Goal: Task Accomplishment & Management: Manage account settings

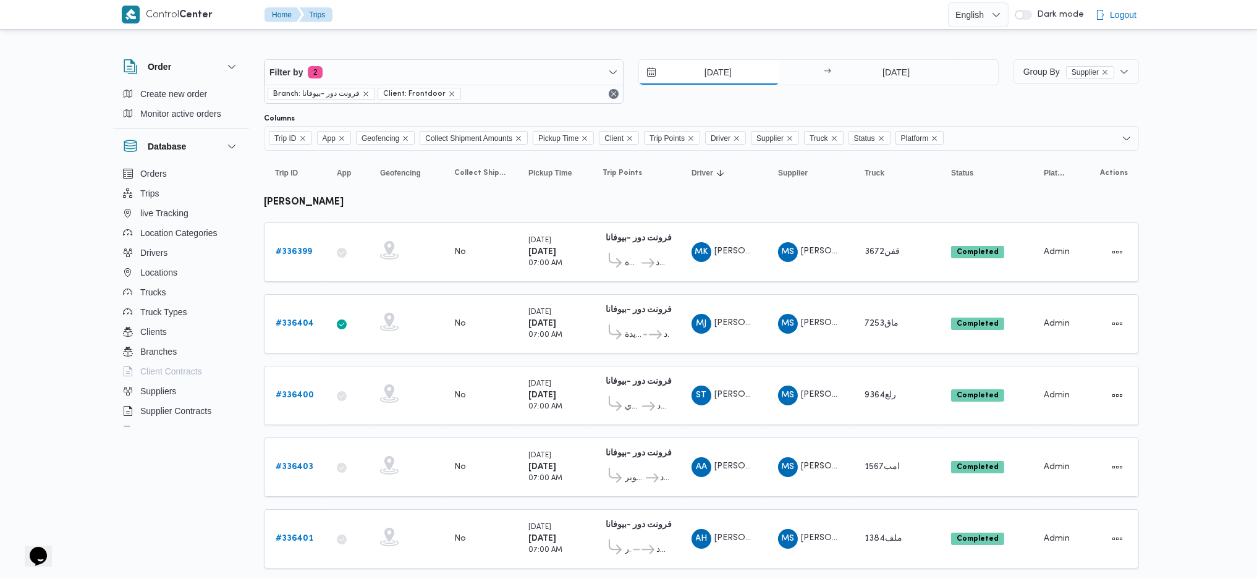
click at [722, 66] on input "[DATE]" at bounding box center [709, 72] width 140 height 25
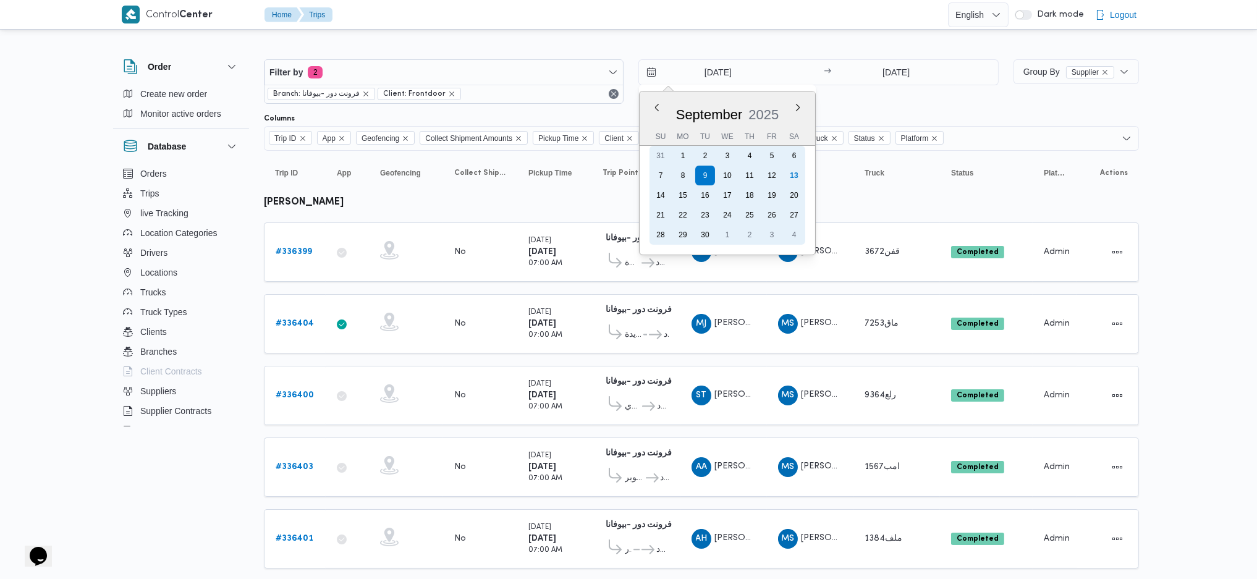
click at [795, 176] on div "13" at bounding box center [794, 176] width 20 height 20
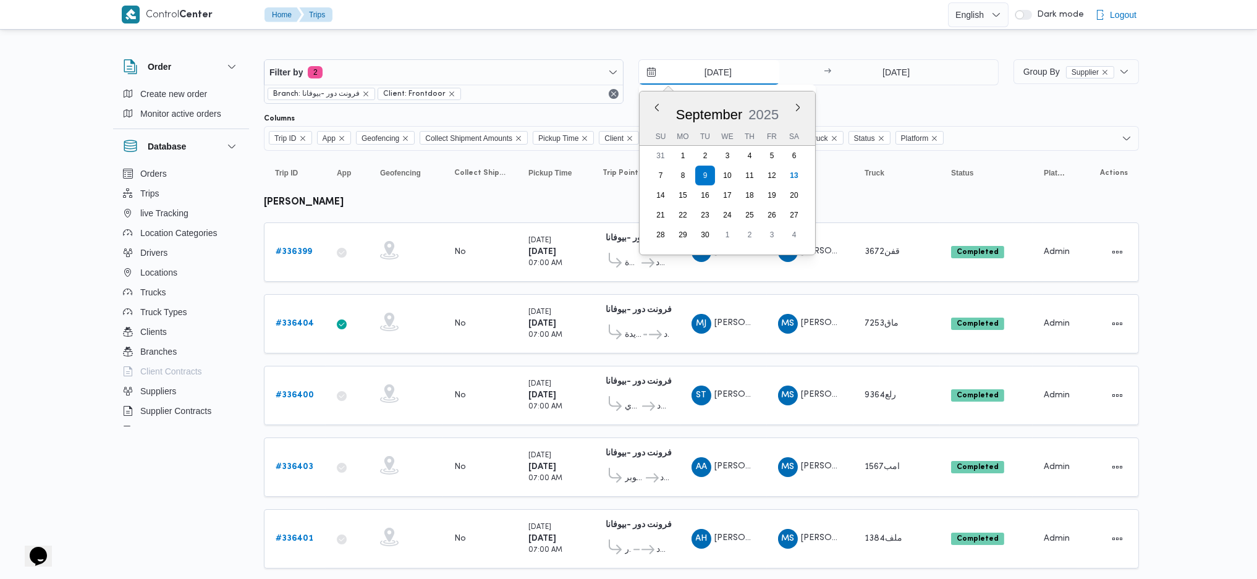
type input "[DATE]"
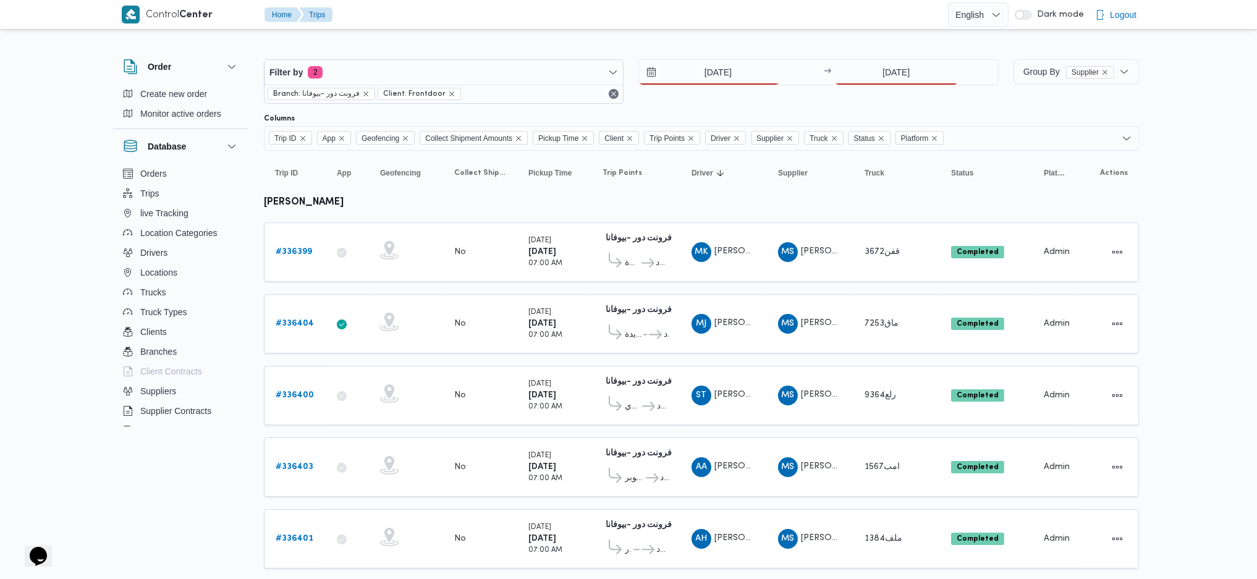
click at [910, 54] on div "Filter by 2 Branch: فرونت دور -بيوفانا Client: Frontdoor 13/9/2025 → 9/9/2025" at bounding box center [631, 81] width 750 height 59
click at [893, 75] on input "[DATE]" at bounding box center [896, 72] width 123 height 25
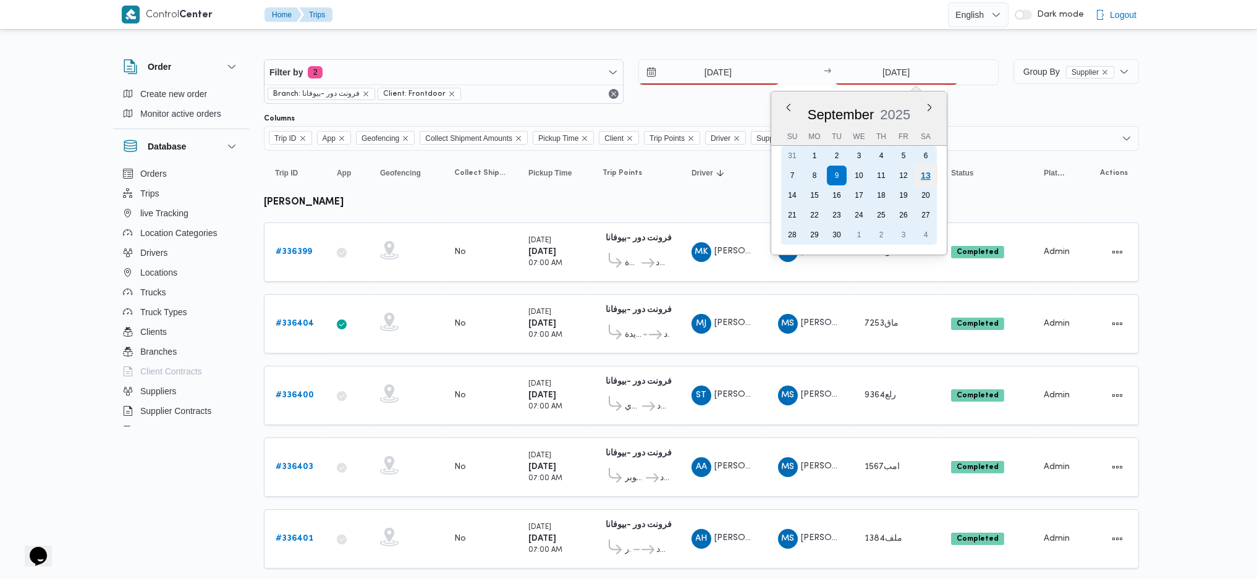
click at [930, 176] on div "13" at bounding box center [924, 175] width 23 height 23
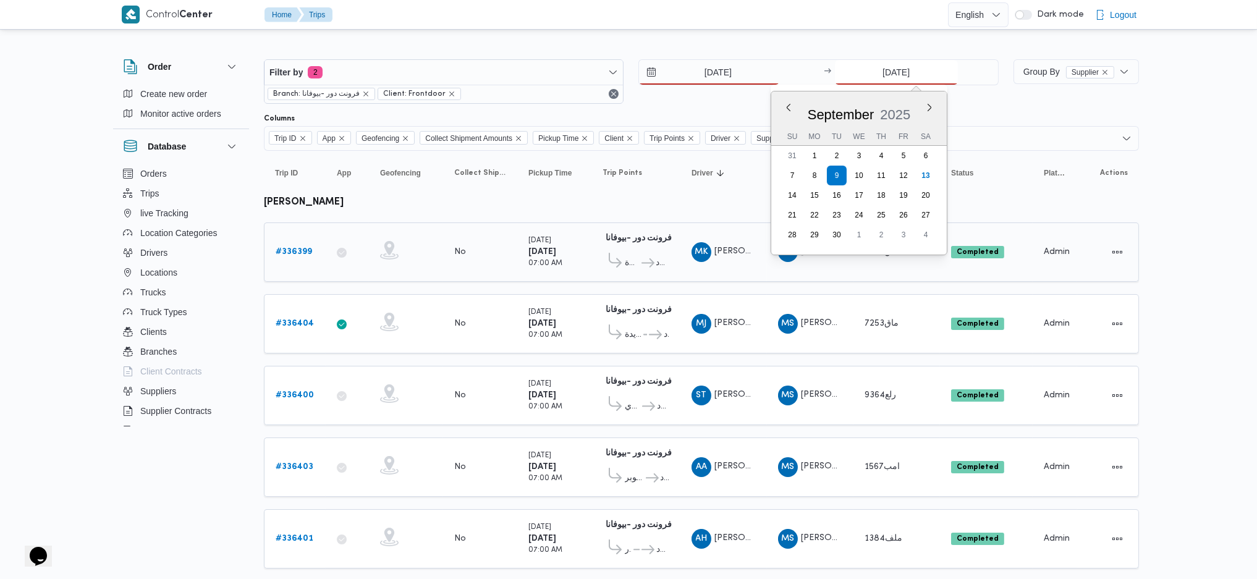
type input "[DATE]"
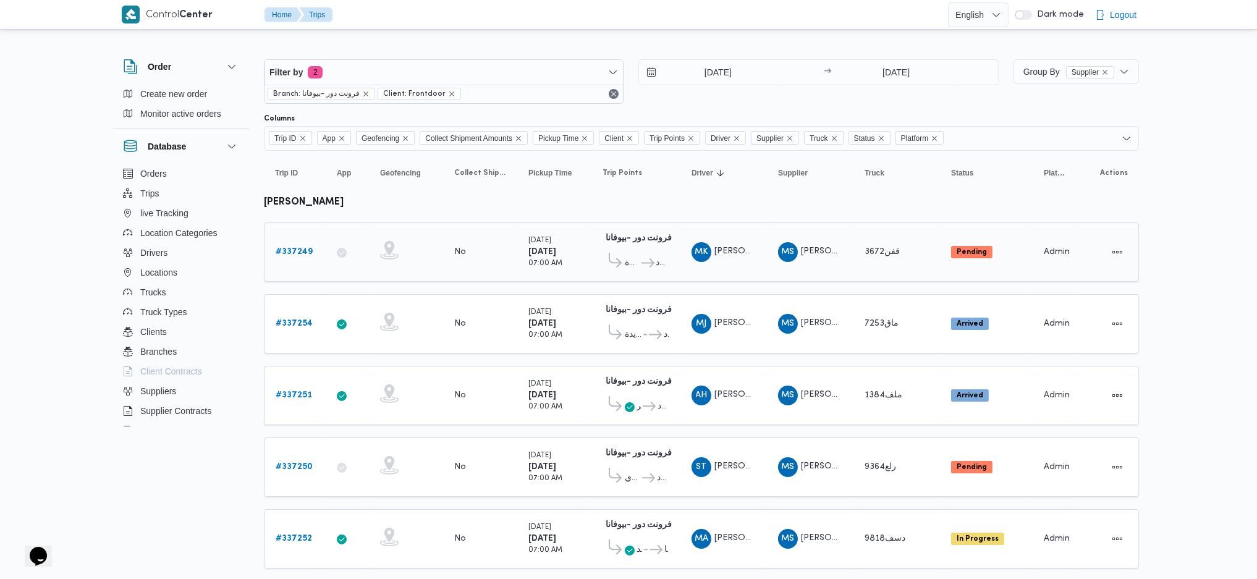
click at [300, 255] on b "# 337249" at bounding box center [294, 252] width 37 height 8
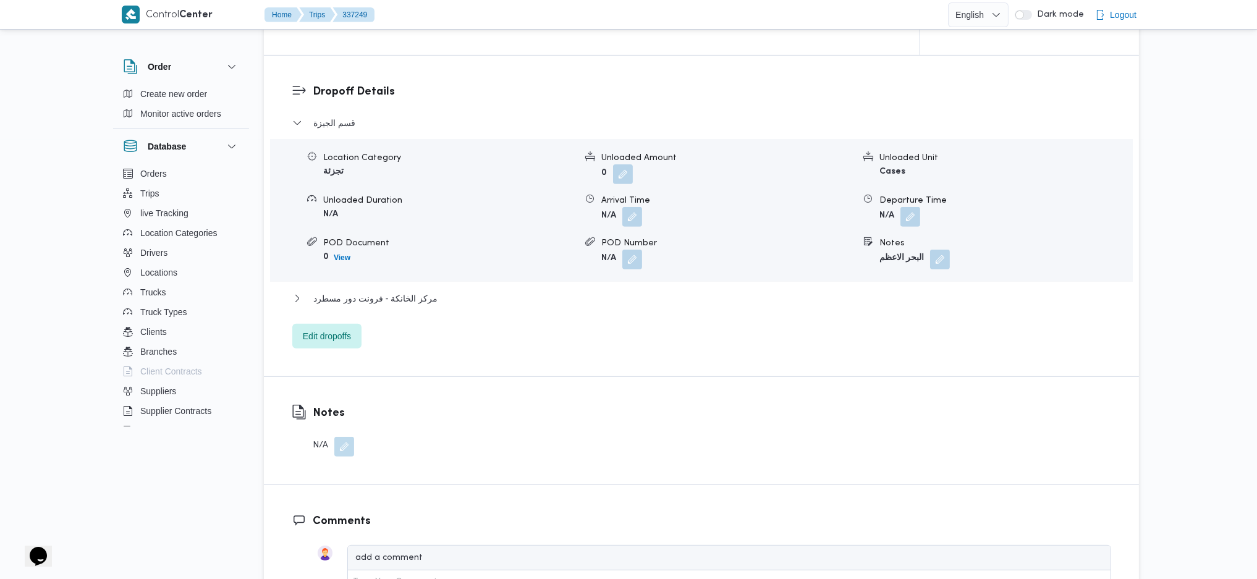
scroll to position [906, 0]
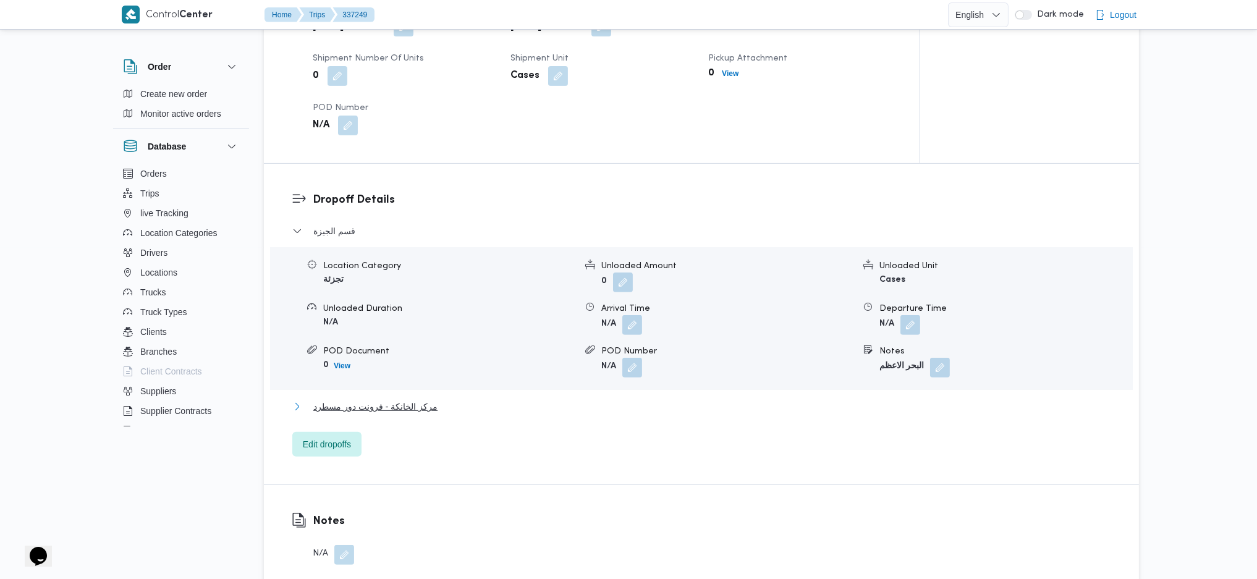
click at [412, 399] on span "مركز الخانكة - فرونت دور مسطرد" at bounding box center [375, 406] width 124 height 15
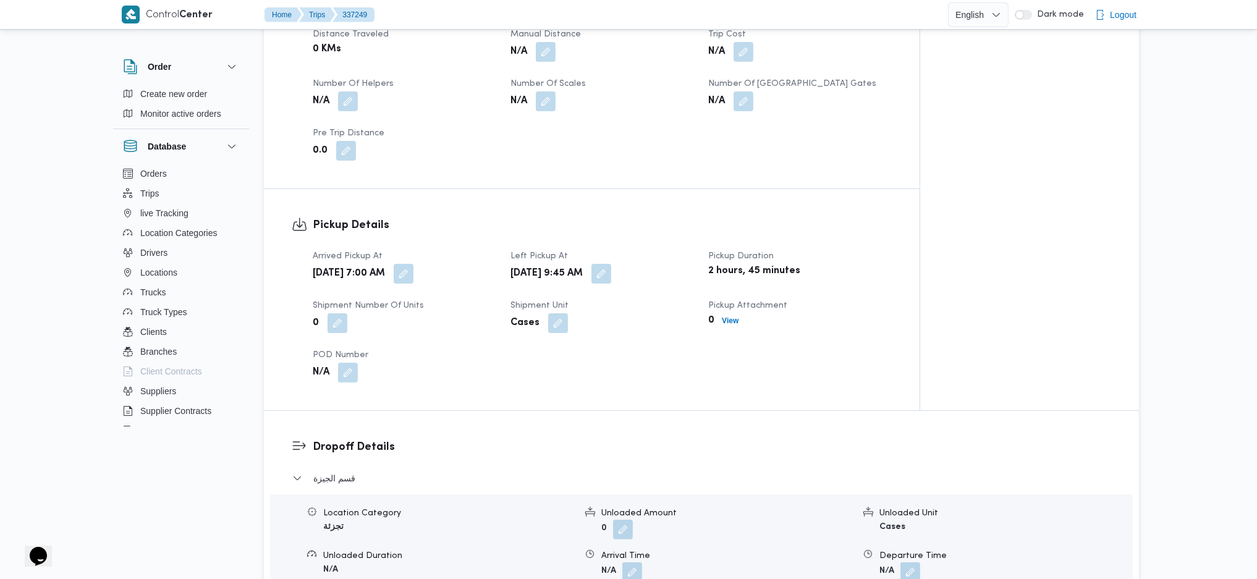
scroll to position [494, 0]
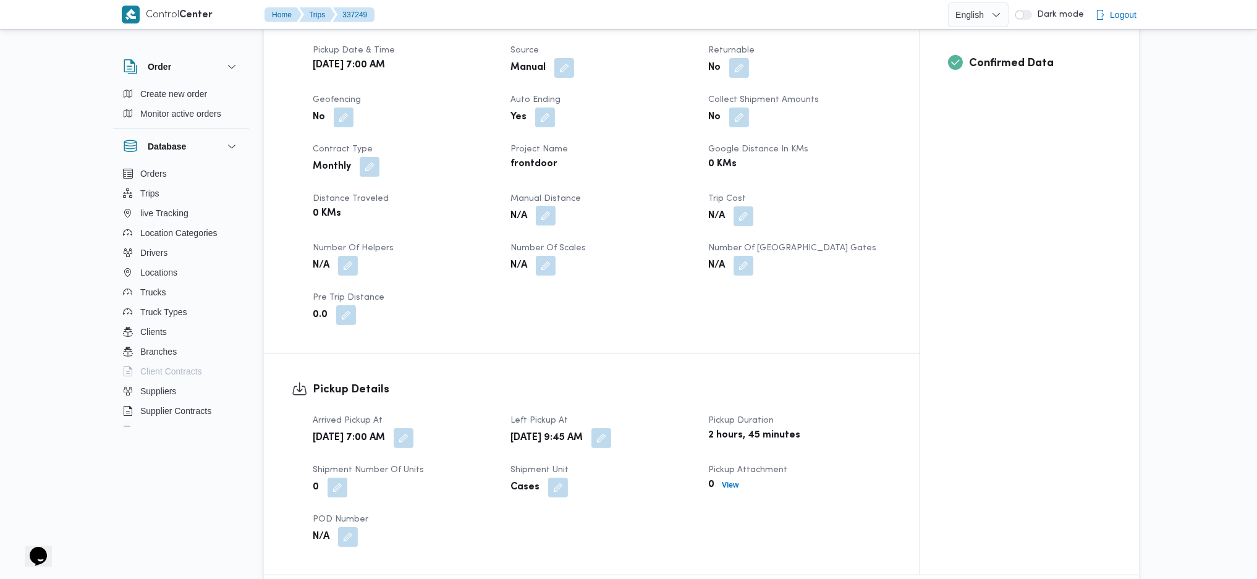
click at [551, 206] on button "button" at bounding box center [546, 216] width 20 height 20
click at [509, 258] on div "Manual Distance Save" at bounding box center [548, 240] width 197 height 40
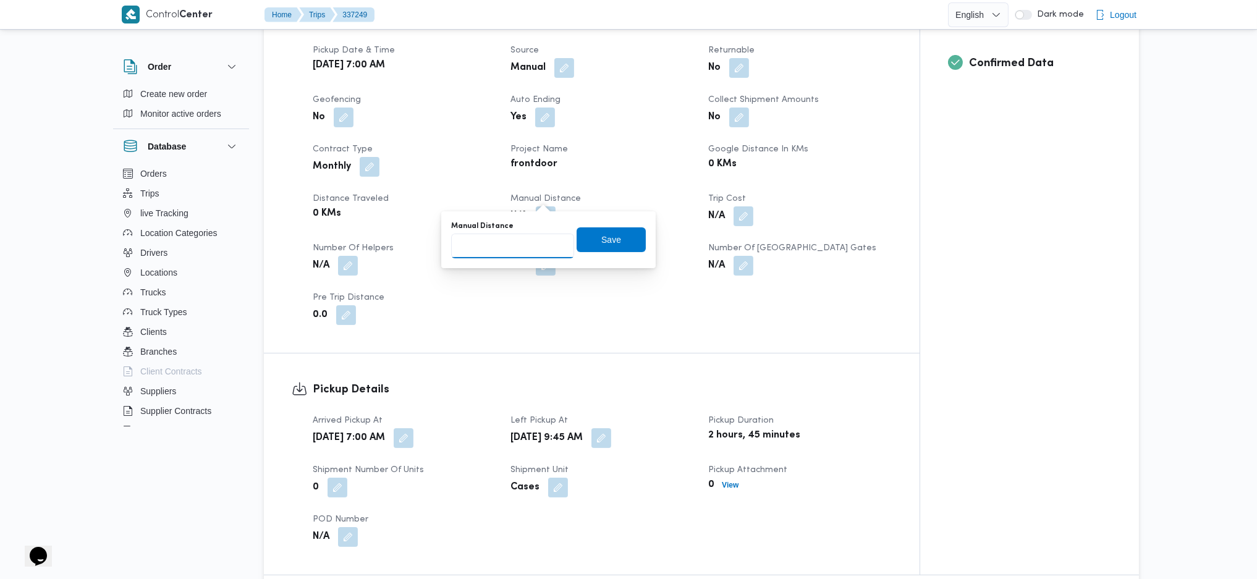
click at [516, 247] on input "Manual Distance" at bounding box center [512, 246] width 123 height 25
type input "100"
click at [611, 237] on span "Save" at bounding box center [611, 239] width 69 height 25
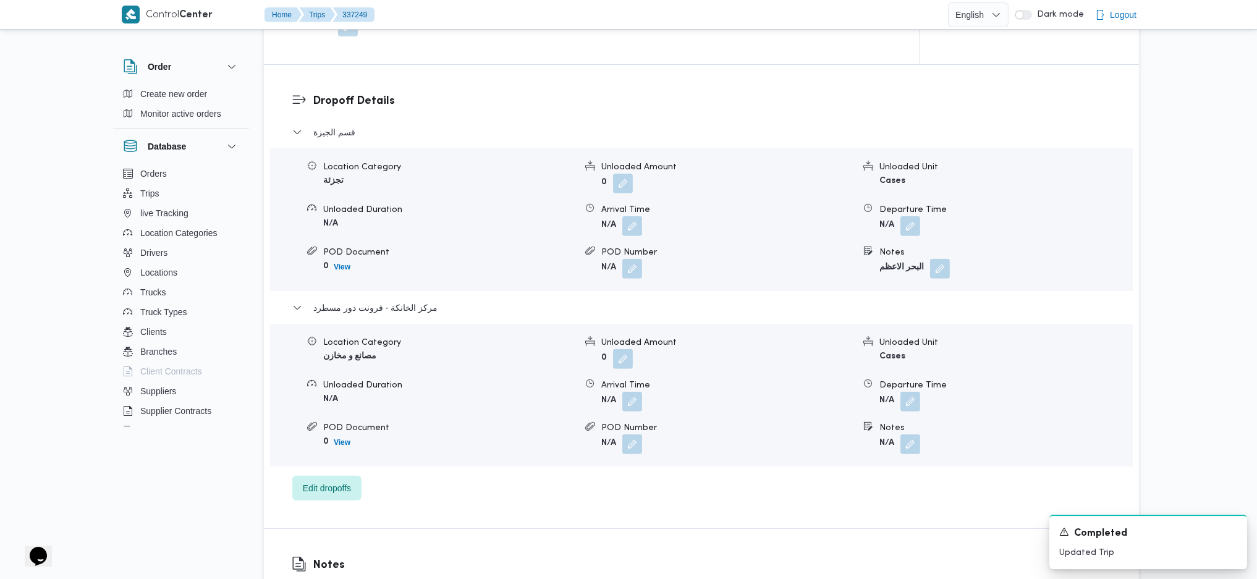
scroll to position [1153, 0]
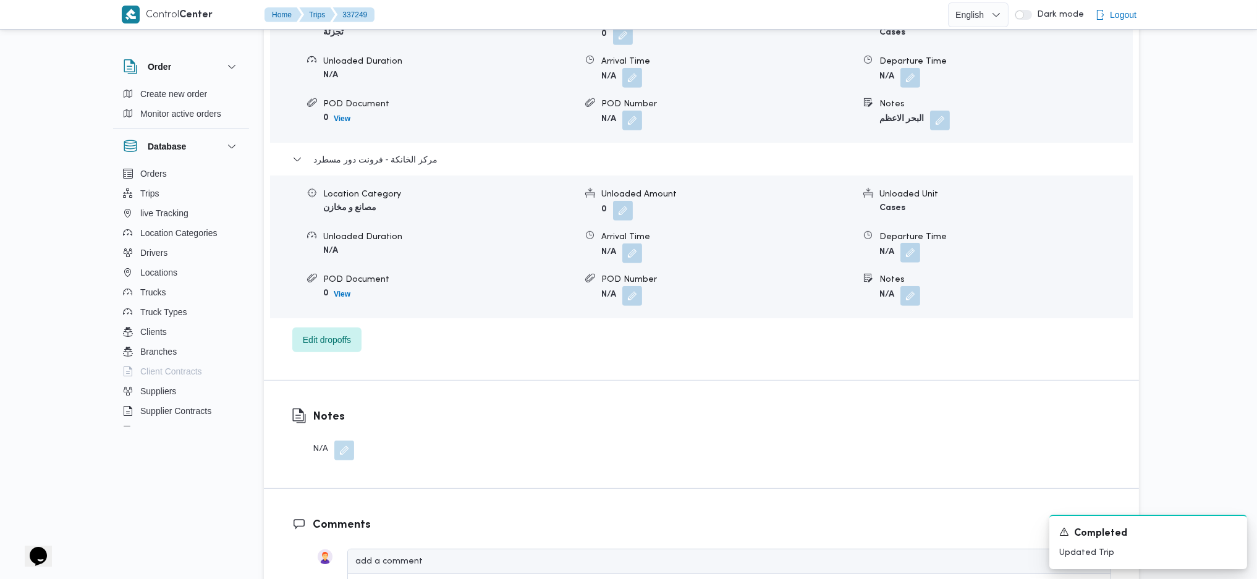
click at [912, 243] on button "button" at bounding box center [910, 253] width 20 height 20
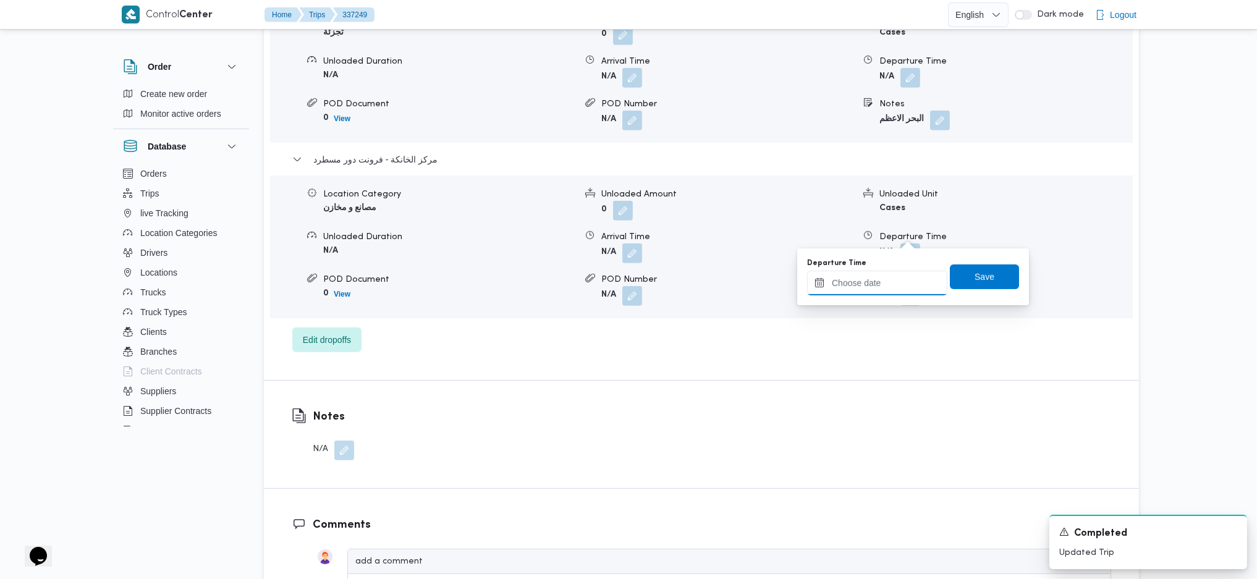
click at [877, 291] on input "Departure Time" at bounding box center [877, 283] width 140 height 25
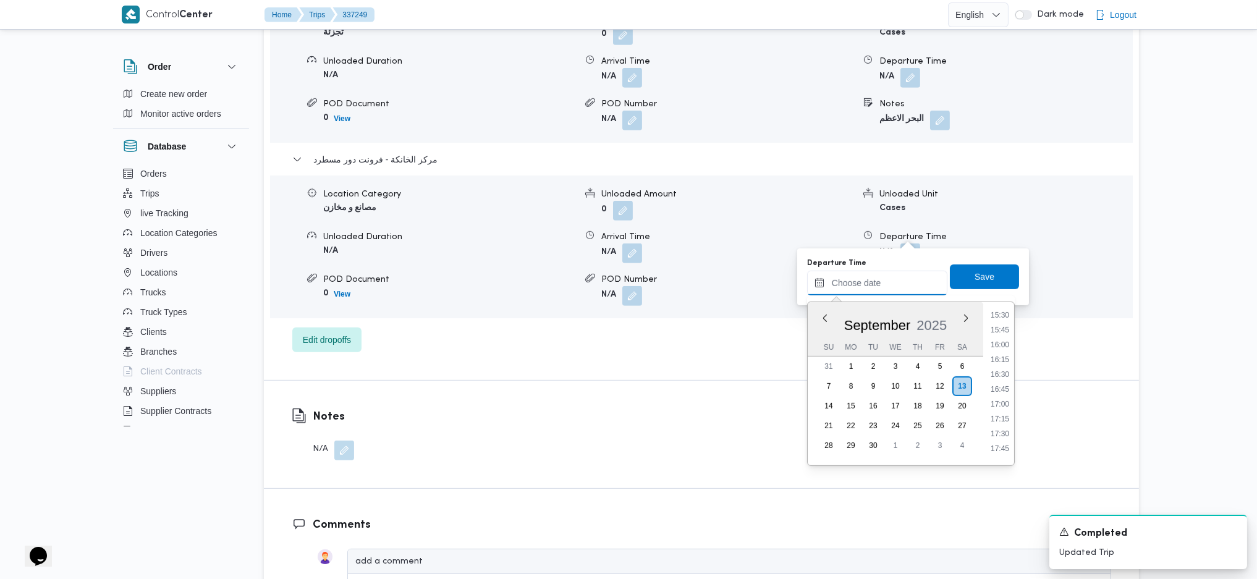
scroll to position [920, 0]
click at [1007, 384] on ul "00:00 00:15 00:30 00:45 01:00 01:15 01:30 01:45 02:00 02:15 02:30 02:45 03:00 0…" at bounding box center [1000, 383] width 28 height 143
click at [1004, 394] on li "16:45" at bounding box center [1000, 392] width 28 height 12
type input "13/09/2025 16:45"
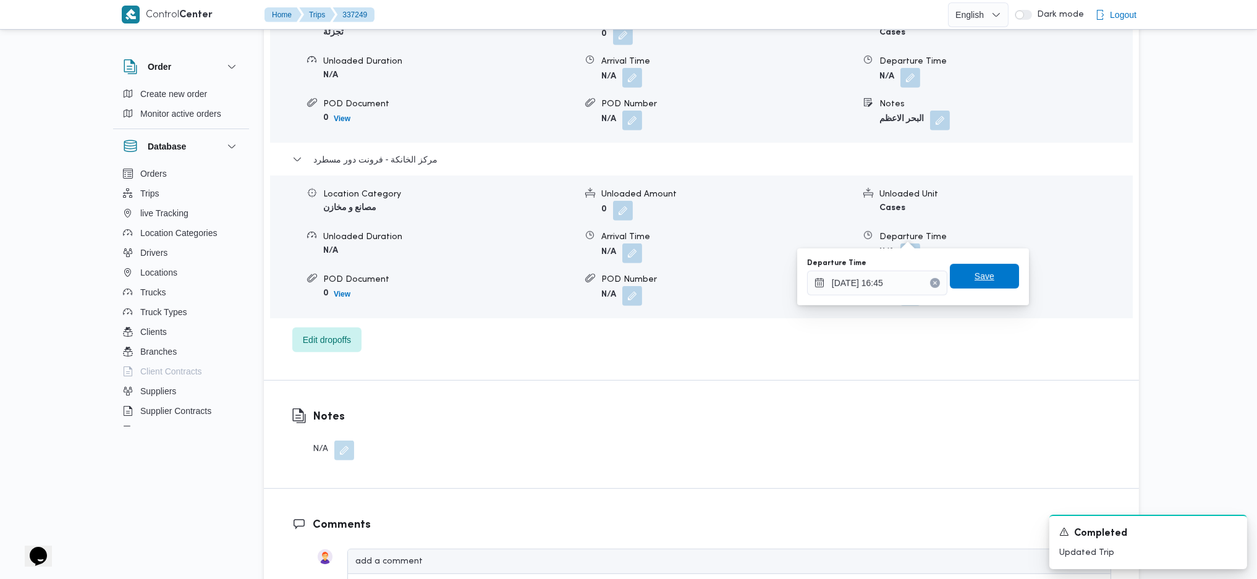
click at [975, 277] on span "Save" at bounding box center [985, 276] width 20 height 15
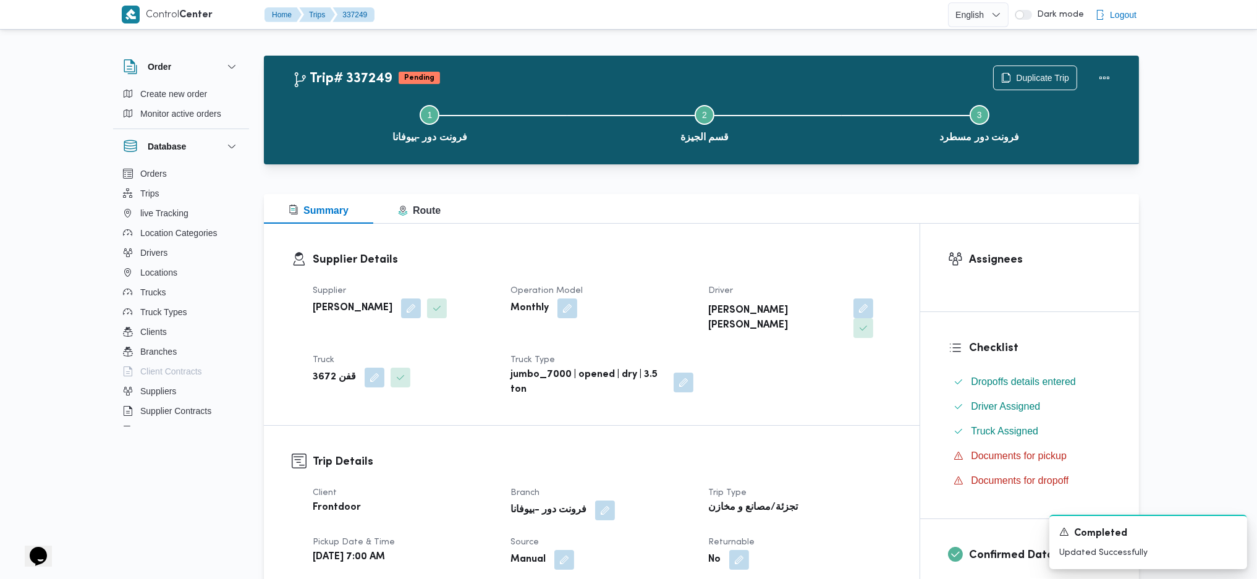
scroll to position [0, 0]
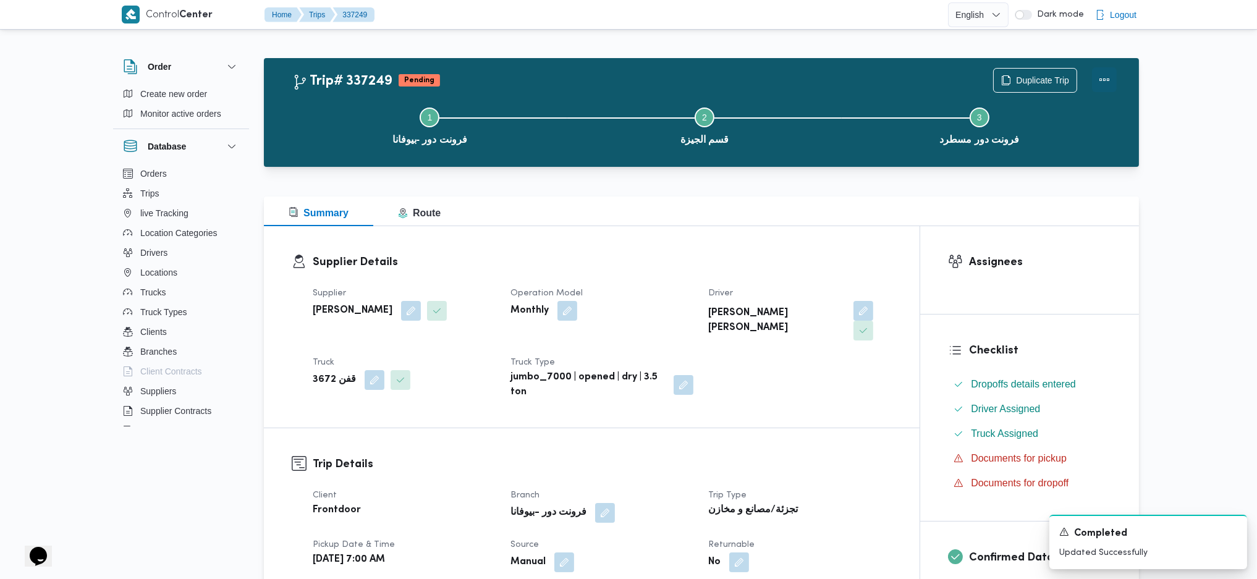
click at [1094, 83] on button "Actions" at bounding box center [1104, 79] width 25 height 25
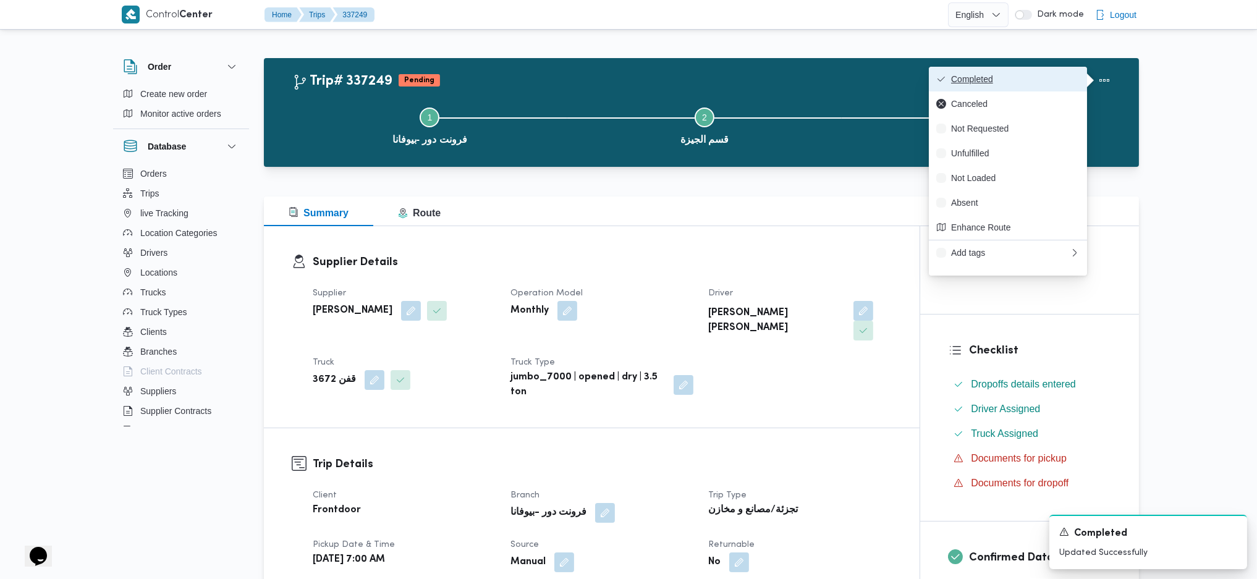
click at [1019, 80] on span "Completed" at bounding box center [1015, 79] width 129 height 10
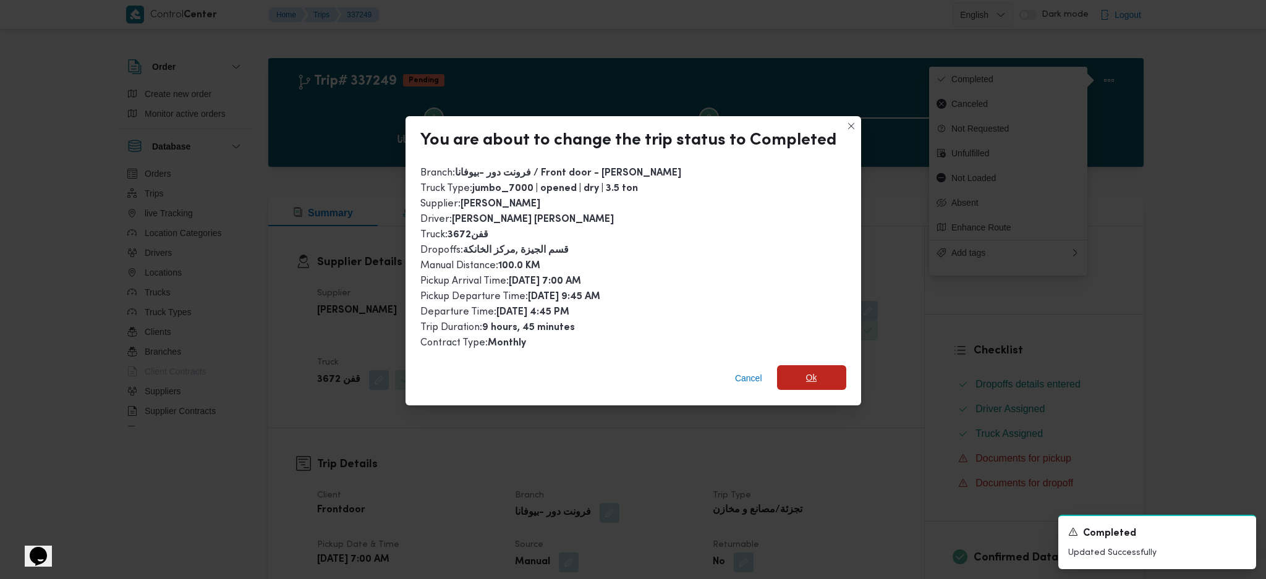
click at [813, 372] on span "Ok" at bounding box center [811, 377] width 11 height 15
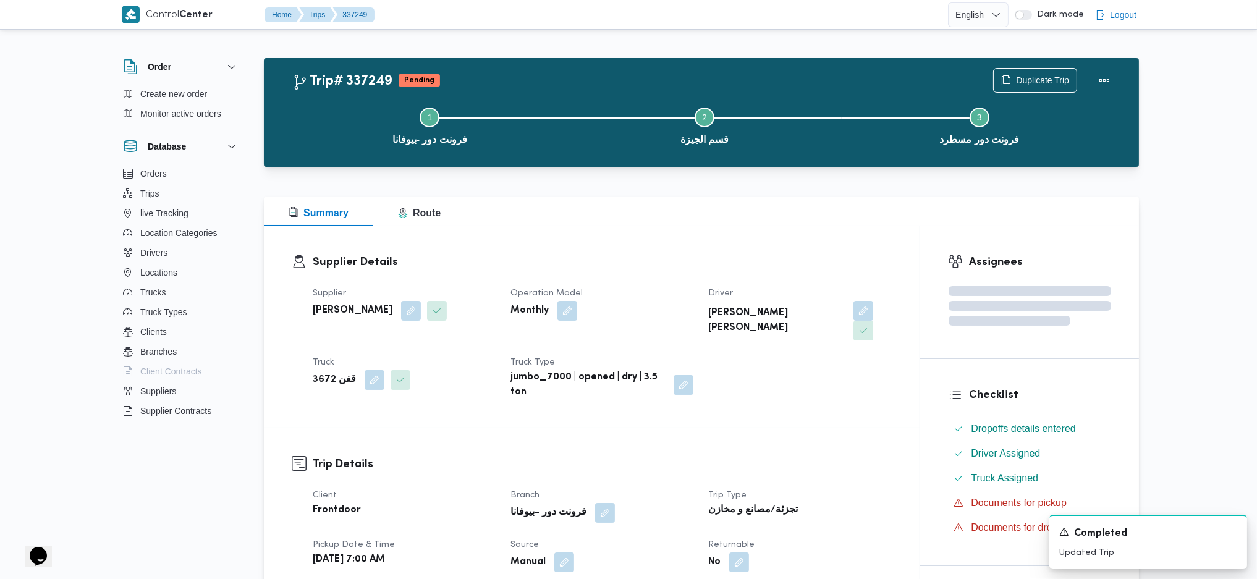
click at [698, 203] on div "Summary Route" at bounding box center [701, 212] width 875 height 30
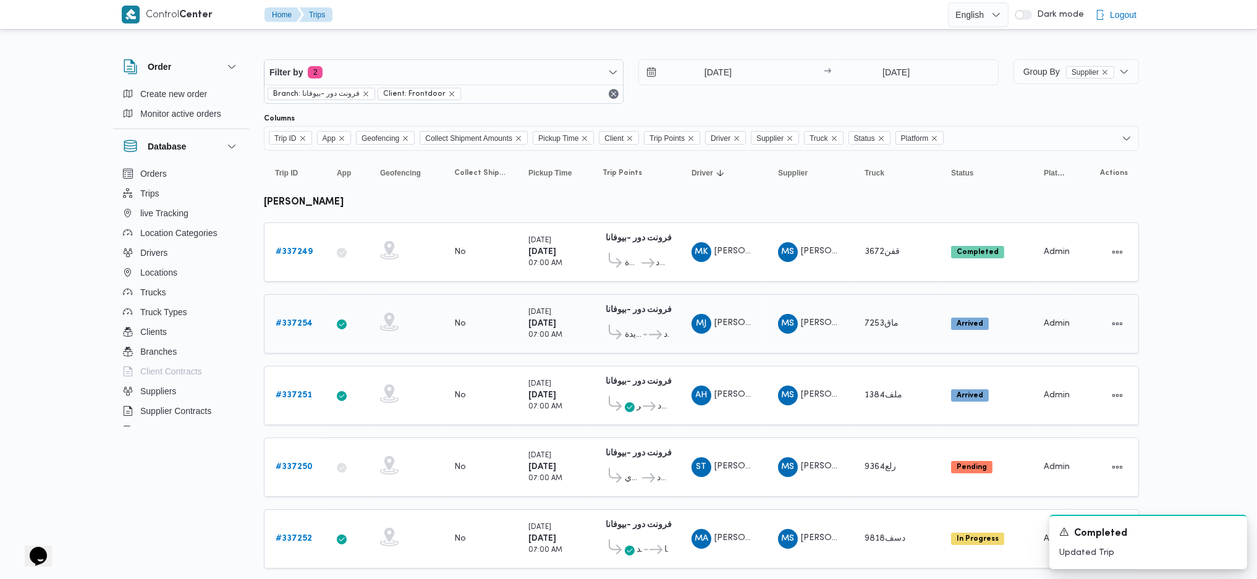
click at [303, 319] on b "# 337254" at bounding box center [294, 323] width 37 height 8
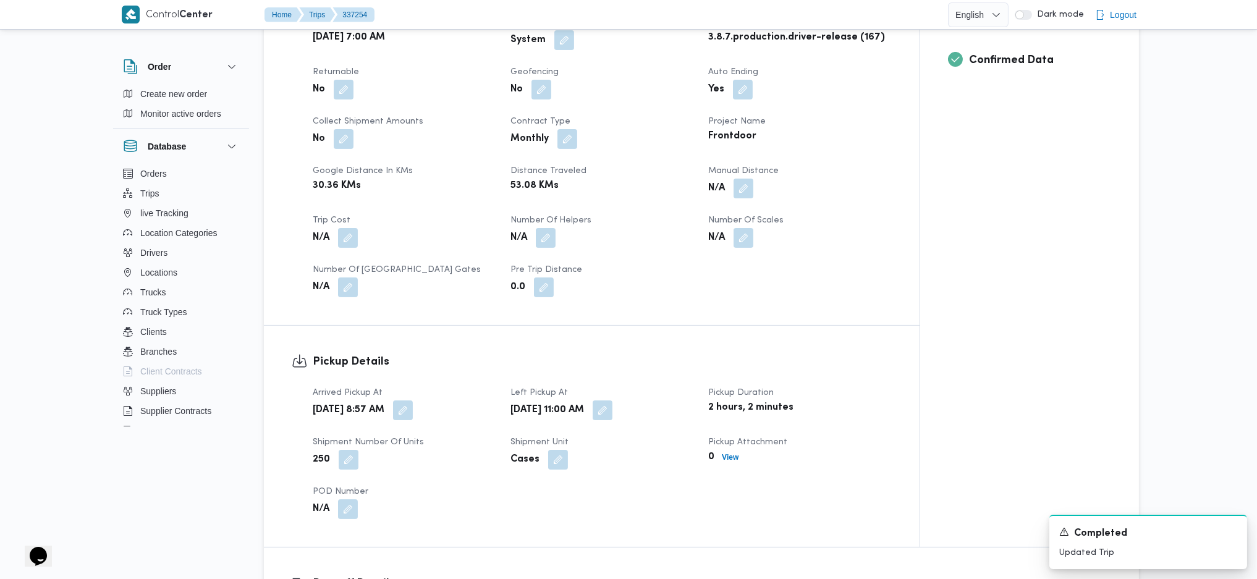
scroll to position [412, 0]
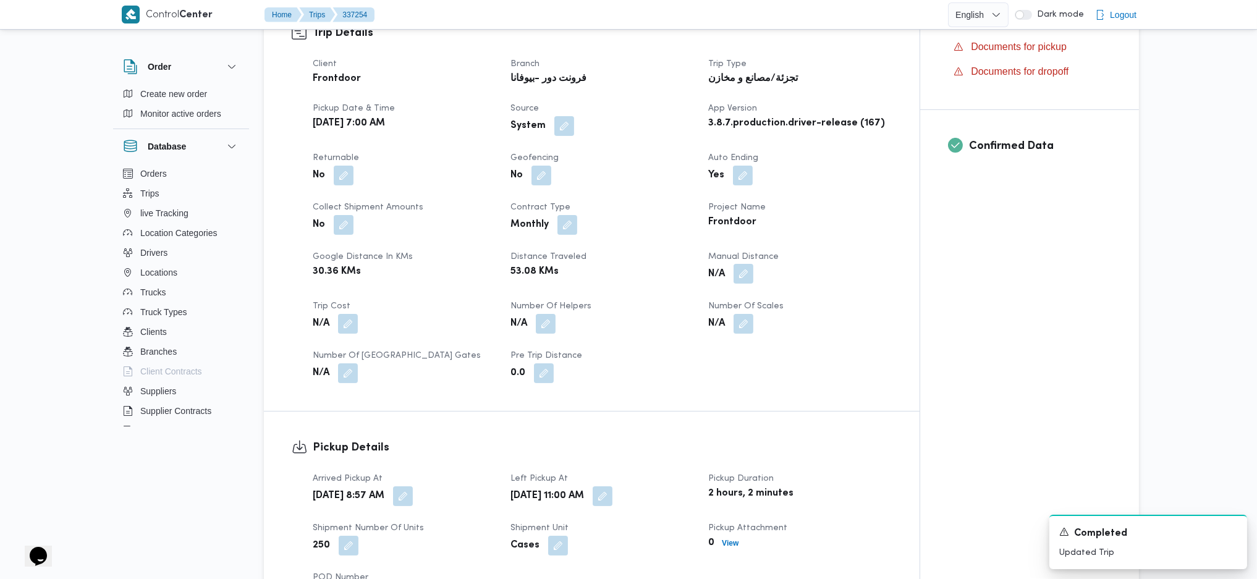
click at [738, 277] on button "button" at bounding box center [744, 274] width 20 height 20
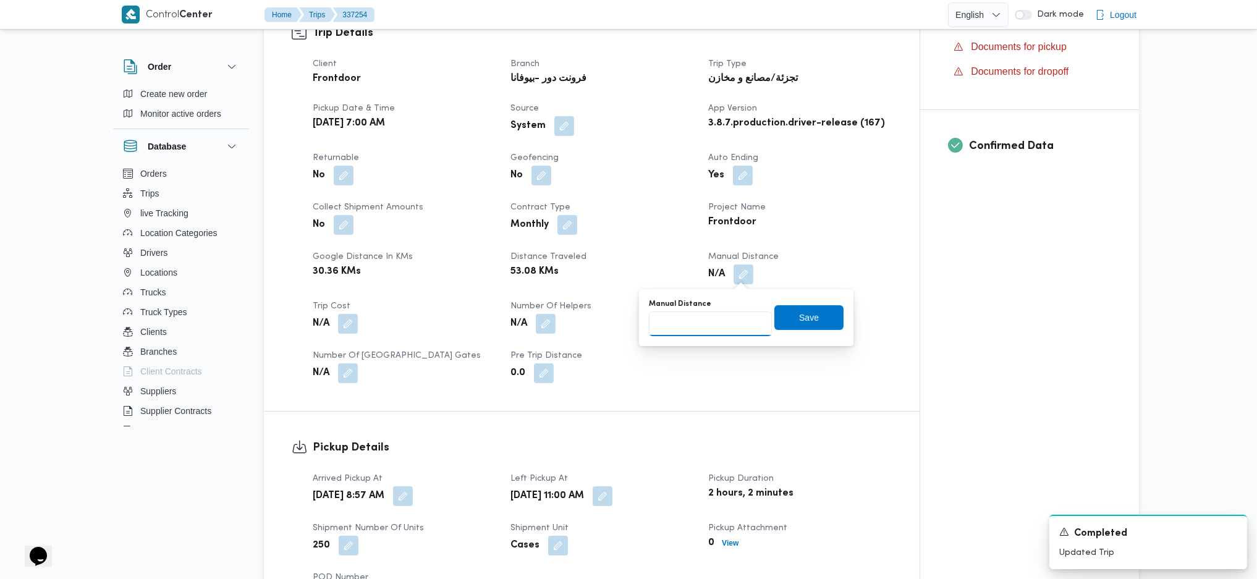
click at [698, 331] on input "Manual Distance" at bounding box center [710, 323] width 123 height 25
type input "94"
drag, startPoint x: 808, startPoint y: 316, endPoint x: 766, endPoint y: 316, distance: 41.4
click at [809, 316] on span "Save" at bounding box center [808, 317] width 69 height 25
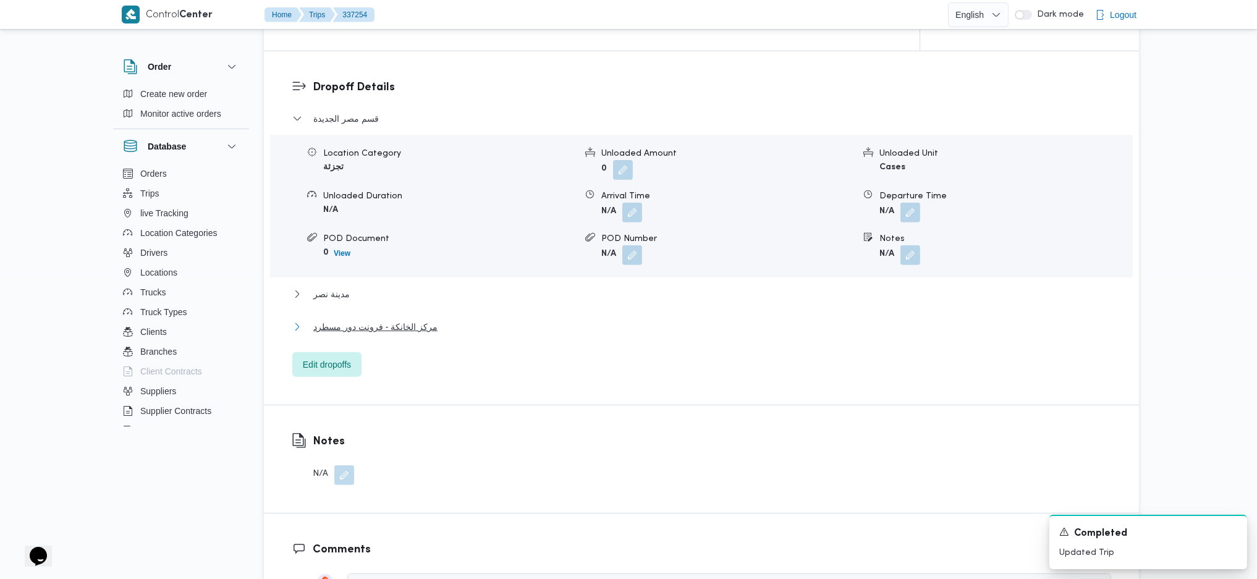
click at [450, 329] on button "مركز الخانكة - فرونت دور مسطرد" at bounding box center [701, 326] width 819 height 15
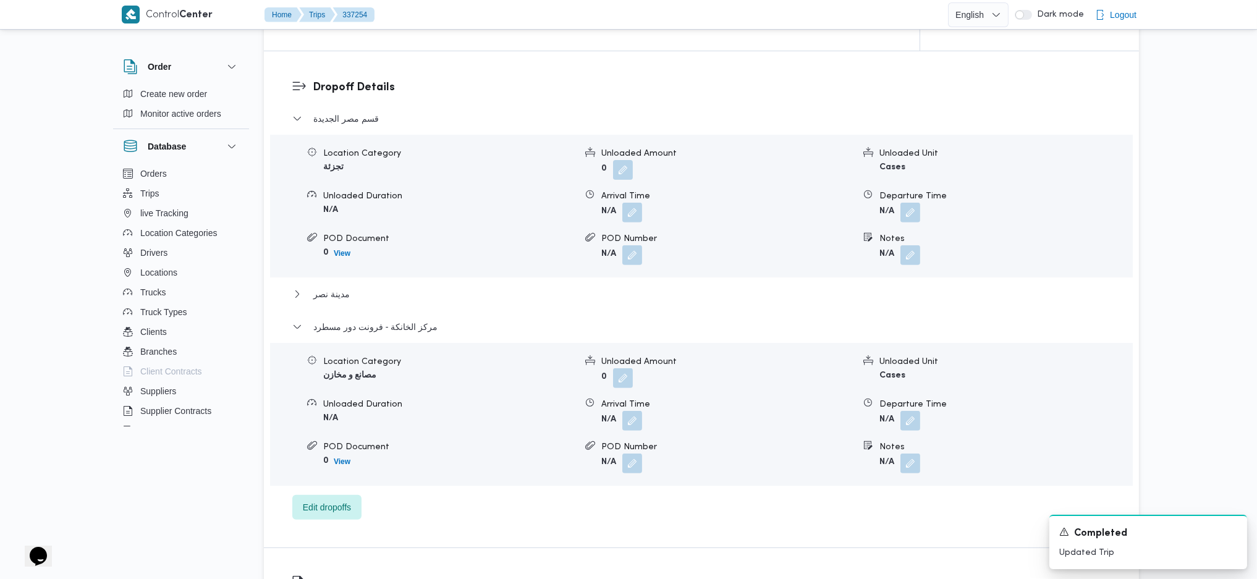
scroll to position [1241, 0]
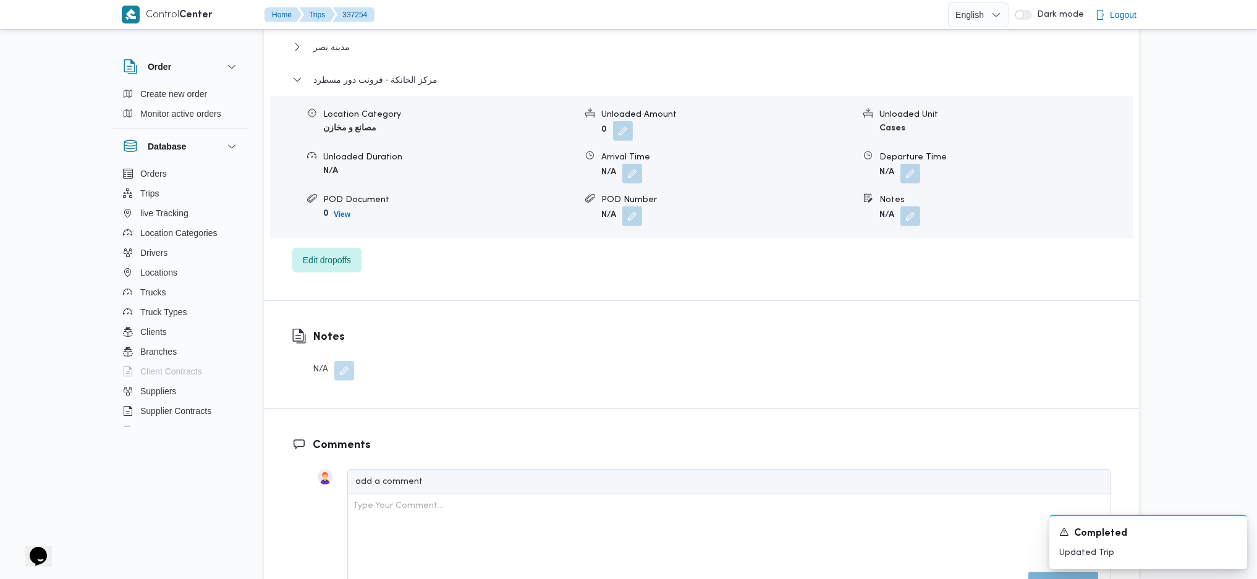
click at [918, 164] on span at bounding box center [907, 174] width 26 height 20
click at [912, 178] on button "button" at bounding box center [910, 173] width 20 height 20
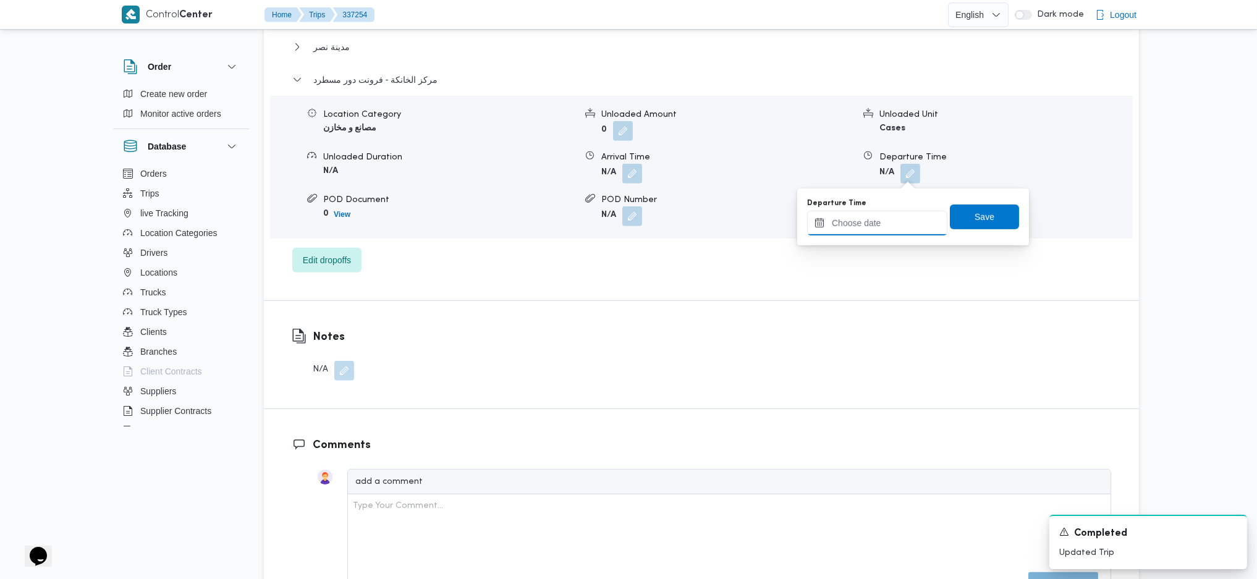
click at [880, 221] on input "Departure Time" at bounding box center [877, 223] width 140 height 25
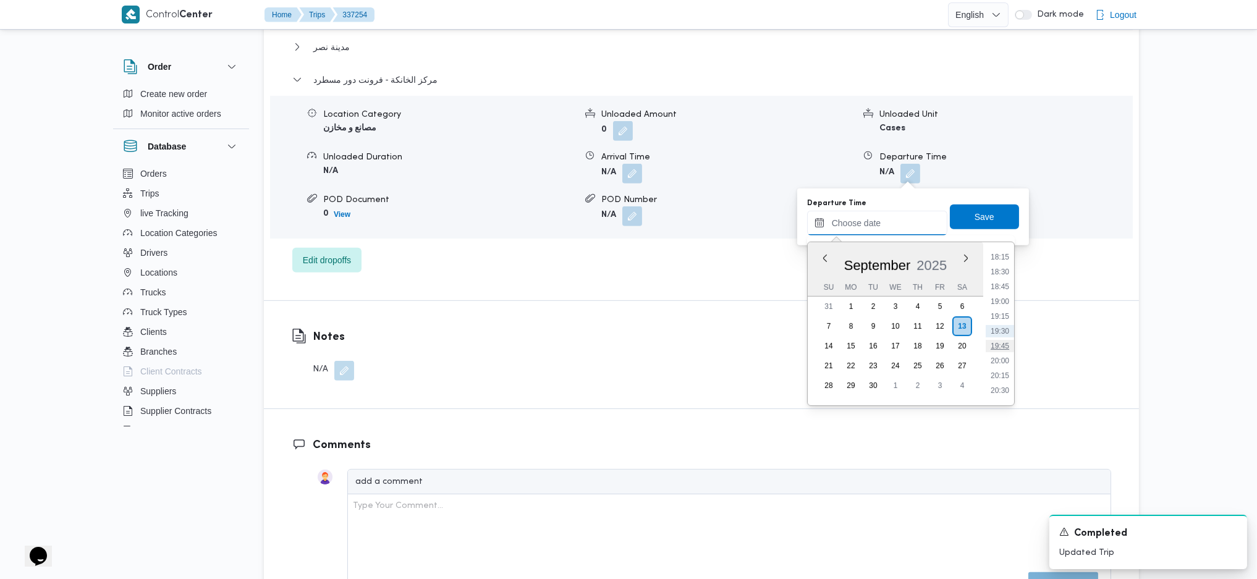
scroll to position [1002, 0]
click at [1000, 313] on li "17:45" at bounding box center [1000, 309] width 28 height 12
type input "13/09/2025 17:45"
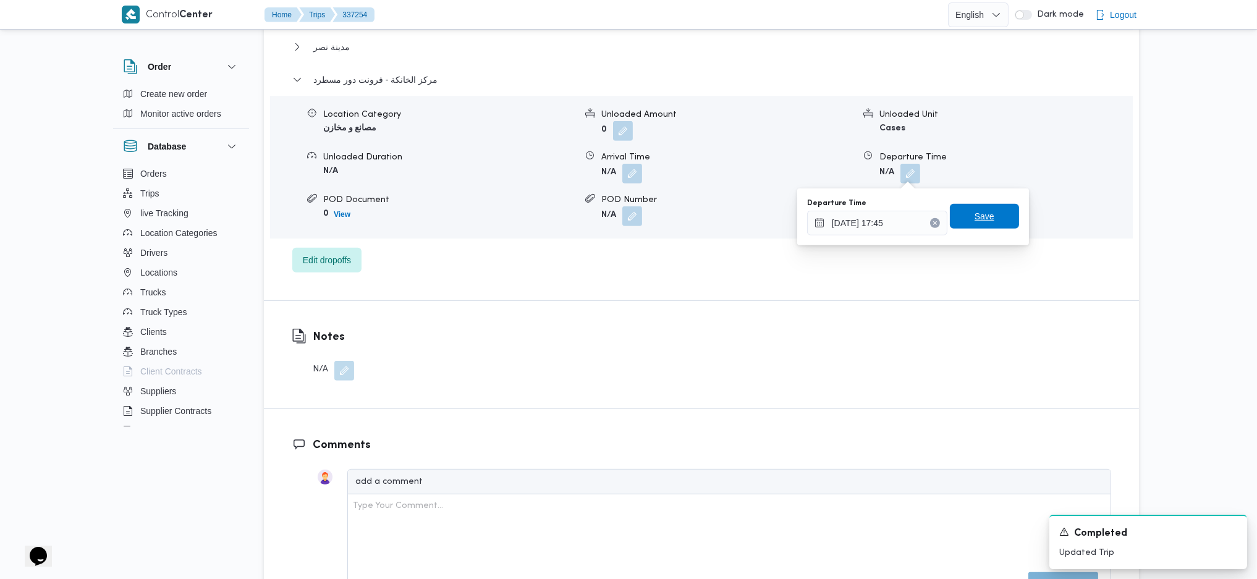
click at [973, 208] on span "Save" at bounding box center [984, 216] width 69 height 25
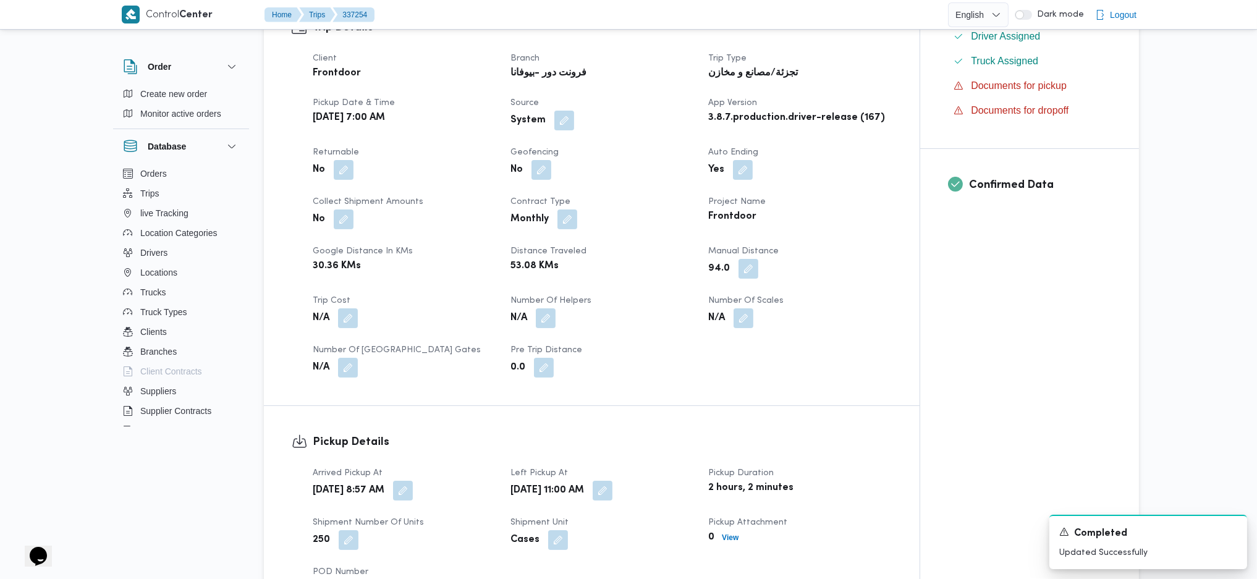
scroll to position [0, 0]
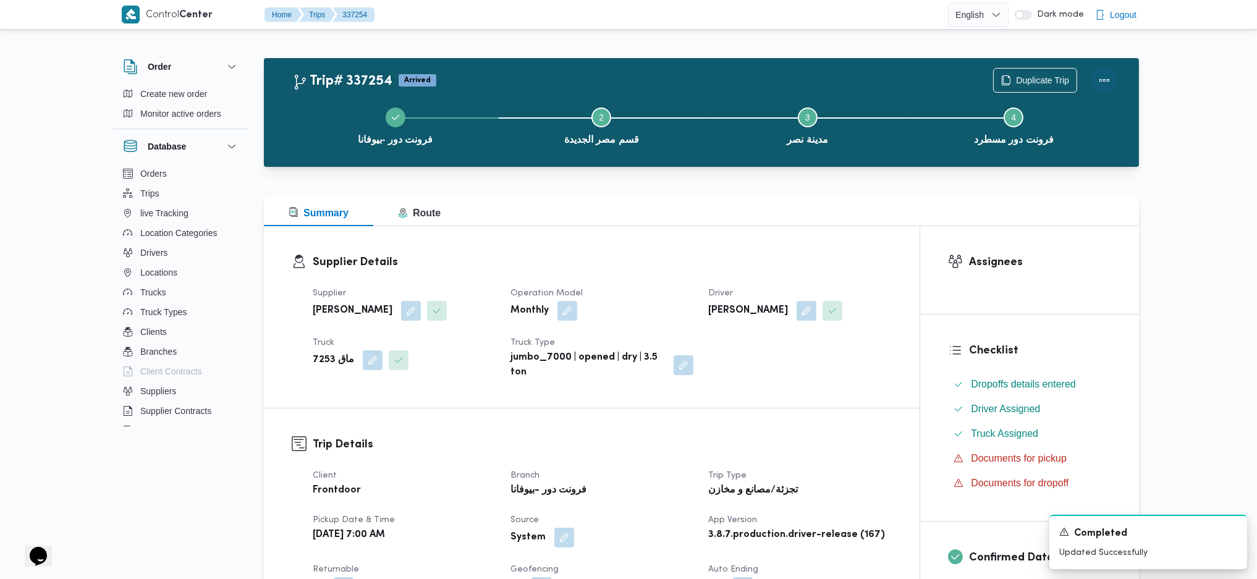
drag, startPoint x: 1104, startPoint y: 77, endPoint x: 1085, endPoint y: 76, distance: 18.5
click at [1100, 77] on button "Actions" at bounding box center [1104, 80] width 25 height 25
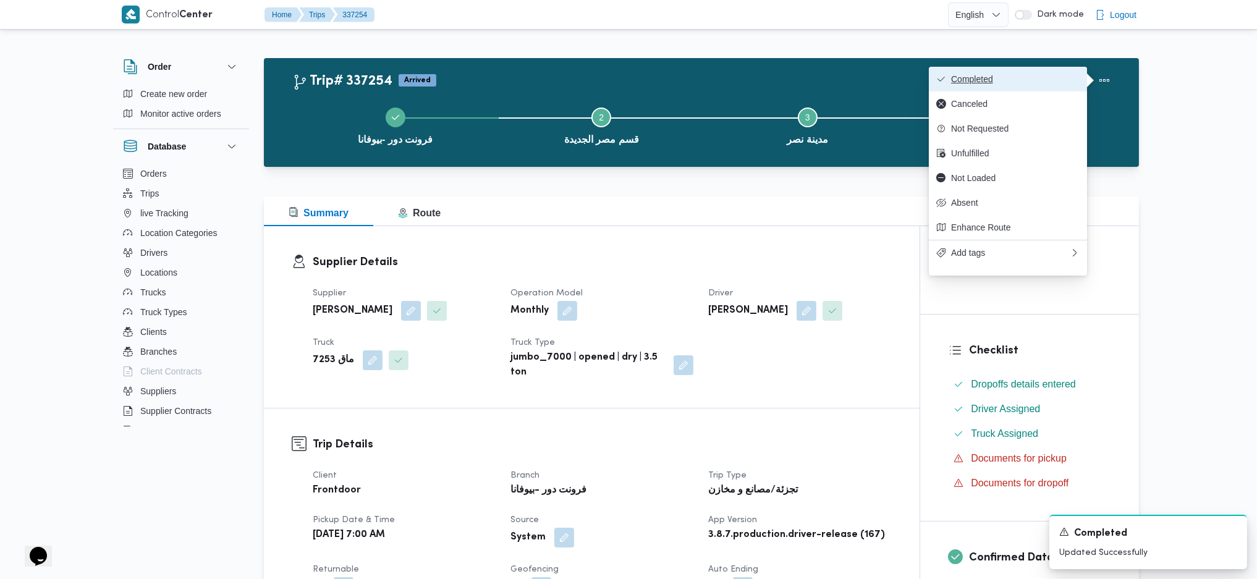
click at [1033, 70] on button "Completed" at bounding box center [1008, 79] width 158 height 25
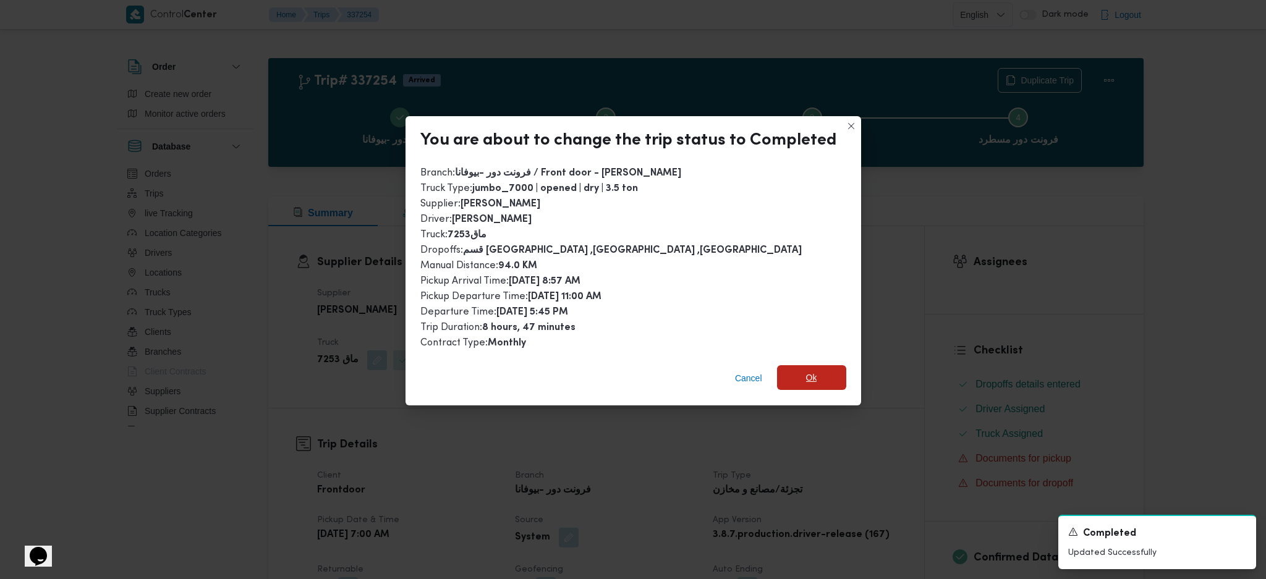
click at [782, 374] on span "Ok" at bounding box center [811, 377] width 69 height 25
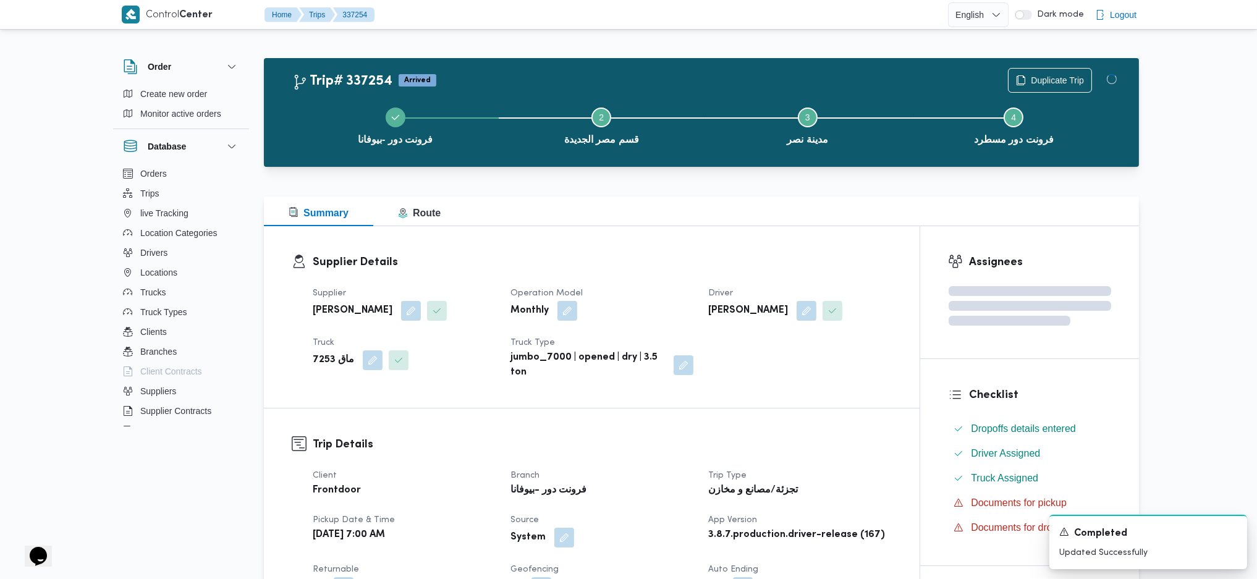
click at [869, 441] on h3 "Trip Details" at bounding box center [602, 444] width 579 height 17
click at [755, 248] on div "Supplier Details Supplier محمد صلاح عبداللطيف الشريف Operation Model Monthly Dr…" at bounding box center [592, 317] width 656 height 182
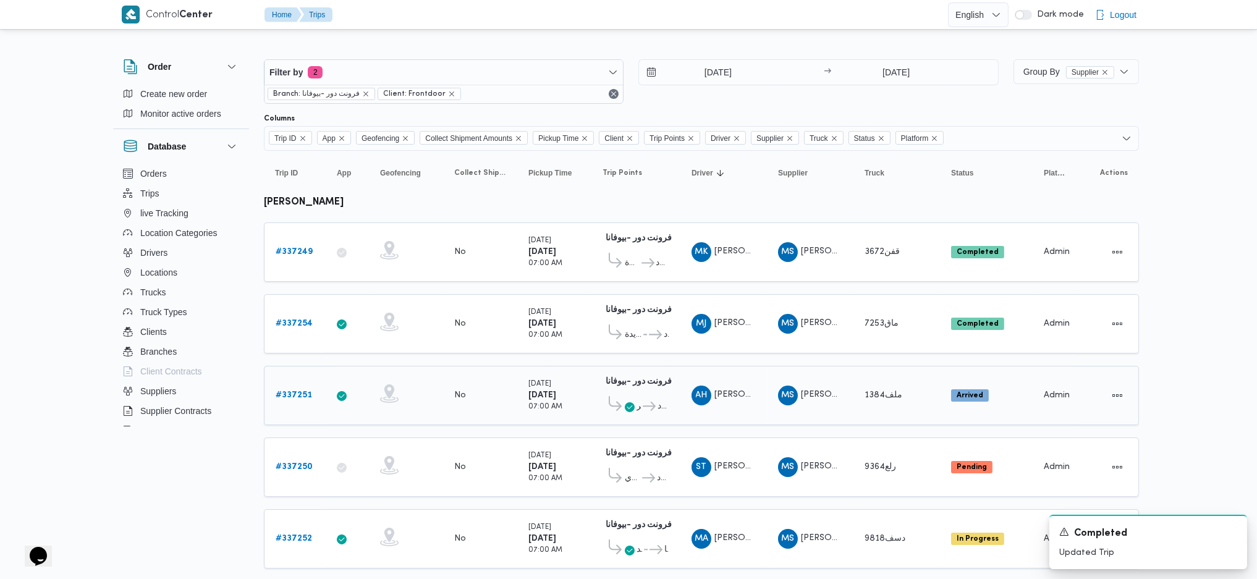
click at [294, 395] on b "# 337251" at bounding box center [294, 395] width 36 height 8
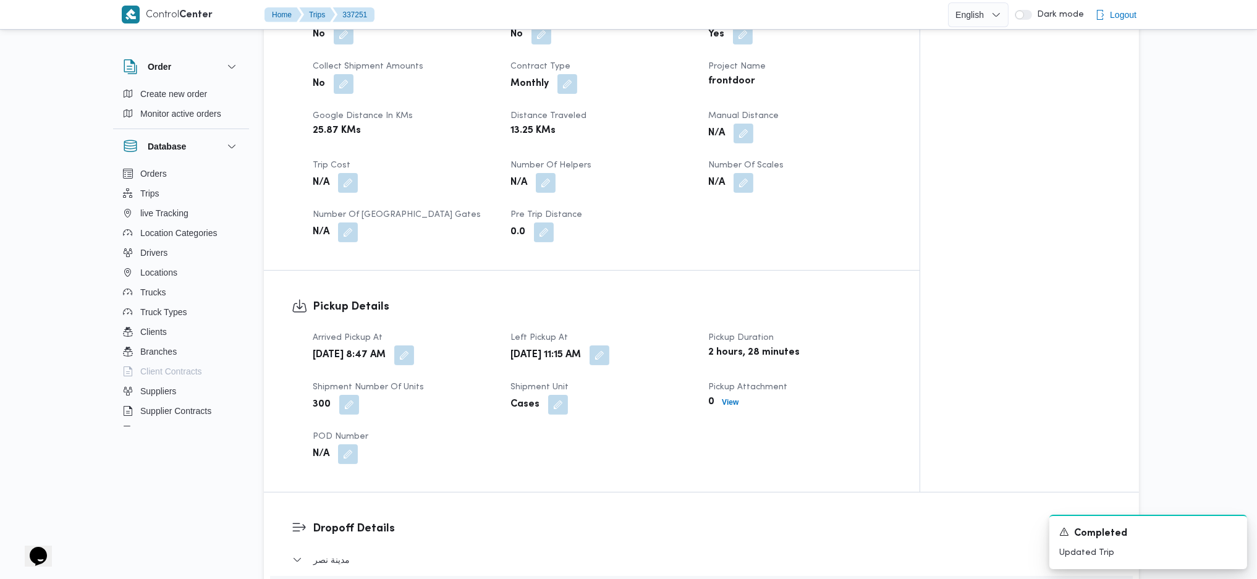
scroll to position [577, 0]
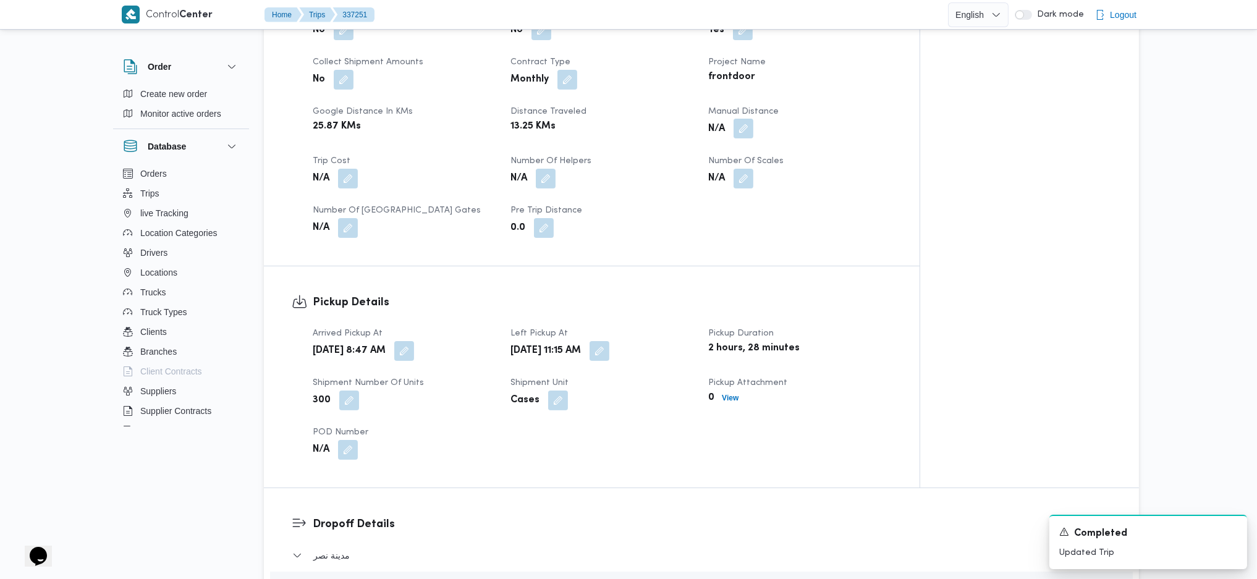
click at [742, 119] on button "button" at bounding box center [744, 129] width 20 height 20
click at [703, 164] on input "Manual Distance" at bounding box center [710, 158] width 123 height 25
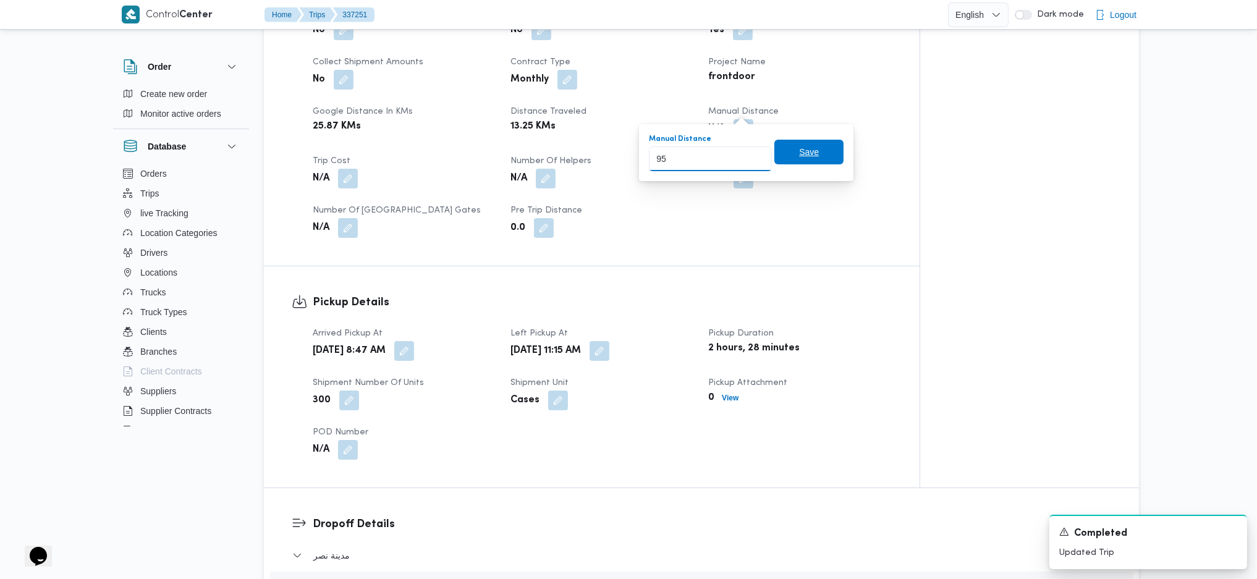
type input "95"
click at [809, 162] on span "Save" at bounding box center [808, 152] width 69 height 25
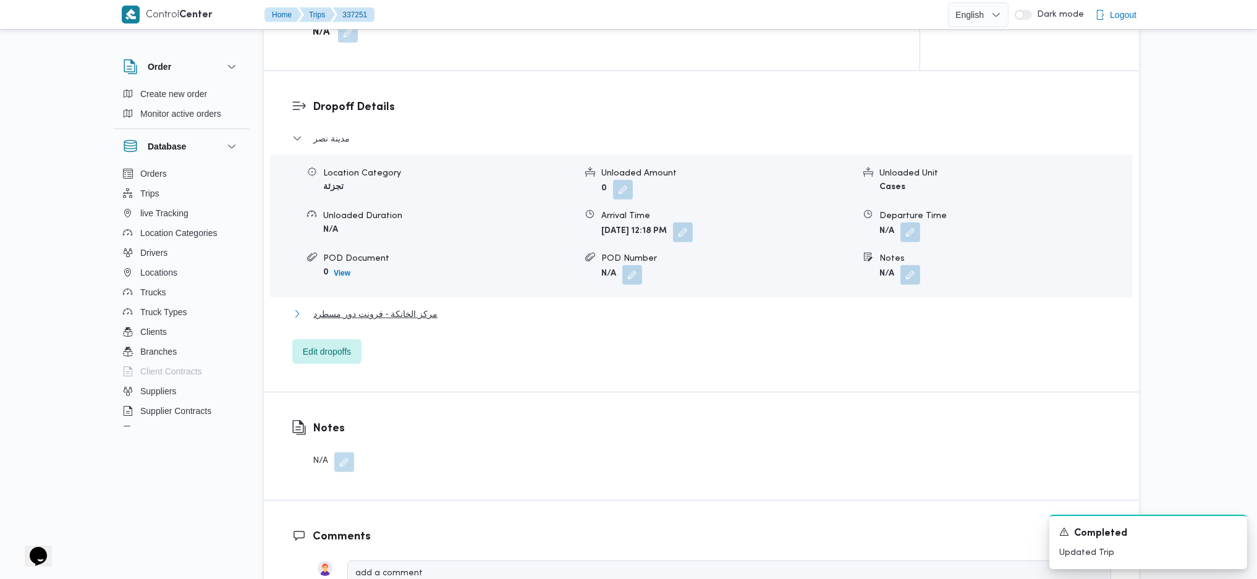
click at [444, 307] on button "مركز الخانكة - فرونت دور مسطرد" at bounding box center [701, 314] width 819 height 15
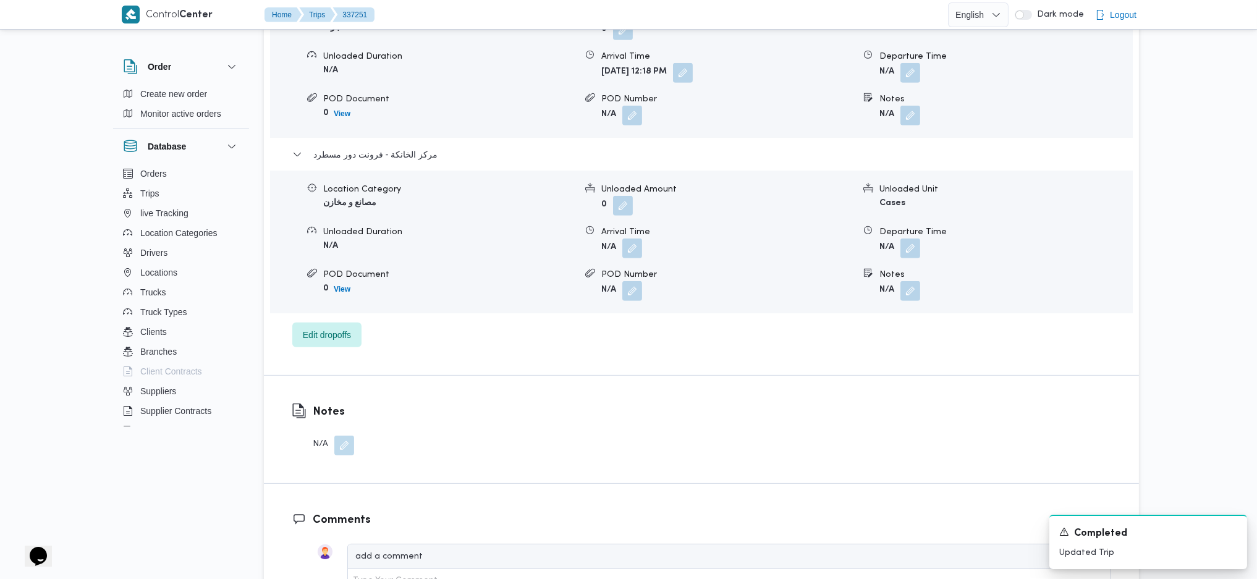
scroll to position [1159, 0]
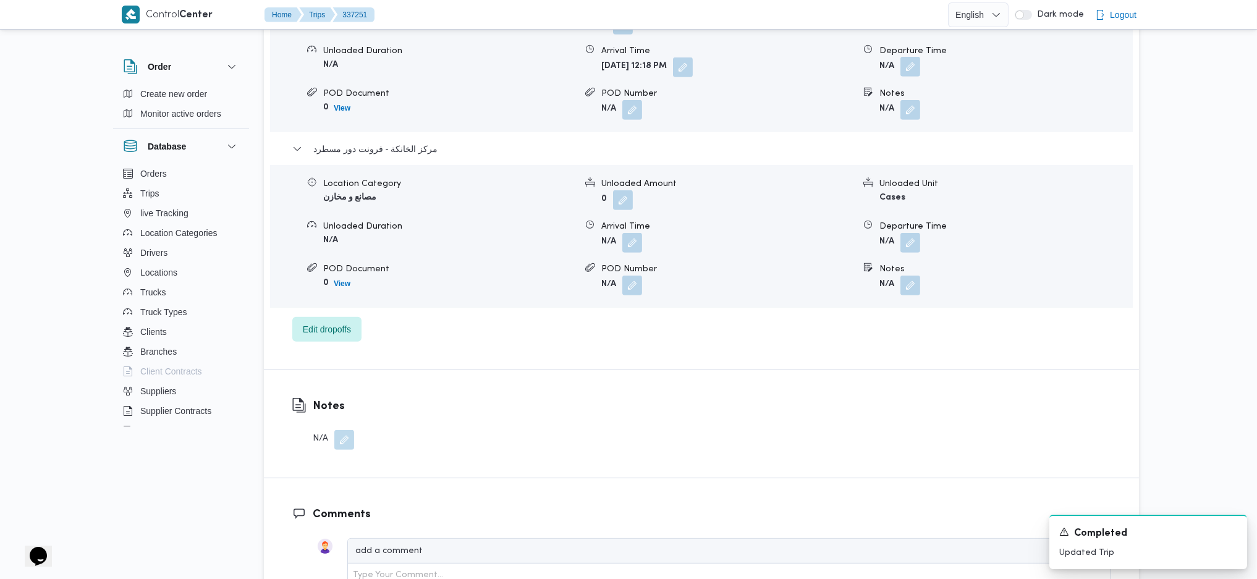
click at [904, 57] on button "button" at bounding box center [910, 67] width 20 height 20
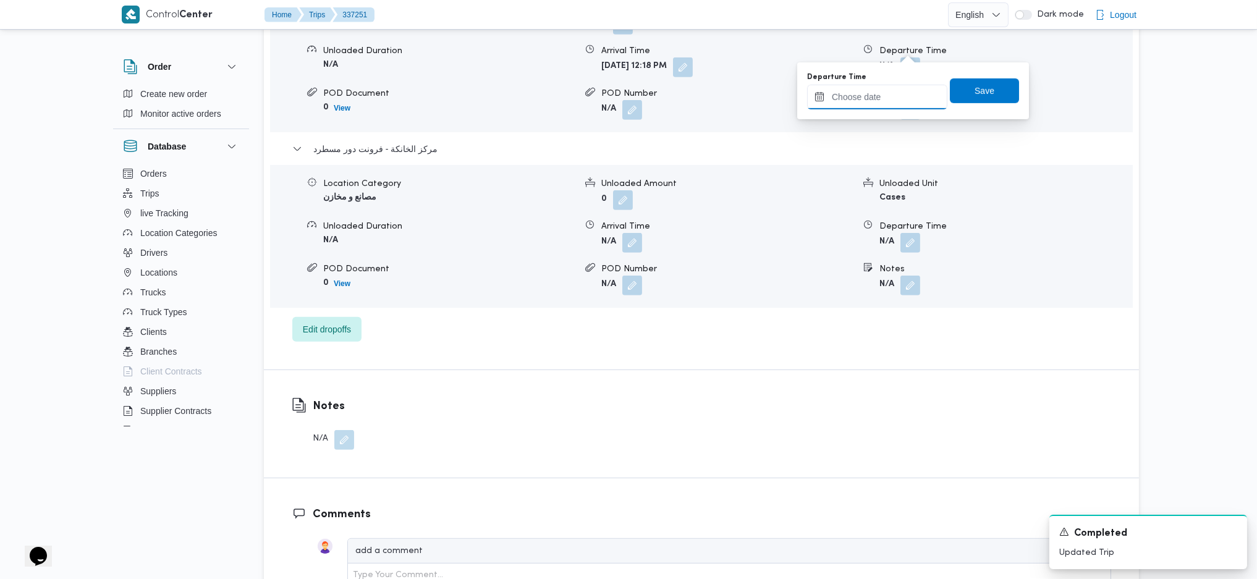
click at [874, 109] on div at bounding box center [877, 97] width 140 height 25
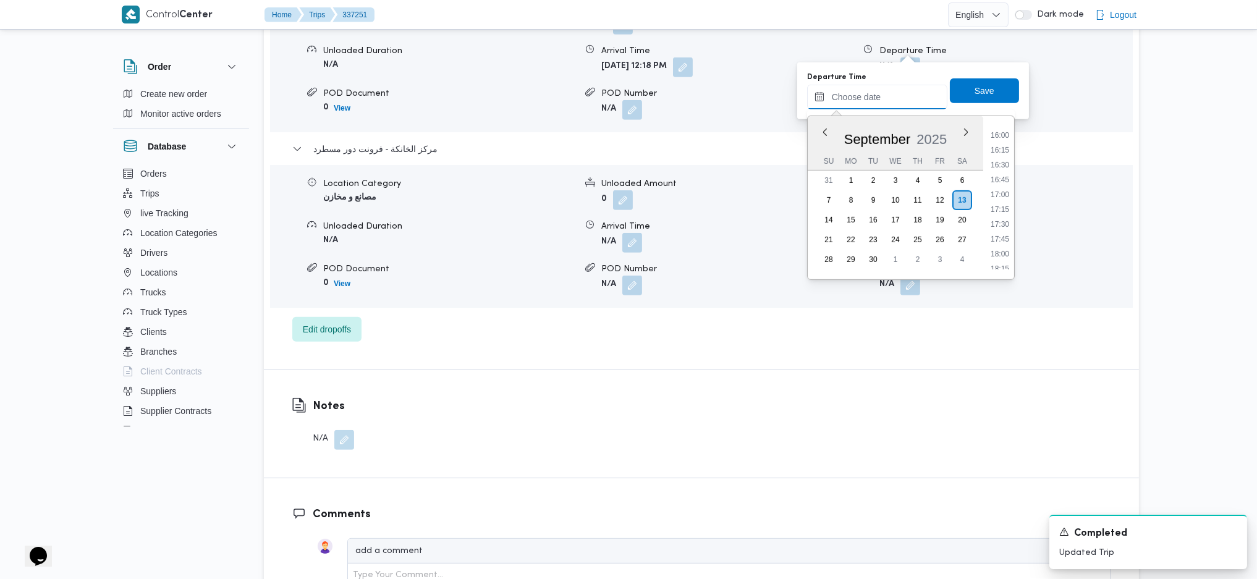
scroll to position [837, 0]
click at [999, 129] on li "14:00" at bounding box center [1000, 126] width 28 height 12
type input "13/09/2025 14:00"
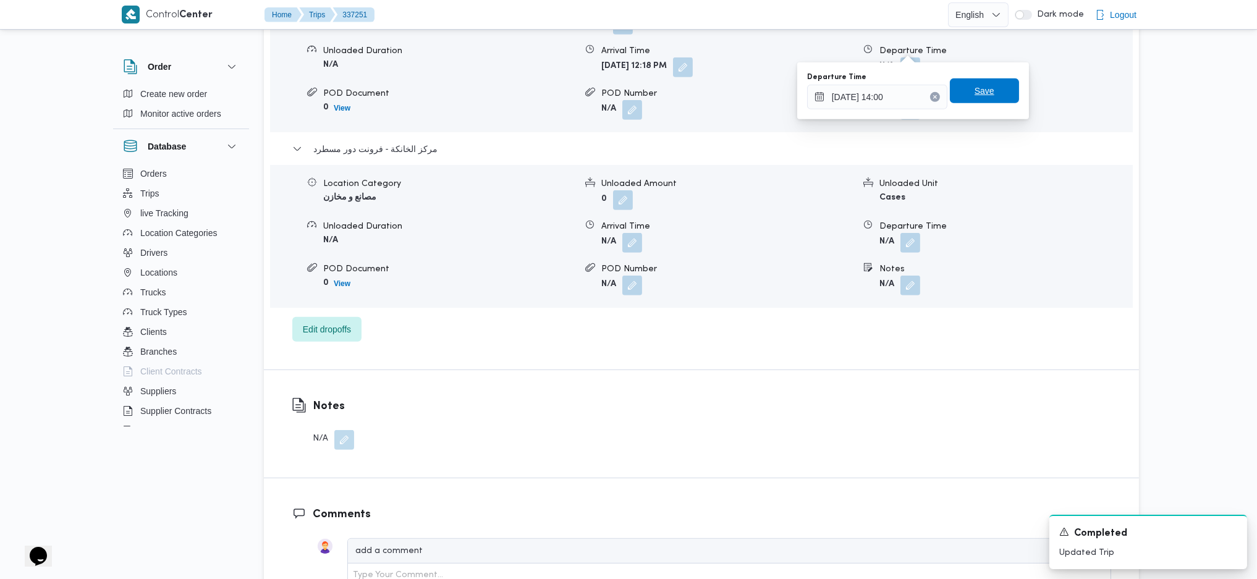
click at [975, 88] on span "Save" at bounding box center [985, 90] width 20 height 15
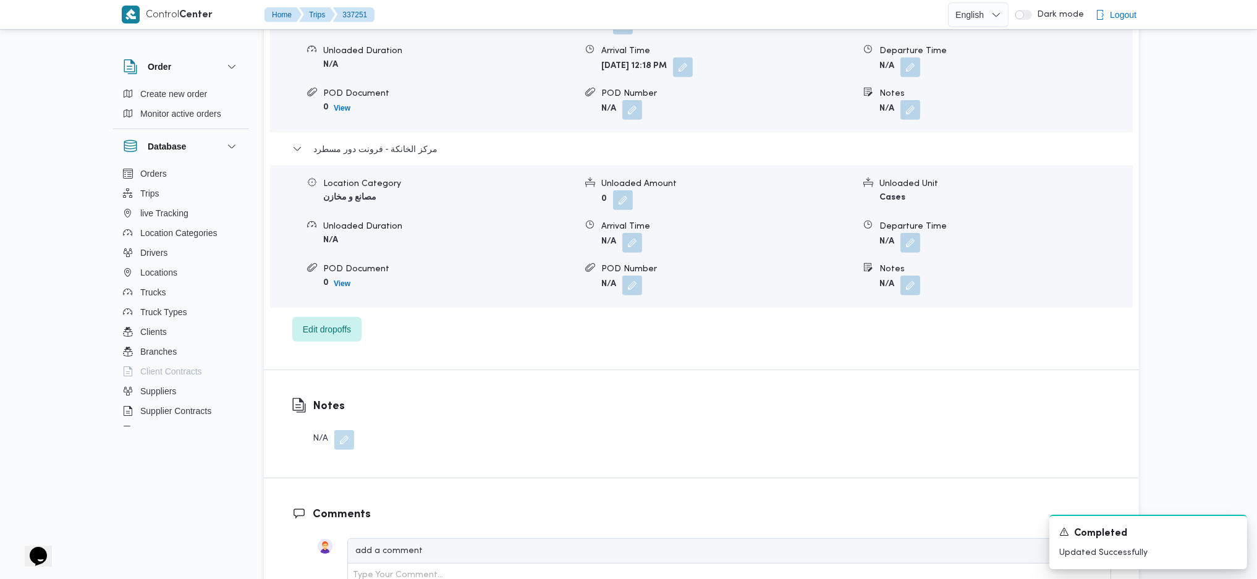
click at [908, 233] on div "Location Category مصانع و مخازن Unloaded Amount 0 Unloaded Unit Cases Unloaded …" at bounding box center [701, 236] width 873 height 140
click at [908, 232] on button "button" at bounding box center [910, 242] width 20 height 20
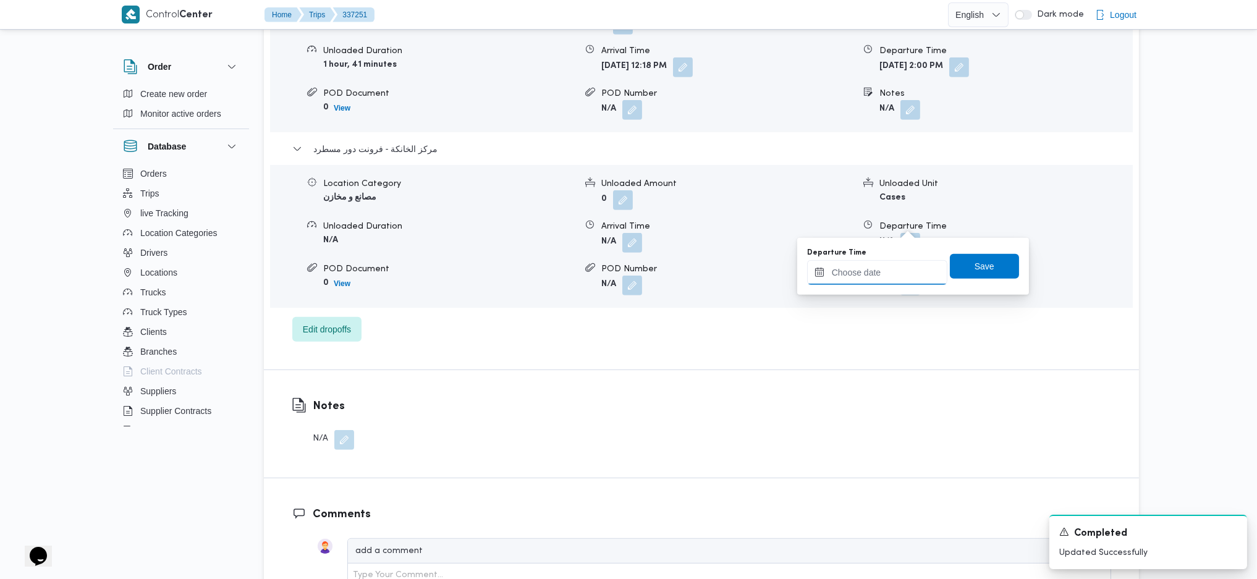
drag, startPoint x: 881, startPoint y: 276, endPoint x: 890, endPoint y: 281, distance: 10.8
click at [882, 276] on input "Departure Time" at bounding box center [877, 272] width 140 height 25
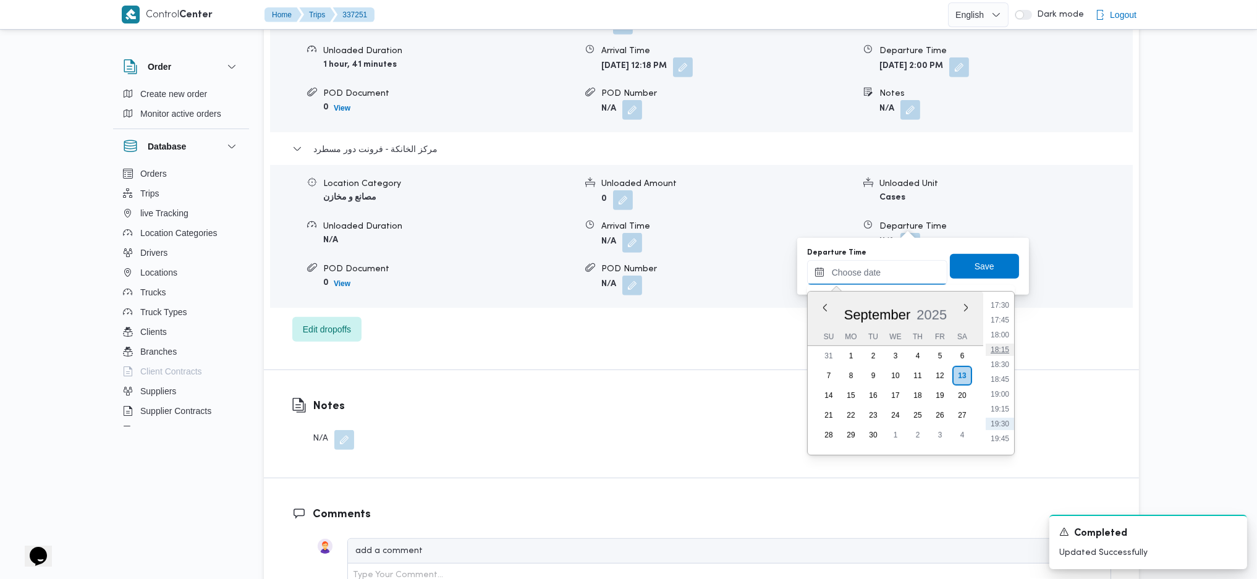
scroll to position [1002, 0]
click at [1003, 353] on li "17:45" at bounding box center [1000, 359] width 28 height 12
type input "13/09/2025 17:45"
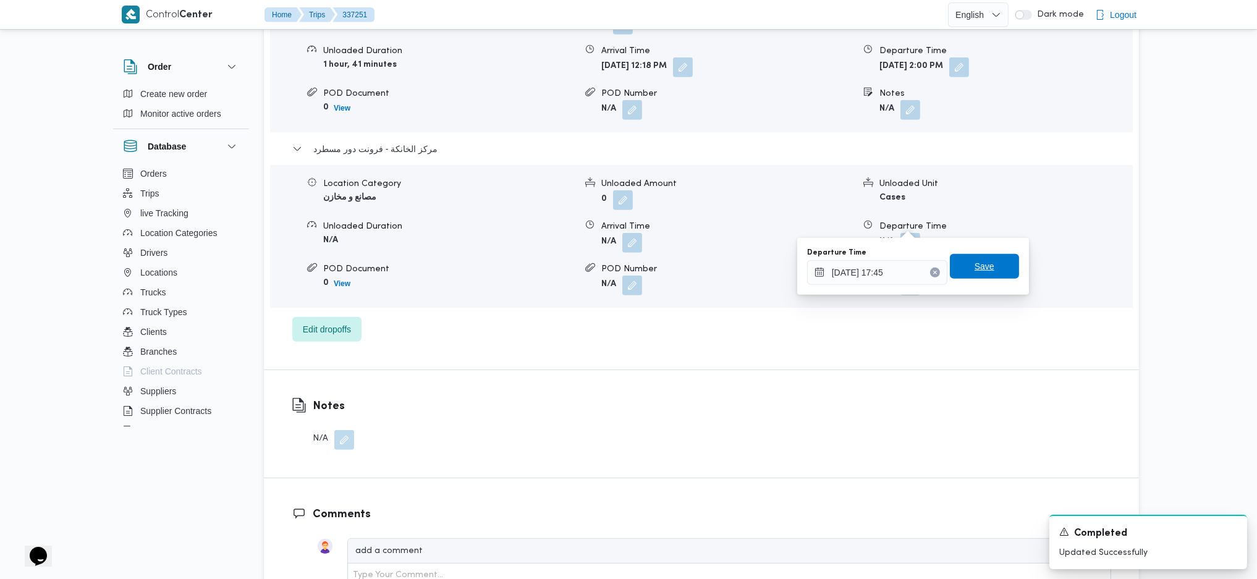
click at [983, 261] on span "Save" at bounding box center [984, 266] width 69 height 25
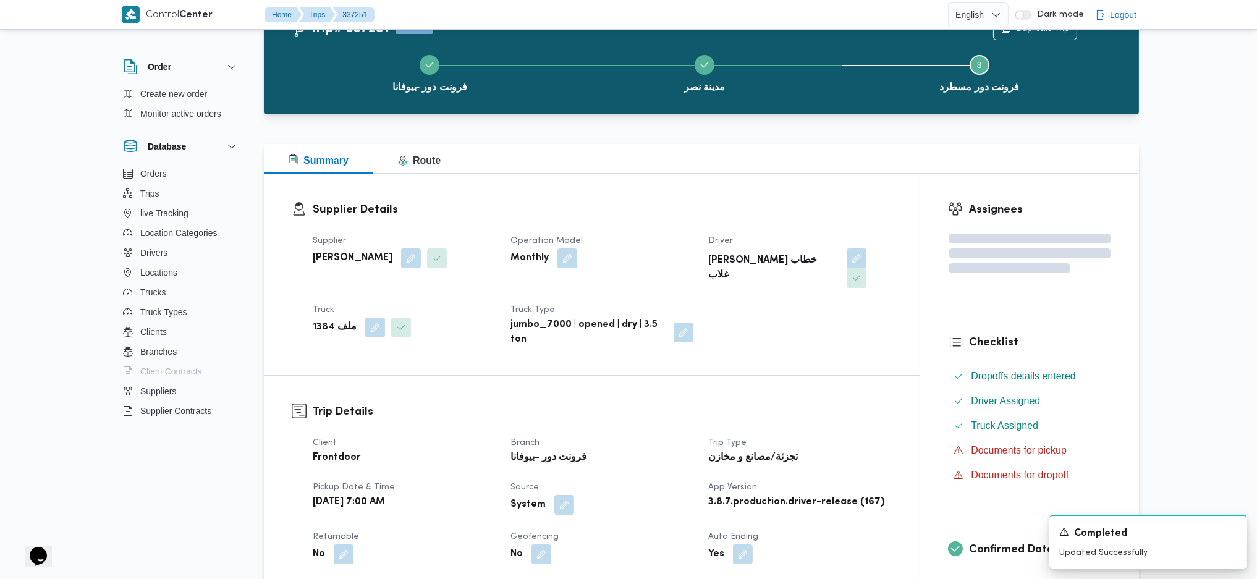
scroll to position [0, 0]
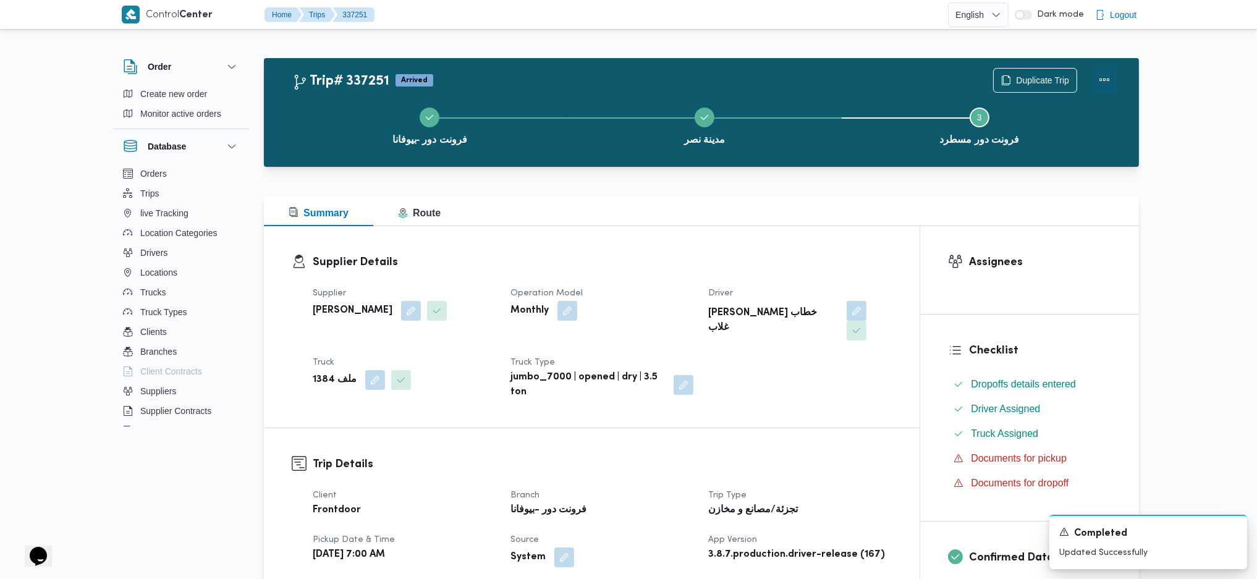
click at [1098, 85] on button "Actions" at bounding box center [1104, 79] width 25 height 25
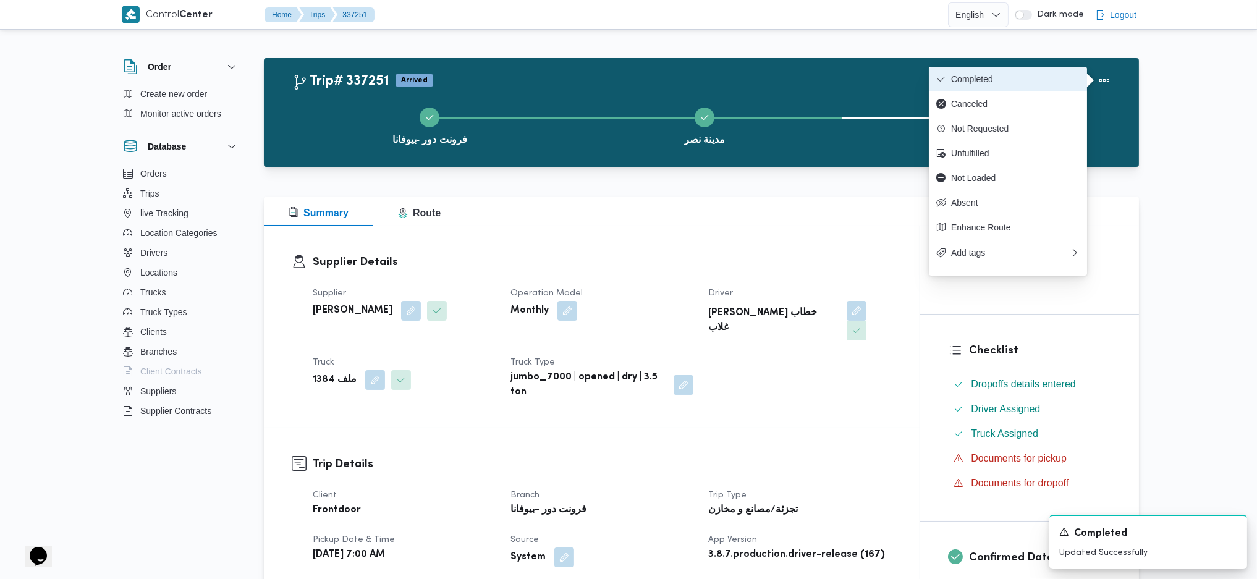
click at [1052, 75] on span "Completed" at bounding box center [1015, 79] width 129 height 10
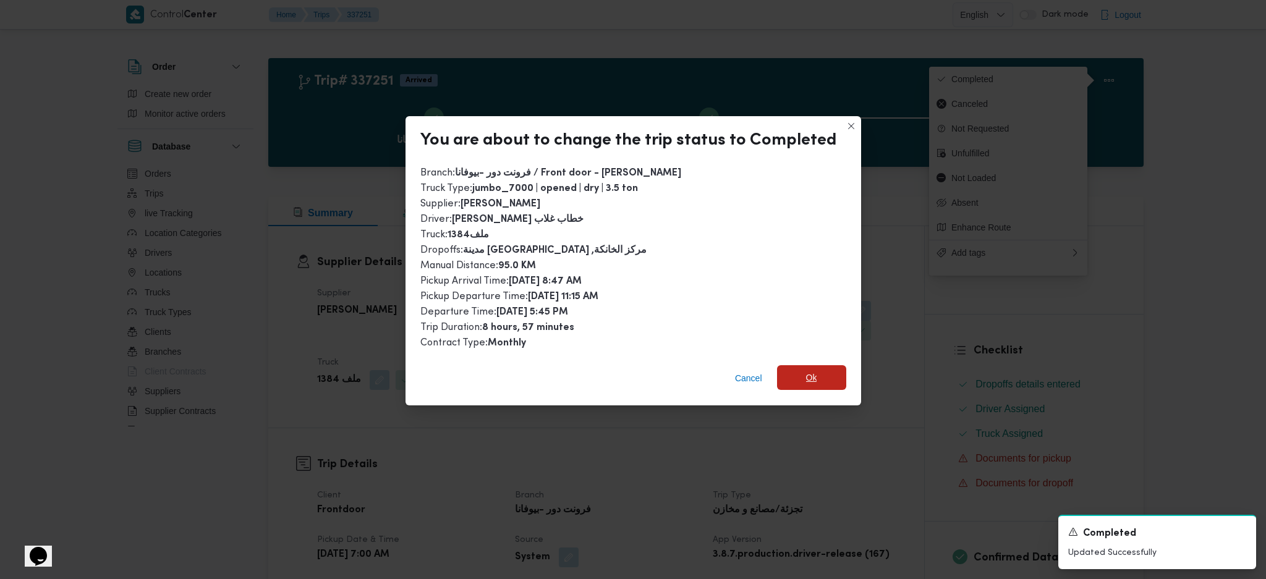
click at [832, 370] on span "Ok" at bounding box center [811, 377] width 69 height 25
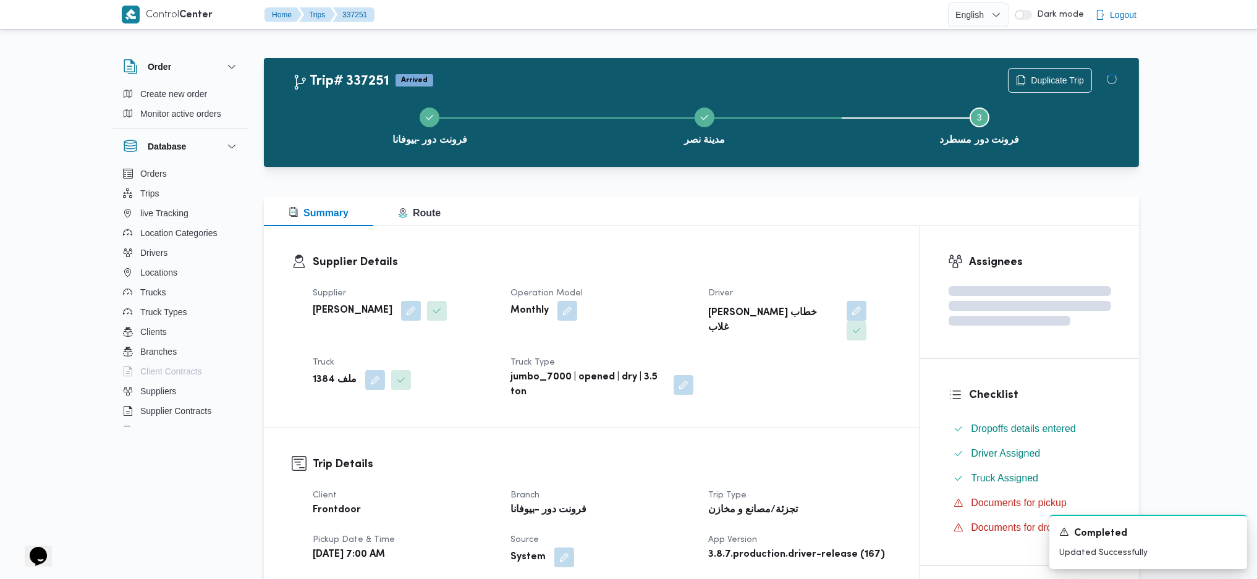
click at [925, 421] on div "Checklist Dropoffs details entered Driver Assigned Truck Assigned Documents for…" at bounding box center [1029, 462] width 219 height 206
click at [788, 173] on div at bounding box center [701, 174] width 875 height 15
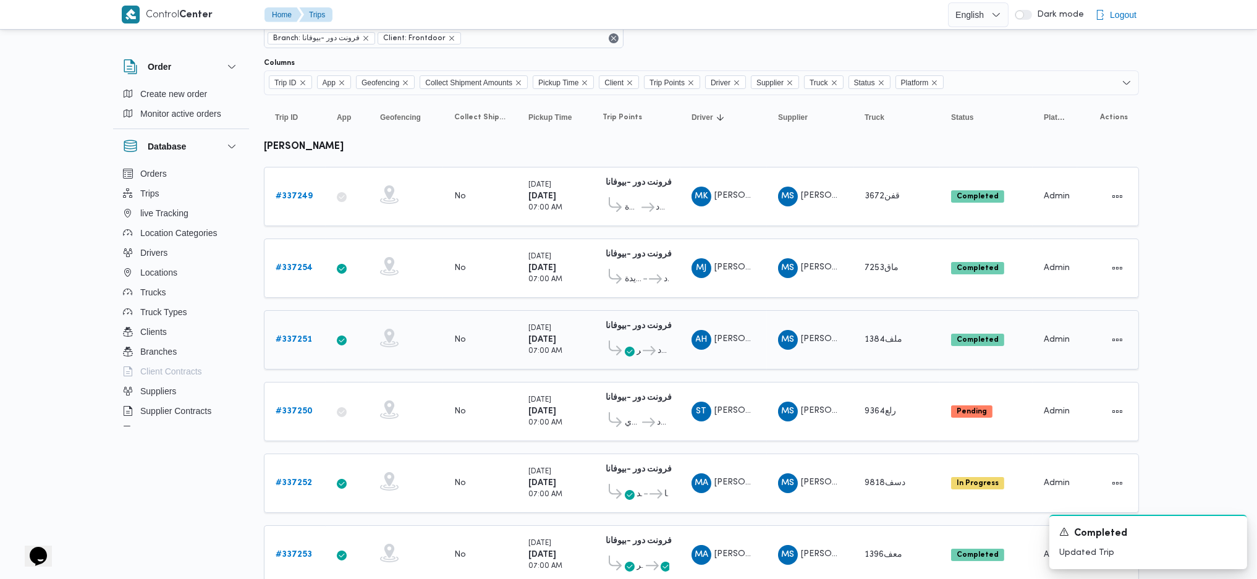
scroll to position [82, 0]
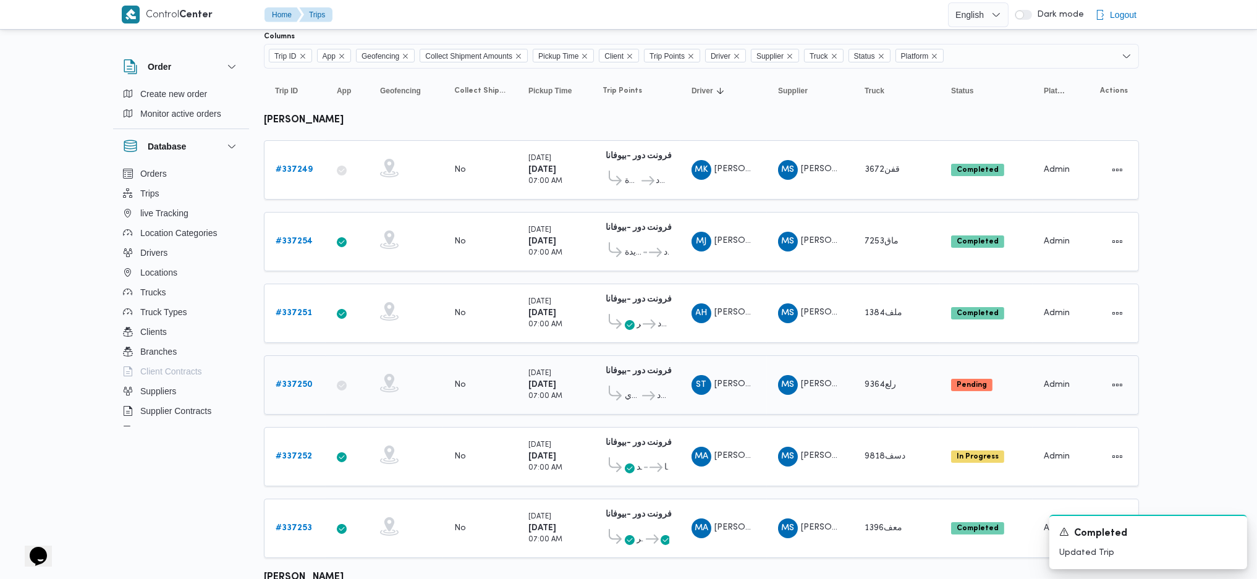
click at [290, 373] on div "# 337250" at bounding box center [295, 385] width 49 height 25
click at [290, 381] on b "# 337250" at bounding box center [294, 385] width 37 height 8
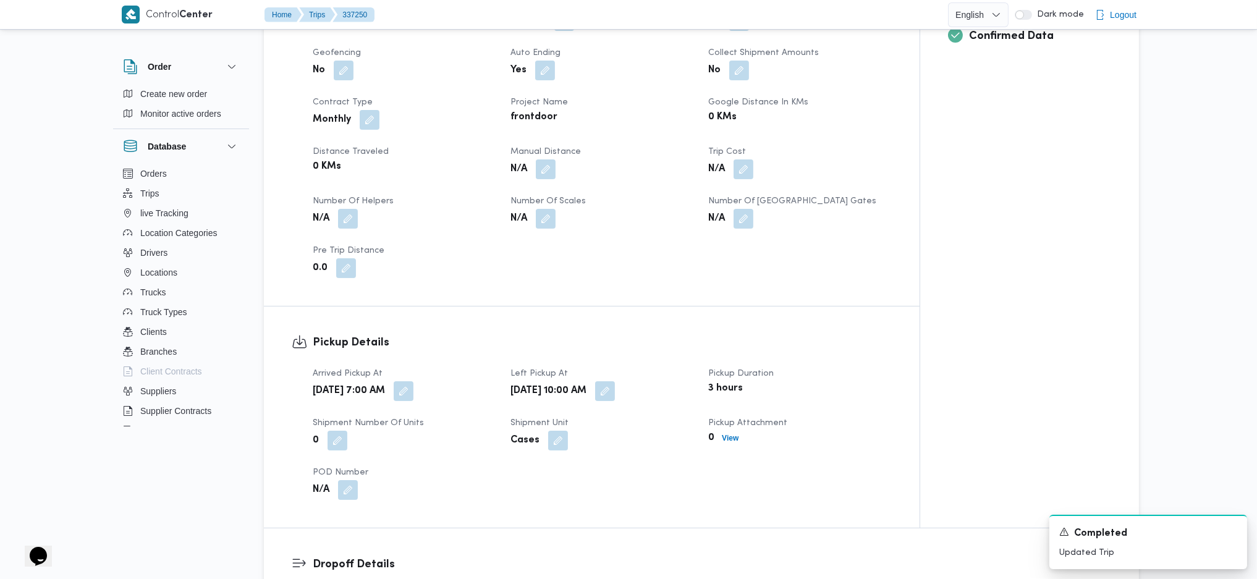
scroll to position [494, 0]
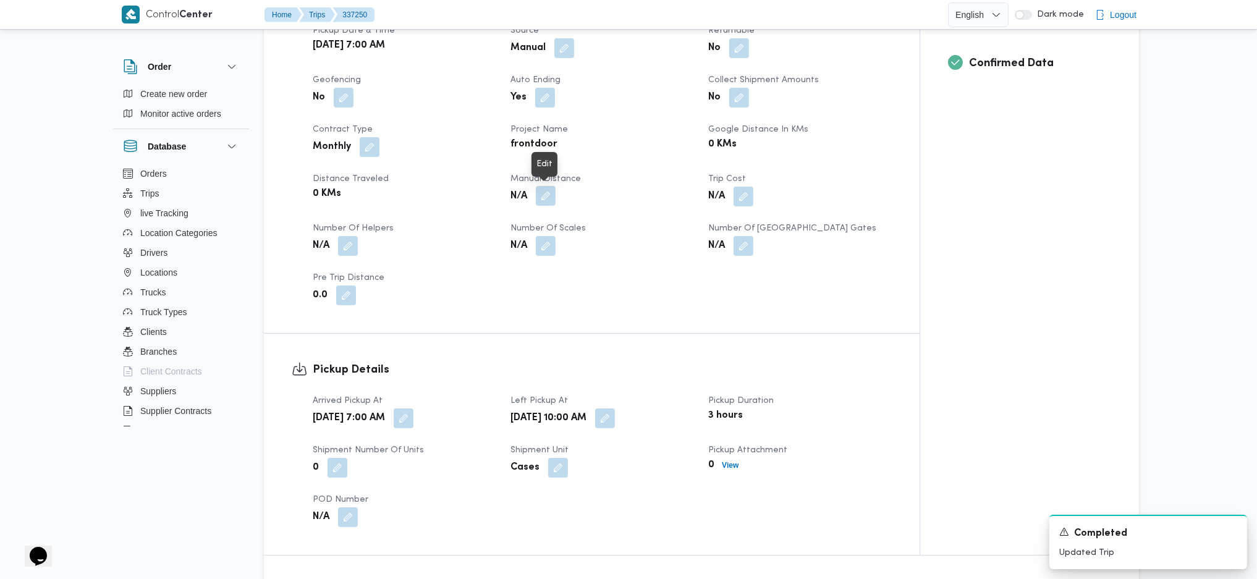
click at [546, 196] on button "button" at bounding box center [546, 196] width 20 height 20
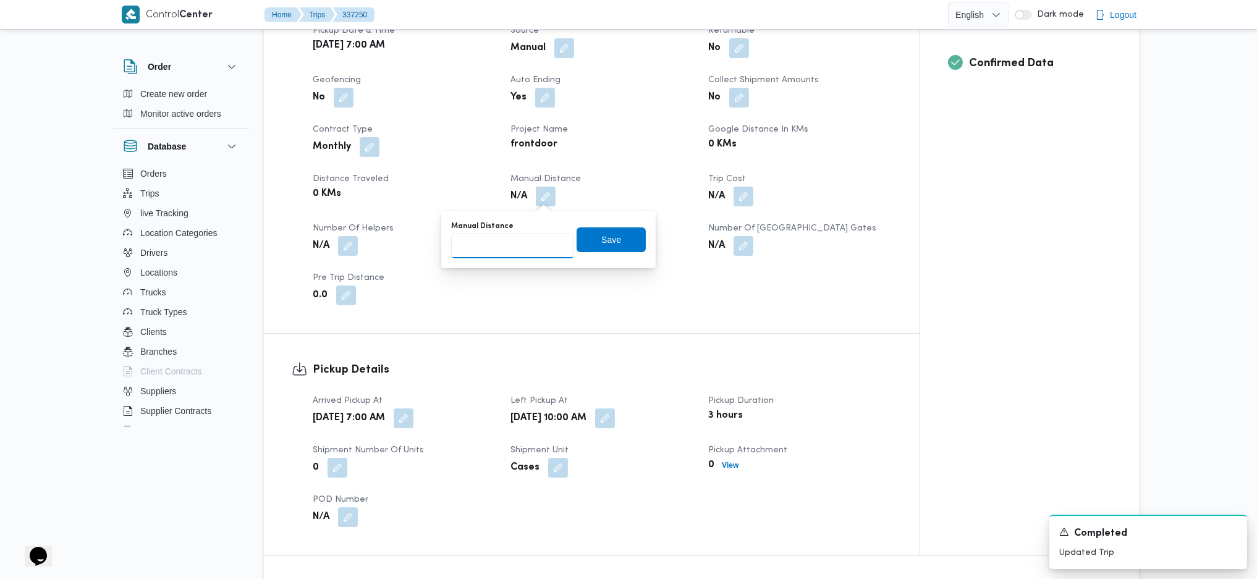
click at [514, 247] on input "Manual Distance" at bounding box center [512, 246] width 123 height 25
type input "132"
click at [619, 244] on span "Save" at bounding box center [611, 239] width 69 height 25
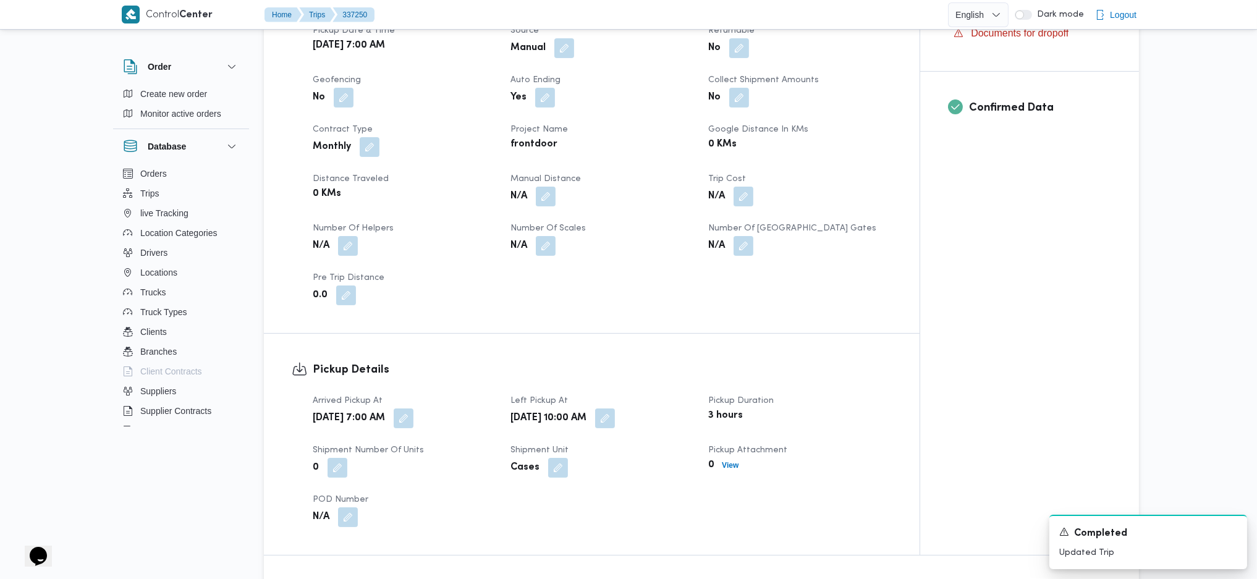
scroll to position [906, 0]
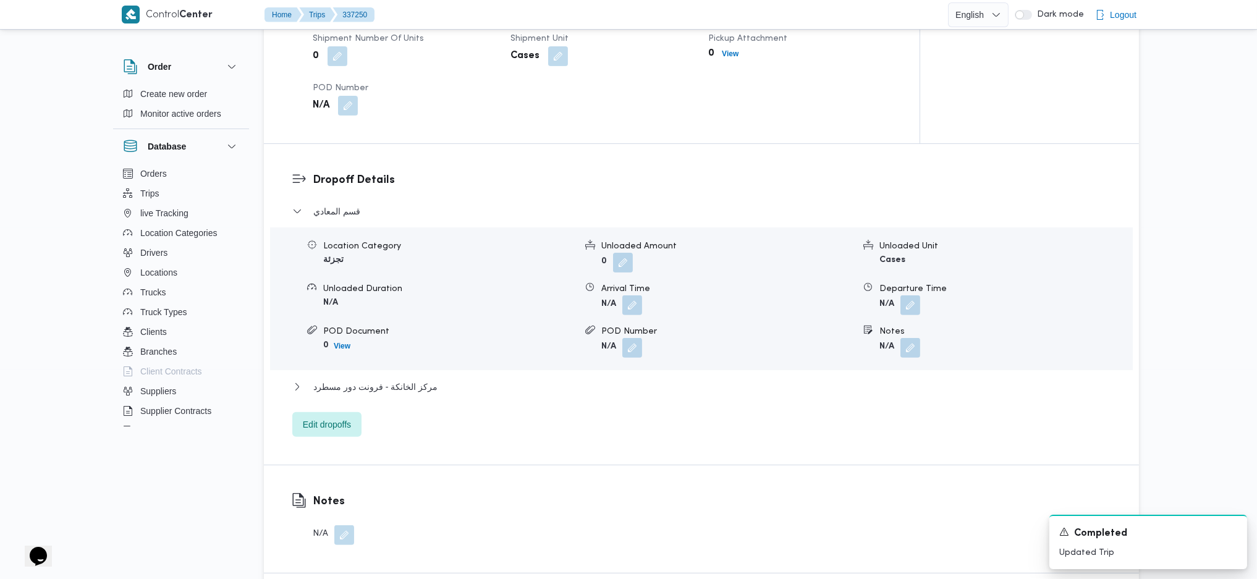
click at [400, 398] on div "مركز الخانكة - فرونت دور مسطرد" at bounding box center [701, 390] width 819 height 23
click at [418, 383] on span "مركز الخانكة - فرونت دور مسطرد" at bounding box center [375, 386] width 124 height 15
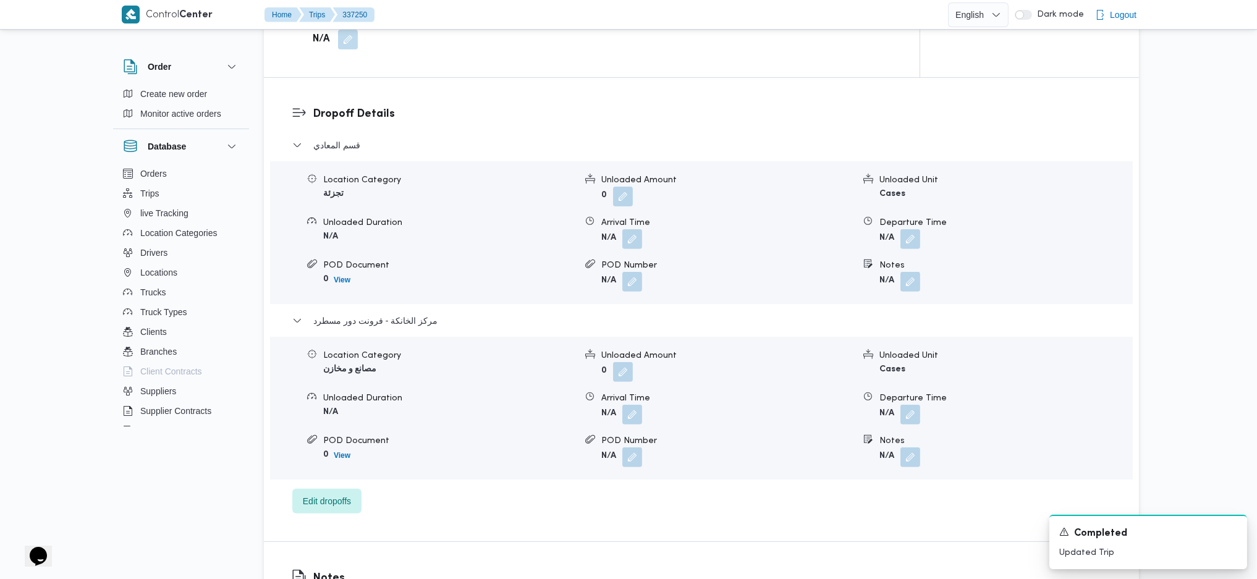
scroll to position [1071, 0]
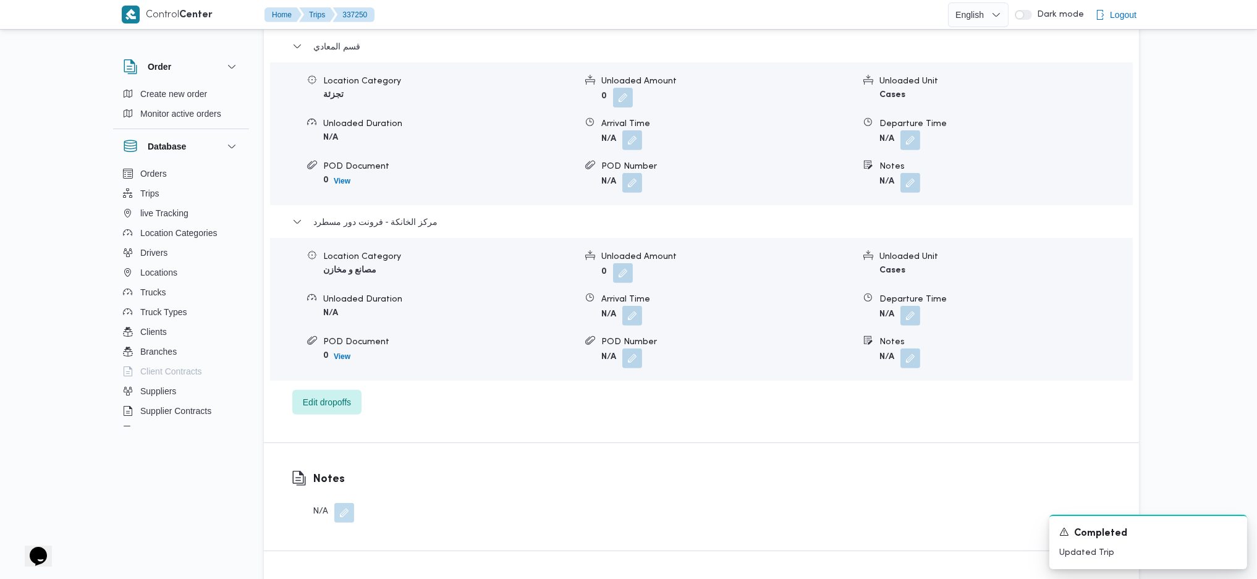
click at [927, 315] on form "N/A" at bounding box center [1005, 316] width 252 height 20
click at [903, 310] on button "button" at bounding box center [910, 315] width 20 height 20
click at [883, 361] on input "Departure Time" at bounding box center [877, 365] width 140 height 25
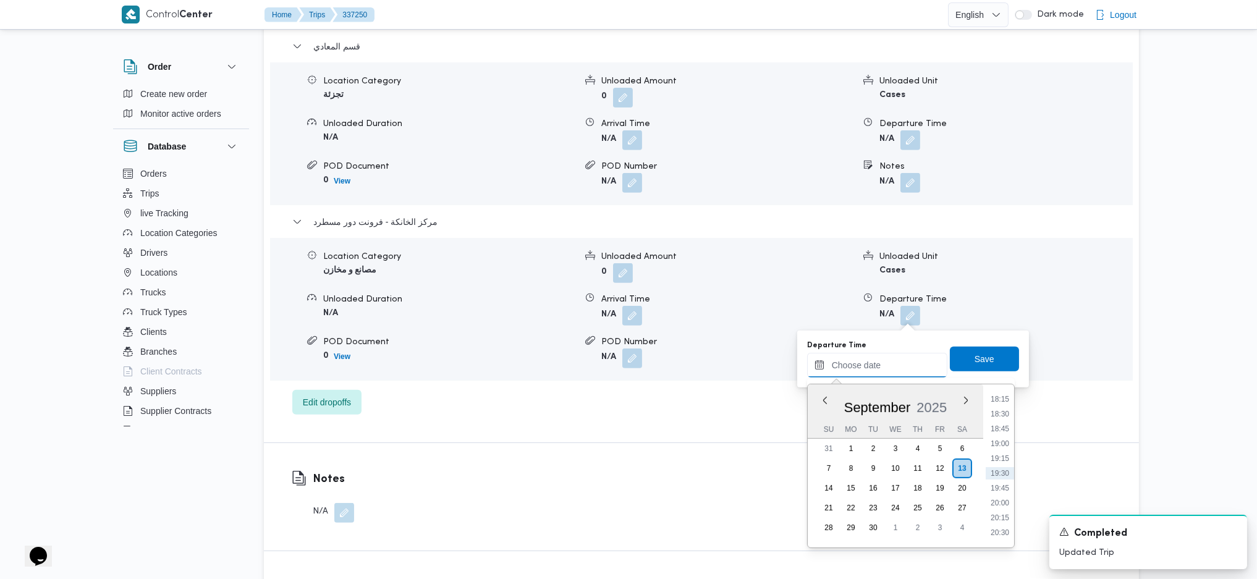
scroll to position [1002, 0]
click at [1004, 484] on li "18:15" at bounding box center [1000, 481] width 28 height 12
type input "[DATE] 18:15"
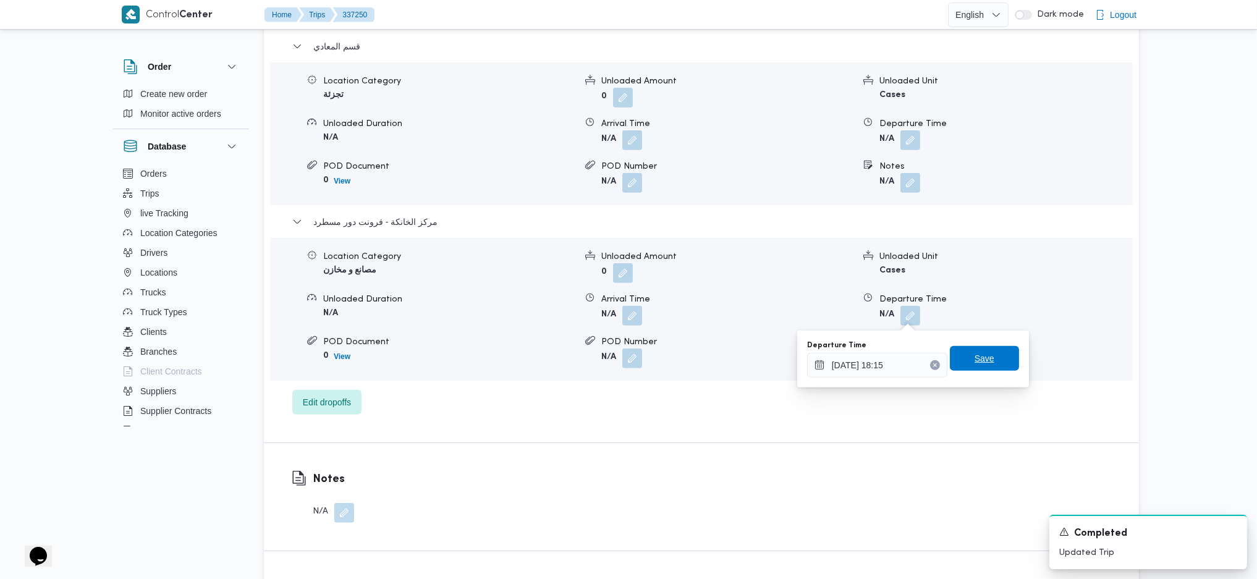
click at [976, 353] on span "Save" at bounding box center [985, 358] width 20 height 15
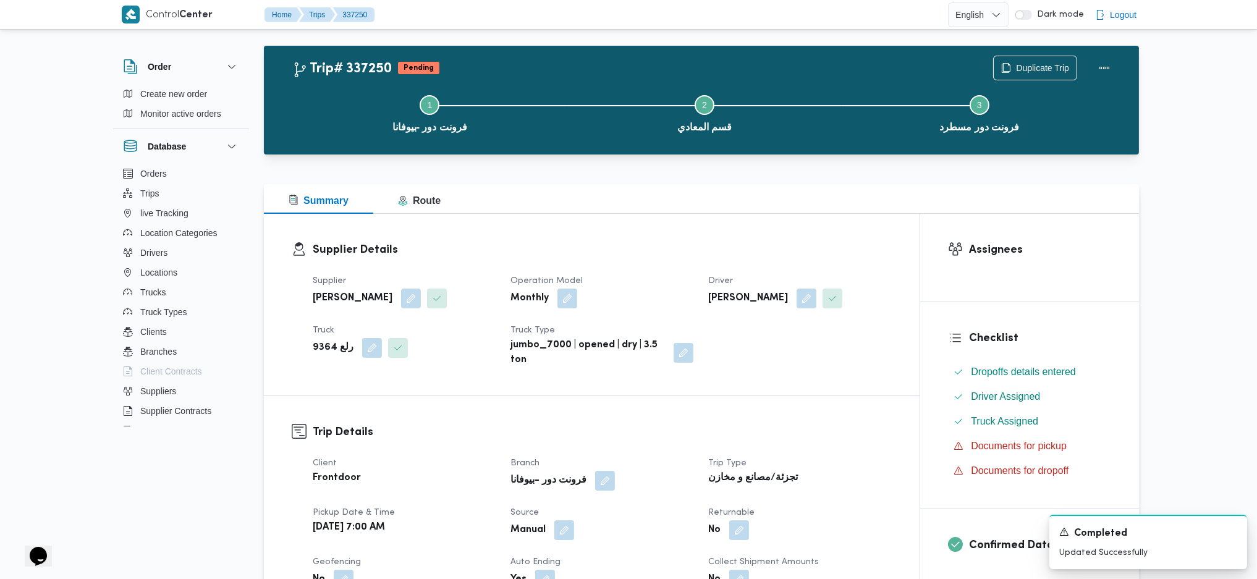
scroll to position [0, 0]
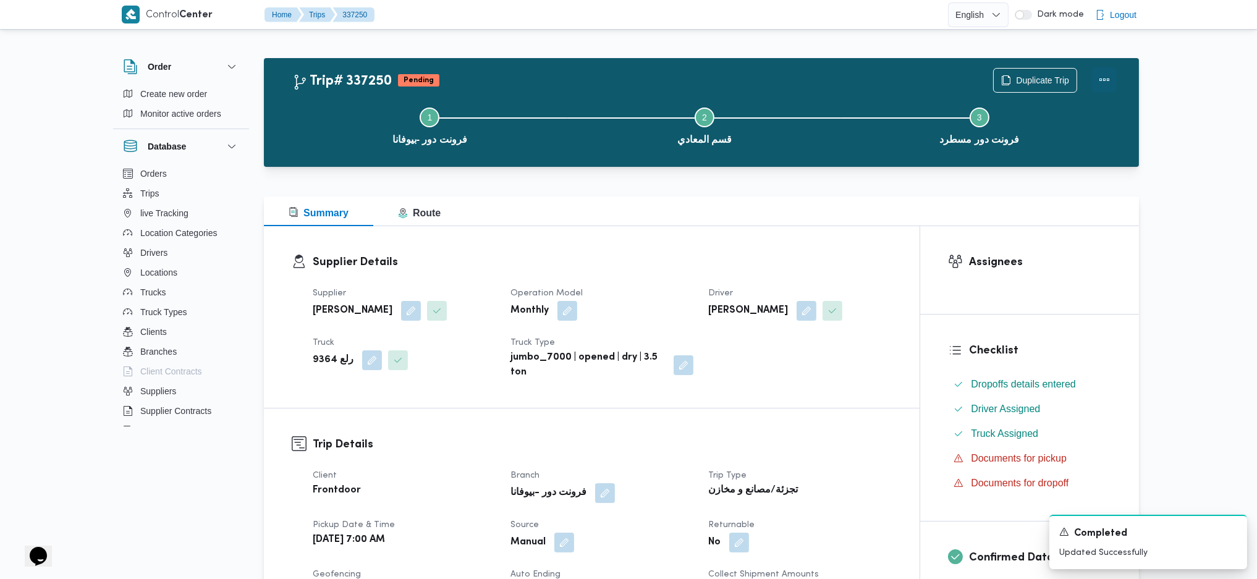
click at [1109, 84] on button "Actions" at bounding box center [1104, 79] width 25 height 25
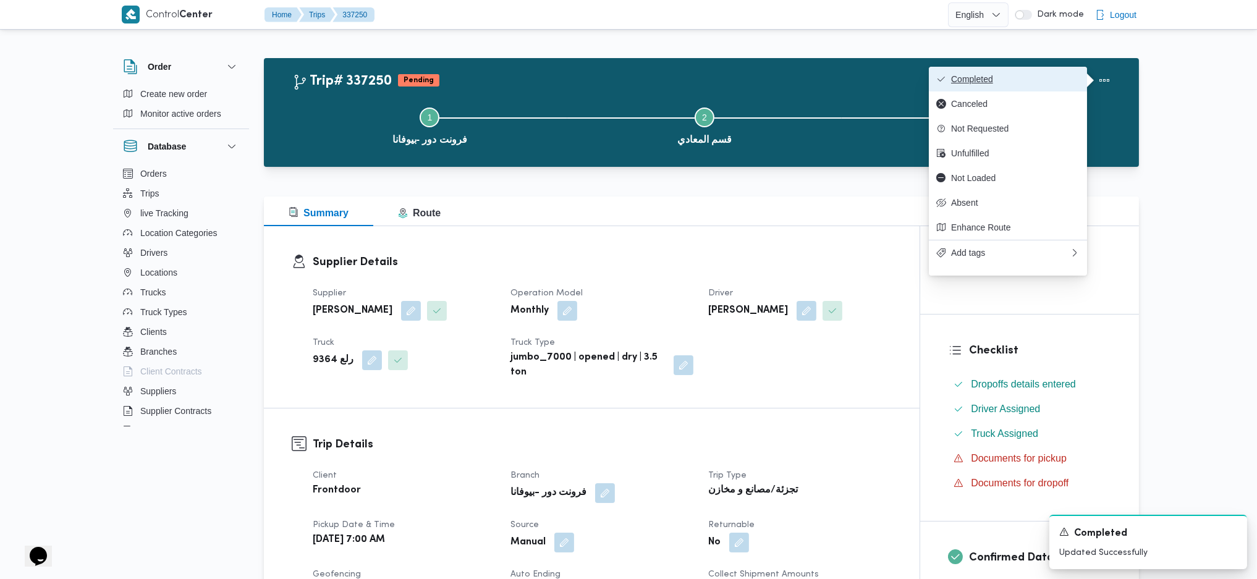
click at [1017, 86] on button "Completed" at bounding box center [1008, 79] width 158 height 25
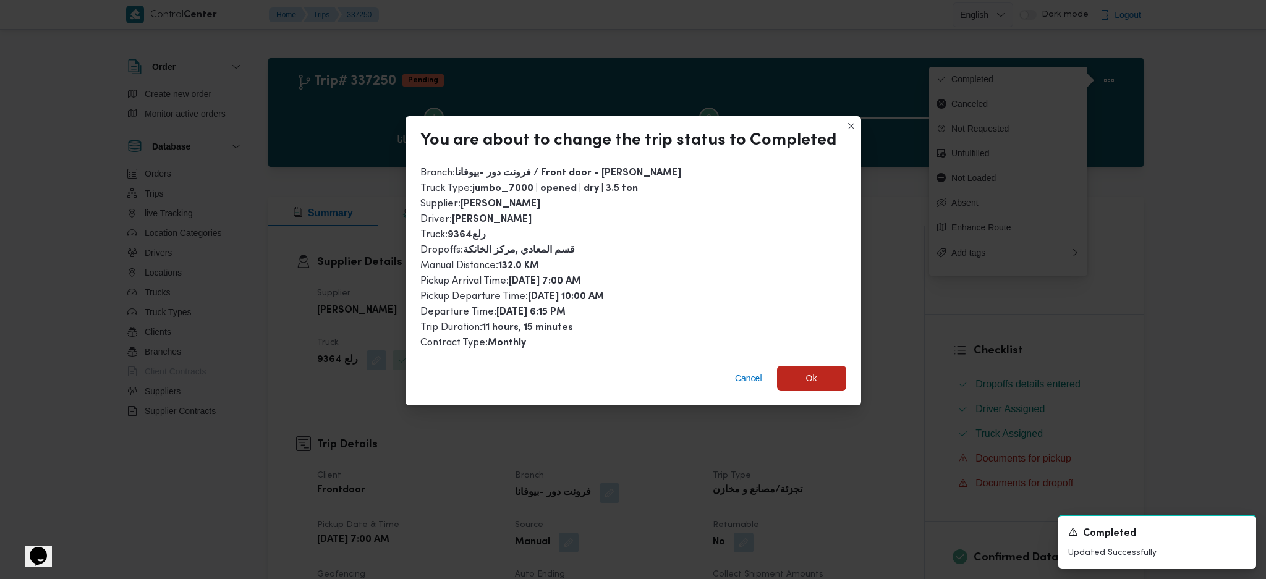
drag, startPoint x: 806, startPoint y: 370, endPoint x: 825, endPoint y: 404, distance: 39.3
click at [808, 371] on span "Ok" at bounding box center [811, 378] width 11 height 15
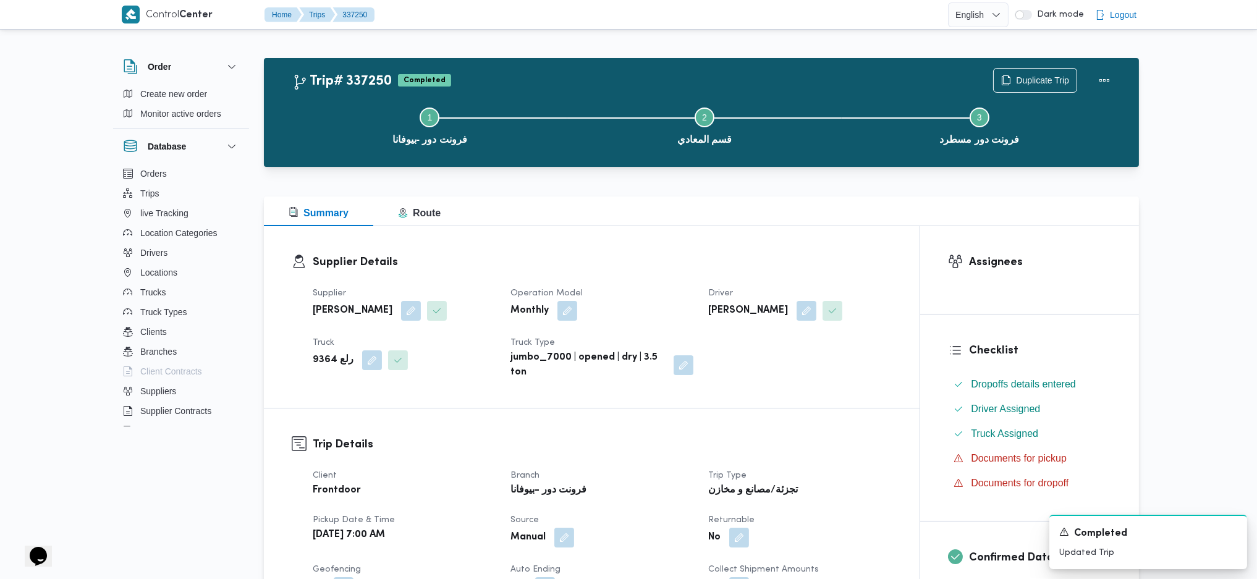
click at [591, 171] on div at bounding box center [701, 174] width 875 height 15
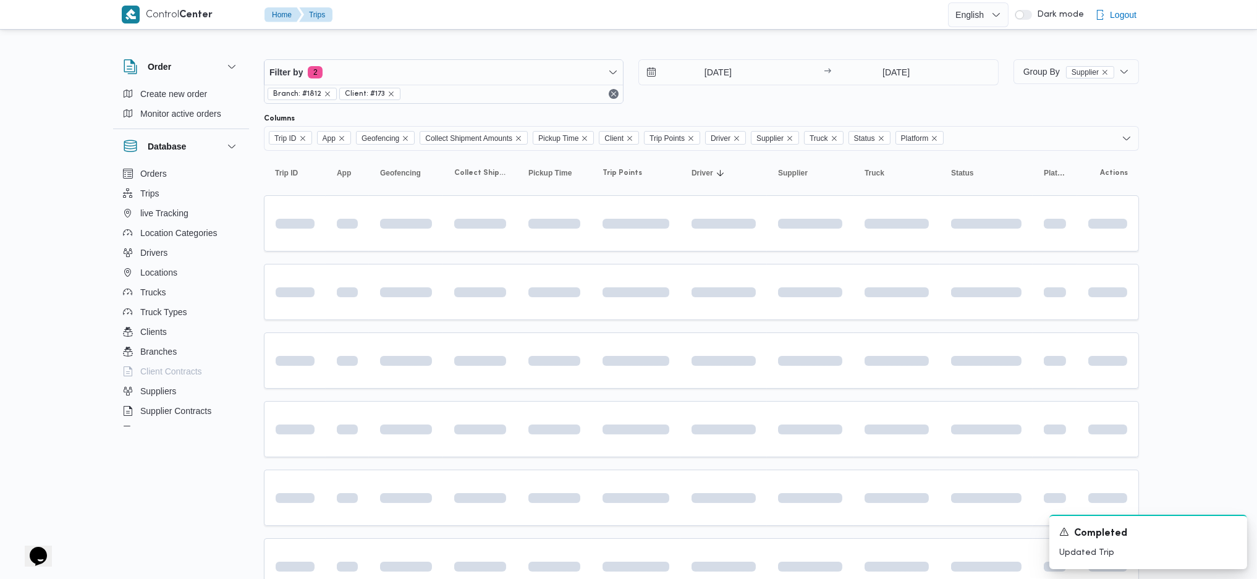
scroll to position [82, 0]
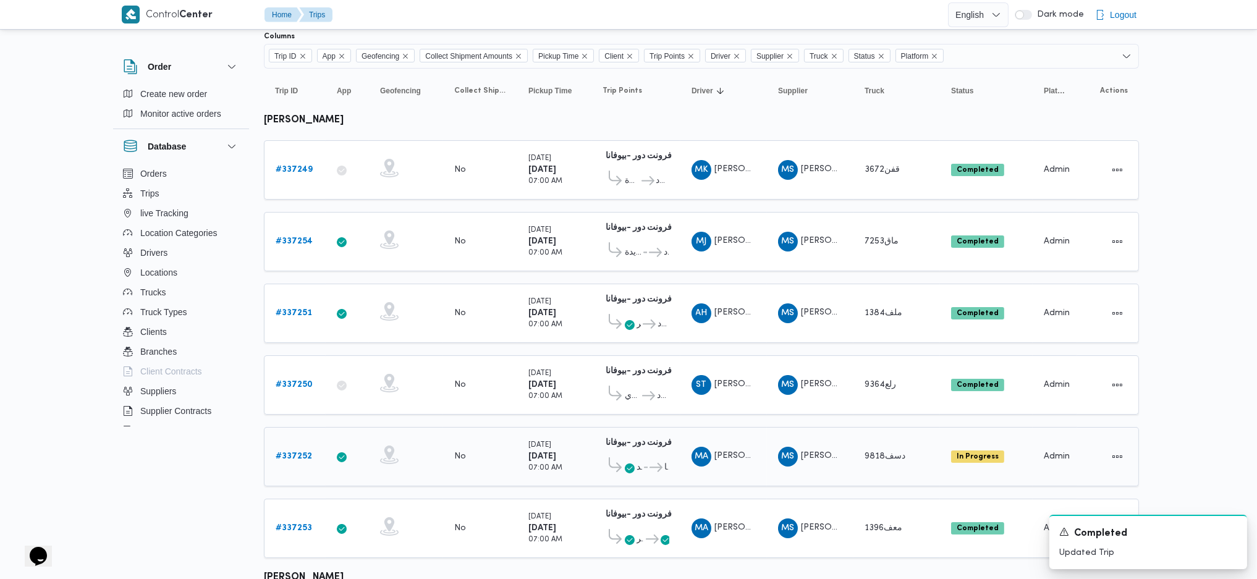
click at [283, 460] on td "Trip ID # 337252" at bounding box center [295, 456] width 62 height 59
click at [295, 452] on b "# 337252" at bounding box center [294, 456] width 36 height 8
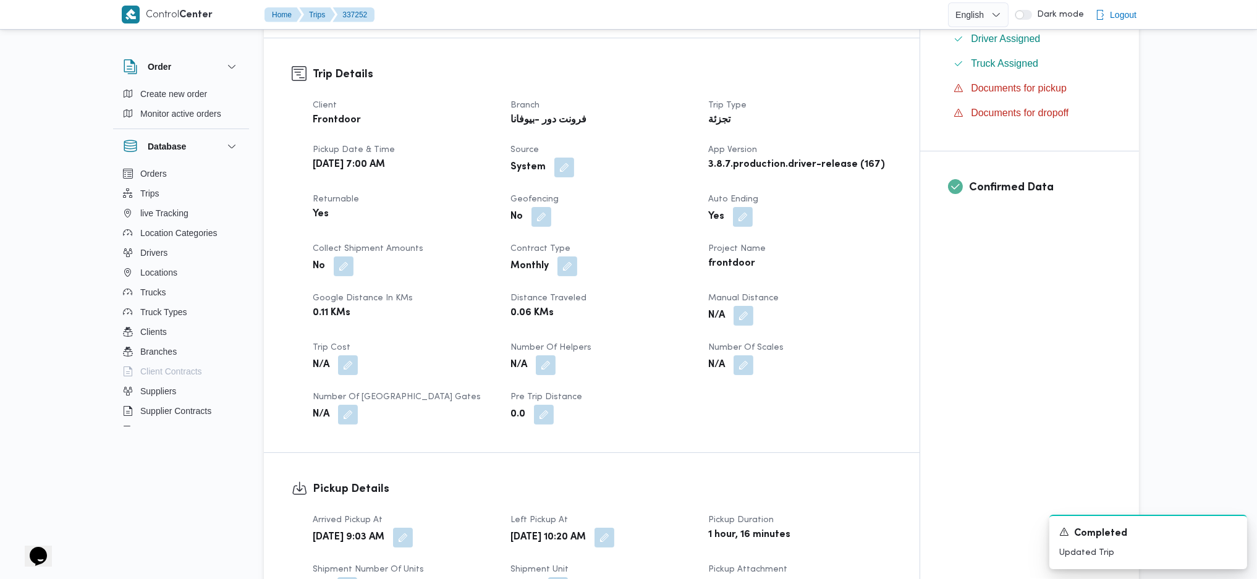
scroll to position [494, 0]
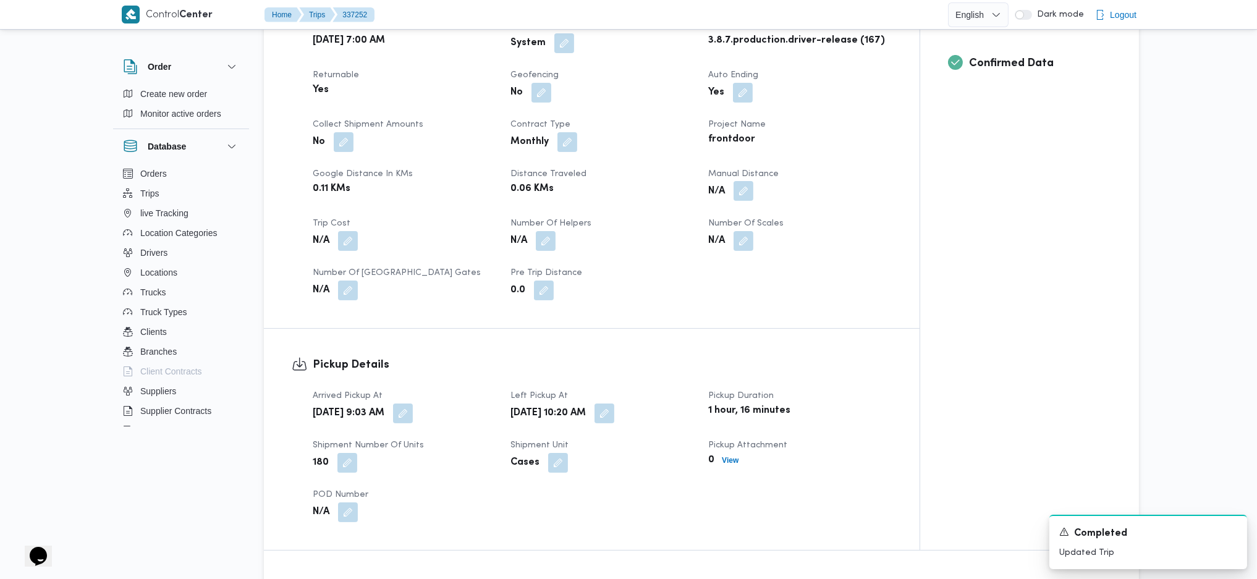
click at [756, 197] on div "N/A" at bounding box center [799, 191] width 185 height 22
click at [745, 194] on button "button" at bounding box center [744, 191] width 20 height 20
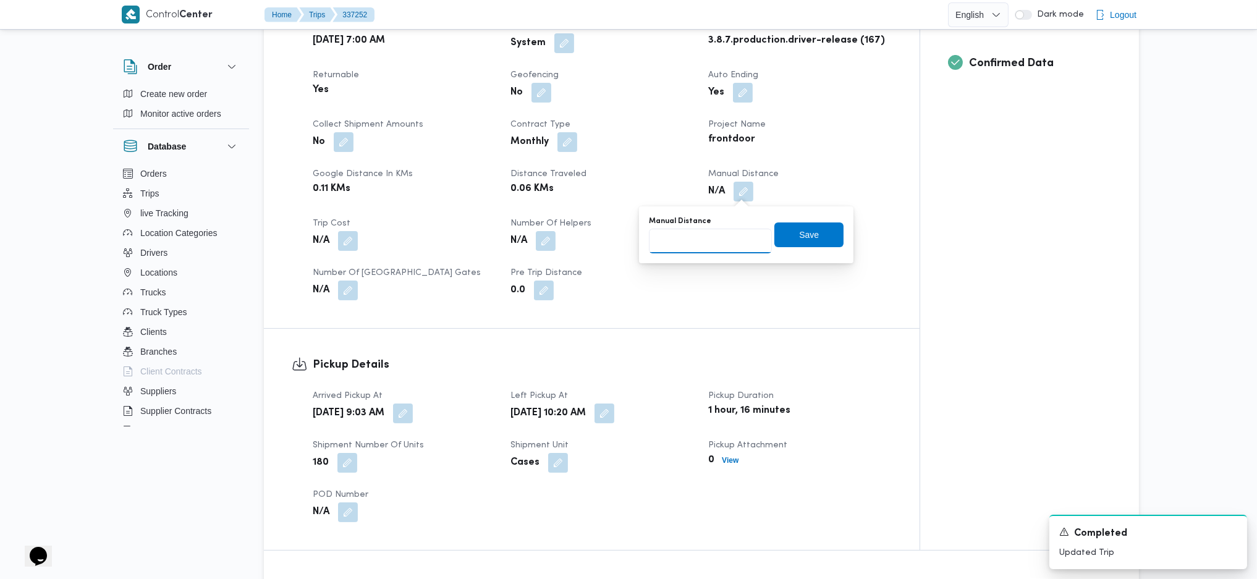
click at [705, 246] on input "Manual Distance" at bounding box center [710, 241] width 123 height 25
type input "140"
drag, startPoint x: 792, startPoint y: 242, endPoint x: 766, endPoint y: 250, distance: 27.8
click at [793, 242] on span "Save" at bounding box center [808, 234] width 69 height 25
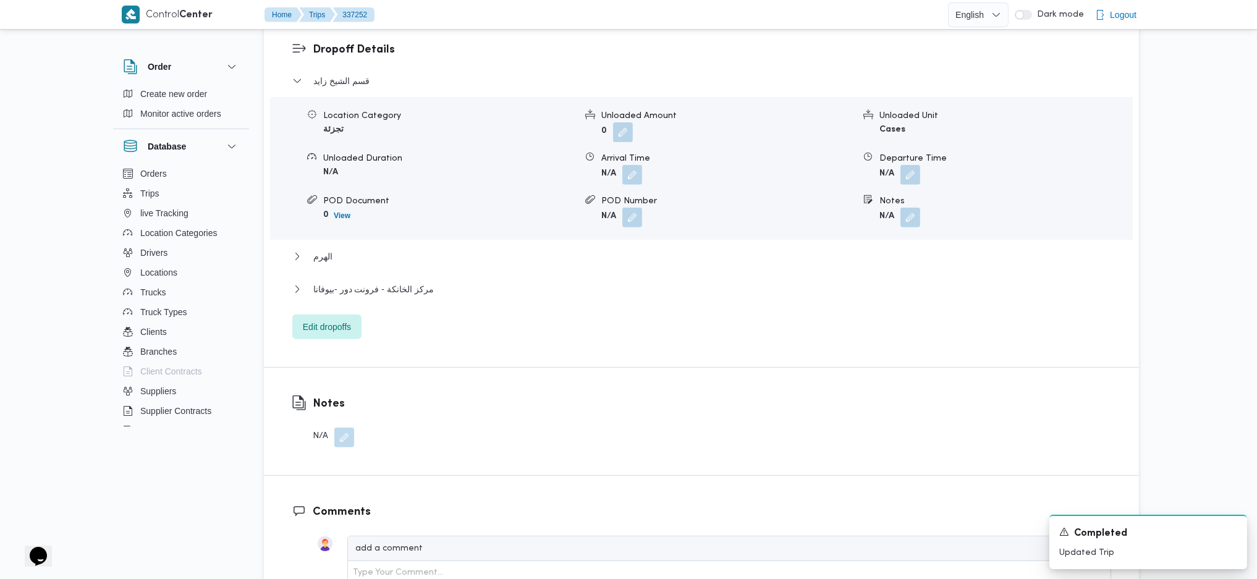
scroll to position [1076, 0]
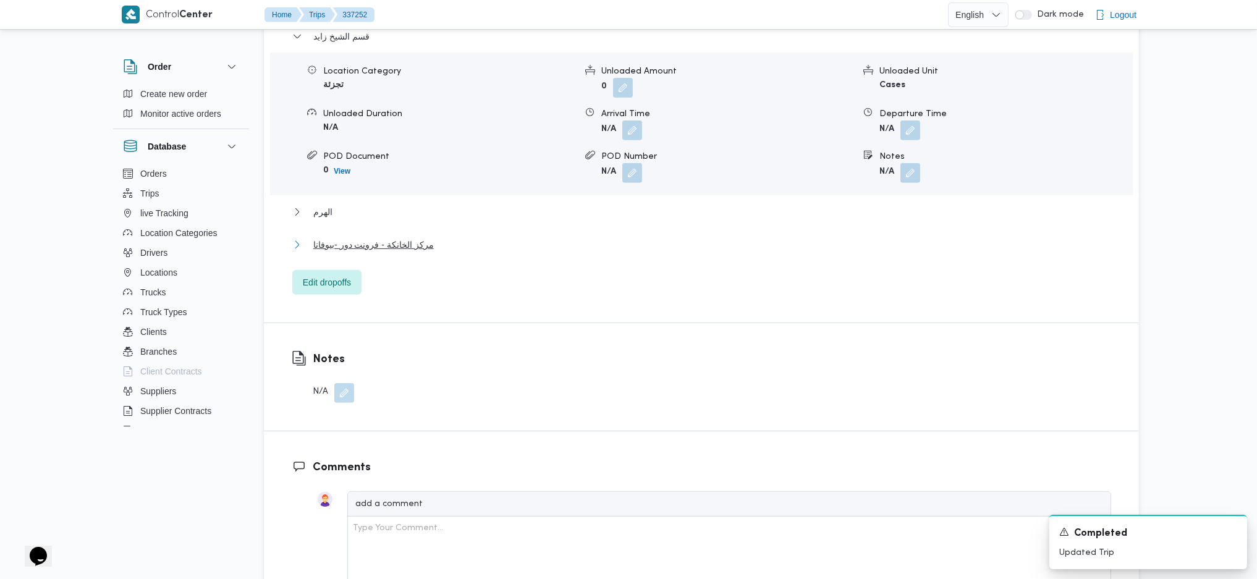
click at [358, 243] on span "مركز الخانكة - فرونت دور -بيوفانا" at bounding box center [373, 244] width 121 height 15
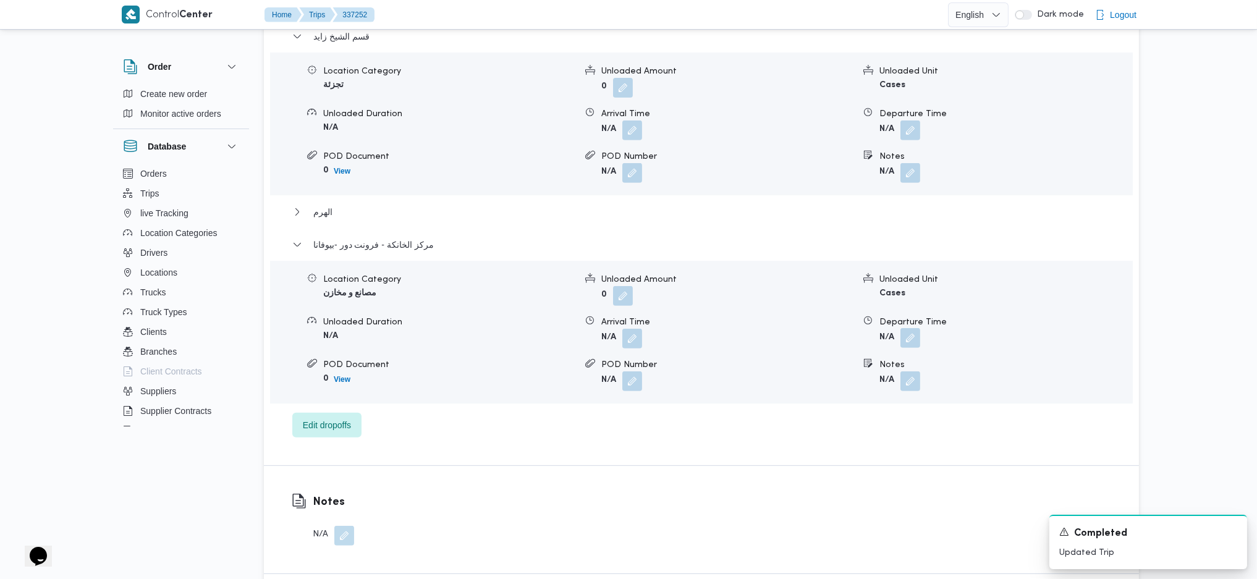
click at [911, 340] on button "button" at bounding box center [910, 338] width 20 height 20
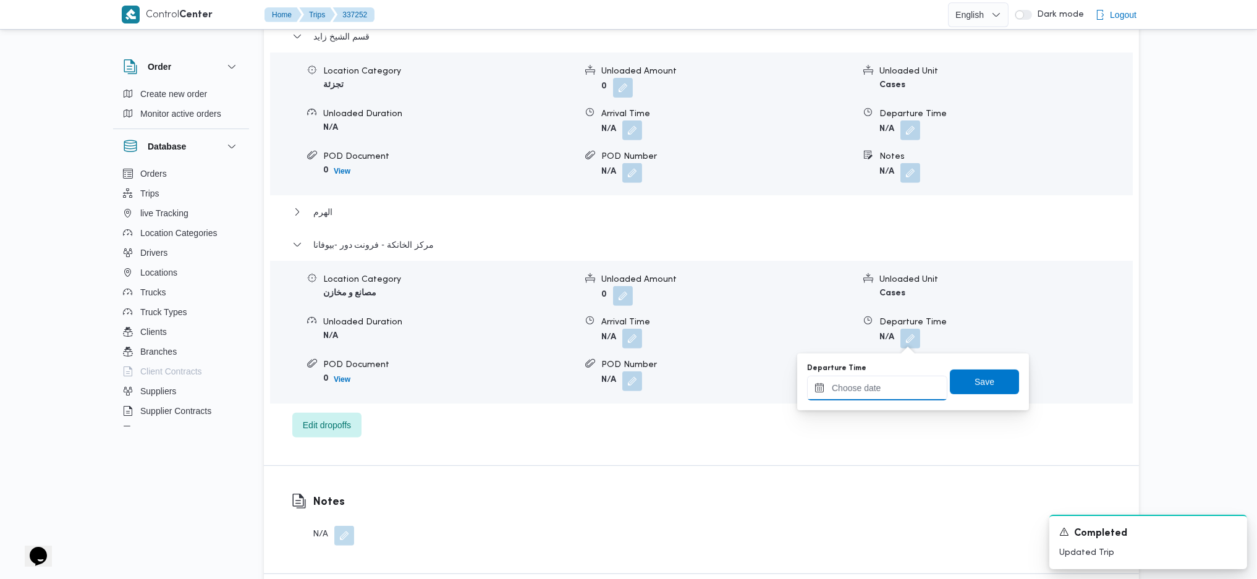
click at [895, 395] on input "Departure Time" at bounding box center [877, 388] width 140 height 25
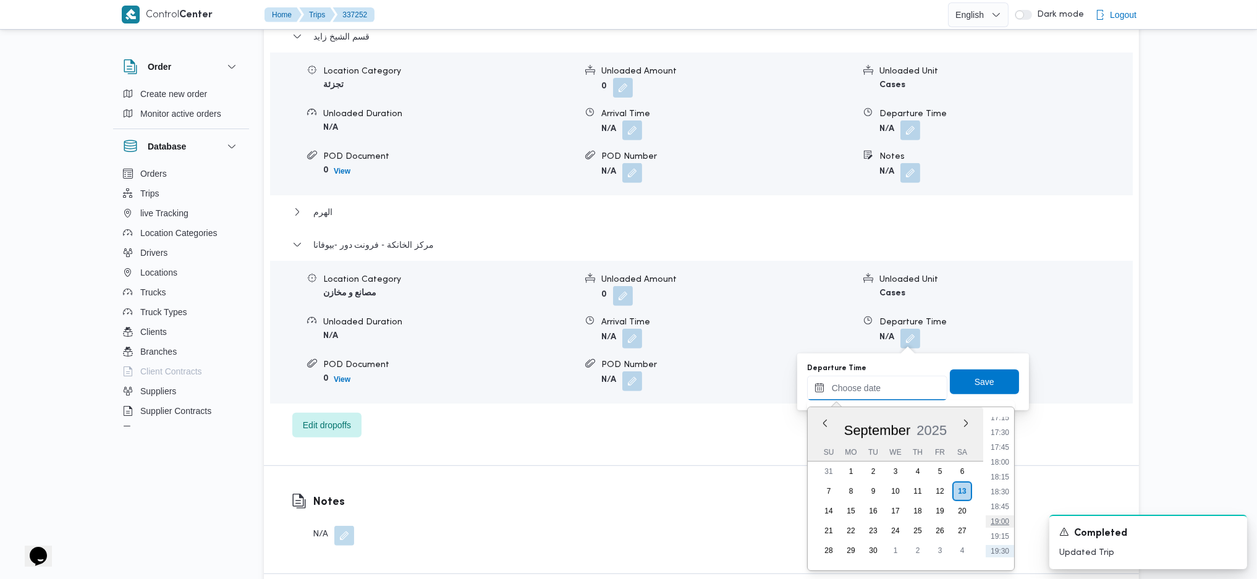
scroll to position [1002, 0]
click at [1009, 469] on li "17:45" at bounding box center [1000, 474] width 28 height 12
type input "13/09/2025 17:45"
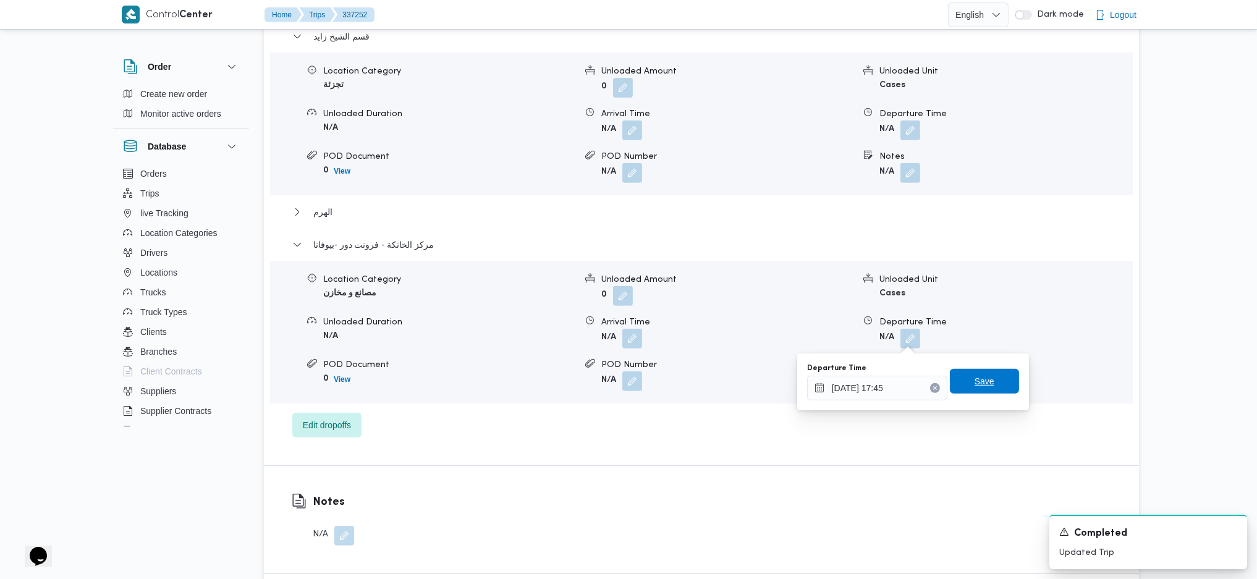
click at [973, 371] on span "Save" at bounding box center [984, 381] width 69 height 25
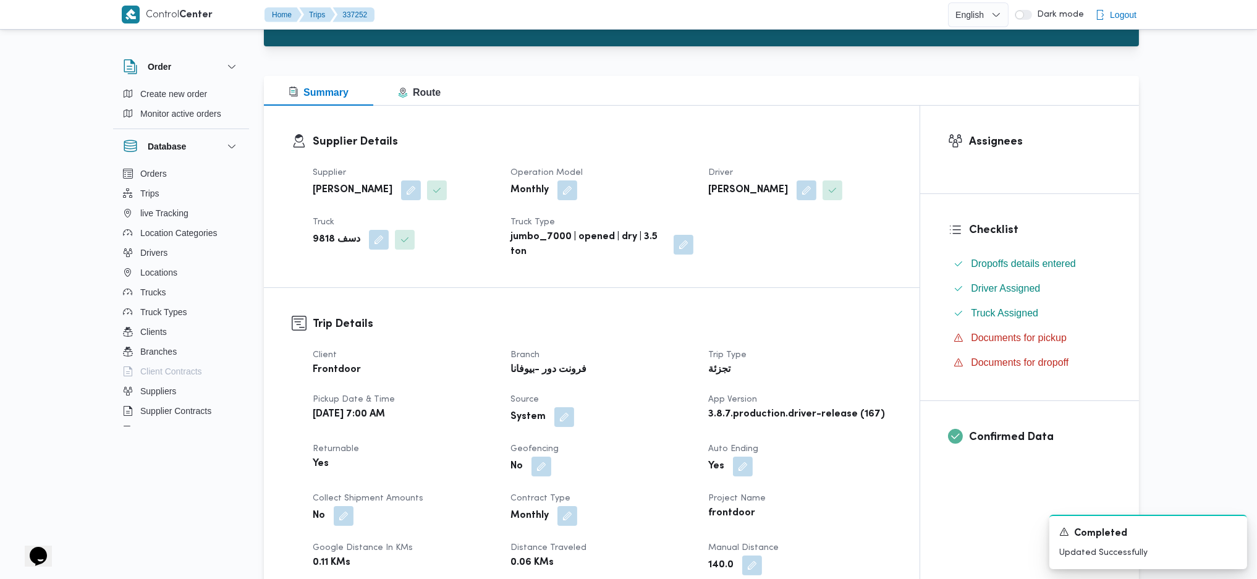
scroll to position [0, 0]
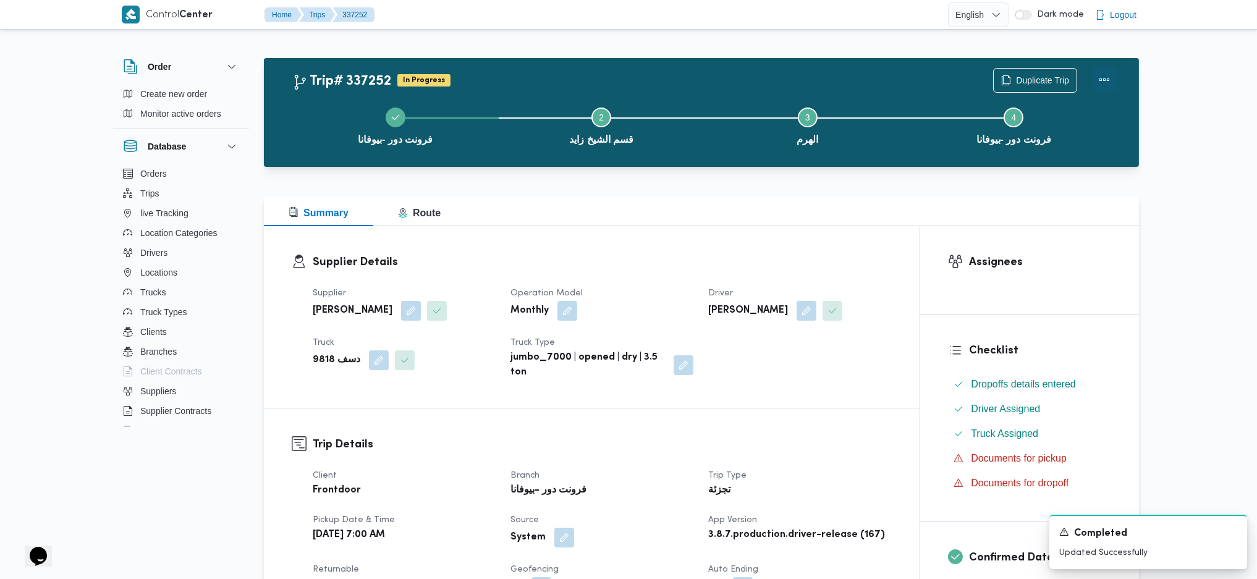
click at [1111, 83] on button "Actions" at bounding box center [1104, 79] width 25 height 25
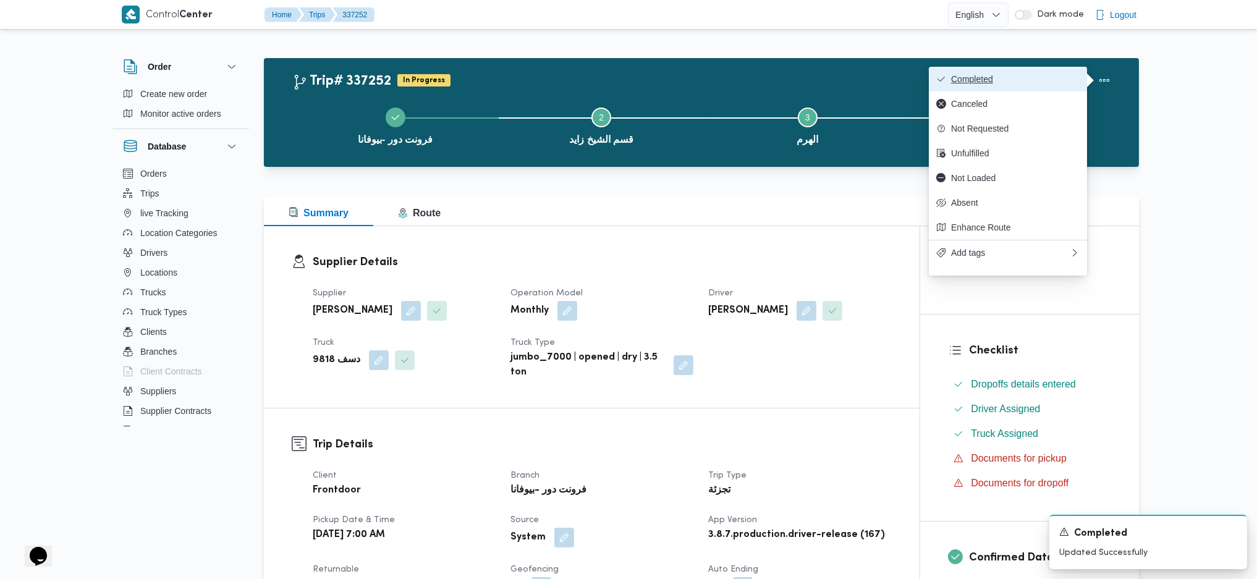
click at [1045, 79] on span "Completed" at bounding box center [1015, 79] width 129 height 10
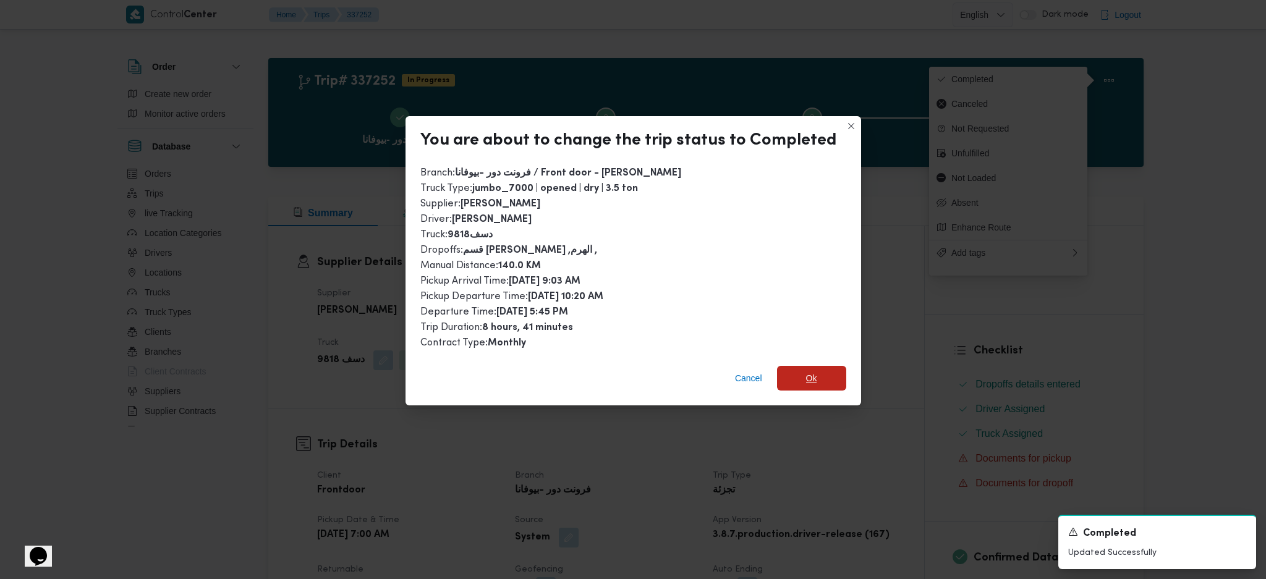
click at [813, 381] on span "Ok" at bounding box center [811, 378] width 69 height 25
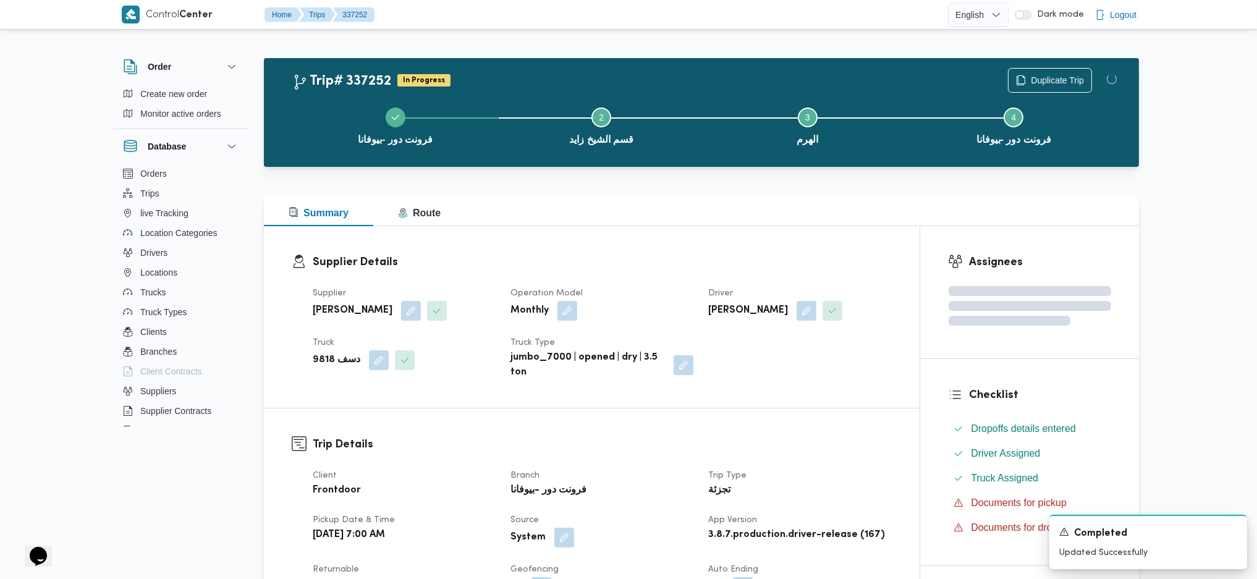
click at [829, 368] on div "Supplier محمد صلاح عبداللطيف الشريف Operation Model Monthly Driver محمد احمد عب…" at bounding box center [602, 333] width 594 height 109
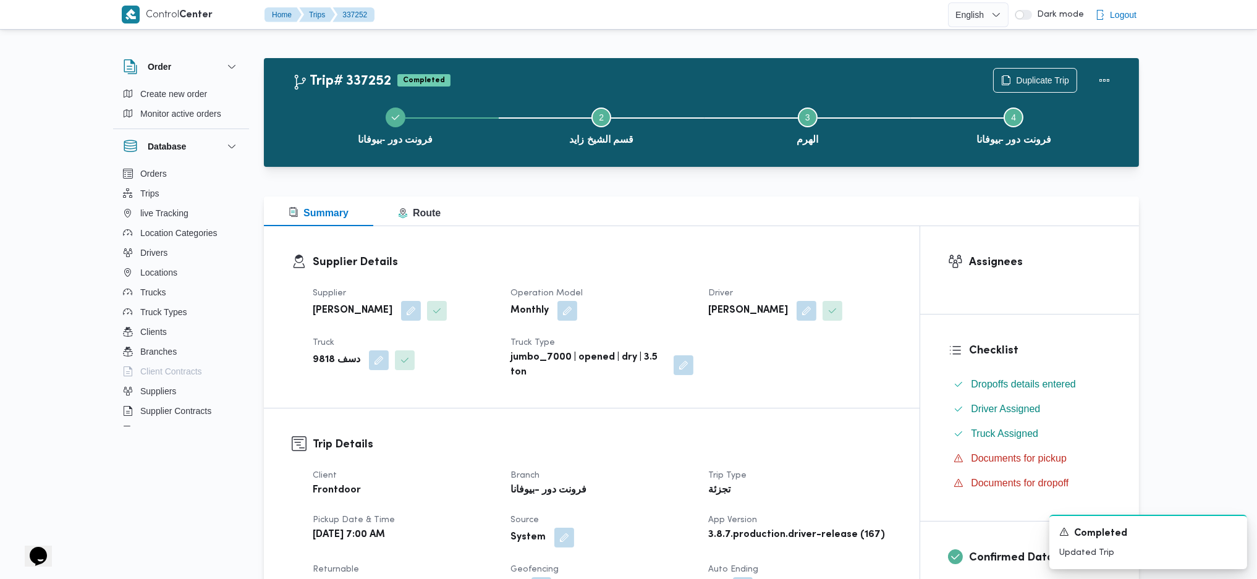
click at [724, 214] on div "Summary Route" at bounding box center [701, 212] width 875 height 30
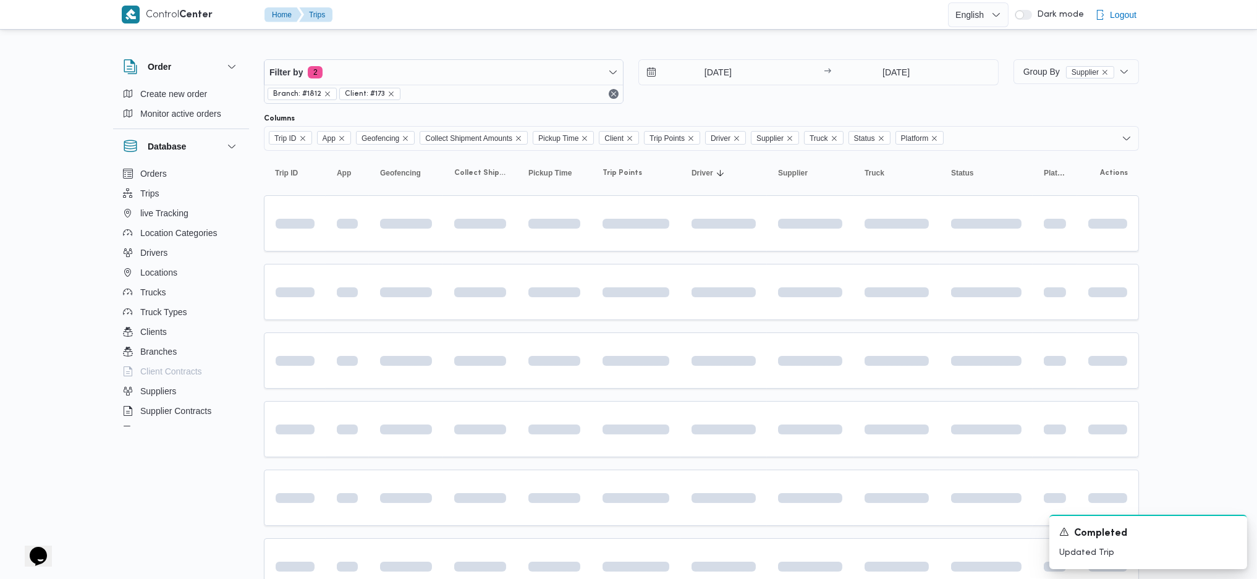
scroll to position [82, 0]
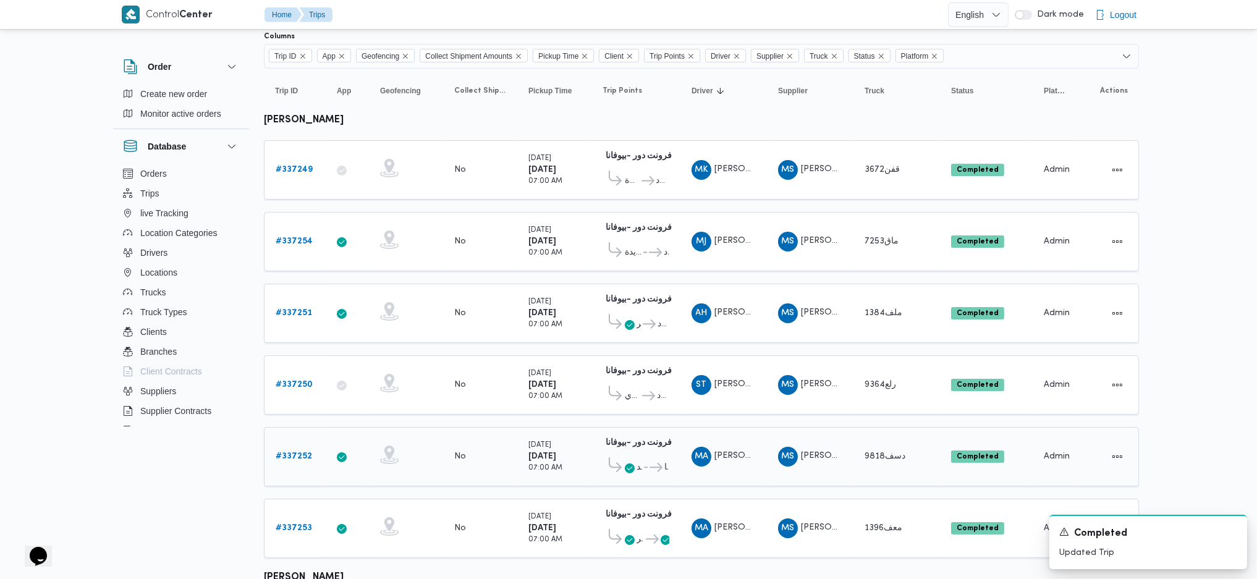
click at [636, 460] on span "قسم الشيخ زايد" at bounding box center [639, 467] width 6 height 15
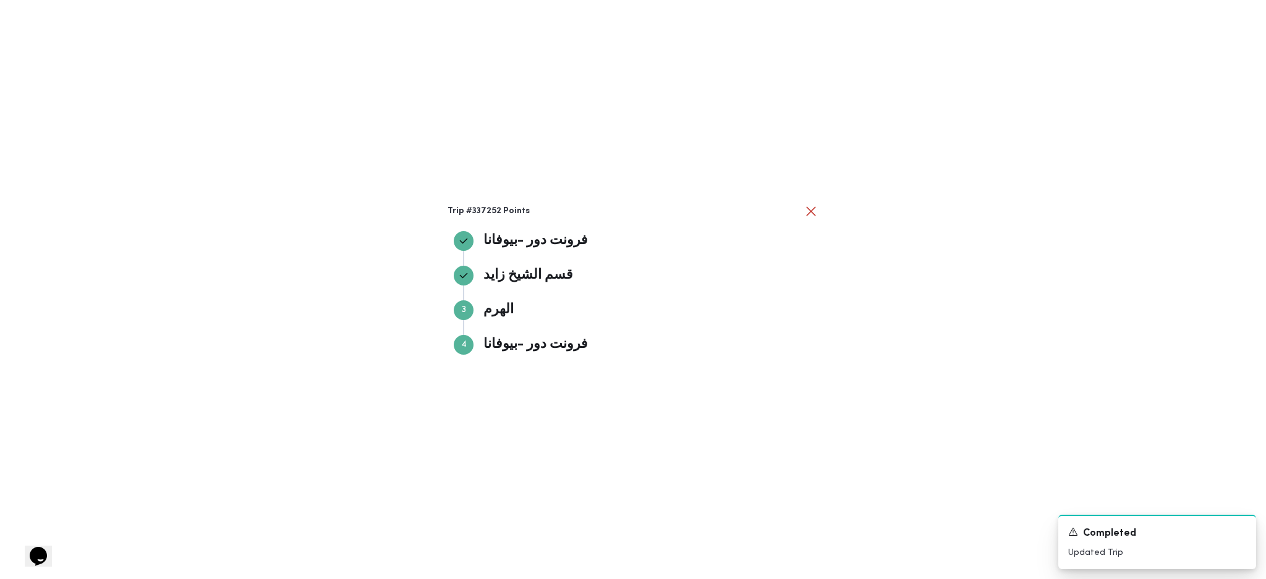
click at [981, 398] on div "Trip #337252 Points فرونت دور -بيوفانا فرونت دور -بيوفانا قسم الشيخ زايد قسم ال…" at bounding box center [633, 289] width 1266 height 579
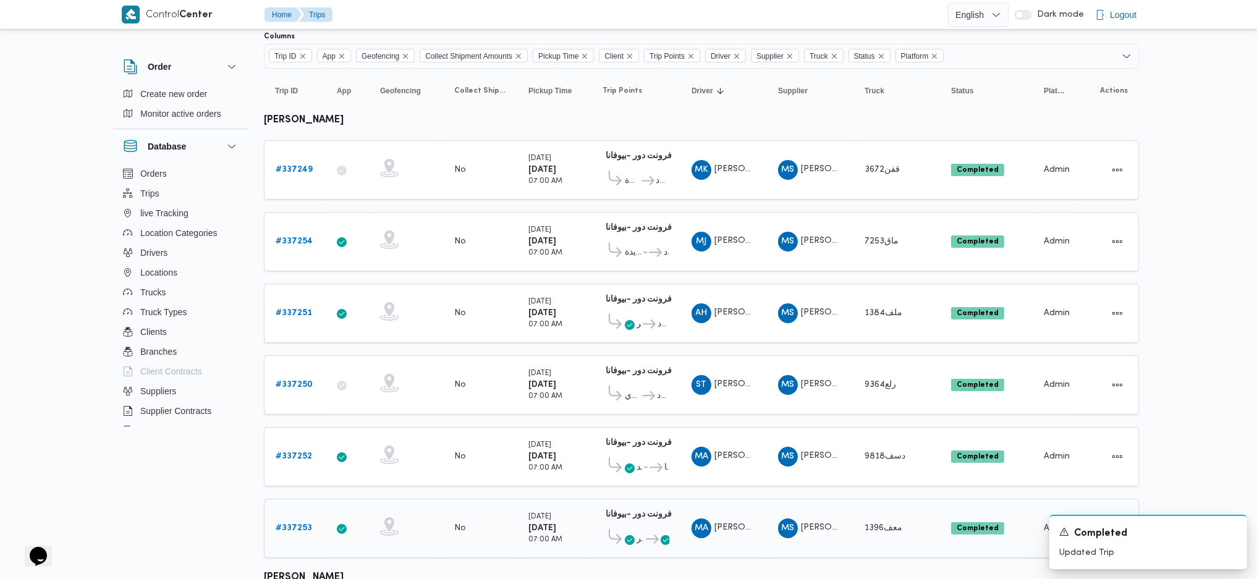
click at [308, 523] on link "# 337253" at bounding box center [294, 528] width 36 height 15
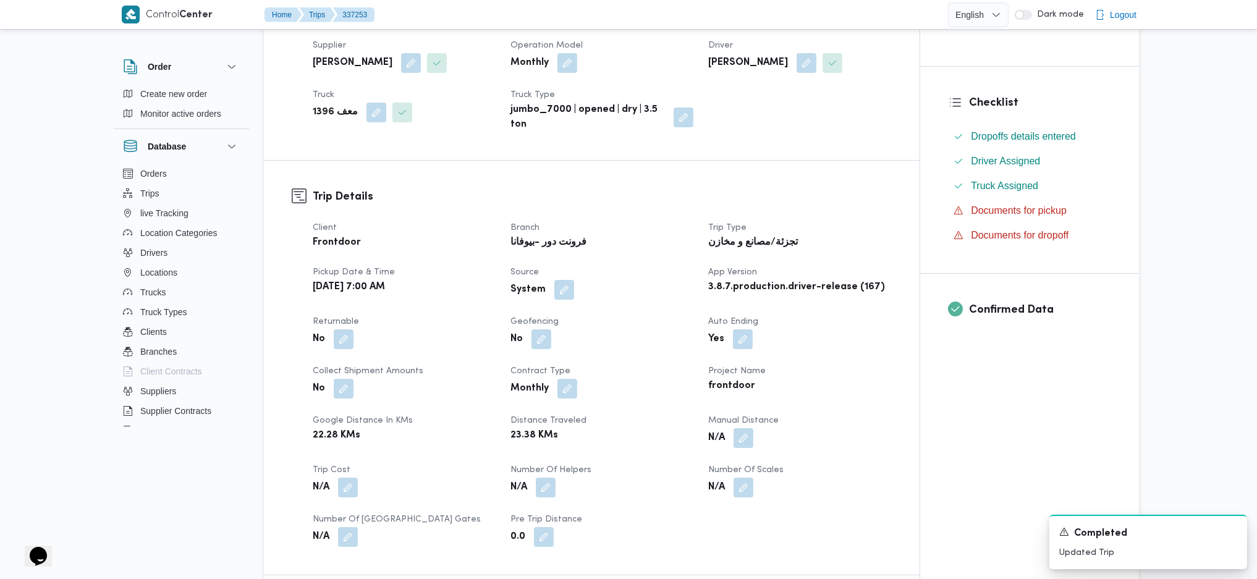
scroll to position [494, 0]
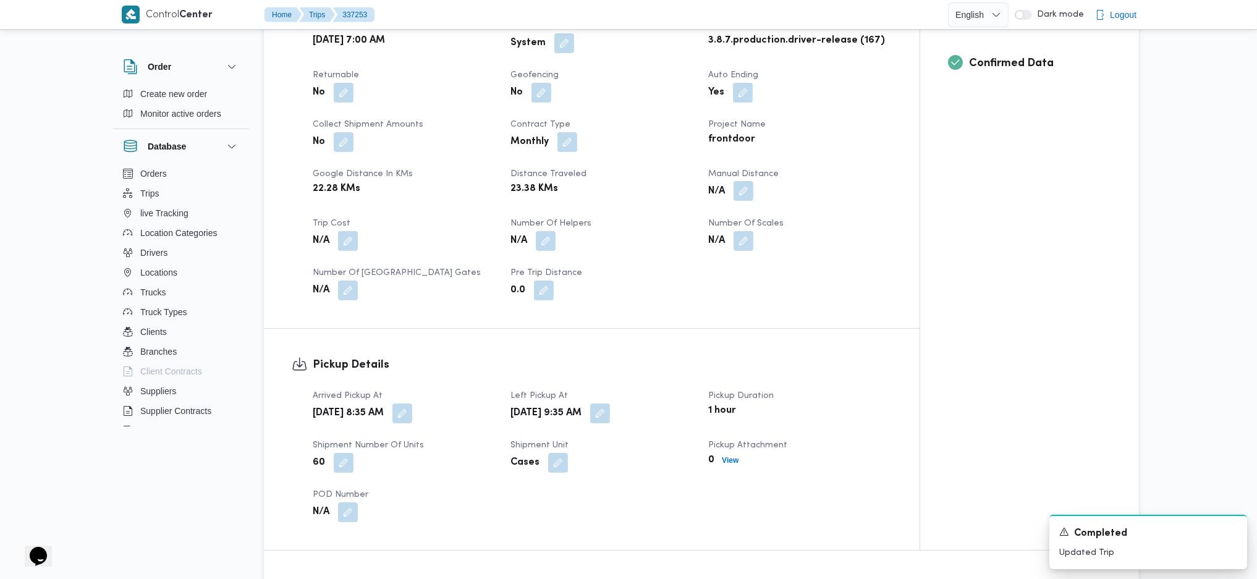
click at [750, 188] on button "button" at bounding box center [744, 191] width 20 height 20
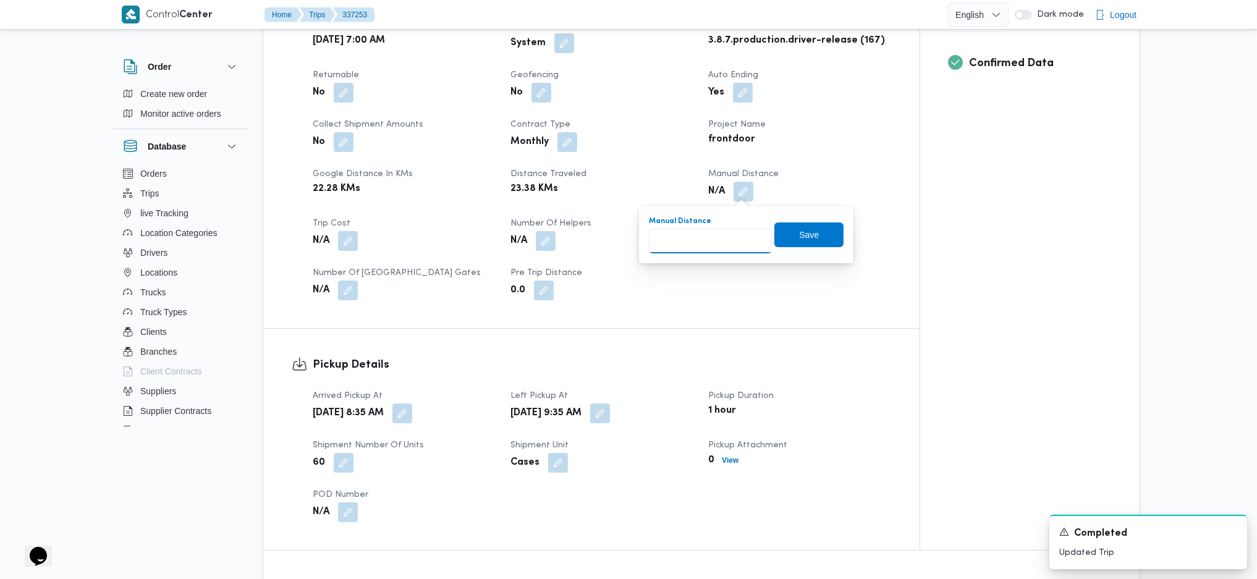
click at [709, 243] on input "Manual Distance" at bounding box center [710, 241] width 123 height 25
type input "140"
click at [808, 235] on span "Save" at bounding box center [808, 234] width 69 height 25
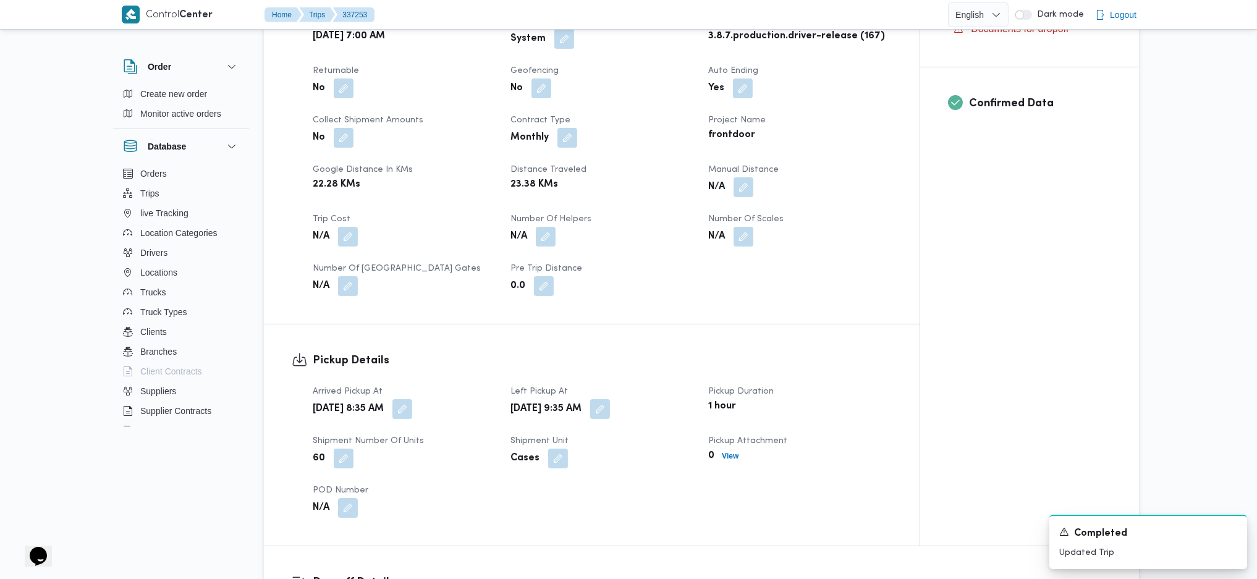
scroll to position [906, 0]
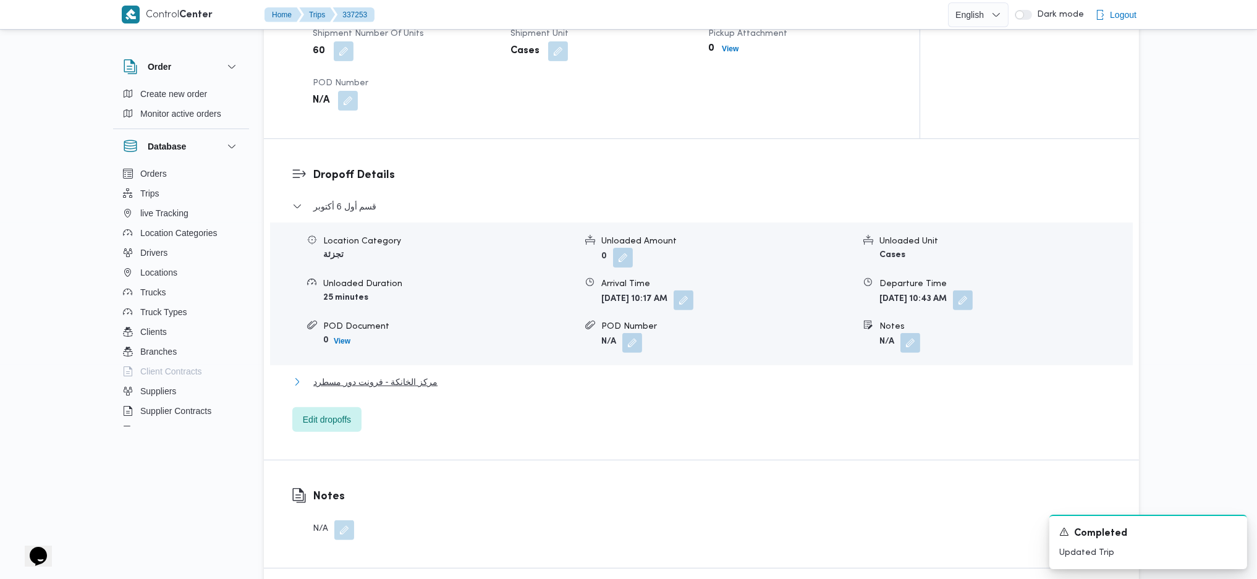
click at [418, 386] on span "مركز الخانكة - فرونت دور مسطرد" at bounding box center [375, 381] width 124 height 15
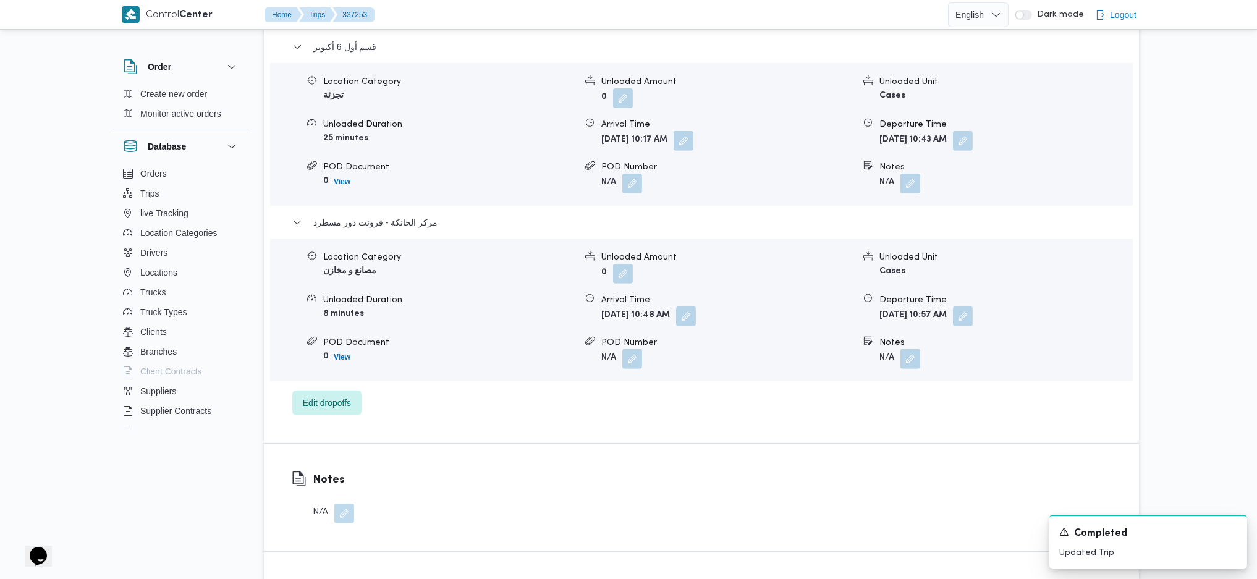
scroll to position [1071, 0]
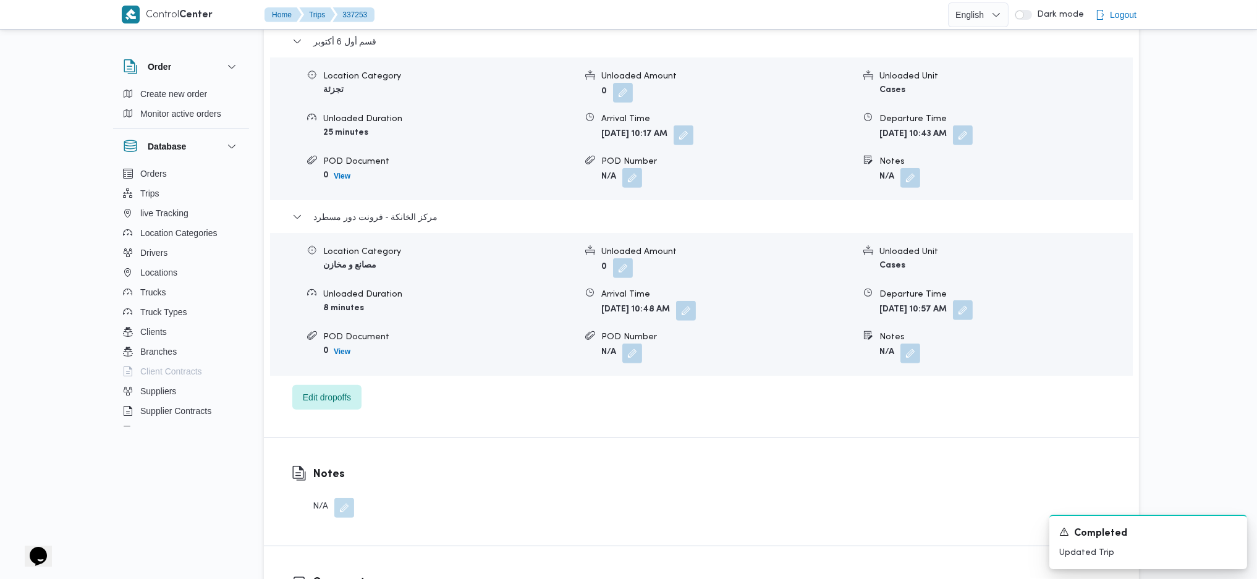
click at [1003, 319] on div "Location Category مصانع و مخازن Unloaded Amount 0 Unloaded Unit Cases Unloaded …" at bounding box center [701, 304] width 873 height 140
click at [973, 316] on button "button" at bounding box center [963, 310] width 20 height 20
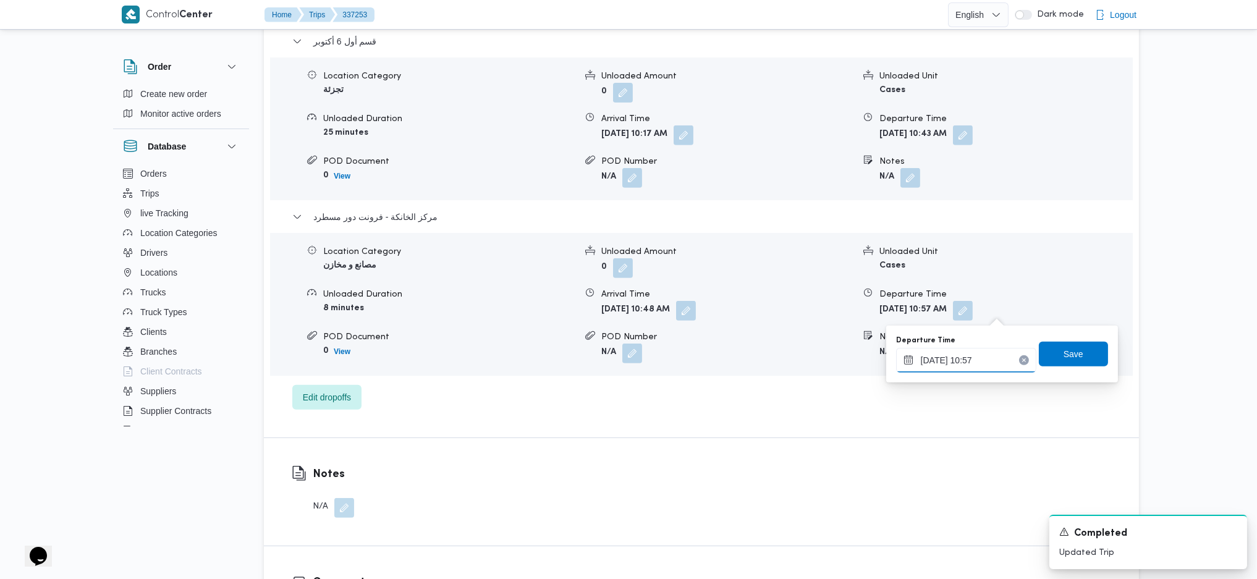
click at [980, 370] on input "13/09/2025 10:57" at bounding box center [966, 360] width 140 height 25
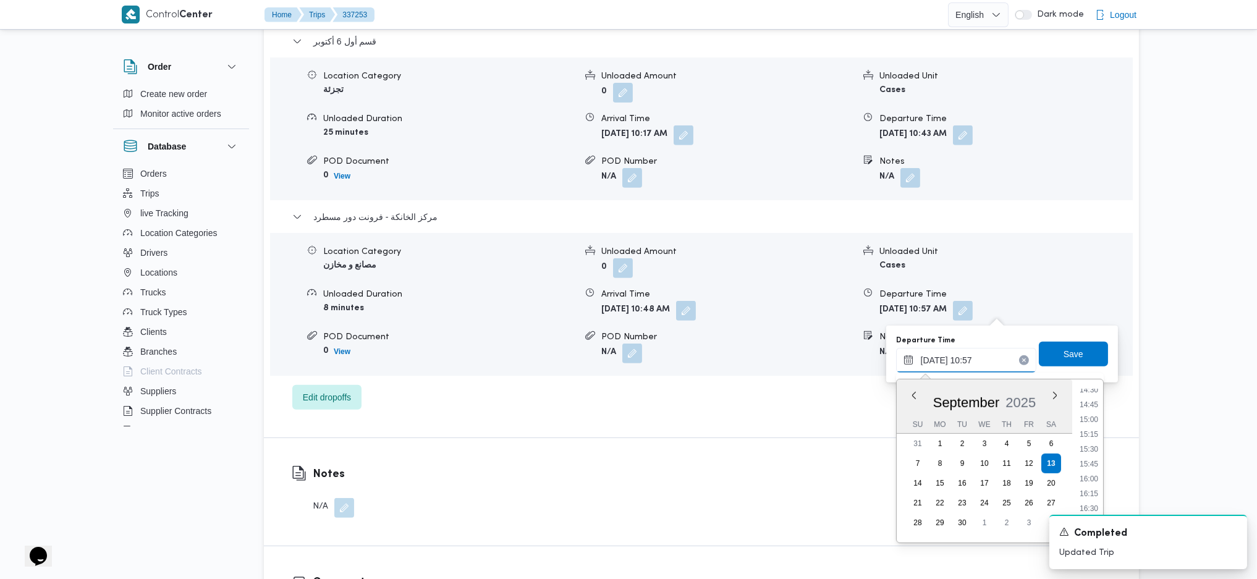
scroll to position [894, 0]
click at [1098, 475] on li "16:30" at bounding box center [1089, 481] width 28 height 12
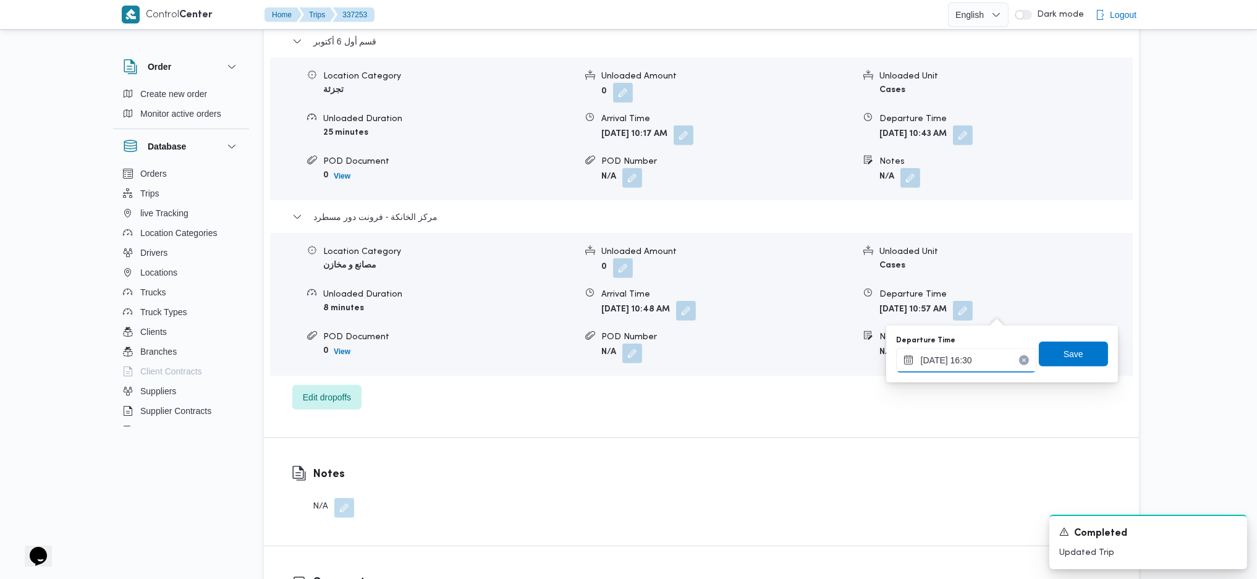
click at [973, 349] on input "13/09/2025 16:30" at bounding box center [966, 360] width 140 height 25
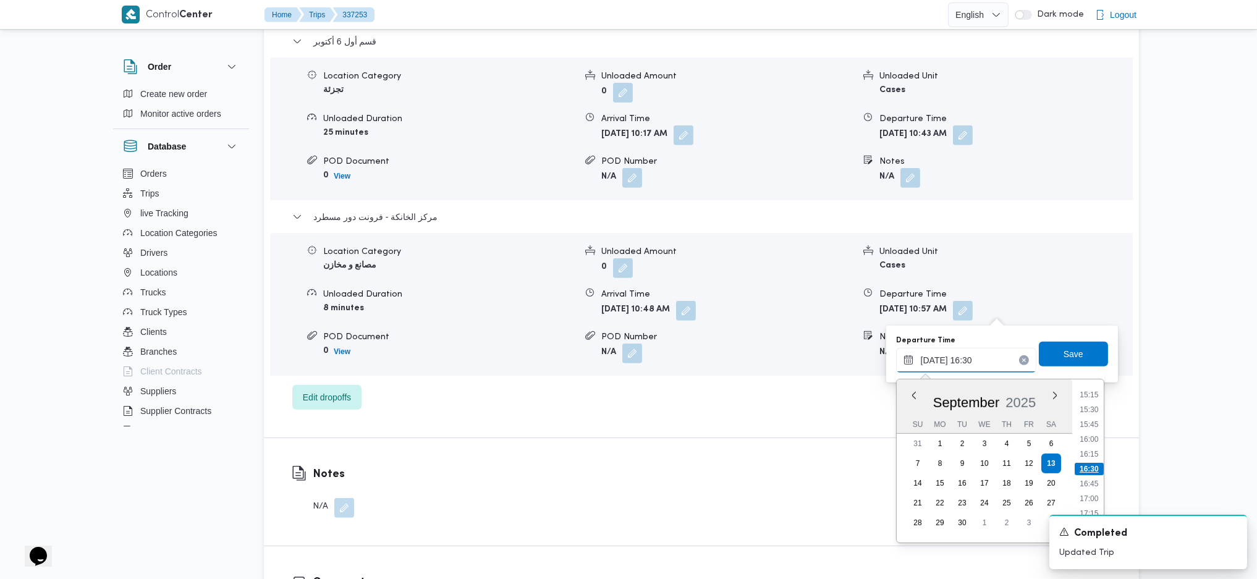
scroll to position [1070, 0]
click at [1085, 449] on li "19:00" at bounding box center [1089, 452] width 28 height 12
type input "13/09/2025 19:00"
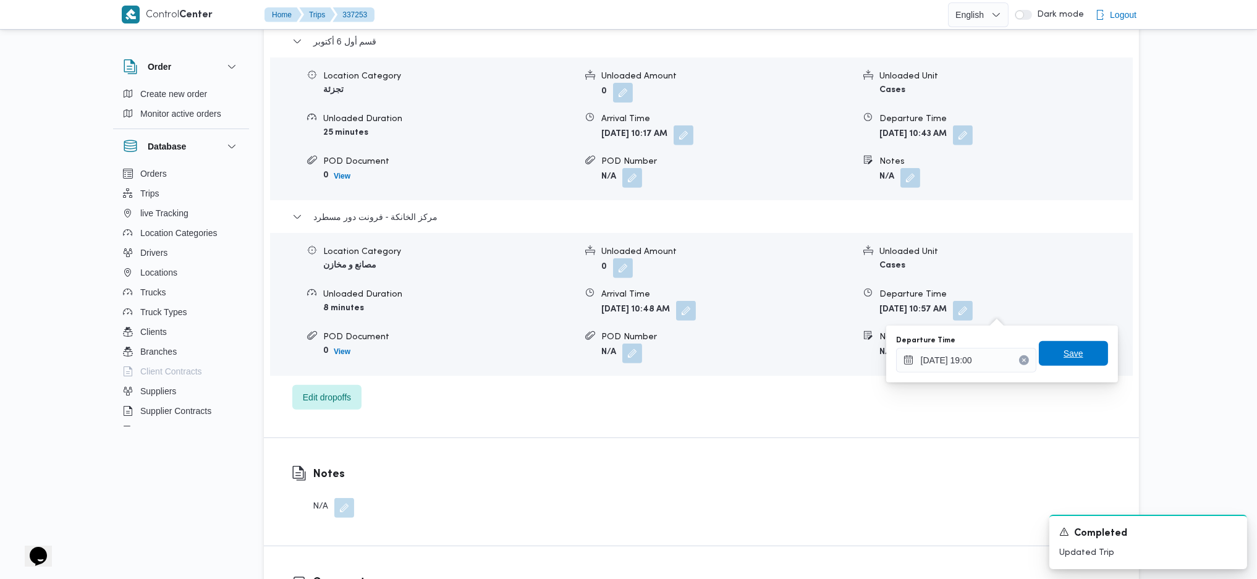
click at [1065, 361] on span "Save" at bounding box center [1073, 353] width 69 height 25
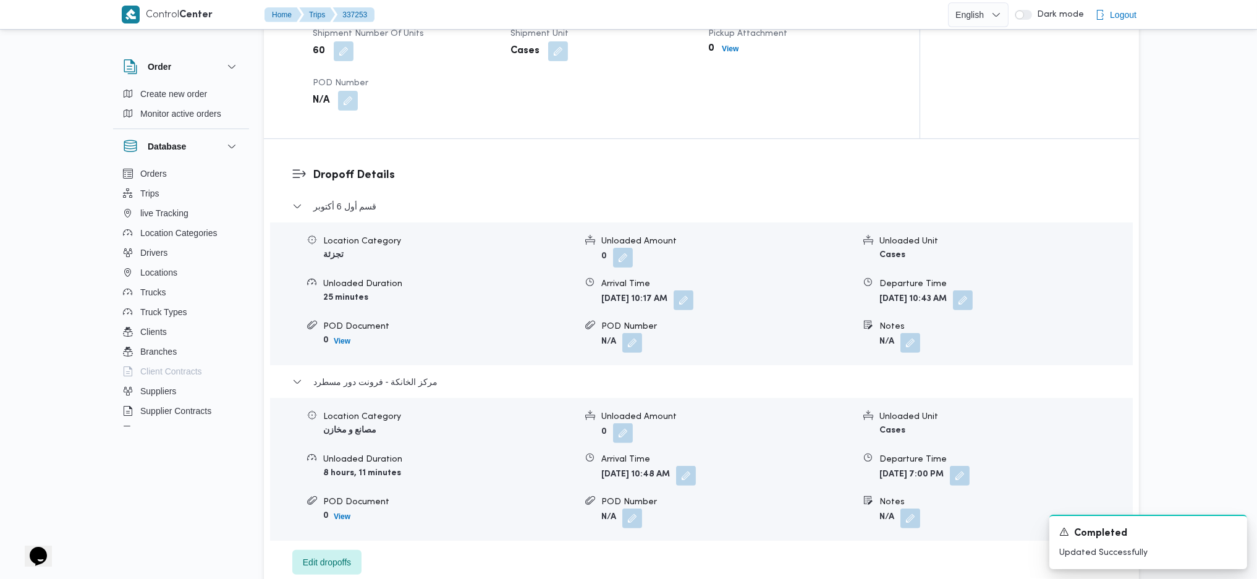
scroll to position [989, 0]
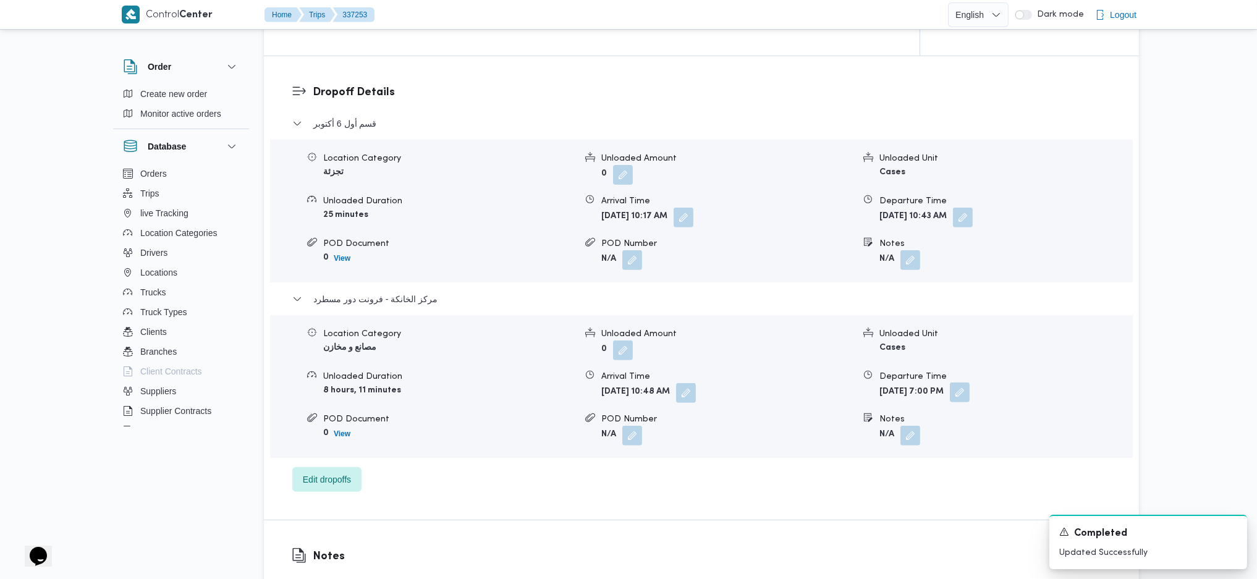
click at [970, 400] on button "button" at bounding box center [960, 393] width 20 height 20
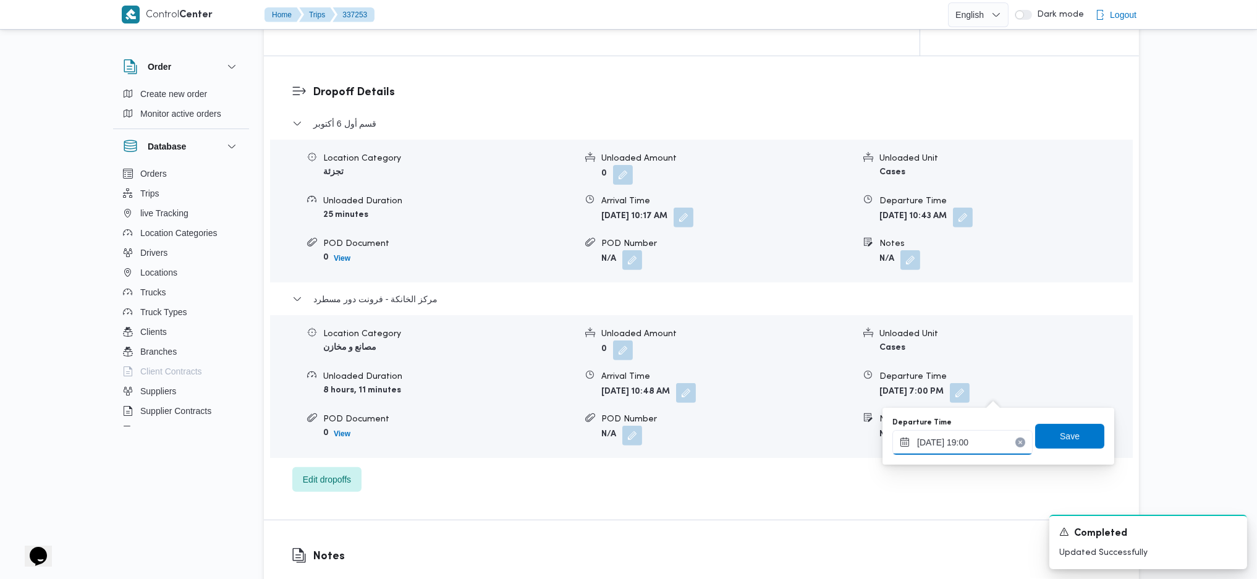
click at [987, 435] on input "13/09/2025 19:00" at bounding box center [962, 442] width 140 height 25
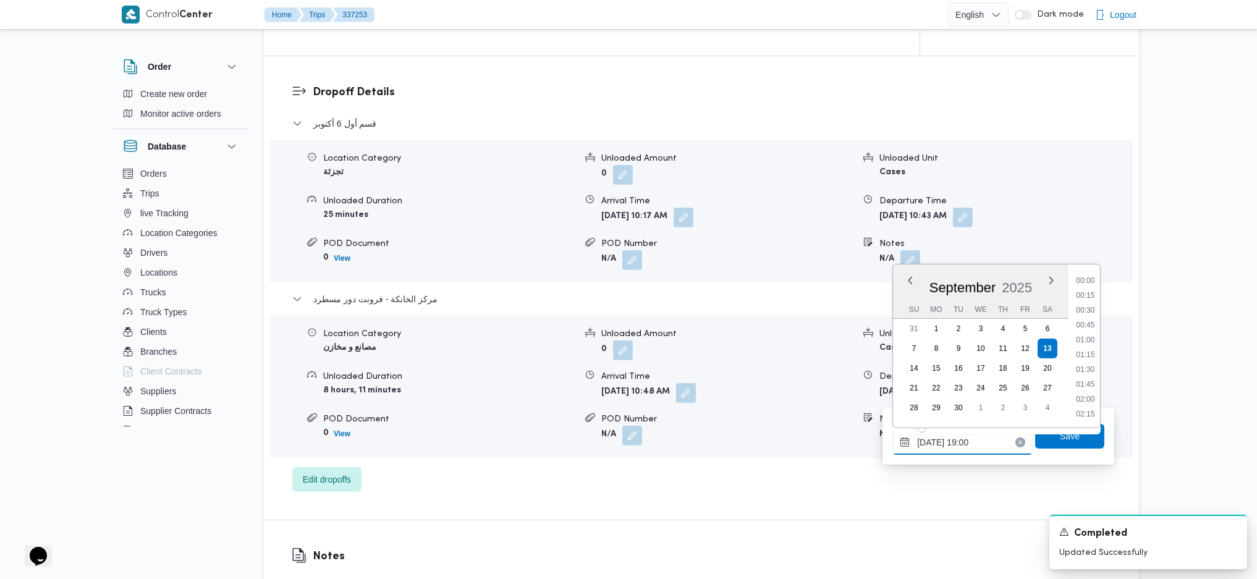
scroll to position [1054, 0]
click at [1088, 323] on li "18:30" at bounding box center [1086, 324] width 28 height 12
type input "13/09/2025 18:30"
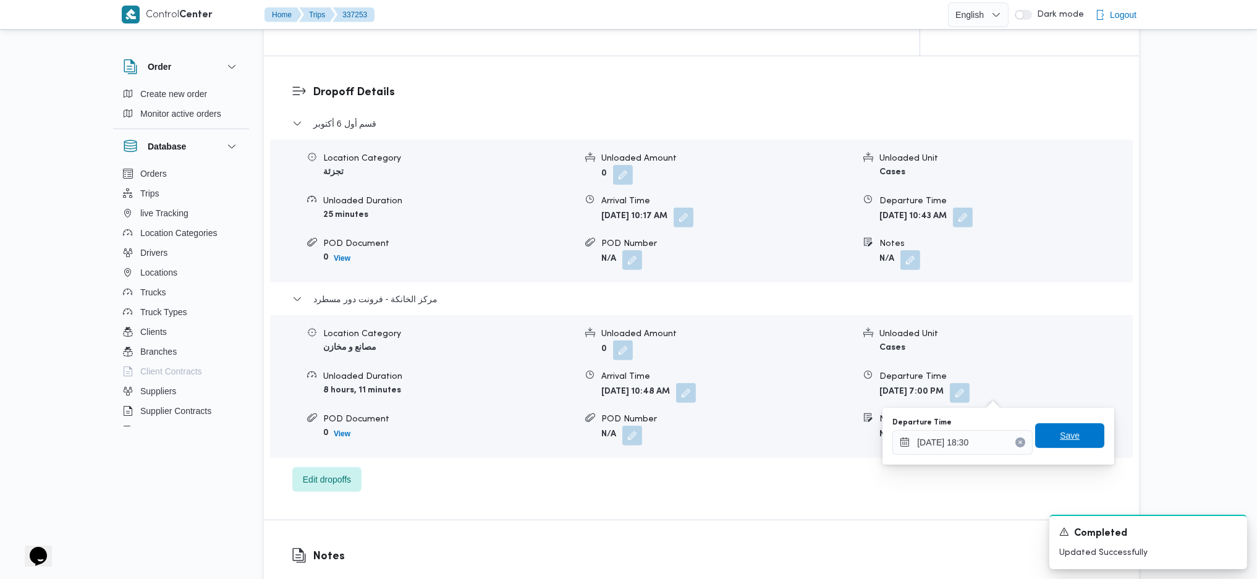
click at [1079, 434] on span "Save" at bounding box center [1069, 435] width 69 height 25
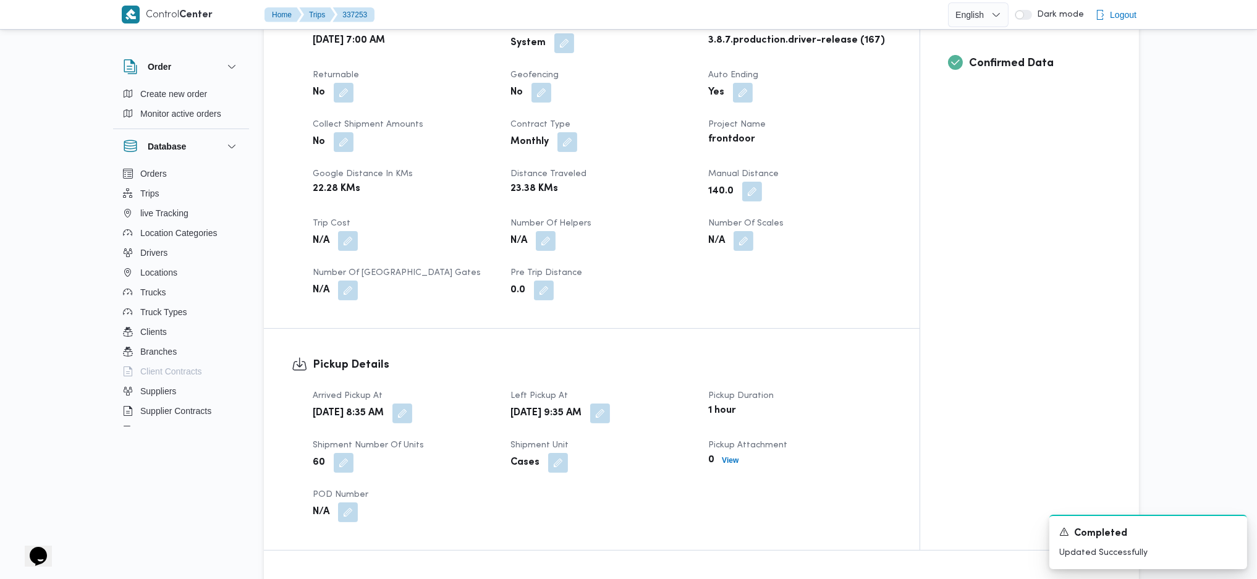
scroll to position [0, 0]
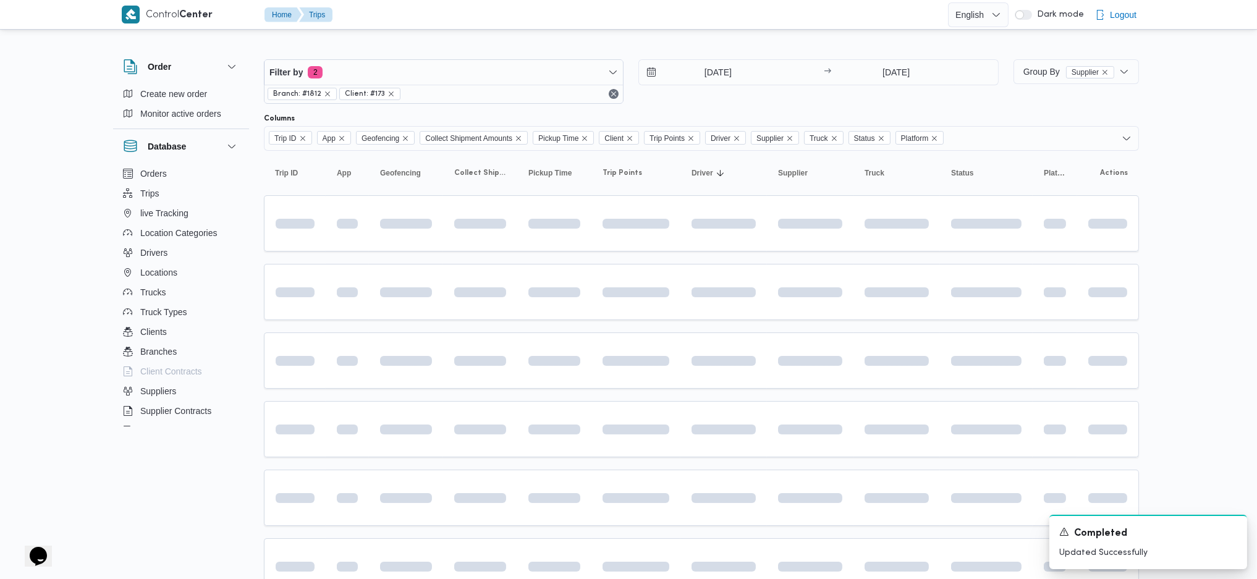
scroll to position [82, 0]
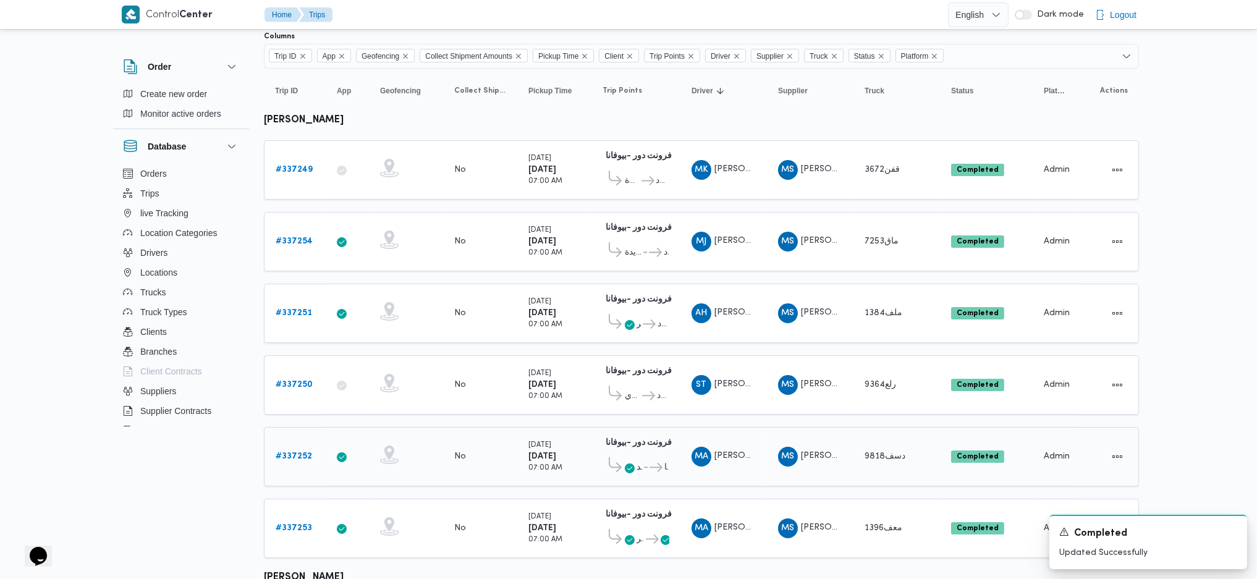
click at [282, 452] on b "# 337252" at bounding box center [294, 456] width 36 height 8
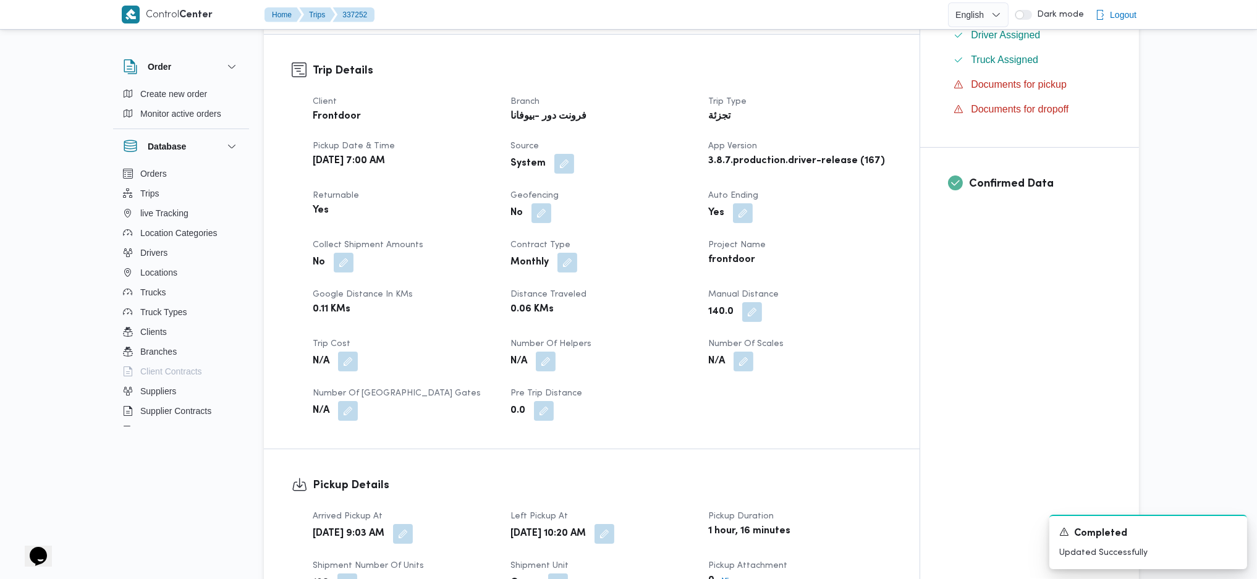
scroll to position [412, 0]
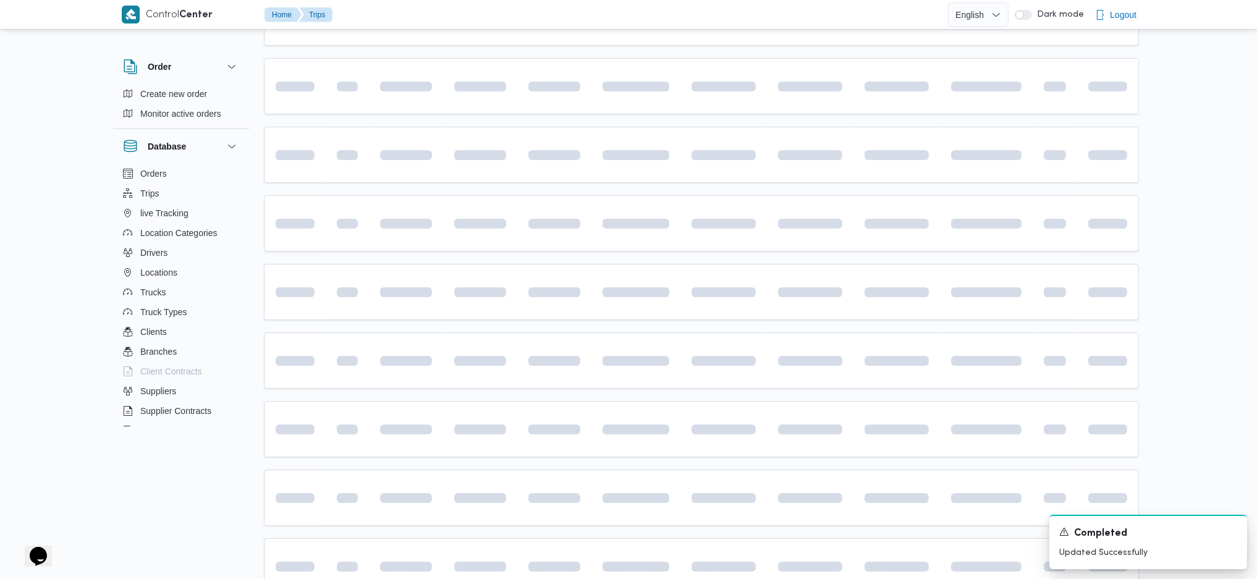
scroll to position [82, 0]
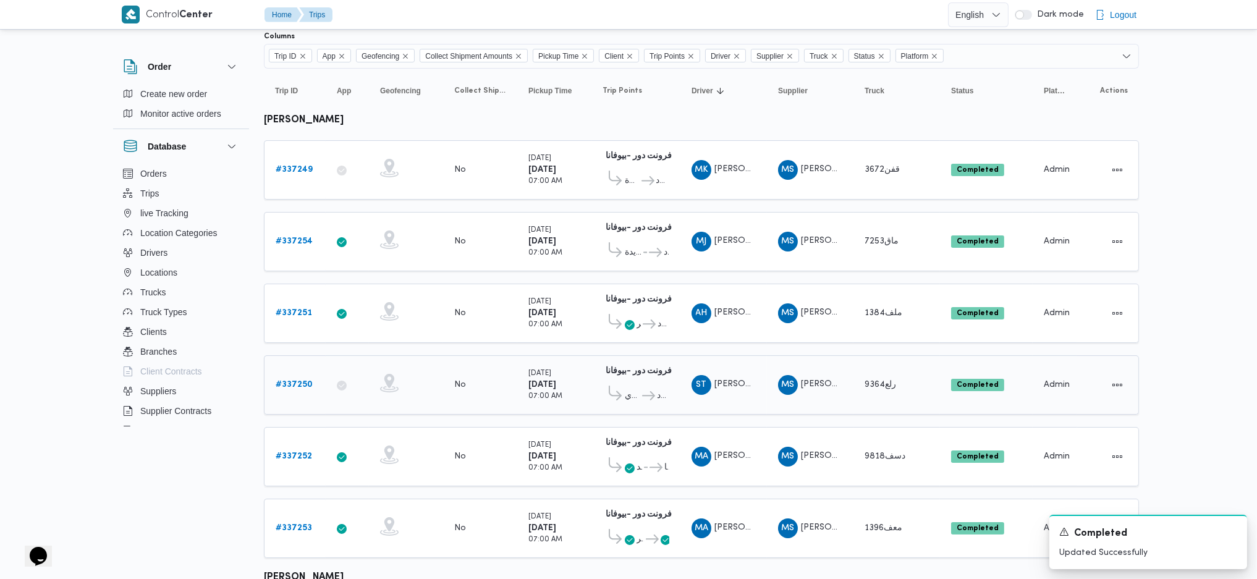
click at [298, 381] on b "# 337250" at bounding box center [294, 385] width 37 height 8
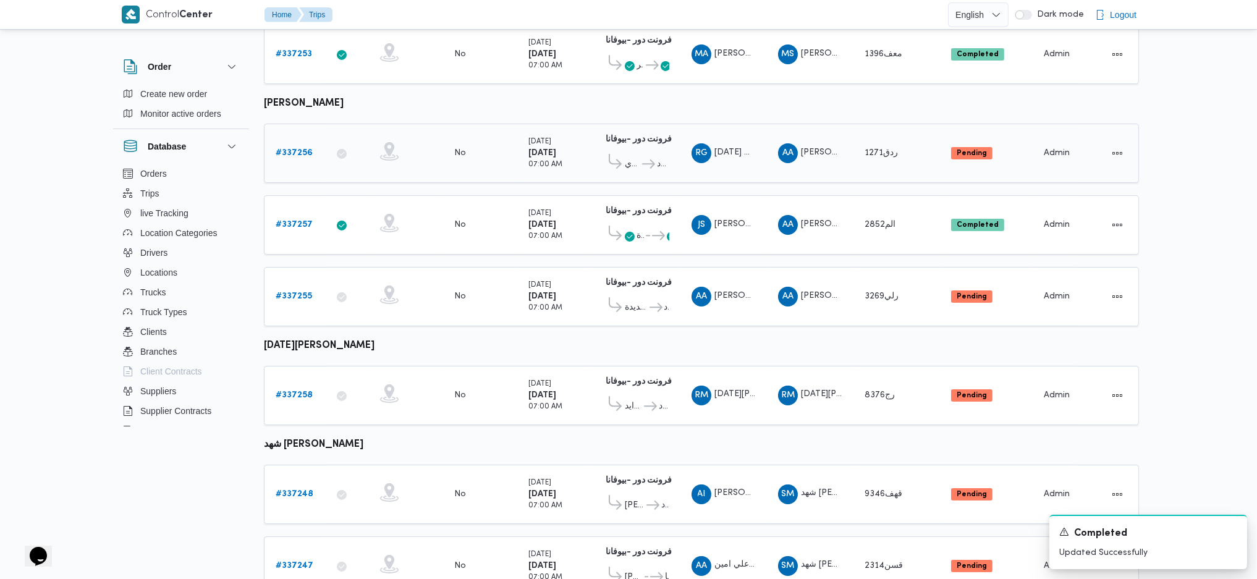
scroll to position [577, 0]
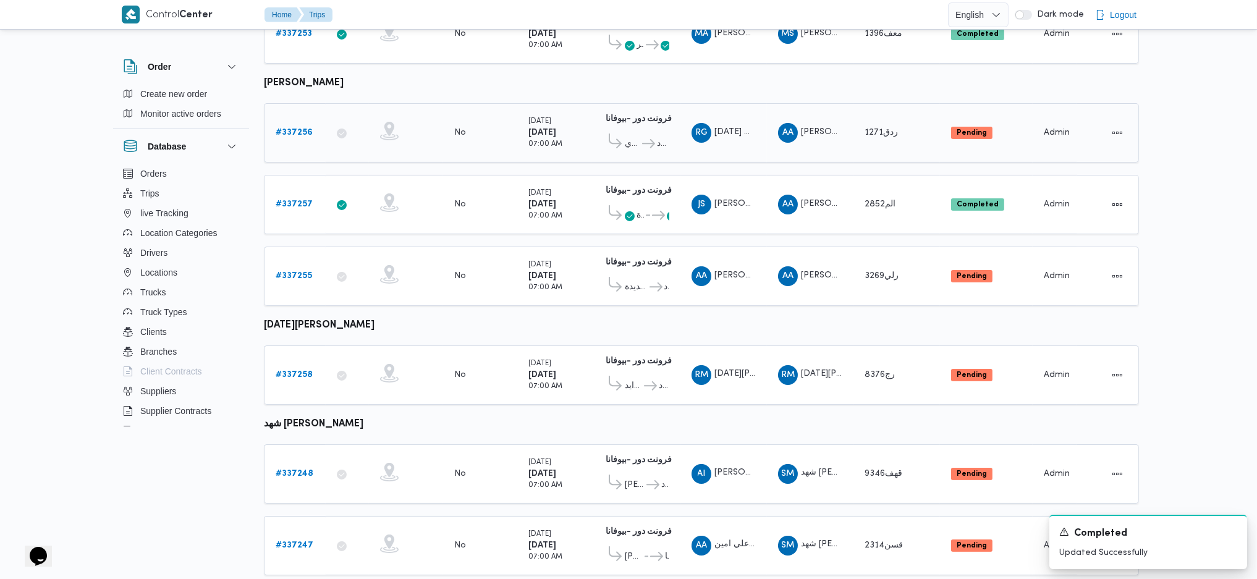
click at [297, 126] on link "# 337256" at bounding box center [294, 132] width 37 height 15
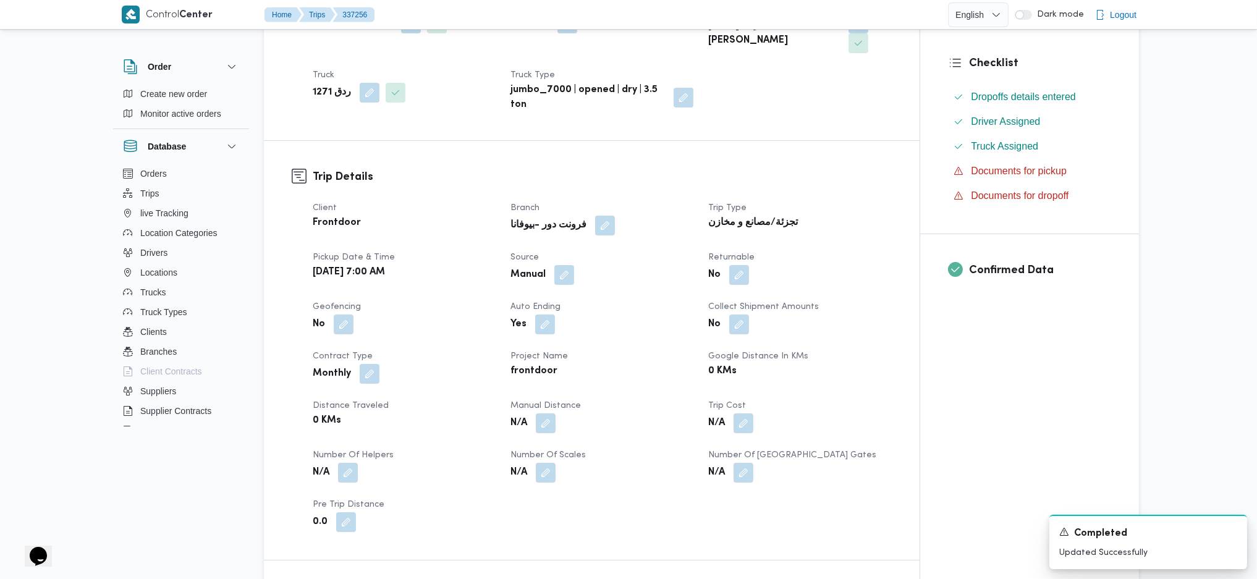
scroll to position [494, 0]
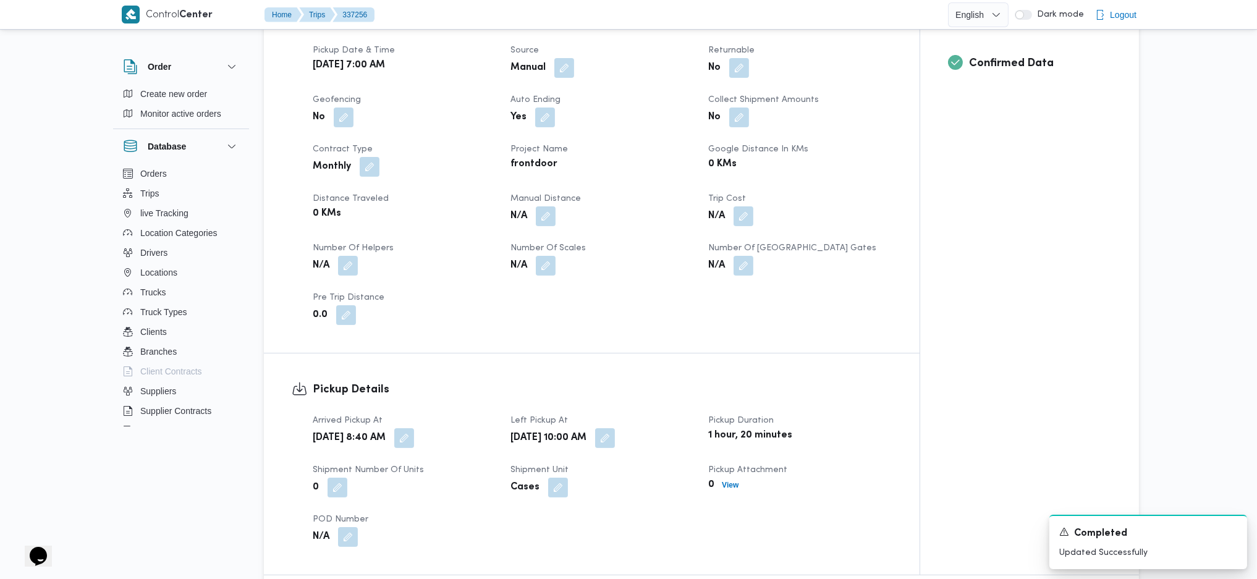
drag, startPoint x: 539, startPoint y: 197, endPoint x: 531, endPoint y: 224, distance: 27.8
click at [543, 206] on button "button" at bounding box center [546, 216] width 20 height 20
click at [511, 258] on div "Manual Distance Save" at bounding box center [548, 240] width 197 height 40
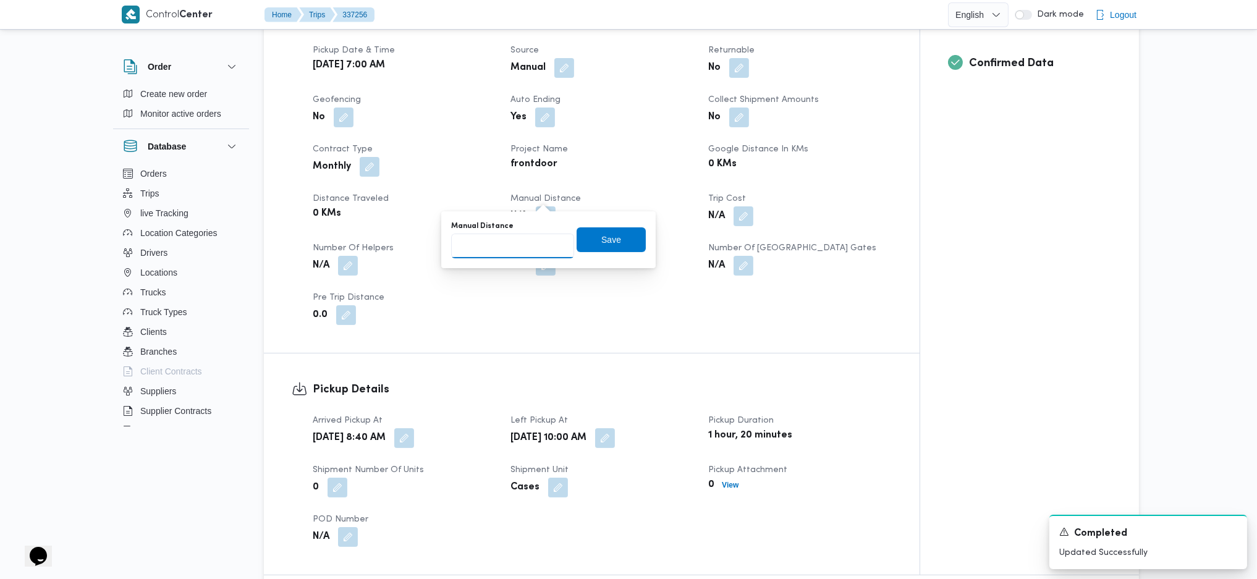
click at [509, 247] on input "Manual Distance" at bounding box center [512, 246] width 123 height 25
type input "132"
click at [607, 230] on span "Save" at bounding box center [611, 239] width 69 height 25
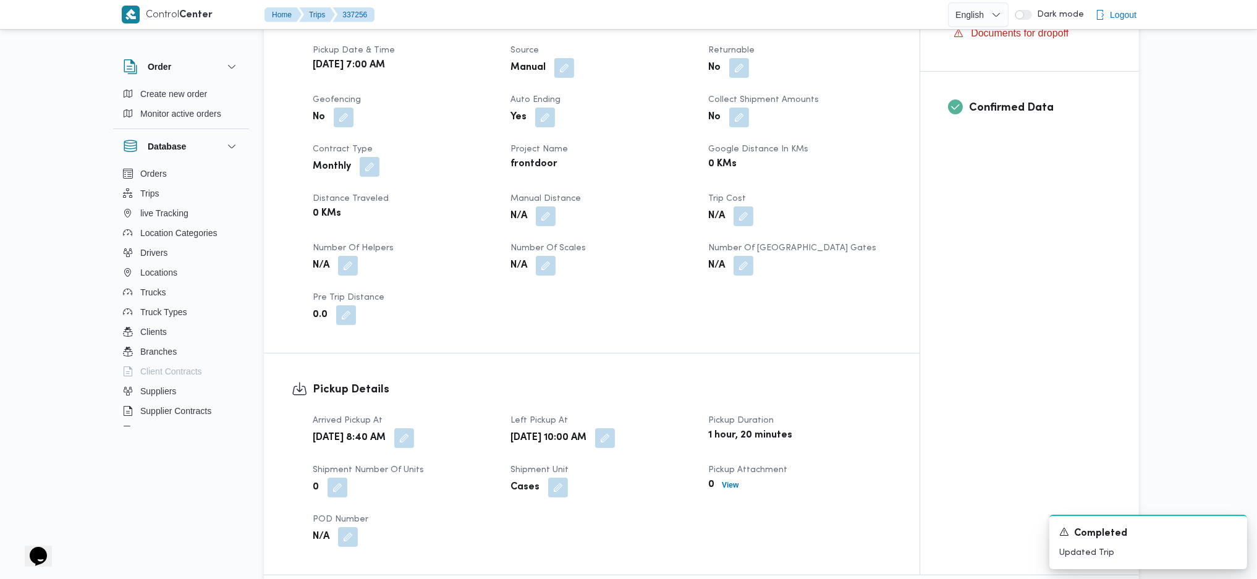
scroll to position [906, 0]
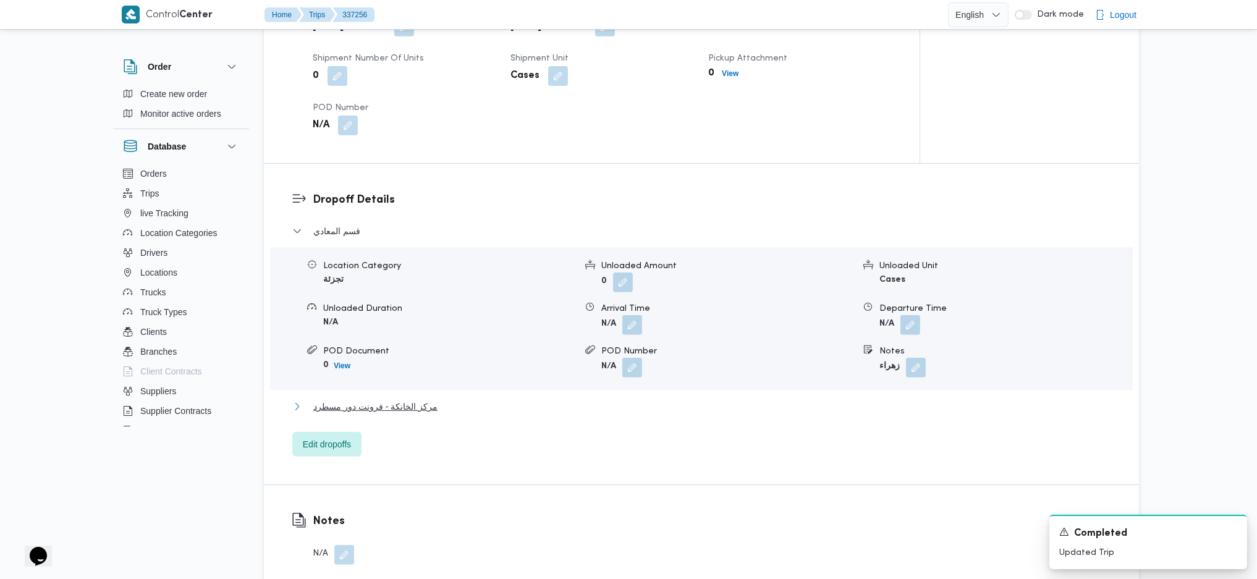
click at [406, 399] on span "مركز الخانكة - فرونت دور مسطرد" at bounding box center [375, 406] width 124 height 15
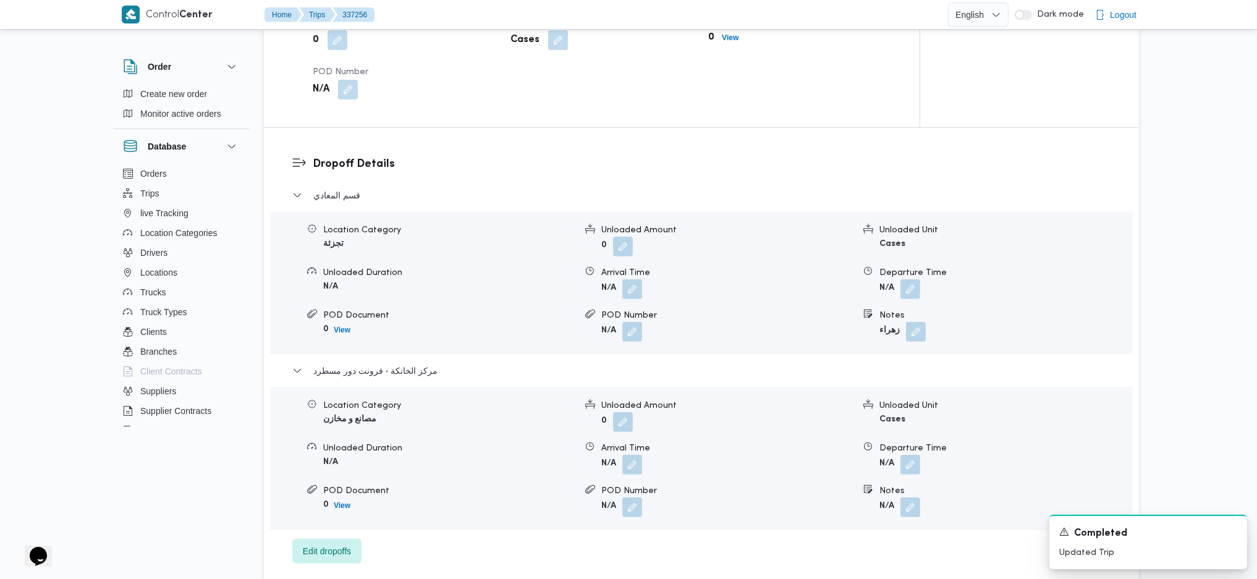
scroll to position [1236, 0]
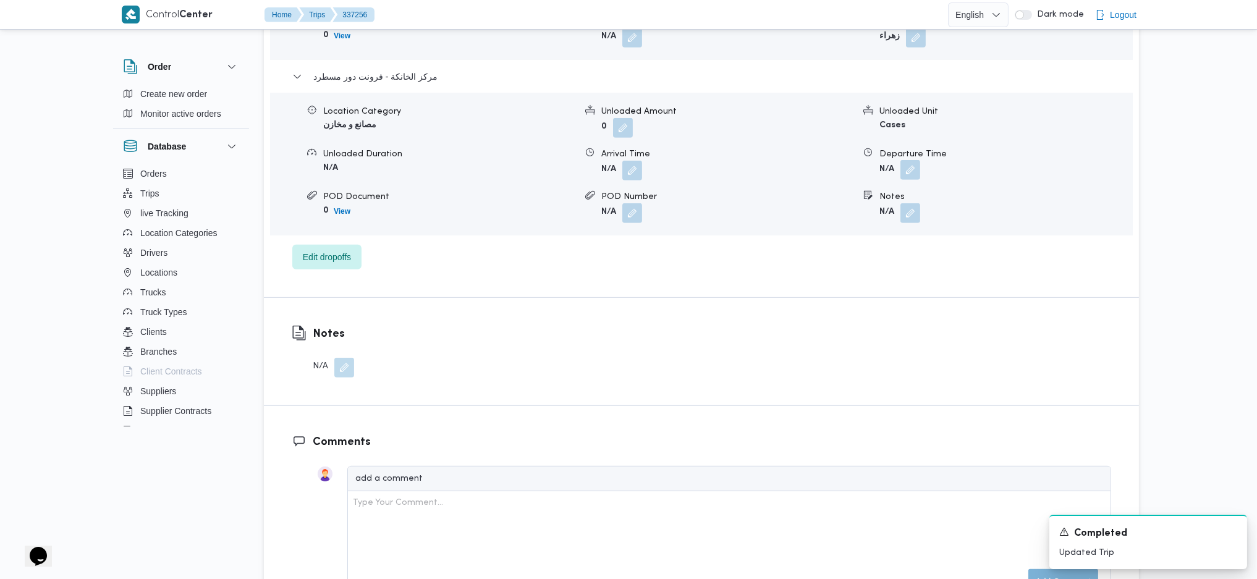
drag, startPoint x: 907, startPoint y: 146, endPoint x: 910, endPoint y: 152, distance: 7.2
click at [910, 160] on button "button" at bounding box center [910, 170] width 20 height 20
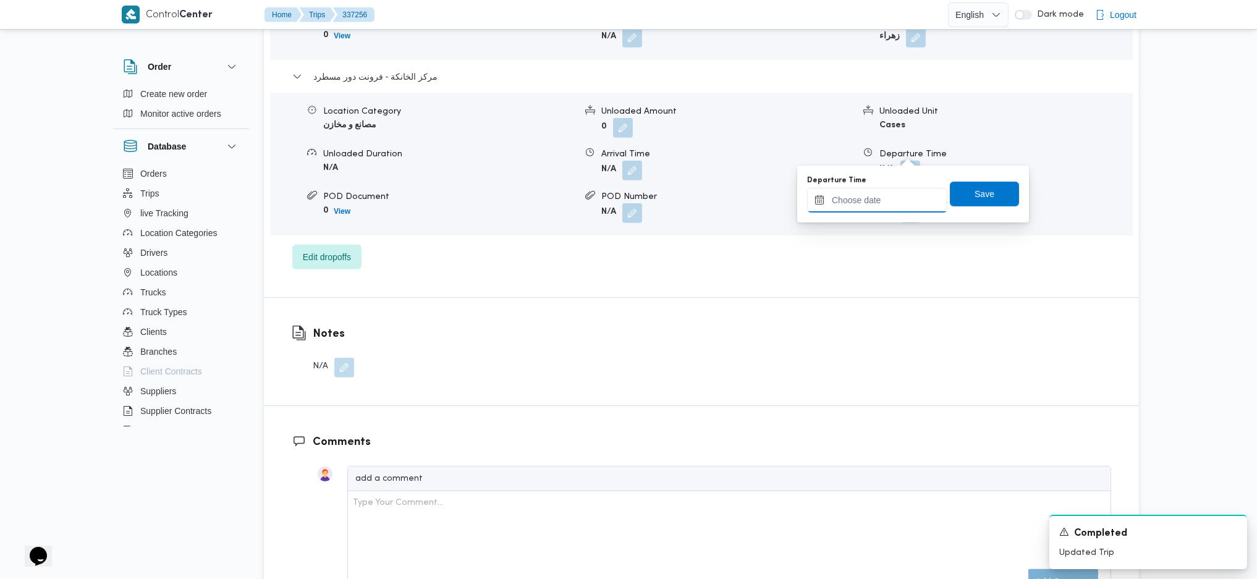
click at [890, 209] on input "Departure Time" at bounding box center [877, 200] width 140 height 25
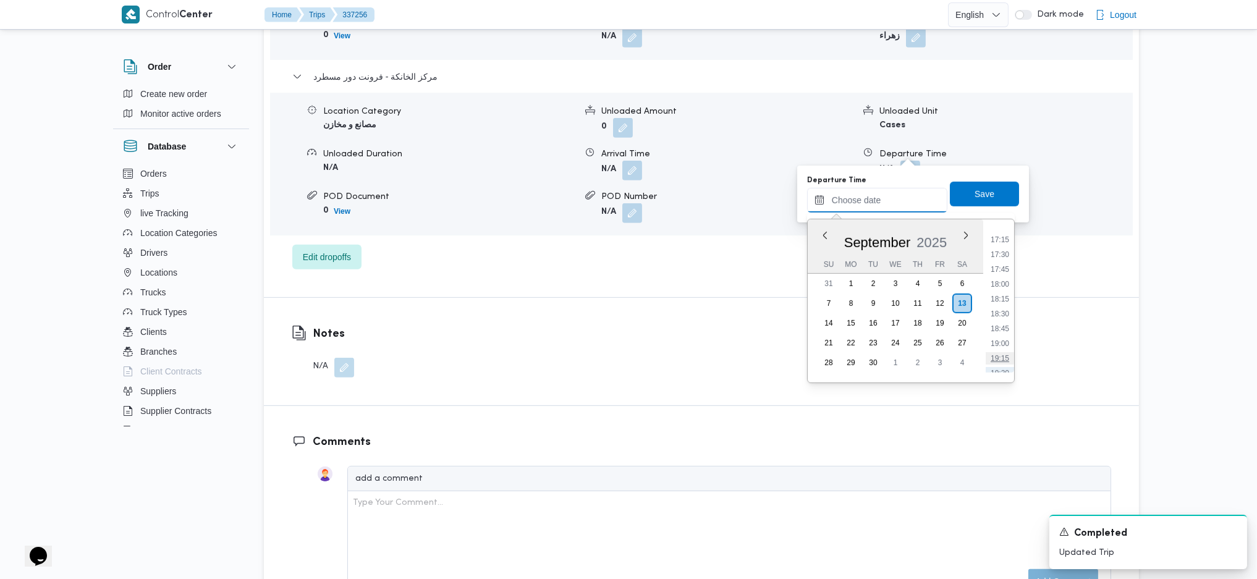
scroll to position [920, 0]
click at [1002, 294] on li "16:30" at bounding box center [1000, 295] width 28 height 12
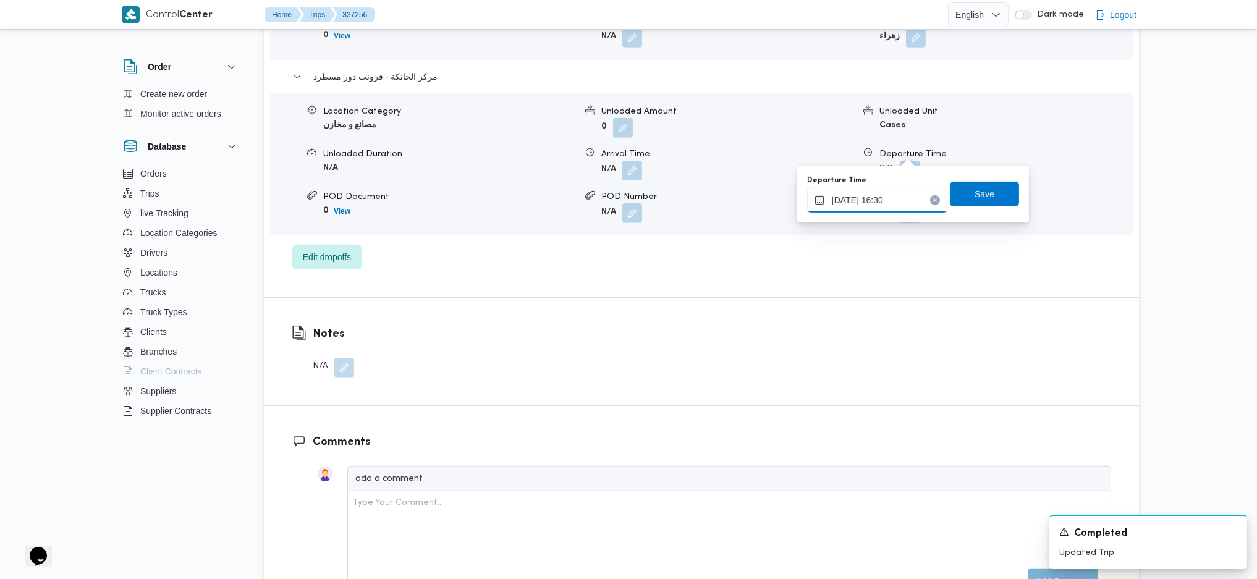
click at [876, 195] on input "13/09/2025 16:30" at bounding box center [877, 200] width 140 height 25
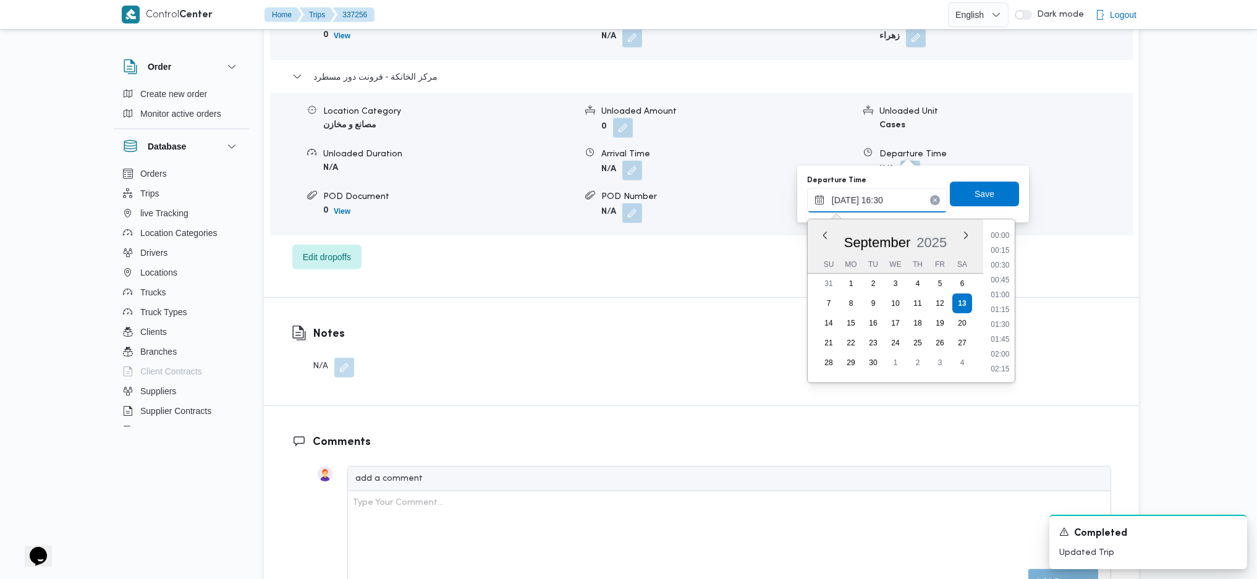
scroll to position [905, 0]
click at [999, 366] on li "17:30" at bounding box center [1000, 368] width 28 height 12
type input "13/09/2025 17:30"
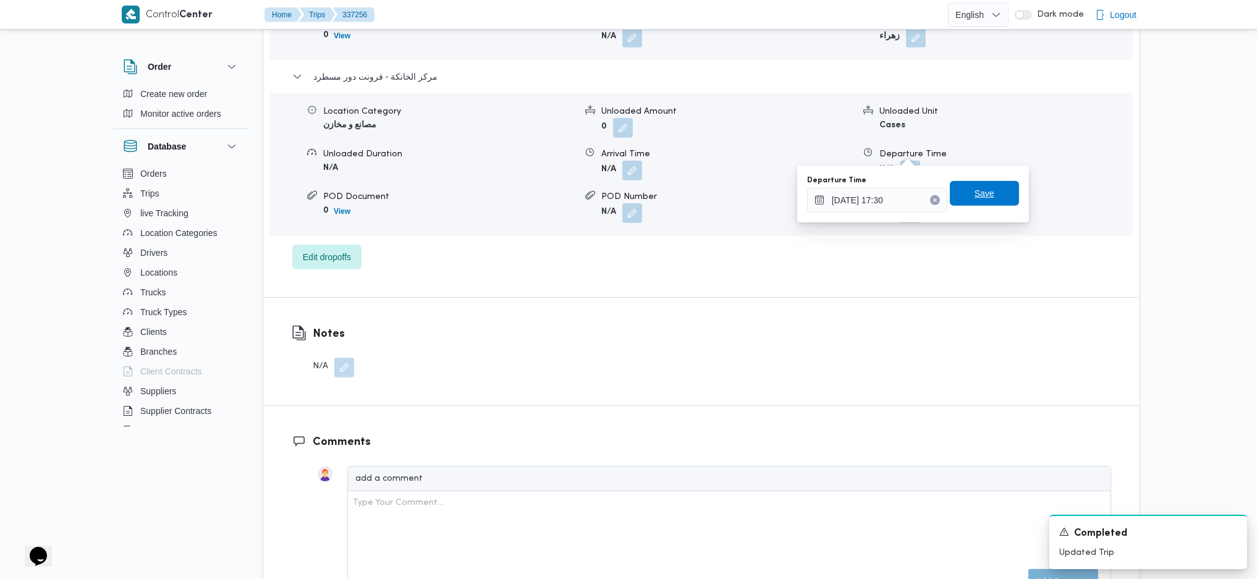
click at [968, 204] on span "Save" at bounding box center [984, 193] width 69 height 25
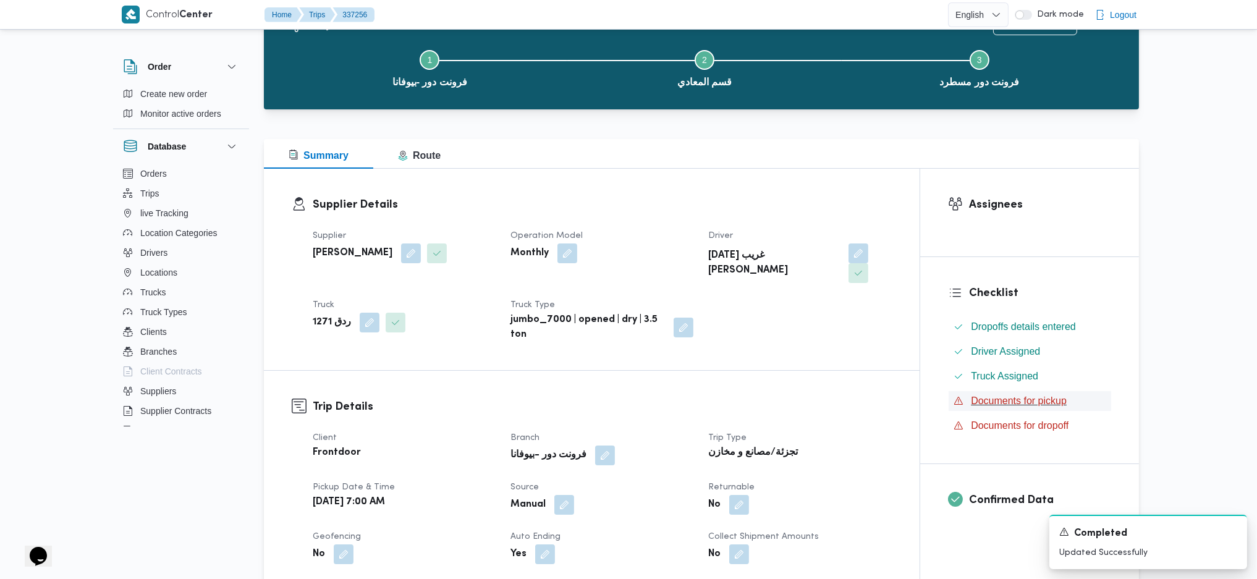
scroll to position [0, 0]
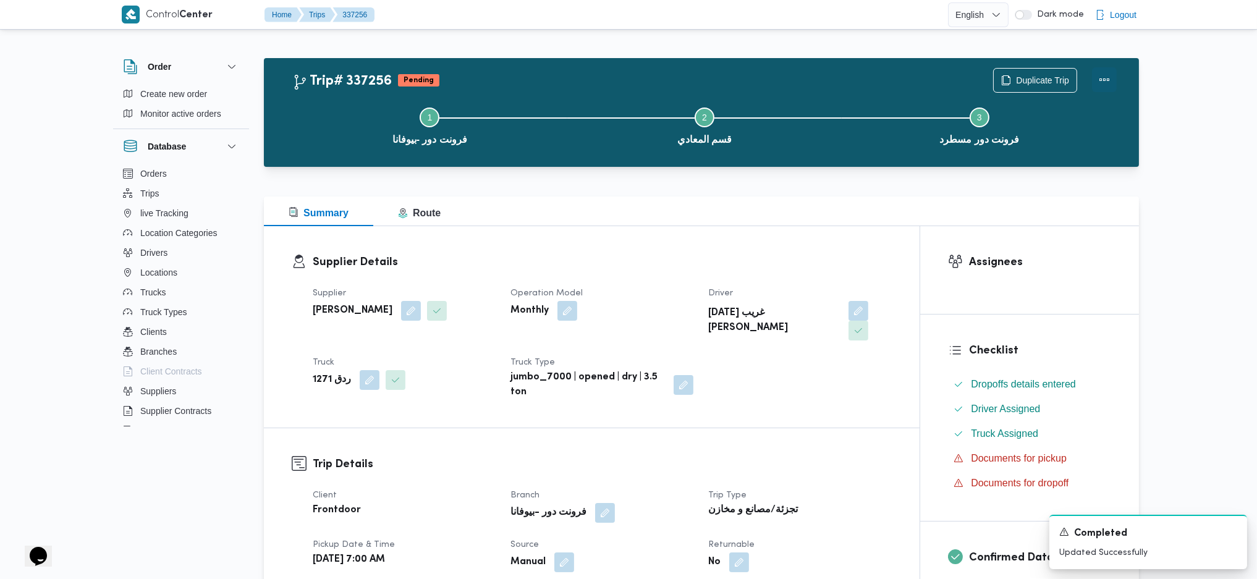
click at [1100, 75] on button "Actions" at bounding box center [1104, 79] width 25 height 25
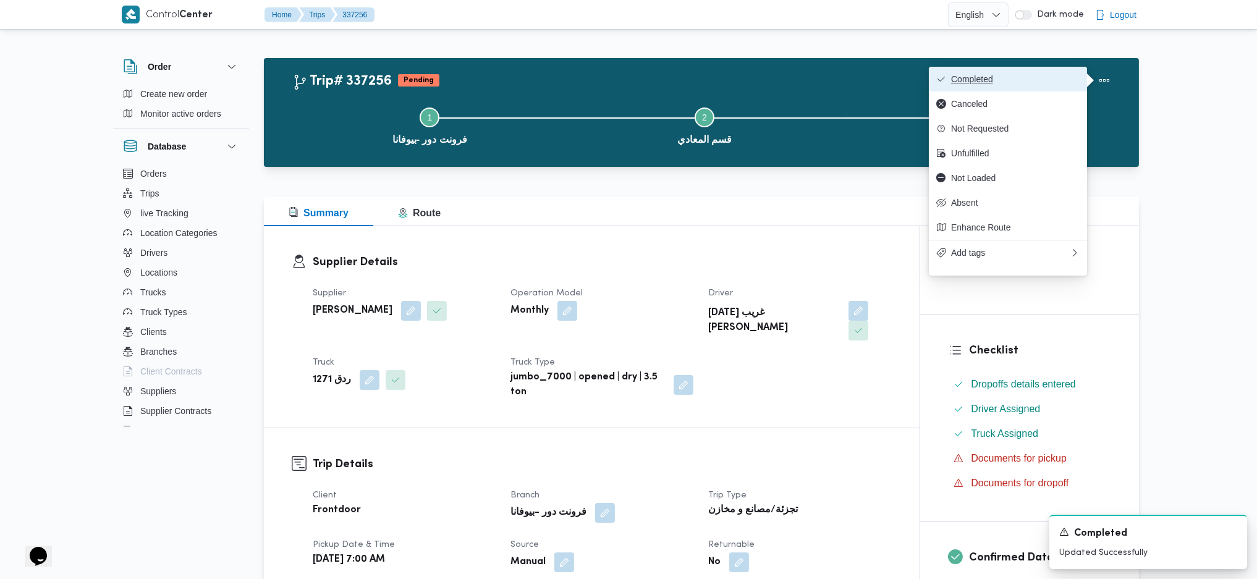
click at [930, 78] on button "Completed" at bounding box center [1008, 79] width 158 height 25
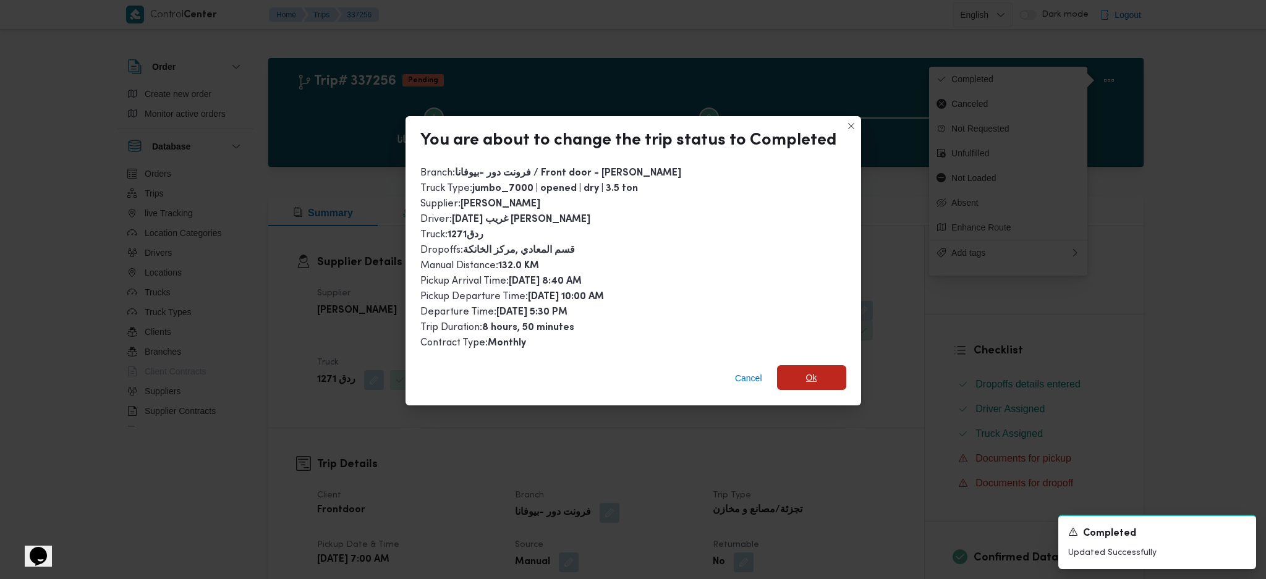
click at [807, 384] on span "Ok" at bounding box center [811, 377] width 69 height 25
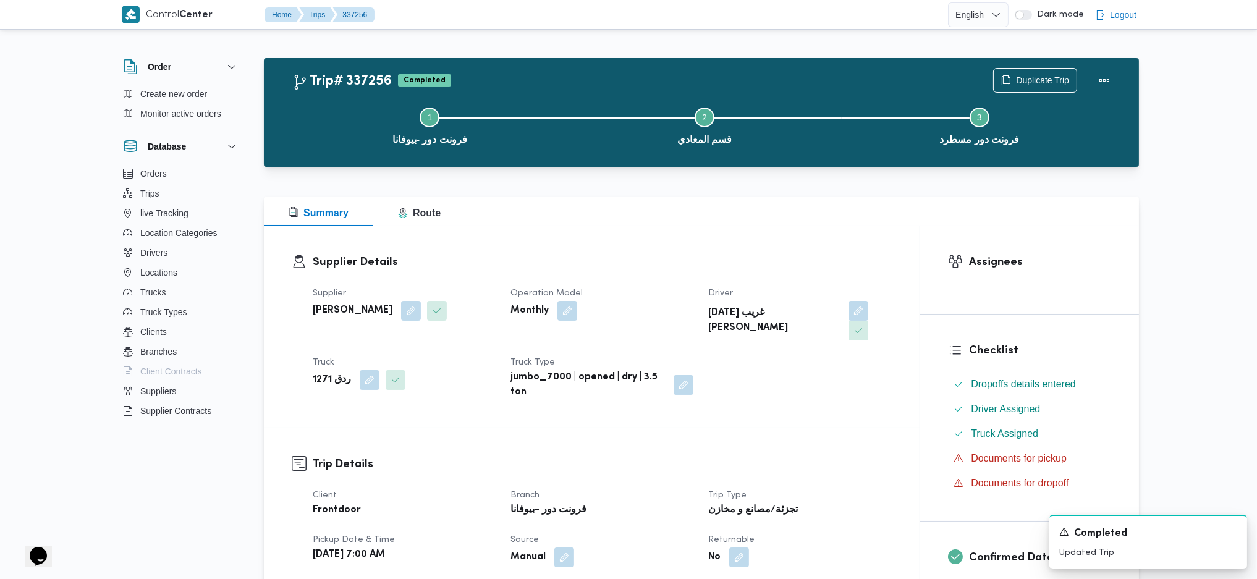
click at [695, 204] on div "Summary Route" at bounding box center [701, 212] width 875 height 30
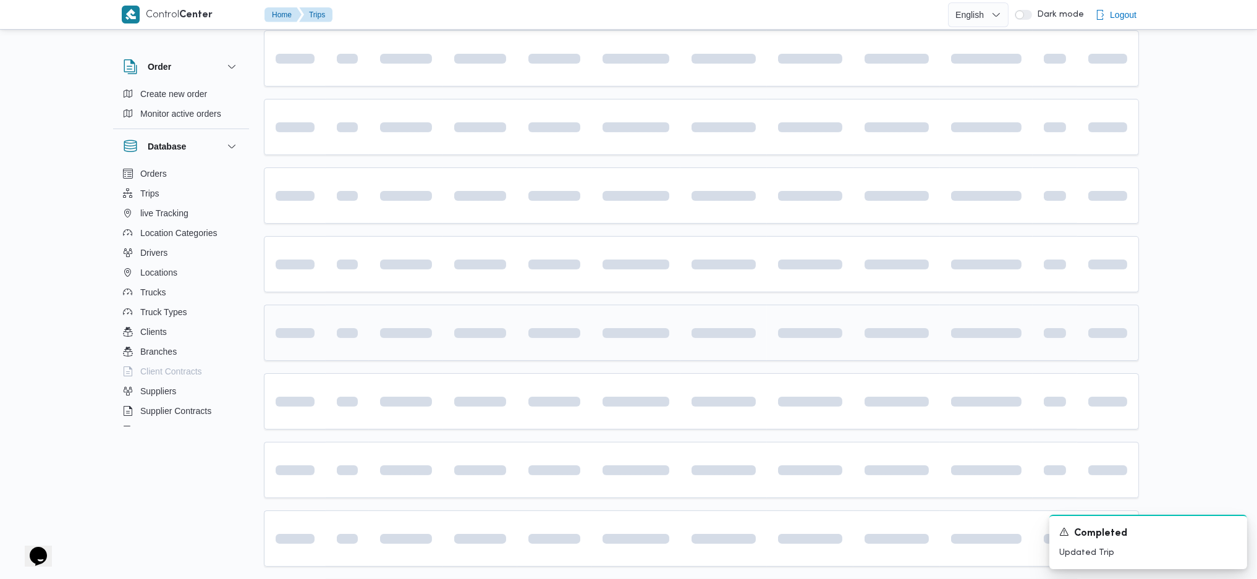
scroll to position [613, 0]
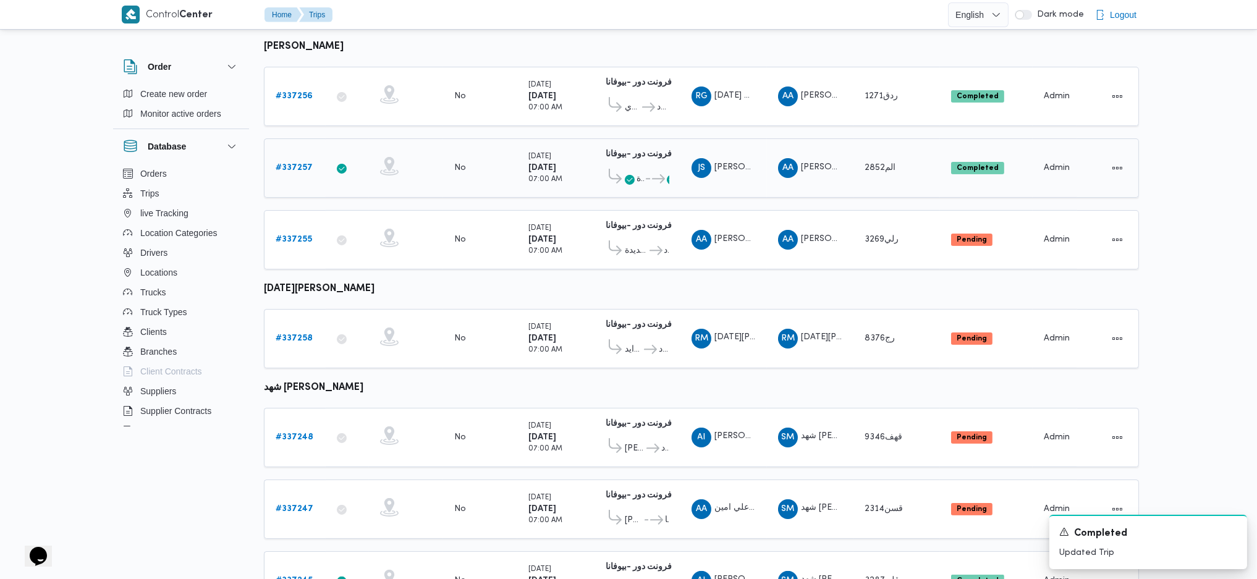
click at [295, 164] on b "# 337257" at bounding box center [294, 168] width 37 height 8
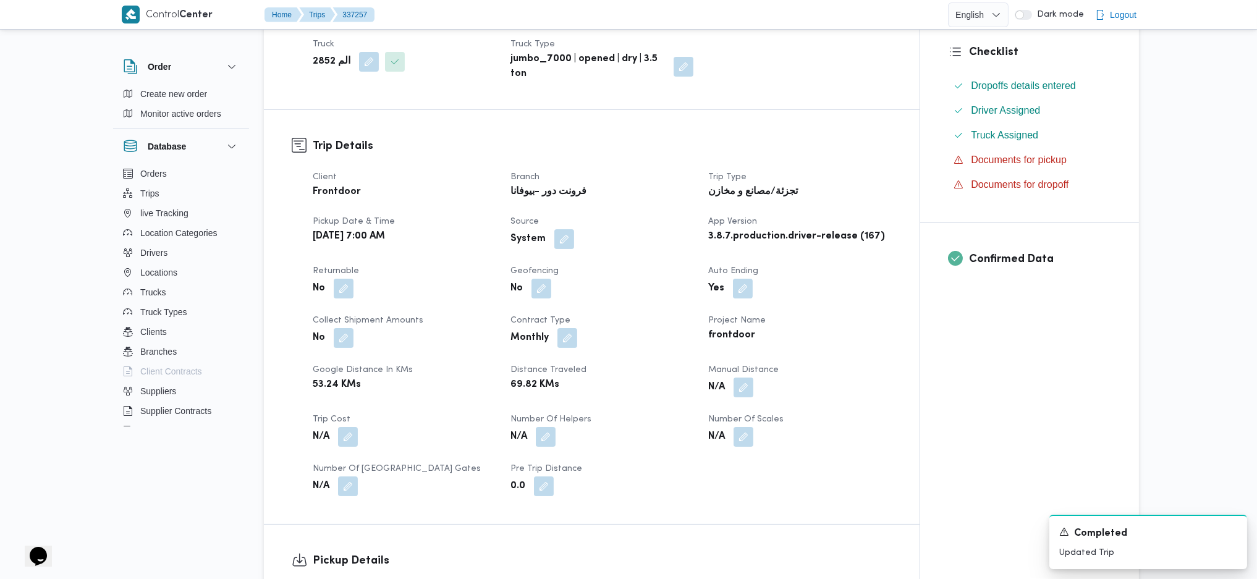
scroll to position [494, 0]
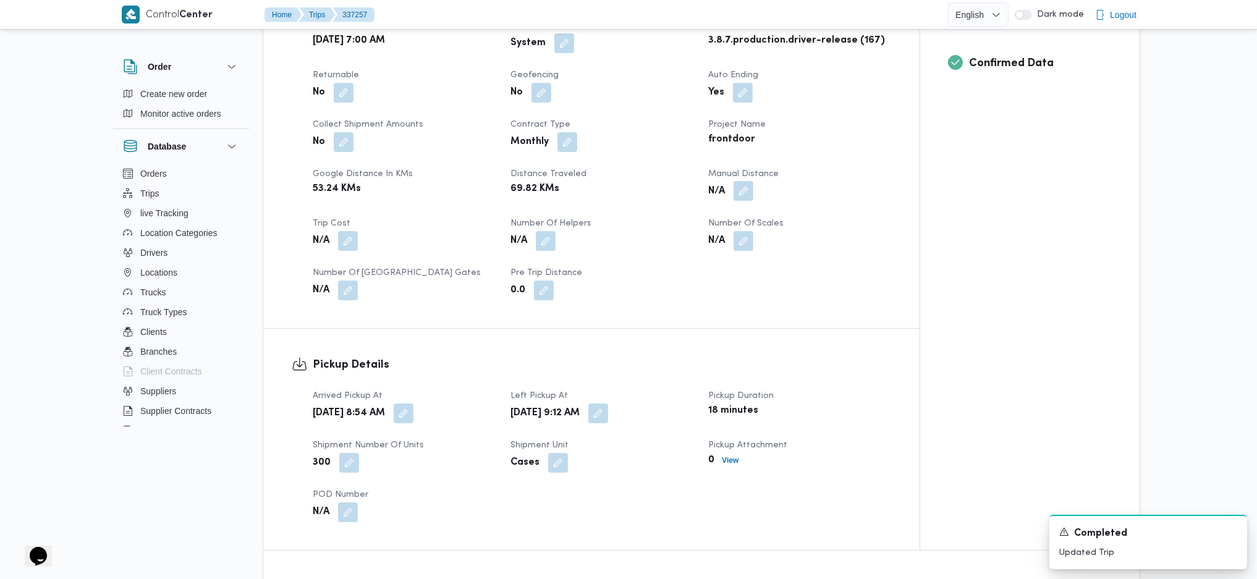
click at [748, 192] on button "button" at bounding box center [744, 191] width 20 height 20
click at [701, 227] on div "Manual Distance" at bounding box center [710, 234] width 123 height 37
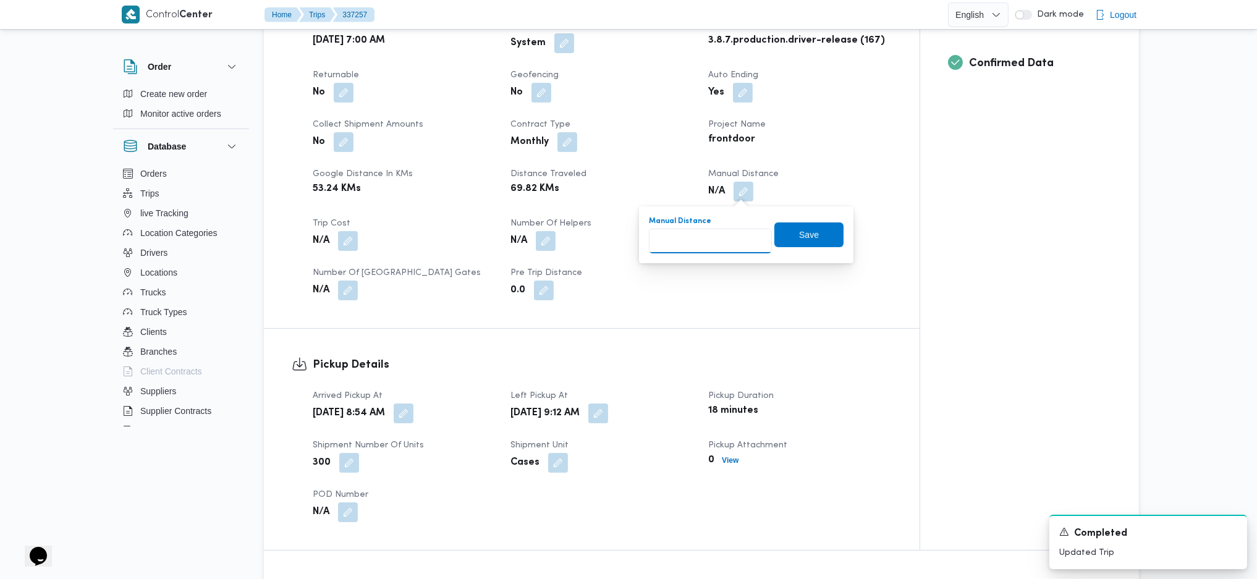
click at [694, 243] on input "Manual Distance" at bounding box center [710, 241] width 123 height 25
type input "126"
click at [794, 242] on span "Save" at bounding box center [808, 234] width 69 height 25
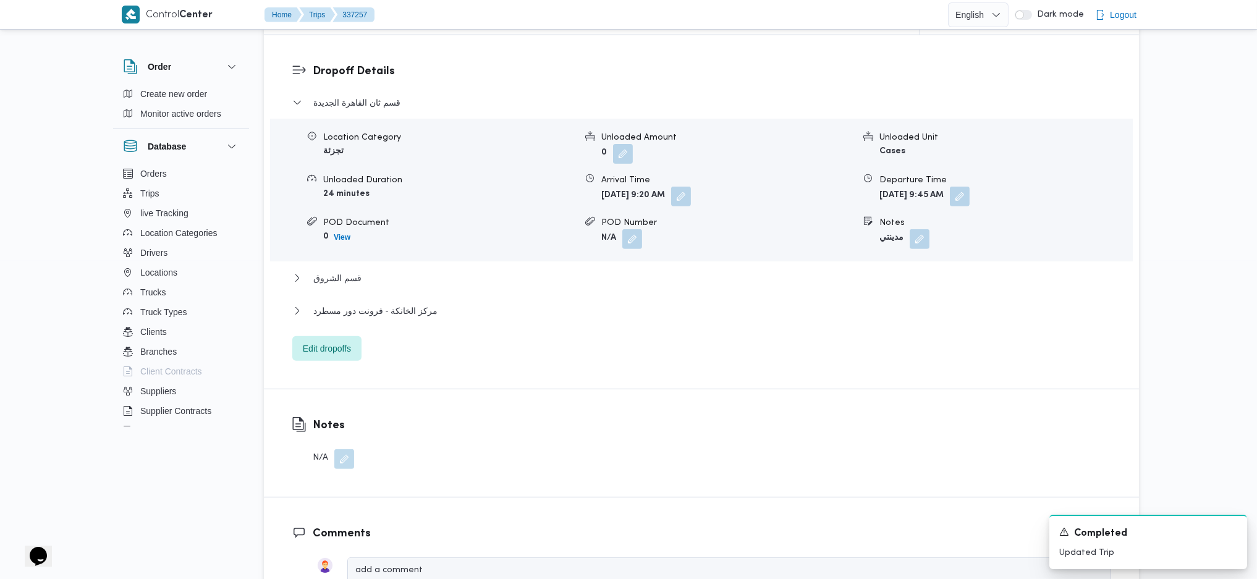
scroll to position [1153, 0]
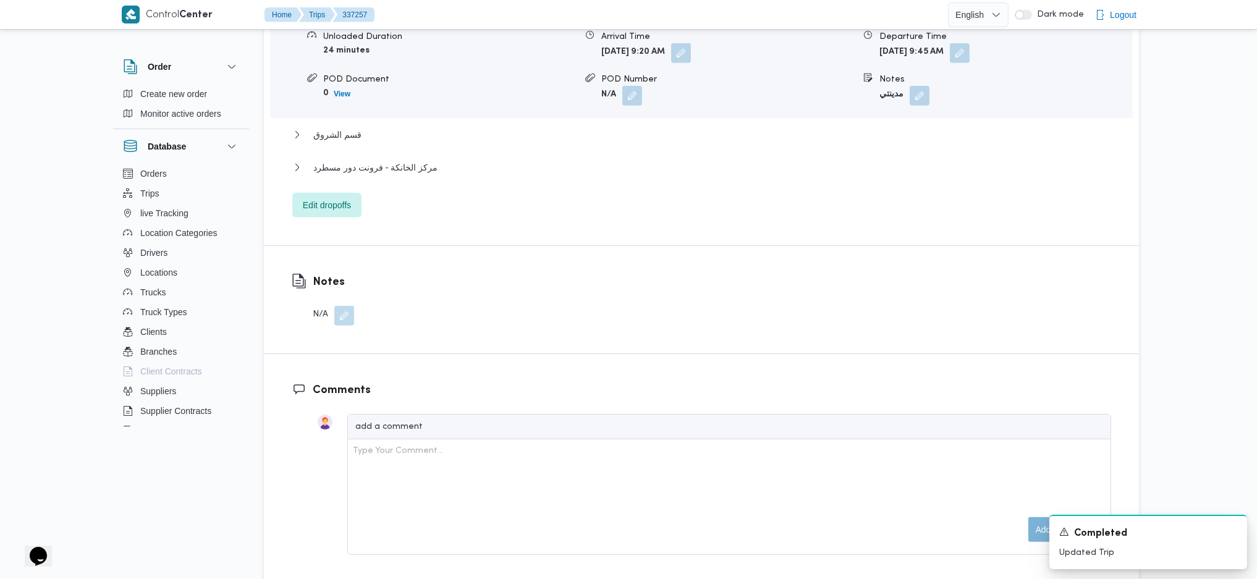
click at [389, 174] on div "مركز الخانكة - فرونت دور مسطرد" at bounding box center [701, 171] width 819 height 23
click at [399, 171] on span "مركز الخانكة - فرونت دور مسطرد" at bounding box center [375, 167] width 124 height 15
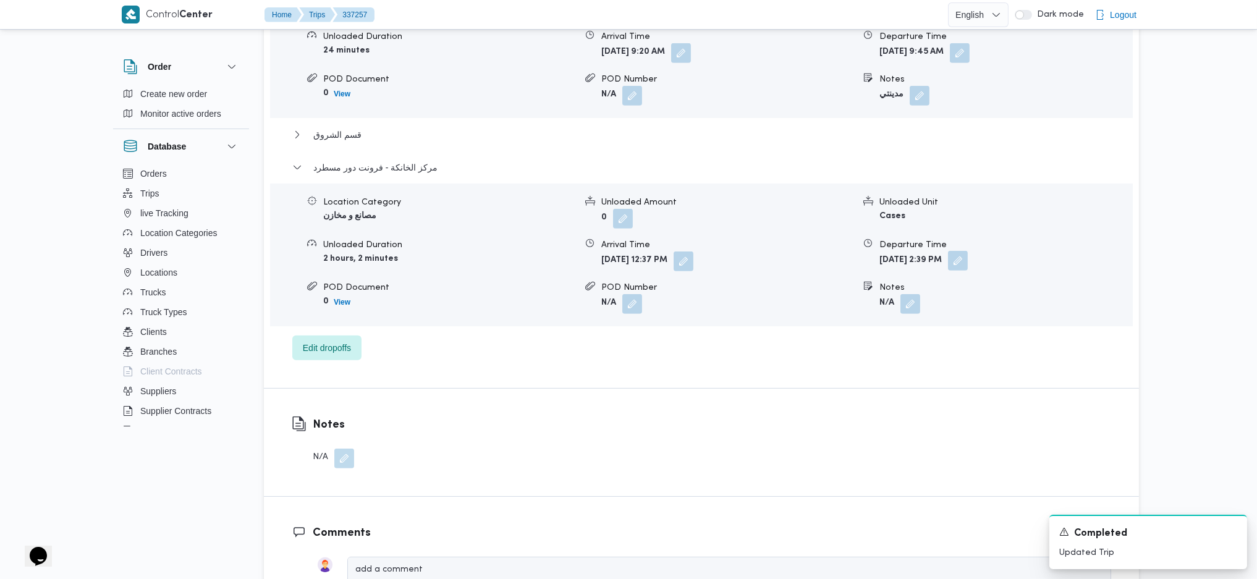
click at [968, 266] on button "button" at bounding box center [958, 261] width 20 height 20
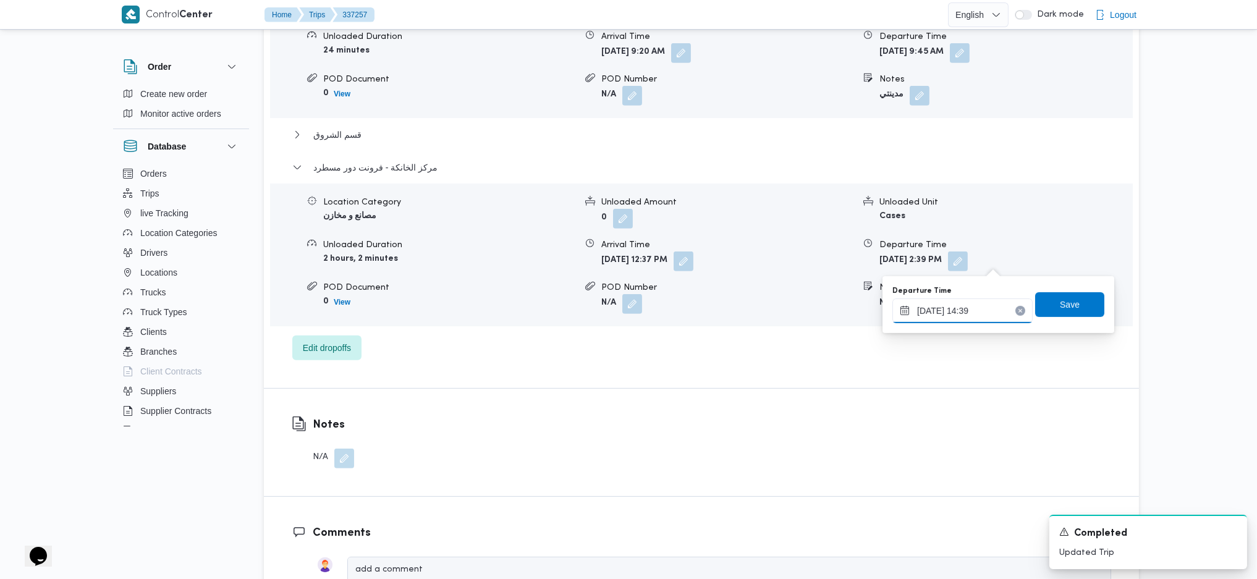
click at [979, 303] on input "13/09/2025 14:39" at bounding box center [962, 310] width 140 height 25
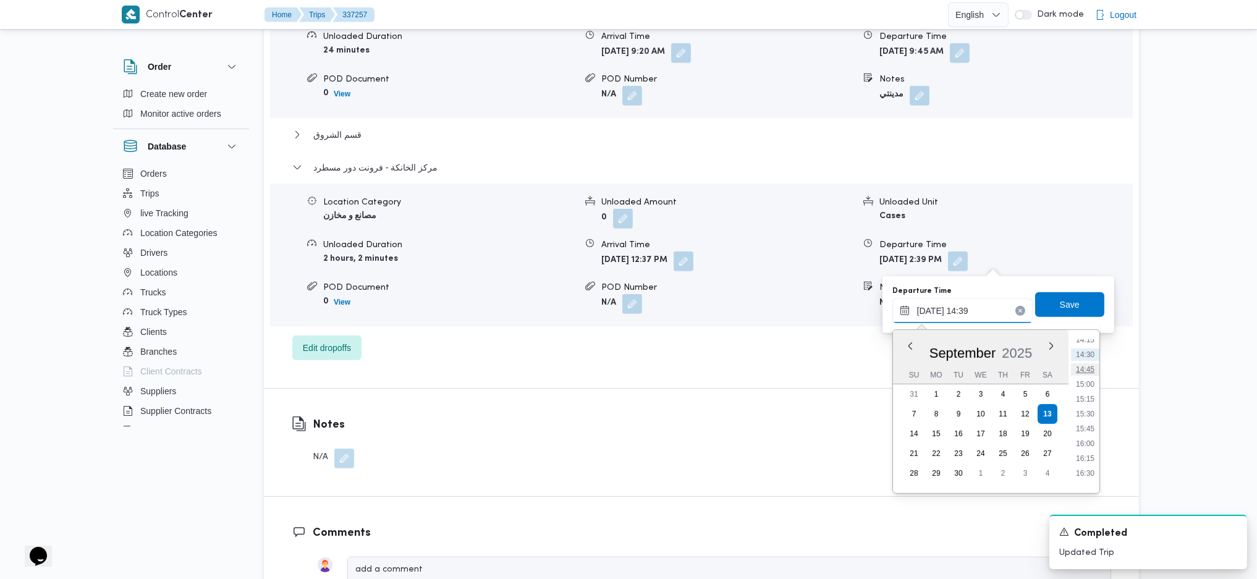
scroll to position [952, 0]
click at [1085, 404] on li "17:00" at bounding box center [1085, 403] width 28 height 12
type input "13/09/2025 17:00"
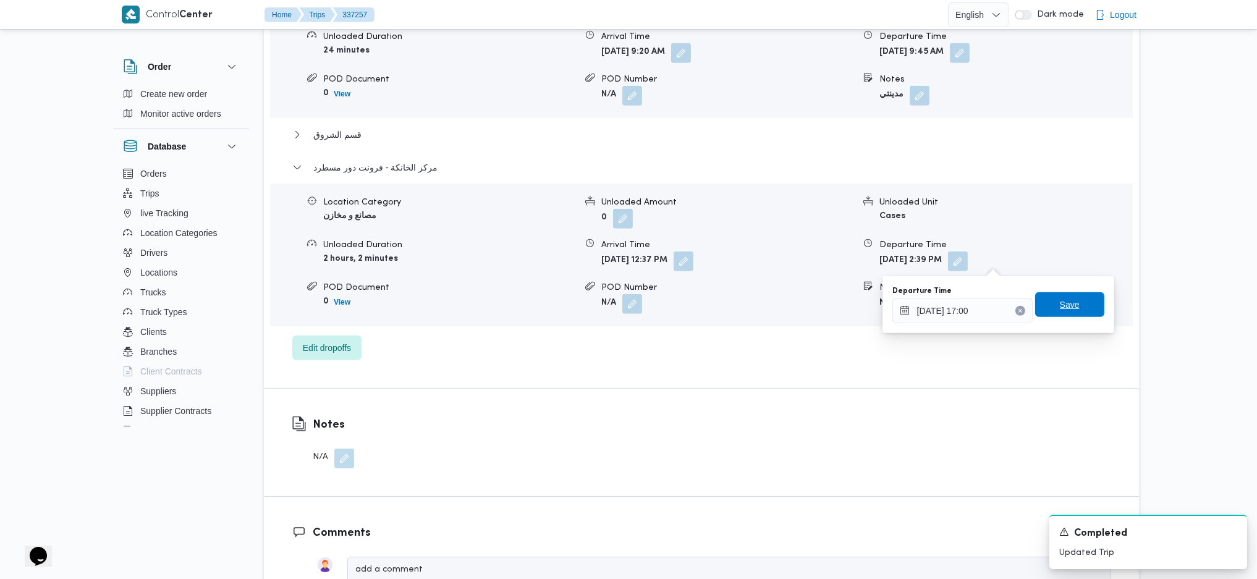
click at [1060, 305] on span "Save" at bounding box center [1070, 304] width 20 height 15
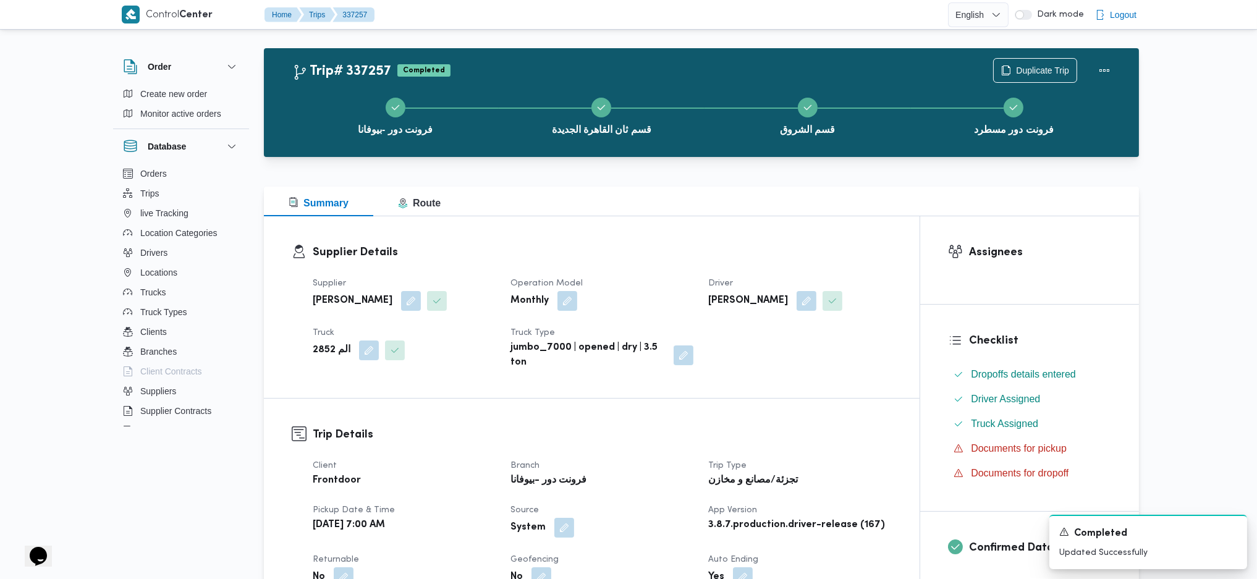
scroll to position [0, 0]
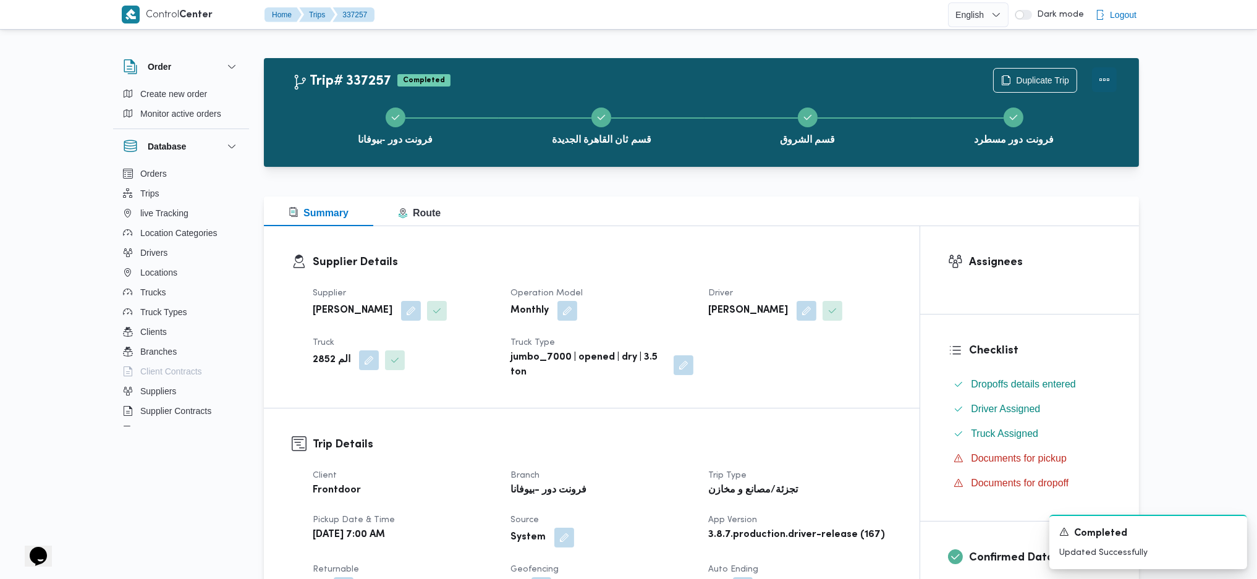
click at [1095, 79] on button "Actions" at bounding box center [1104, 79] width 25 height 25
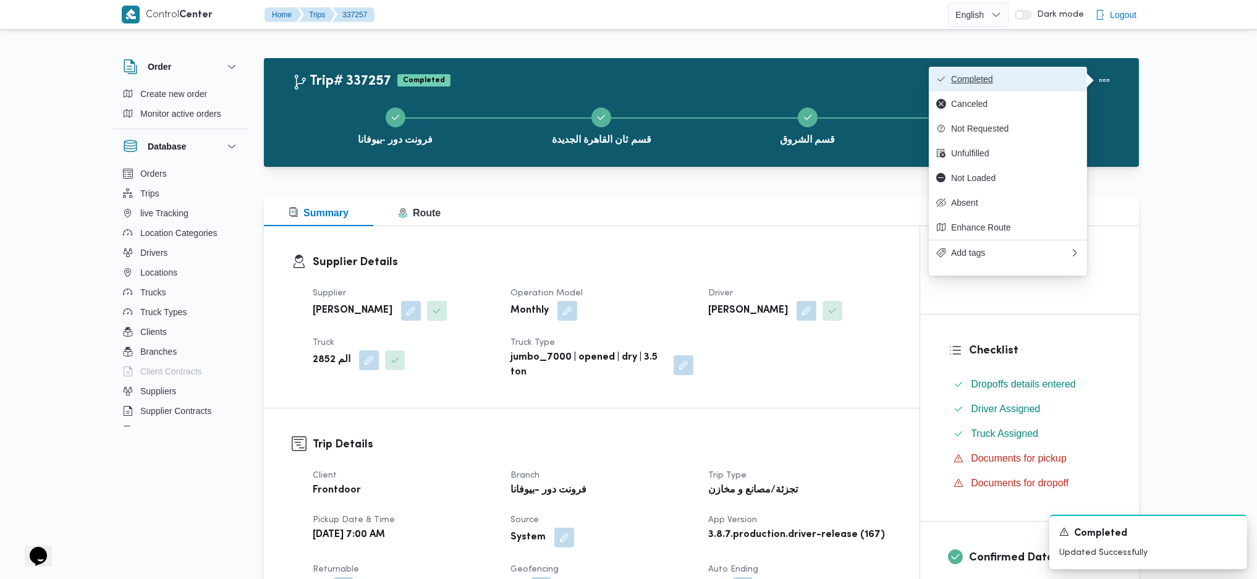
click at [1032, 80] on span "Completed" at bounding box center [1015, 79] width 129 height 10
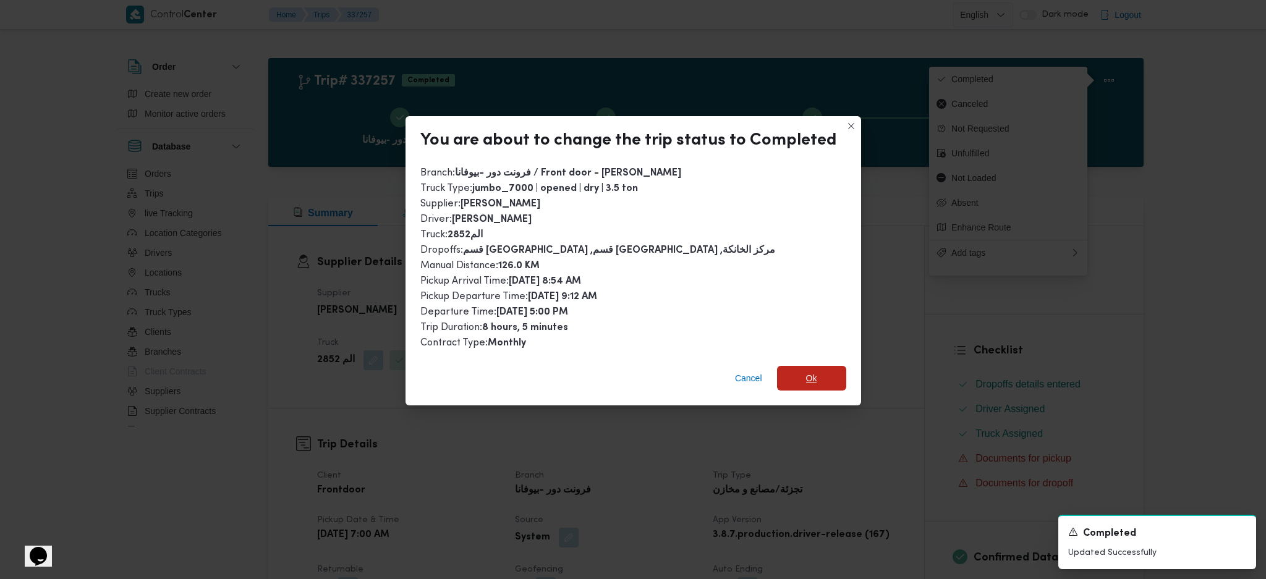
click at [795, 383] on span "Ok" at bounding box center [811, 378] width 69 height 25
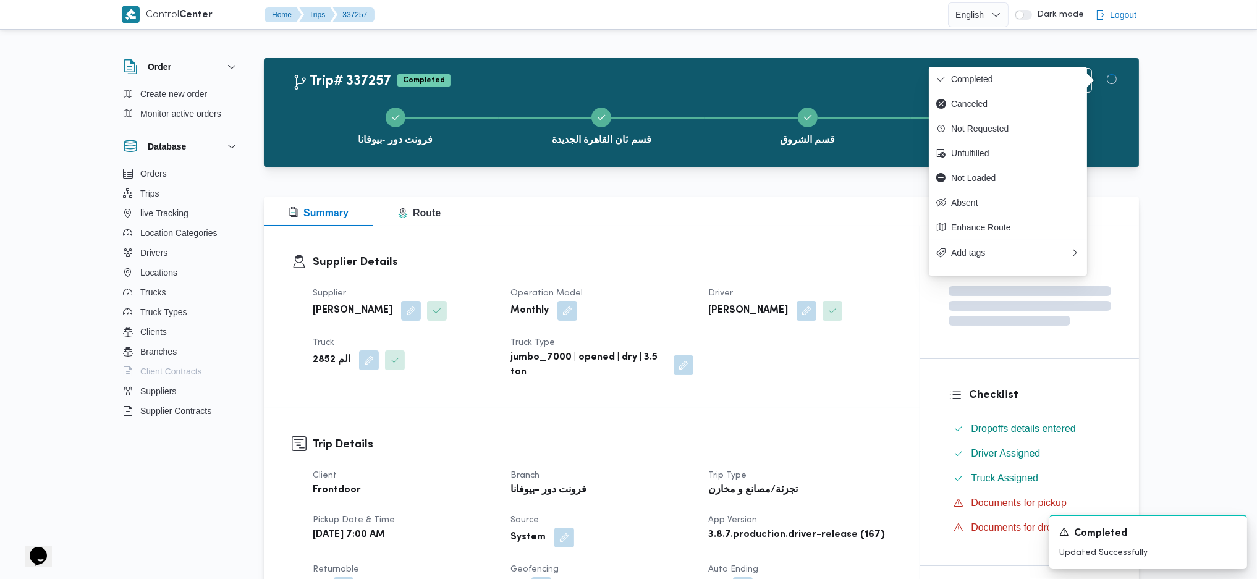
click at [814, 447] on h3 "Trip Details" at bounding box center [602, 444] width 579 height 17
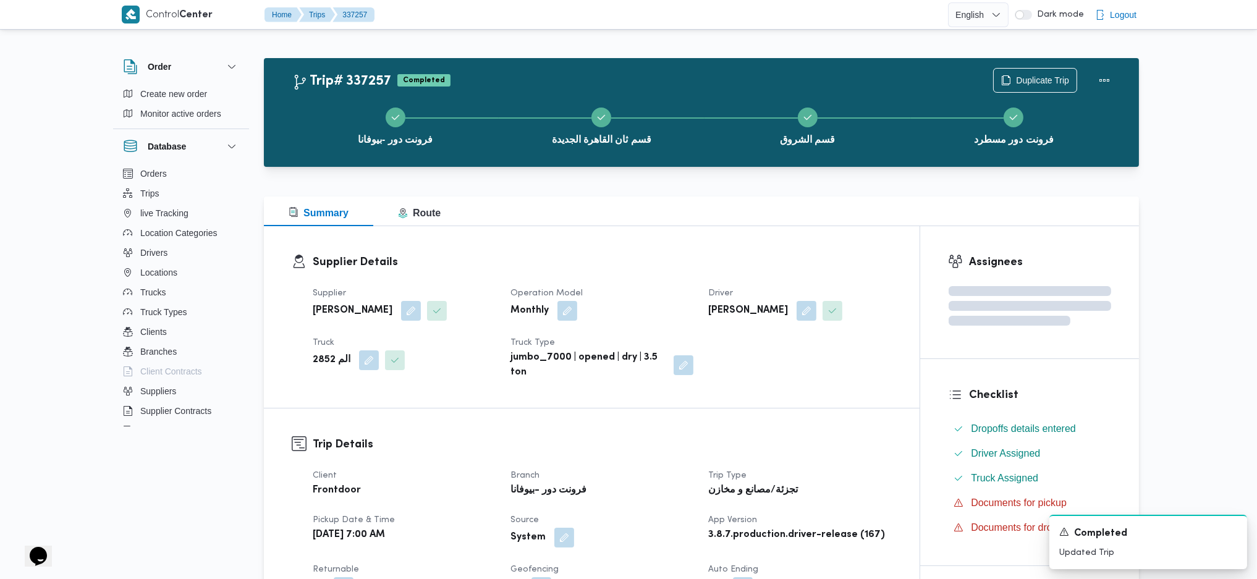
click at [665, 268] on h3 "Supplier Details" at bounding box center [602, 262] width 579 height 17
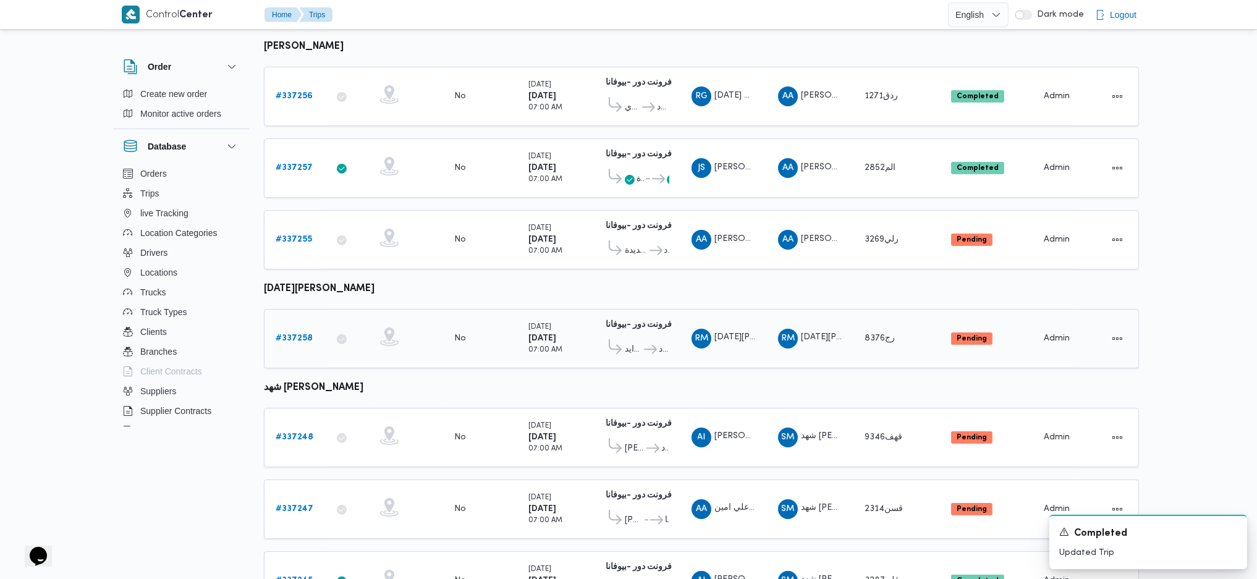
scroll to position [676, 0]
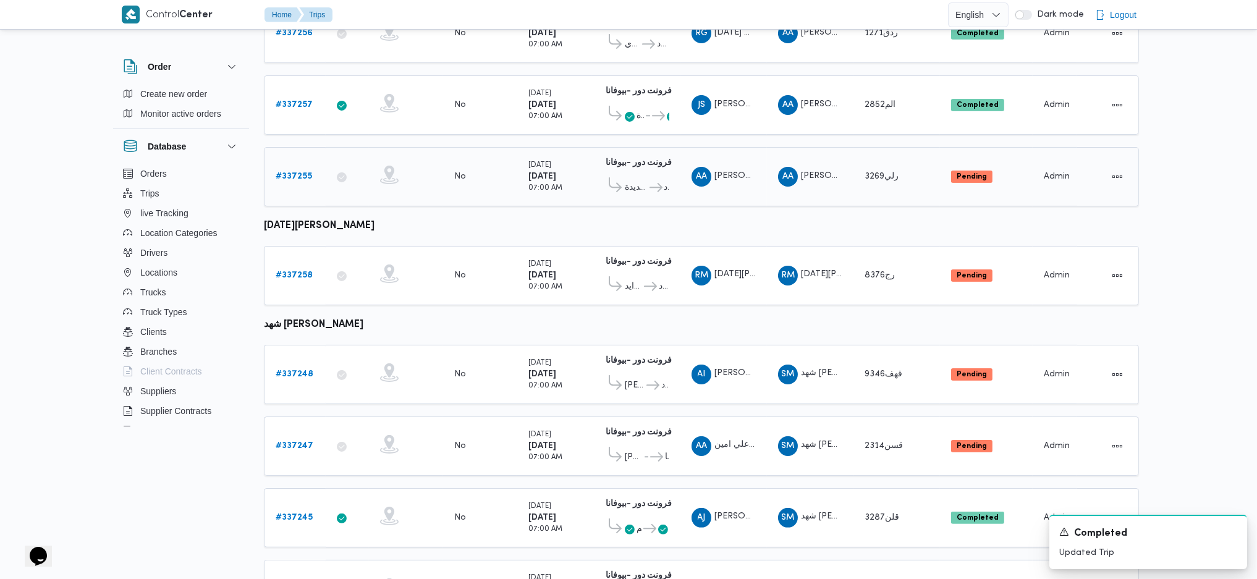
click at [310, 172] on b "# 337255" at bounding box center [294, 176] width 36 height 8
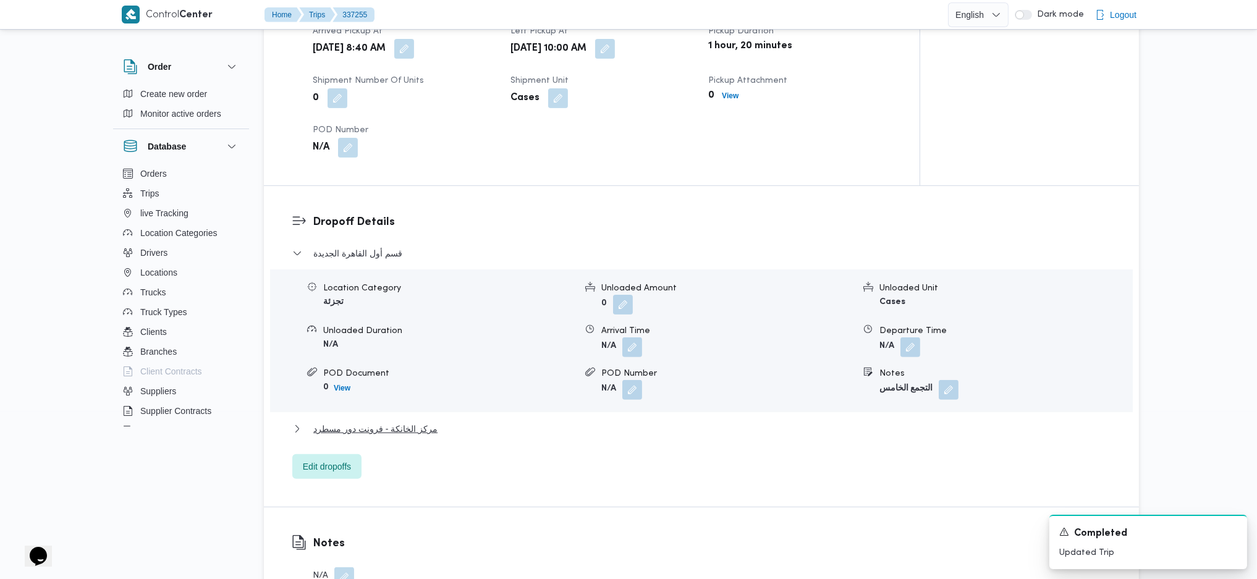
scroll to position [1088, 0]
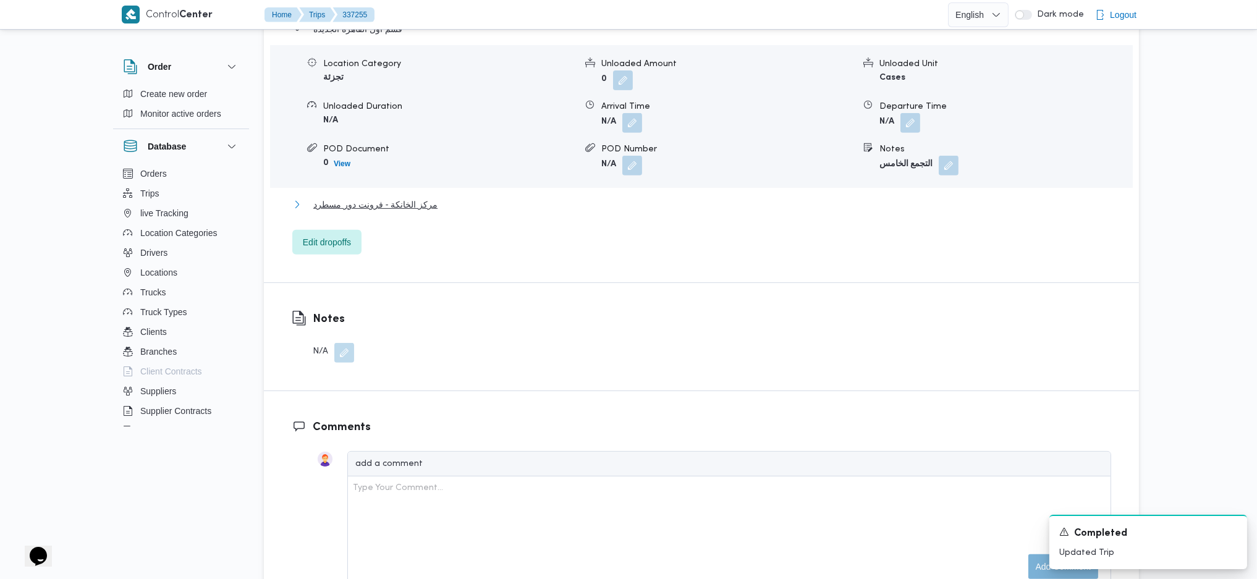
click at [399, 203] on span "مركز الخانكة - فرونت دور مسطرد" at bounding box center [375, 204] width 124 height 15
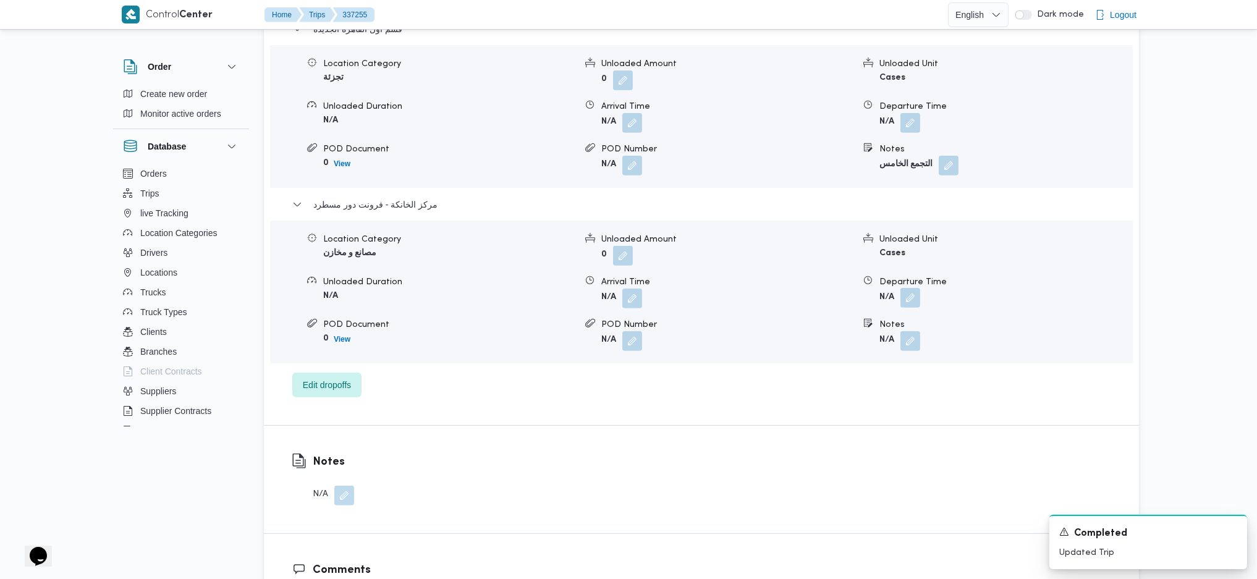
click at [903, 305] on button "button" at bounding box center [910, 298] width 20 height 20
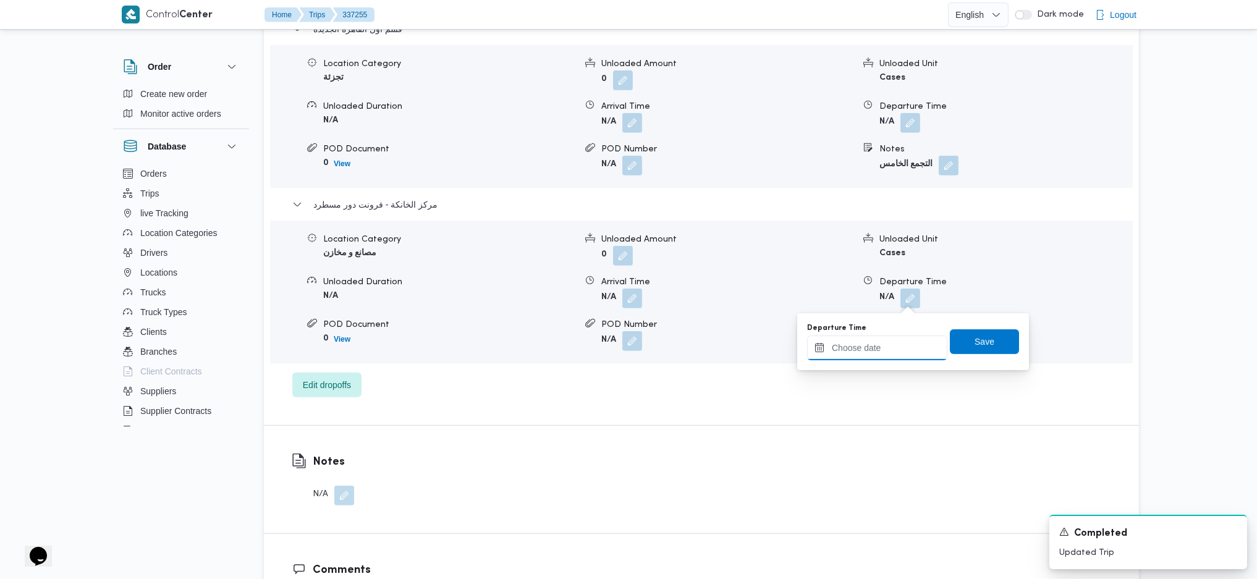
click at [887, 347] on input "Departure Time" at bounding box center [877, 348] width 140 height 25
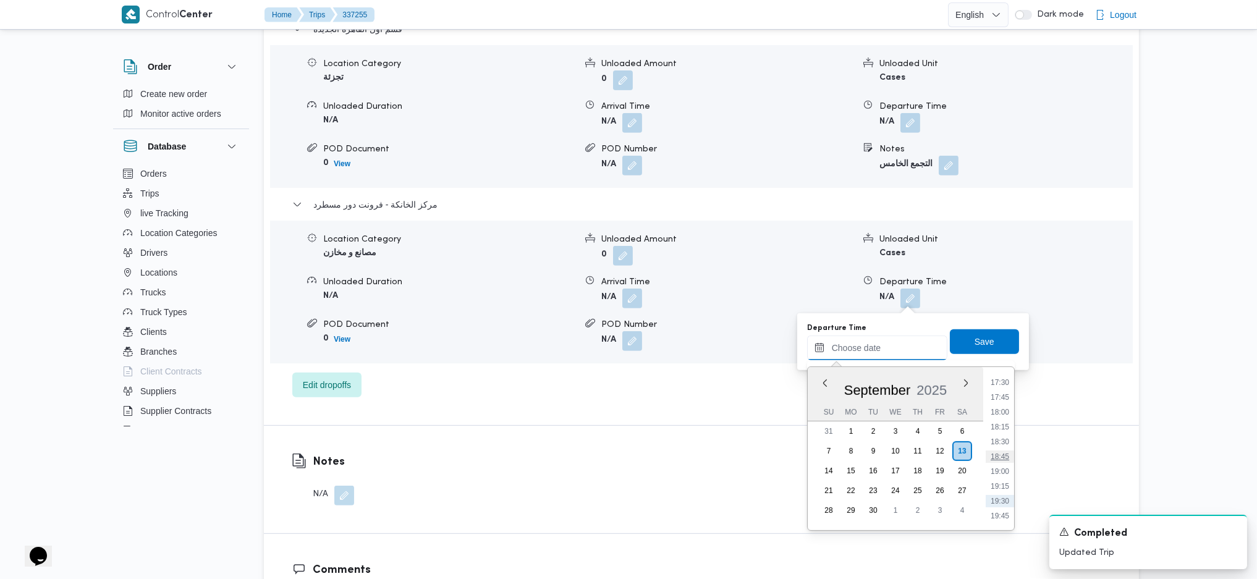
scroll to position [1002, 0]
click at [999, 419] on li "17:30" at bounding box center [1000, 419] width 28 height 12
type input "13/09/2025 17:30"
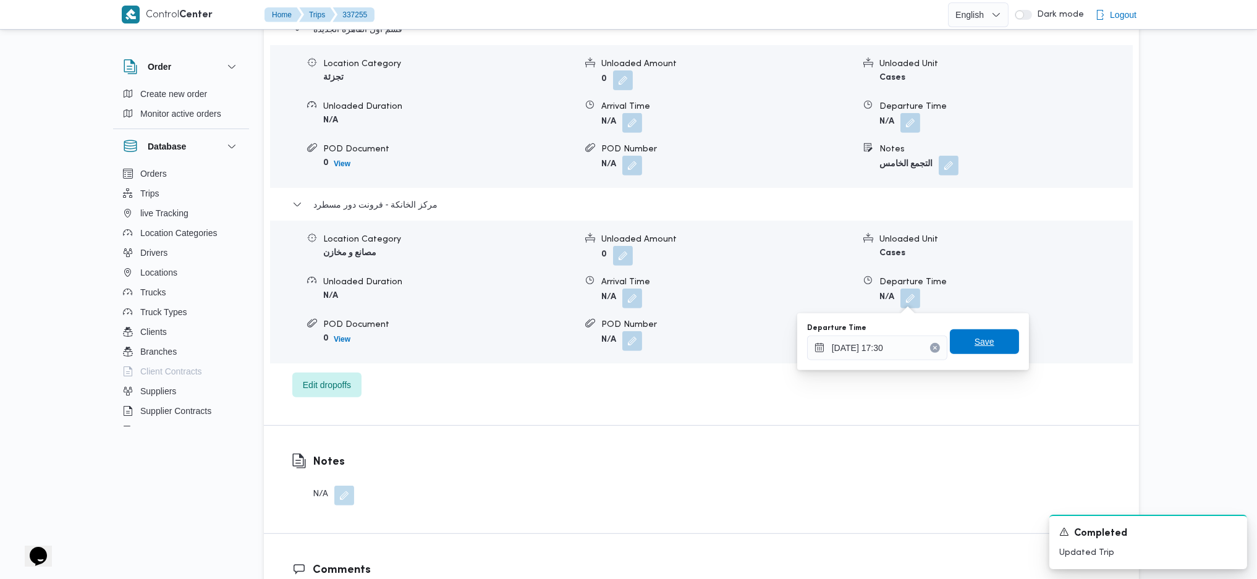
click at [976, 346] on span "Save" at bounding box center [985, 341] width 20 height 15
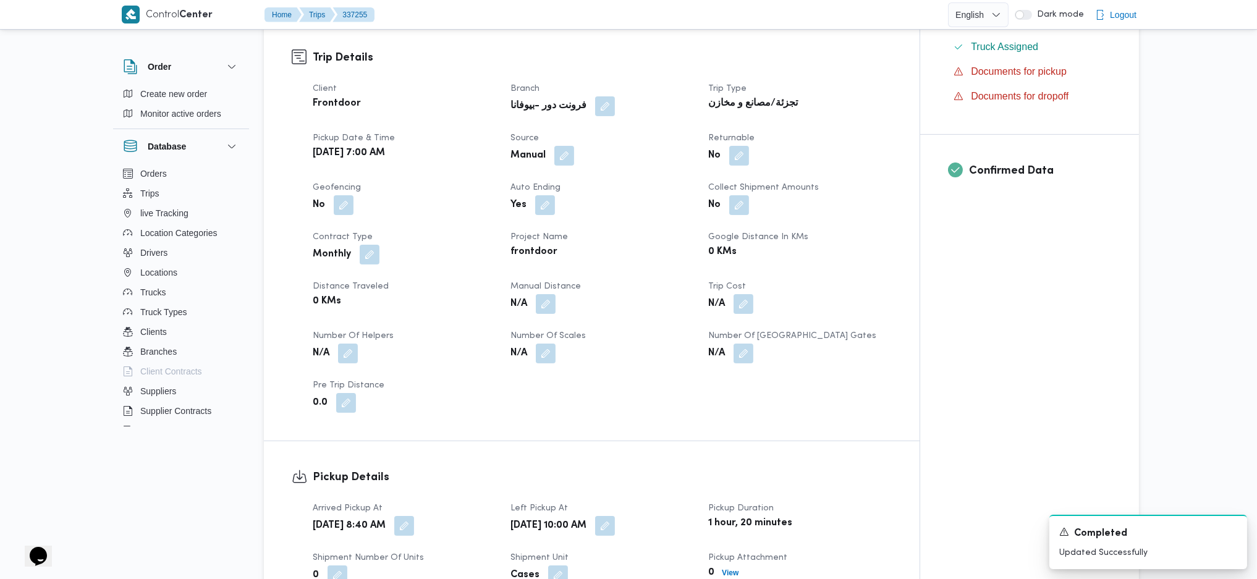
scroll to position [347, 0]
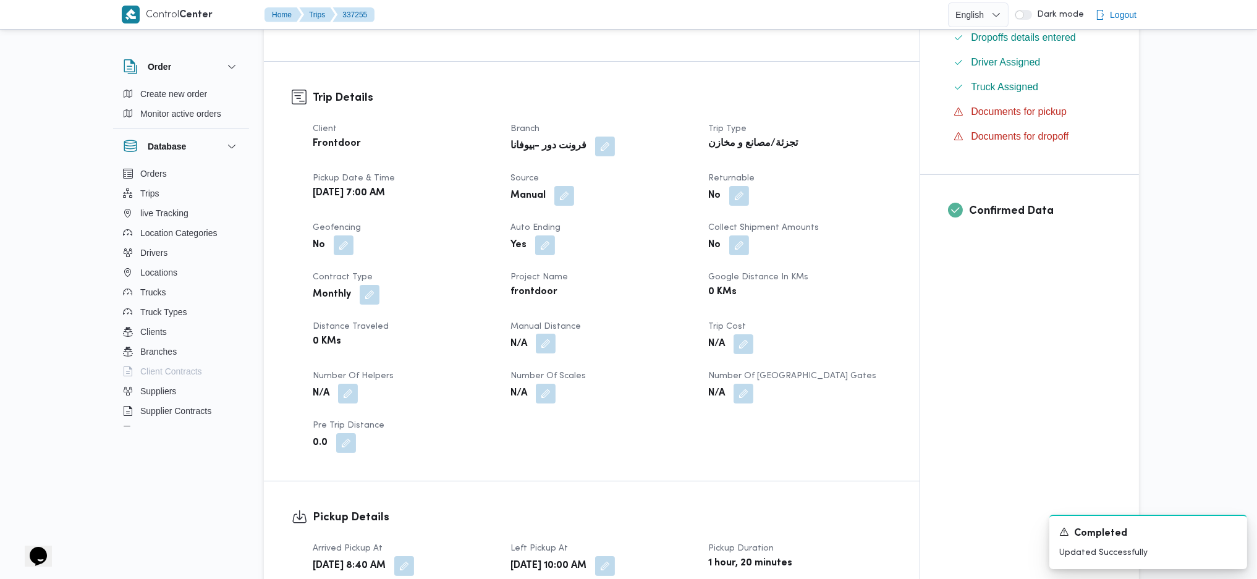
click at [549, 346] on button "button" at bounding box center [546, 344] width 20 height 20
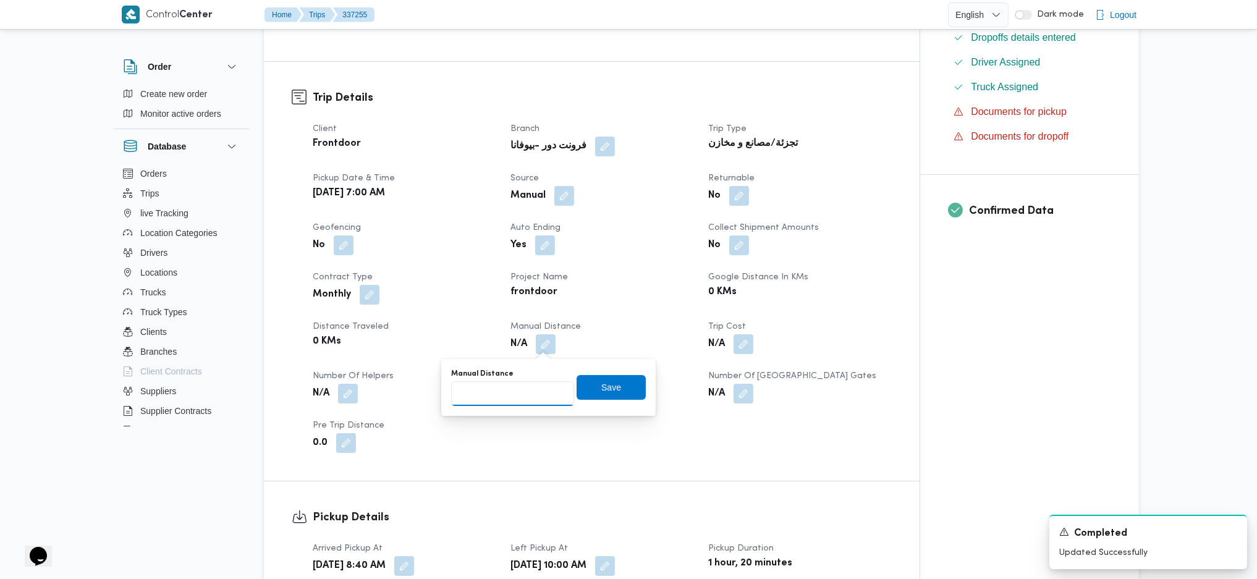
click at [507, 395] on input "Manual Distance" at bounding box center [512, 393] width 123 height 25
type input "114"
click at [621, 397] on span "Save" at bounding box center [611, 386] width 69 height 25
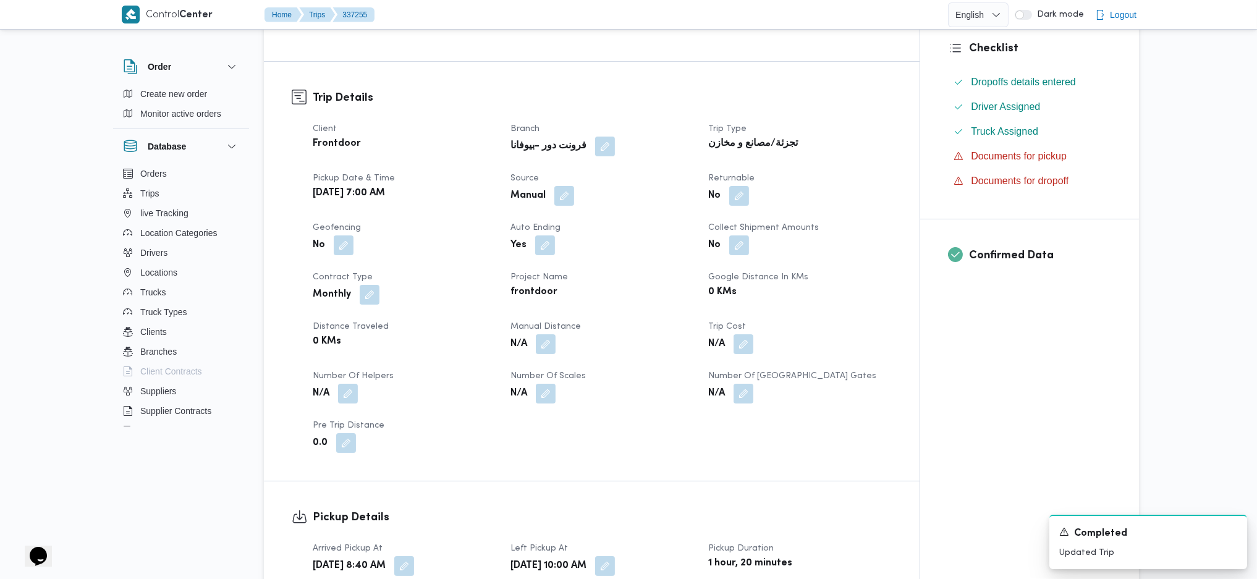
scroll to position [0, 0]
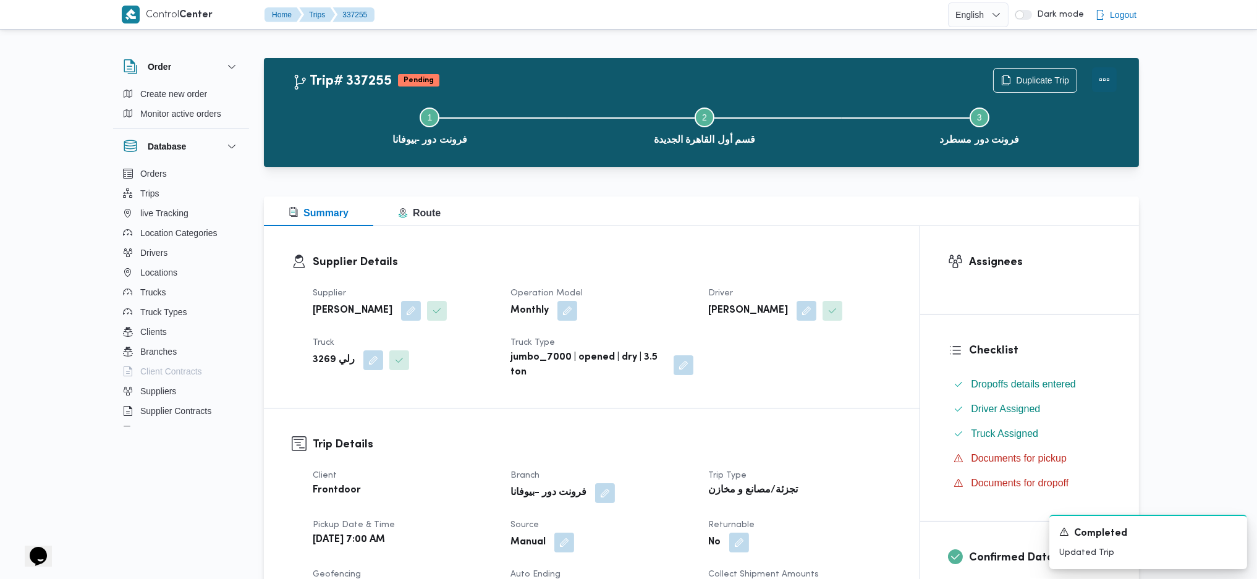
click at [1104, 77] on button "Actions" at bounding box center [1104, 79] width 25 height 25
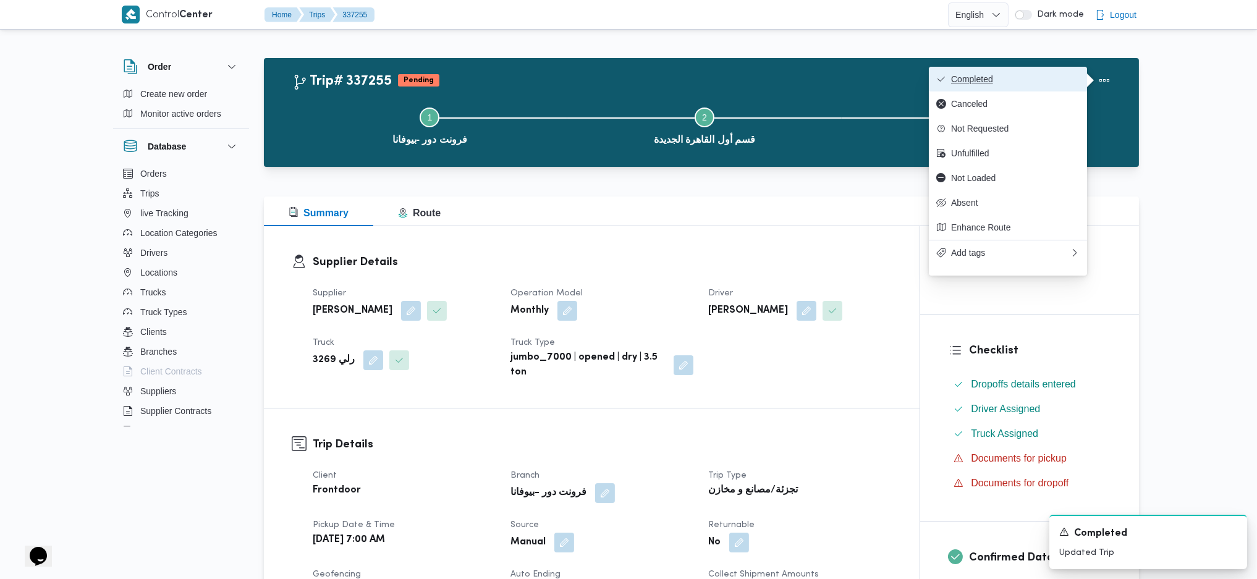
click at [1054, 78] on span "Completed" at bounding box center [1015, 79] width 129 height 10
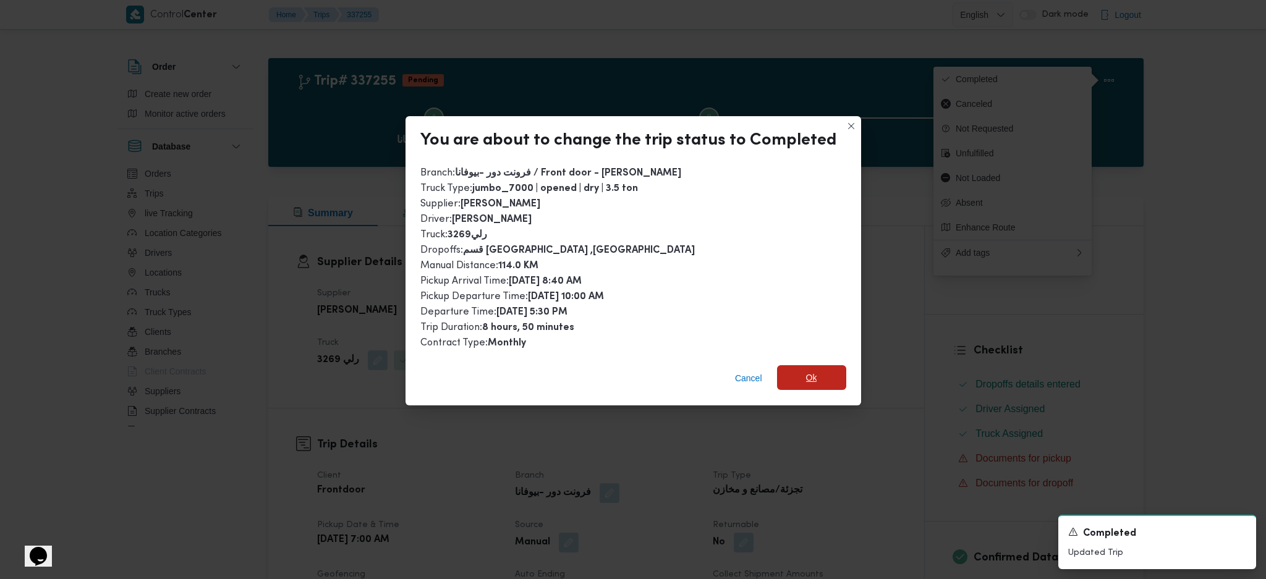
click at [811, 370] on span "Ok" at bounding box center [811, 377] width 11 height 15
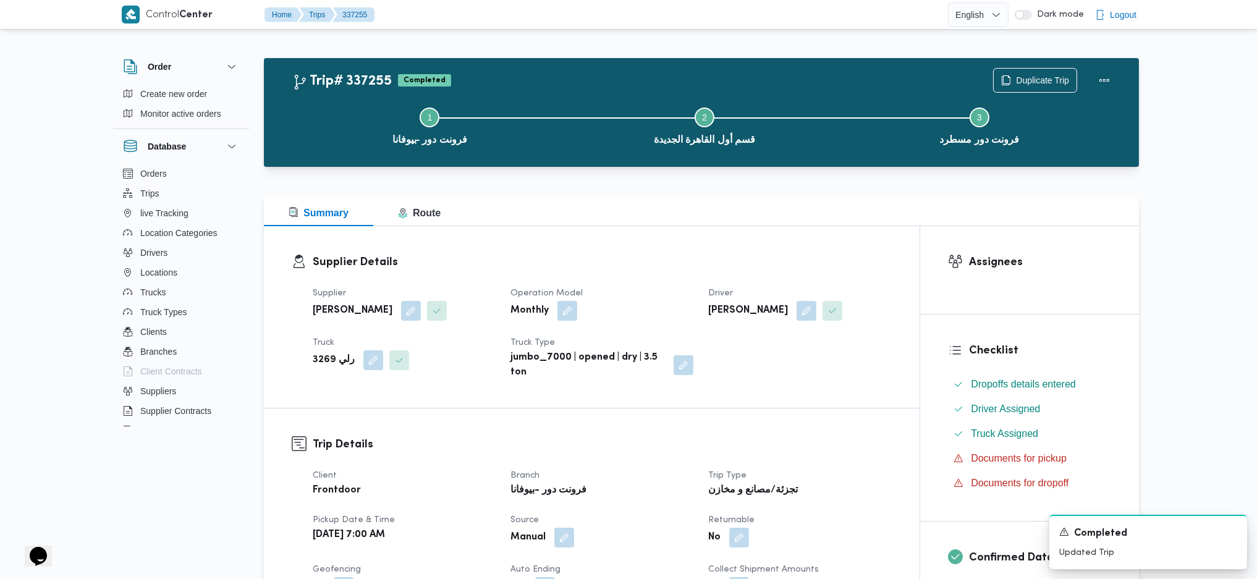
click at [651, 208] on div "Summary Route" at bounding box center [701, 212] width 875 height 30
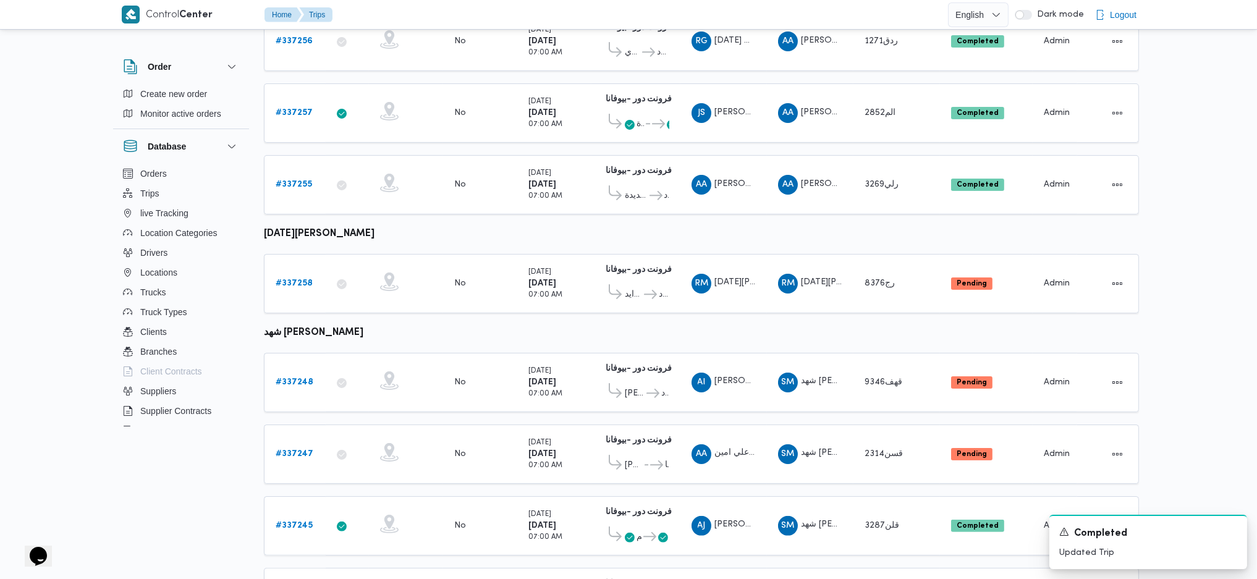
scroll to position [735, 0]
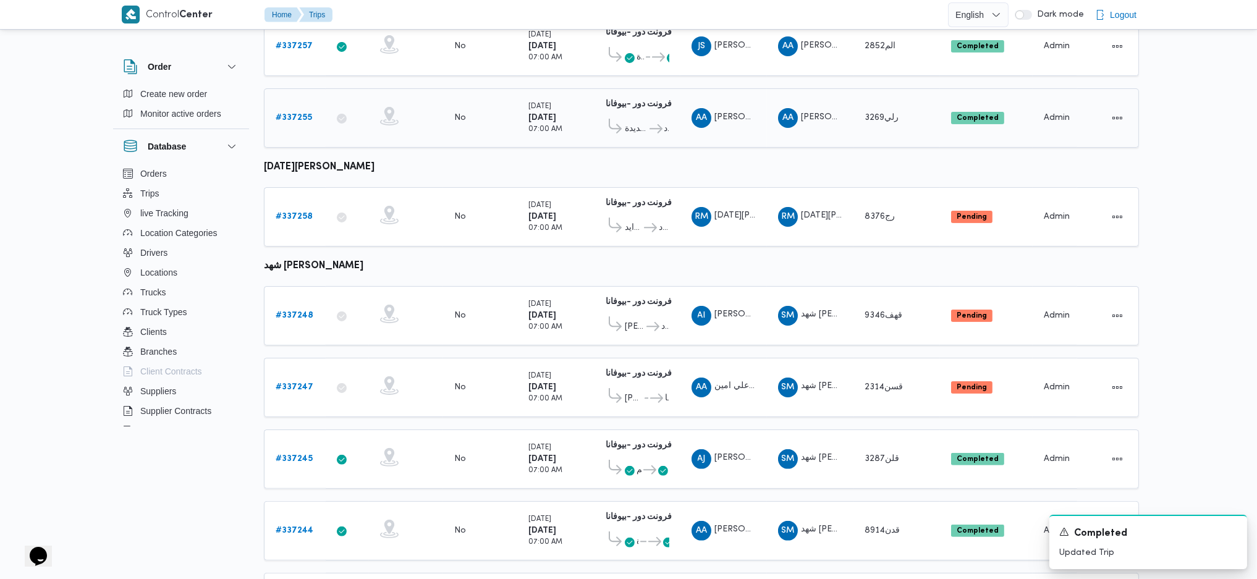
click at [634, 122] on span "قسم أول القاهرة الجديدة" at bounding box center [636, 129] width 23 height 15
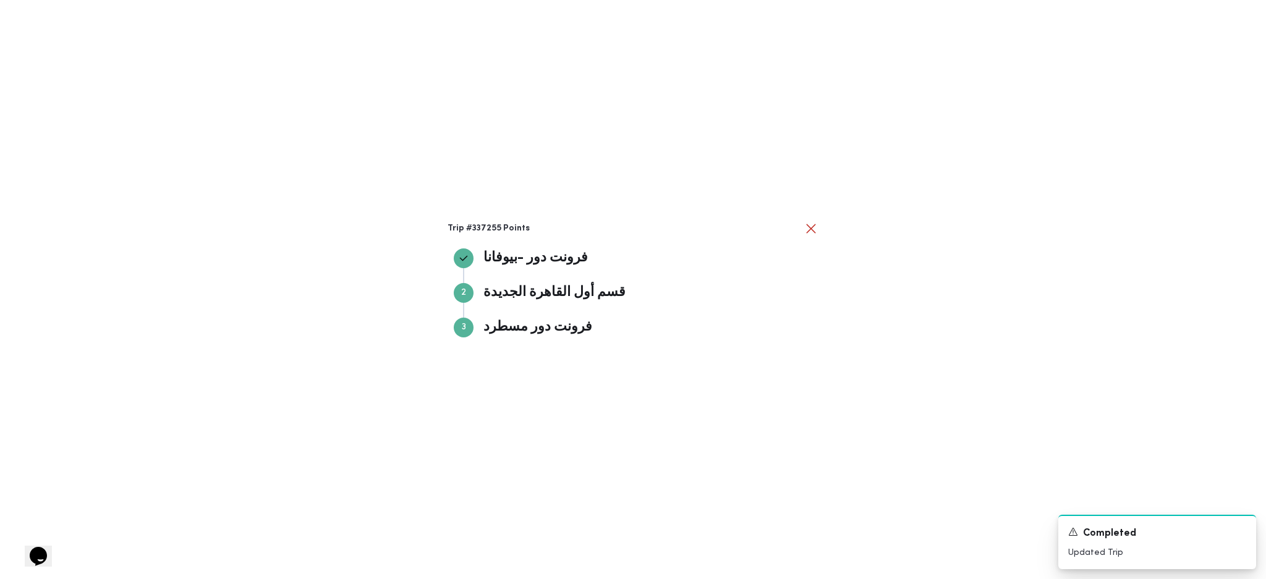
click at [1069, 345] on div "Trip #337255 Points فرونت دور -بيوفانا فرونت دور -بيوفانا Step 2 2 قسم أول القا…" at bounding box center [633, 289] width 1266 height 579
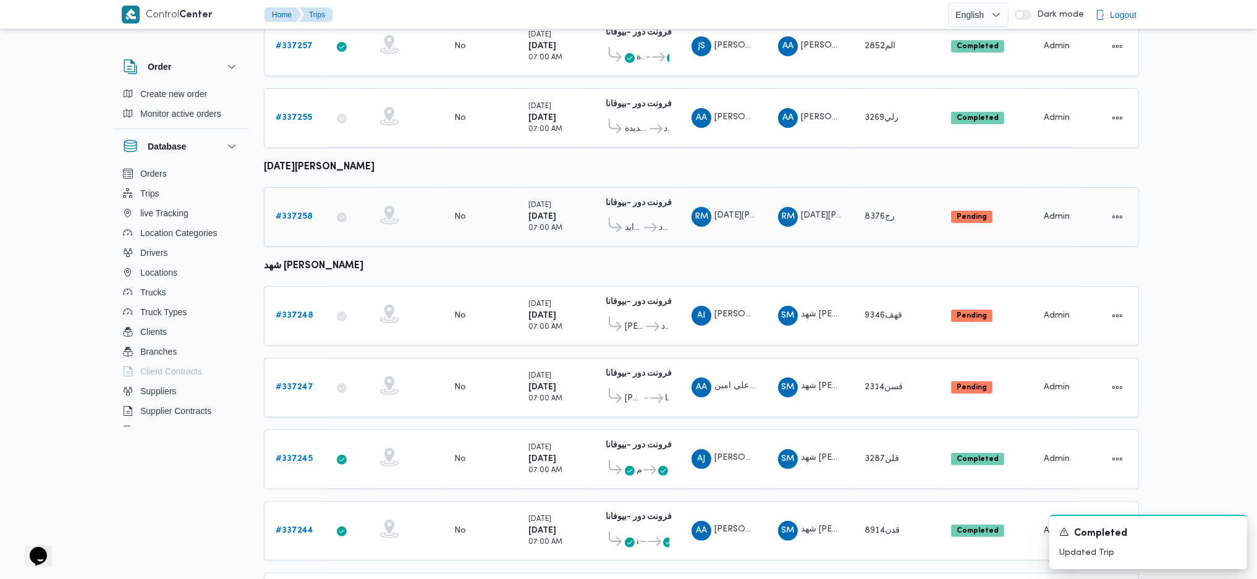
click at [309, 213] on b "# 337258" at bounding box center [294, 217] width 37 height 8
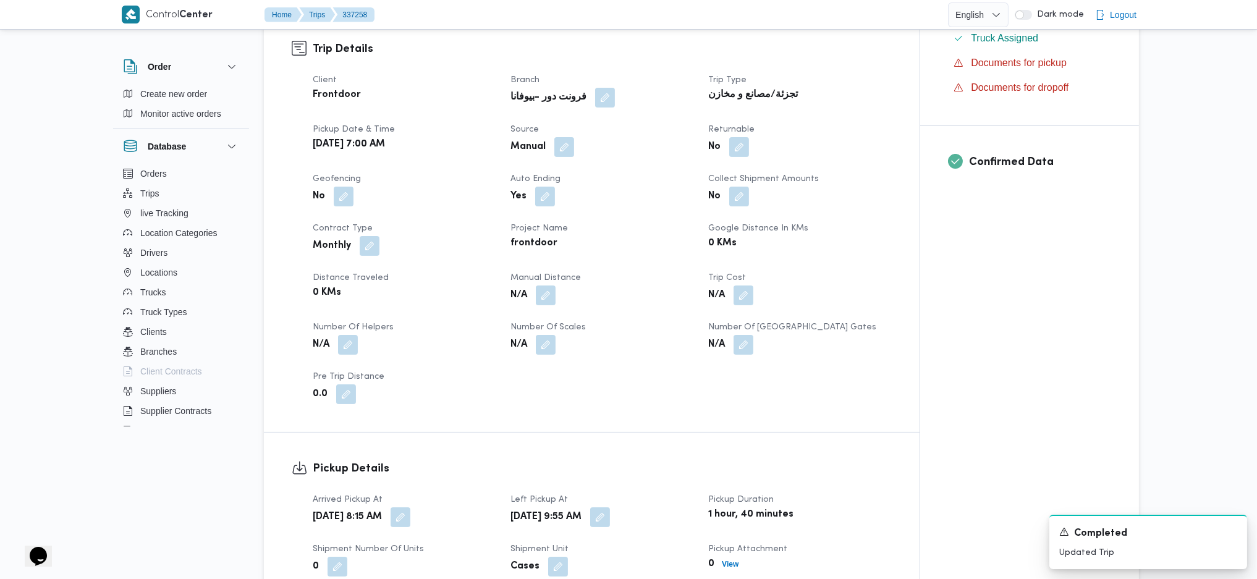
scroll to position [412, 0]
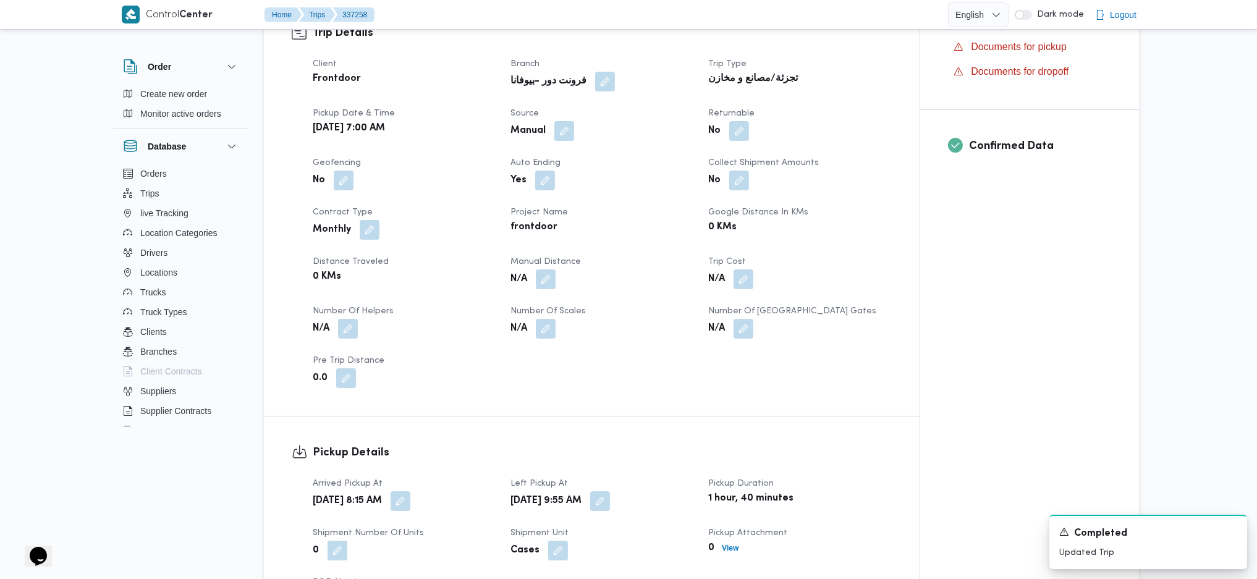
click at [559, 281] on div "N/A" at bounding box center [601, 279] width 185 height 22
click at [535, 284] on span at bounding box center [543, 279] width 26 height 20
click at [551, 282] on button "button" at bounding box center [546, 279] width 20 height 20
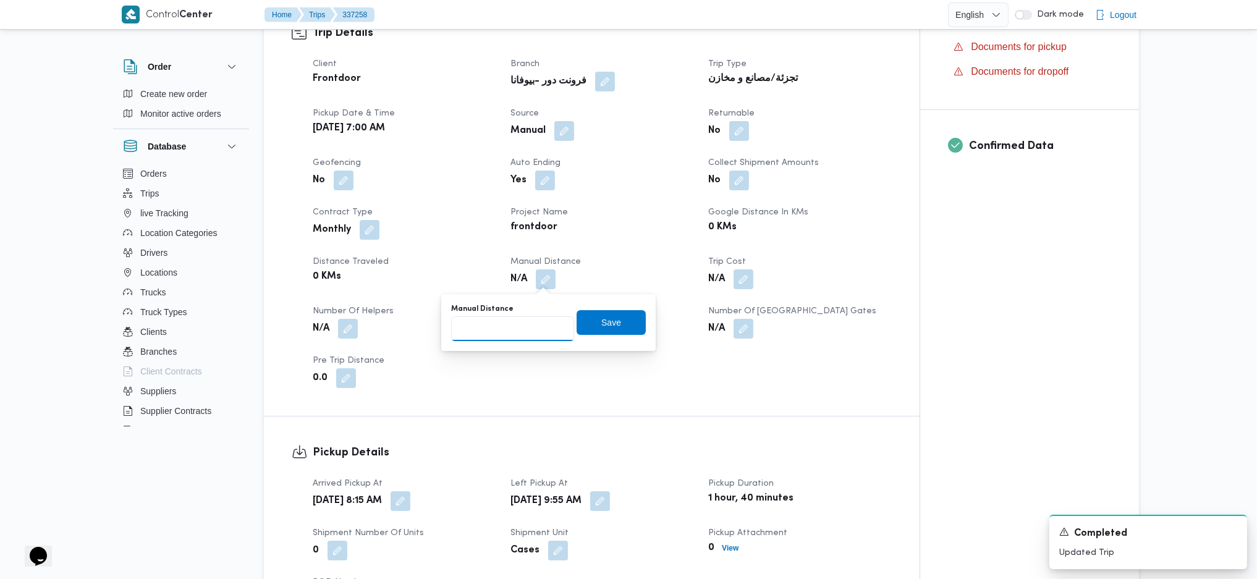
click at [515, 321] on input "Manual Distance" at bounding box center [512, 328] width 123 height 25
type input "135"
click at [593, 321] on span "Save" at bounding box center [611, 322] width 69 height 25
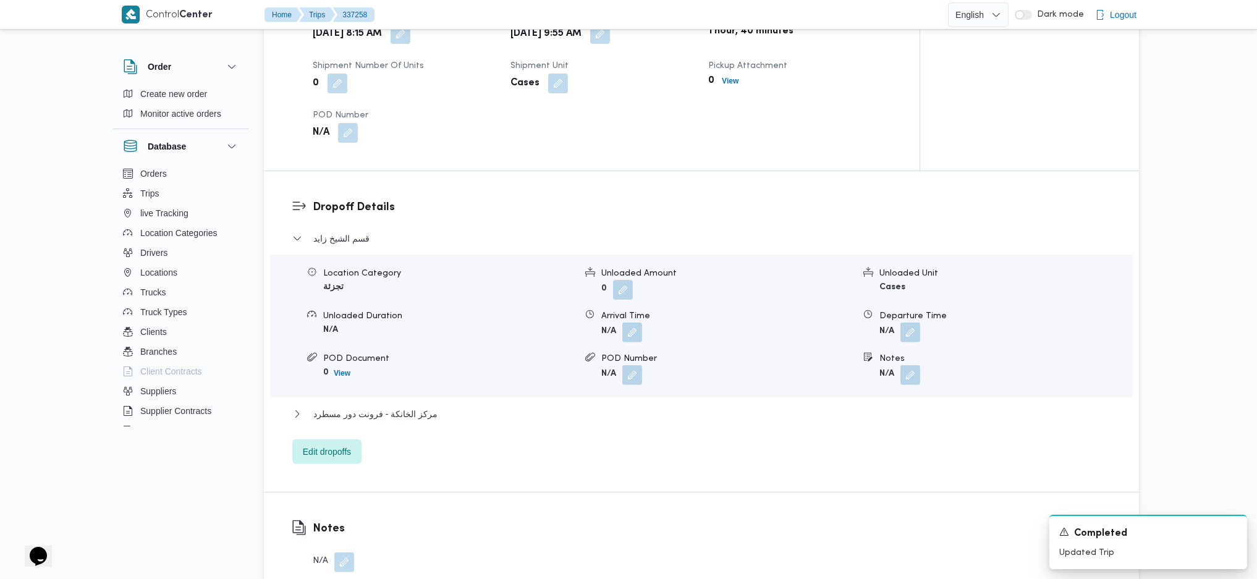
scroll to position [906, 0]
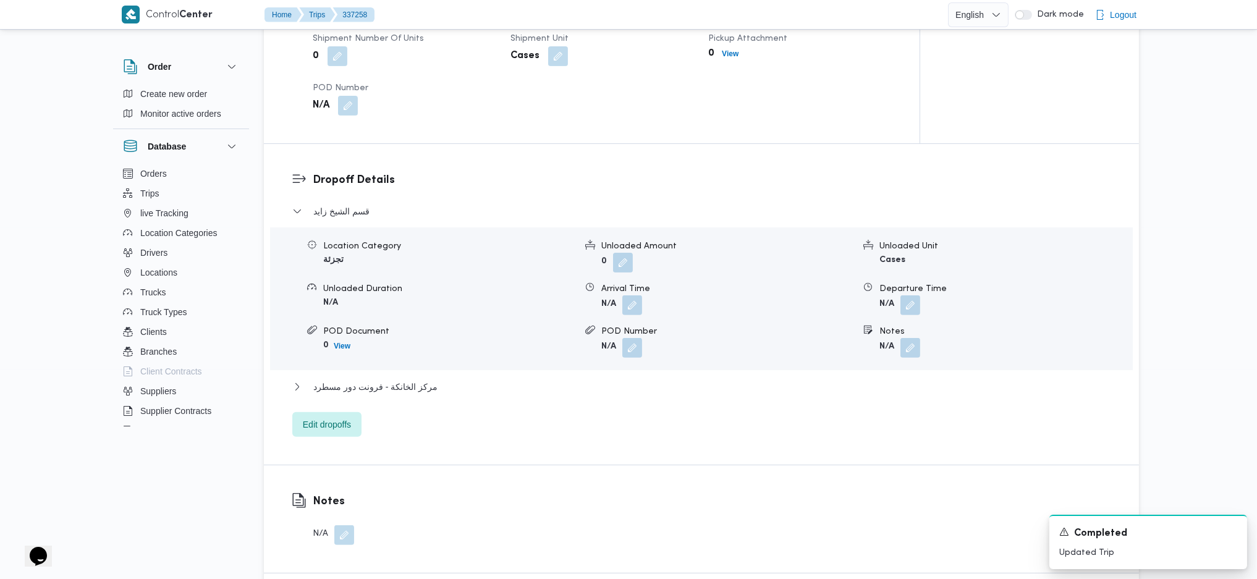
click at [411, 376] on div "قسم الشيخ زايد Location Category تجزئة Unloaded Amount 0 Unloaded Unit Cases Un…" at bounding box center [701, 320] width 819 height 233
click at [407, 391] on span "مركز الخانكة - فرونت دور مسطرد" at bounding box center [375, 386] width 124 height 15
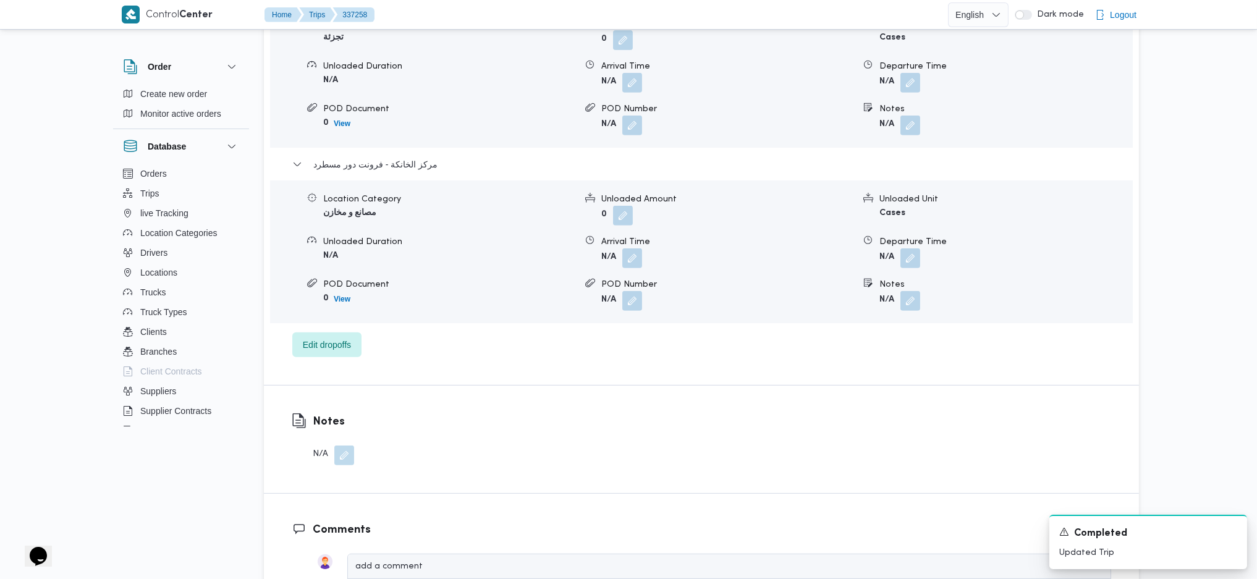
scroll to position [1153, 0]
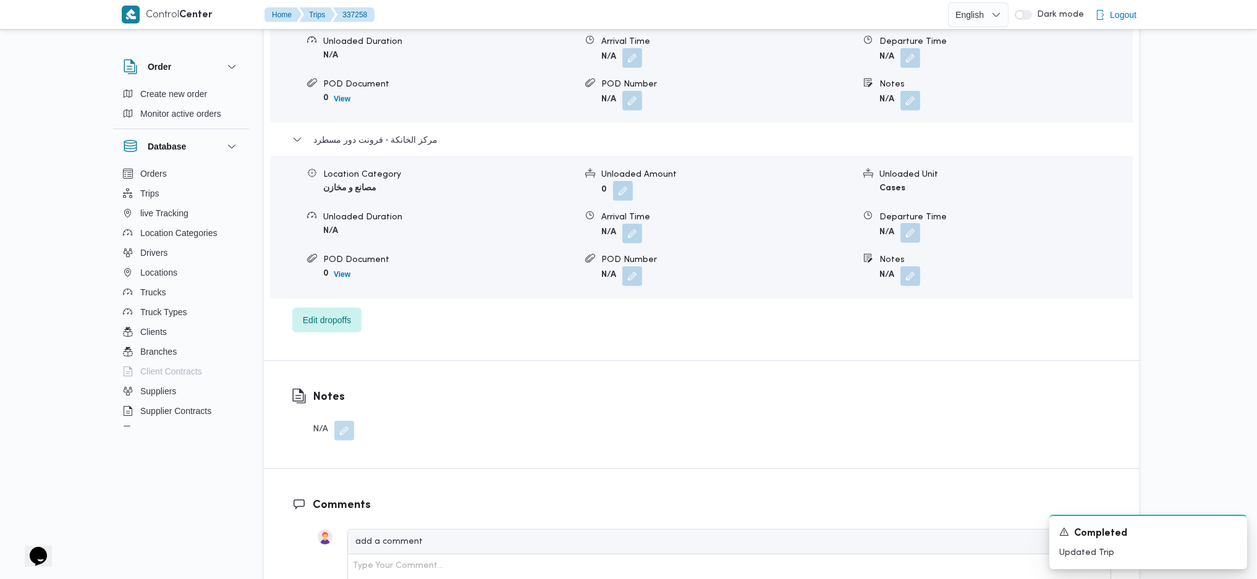
click at [907, 242] on button "button" at bounding box center [910, 233] width 20 height 20
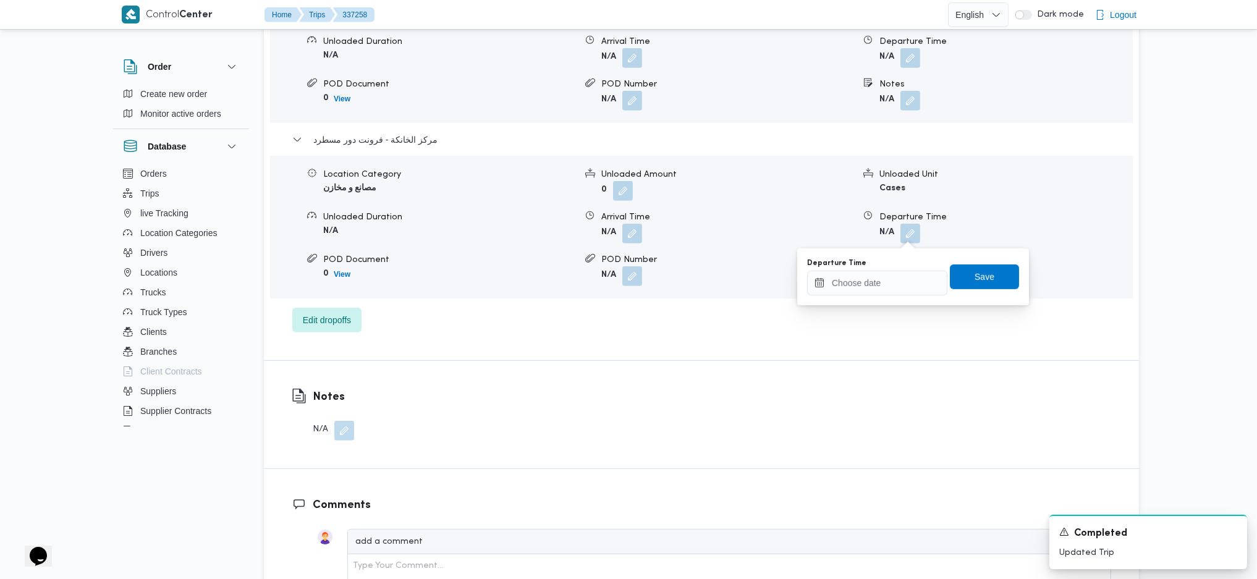
click at [898, 265] on div "Departure Time" at bounding box center [877, 263] width 140 height 10
click at [898, 280] on input "Departure Time" at bounding box center [877, 283] width 140 height 25
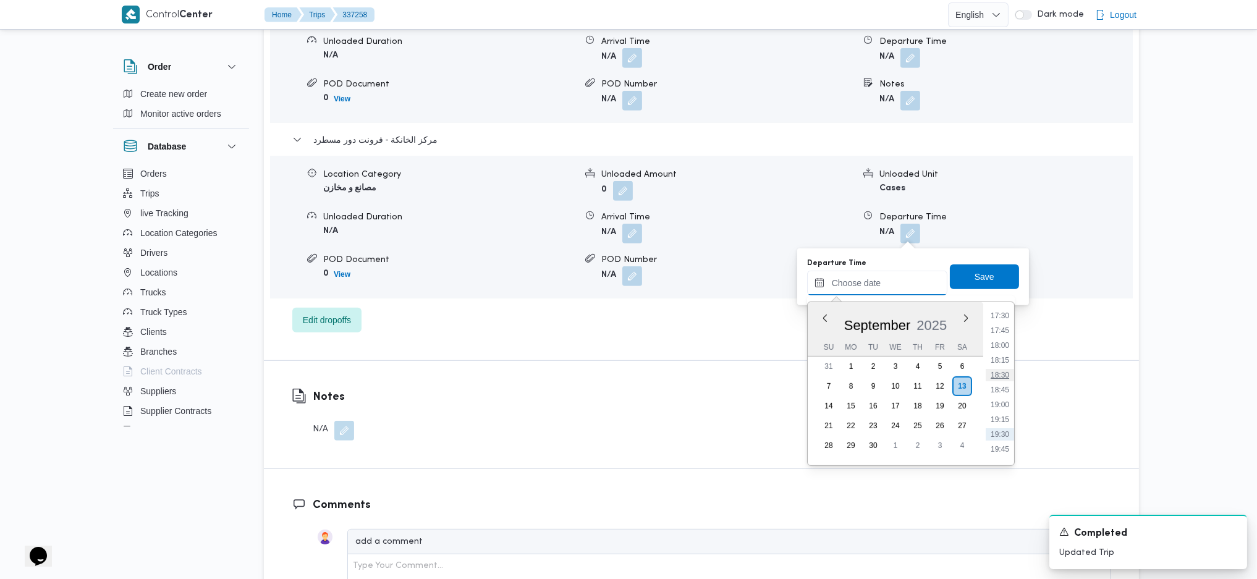
scroll to position [1002, 0]
click at [1003, 353] on li "17:30" at bounding box center [1000, 355] width 28 height 12
type input "13/09/2025 17:30"
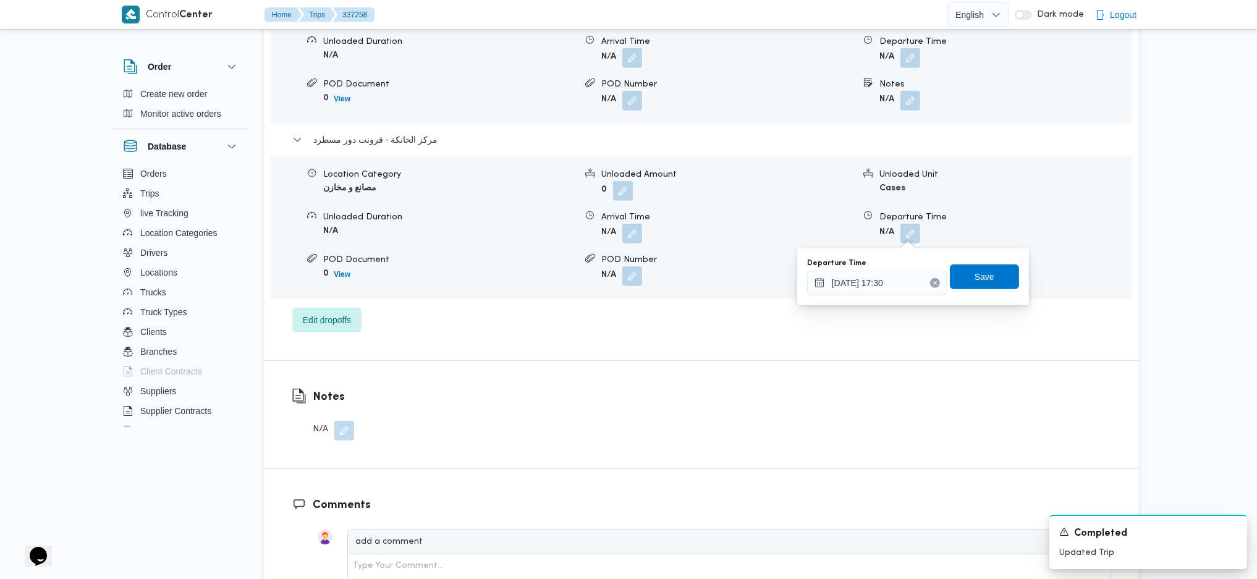
click at [956, 261] on div "Departure Time 13/09/2025 17:30 Save" at bounding box center [913, 277] width 214 height 40
click at [1007, 298] on div "You are in a dialog. To close this dialog, hit escape. Departure Time 13/09/202…" at bounding box center [913, 276] width 232 height 57
click at [985, 281] on span "Save" at bounding box center [984, 276] width 69 height 25
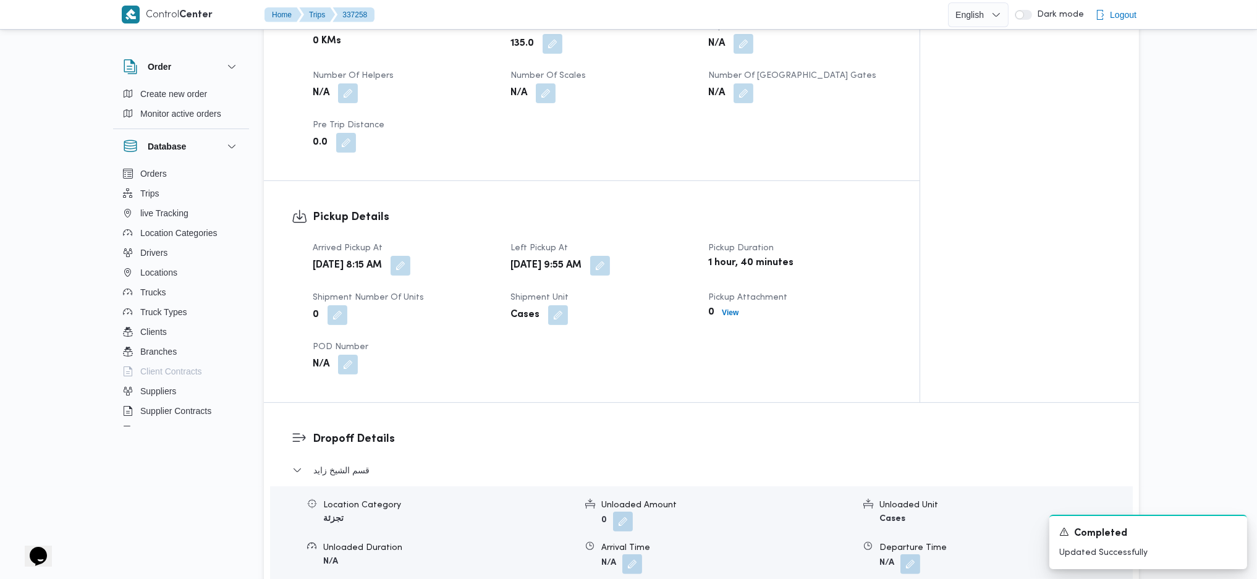
scroll to position [0, 0]
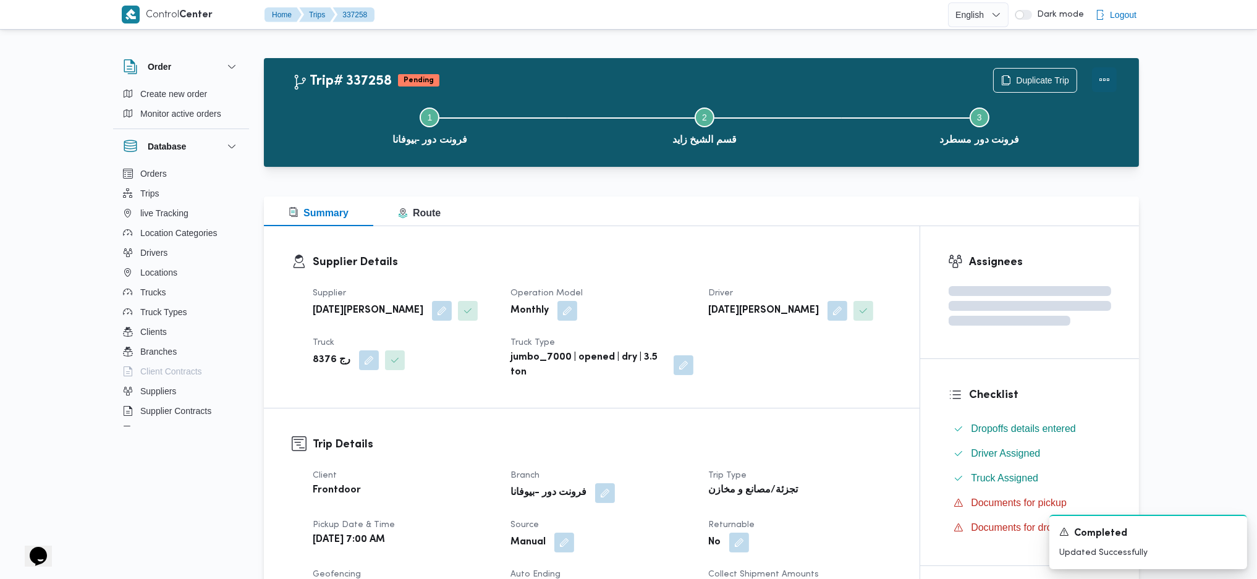
click at [1103, 79] on button "Actions" at bounding box center [1104, 79] width 25 height 25
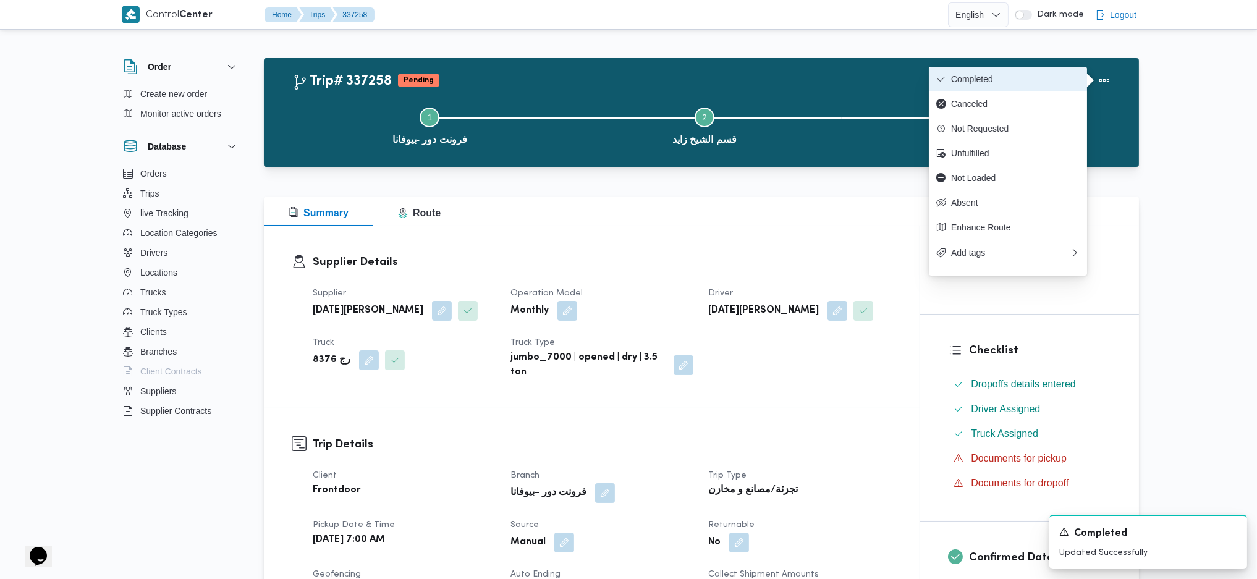
click at [1047, 76] on span "Completed" at bounding box center [1015, 79] width 129 height 10
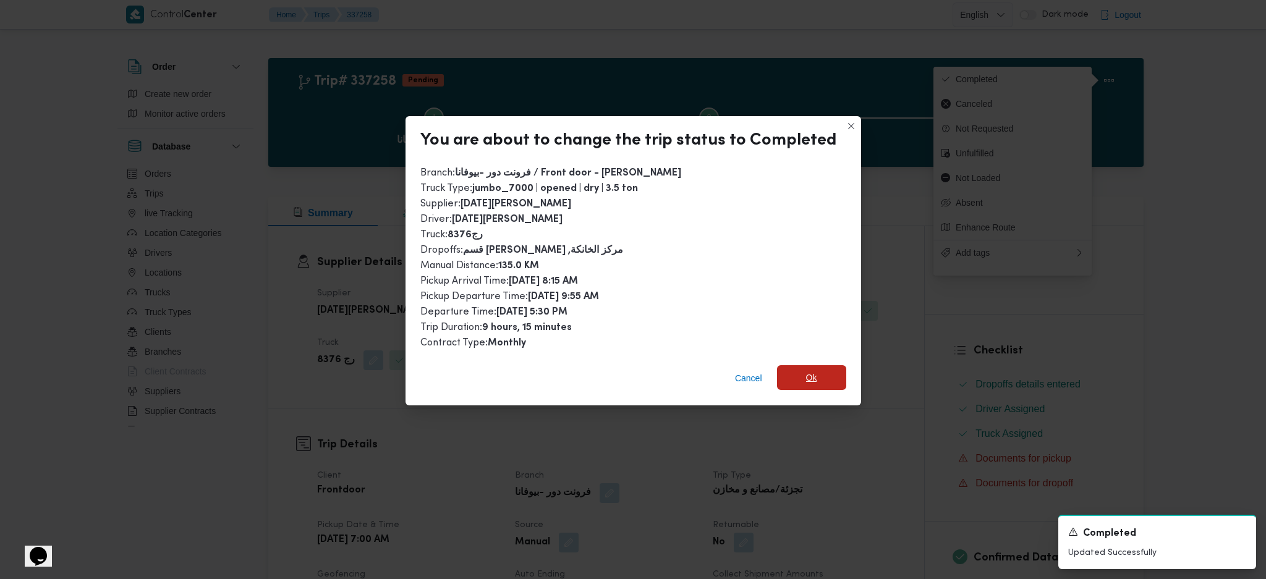
click at [831, 380] on span "Ok" at bounding box center [811, 377] width 69 height 25
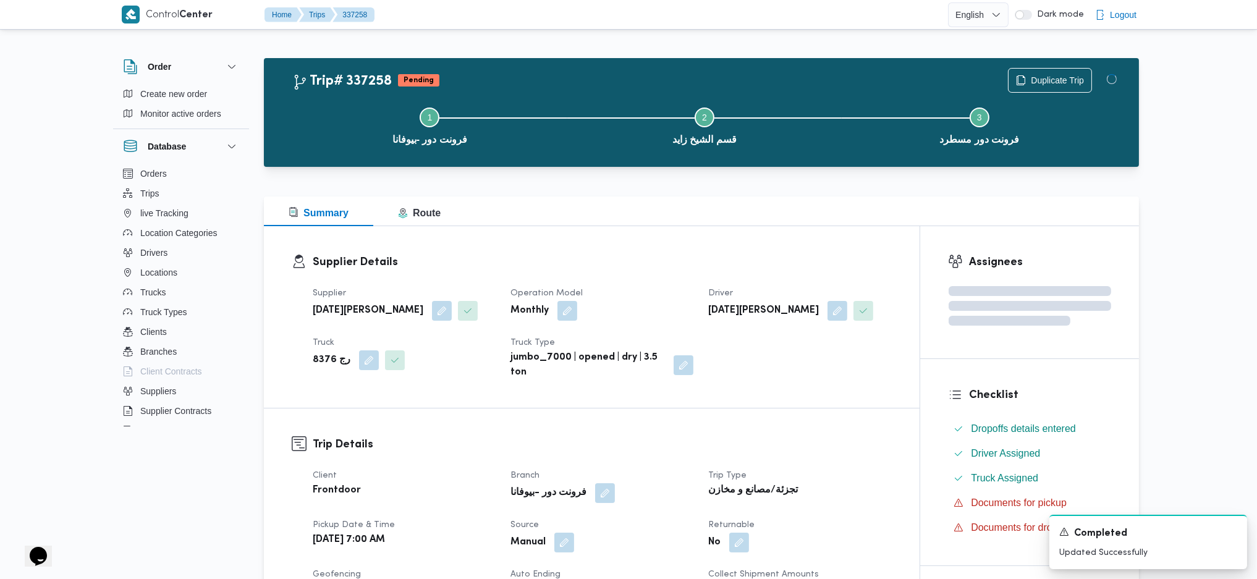
click at [666, 260] on h3 "Supplier Details" at bounding box center [602, 262] width 579 height 17
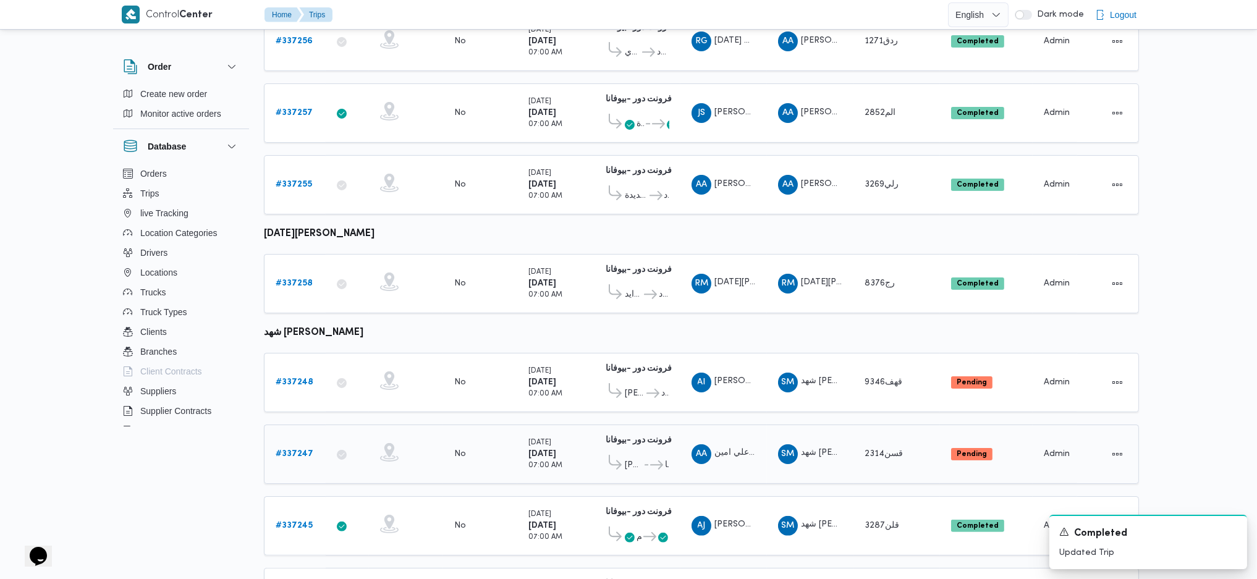
scroll to position [735, 0]
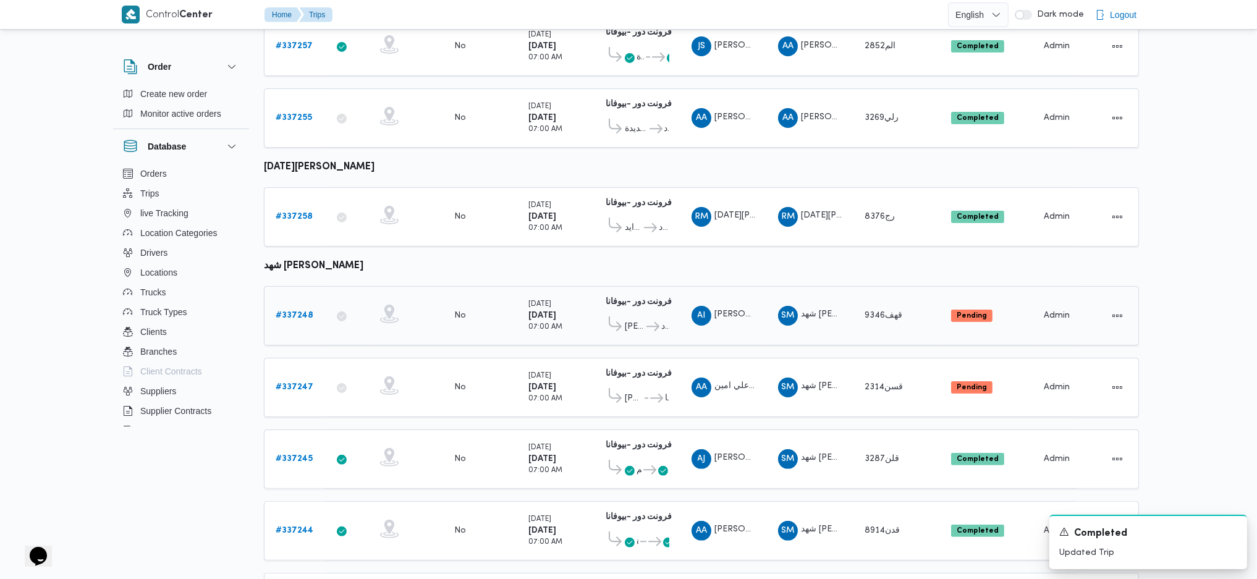
click at [279, 311] on b "# 337248" at bounding box center [295, 315] width 38 height 8
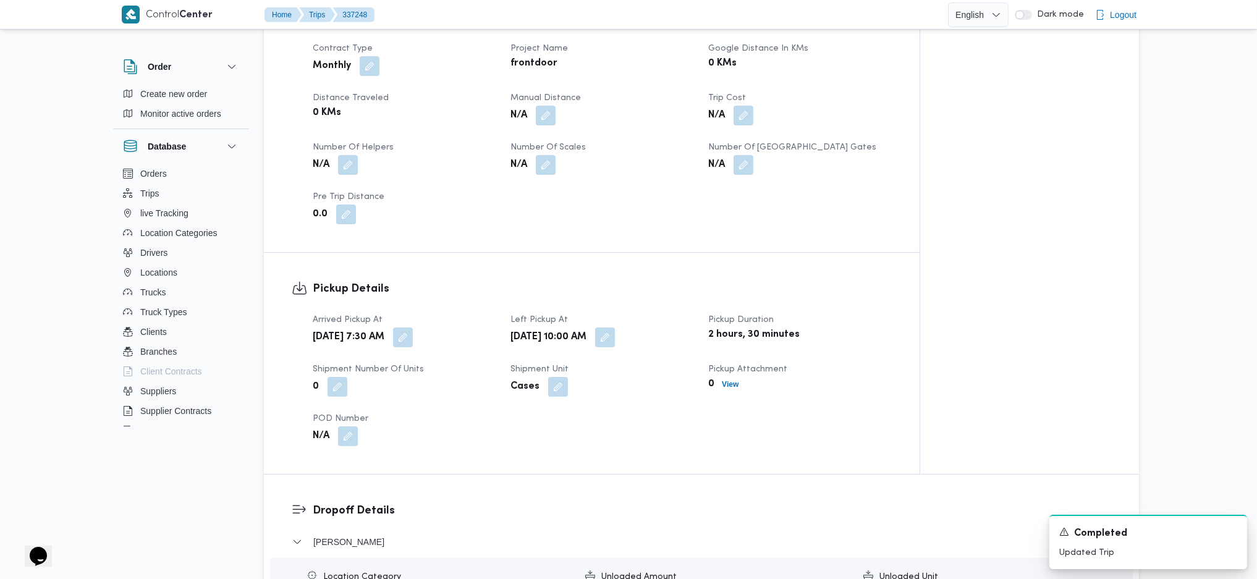
scroll to position [577, 0]
click at [543, 118] on button "button" at bounding box center [546, 114] width 20 height 20
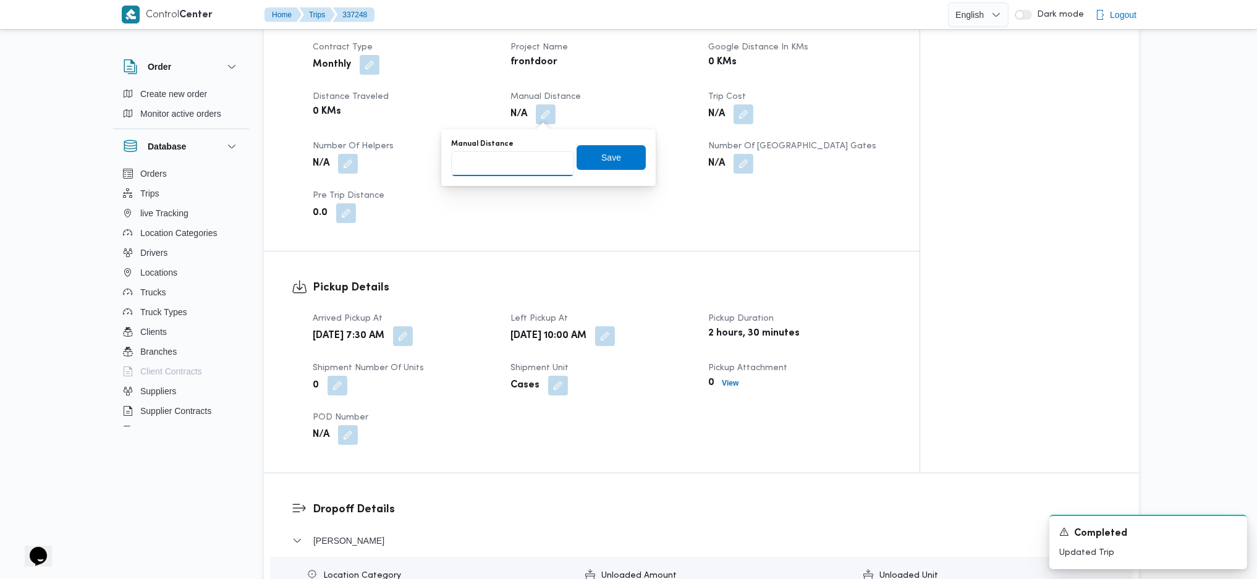
click at [535, 154] on input "Manual Distance" at bounding box center [512, 163] width 123 height 25
type input "105"
click at [631, 173] on div "Manual Distance 105 Save" at bounding box center [548, 158] width 197 height 40
click at [611, 164] on span "Save" at bounding box center [611, 157] width 69 height 25
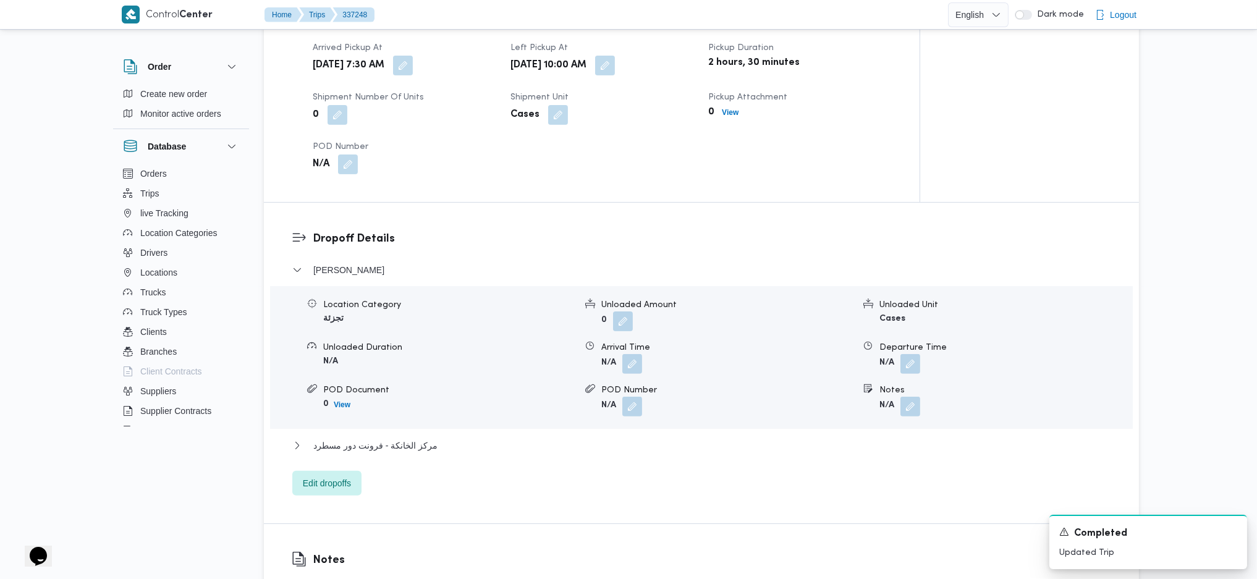
scroll to position [1153, 0]
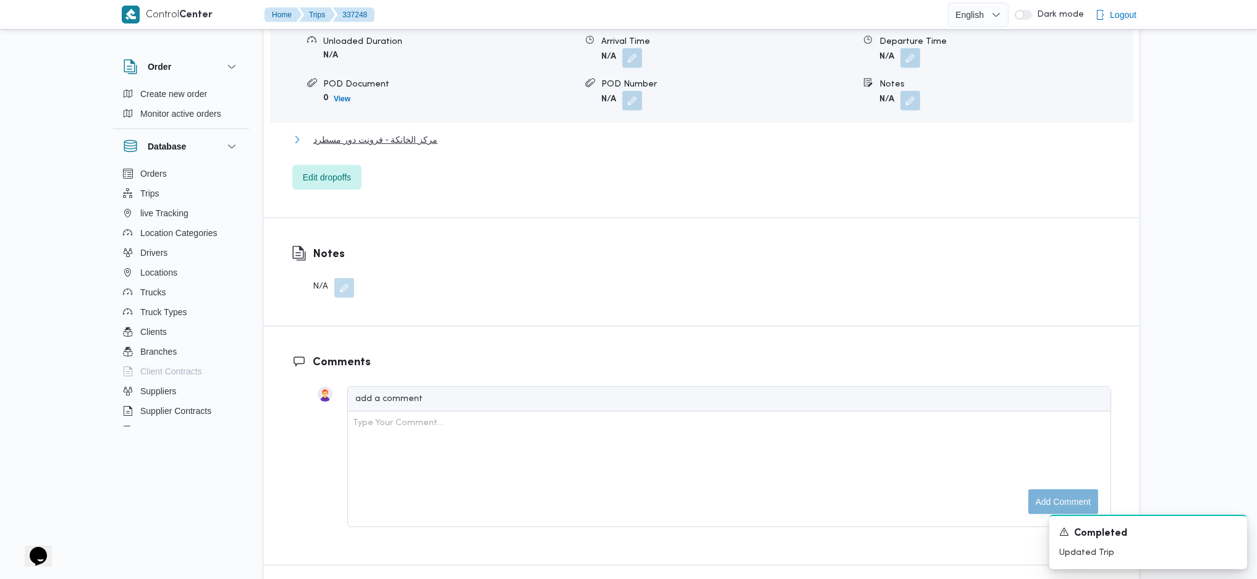
click at [439, 145] on button "مركز الخانكة - فرونت دور مسطرد" at bounding box center [701, 139] width 819 height 15
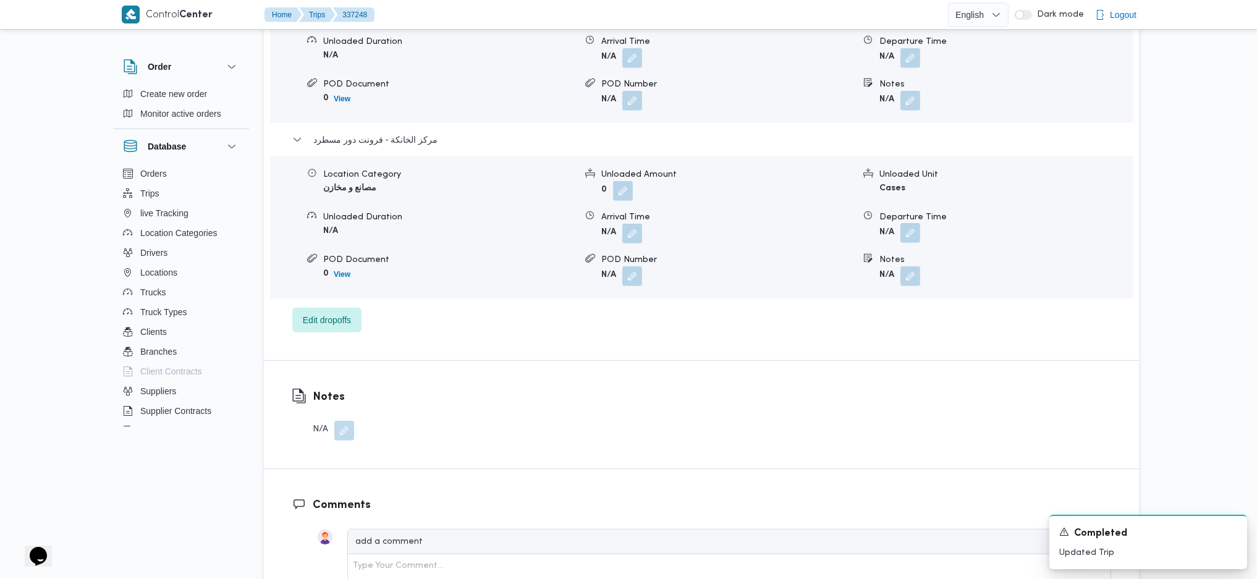
click at [911, 234] on button "button" at bounding box center [910, 233] width 20 height 20
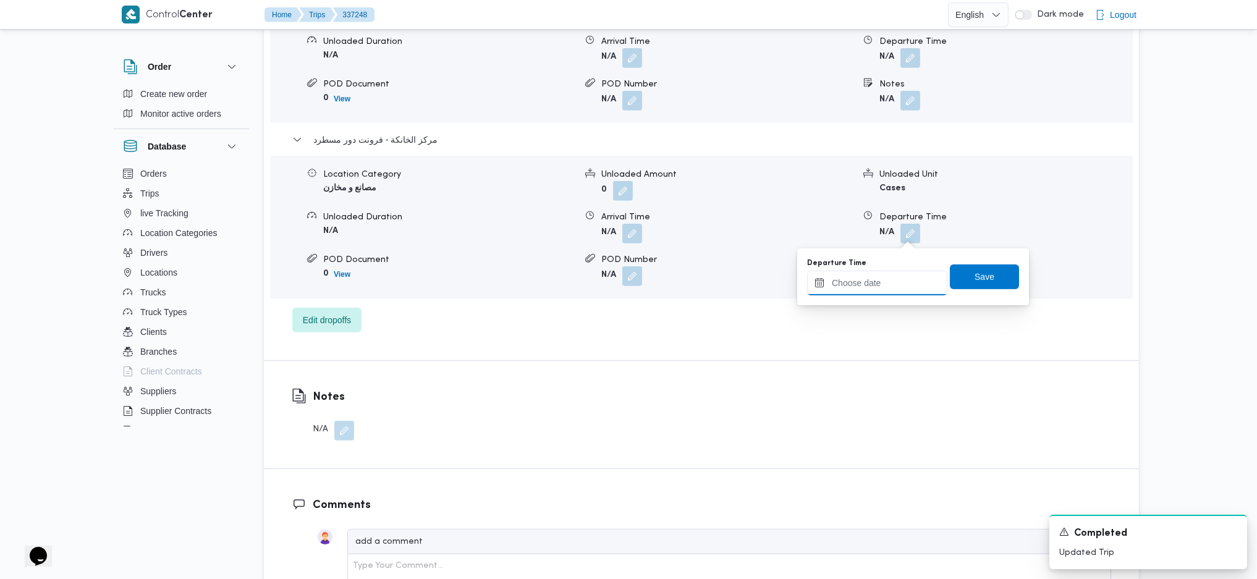
click at [878, 283] on input "Departure Time" at bounding box center [877, 283] width 140 height 25
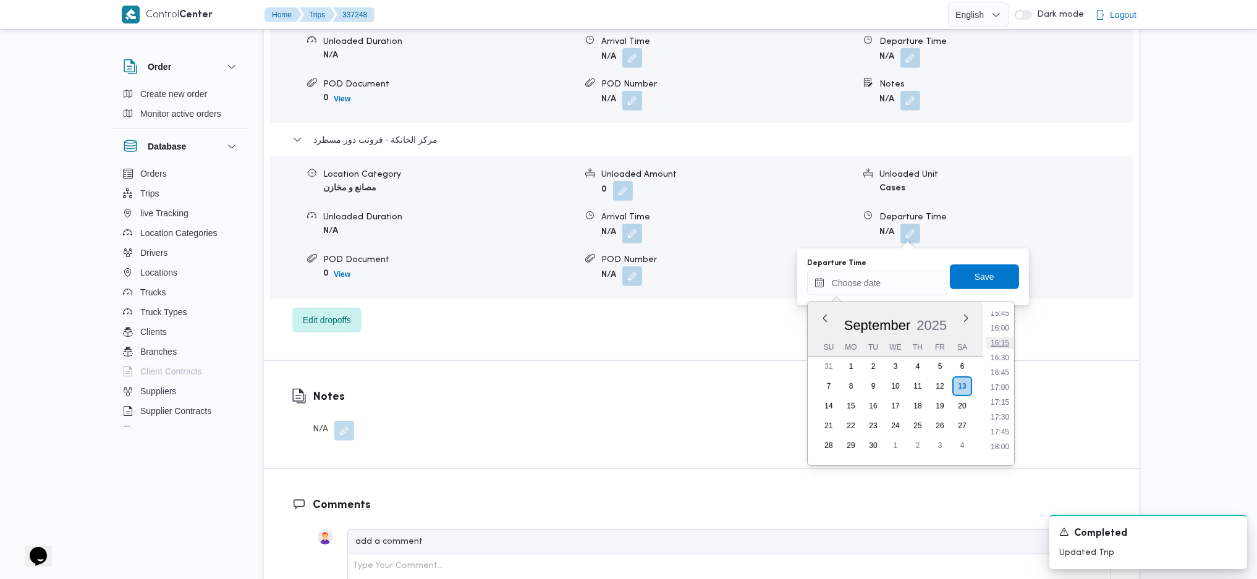
scroll to position [920, 0]
click at [992, 365] on li "16:15" at bounding box center [1000, 363] width 28 height 12
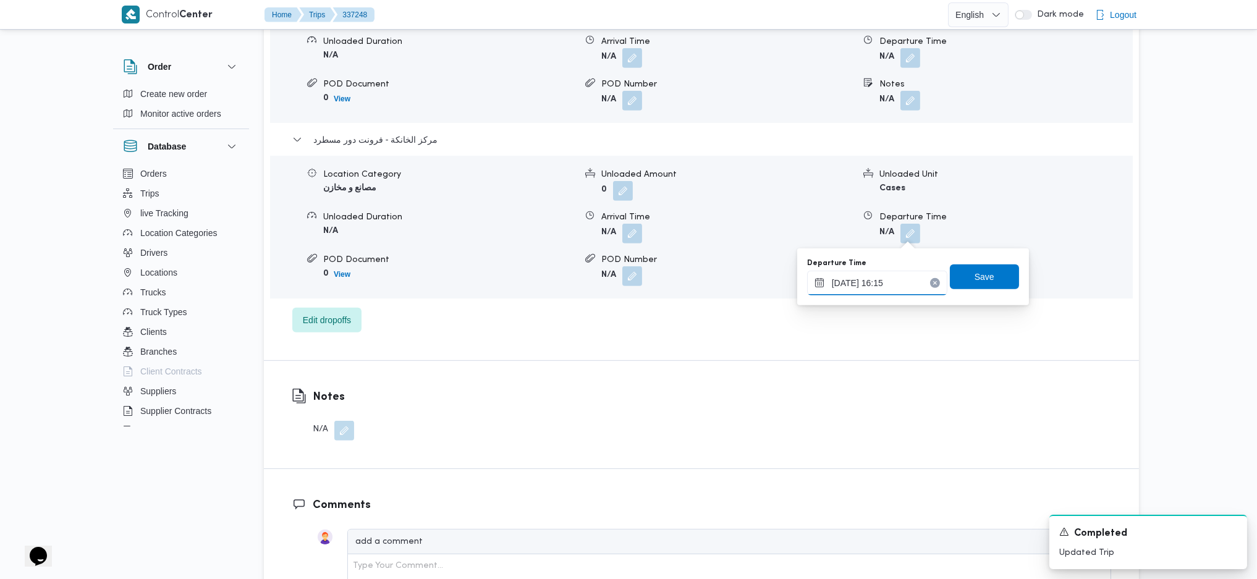
click at [897, 291] on input "13/09/2025 16:15" at bounding box center [877, 283] width 140 height 25
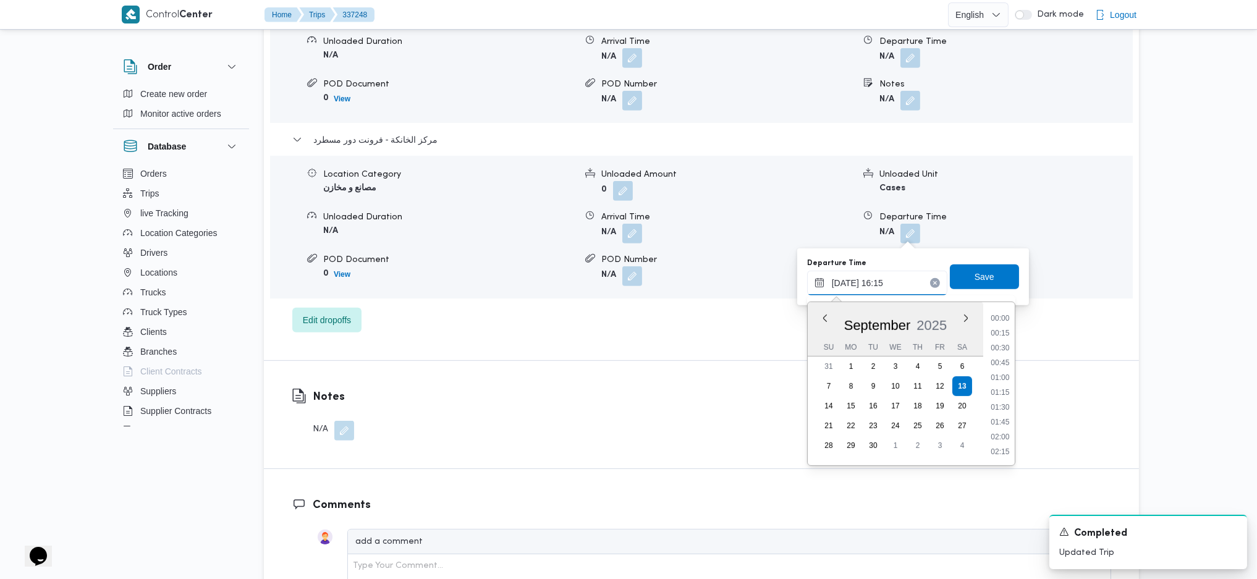
scroll to position [890, 0]
click at [996, 450] on li "17:15" at bounding box center [1000, 451] width 28 height 12
type input "13/09/2025 17:15"
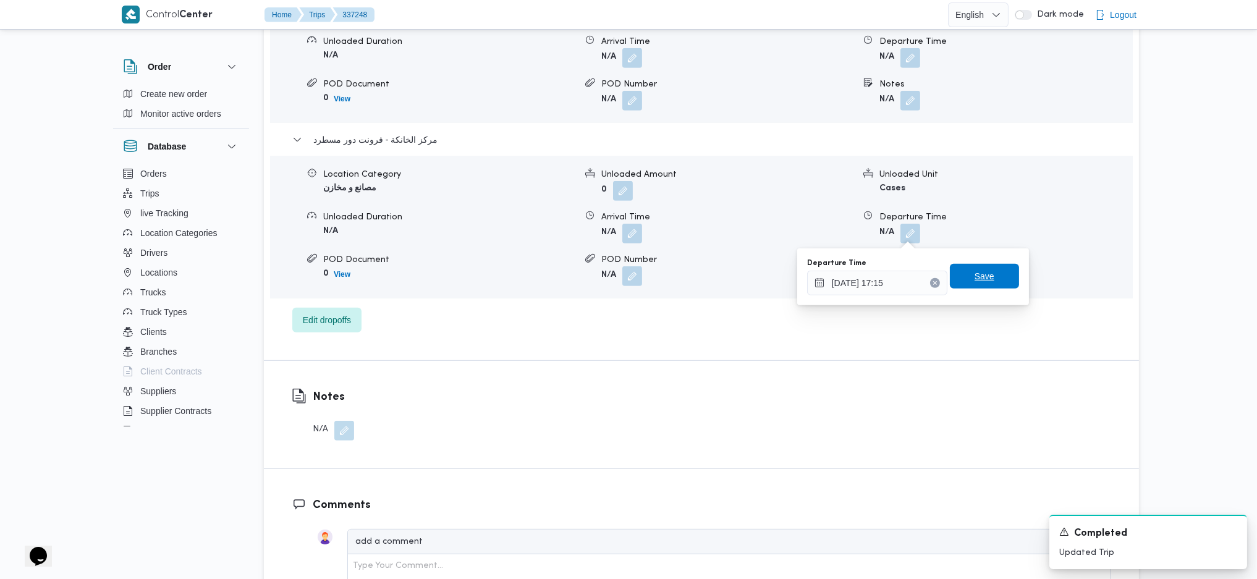
click at [950, 270] on span "Save" at bounding box center [984, 276] width 69 height 25
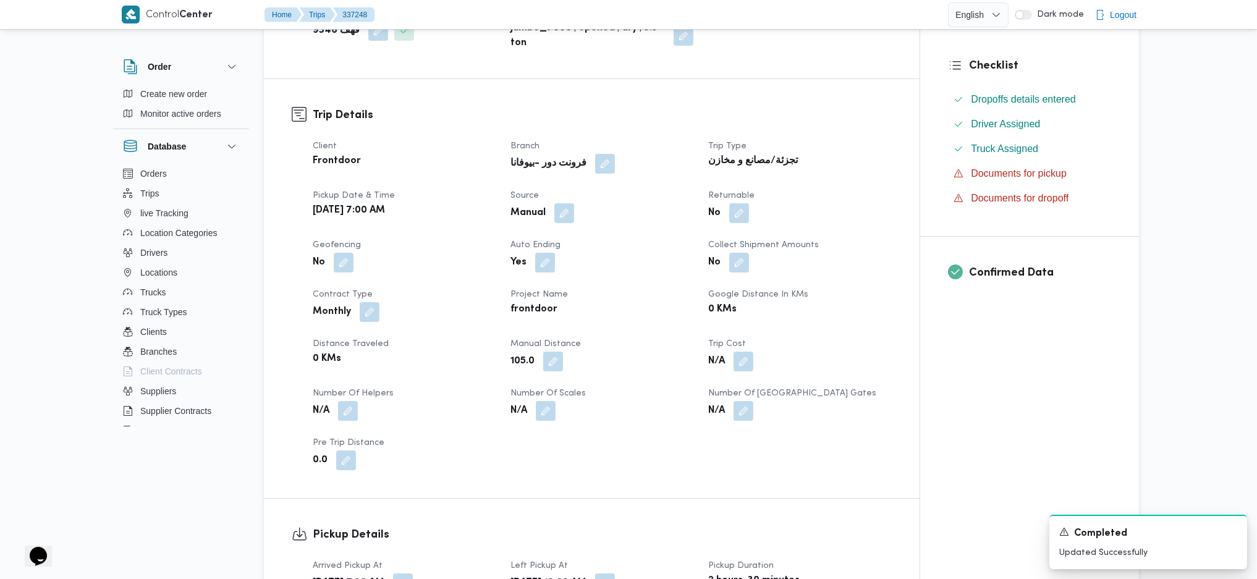
scroll to position [0, 0]
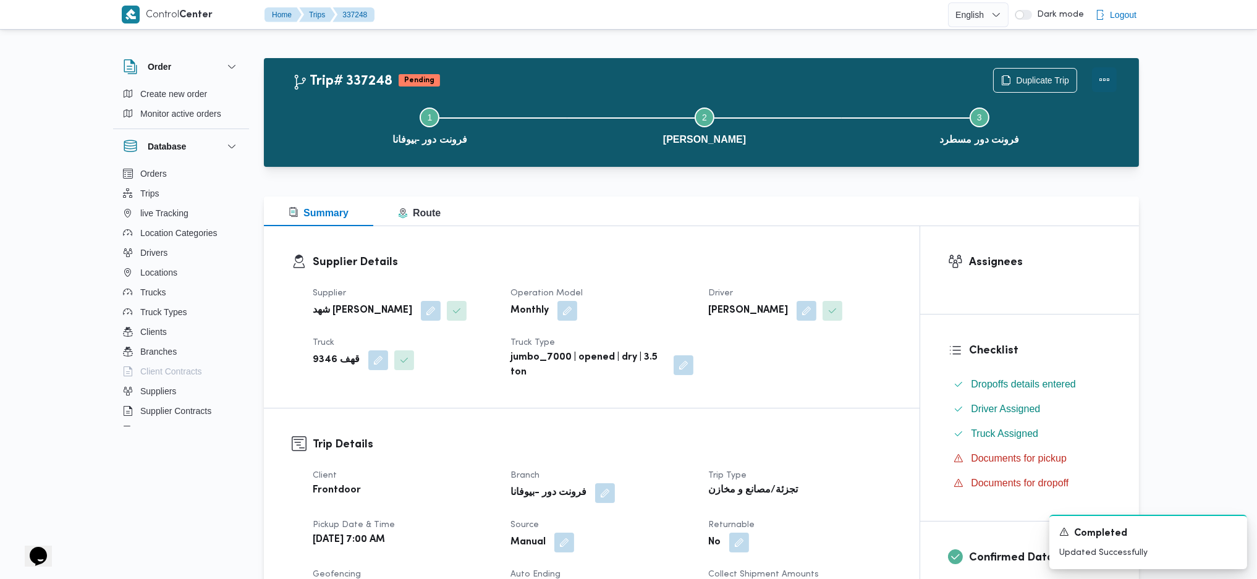
click at [1105, 69] on button "Actions" at bounding box center [1104, 79] width 25 height 25
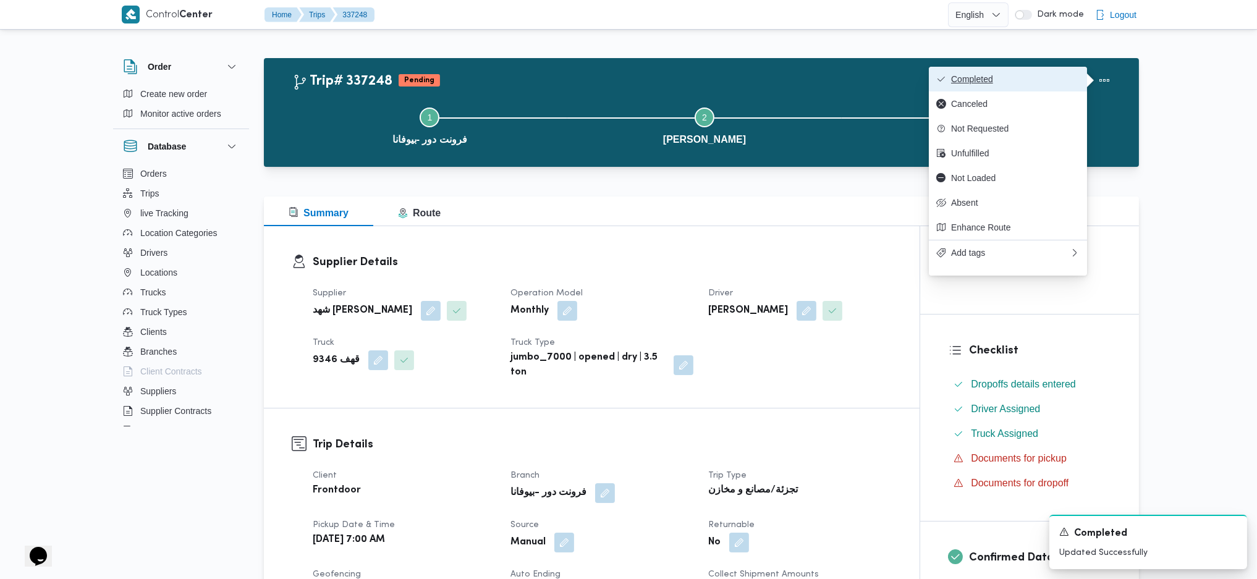
click at [1033, 72] on button "Completed" at bounding box center [1008, 79] width 158 height 25
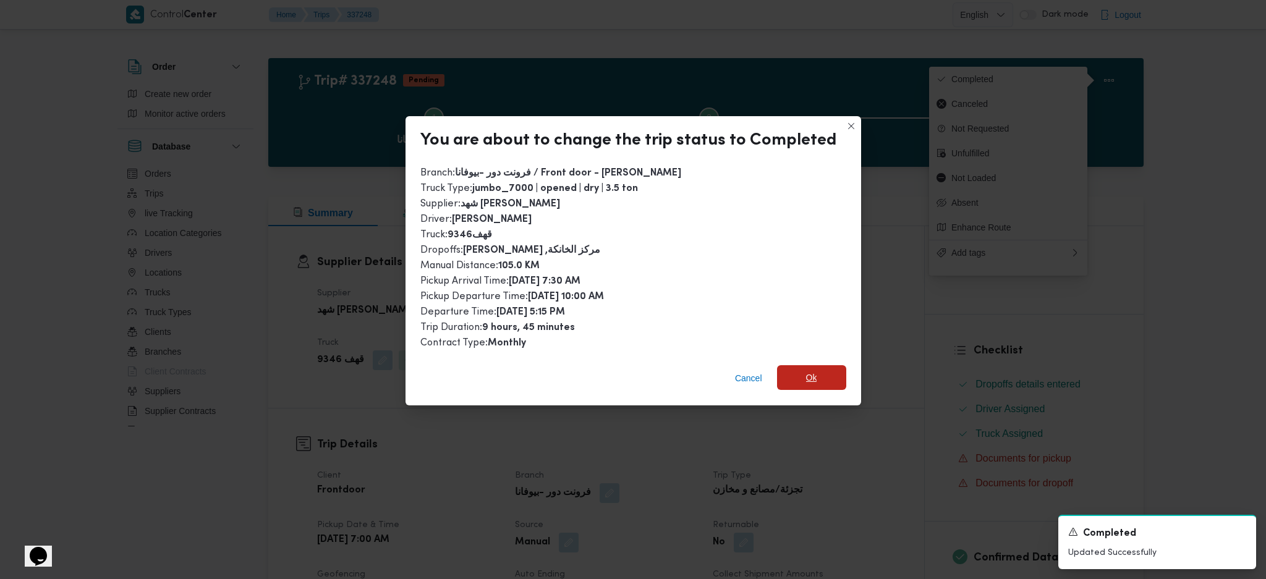
click at [824, 371] on span "Ok" at bounding box center [811, 377] width 69 height 25
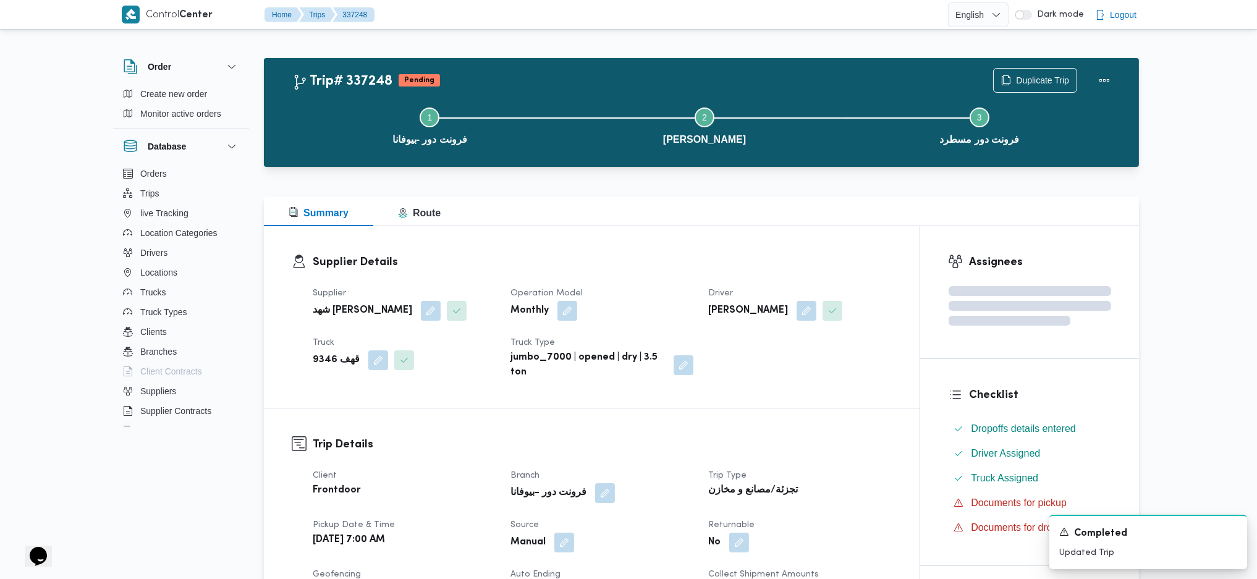
click at [661, 230] on div "Supplier Details Supplier شهد مصطفي احمد عبدة عباس حمودة Operation Model Monthl…" at bounding box center [592, 317] width 656 height 182
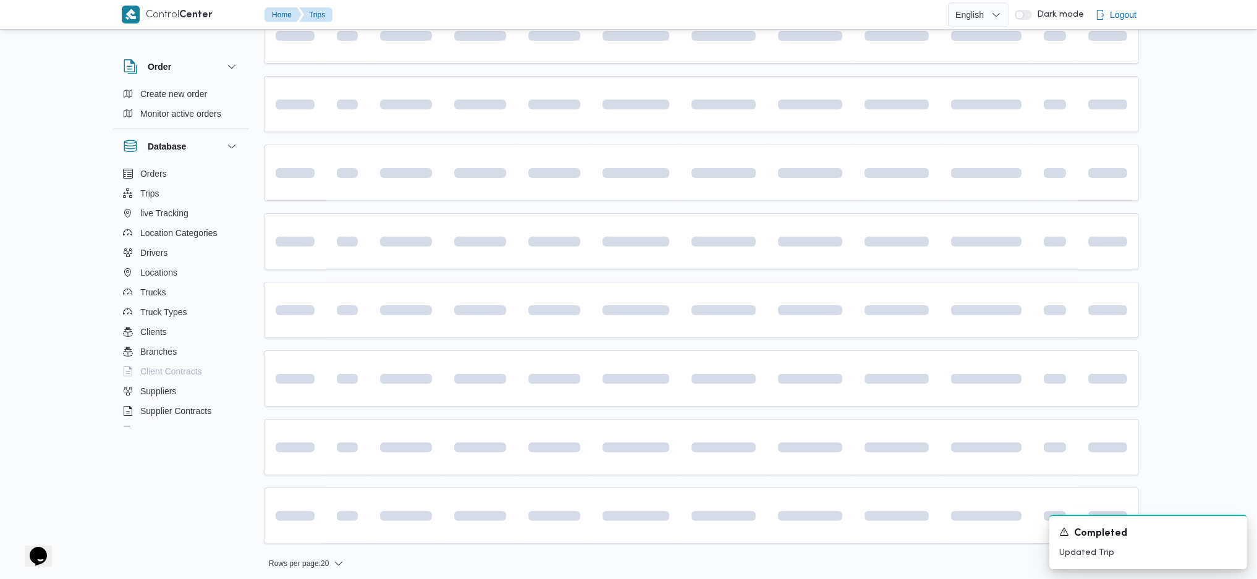
scroll to position [735, 0]
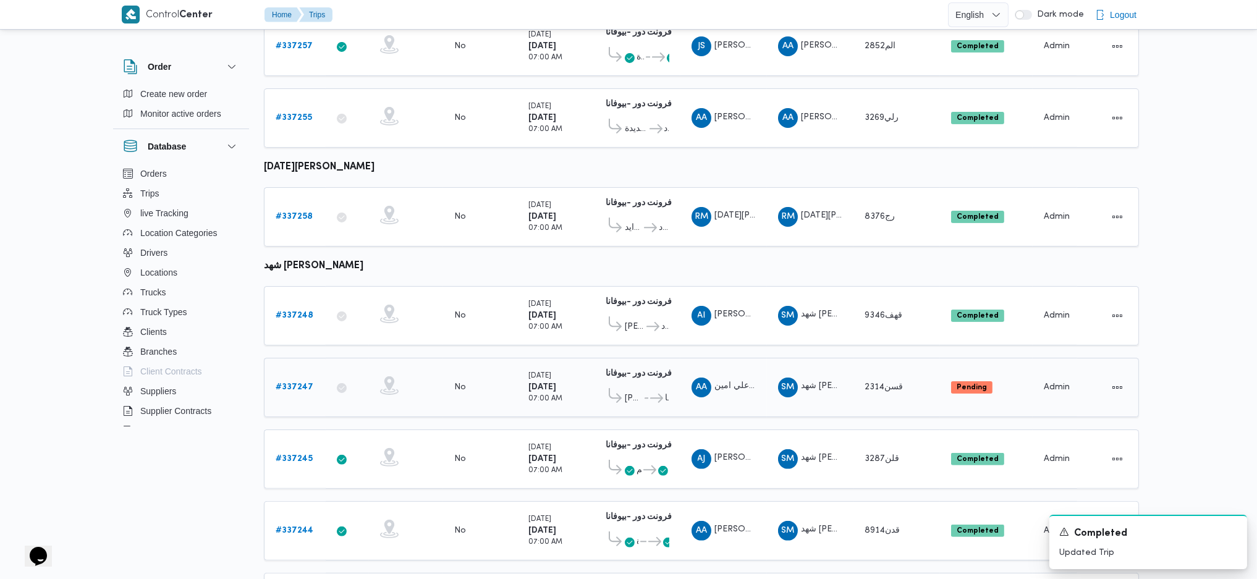
click at [302, 375] on div "# 337247" at bounding box center [295, 387] width 49 height 25
click at [298, 383] on b "# 337247" at bounding box center [295, 387] width 38 height 8
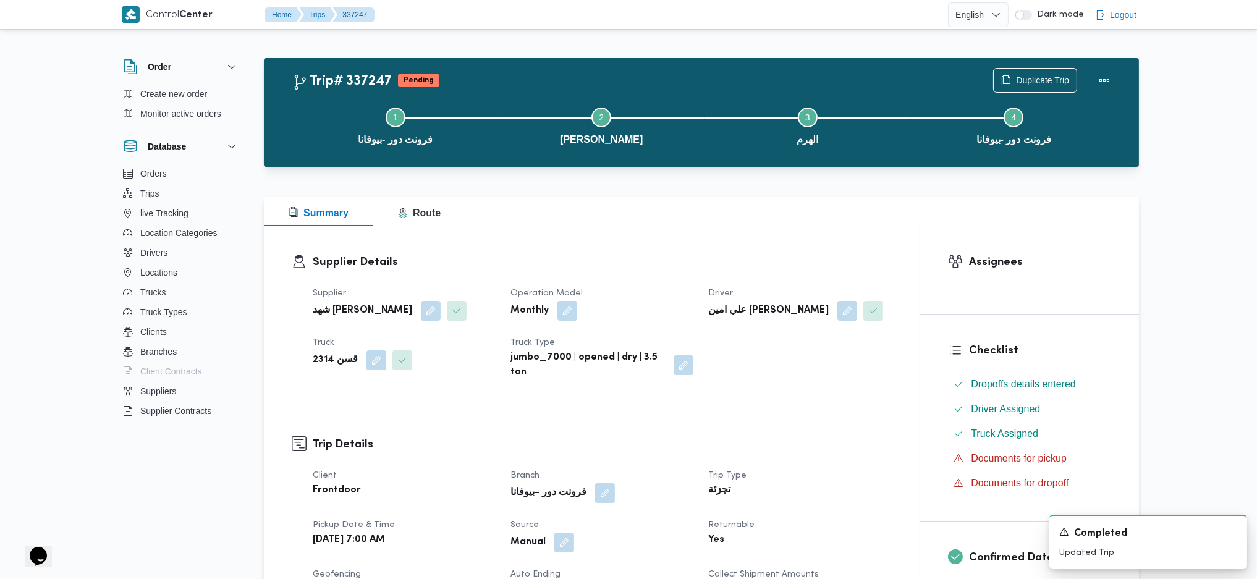
scroll to position [329, 0]
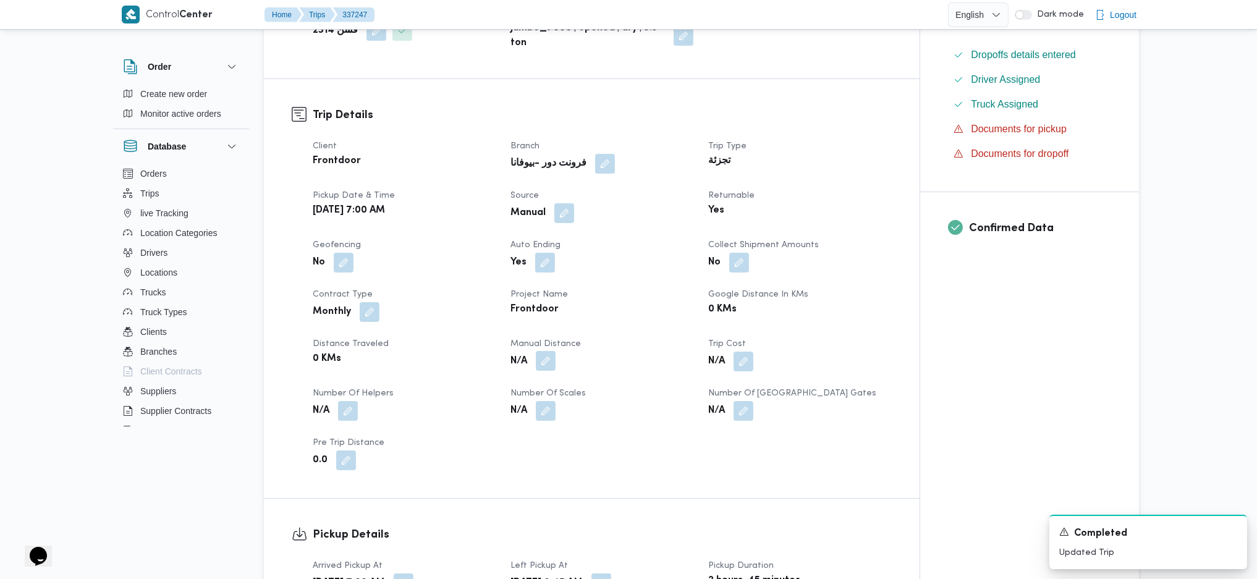
click at [552, 359] on button "button" at bounding box center [546, 361] width 20 height 20
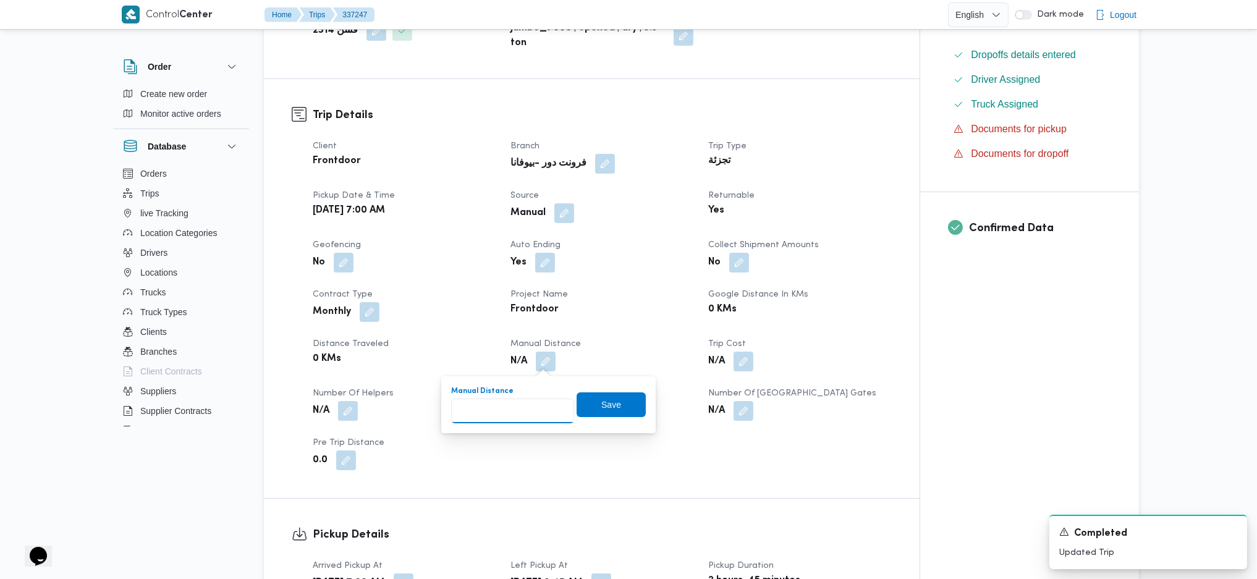
click at [527, 412] on input "Manual Distance" at bounding box center [512, 411] width 123 height 25
type input "105"
click at [618, 408] on span "Save" at bounding box center [611, 404] width 69 height 25
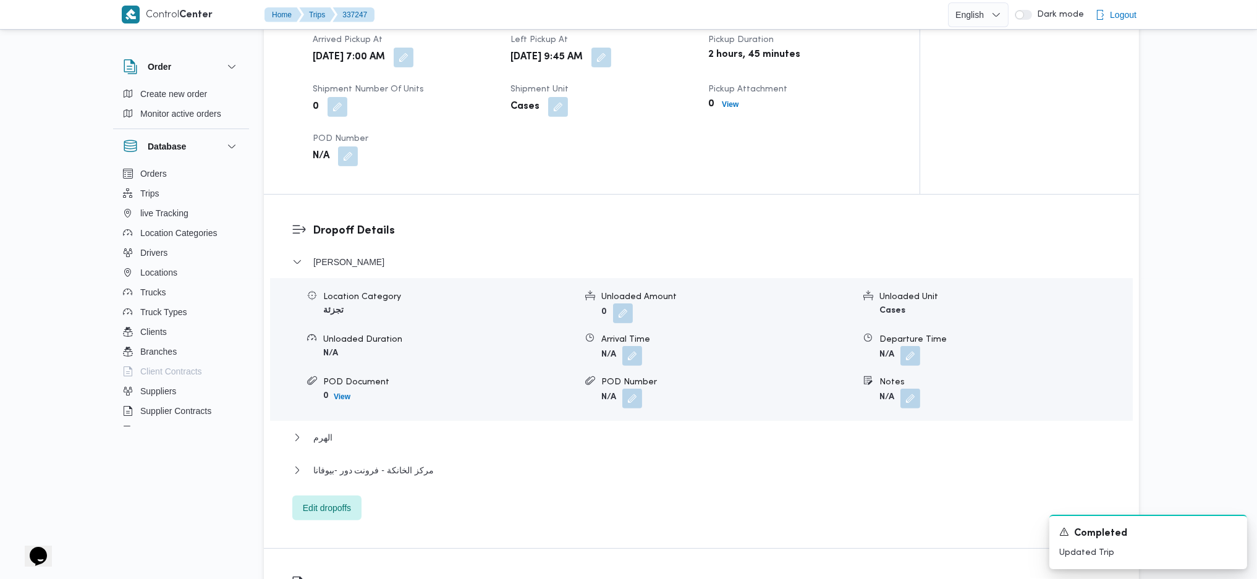
scroll to position [989, 0]
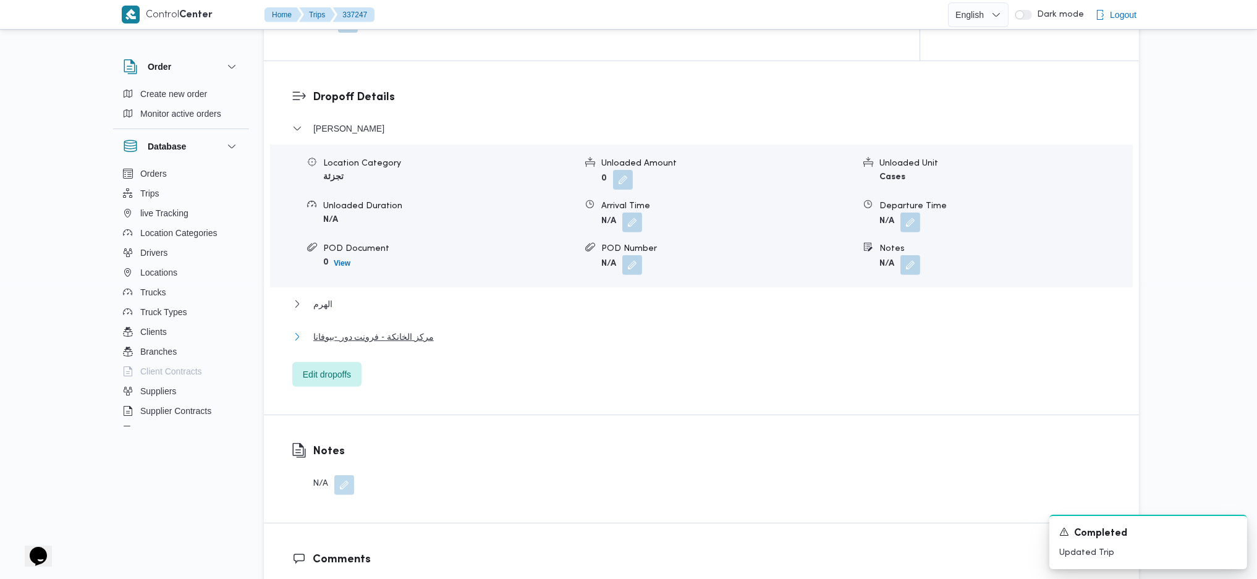
click at [381, 337] on span "مركز الخانكة - فرونت دور -بيوفانا" at bounding box center [373, 336] width 121 height 15
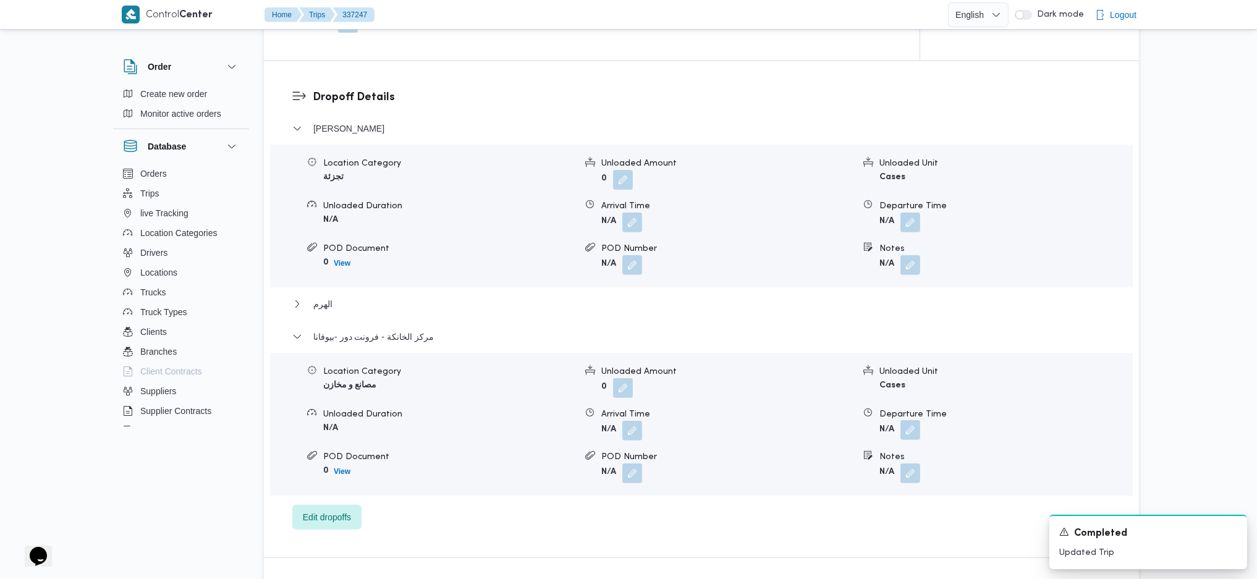
click at [910, 436] on button "button" at bounding box center [910, 430] width 20 height 20
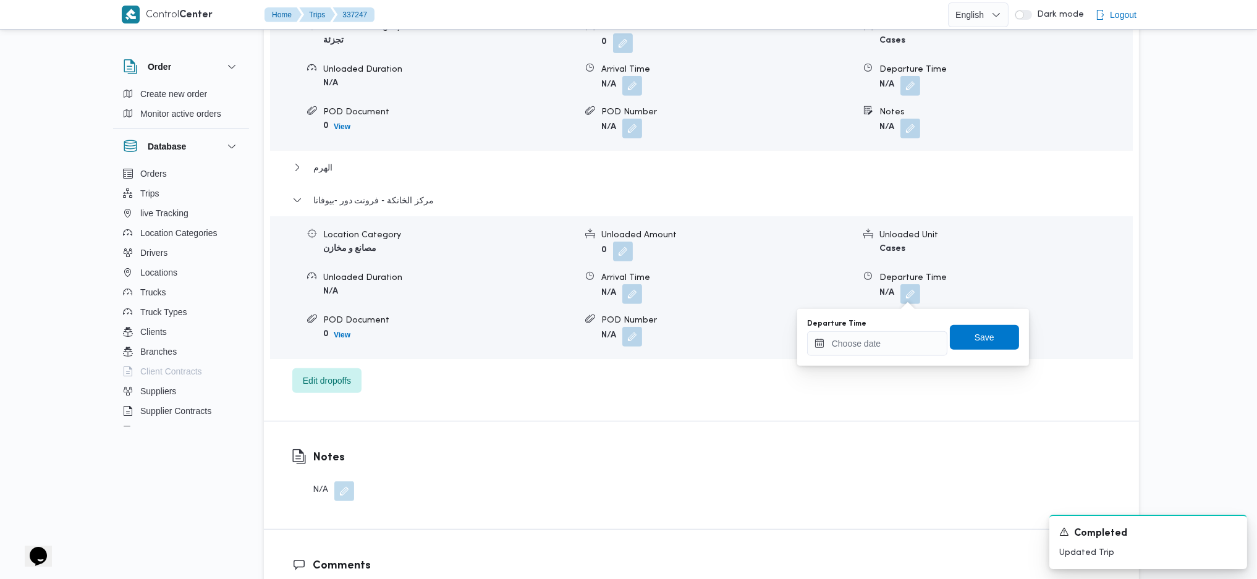
scroll to position [1236, 0]
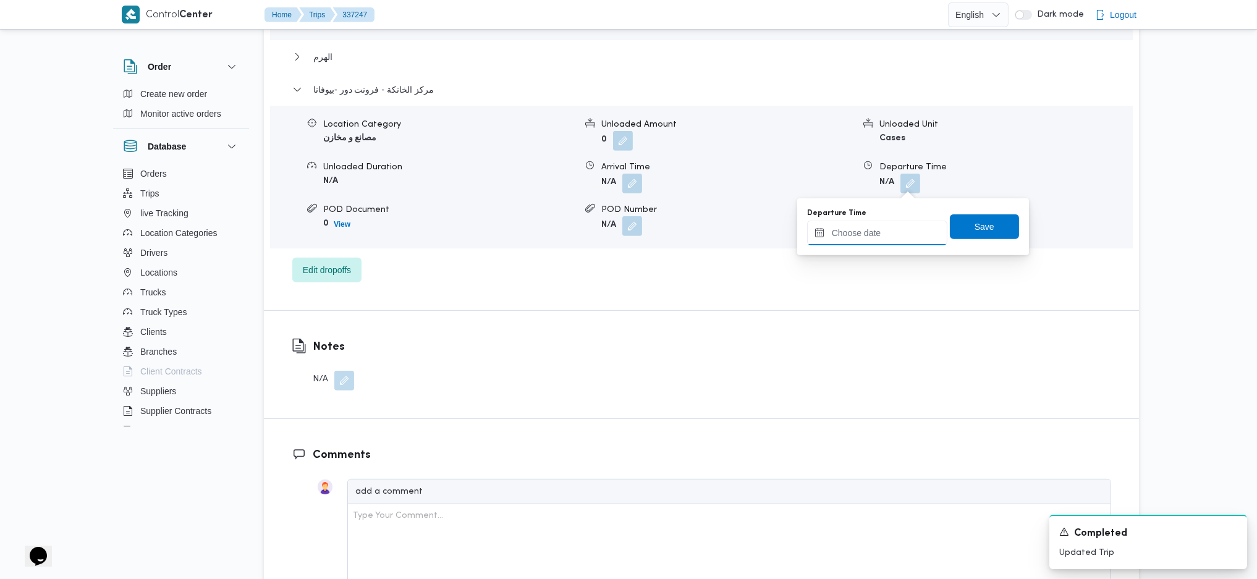
click at [861, 231] on input "Departure Time" at bounding box center [877, 233] width 140 height 25
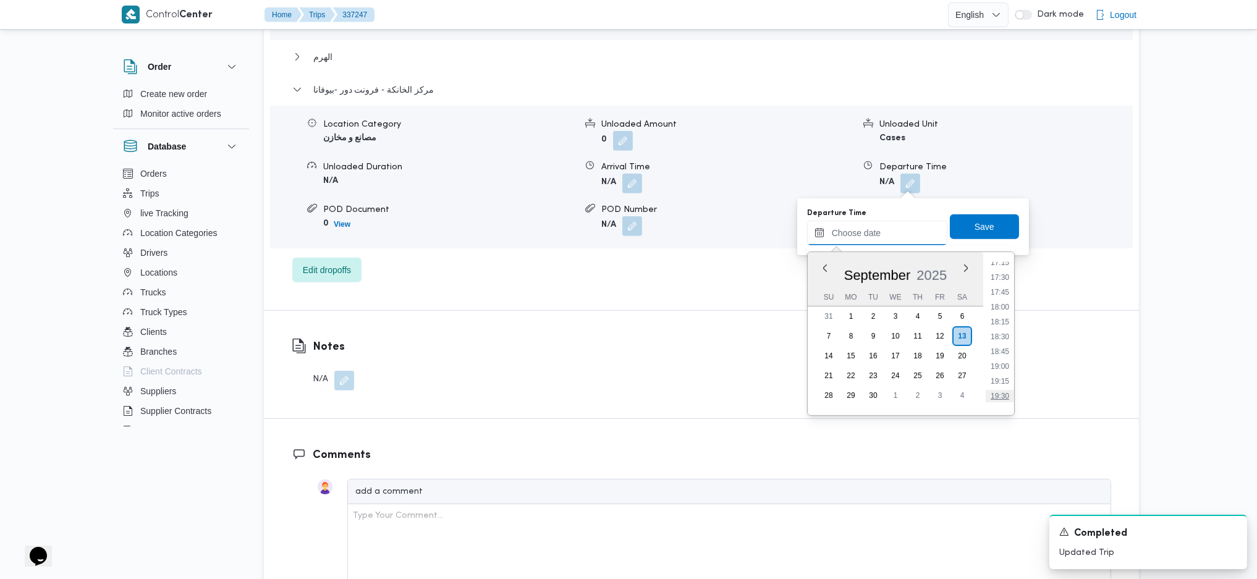
scroll to position [1002, 0]
click at [997, 307] on li "17:30" at bounding box center [1000, 304] width 28 height 12
type input "13/09/2025 17:30"
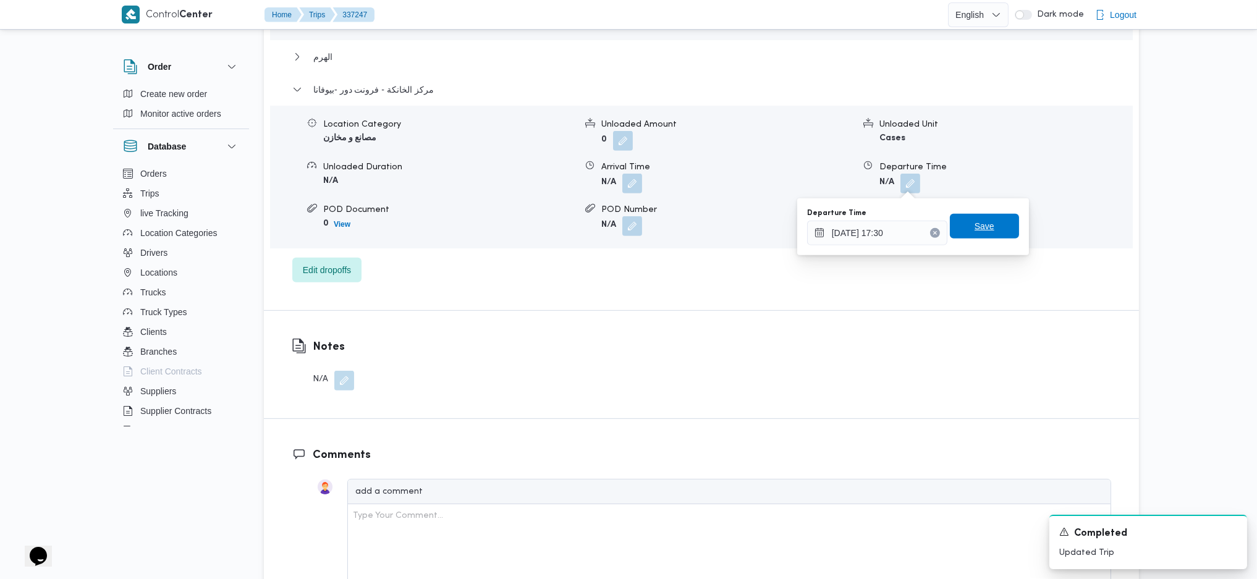
click at [955, 230] on span "Save" at bounding box center [984, 226] width 69 height 25
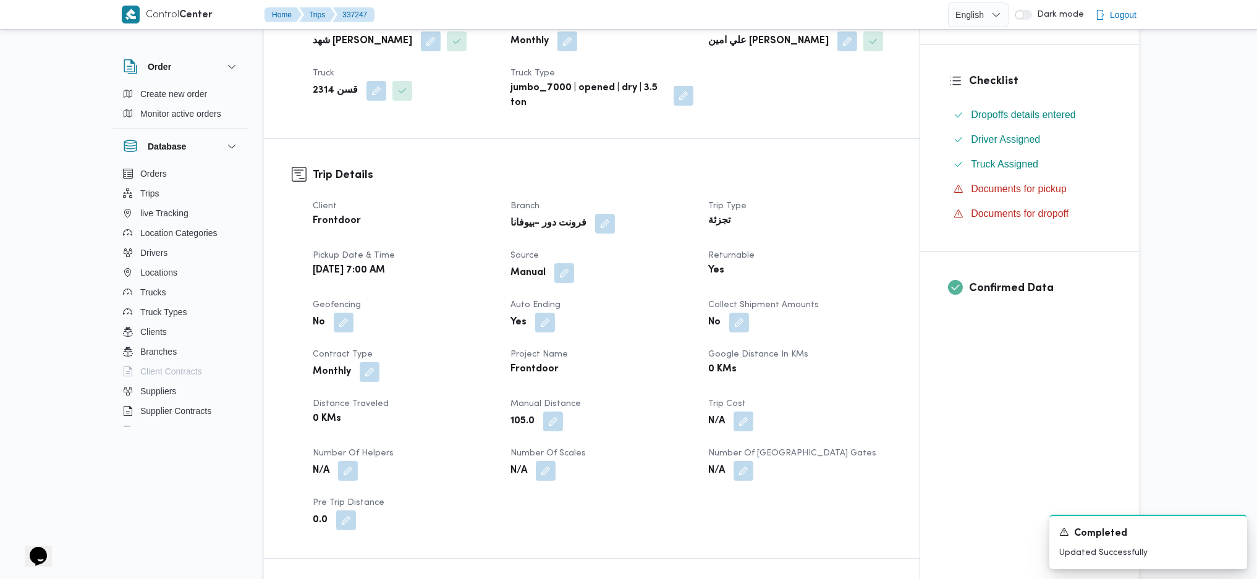
scroll to position [0, 0]
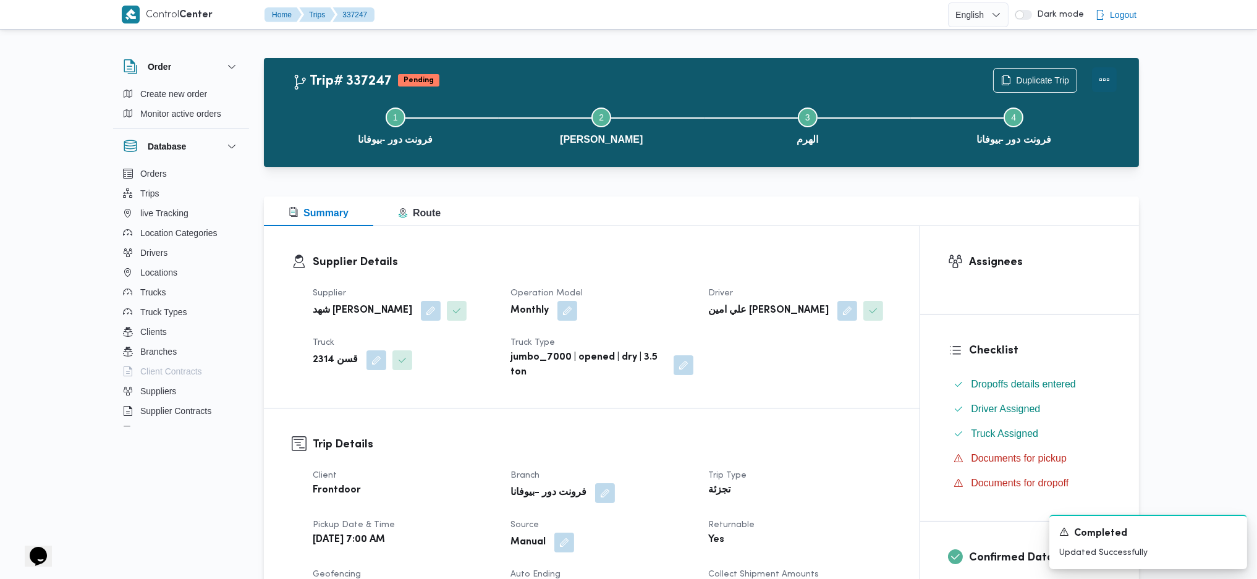
click at [1098, 79] on button "Actions" at bounding box center [1104, 79] width 25 height 25
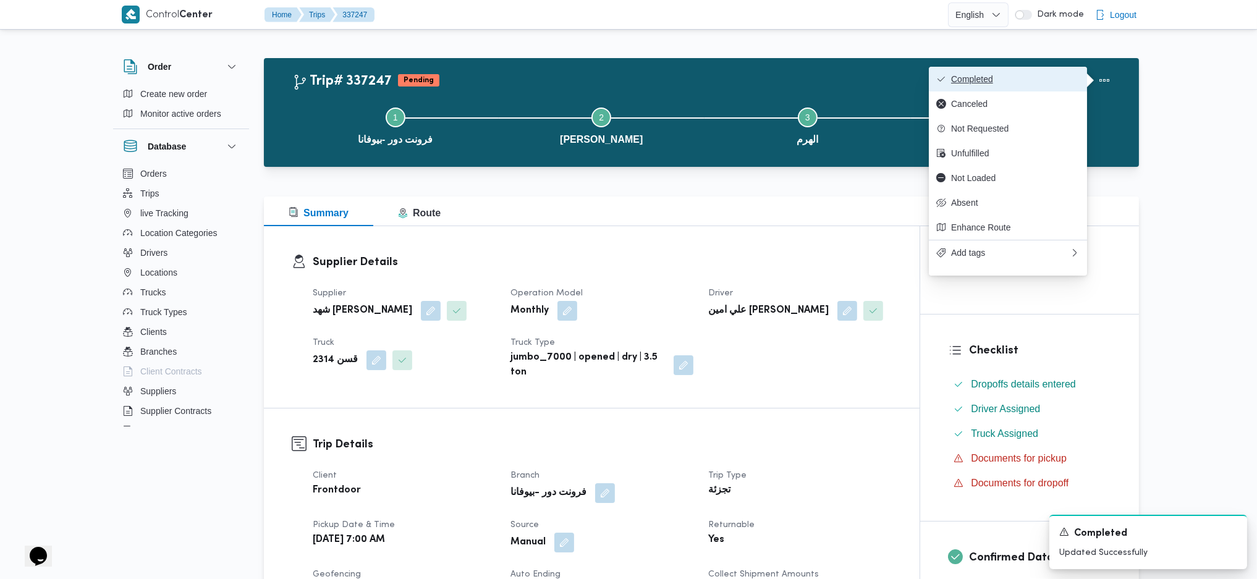
click at [981, 69] on button "Completed" at bounding box center [1008, 79] width 158 height 25
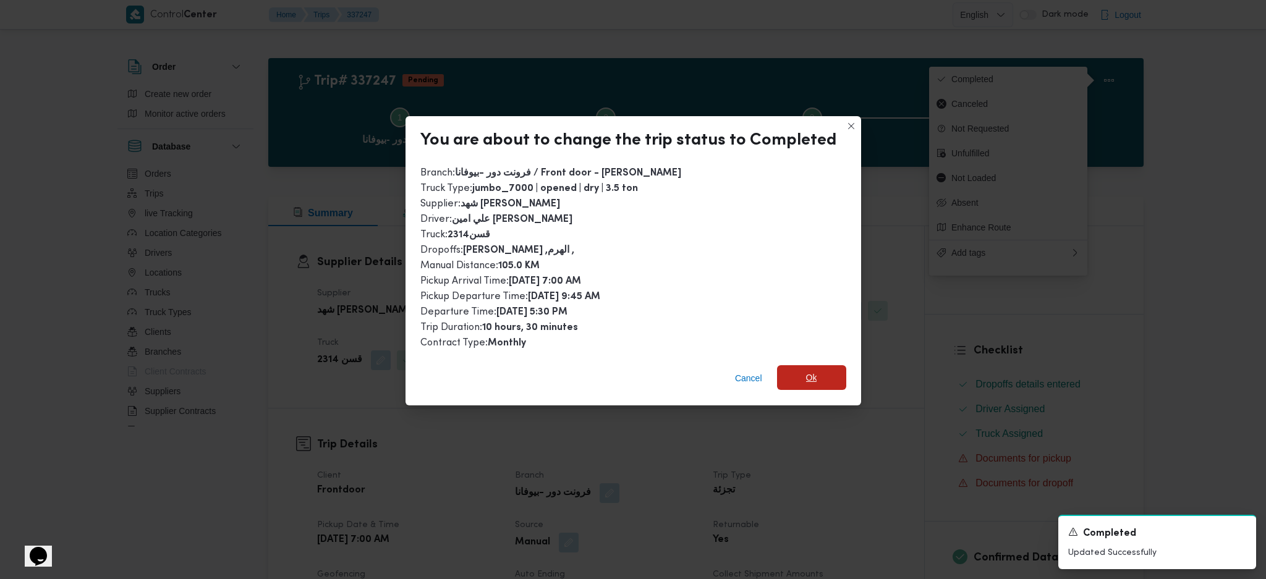
click at [823, 386] on span "Ok" at bounding box center [811, 377] width 69 height 25
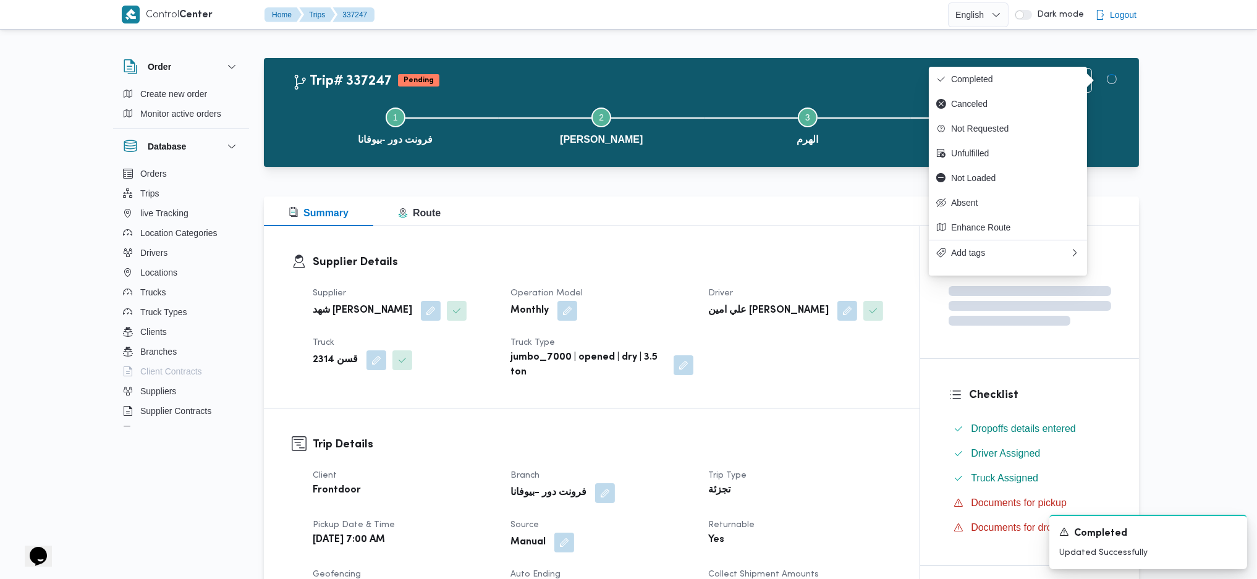
click at [824, 379] on div "Supplier شهد مصطفي احمد عبدة عباس حمودة Operation Model Monthly Driver علي امين…" at bounding box center [602, 333] width 594 height 109
click at [816, 473] on dt "Trip Type" at bounding box center [799, 475] width 183 height 15
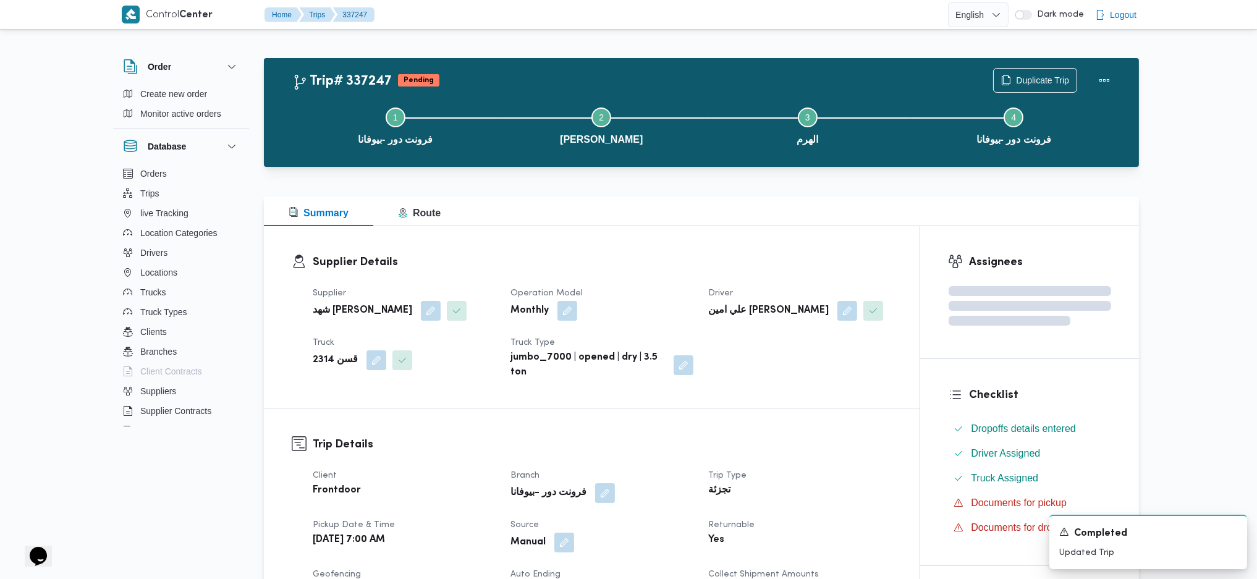
click at [679, 211] on div "Summary Route" at bounding box center [701, 212] width 875 height 30
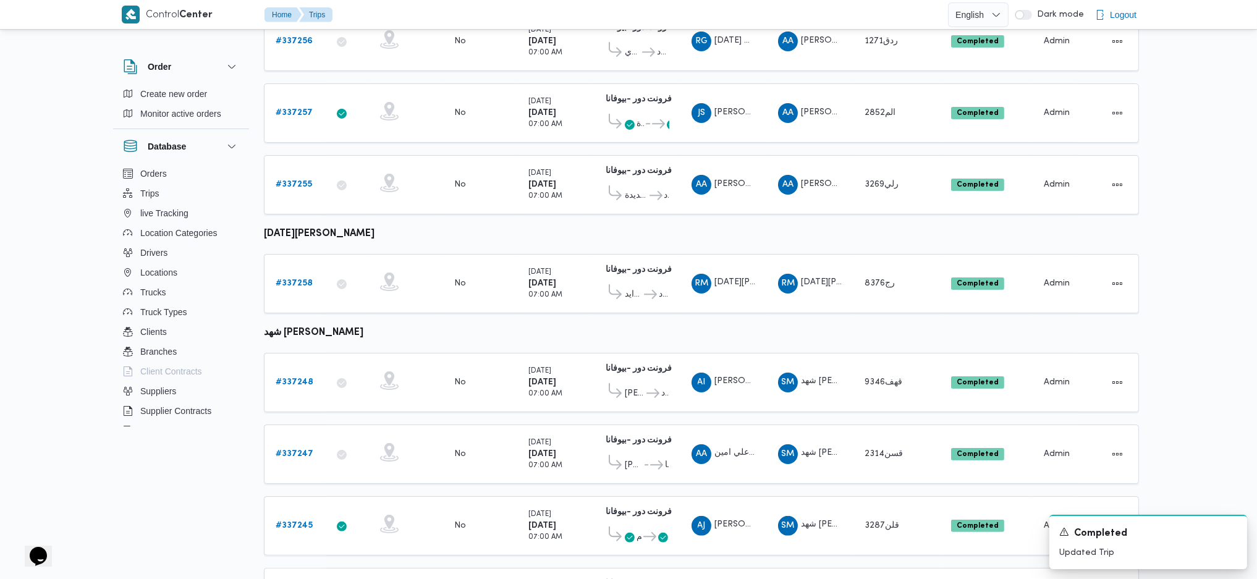
scroll to position [735, 0]
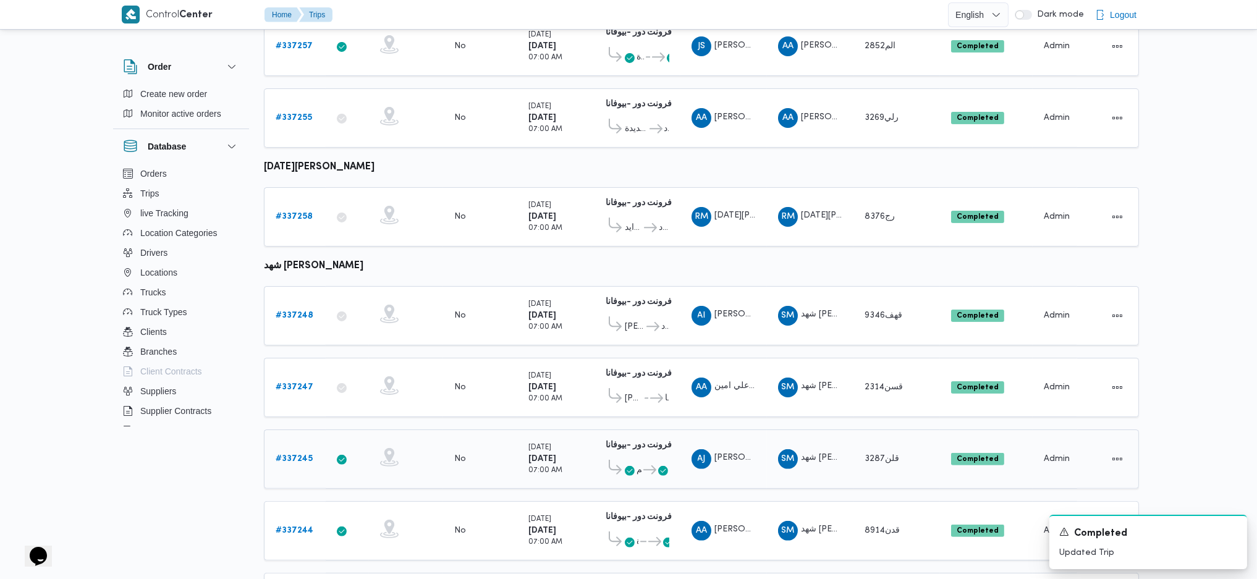
click at [311, 455] on b "# 337245" at bounding box center [294, 459] width 37 height 8
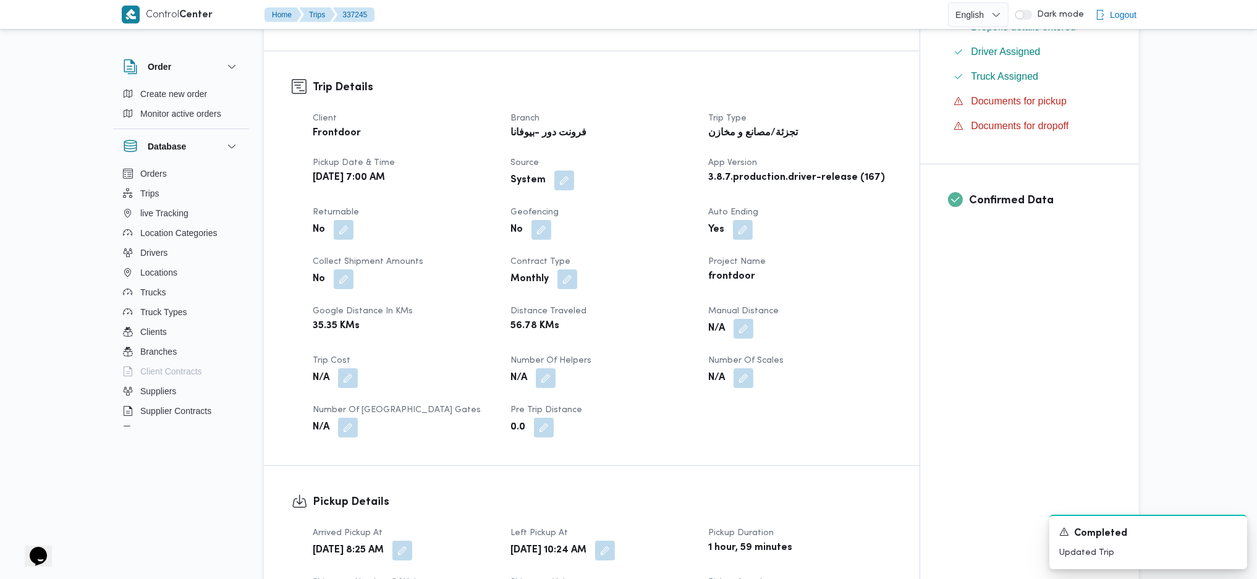
scroll to position [570, 0]
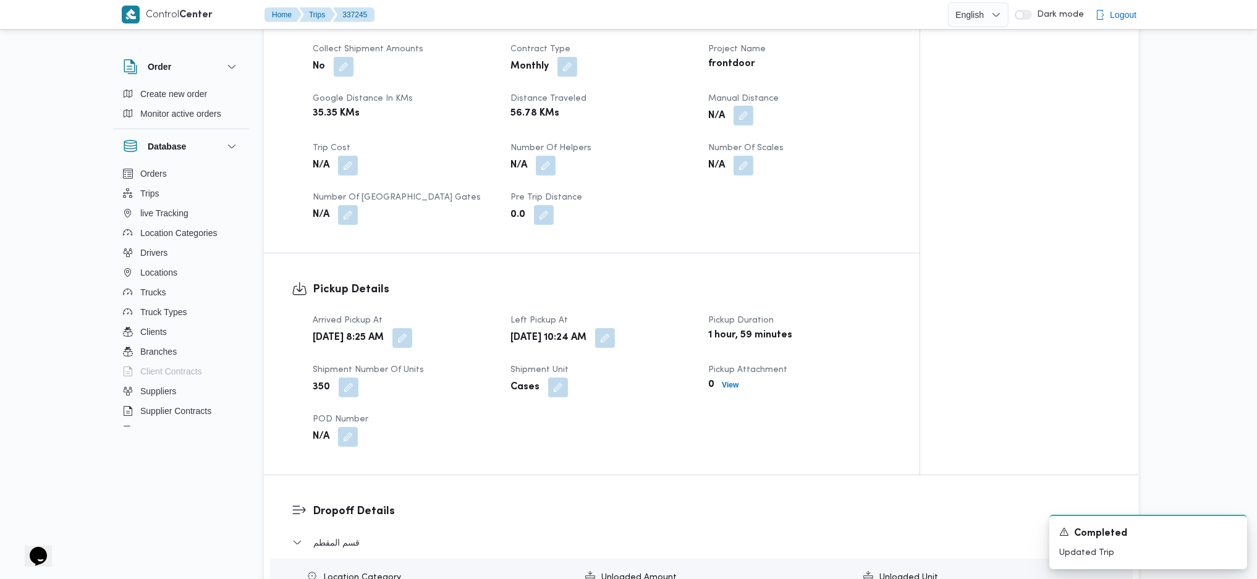
click at [735, 117] on button "button" at bounding box center [744, 116] width 20 height 20
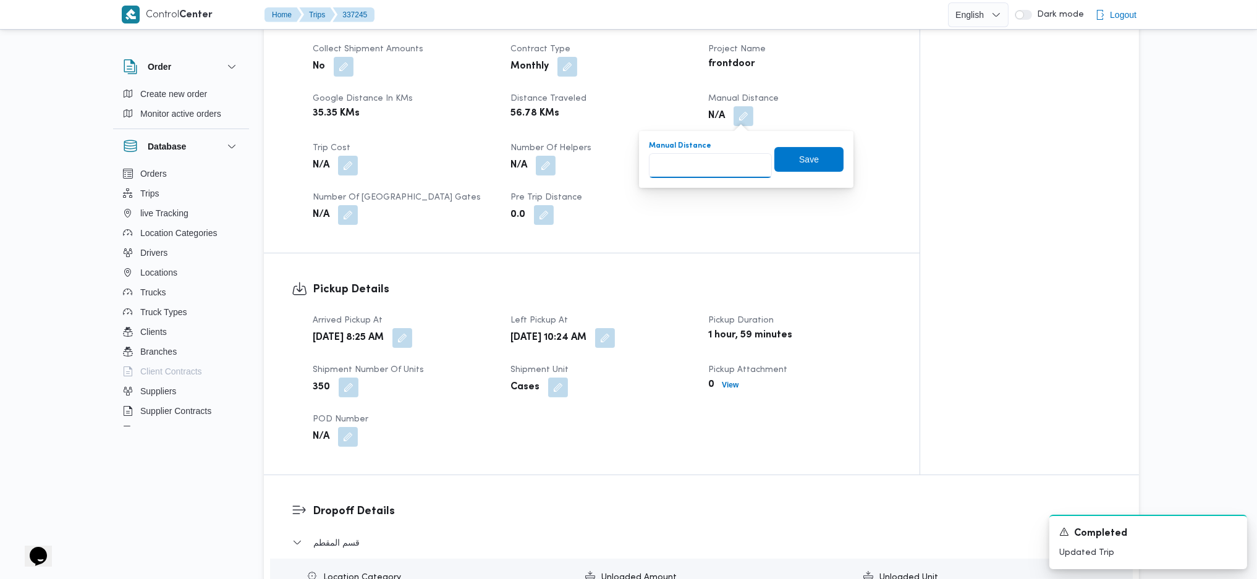
click at [703, 167] on input "Manual Distance" at bounding box center [710, 165] width 123 height 25
type input "1277"
click at [799, 166] on span "Save" at bounding box center [809, 159] width 20 height 15
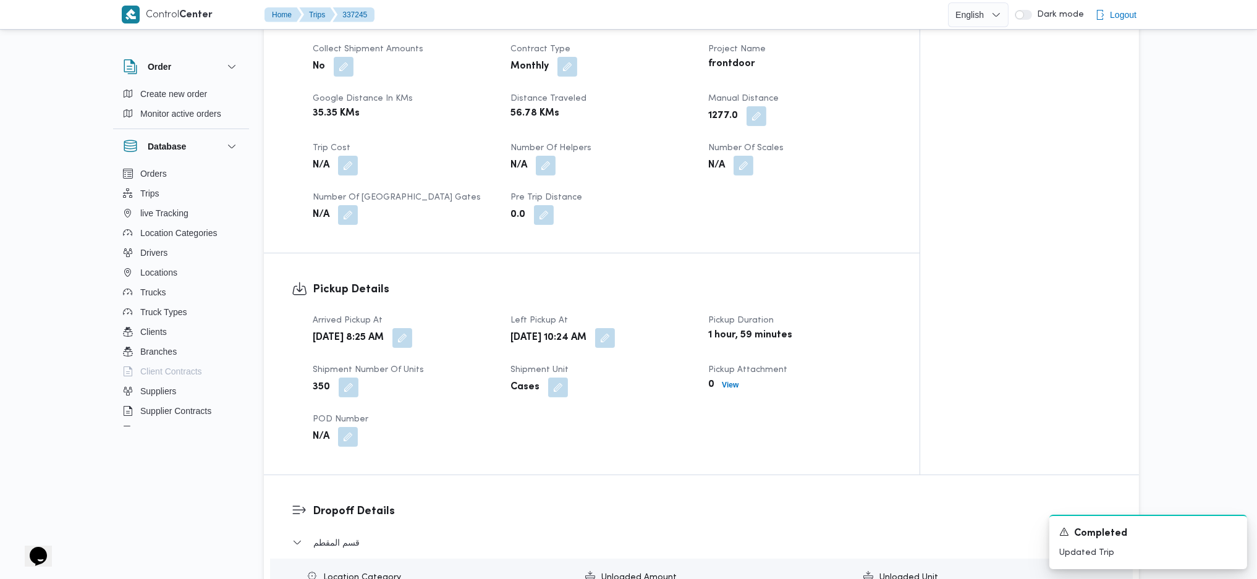
click at [743, 115] on span at bounding box center [753, 116] width 26 height 20
click at [763, 118] on button "button" at bounding box center [756, 116] width 20 height 20
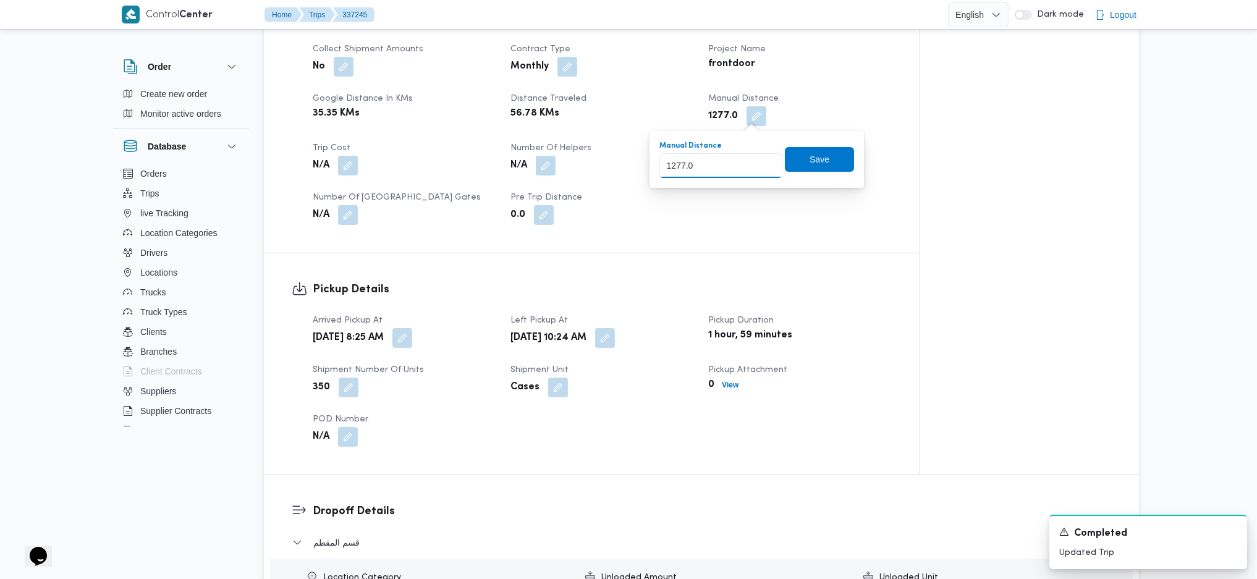
click at [717, 169] on input "1277.0" at bounding box center [720, 165] width 123 height 25
type input "127"
click at [829, 166] on span "Save" at bounding box center [819, 159] width 69 height 25
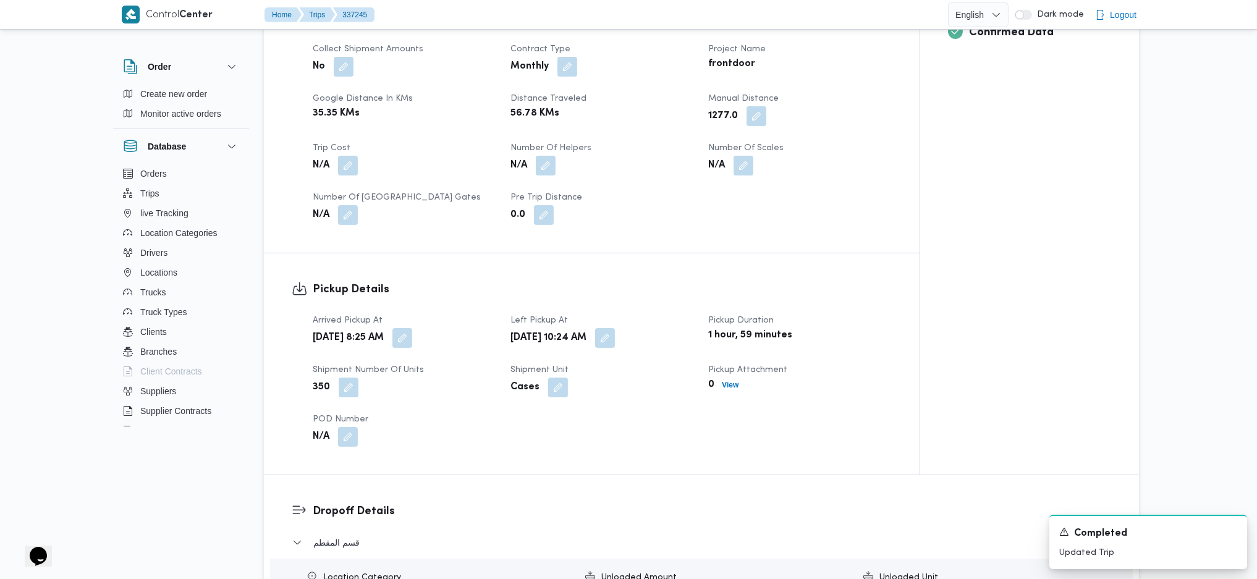
scroll to position [900, 0]
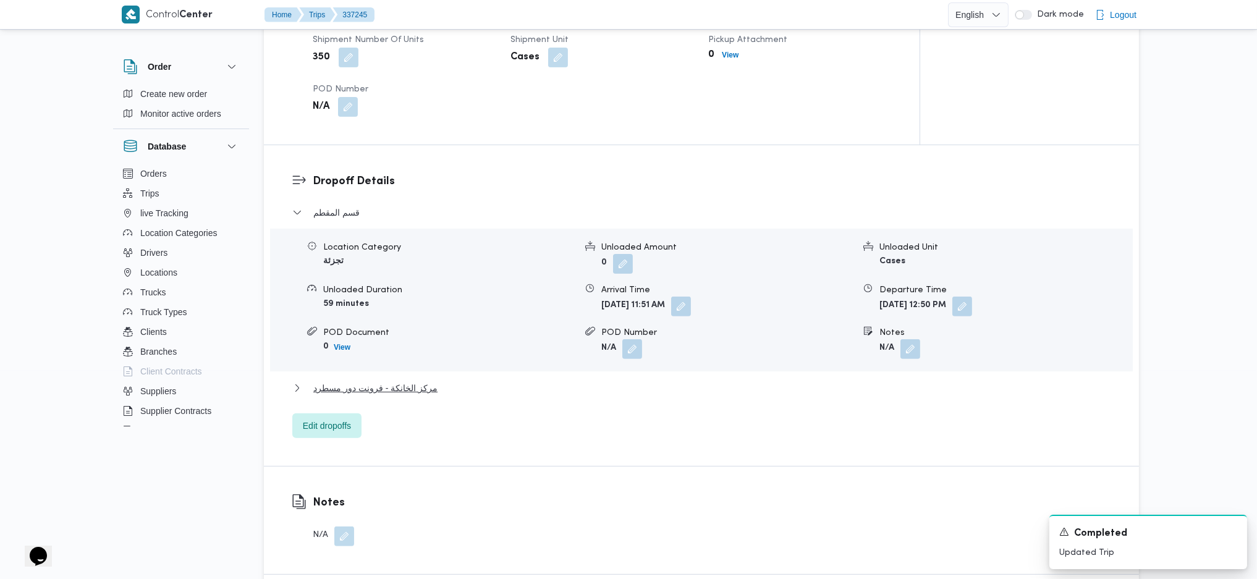
click at [416, 399] on div "مركز الخانكة - فرونت دور مسطرد" at bounding box center [701, 392] width 819 height 23
click at [420, 396] on div "مركز الخانكة - فرونت دور مسطرد" at bounding box center [701, 392] width 819 height 23
click at [439, 392] on button "مركز الخانكة - فرونت دور مسطرد" at bounding box center [701, 388] width 819 height 15
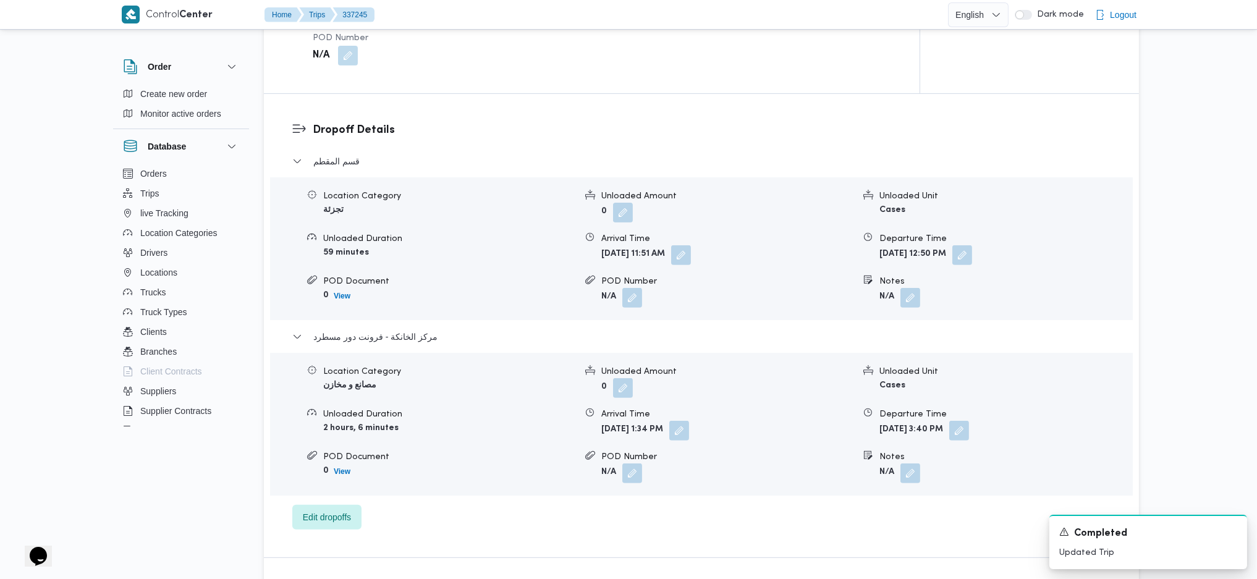
scroll to position [1064, 0]
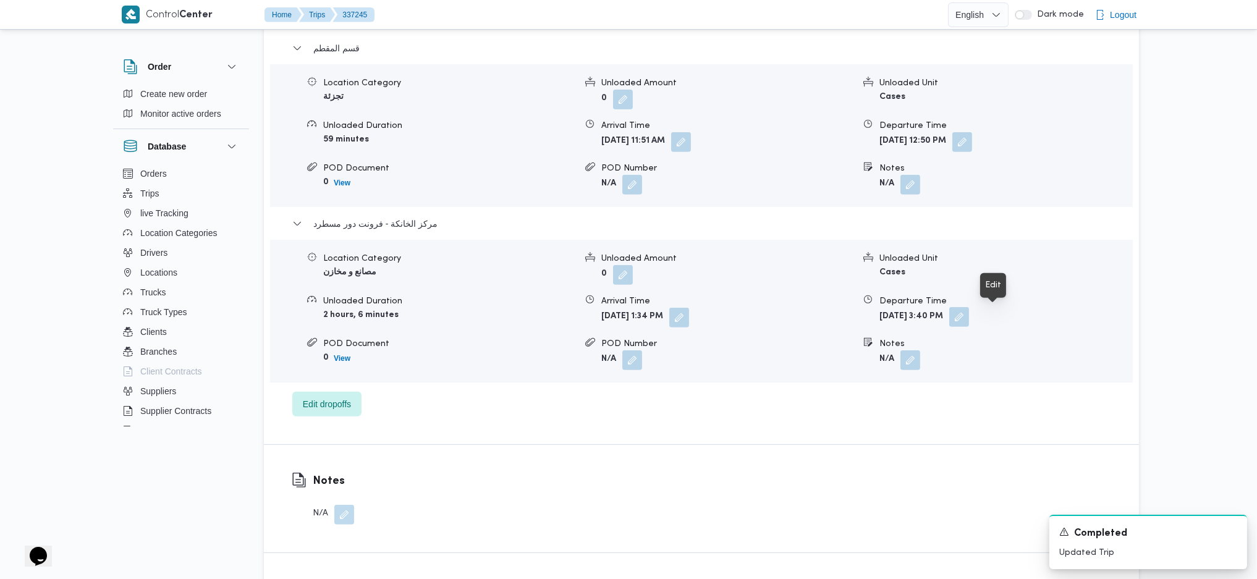
click at [969, 314] on button "button" at bounding box center [959, 317] width 20 height 20
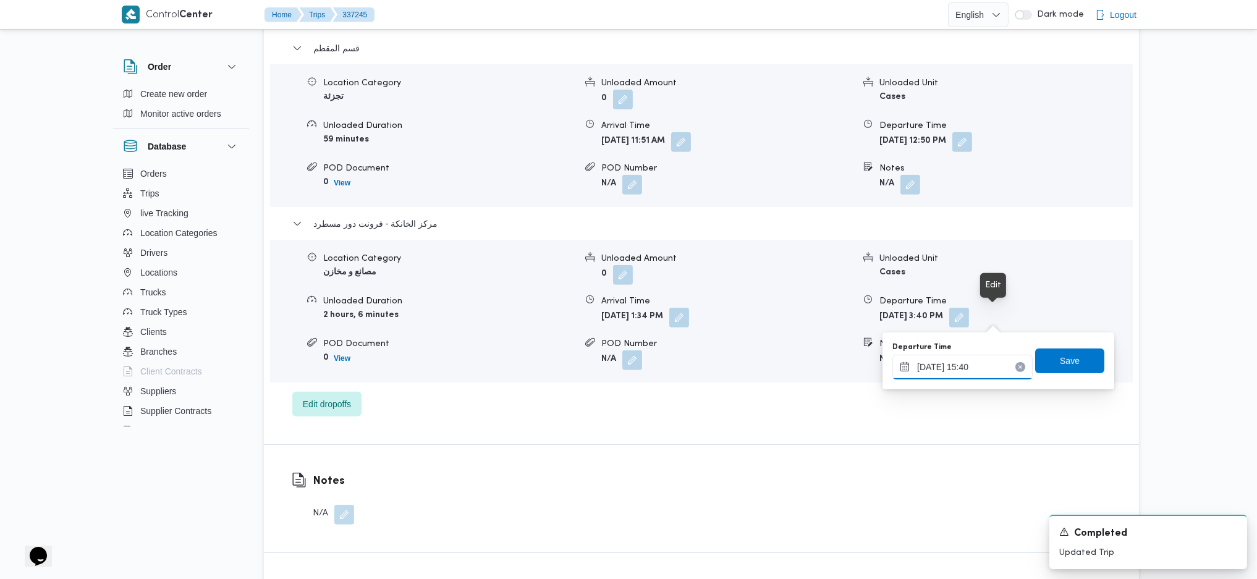
click at [976, 358] on input "13/09/2025 15:40" at bounding box center [962, 367] width 140 height 25
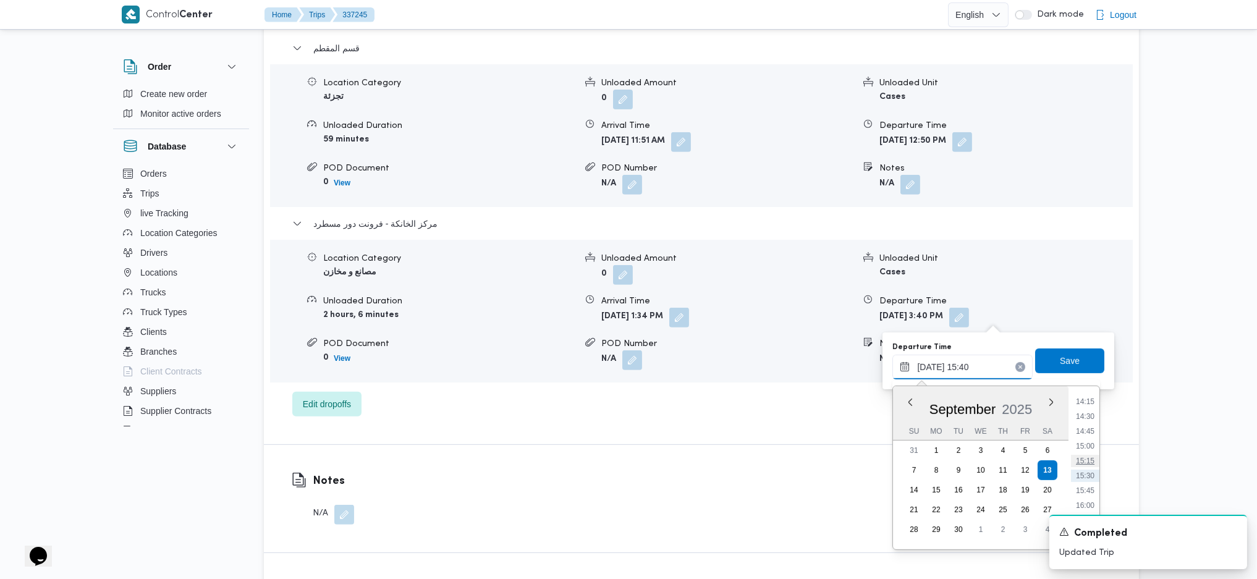
scroll to position [928, 0]
click at [1083, 487] on li "17:00" at bounding box center [1085, 482] width 28 height 12
type input "13/09/2025 17:00"
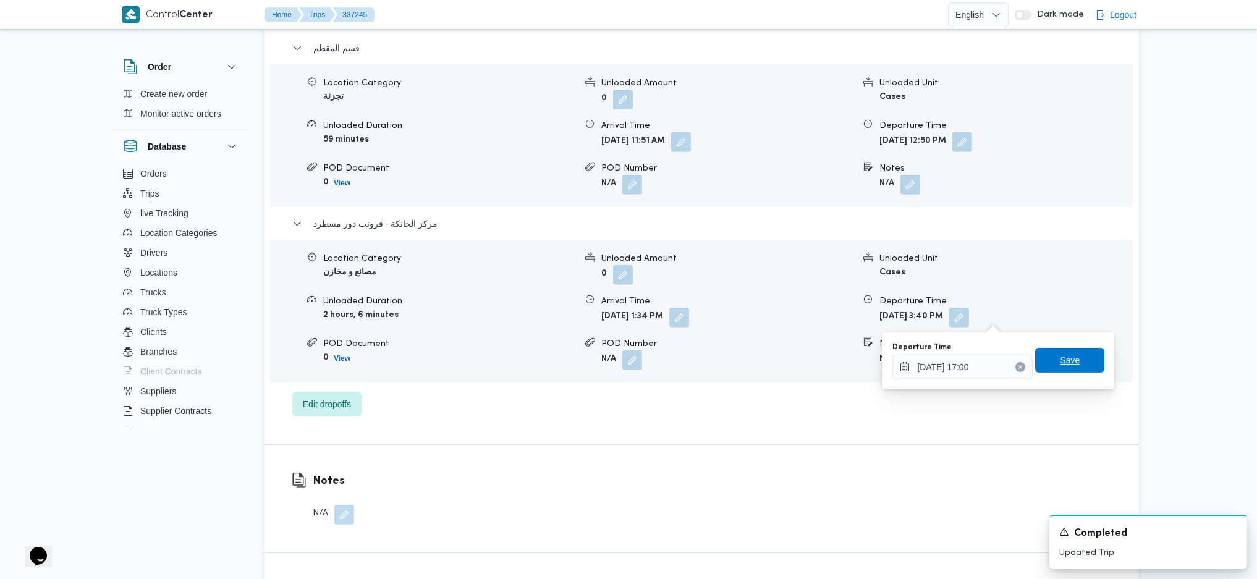
click at [1070, 364] on span "Save" at bounding box center [1069, 360] width 69 height 25
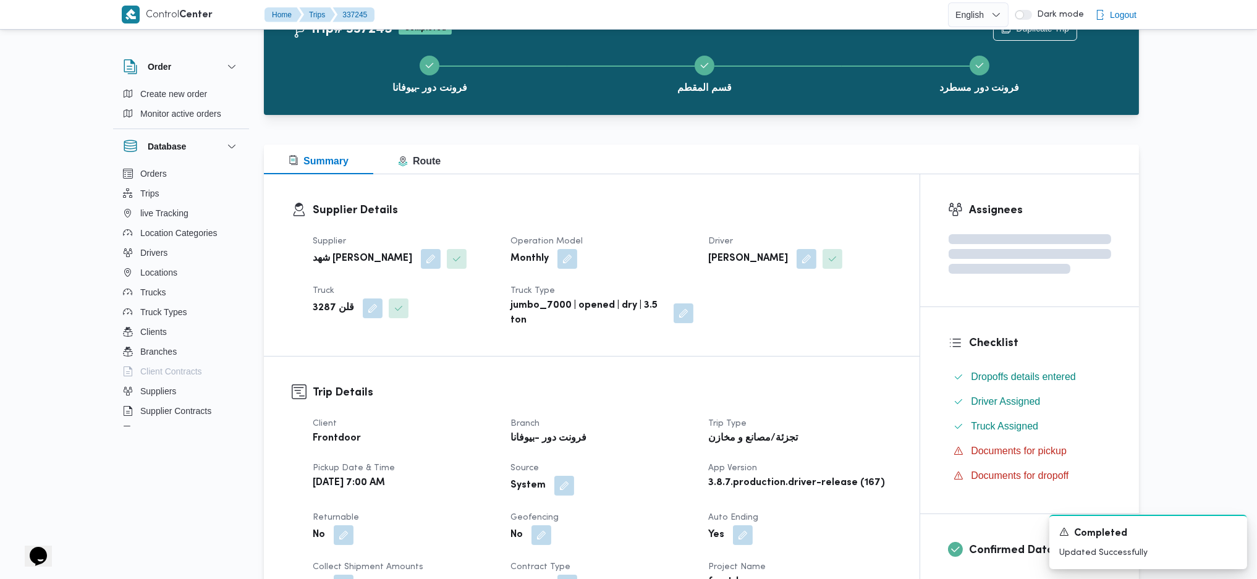
scroll to position [0, 0]
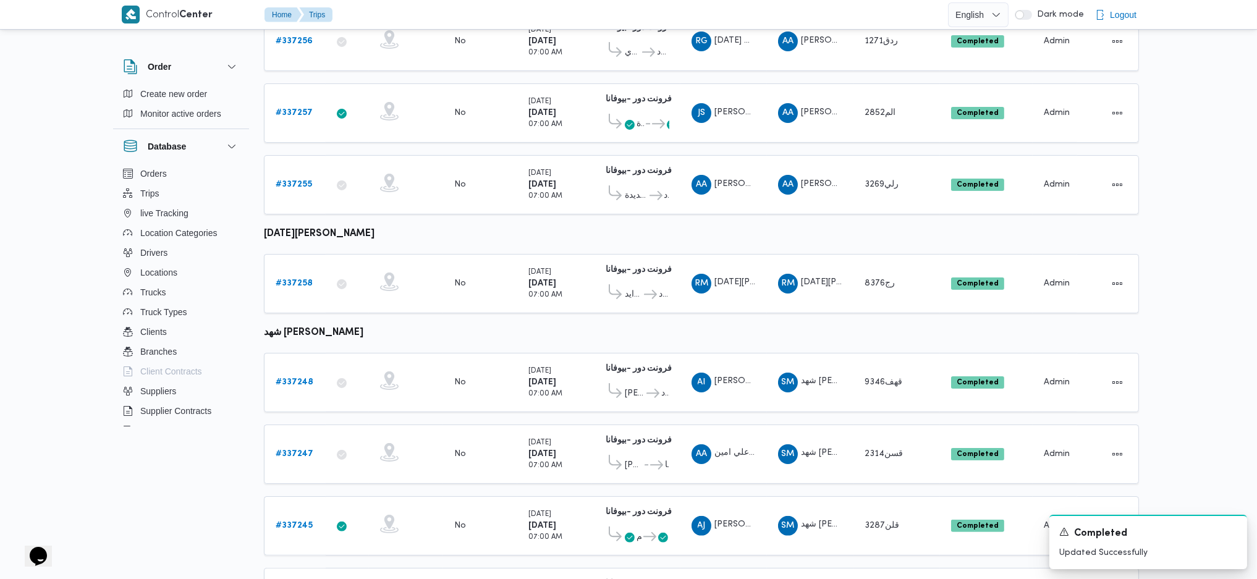
scroll to position [735, 0]
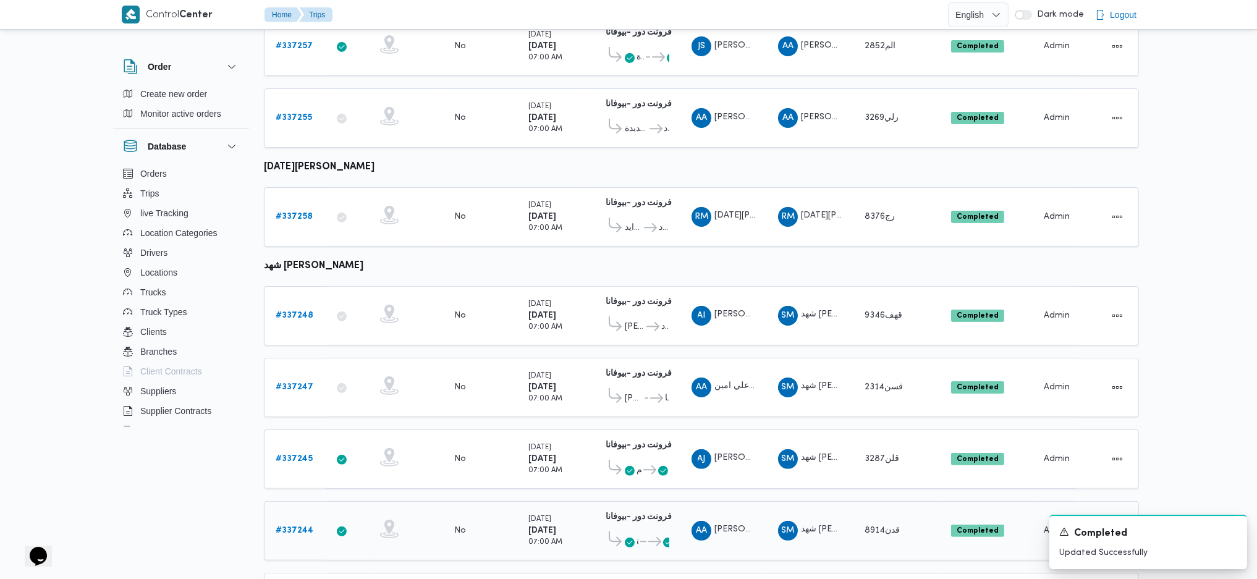
click at [308, 527] on b "# 337244" at bounding box center [295, 531] width 38 height 8
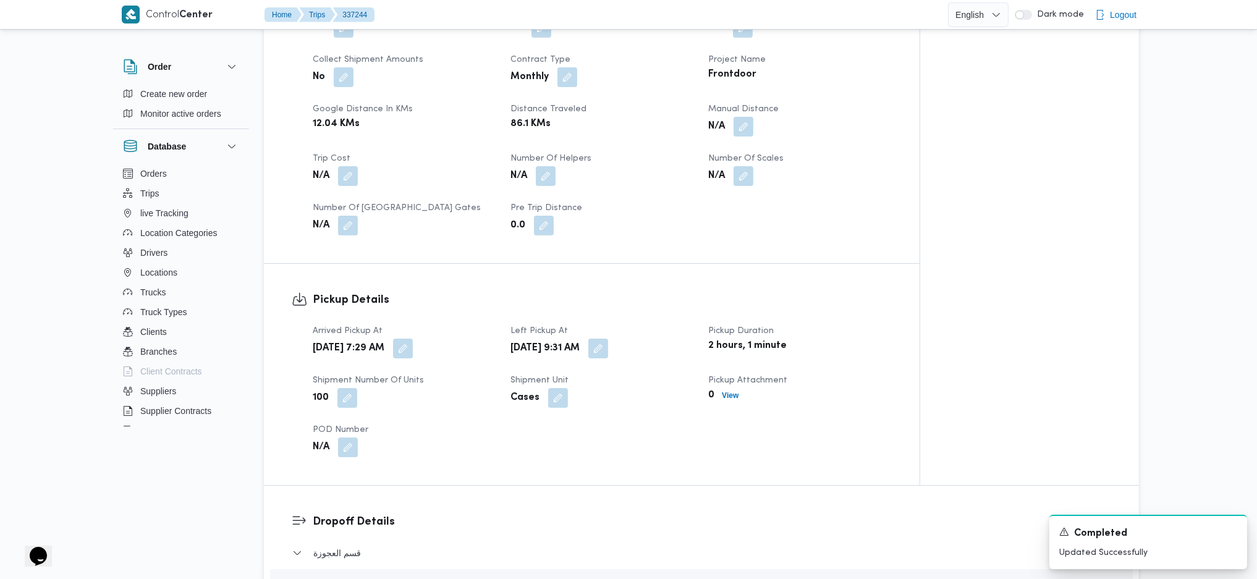
scroll to position [577, 0]
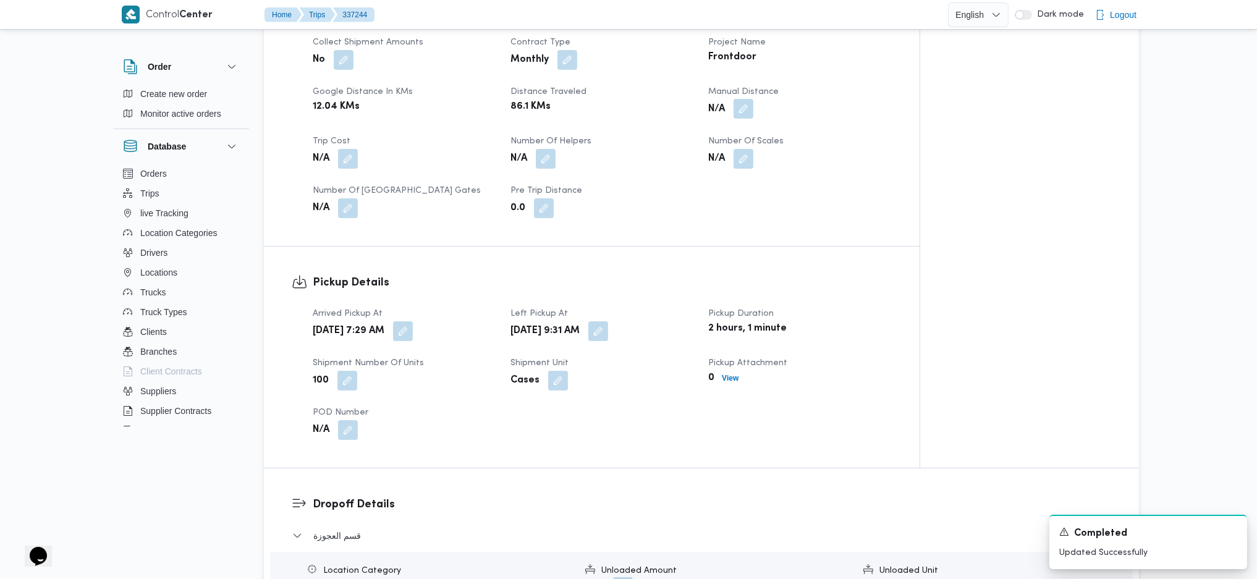
click at [751, 112] on button "button" at bounding box center [744, 109] width 20 height 20
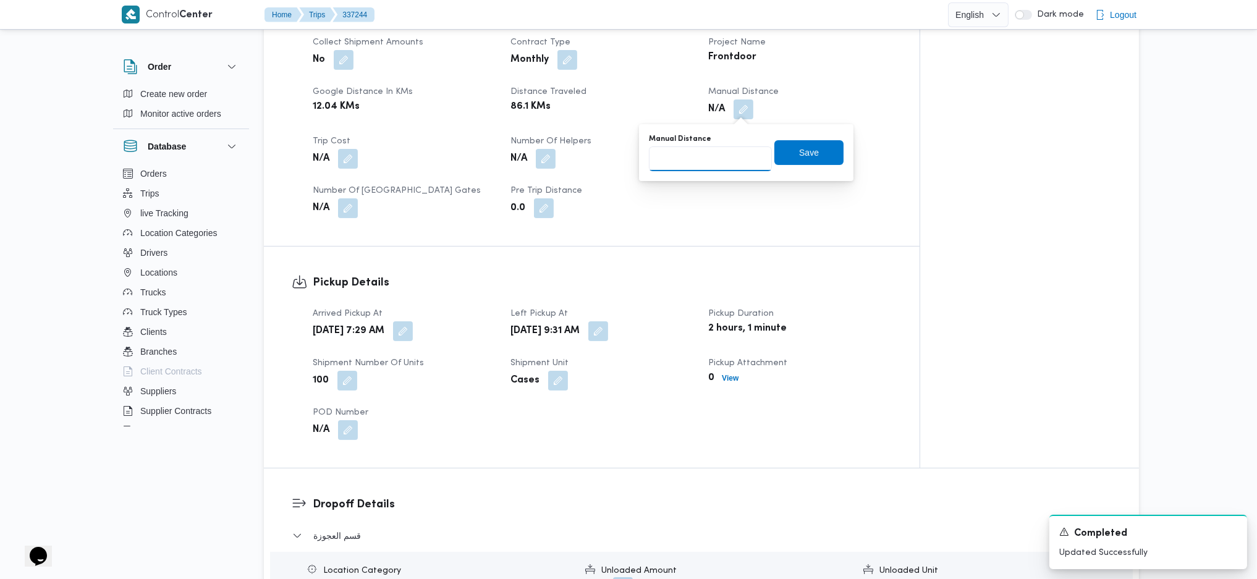
click at [706, 163] on input "Manual Distance" at bounding box center [710, 158] width 123 height 25
type input "90"
click at [812, 159] on span "Save" at bounding box center [808, 152] width 69 height 25
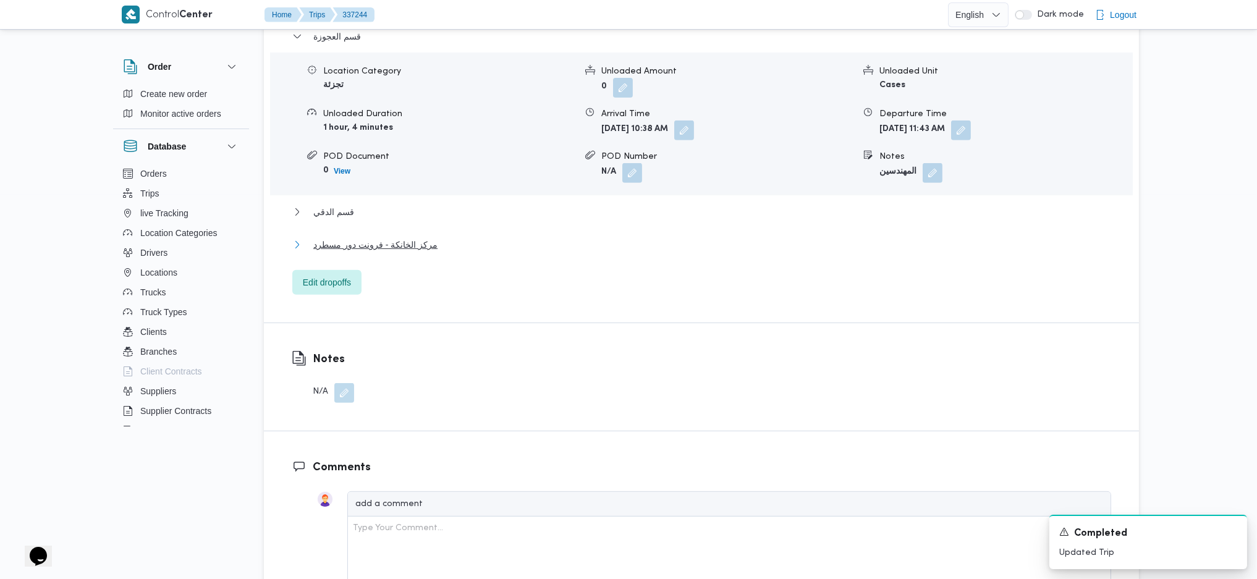
drag, startPoint x: 401, startPoint y: 245, endPoint x: 407, endPoint y: 246, distance: 6.2
click at [407, 245] on span "مركز الخانكة - فرونت دور مسطرد" at bounding box center [375, 244] width 124 height 15
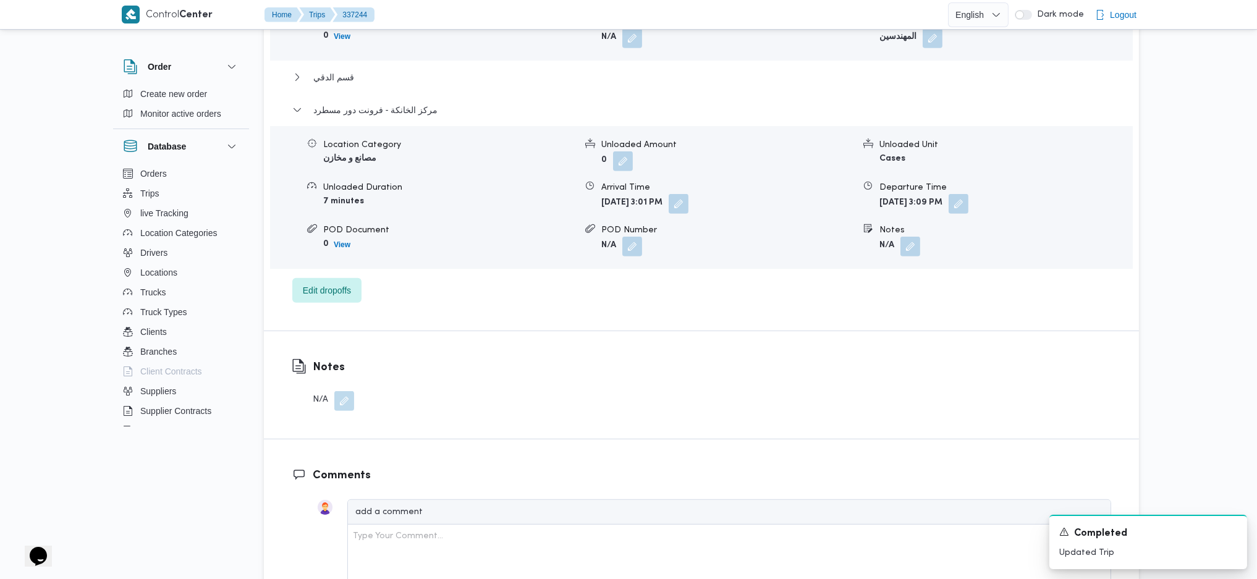
scroll to position [1241, 0]
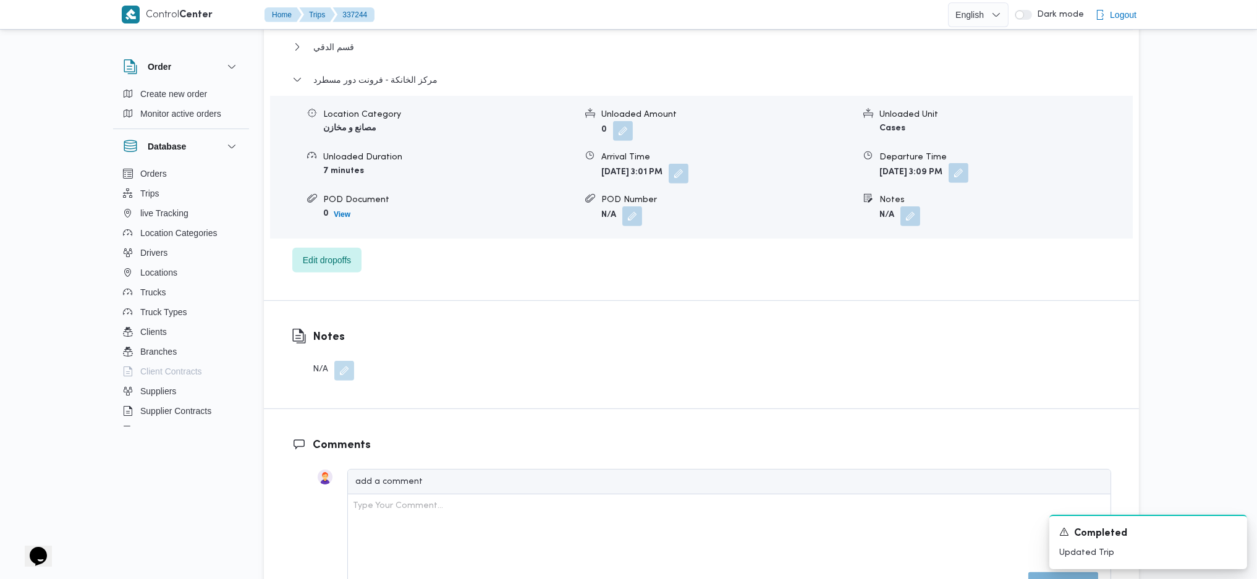
click at [968, 169] on button "button" at bounding box center [959, 173] width 20 height 20
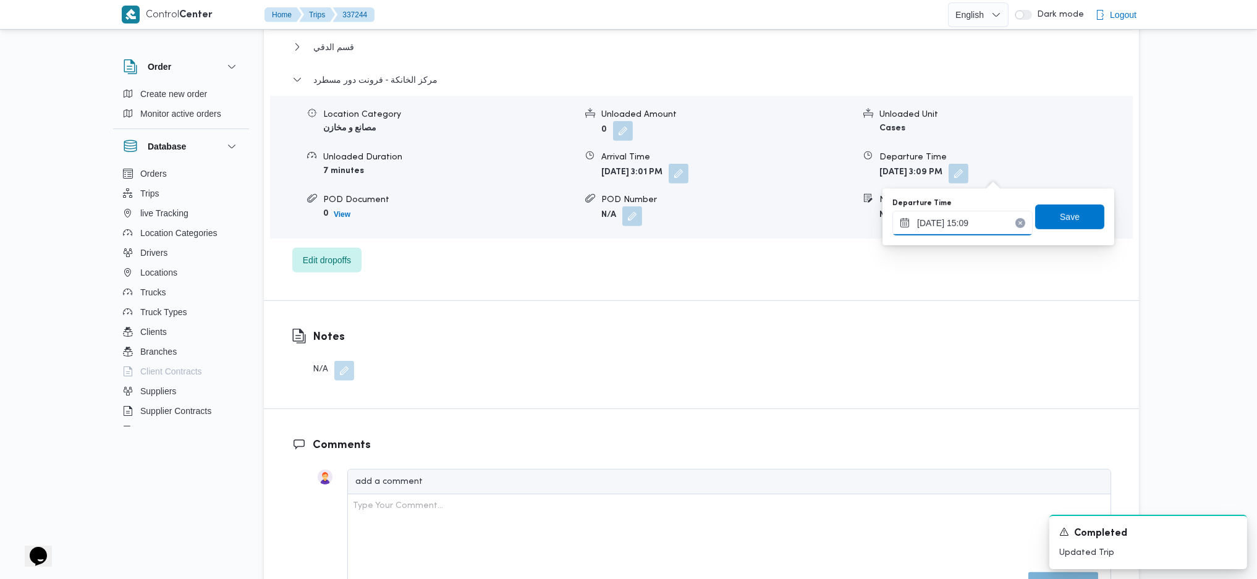
click at [983, 222] on input "13/09/2025 15:09" at bounding box center [962, 223] width 140 height 25
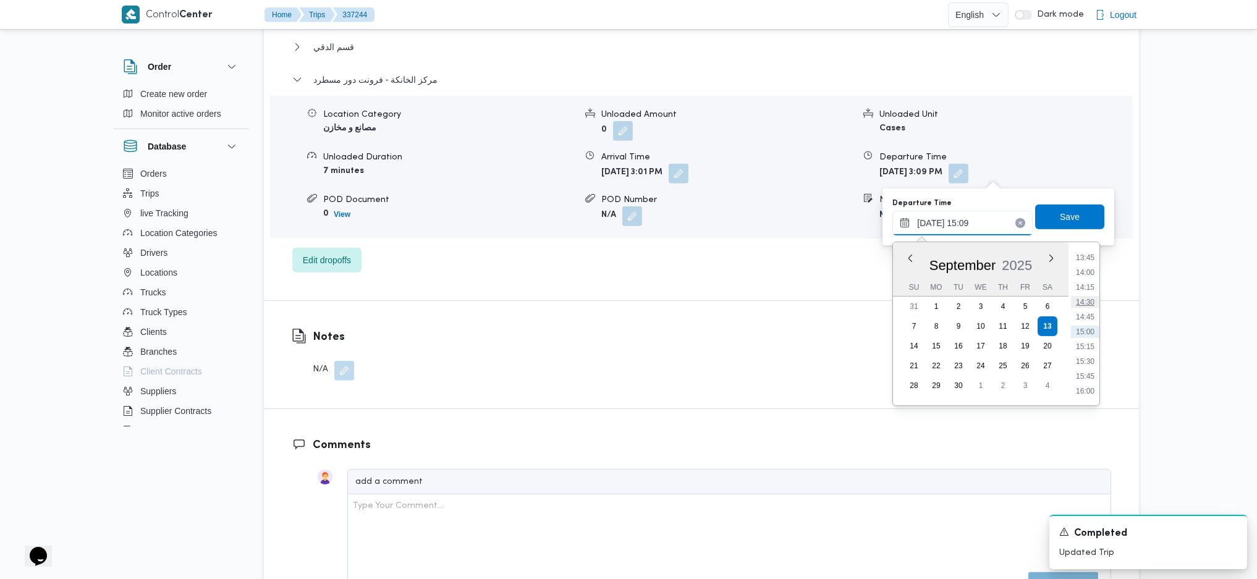
scroll to position [981, 0]
click at [1089, 324] on li "17:45" at bounding box center [1085, 330] width 28 height 12
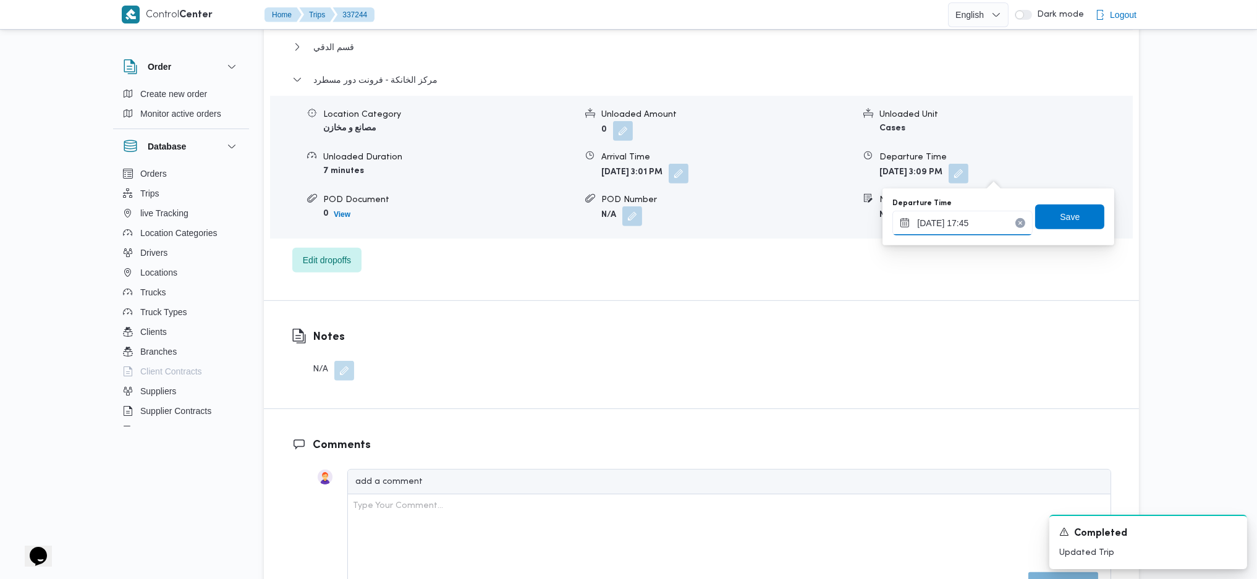
drag, startPoint x: 978, startPoint y: 216, endPoint x: 989, endPoint y: 232, distance: 19.9
click at [977, 216] on input "13/09/2025 17:45" at bounding box center [962, 223] width 140 height 25
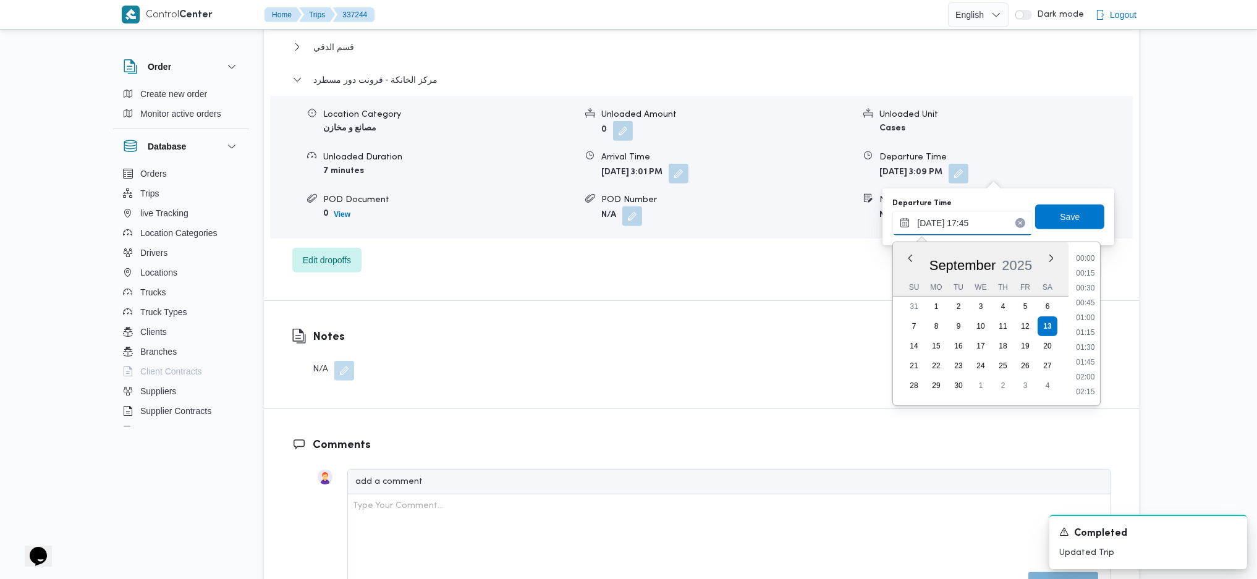
scroll to position [979, 0]
click at [1085, 302] on li "17:15" at bounding box center [1086, 302] width 28 height 12
type input "13/09/2025 17:15"
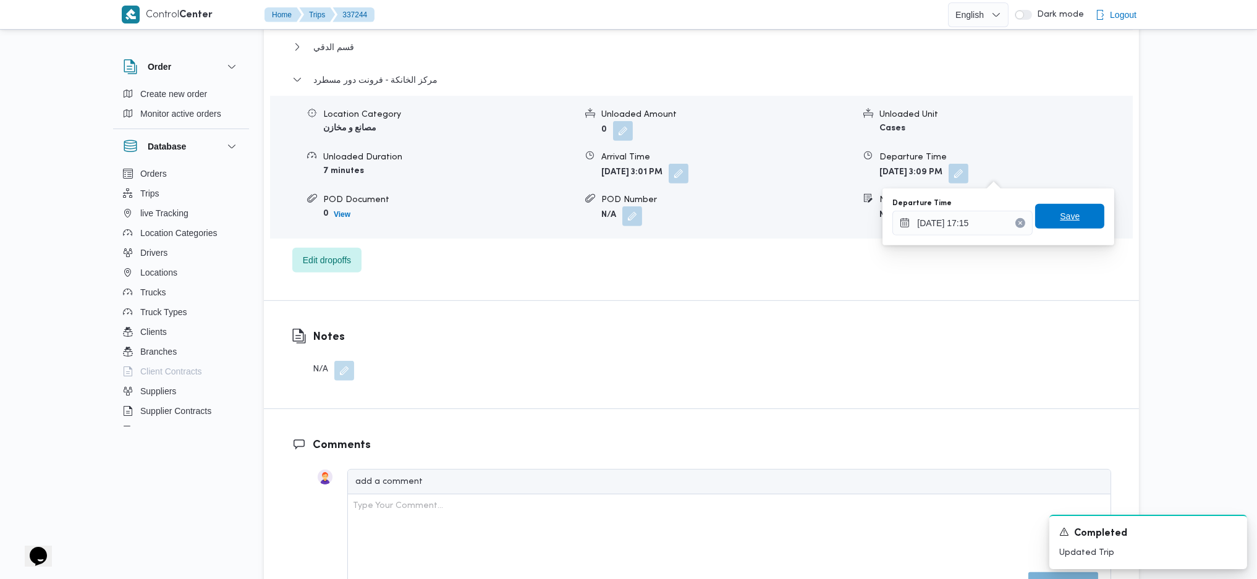
click at [1067, 218] on span "Save" at bounding box center [1070, 216] width 20 height 15
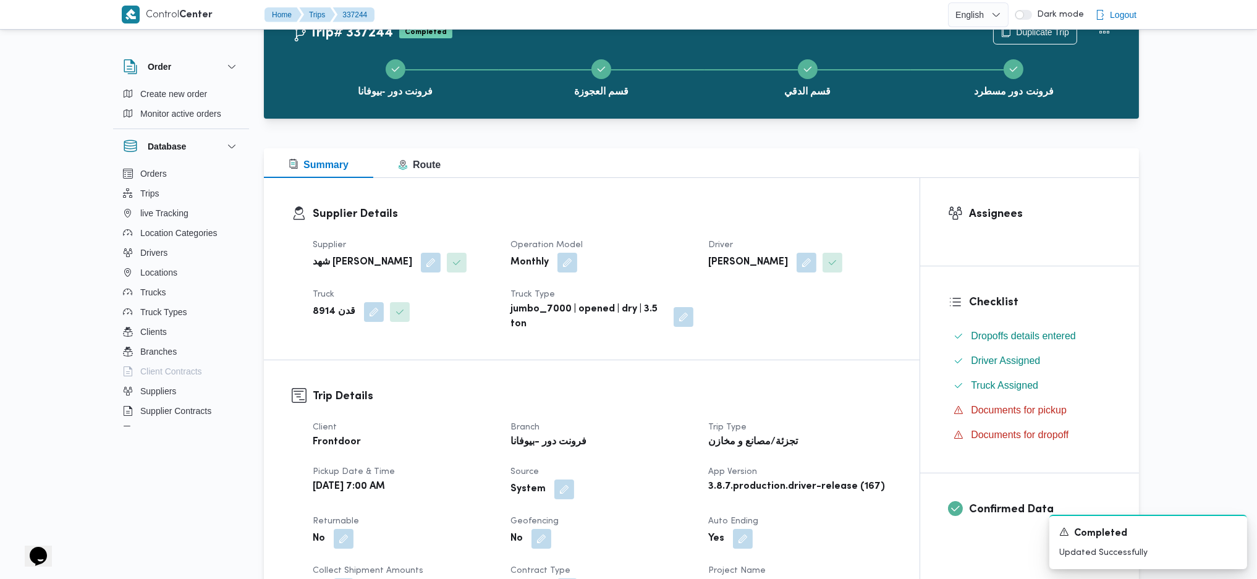
scroll to position [0, 0]
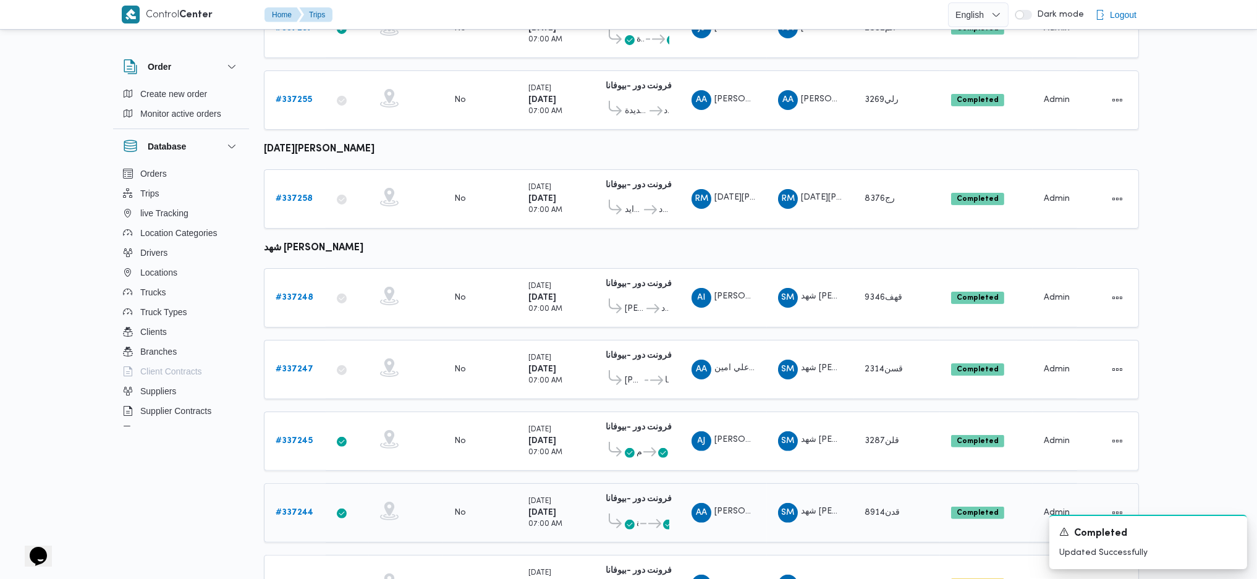
scroll to position [803, 0]
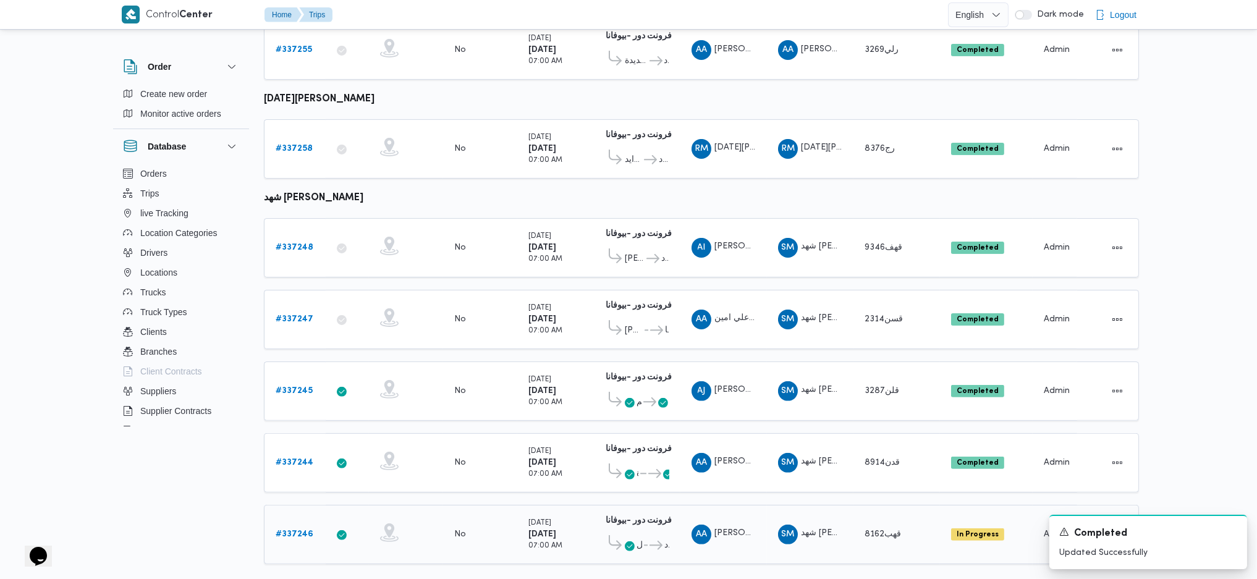
click at [300, 527] on link "# 337246" at bounding box center [295, 534] width 38 height 15
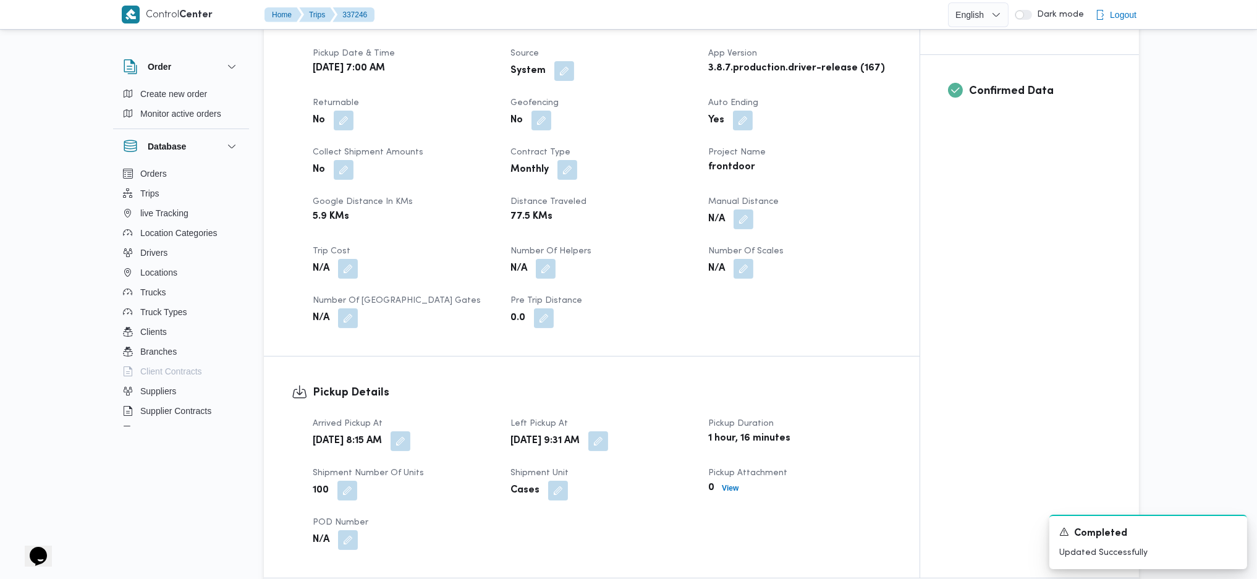
scroll to position [494, 0]
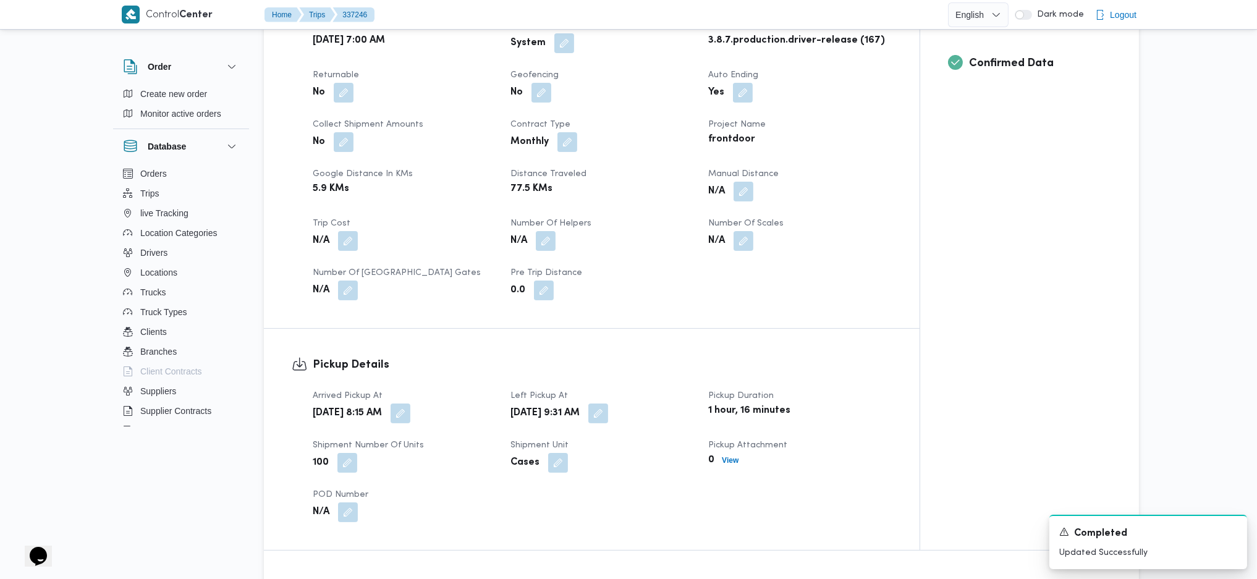
click at [749, 176] on span "Manual Distance" at bounding box center [743, 174] width 70 height 8
click at [740, 194] on button "button" at bounding box center [744, 191] width 20 height 20
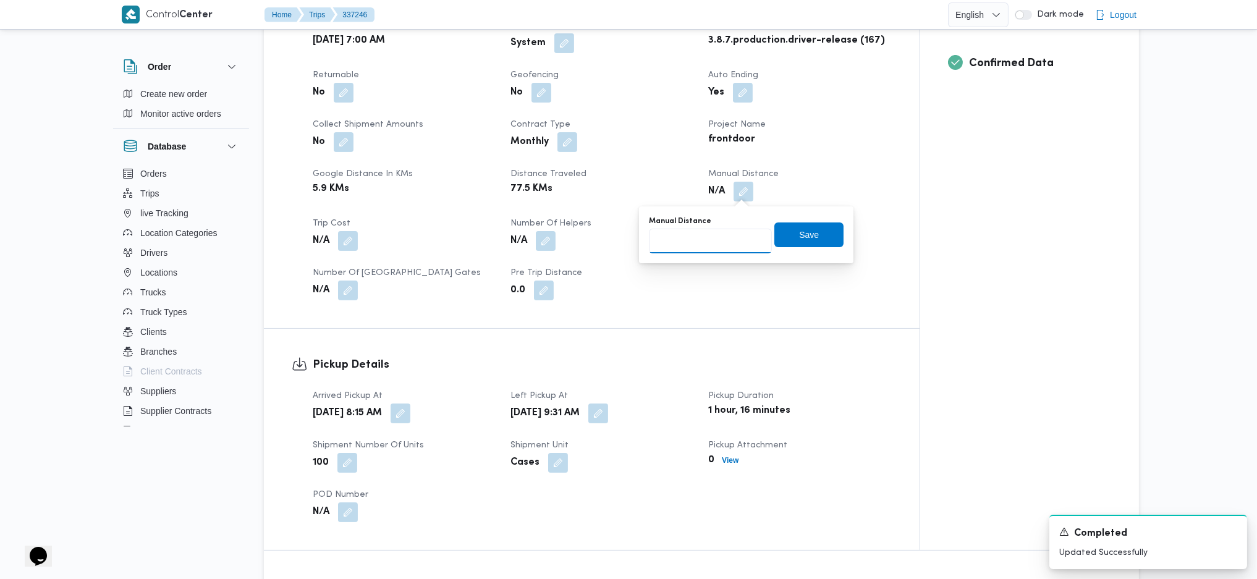
click at [705, 240] on input "Manual Distance" at bounding box center [710, 241] width 123 height 25
type input "89"
drag, startPoint x: 819, startPoint y: 240, endPoint x: 666, endPoint y: 345, distance: 185.6
click at [824, 240] on span "Save" at bounding box center [808, 234] width 69 height 25
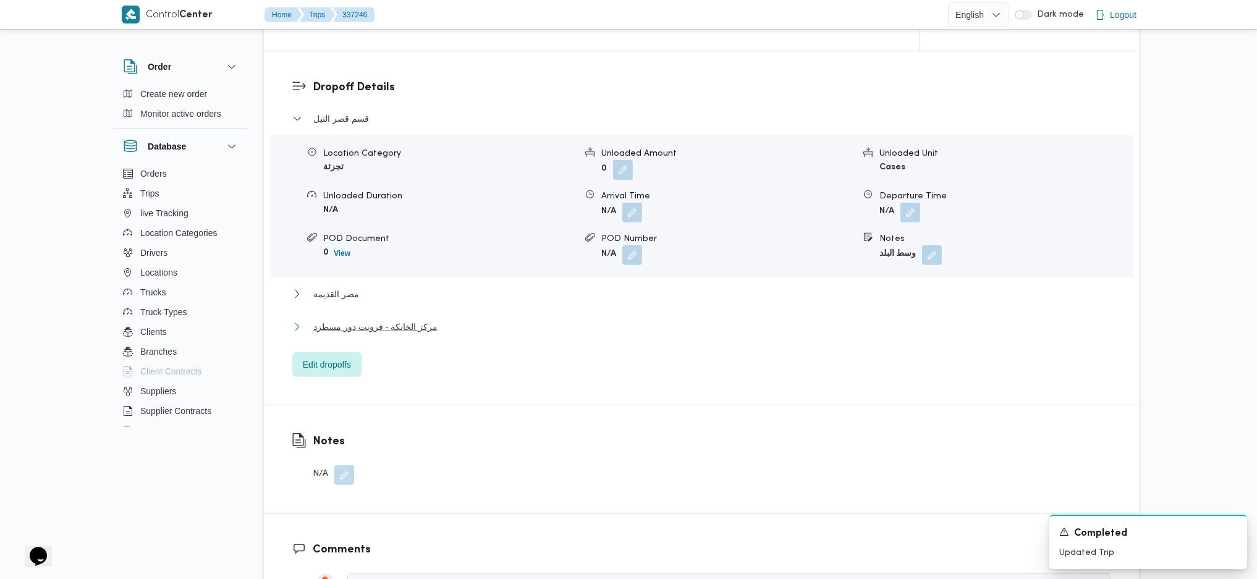
click at [411, 323] on span "مركز الخانكة - فرونت دور مسطرد" at bounding box center [375, 326] width 124 height 15
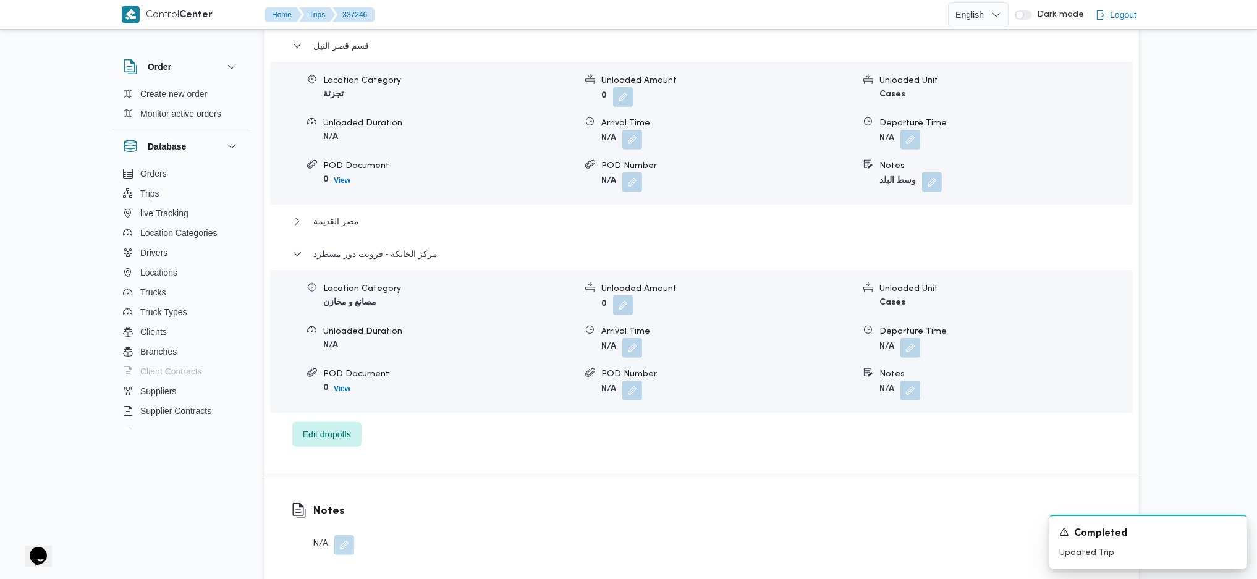
scroll to position [1076, 0]
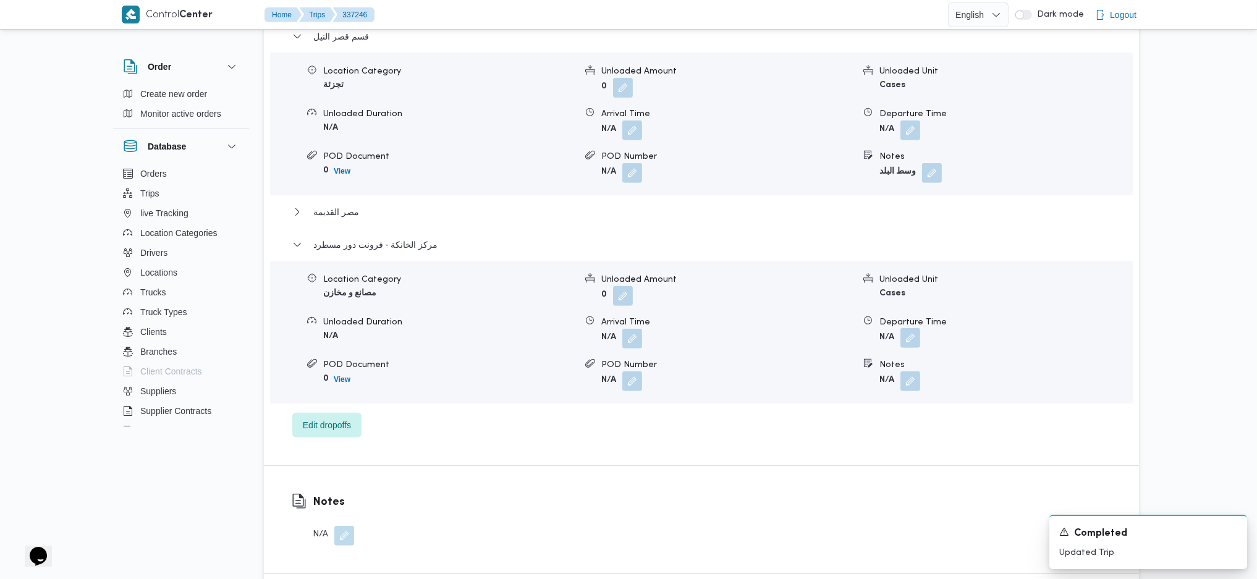
click at [915, 341] on button "button" at bounding box center [910, 338] width 20 height 20
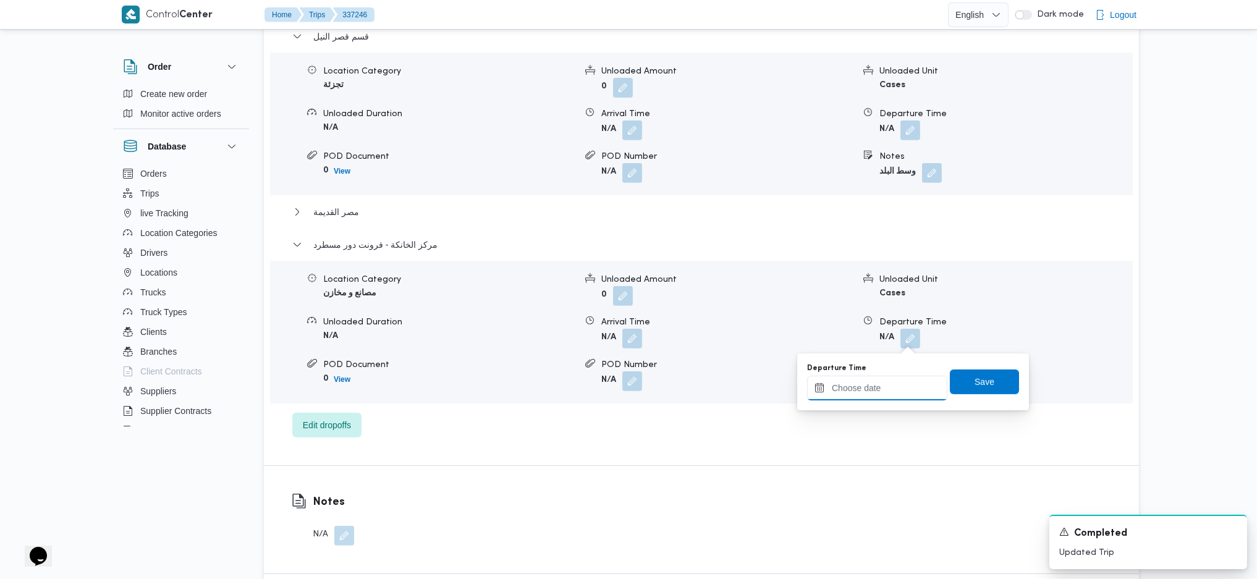
click at [887, 385] on input "Departure Time" at bounding box center [877, 388] width 140 height 25
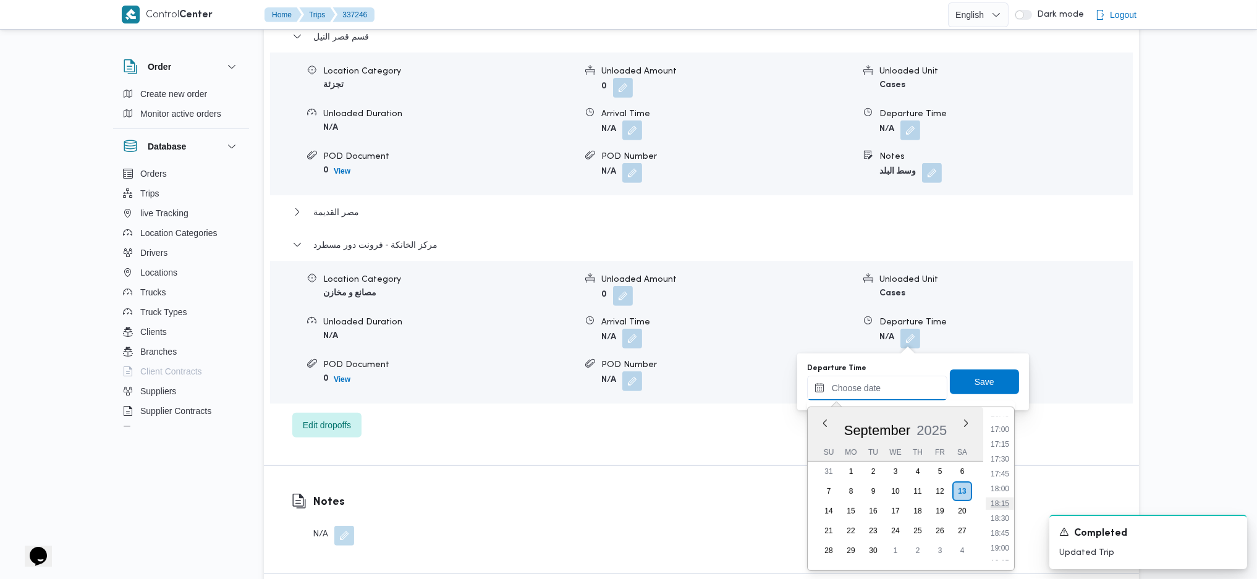
scroll to position [1002, 0]
click at [1007, 492] on ul "00:00 00:15 00:30 00:45 01:00 01:15 01:30 01:45 02:00 02:15 02:30 02:45 03:00 0…" at bounding box center [1000, 488] width 28 height 143
click at [999, 430] on li "17:00" at bounding box center [1000, 430] width 28 height 12
type input "13/09/2025 17:00"
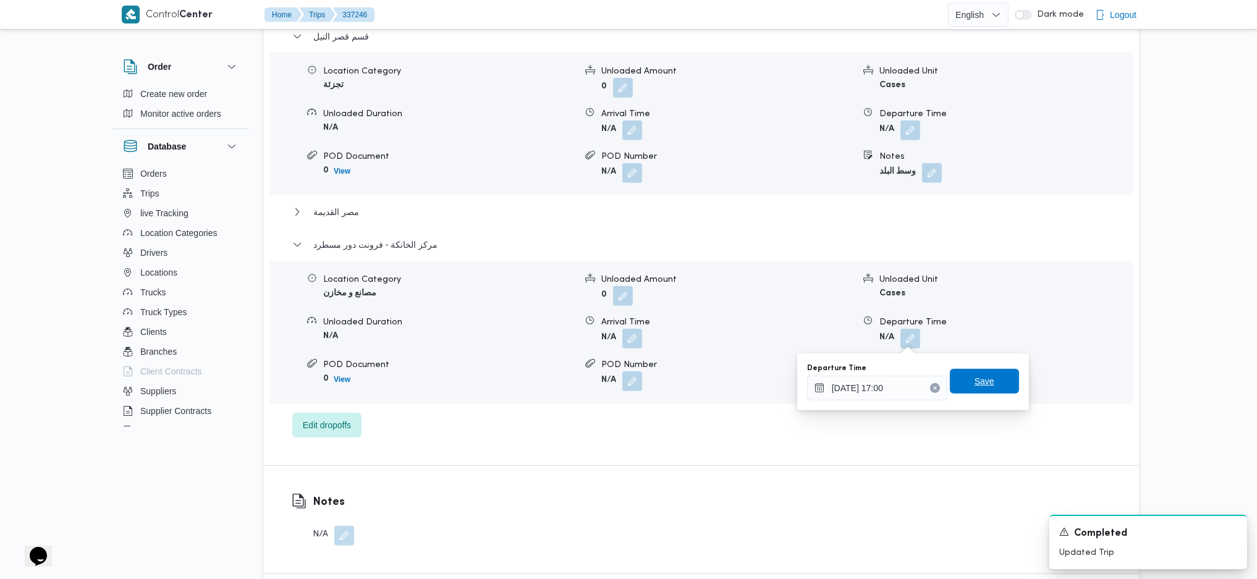
click at [999, 386] on span "Save" at bounding box center [984, 381] width 69 height 25
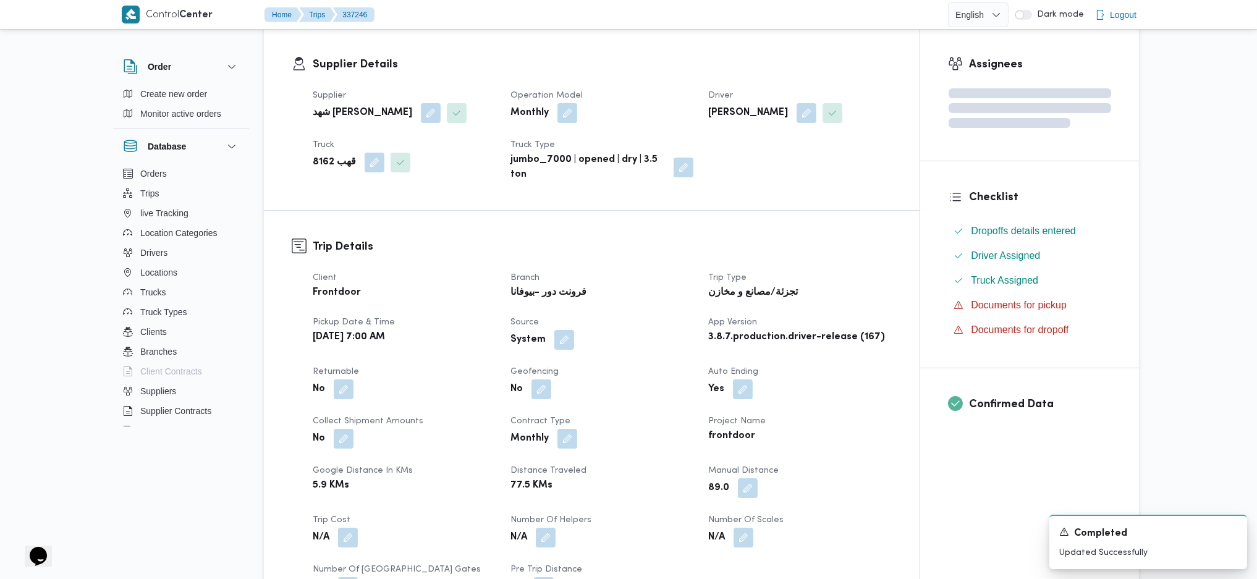
scroll to position [0, 0]
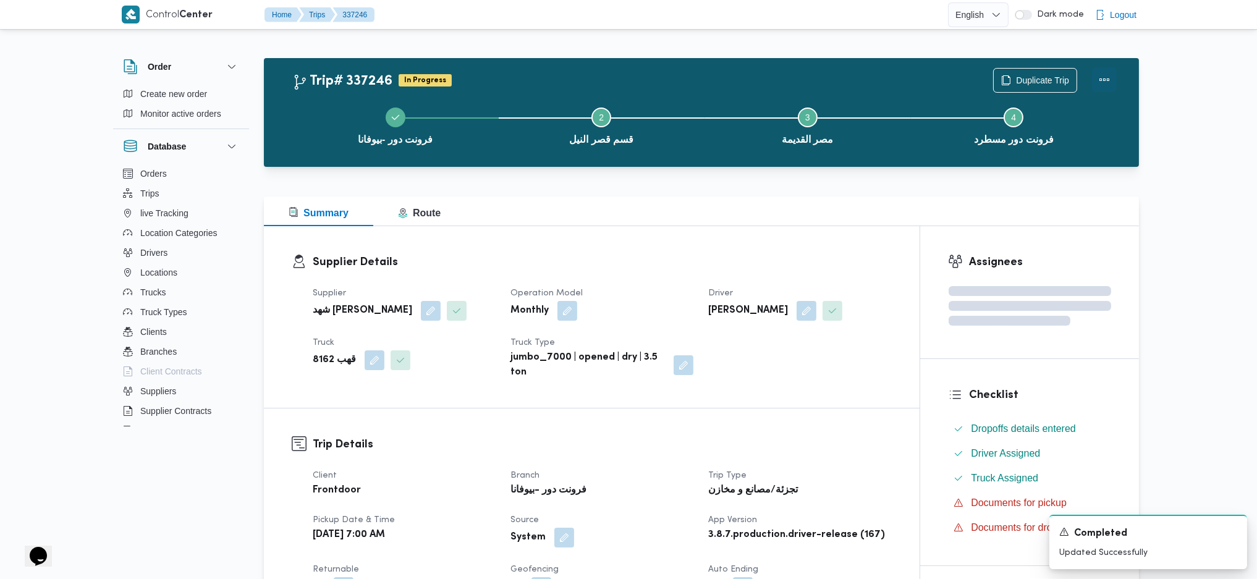
drag, startPoint x: 1122, startPoint y: 78, endPoint x: 1108, endPoint y: 78, distance: 13.6
click at [1109, 78] on div "Duplicate Trip" at bounding box center [1055, 81] width 138 height 40
click at [1108, 78] on button "Actions" at bounding box center [1104, 79] width 25 height 25
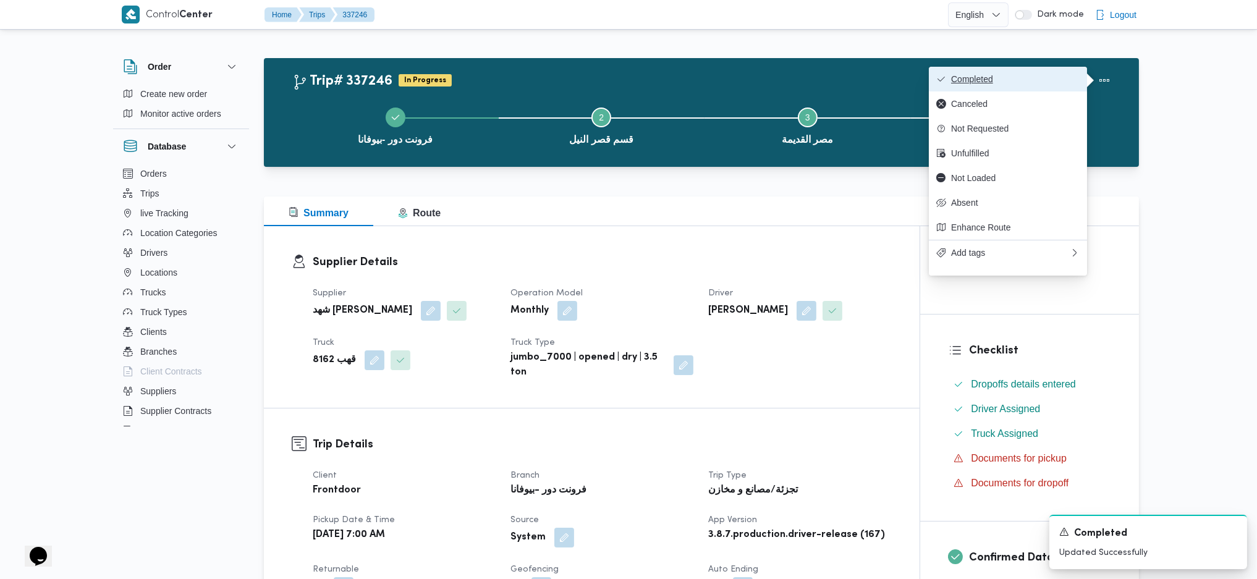
click at [1013, 74] on span "Completed" at bounding box center [1015, 79] width 129 height 10
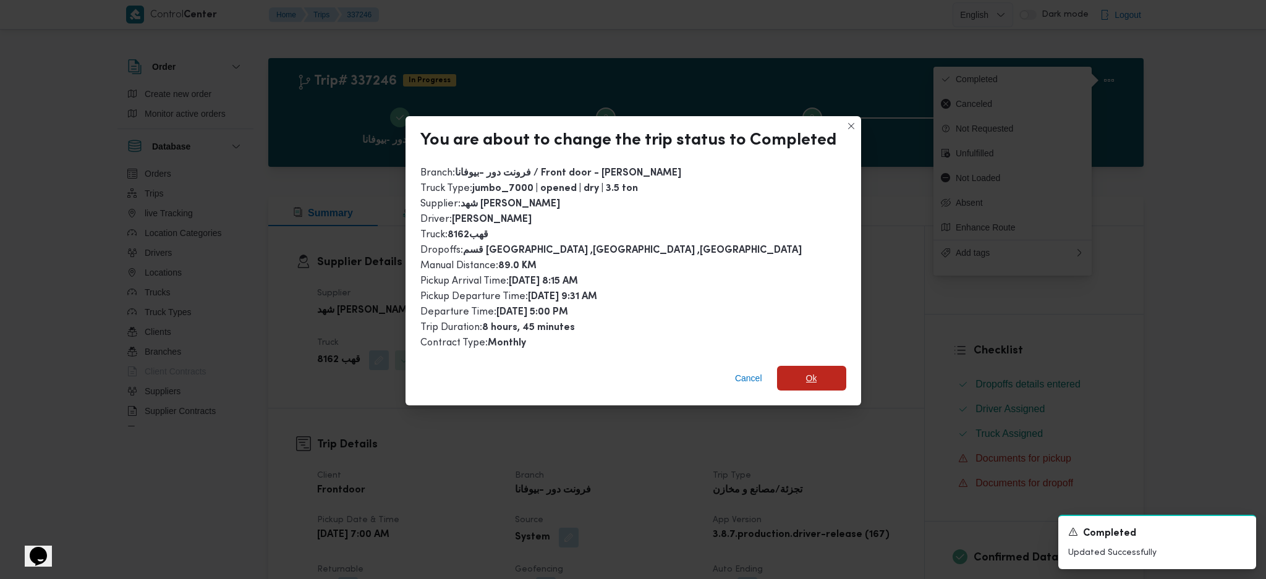
click at [797, 376] on span "Ok" at bounding box center [811, 378] width 69 height 25
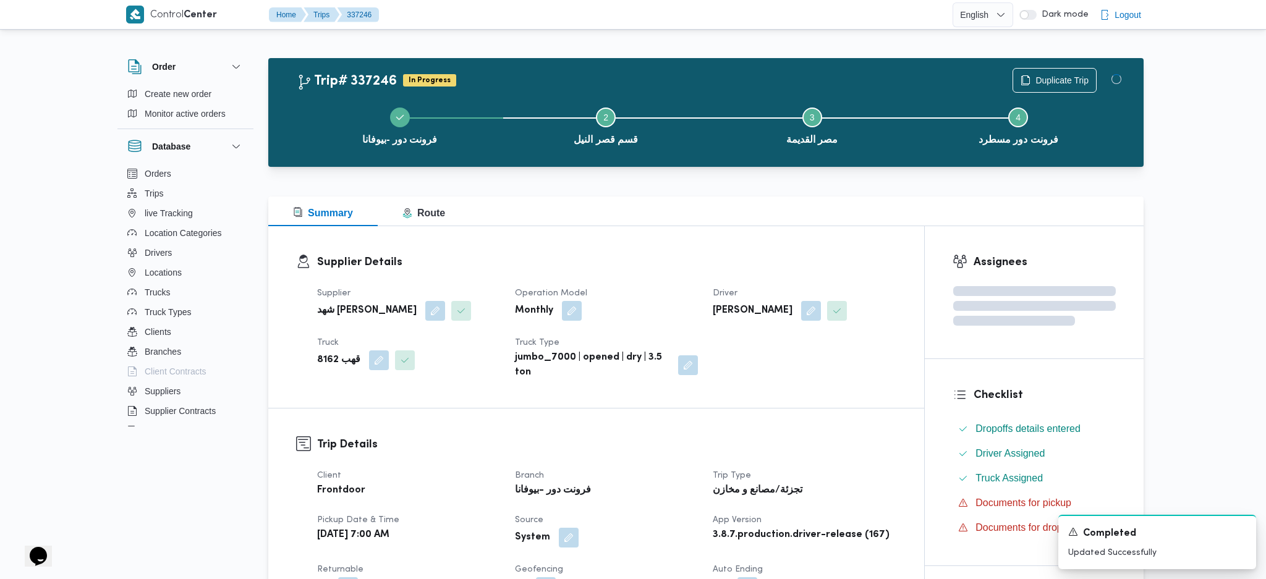
click at [718, 316] on b "عبدالله عبدالسميع احمد بيومي نجدى" at bounding box center [748, 310] width 80 height 15
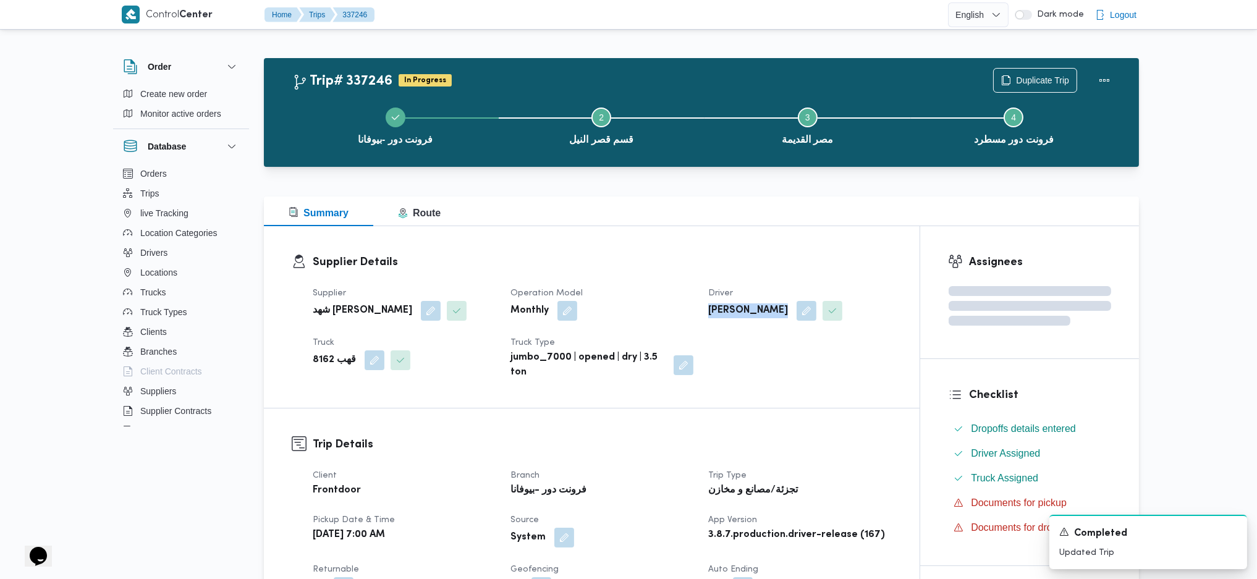
click at [718, 316] on b "عبدالله عبدالسميع احمد بيومي نجدى" at bounding box center [748, 310] width 80 height 15
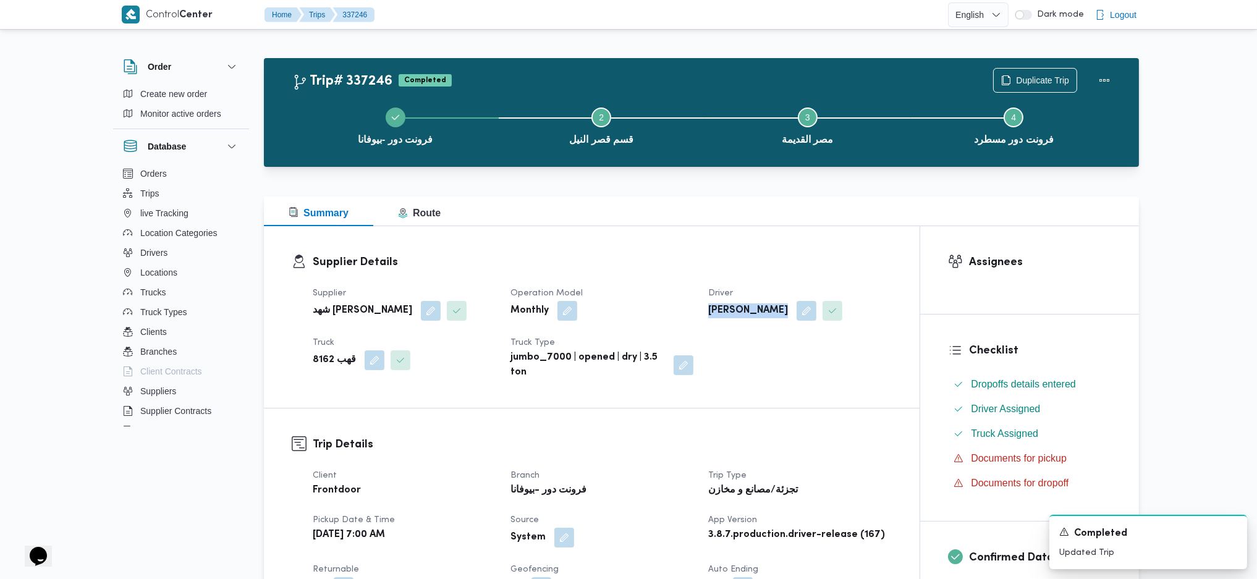
click at [718, 316] on b "عبدالله عبدالسميع احمد بيومي نجدى" at bounding box center [748, 310] width 80 height 15
click at [666, 227] on div "Supplier Details Supplier شهد مصطفي احمد عبدة عباس حمودة Operation Model Monthl…" at bounding box center [592, 317] width 656 height 182
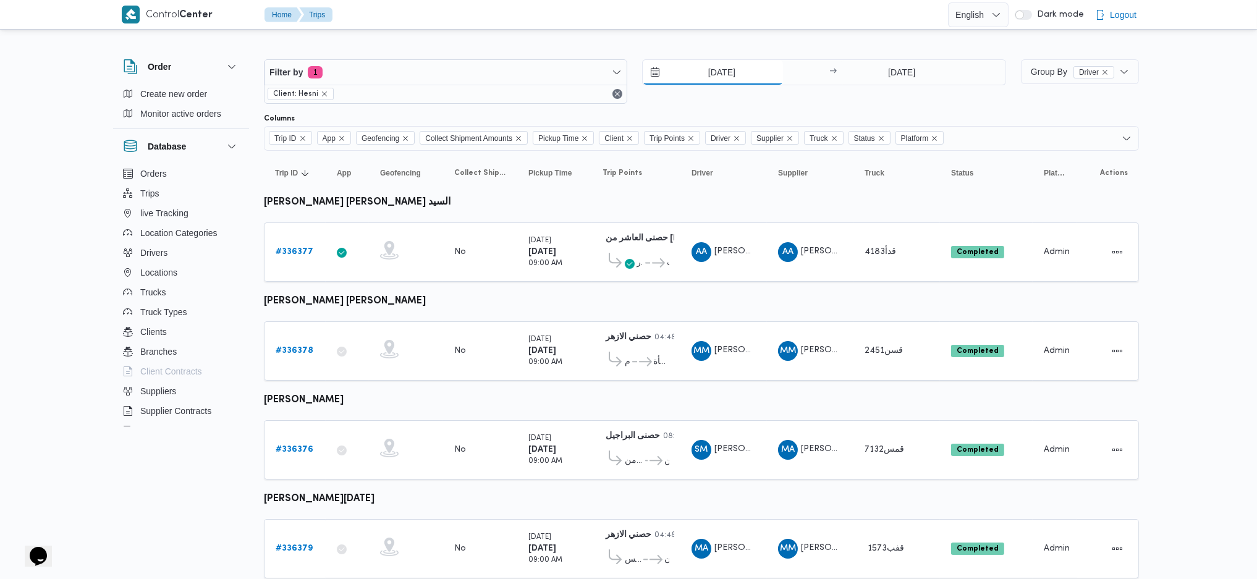
click at [719, 83] on input "[DATE]" at bounding box center [713, 72] width 140 height 25
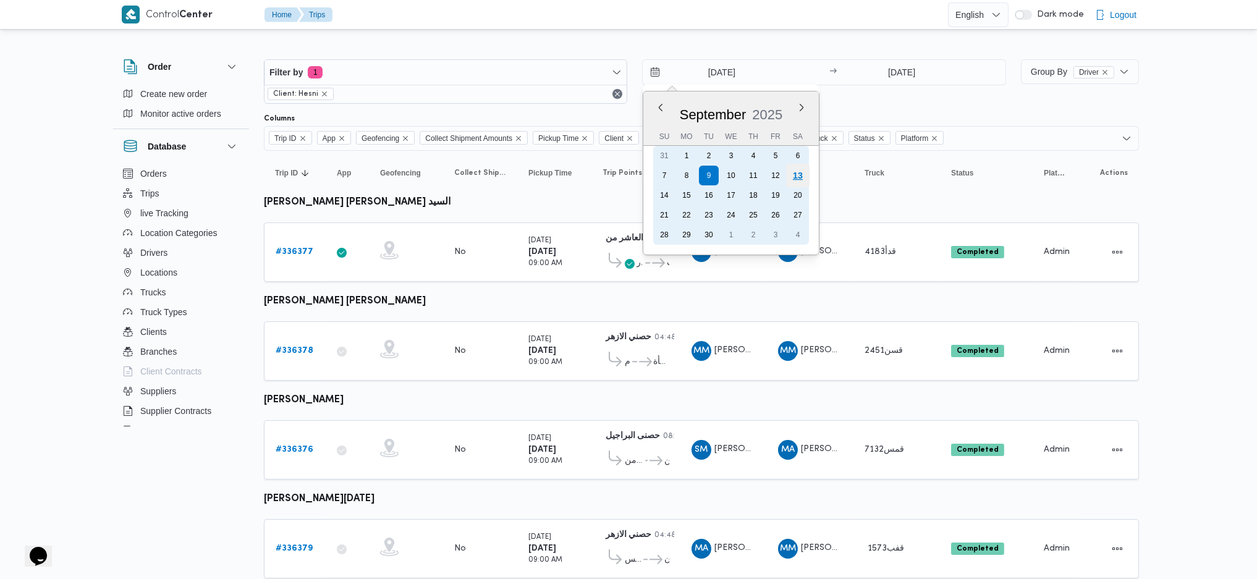
click at [797, 166] on div "13" at bounding box center [797, 175] width 23 height 23
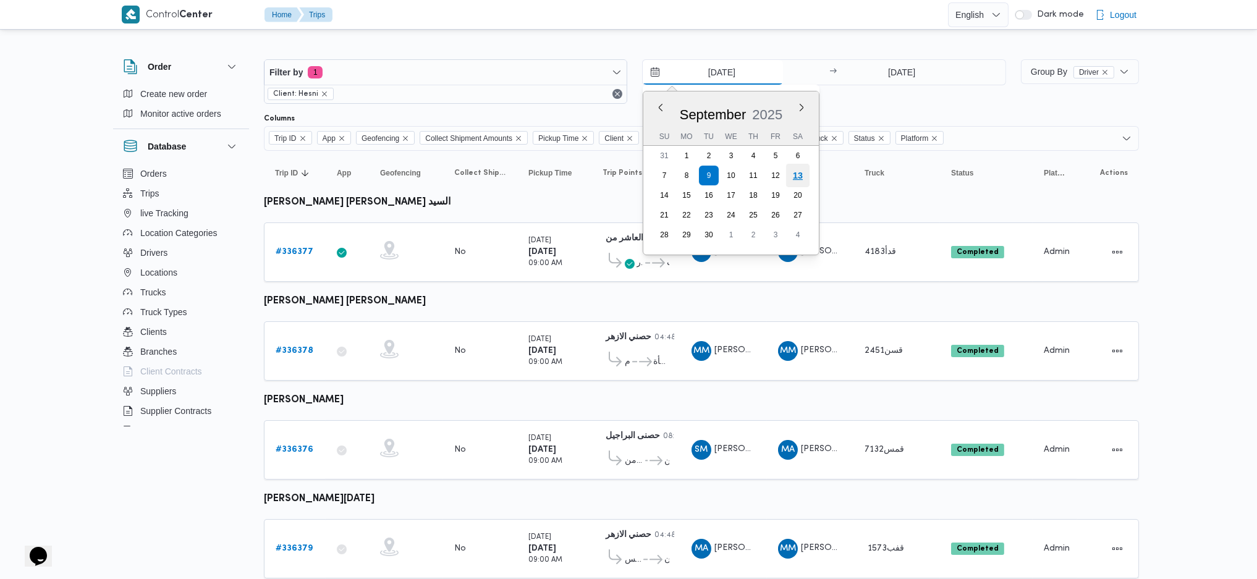
type input "[DATE]"
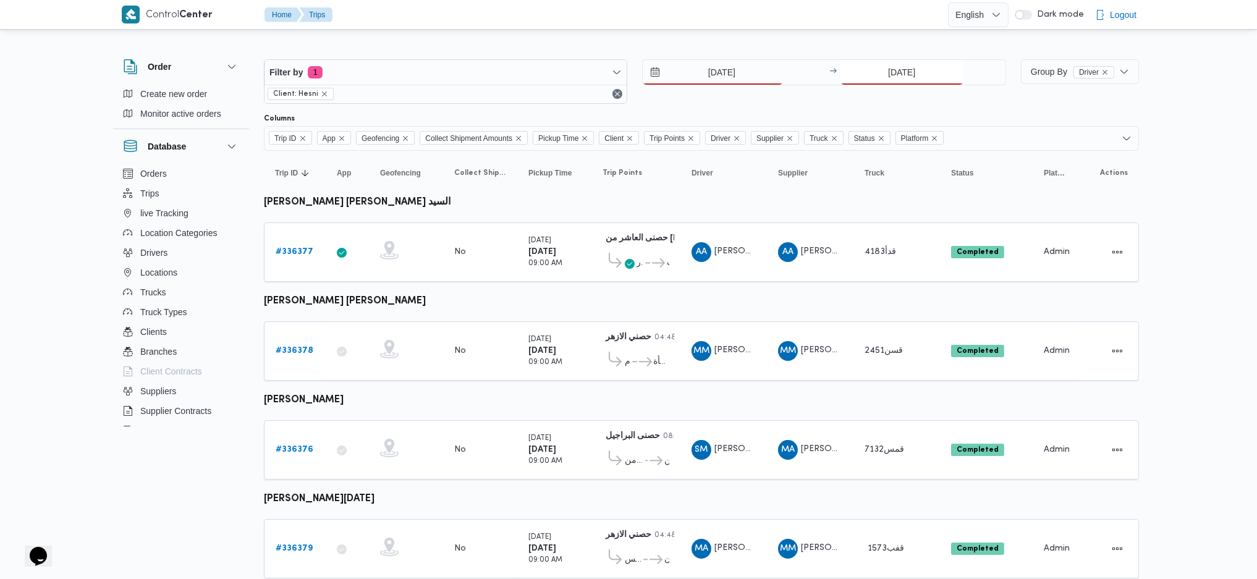
click at [903, 69] on input "[DATE]" at bounding box center [901, 72] width 123 height 25
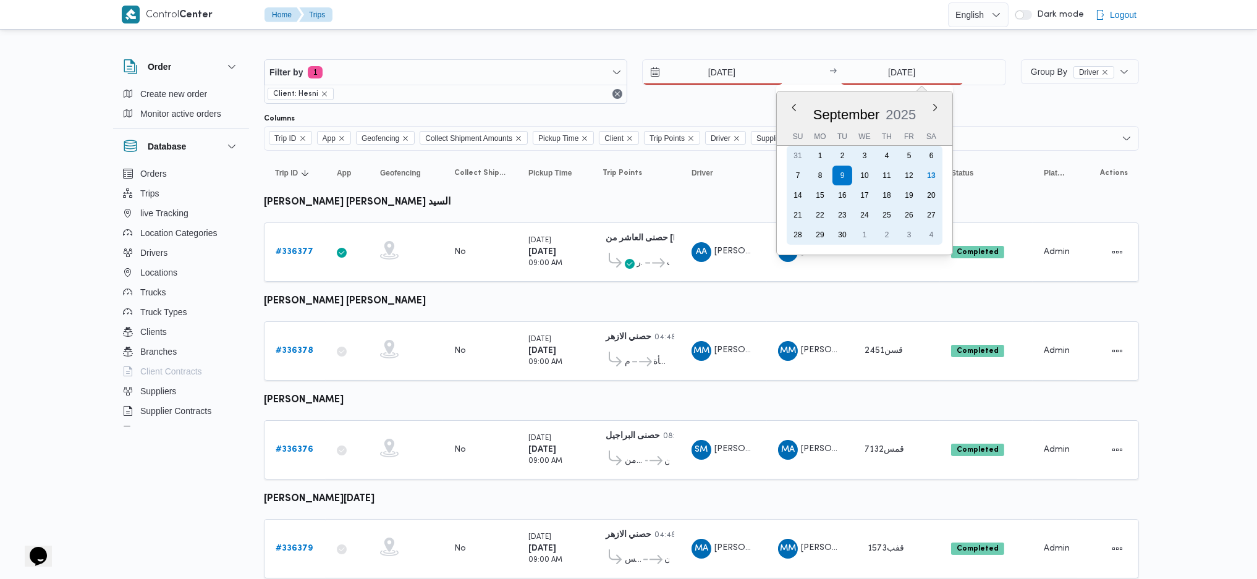
click at [928, 177] on div "13" at bounding box center [931, 176] width 20 height 20
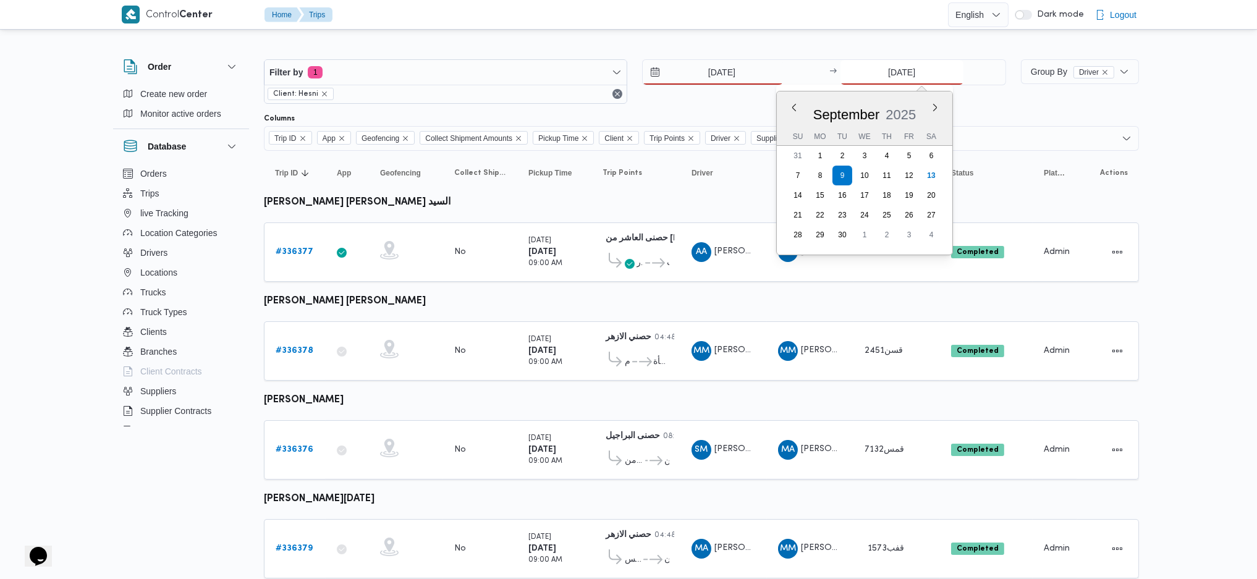
type input "[DATE]"
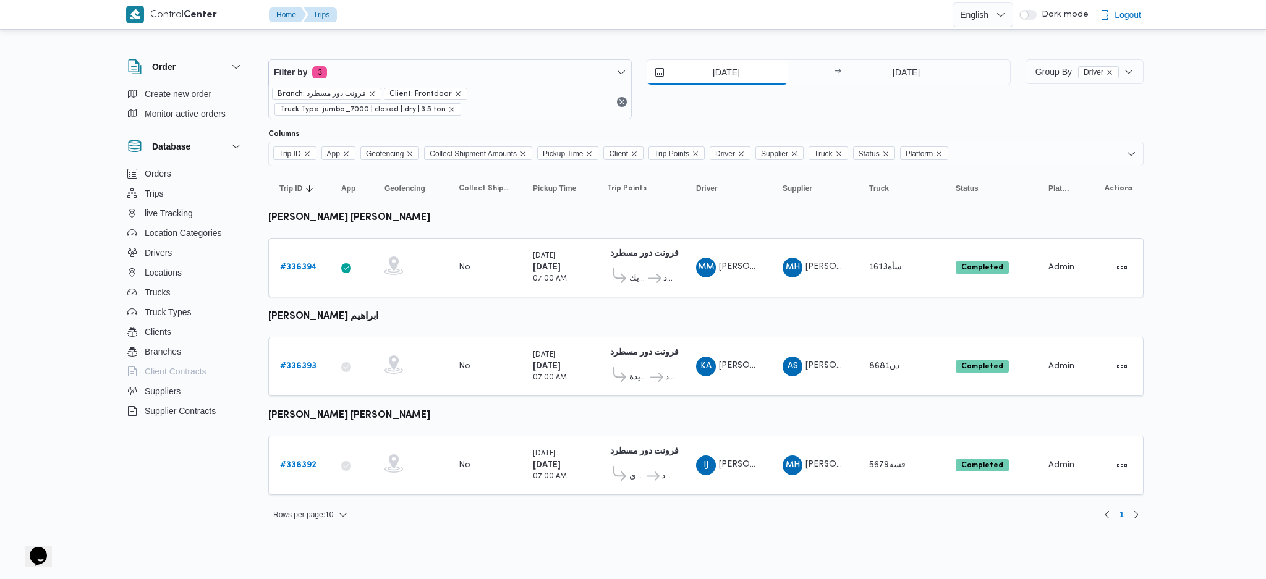
click at [727, 65] on input "[DATE]" at bounding box center [717, 72] width 140 height 25
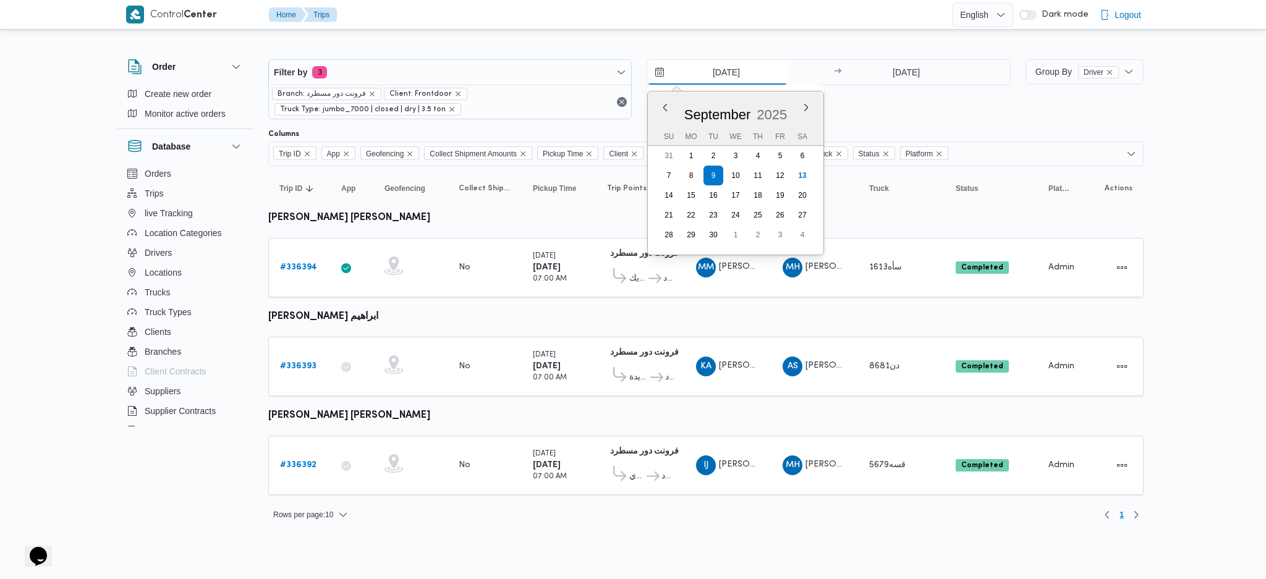
drag, startPoint x: 714, startPoint y: 62, endPoint x: 723, endPoint y: 67, distance: 10.8
click at [714, 62] on input "[DATE]" at bounding box center [717, 72] width 140 height 25
click at [815, 180] on div "September 2025 September 2025 Su Mo Tu We Th Fr Sa 31 1 2 3 4 5 6 7 8 9 10 11 1…" at bounding box center [736, 172] width 176 height 163
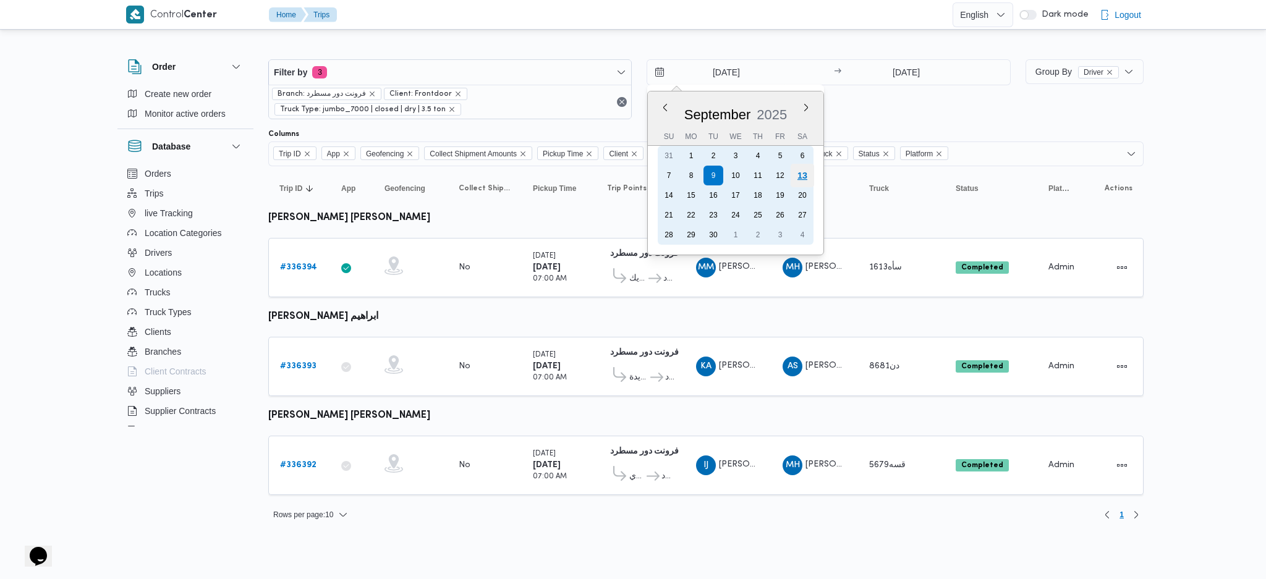
click at [803, 177] on div "13" at bounding box center [801, 175] width 23 height 23
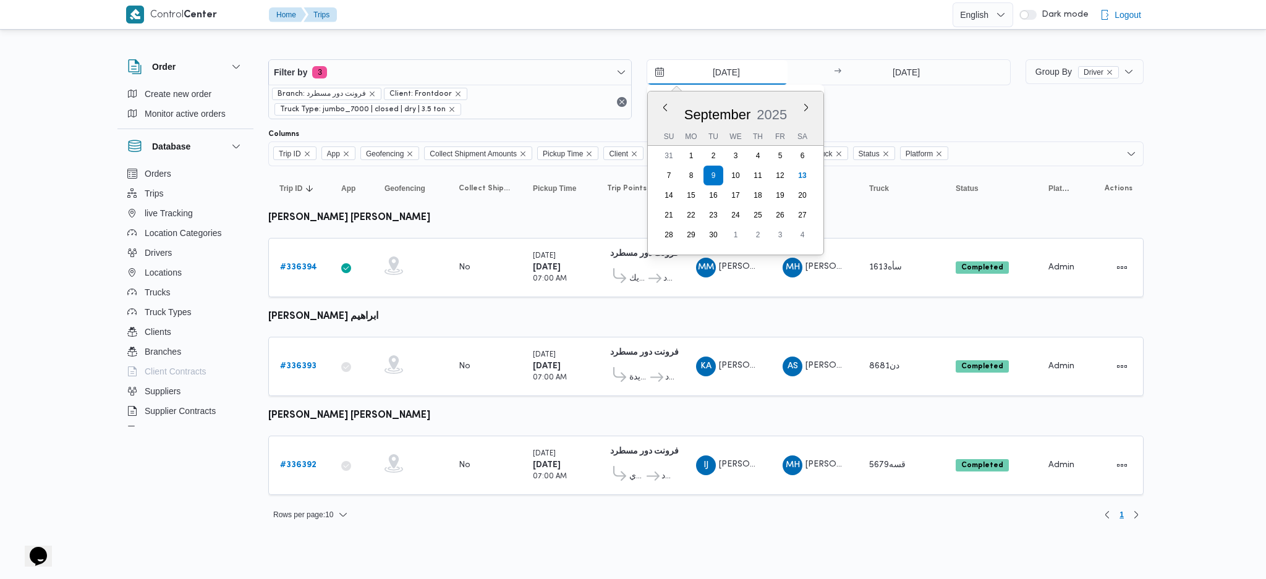
type input "[DATE]"
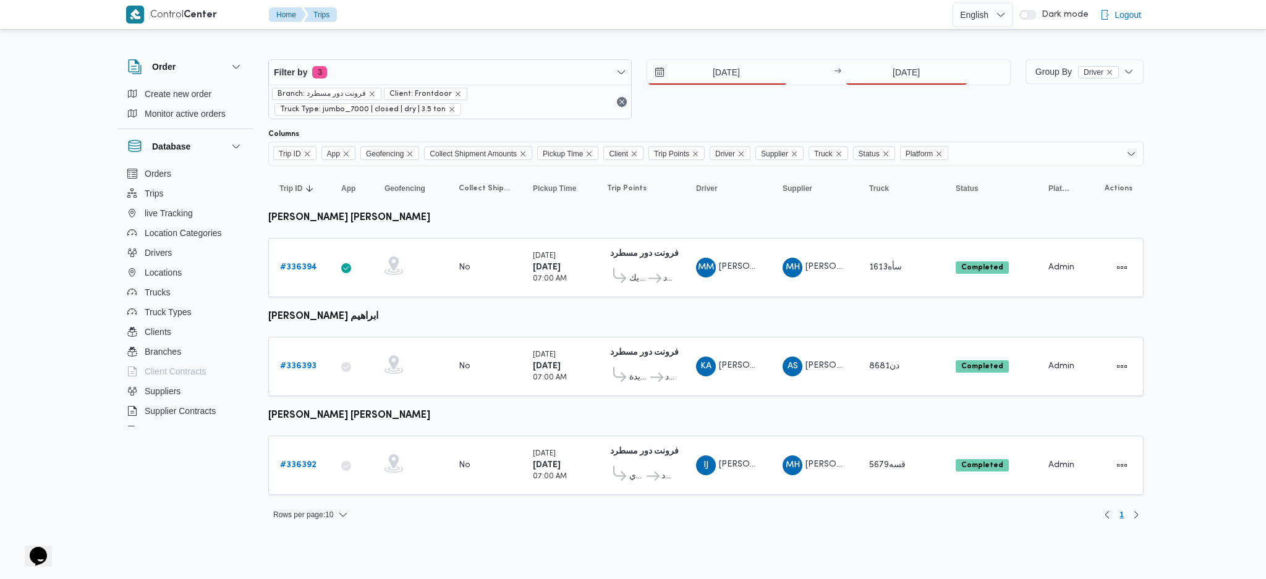
click at [895, 85] on div "13/9/2025 → 9/9/2025" at bounding box center [827, 72] width 363 height 26
click at [915, 73] on input "[DATE]" at bounding box center [906, 72] width 123 height 25
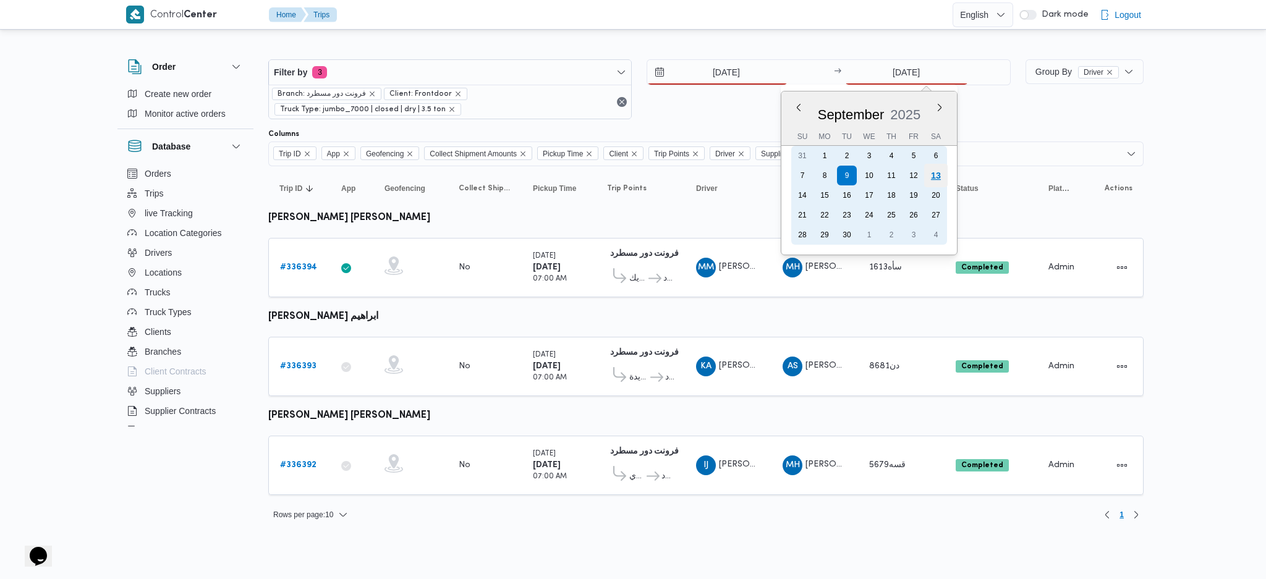
click at [943, 182] on div "13" at bounding box center [934, 175] width 23 height 23
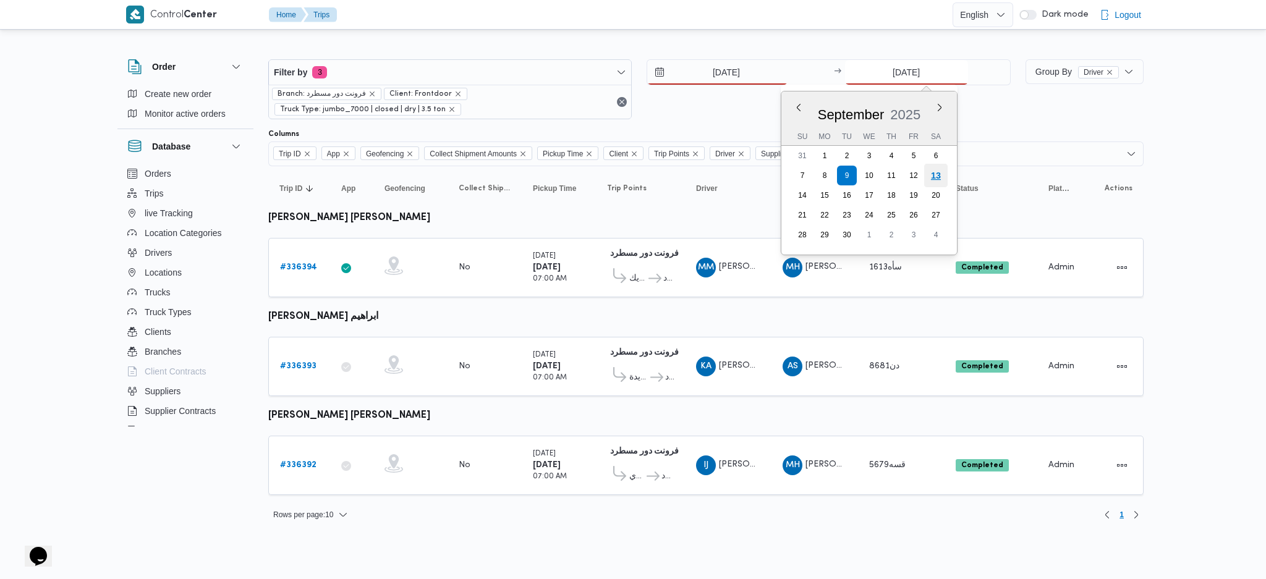
type input "[DATE]"
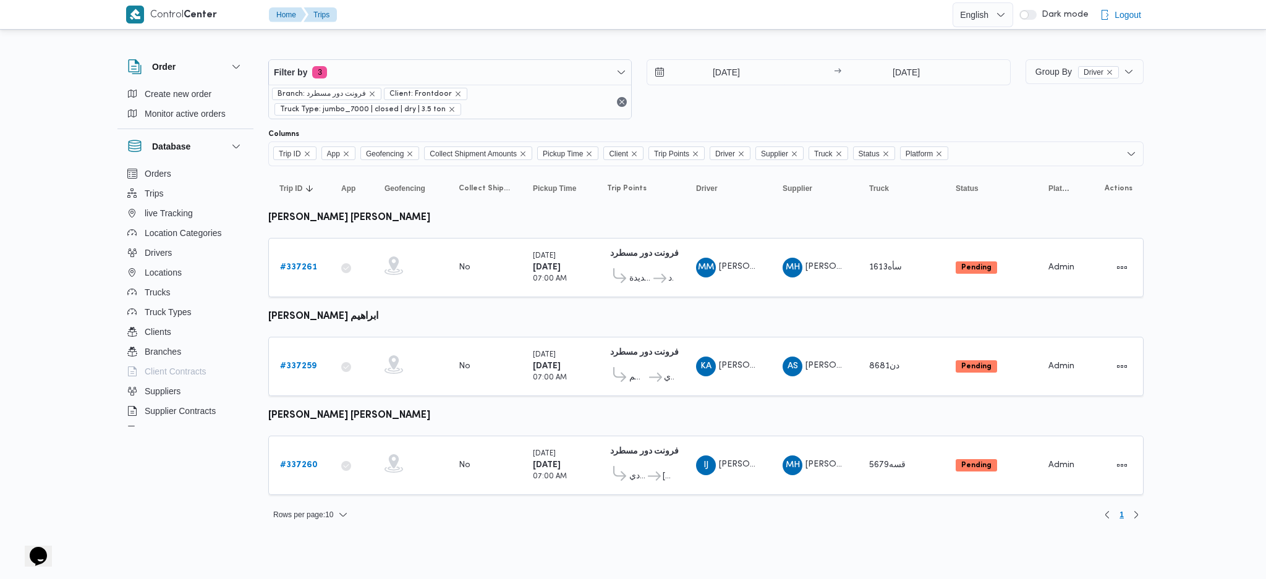
click at [764, 307] on table "Trip ID Click to sort in ascending order App Click to sort in ascending order G…" at bounding box center [705, 336] width 875 height 341
click at [299, 260] on link "# 337261" at bounding box center [298, 267] width 37 height 15
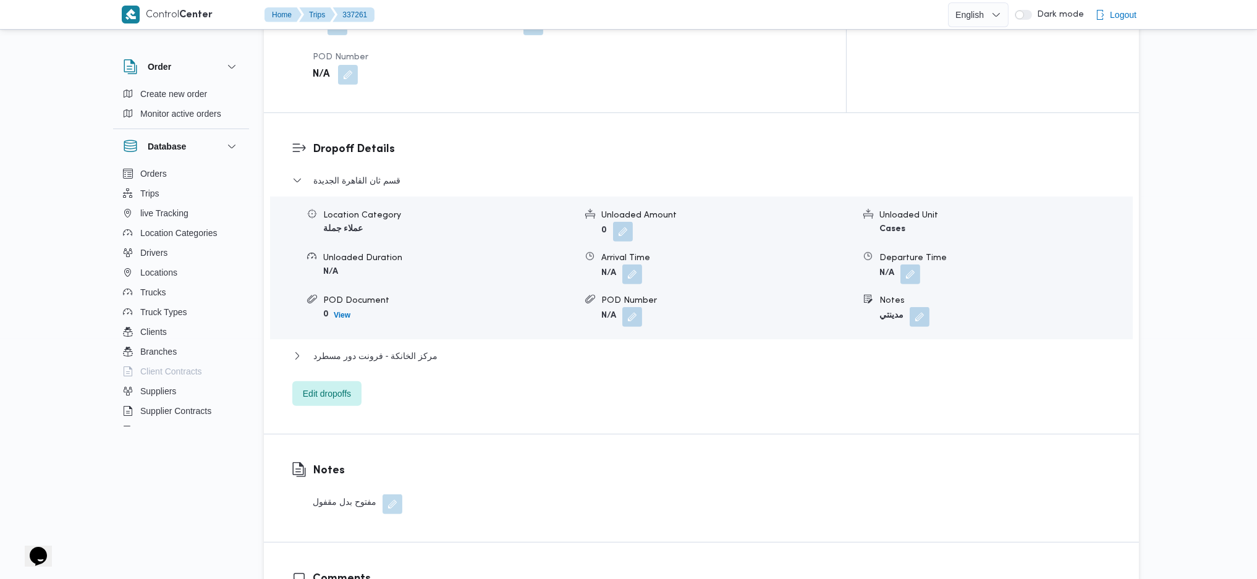
scroll to position [1071, 0]
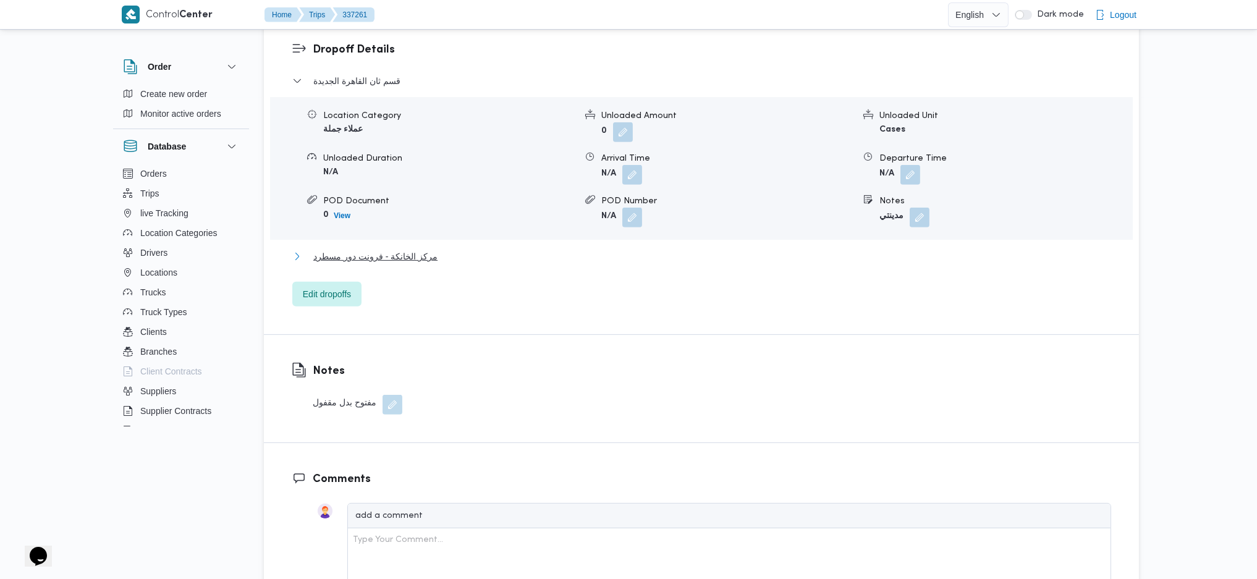
click at [420, 249] on span "مركز الخانكة - فرونت دور مسطرد" at bounding box center [375, 256] width 124 height 15
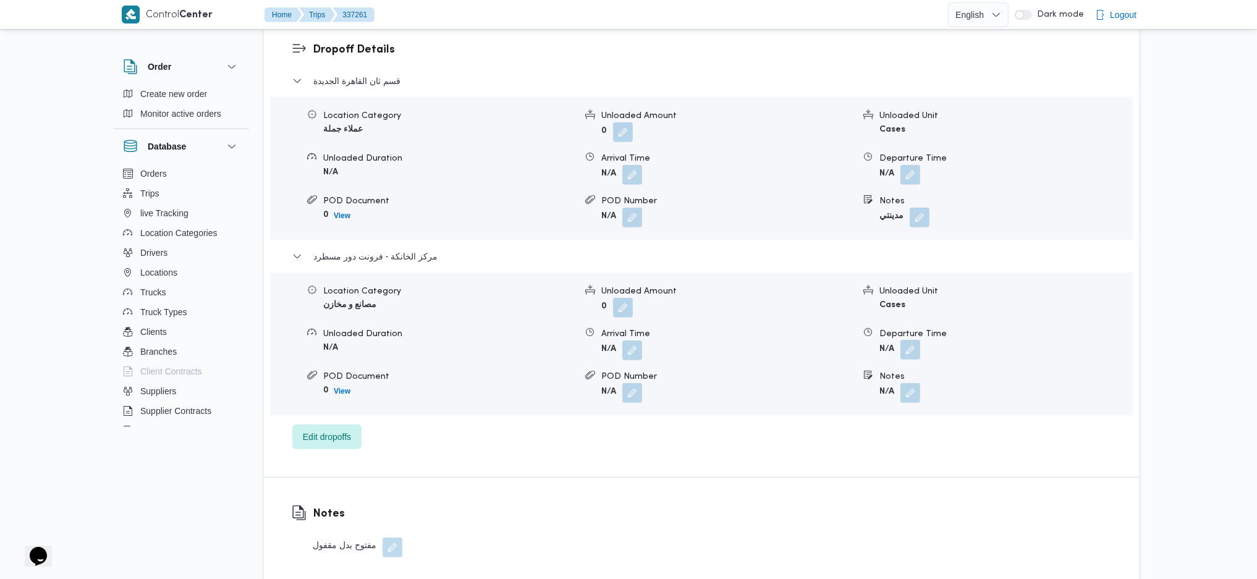
click at [911, 340] on button "button" at bounding box center [910, 350] width 20 height 20
click at [887, 384] on div "You are in a dialog. To close this dialog, hit escape. Departure Time Save" at bounding box center [913, 359] width 232 height 57
click at [898, 365] on input "Departure Time" at bounding box center [877, 365] width 140 height 25
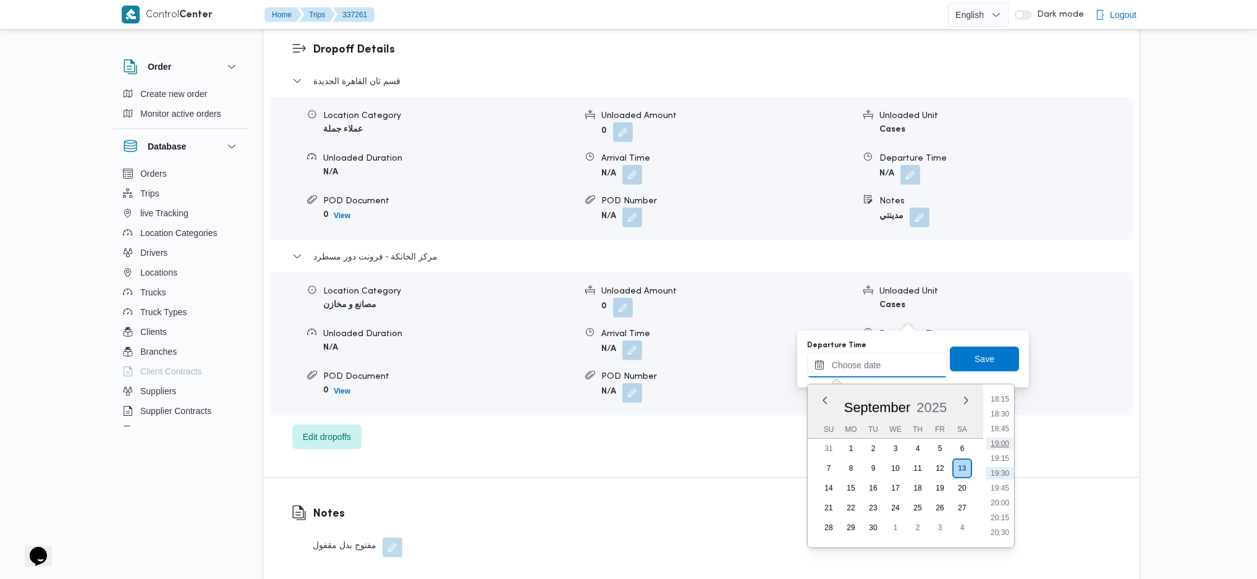
scroll to position [1002, 0]
drag, startPoint x: 1003, startPoint y: 499, endPoint x: 1005, endPoint y: 492, distance: 7.2
click at [1003, 490] on li "18:30" at bounding box center [1000, 496] width 28 height 12
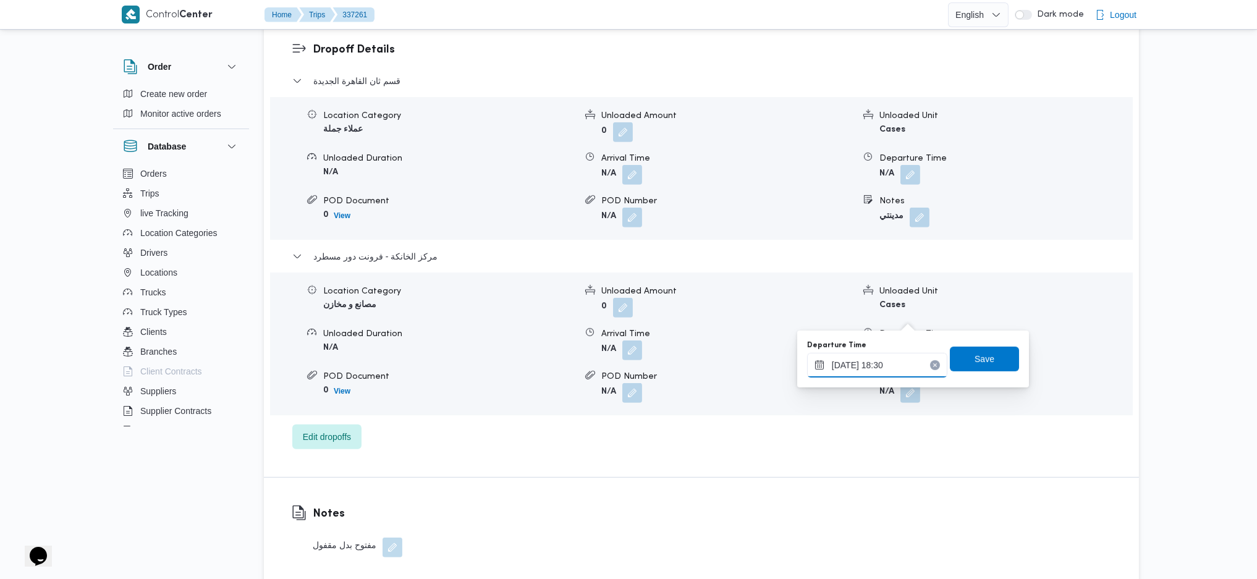
click at [894, 371] on input "13/09/2025 18:30" at bounding box center [877, 365] width 140 height 25
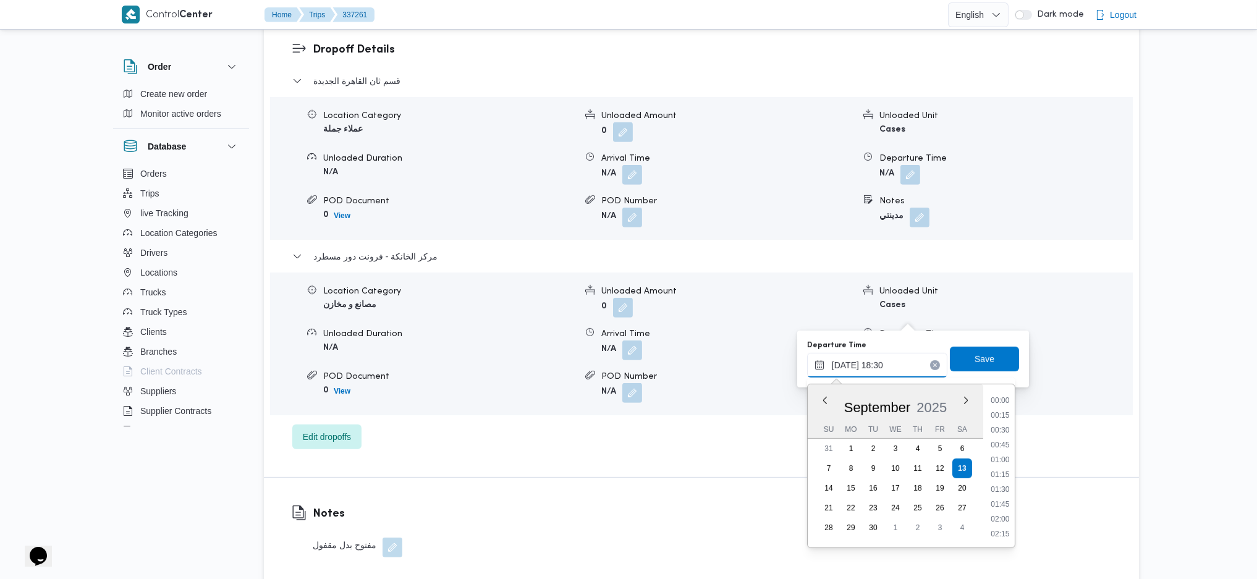
scroll to position [1024, 0]
click at [1004, 455] on li "18:15" at bounding box center [1000, 459] width 28 height 12
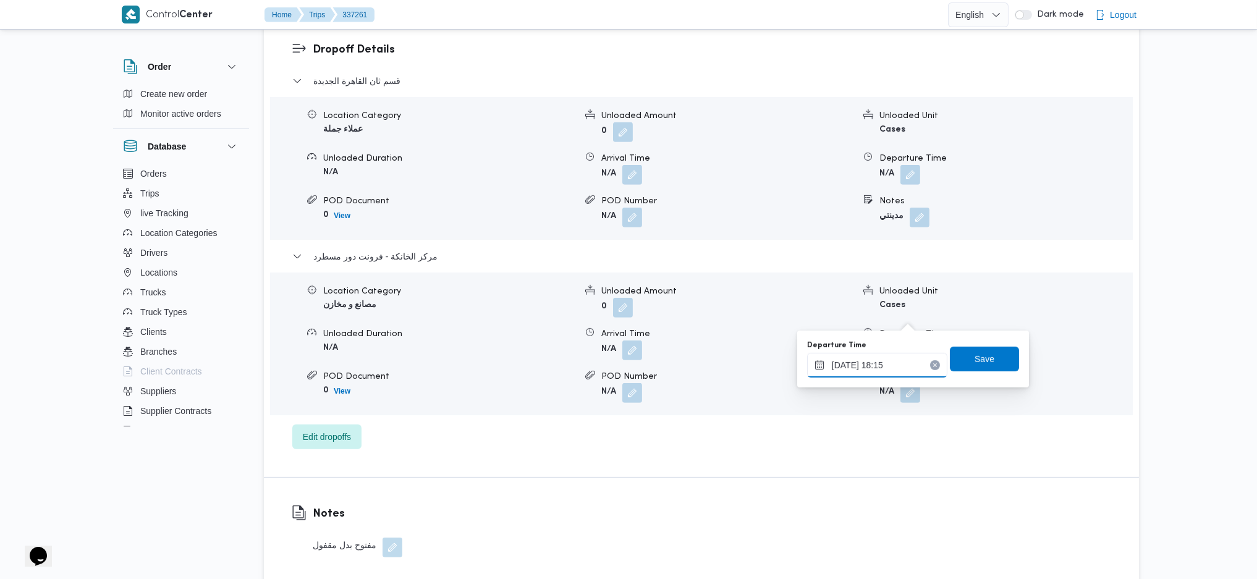
drag, startPoint x: 891, startPoint y: 362, endPoint x: 920, endPoint y: 374, distance: 30.8
click at [891, 361] on input "[DATE] 18:15" at bounding box center [877, 365] width 140 height 25
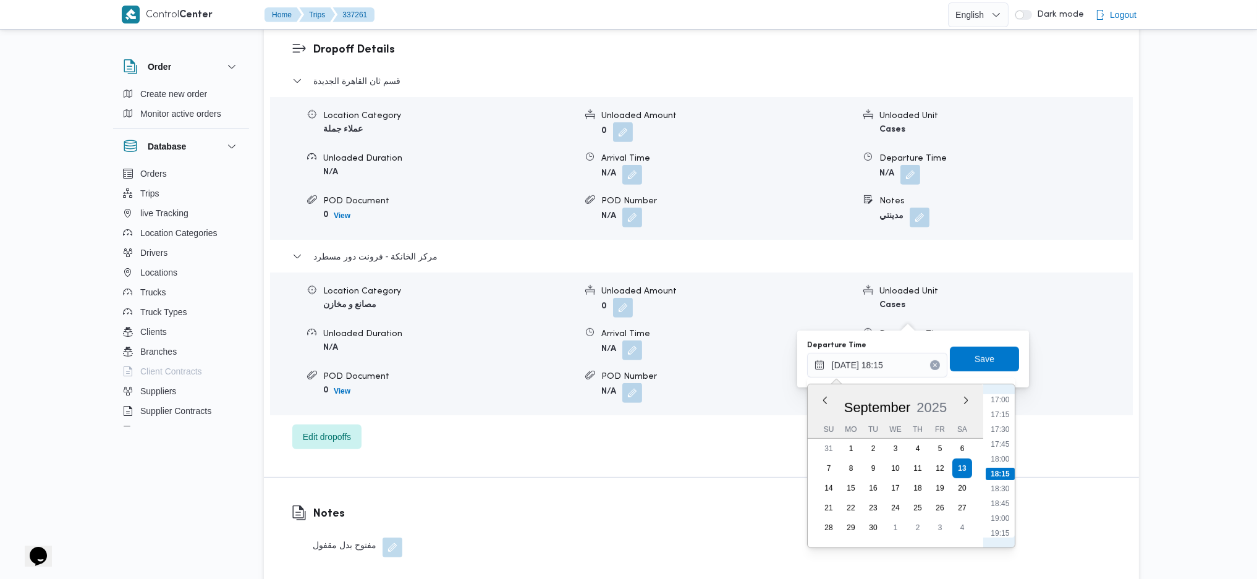
scroll to position [887, 0]
click at [1000, 490] on li "17:00" at bounding box center [1000, 521] width 28 height 12
type input "13/09/2025 17:00"
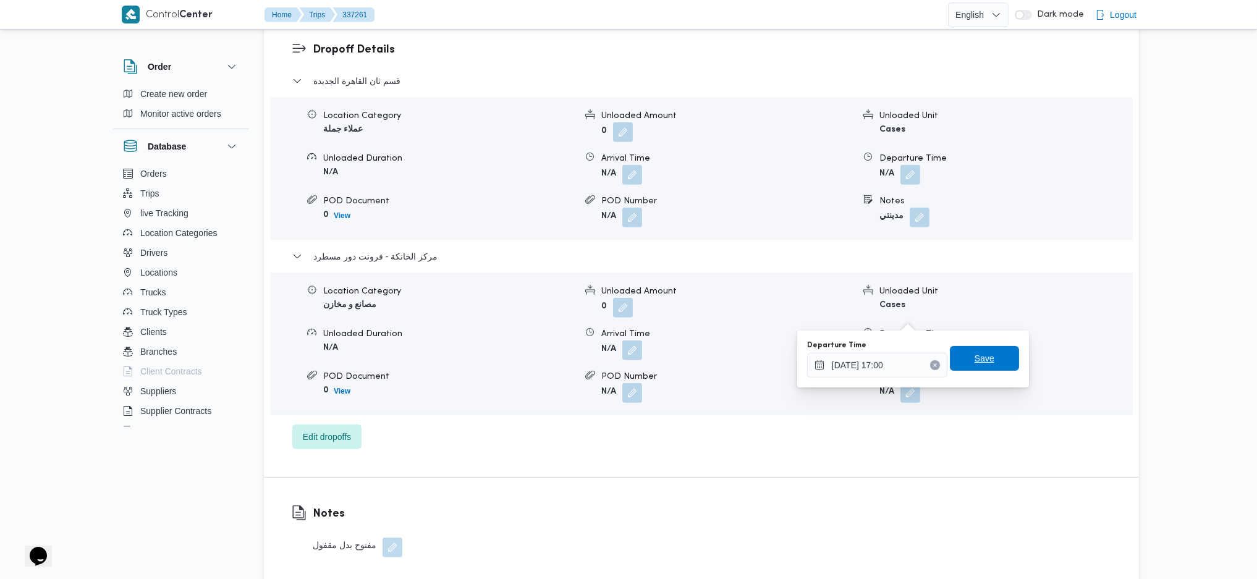
click at [982, 374] on div "Departure Time 13/09/2025 17:00 Save" at bounding box center [913, 359] width 214 height 40
click at [961, 352] on span "Save" at bounding box center [984, 359] width 69 height 25
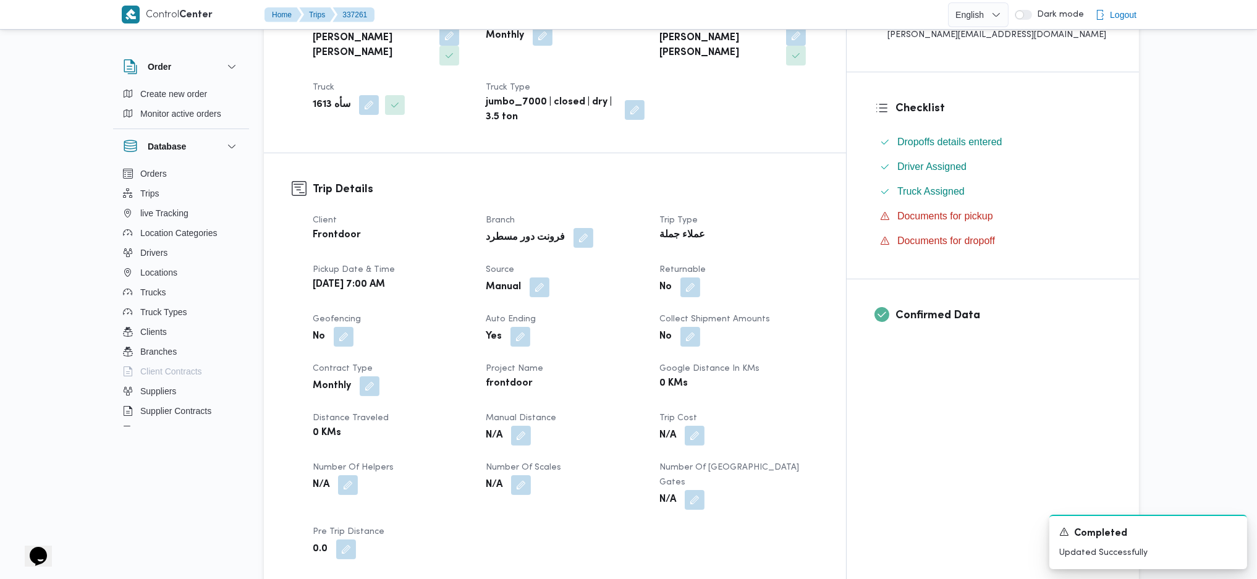
scroll to position [494, 0]
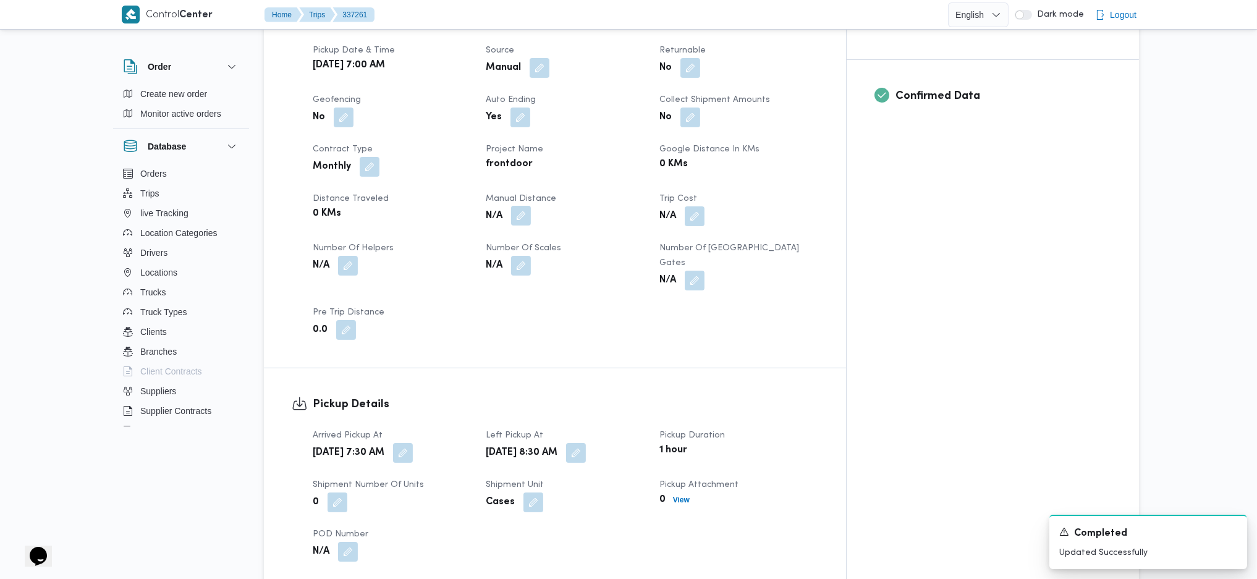
click at [531, 206] on button "button" at bounding box center [521, 216] width 20 height 20
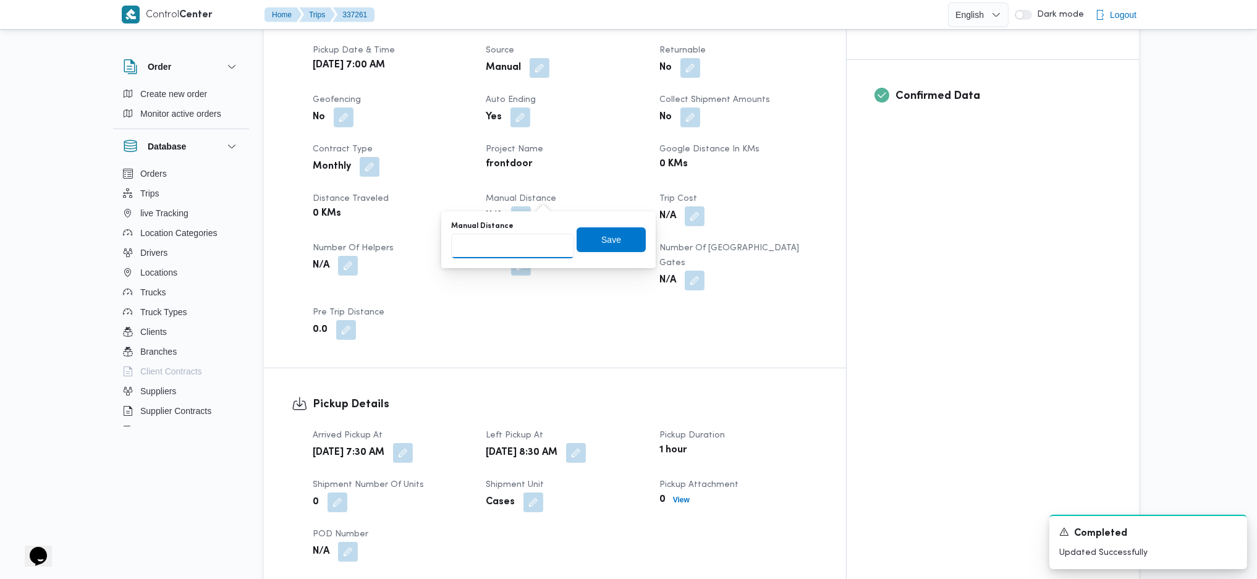
click at [517, 255] on input "Manual Distance" at bounding box center [512, 246] width 123 height 25
type input "115"
click at [601, 242] on span "Save" at bounding box center [611, 239] width 20 height 15
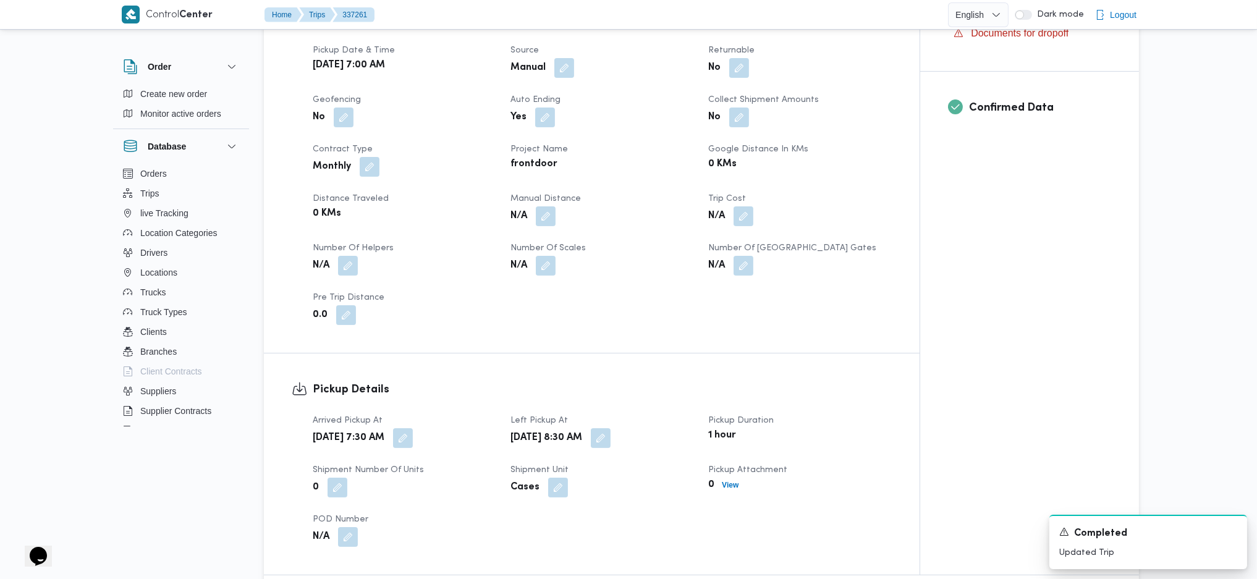
scroll to position [0, 0]
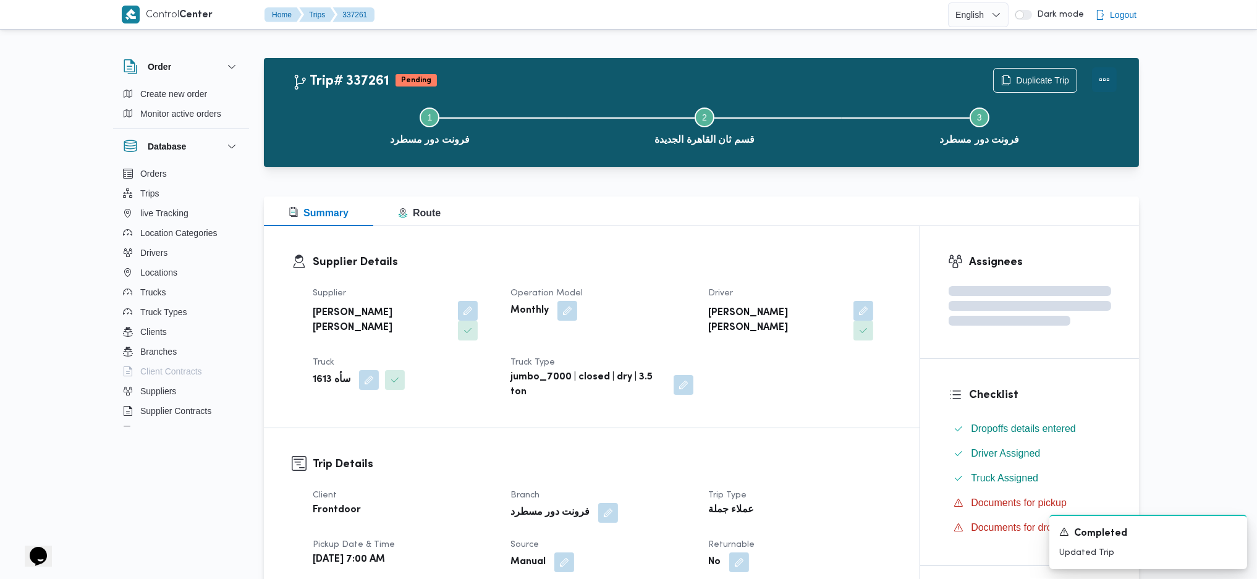
click at [1045, 76] on button "Actions" at bounding box center [1104, 79] width 25 height 25
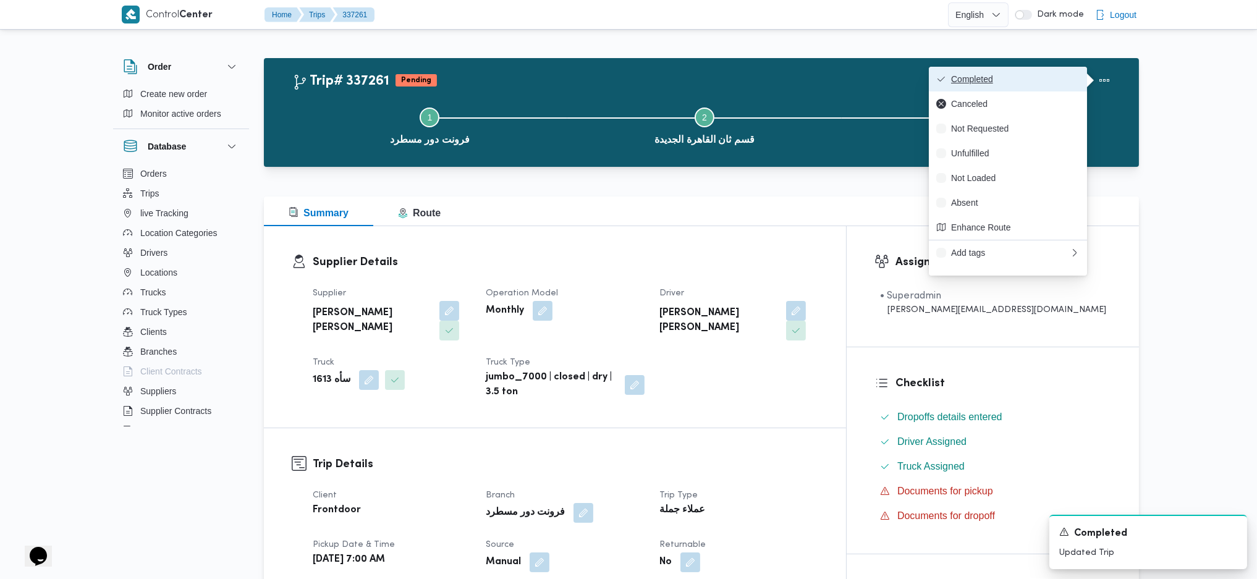
click at [1045, 75] on span "Completed" at bounding box center [1015, 79] width 129 height 10
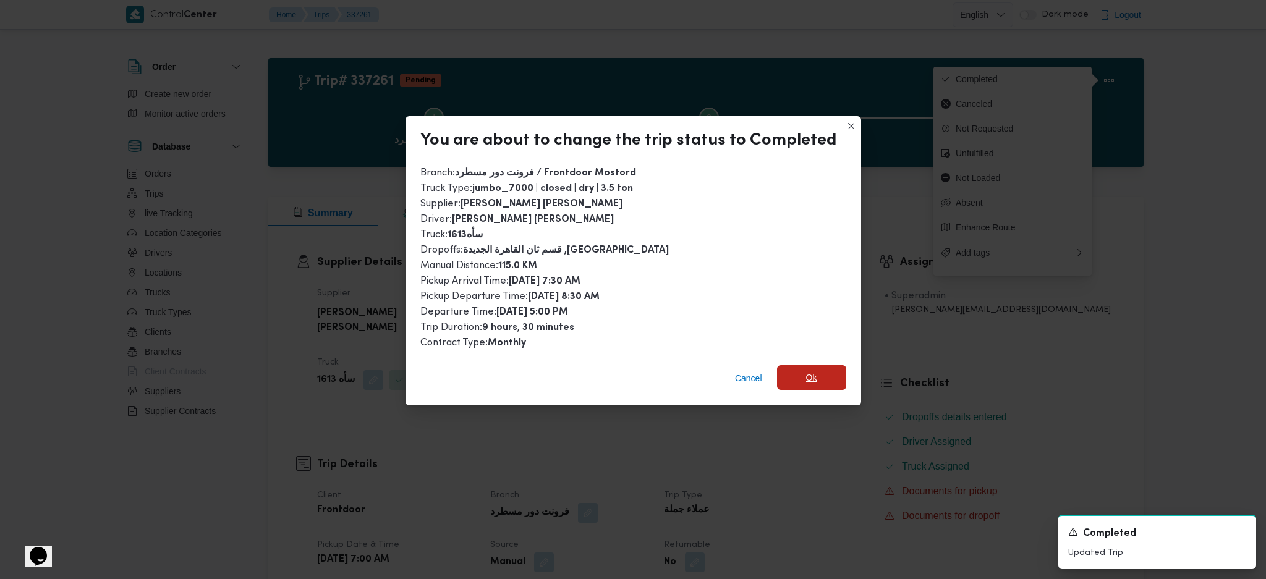
click at [828, 384] on span "Ok" at bounding box center [811, 377] width 69 height 25
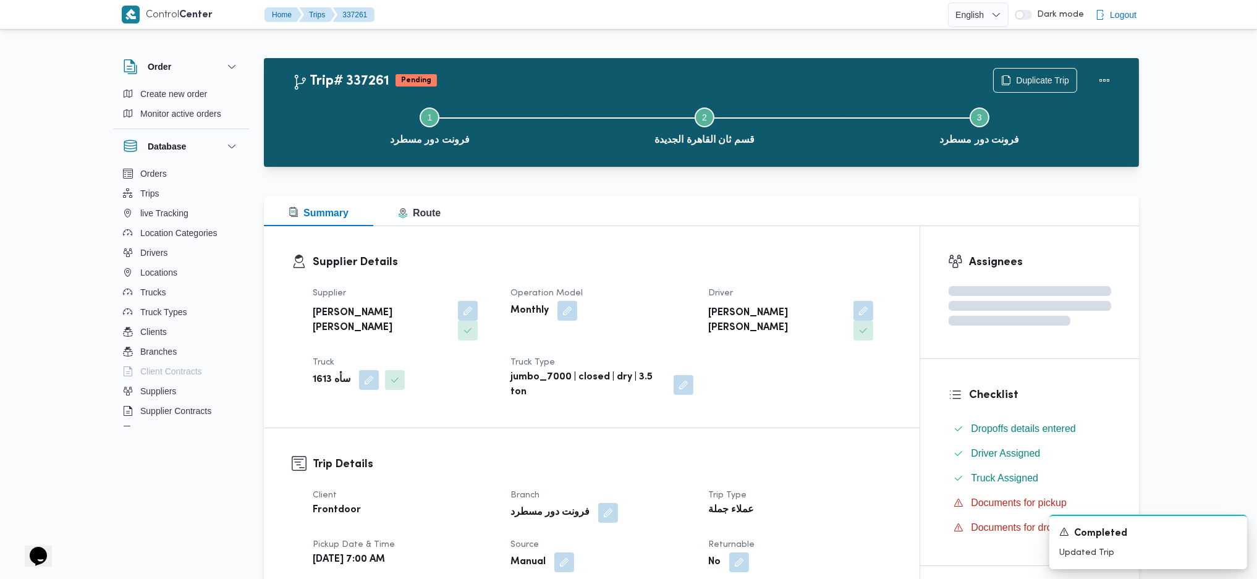
click at [834, 391] on div "Supplier Details Supplier محمد هاني محمد جوده محمود Operation Model Monthly Dri…" at bounding box center [592, 326] width 656 height 201
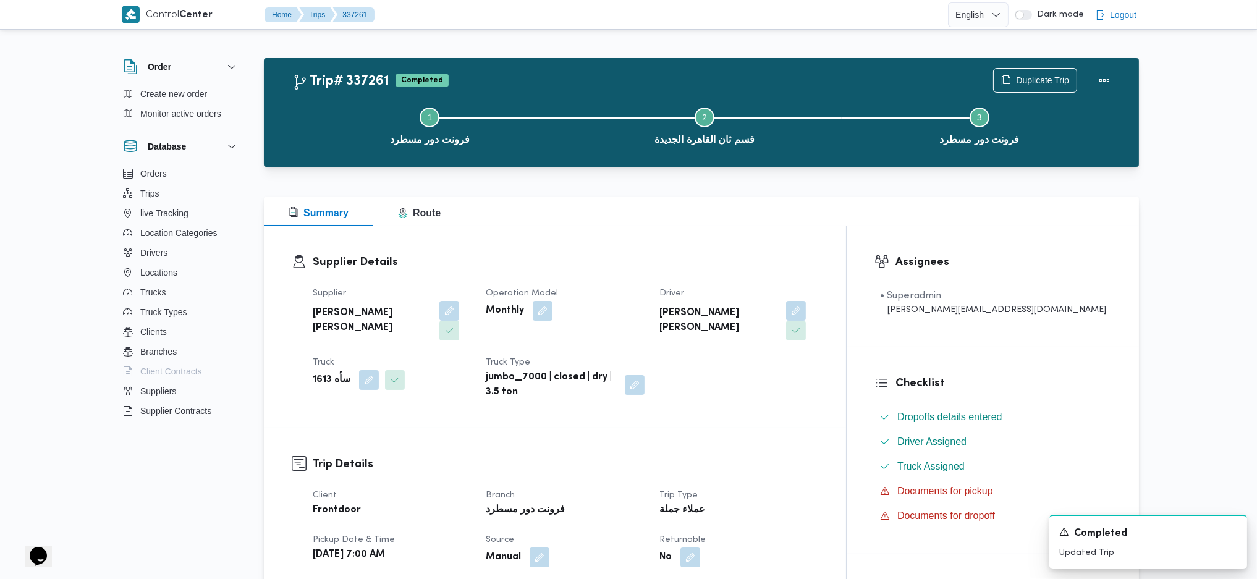
click at [620, 219] on div "Summary Route" at bounding box center [701, 212] width 875 height 30
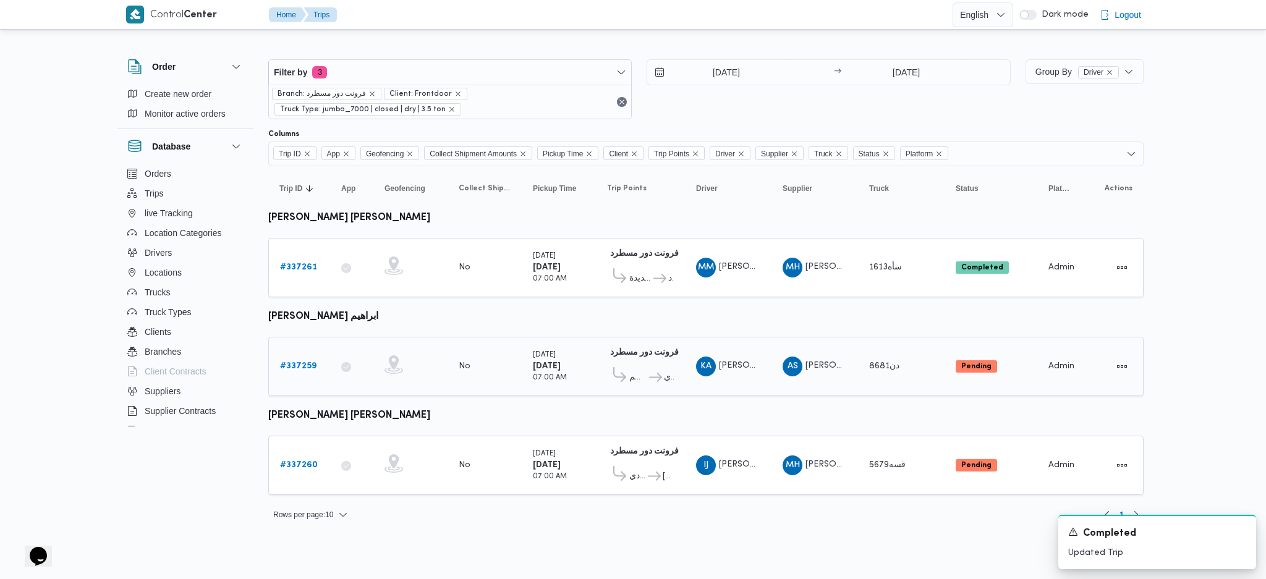
click at [305, 362] on b "# 337259" at bounding box center [298, 366] width 36 height 8
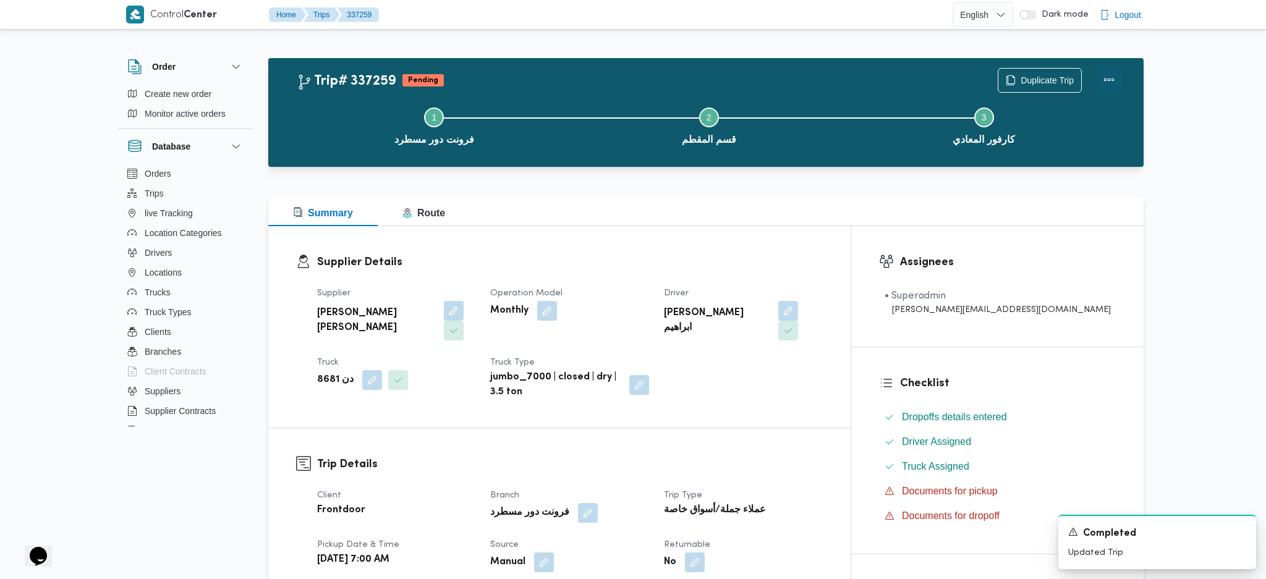
click at [1045, 78] on button "Actions" at bounding box center [1108, 79] width 25 height 25
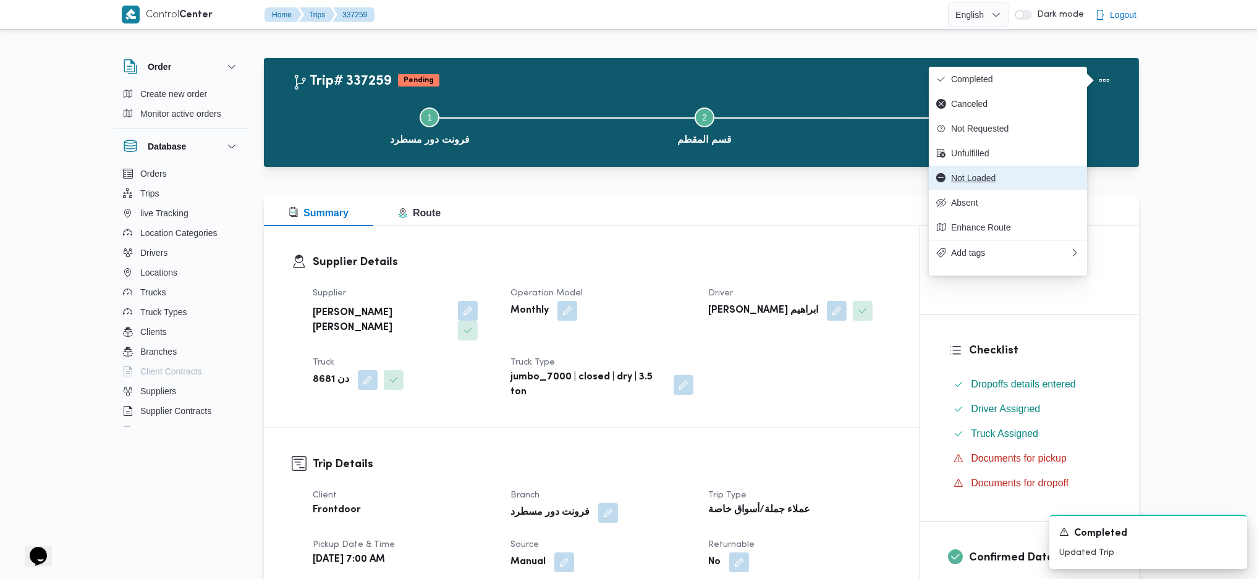
click at [994, 183] on span "Not Loaded" at bounding box center [1015, 178] width 129 height 10
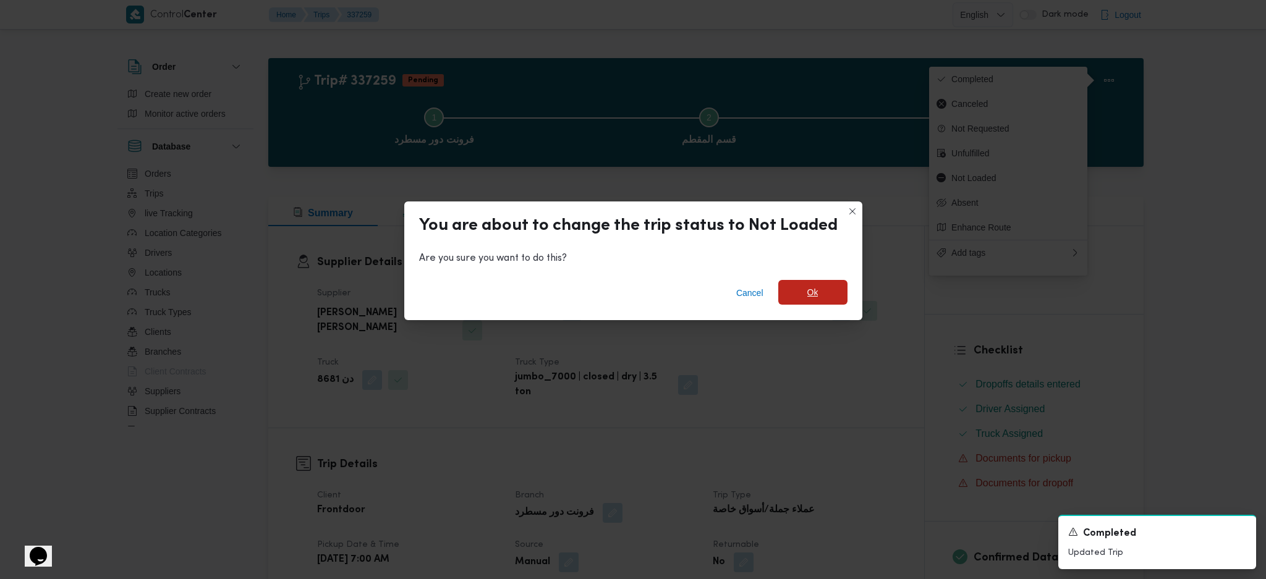
click at [812, 296] on span "Ok" at bounding box center [812, 292] width 11 height 15
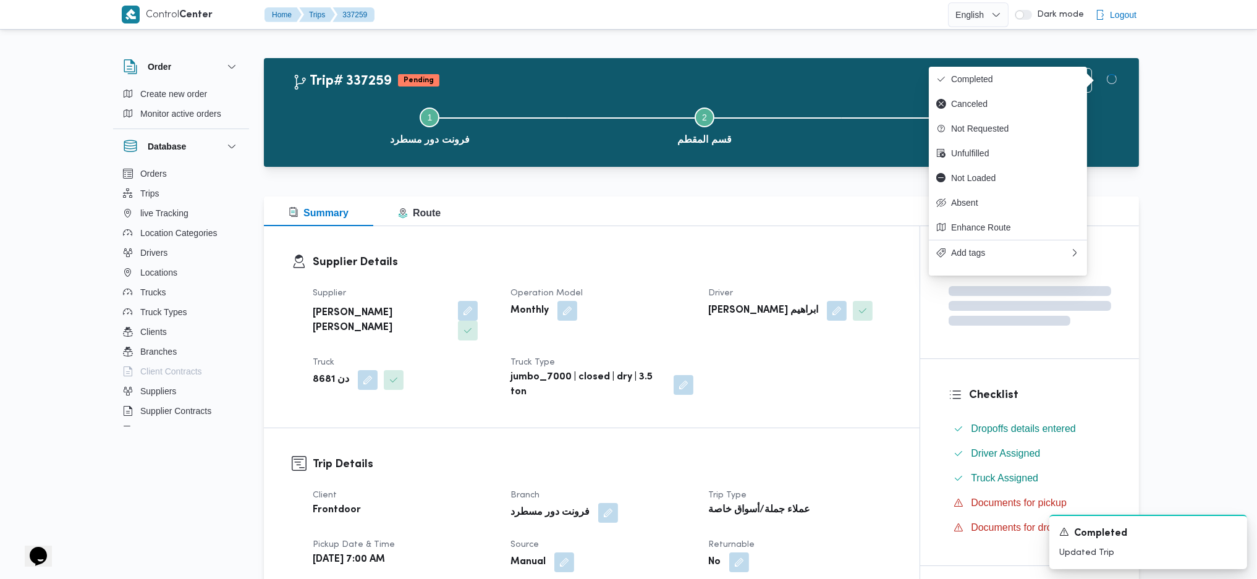
click at [728, 490] on b "عملاء جملة/أسواق خاصة" at bounding box center [759, 510] width 102 height 15
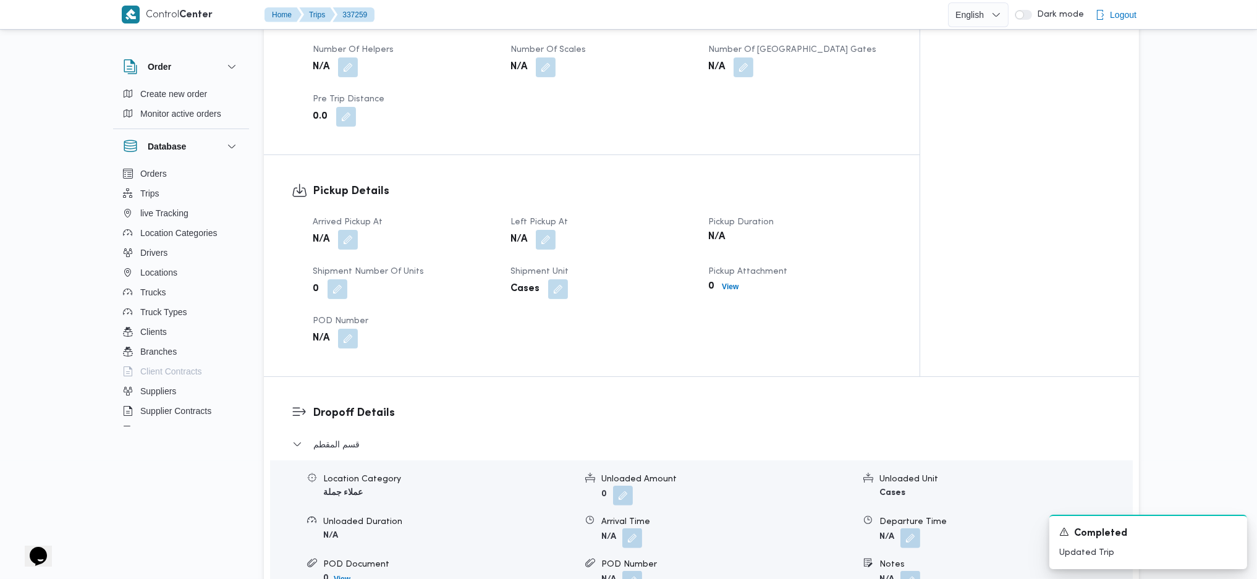
scroll to position [824, 0]
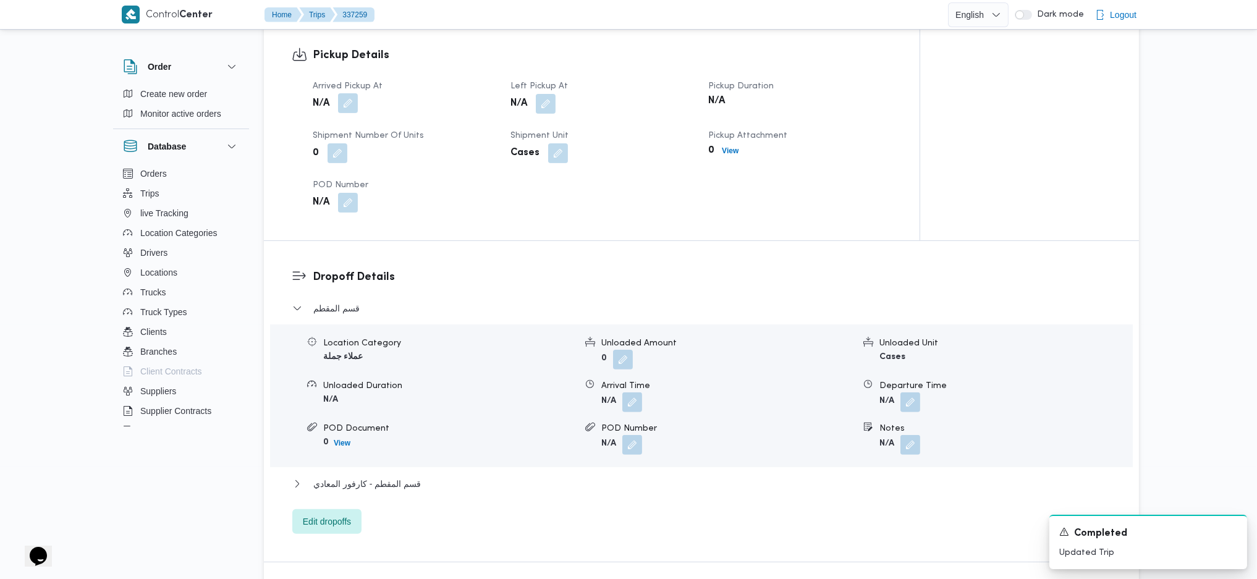
click at [339, 93] on button "button" at bounding box center [348, 103] width 20 height 20
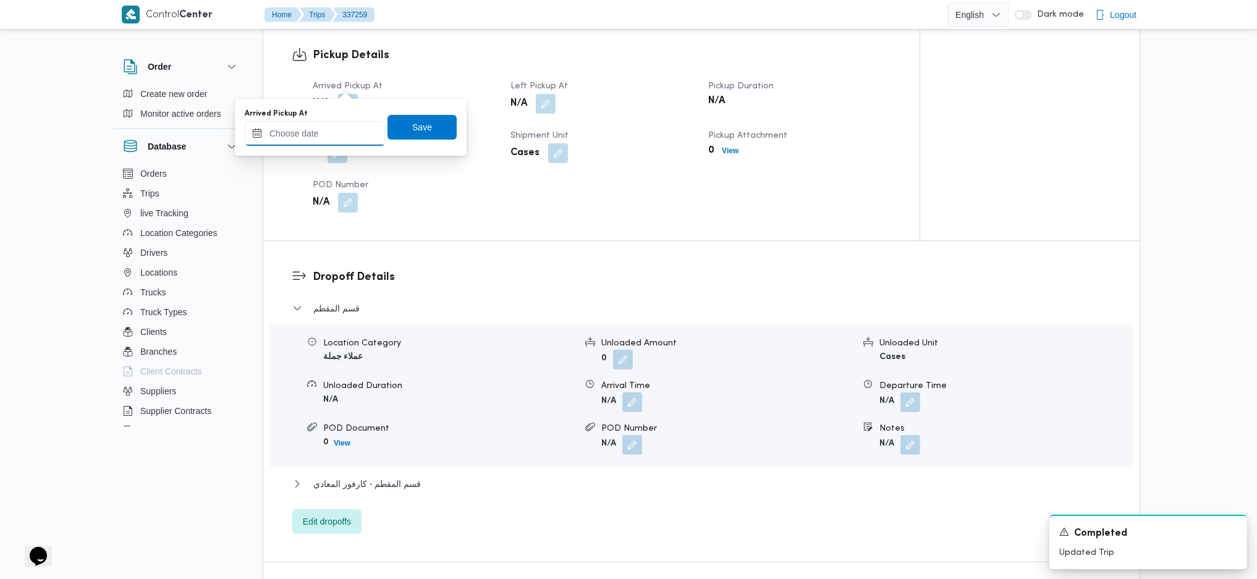
click at [329, 124] on input "Arrived Pickup At" at bounding box center [315, 133] width 140 height 25
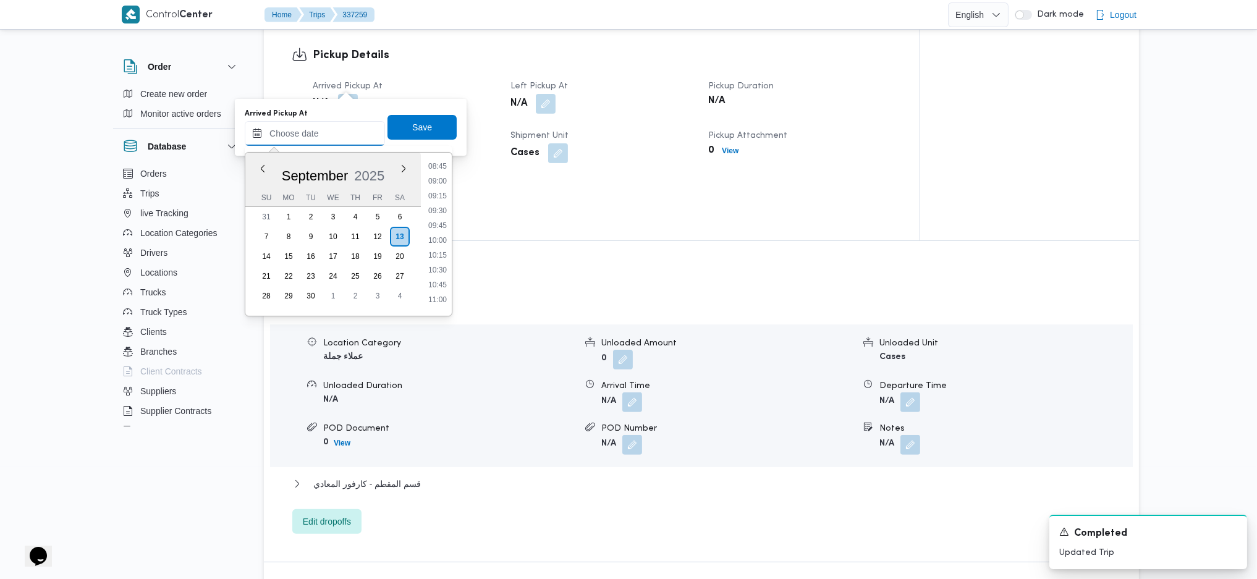
scroll to position [425, 0]
click at [436, 184] on li "07:30" at bounding box center [437, 188] width 28 height 12
type input "13/09/2025 07:30"
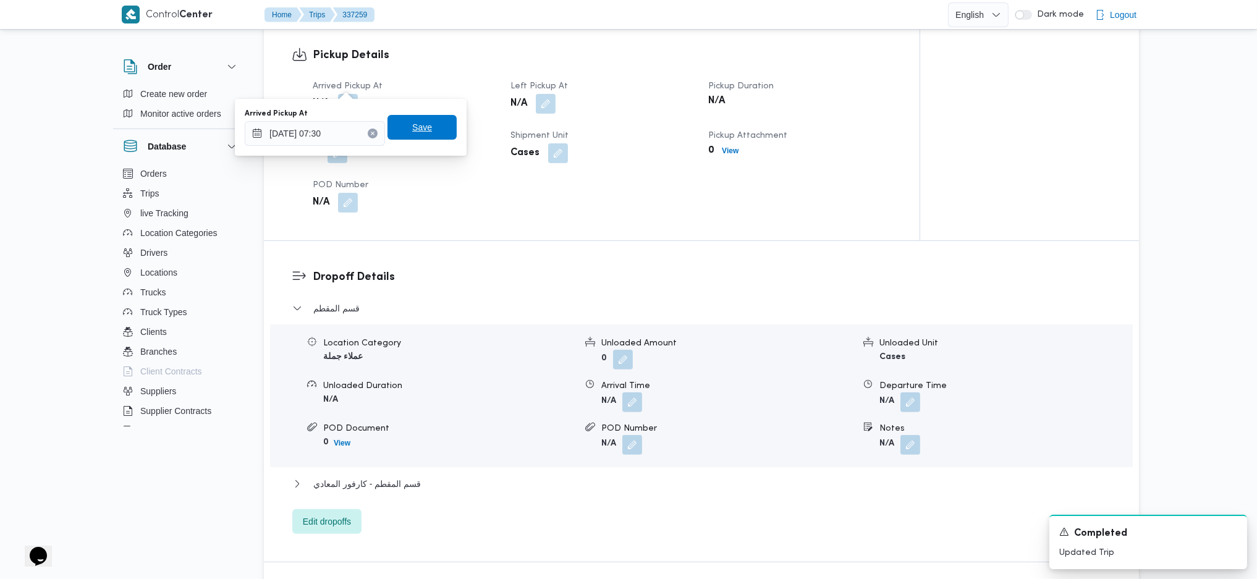
drag, startPoint x: 410, startPoint y: 132, endPoint x: 466, endPoint y: 120, distance: 56.8
click at [412, 130] on span "Save" at bounding box center [422, 127] width 20 height 15
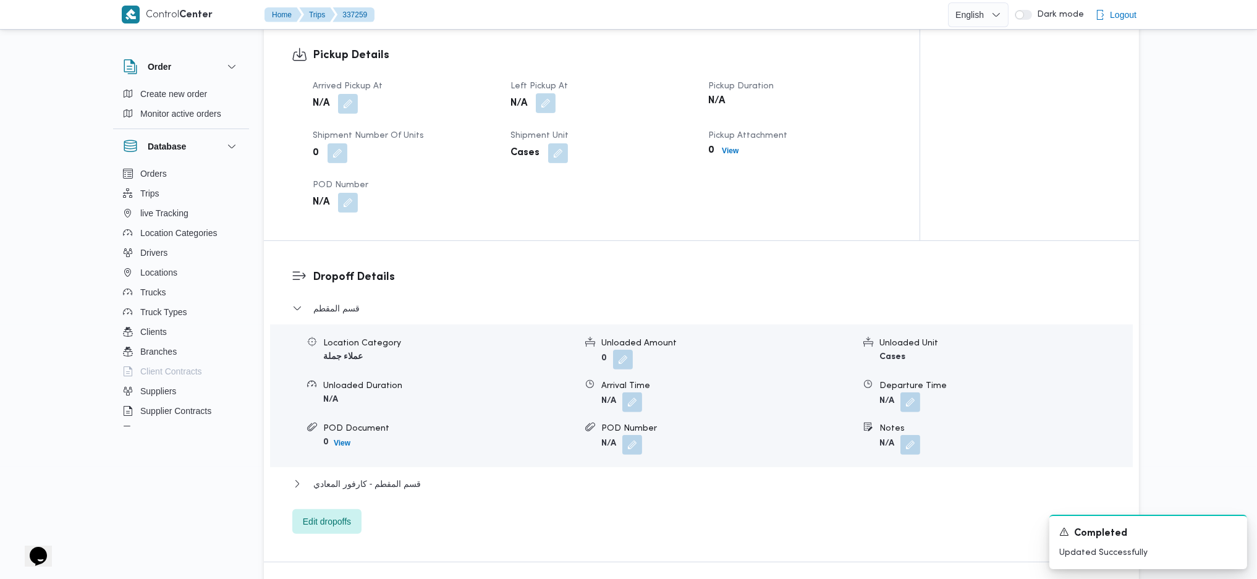
click at [550, 93] on button "button" at bounding box center [546, 103] width 20 height 20
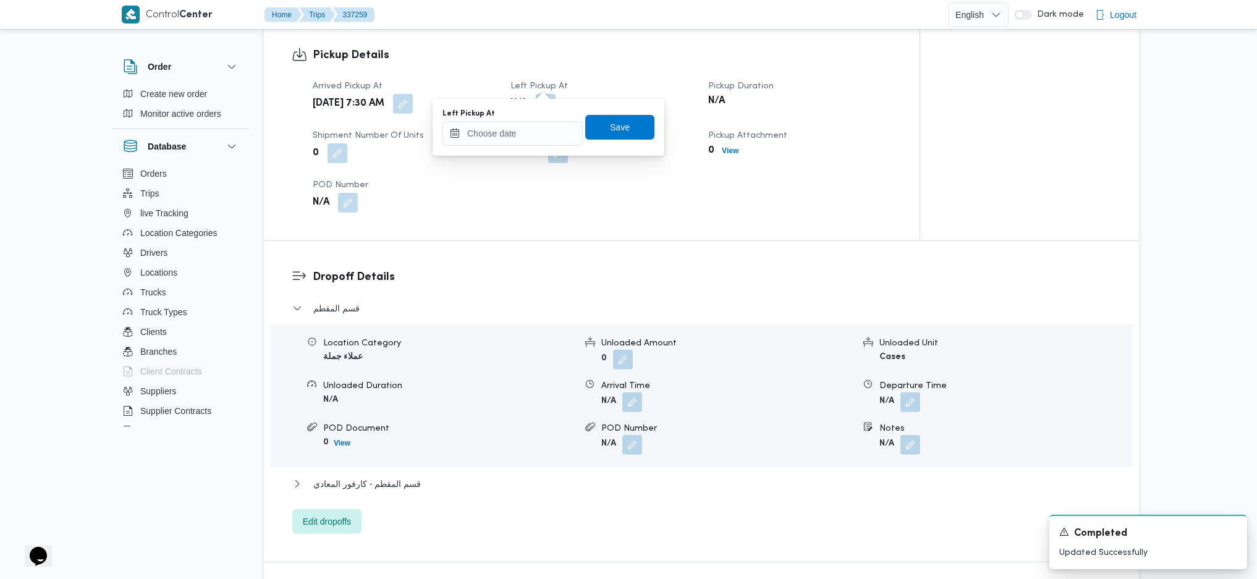
click at [539, 119] on body "Control Center Home Trips 337259 English عربي Dark mode Logout Order Create new…" at bounding box center [628, 216] width 1257 height 2081
click at [525, 125] on input "Left Pickup At" at bounding box center [512, 133] width 140 height 25
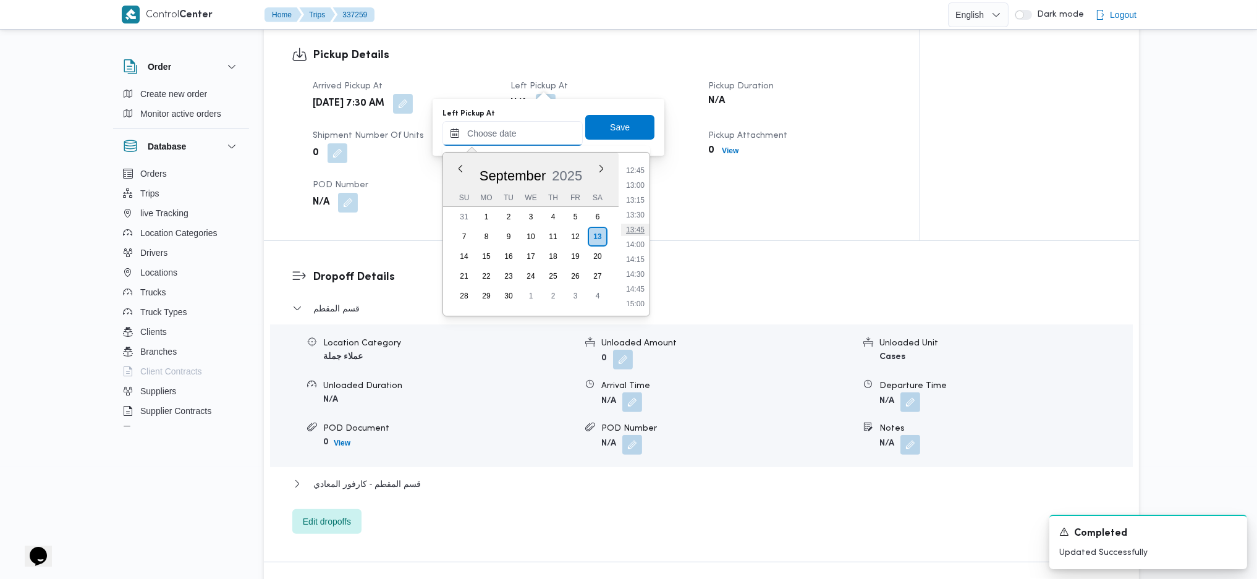
scroll to position [672, 0]
click at [638, 302] on div "Time 00:00 00:15 00:30 00:45 01:00 01:15 01:30 01:45 02:00 02:15 02:30 02:45 03…" at bounding box center [634, 234] width 31 height 163
click at [638, 222] on li "15:00" at bounding box center [635, 222] width 28 height 12
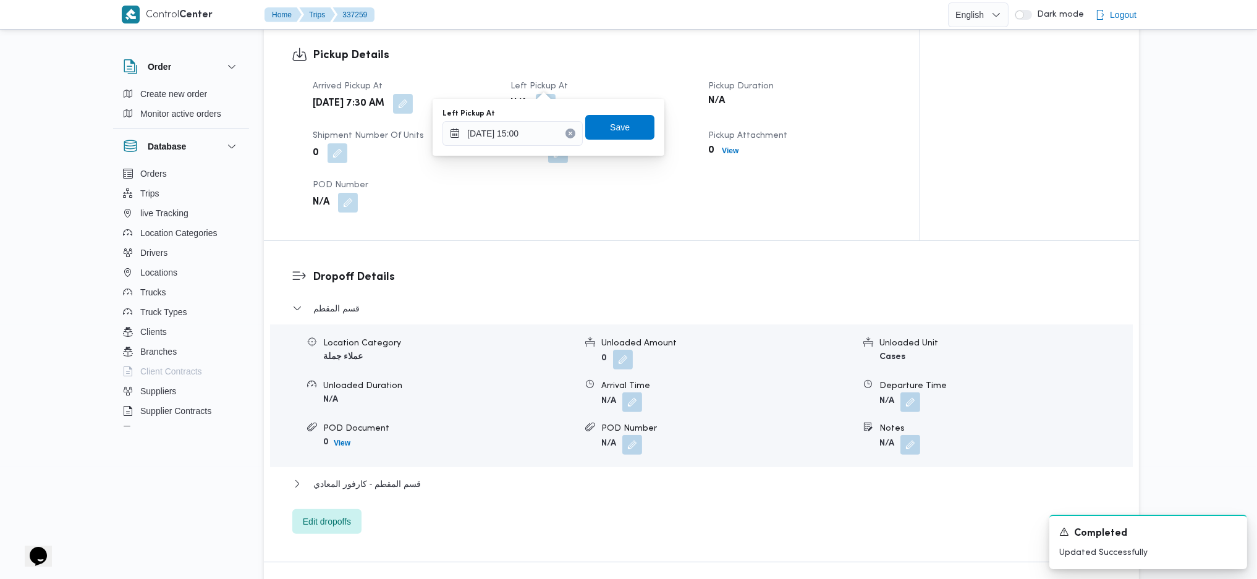
drag, startPoint x: 536, startPoint y: 148, endPoint x: 514, endPoint y: 120, distance: 35.7
click at [514, 120] on div "You are in a dialog. To close this dialog, hit escape. Left Pickup At 13/09/202…" at bounding box center [549, 127] width 232 height 57
click at [514, 121] on input "13/09/2025 15:00" at bounding box center [512, 133] width 140 height 25
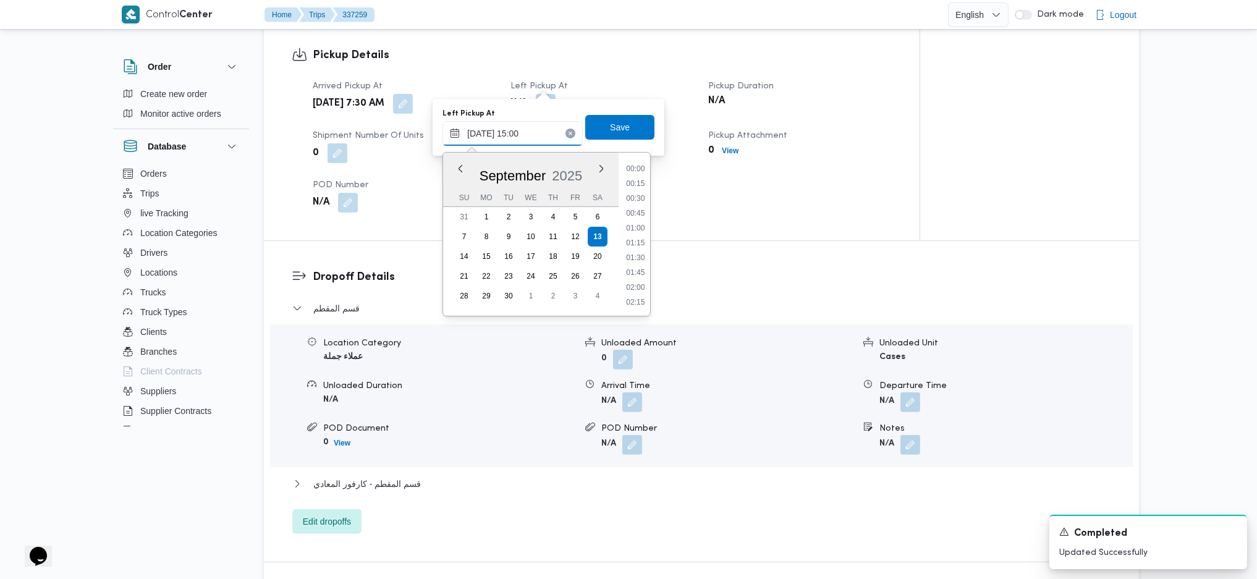
scroll to position [816, 0]
click at [641, 207] on li "14:30" at bounding box center [635, 212] width 28 height 12
type input "13/09/2025 14:30"
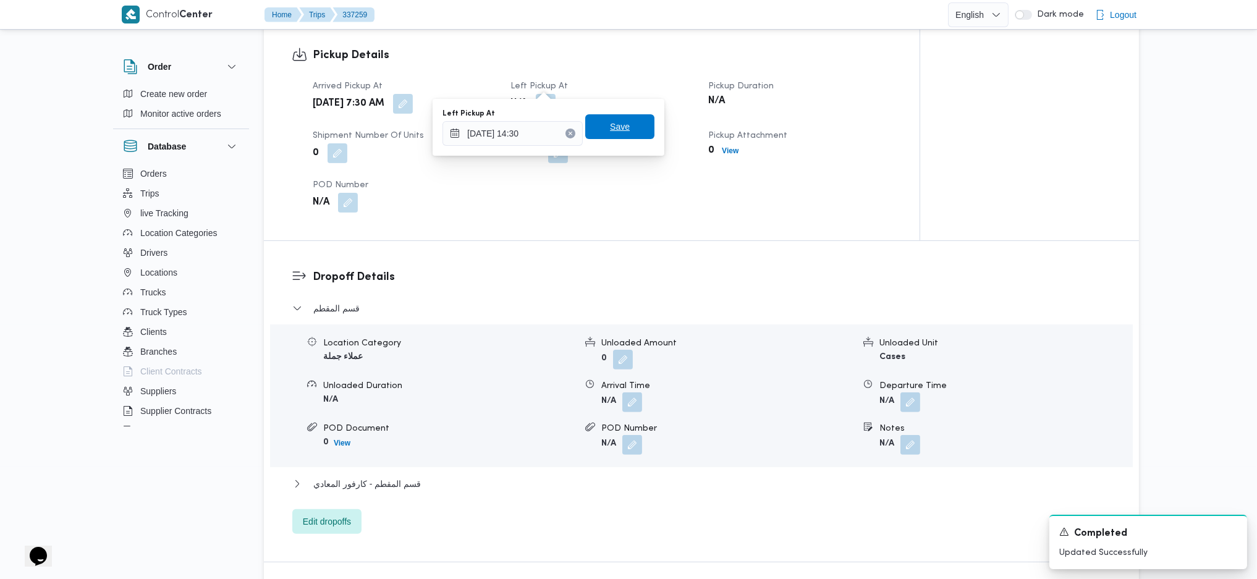
click at [614, 131] on span "Save" at bounding box center [620, 126] width 20 height 15
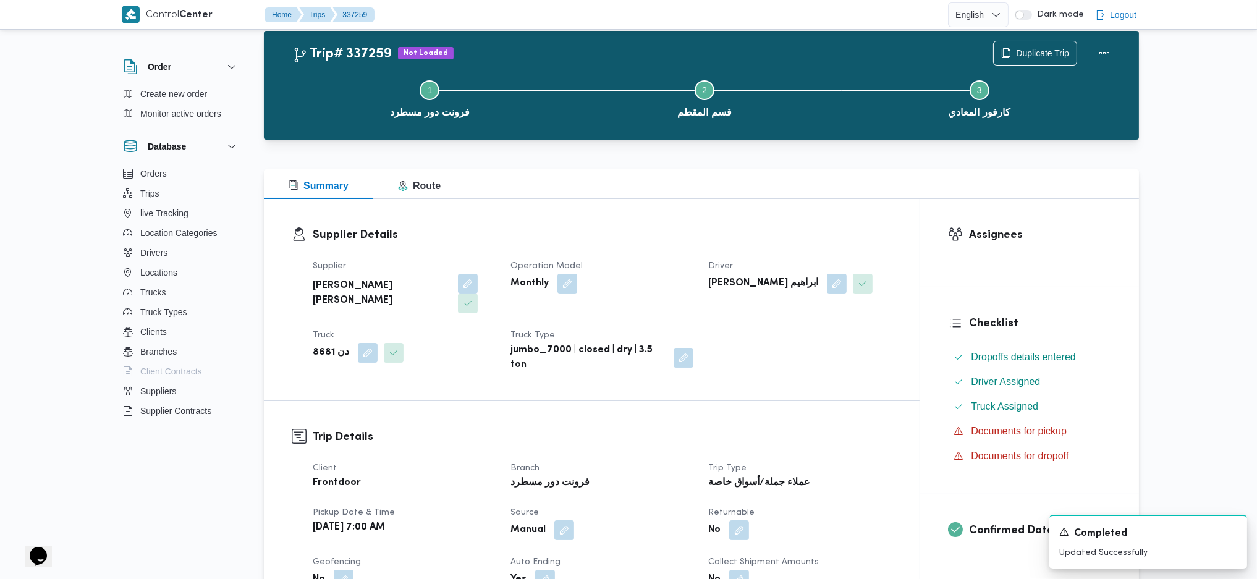
scroll to position [0, 0]
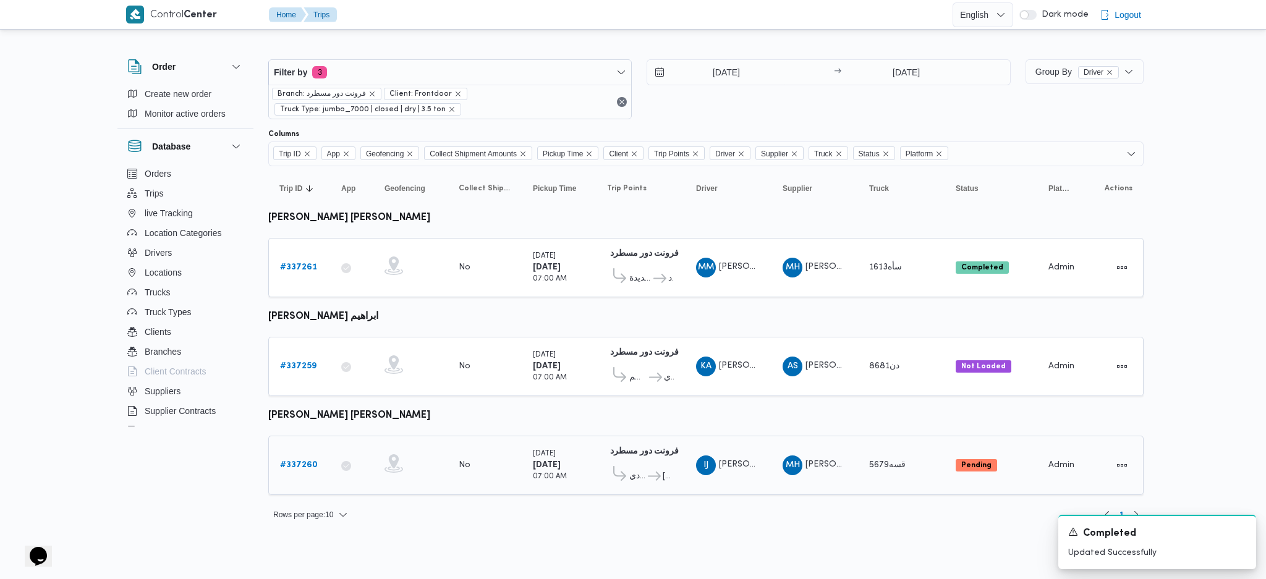
click at [297, 470] on div "# 337260" at bounding box center [299, 465] width 49 height 25
click at [305, 461] on b "# 337260" at bounding box center [299, 465] width 38 height 8
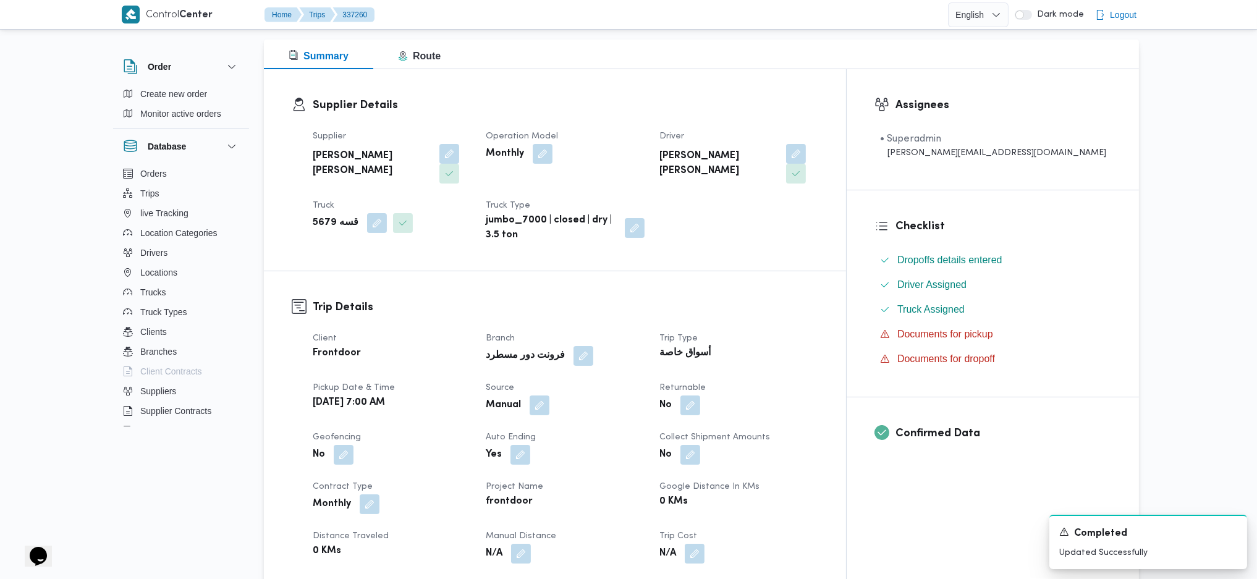
scroll to position [247, 0]
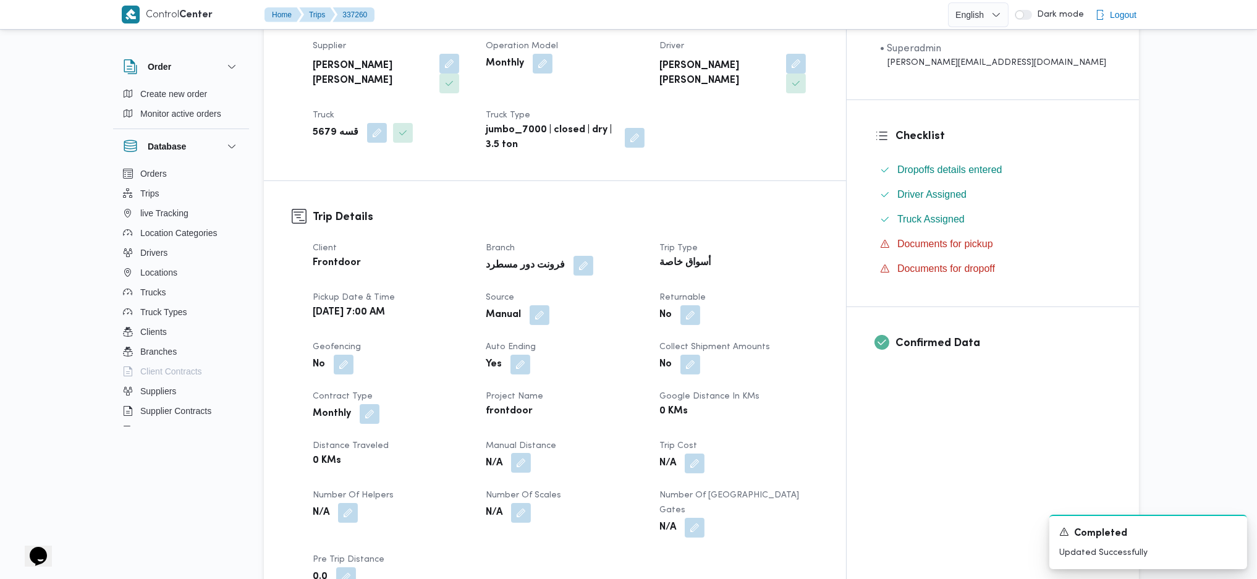
click at [531, 453] on button "button" at bounding box center [521, 463] width 20 height 20
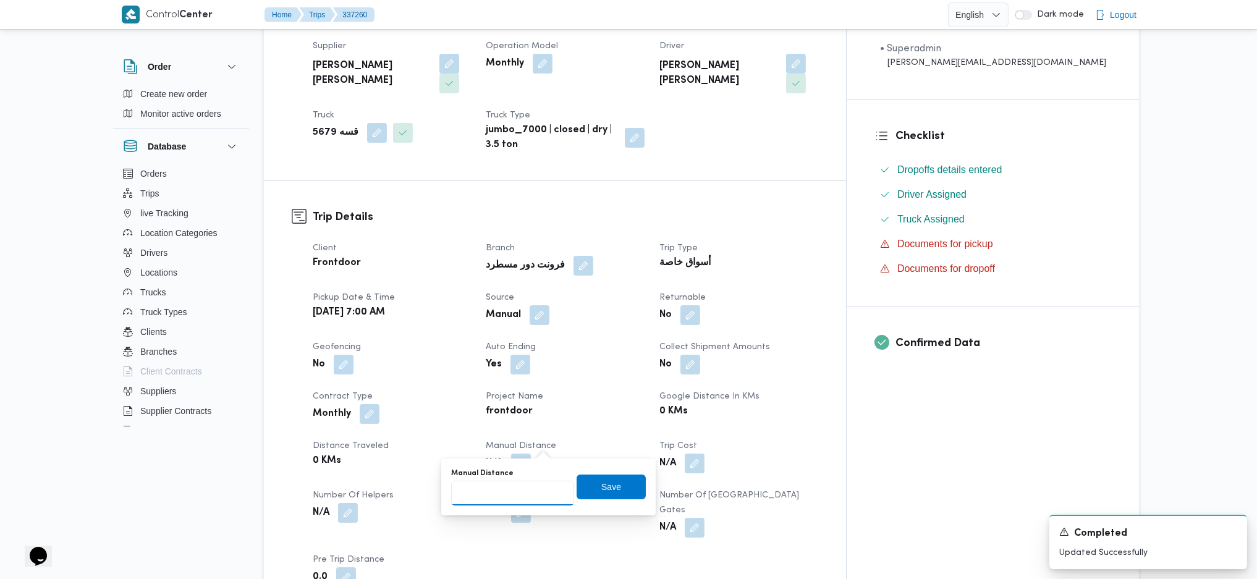
click at [523, 490] on input "Manual Distance" at bounding box center [512, 493] width 123 height 25
type input "132"
click at [621, 483] on span "Save" at bounding box center [611, 486] width 69 height 25
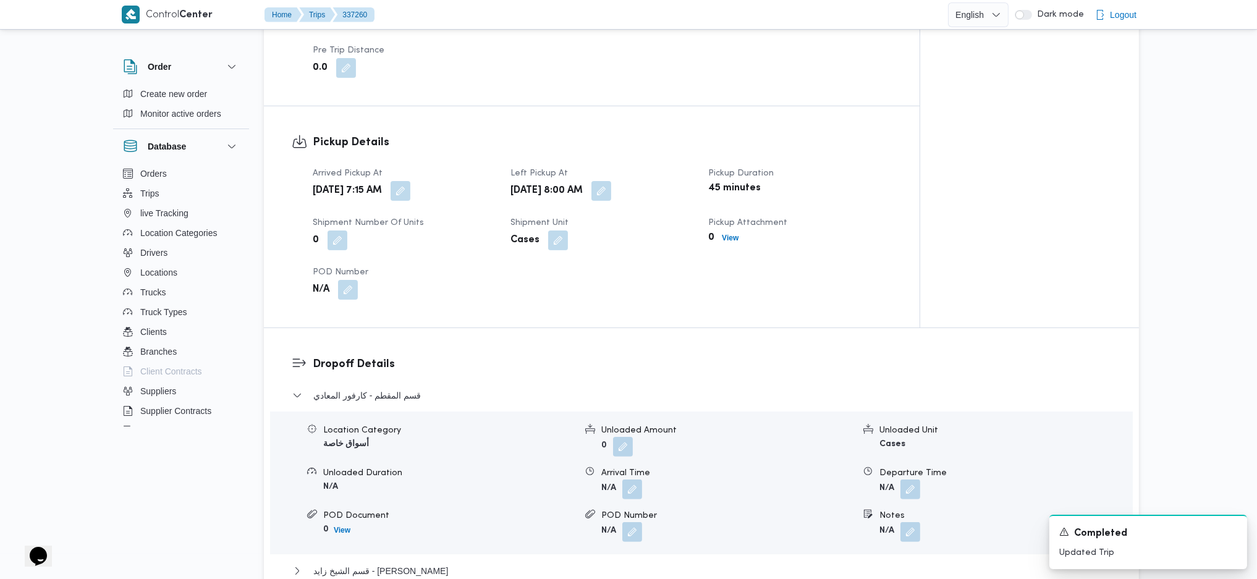
scroll to position [1071, 0]
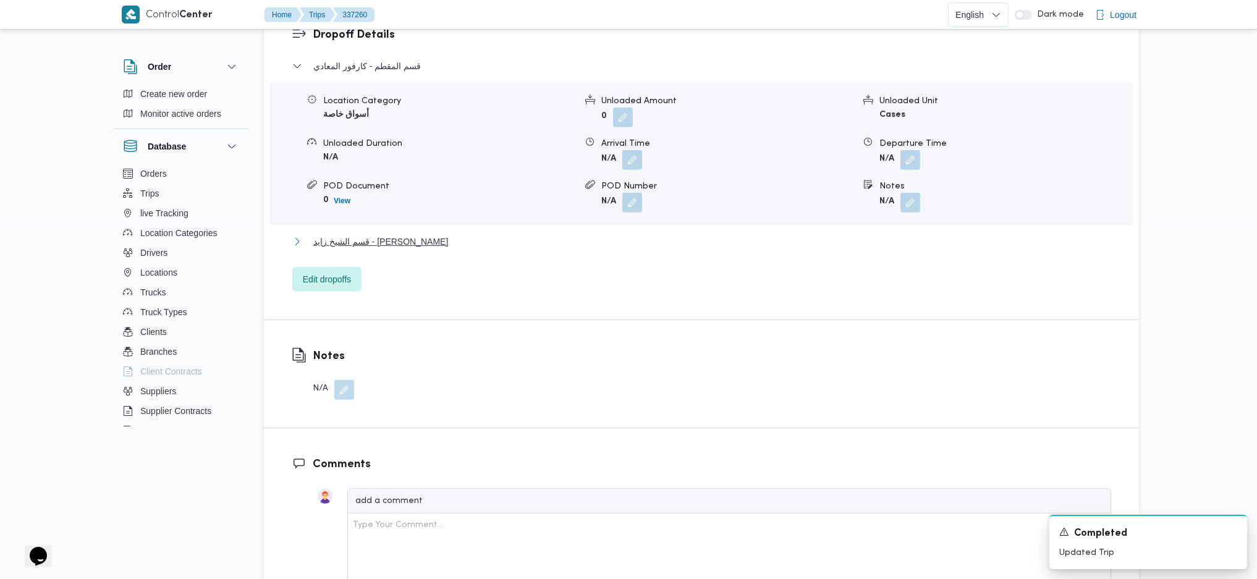
click at [418, 234] on button "قسم الشيخ زايد - اوسكار زايد" at bounding box center [701, 241] width 819 height 15
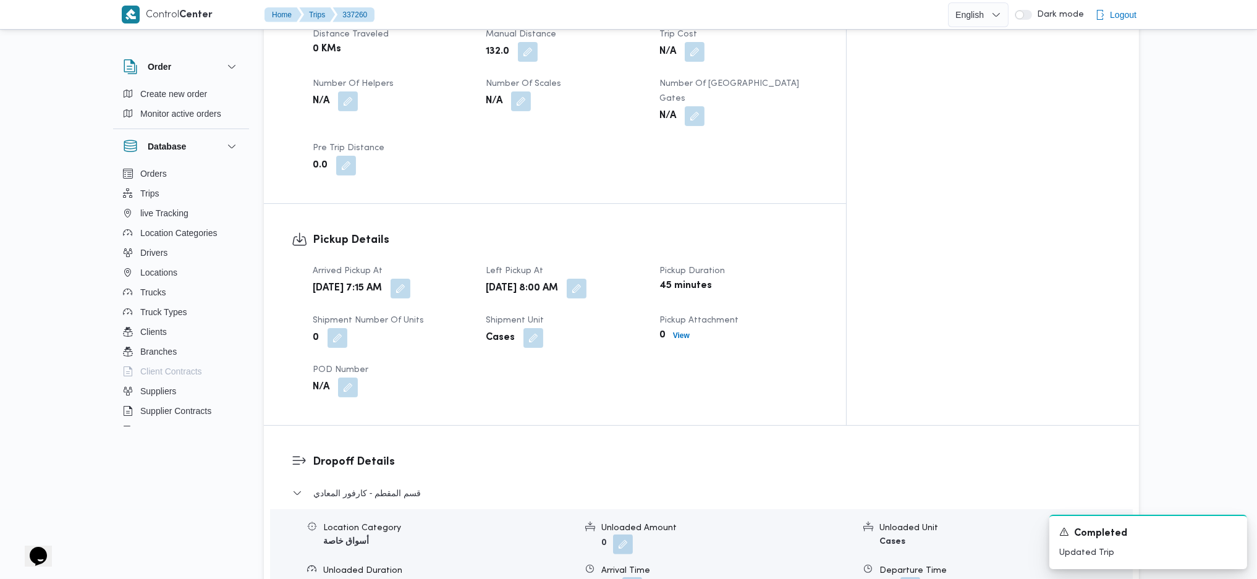
scroll to position [989, 0]
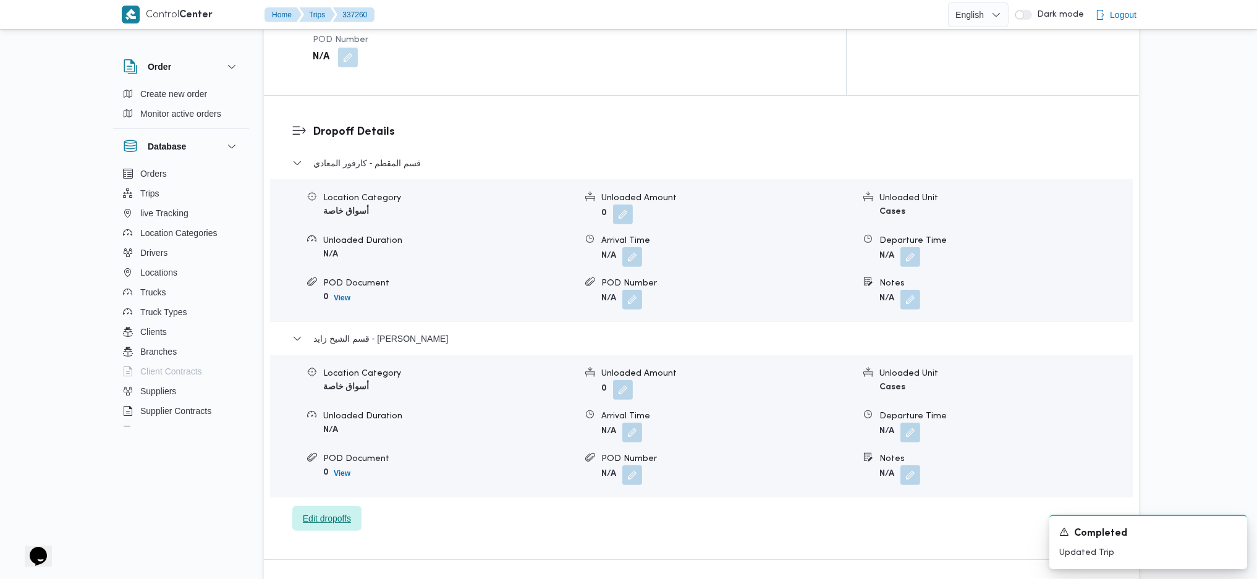
click at [329, 490] on span "Edit dropoffs" at bounding box center [327, 518] width 48 height 15
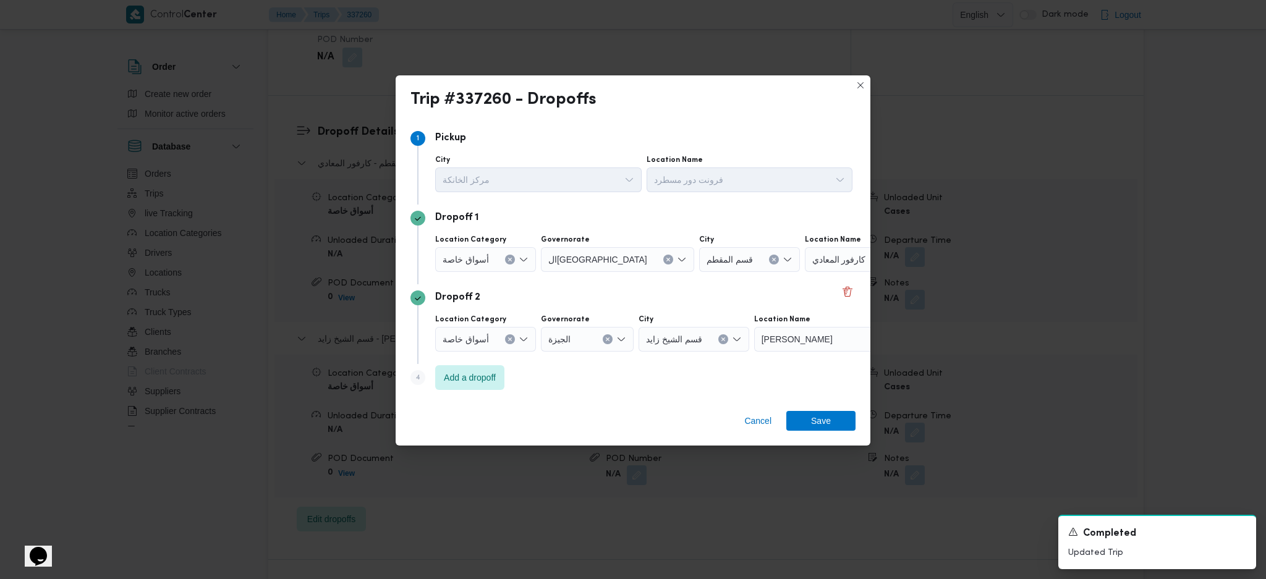
click at [835, 349] on div at bounding box center [838, 339] width 6 height 20
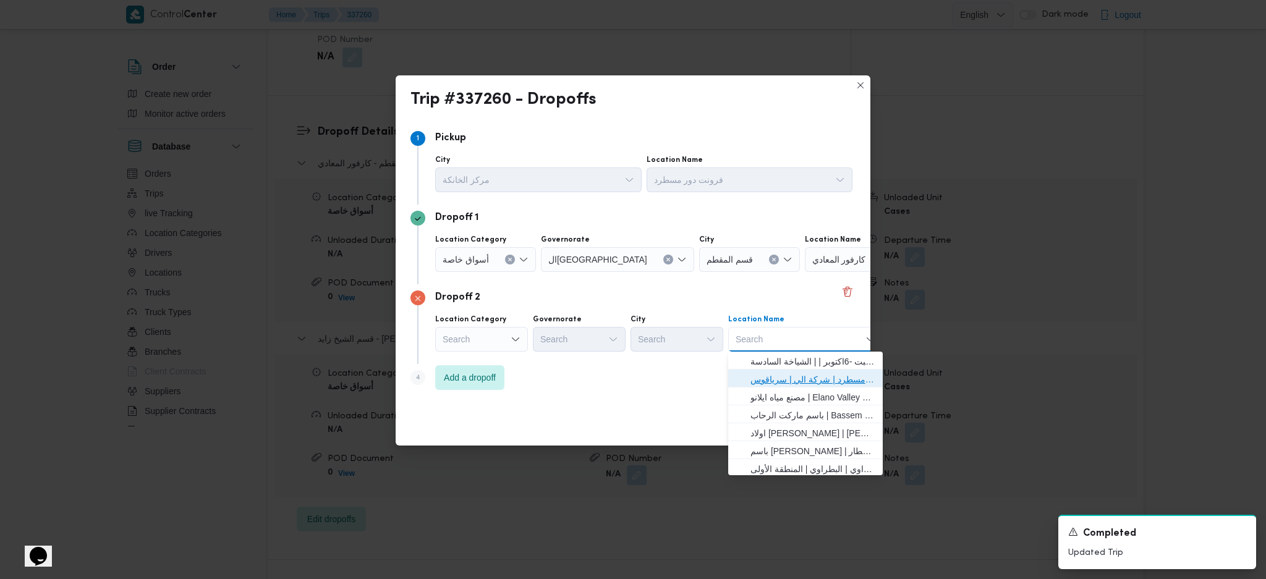
click at [819, 380] on span "فرونت دور مسطرد | شركة الي | سرياقوس" at bounding box center [812, 379] width 125 height 15
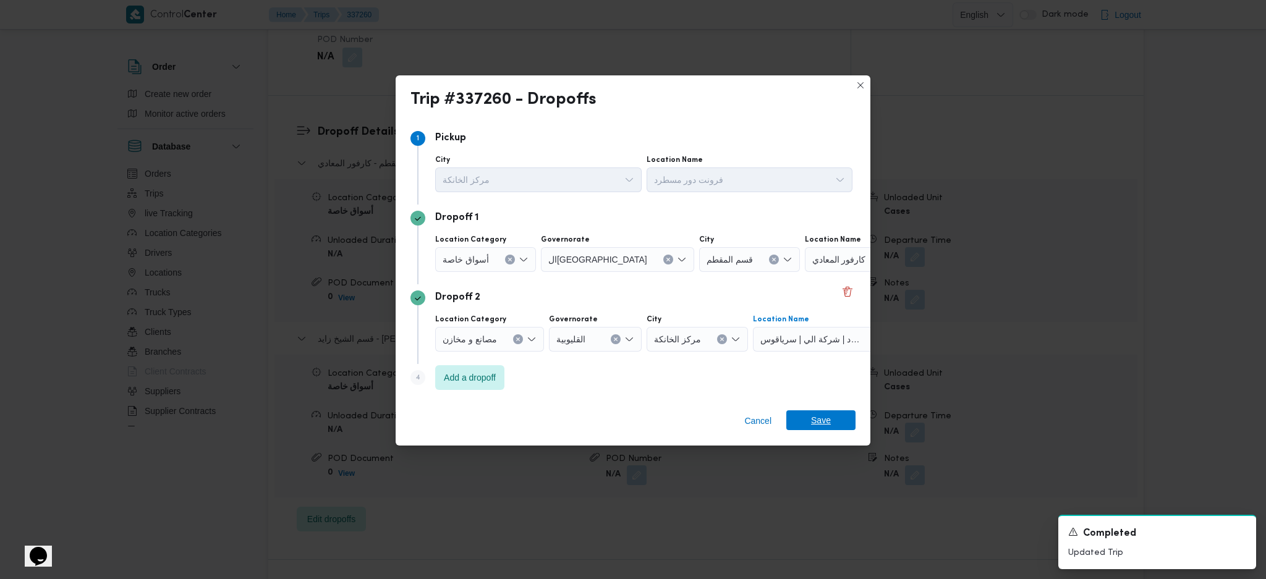
click at [828, 420] on span "Save" at bounding box center [821, 420] width 20 height 20
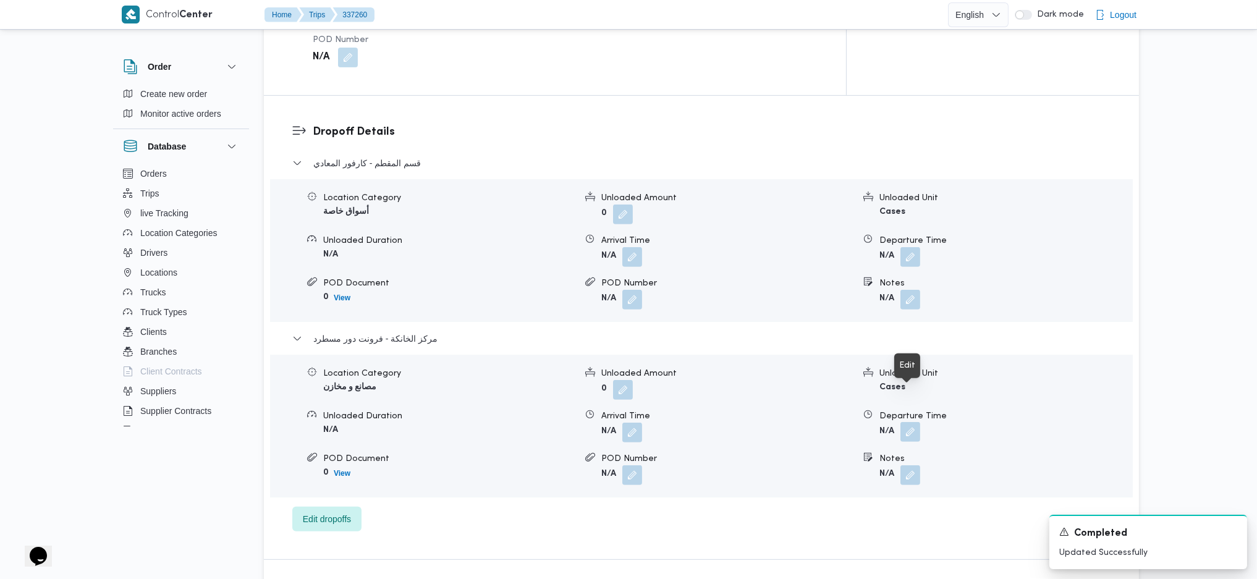
click at [907, 422] on button "button" at bounding box center [910, 432] width 20 height 20
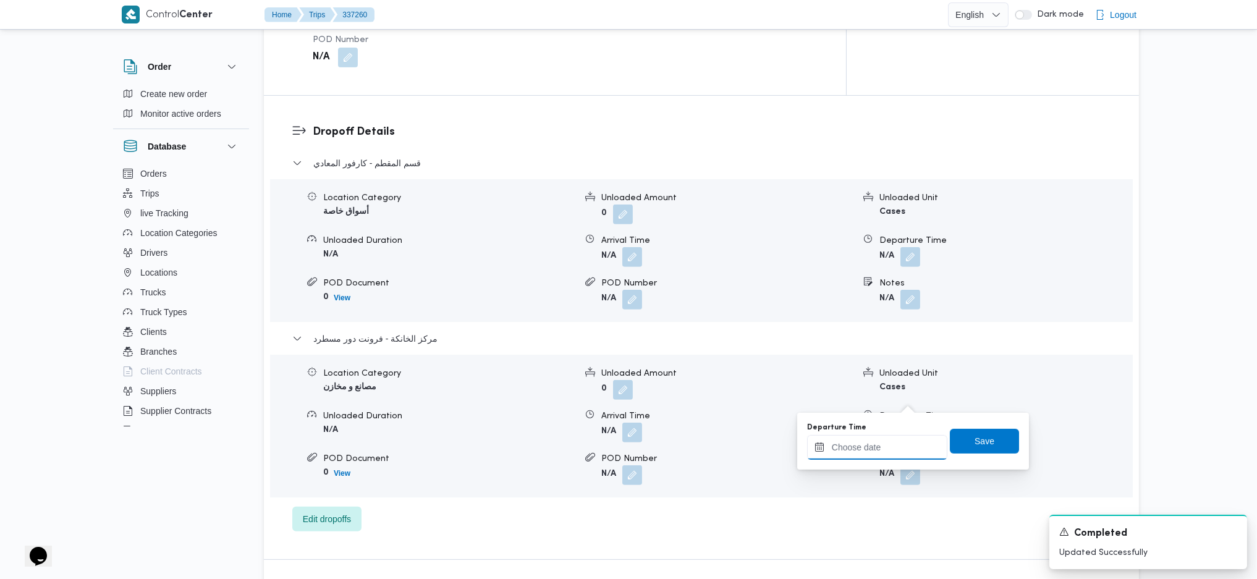
click at [879, 447] on input "Departure Time" at bounding box center [877, 447] width 140 height 25
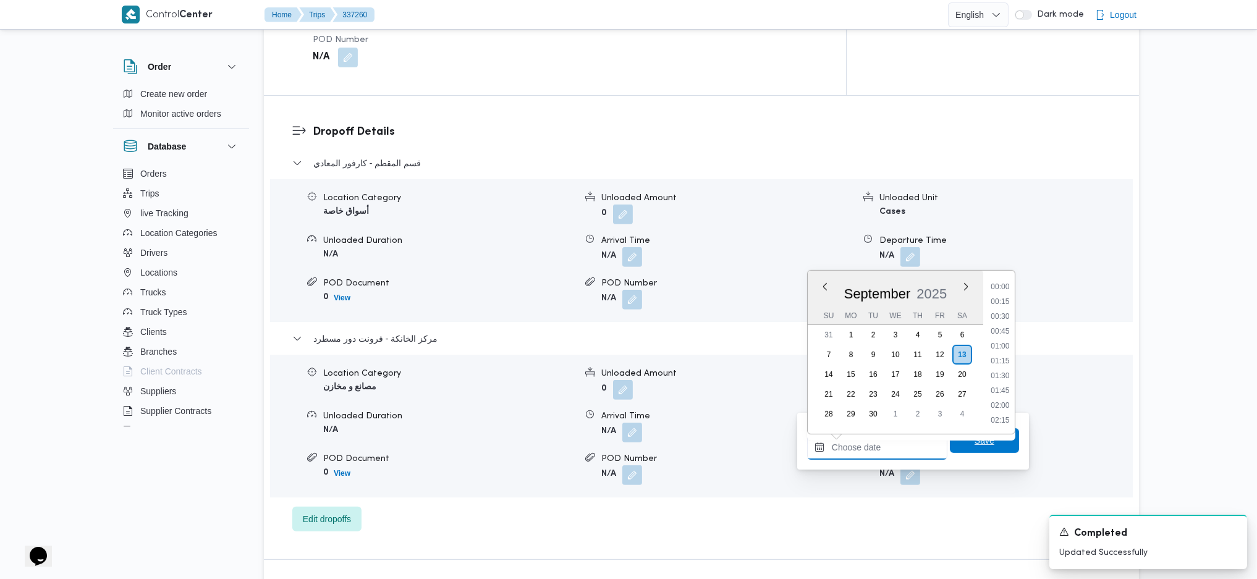
scroll to position [1099, 0]
click at [1000, 288] on li "18:30" at bounding box center [1000, 285] width 28 height 12
type input "13/09/2025 18:30"
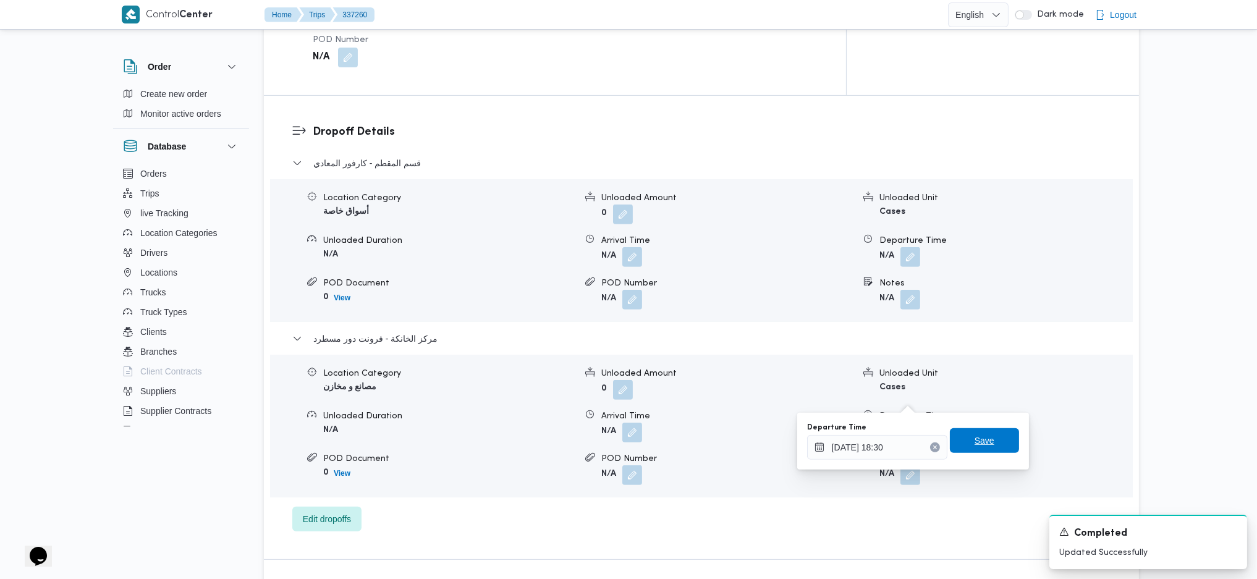
click at [983, 443] on span "Save" at bounding box center [985, 440] width 20 height 15
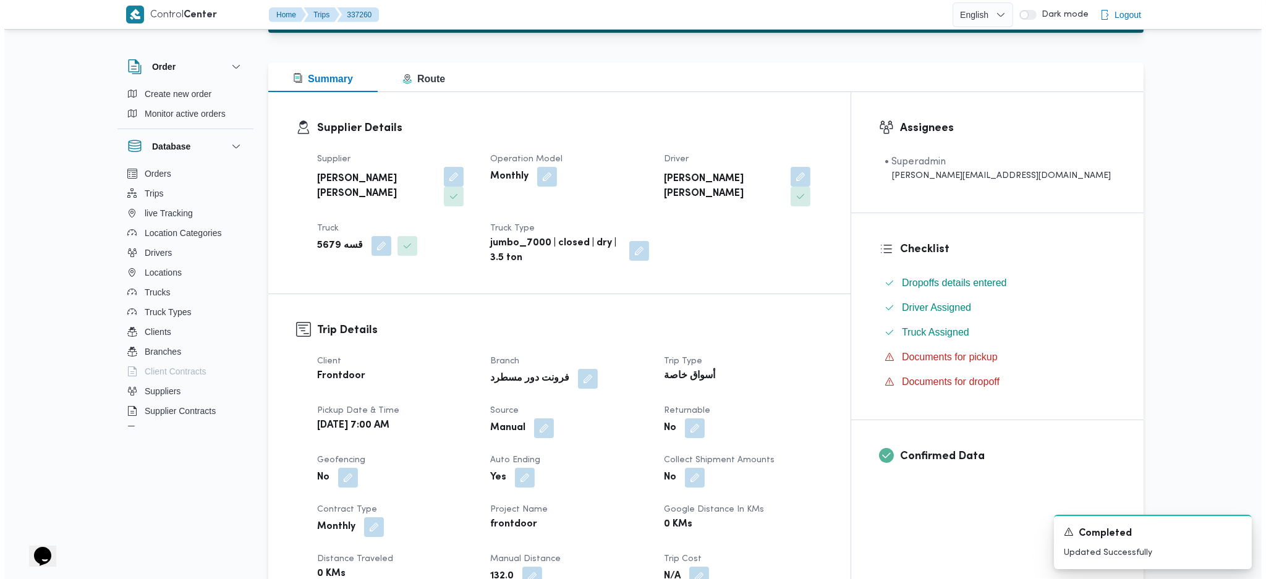
scroll to position [0, 0]
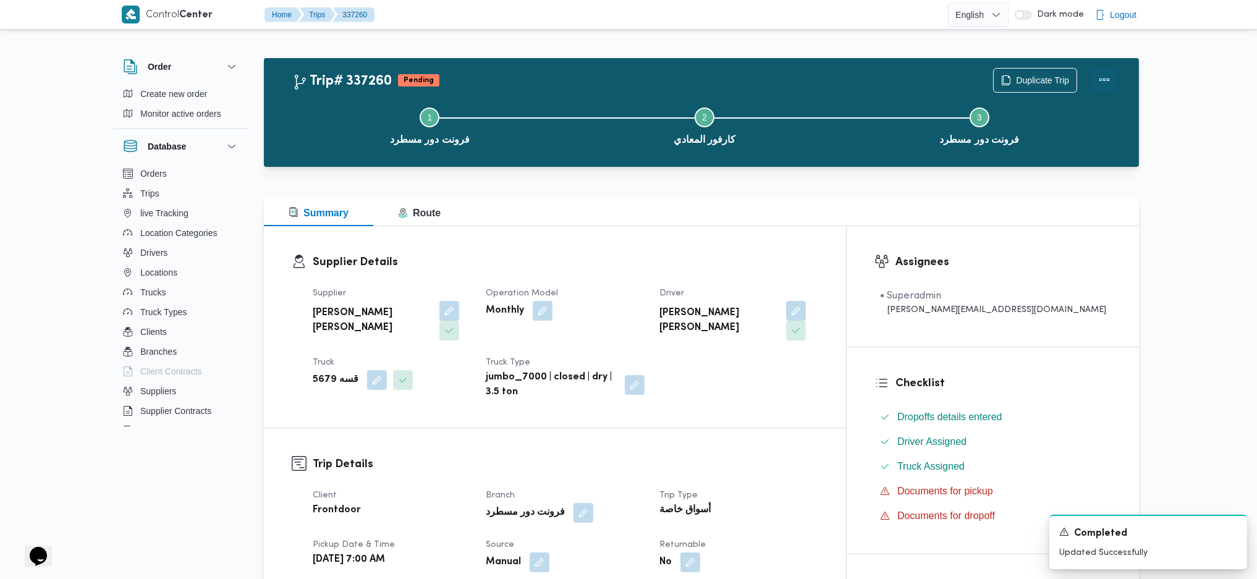
click at [1045, 83] on button "Actions" at bounding box center [1104, 79] width 25 height 25
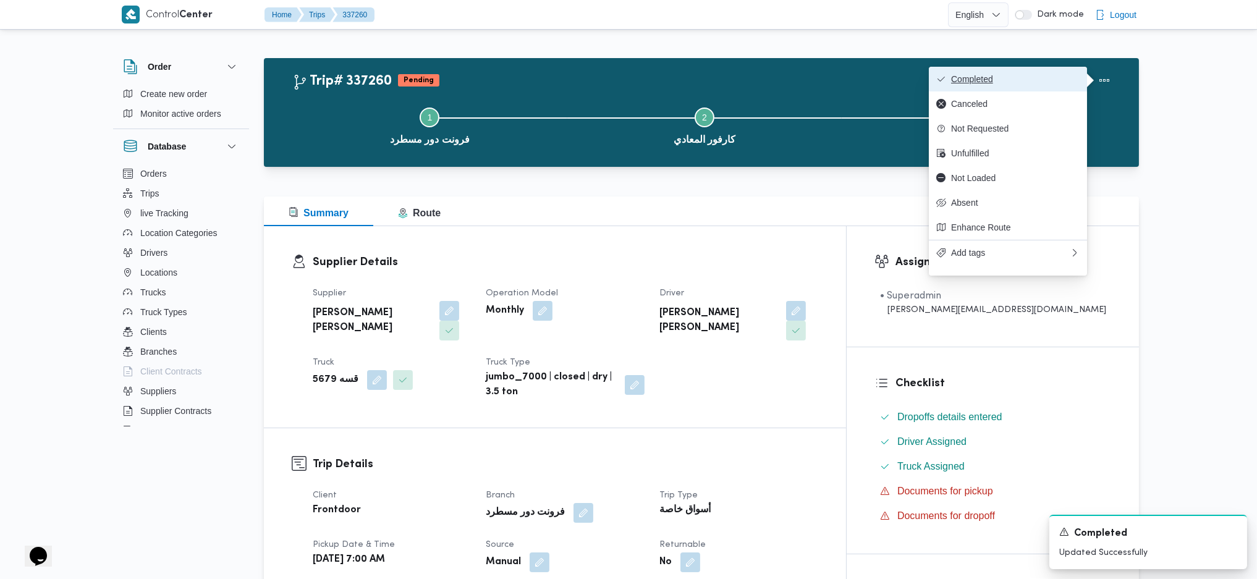
click at [1045, 74] on span "Completed" at bounding box center [1015, 79] width 129 height 10
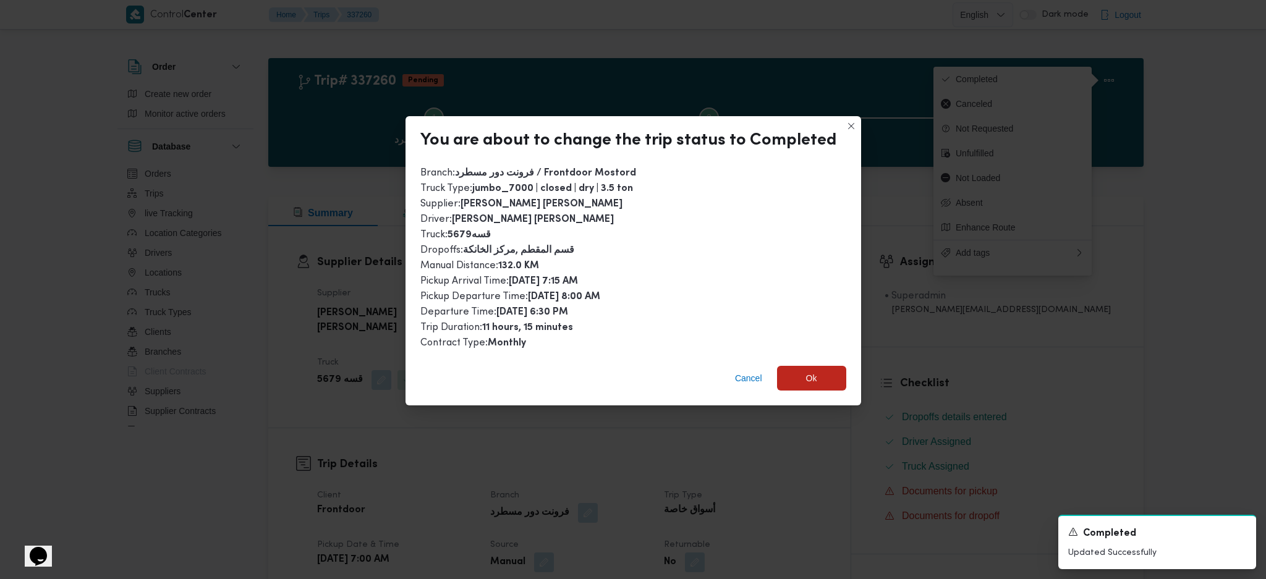
click at [822, 359] on div "Cancel Ok" at bounding box center [632, 380] width 455 height 49
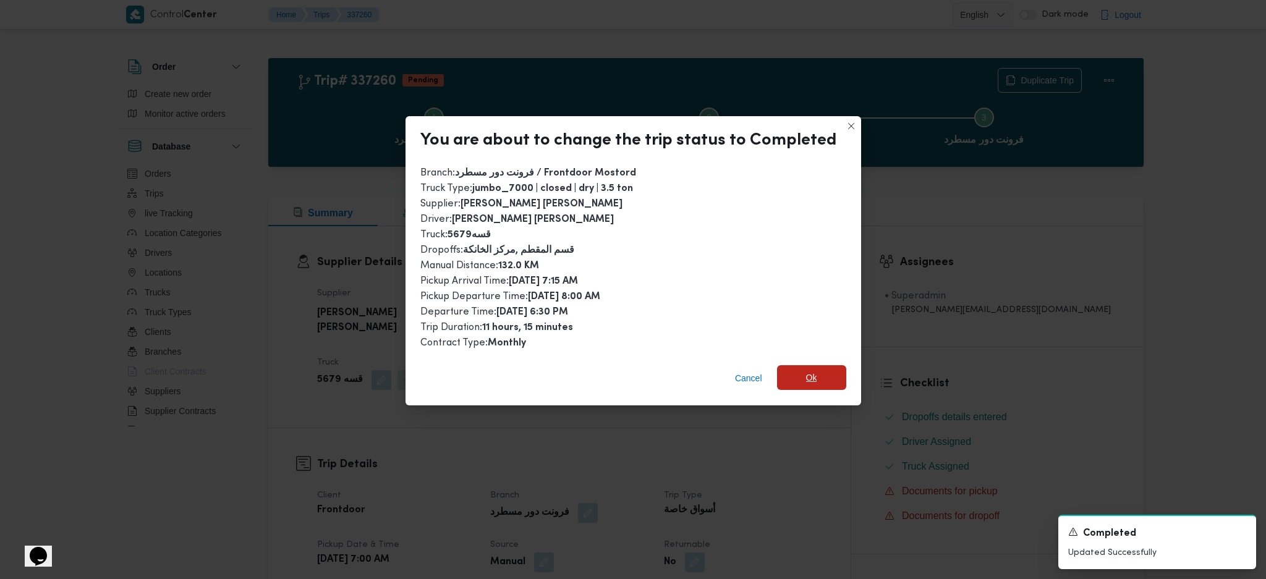
click at [821, 381] on span "Ok" at bounding box center [811, 377] width 69 height 25
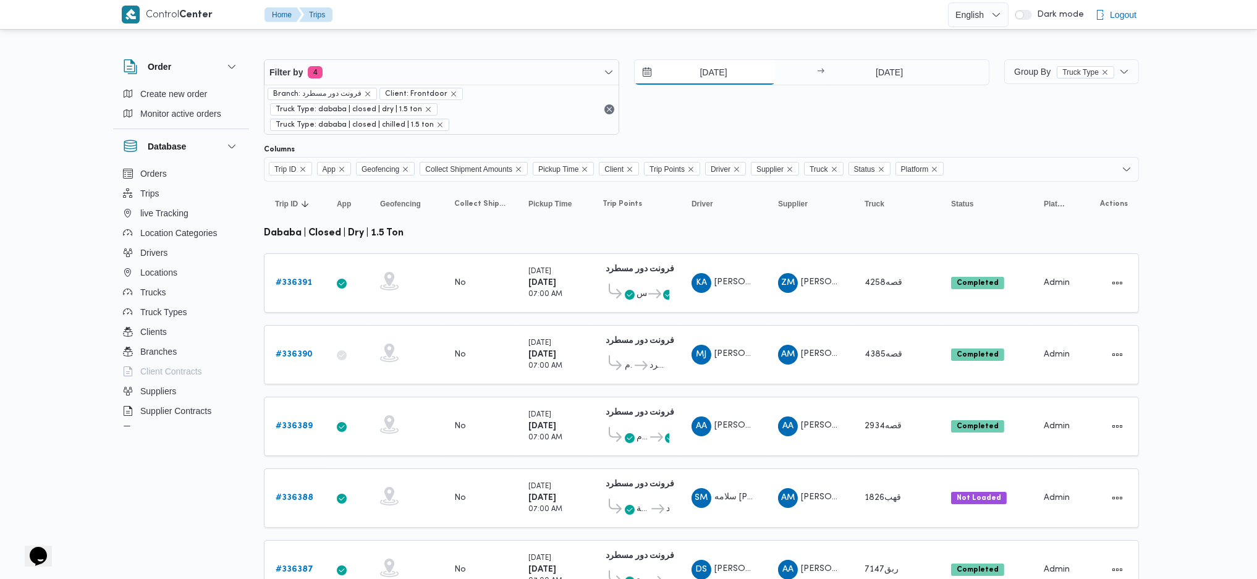
click at [703, 78] on input "[DATE]" at bounding box center [705, 72] width 140 height 25
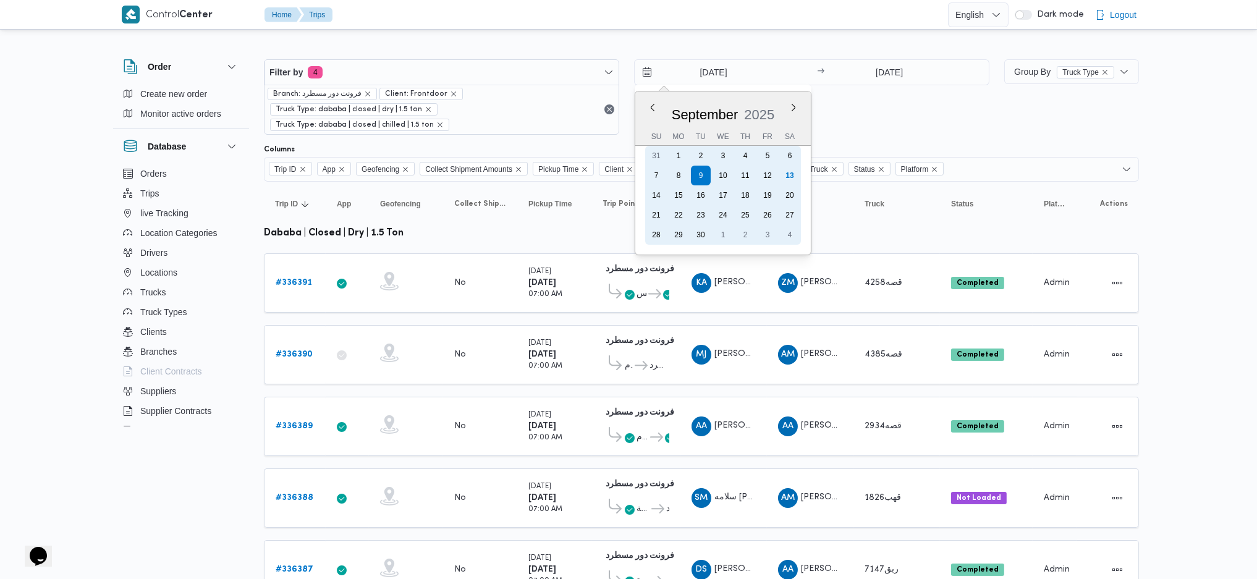
click at [793, 172] on div "13" at bounding box center [790, 176] width 20 height 20
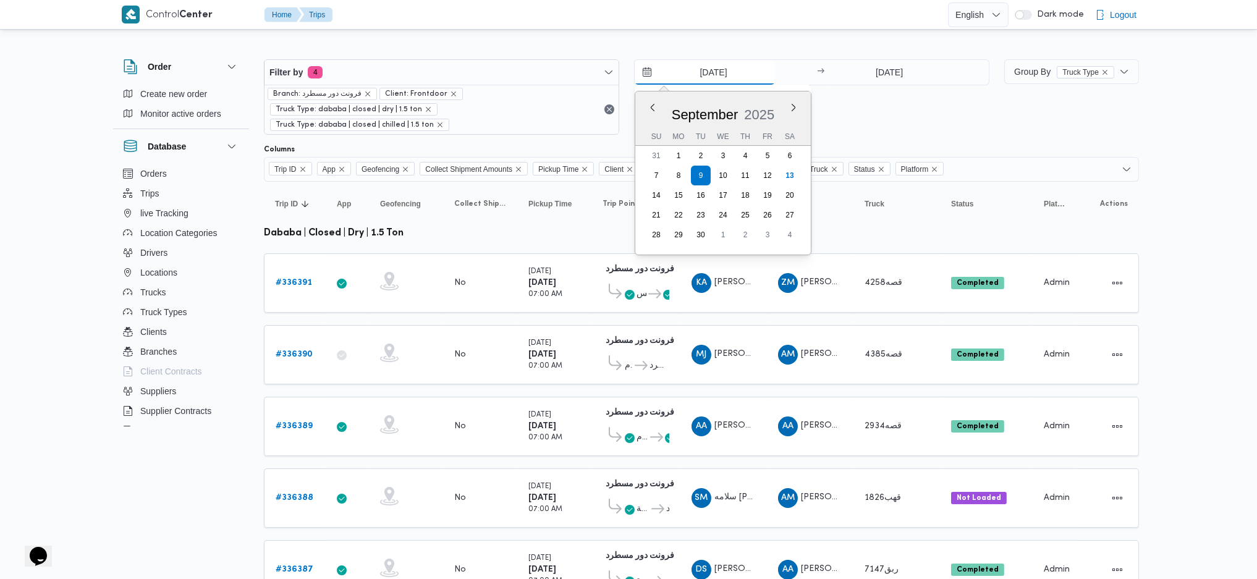
type input "[DATE]"
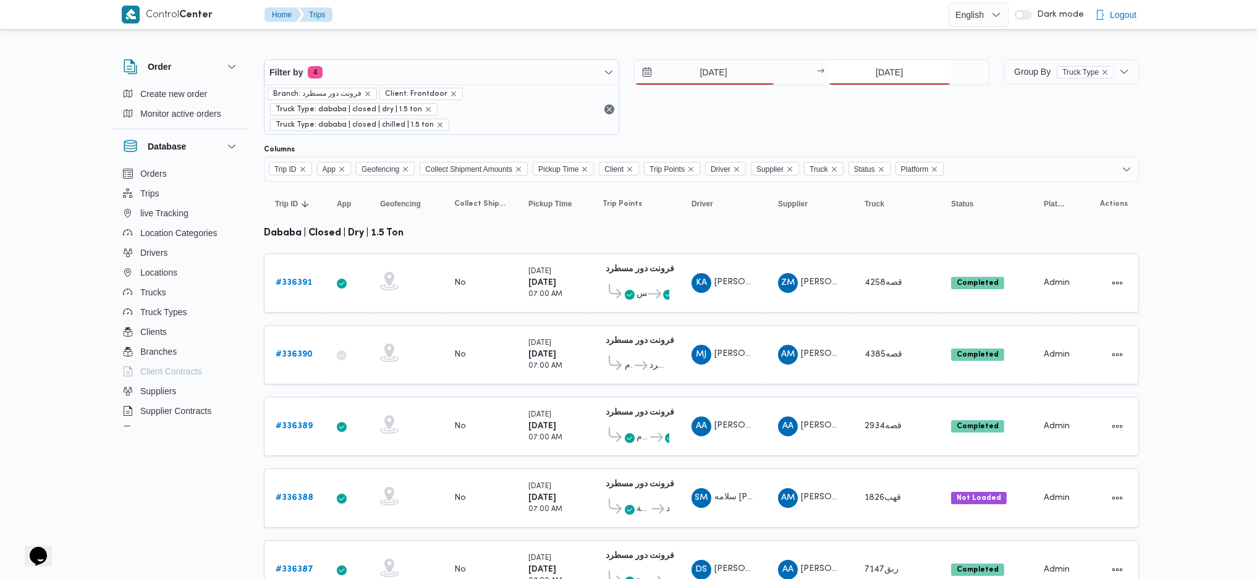
click at [889, 85] on div "[DATE]" at bounding box center [908, 72] width 161 height 25
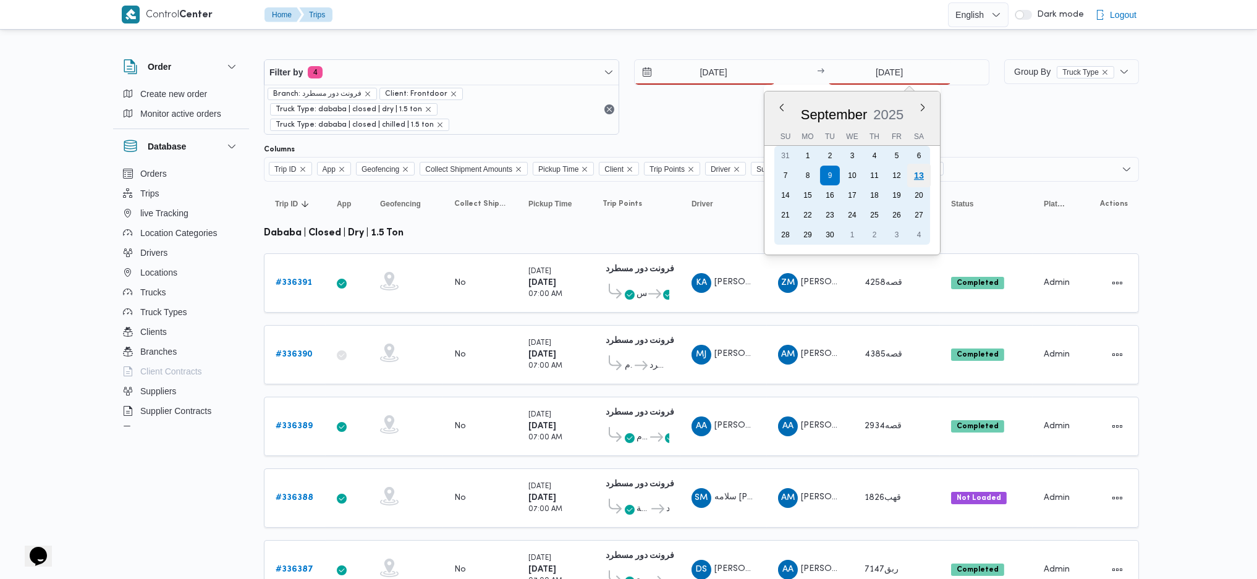
click at [912, 173] on div "13" at bounding box center [918, 175] width 23 height 23
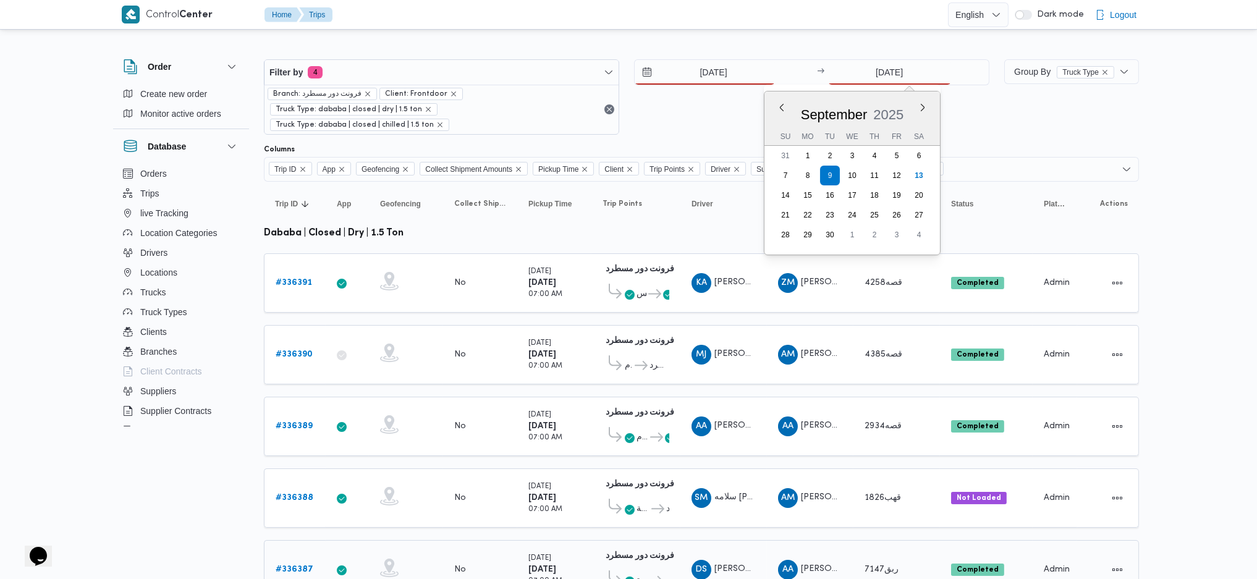
click at [670, 490] on div "فرونت دور مسطرد 01:09 AM قسم العجوزة ... فرونت دور مسطرد" at bounding box center [636, 570] width 77 height 52
type input "[DATE]"
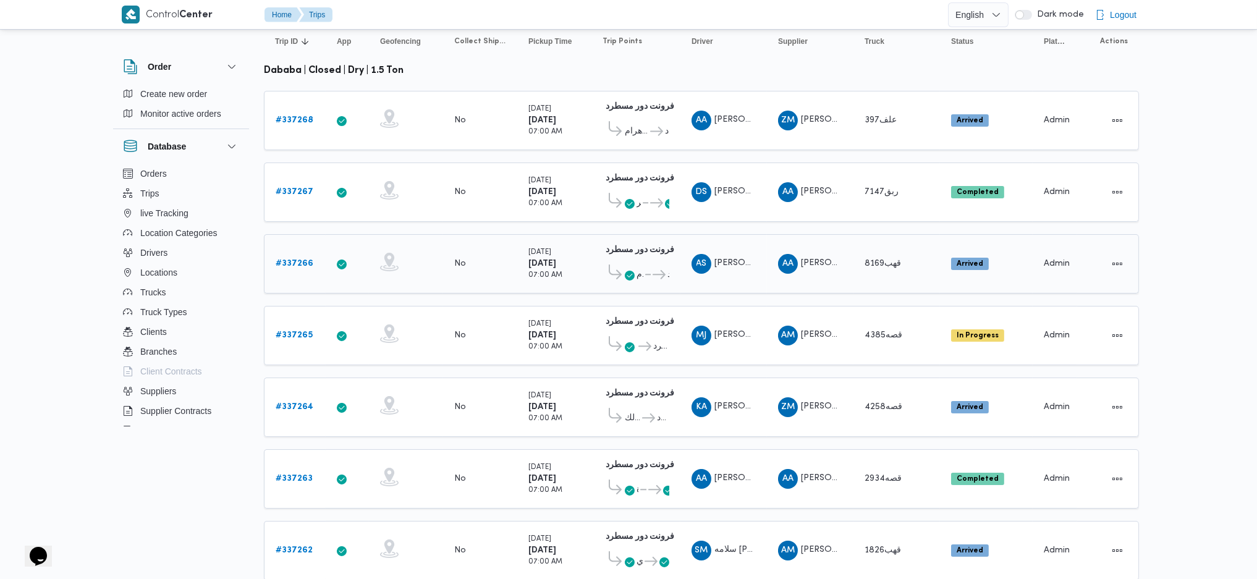
scroll to position [97, 0]
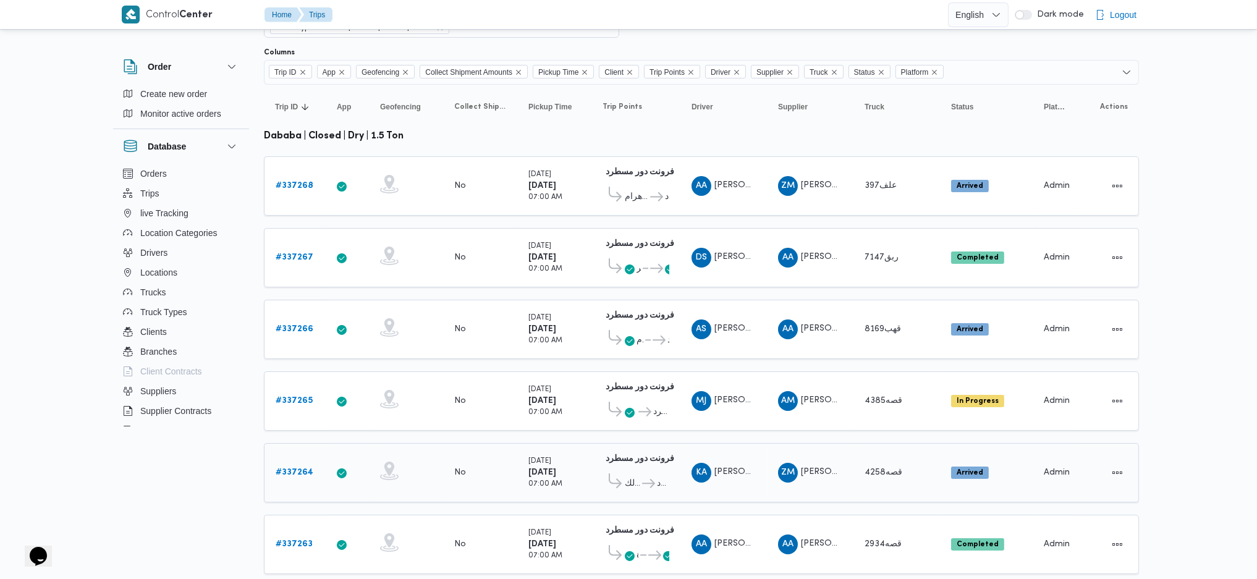
click at [294, 468] on b "# 337264" at bounding box center [295, 472] width 38 height 8
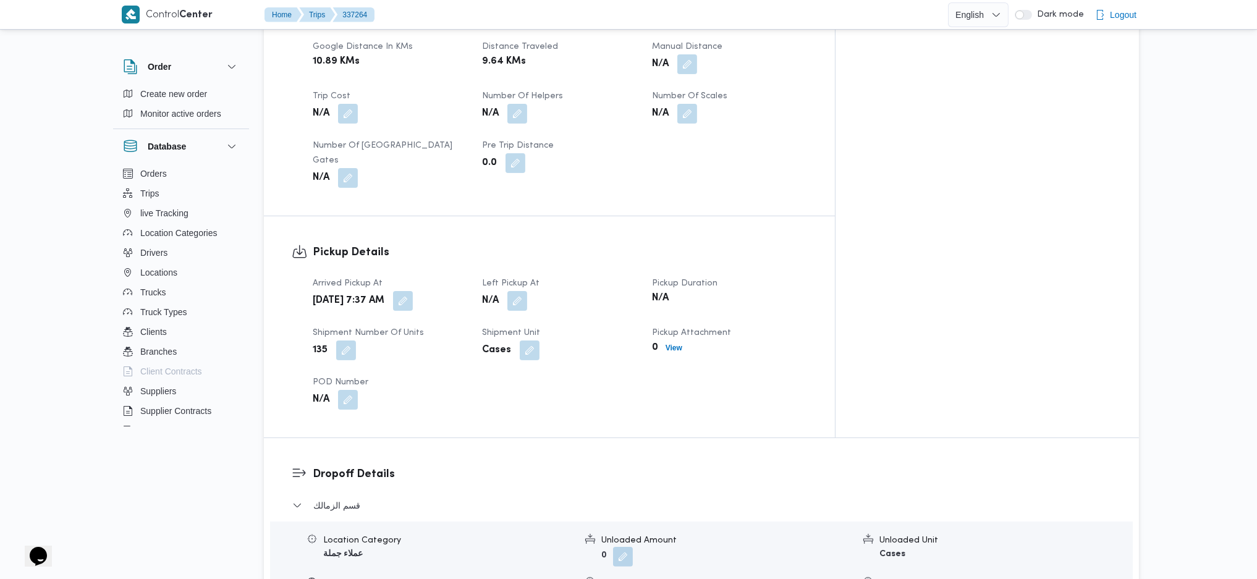
scroll to position [756, 0]
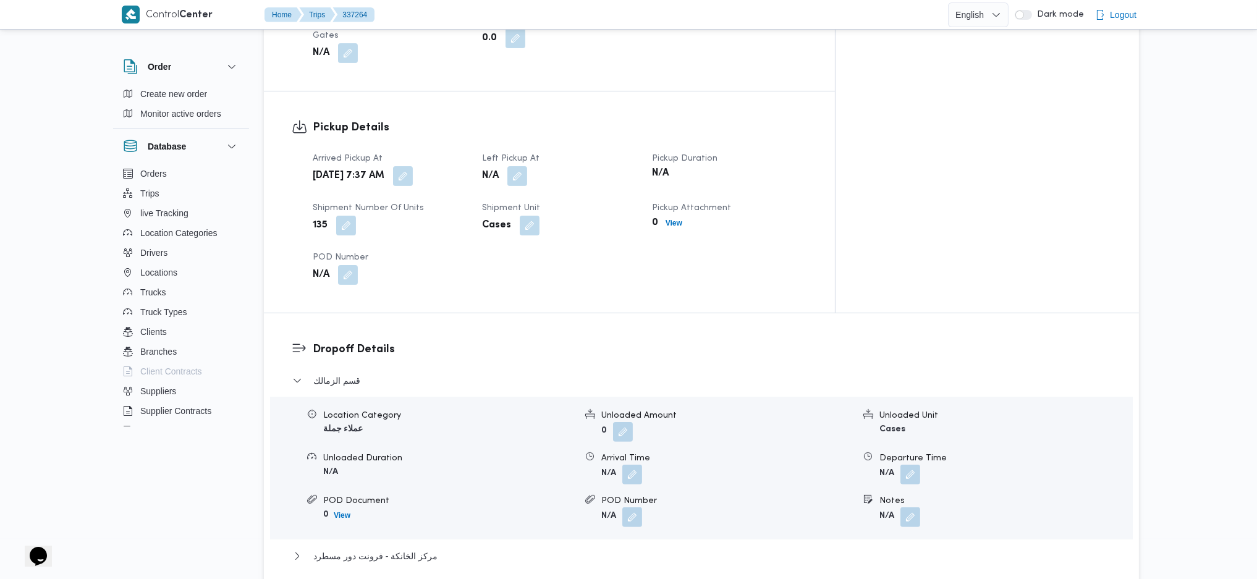
click at [558, 165] on div "N/A" at bounding box center [559, 176] width 157 height 22
click at [527, 166] on button "button" at bounding box center [517, 176] width 20 height 20
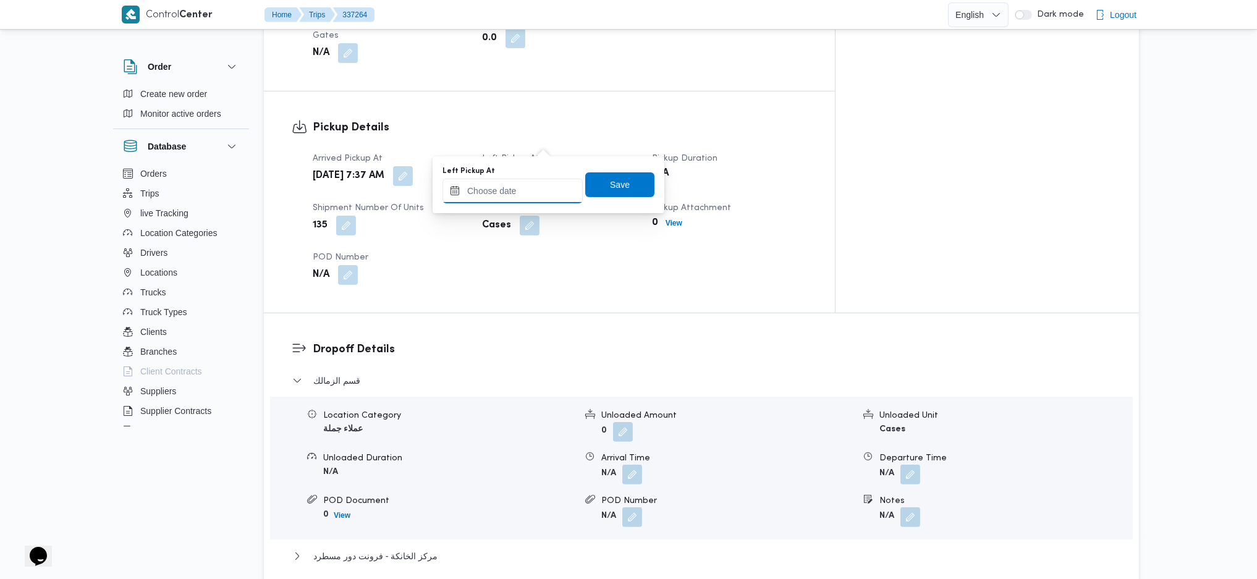
click at [552, 201] on input "Left Pickup At" at bounding box center [512, 191] width 140 height 25
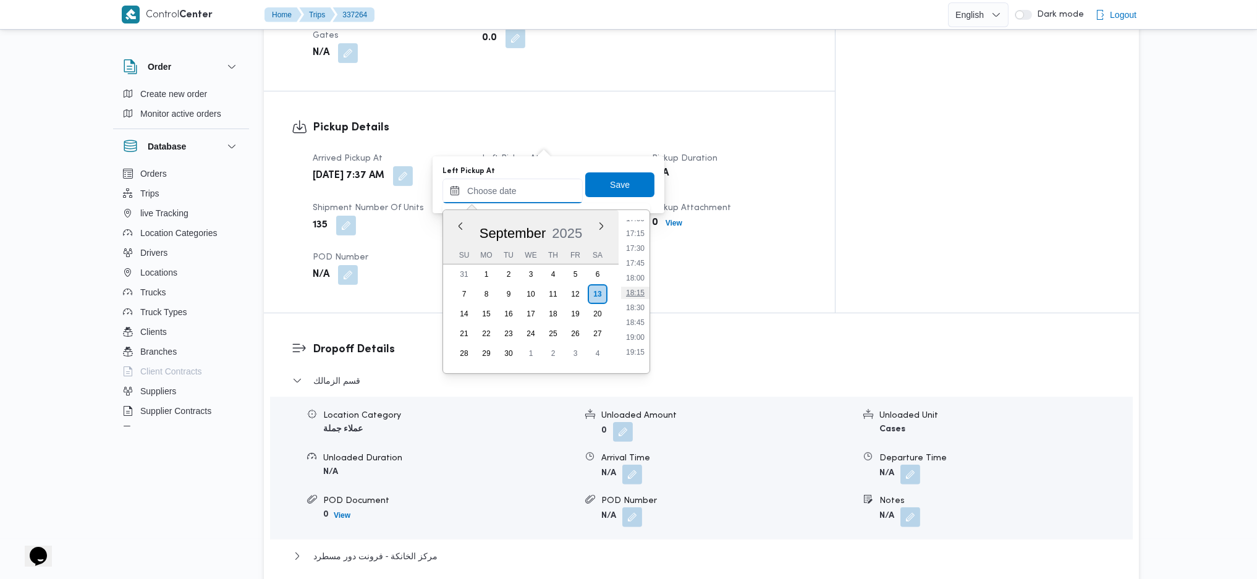
scroll to position [934, 0]
click at [634, 224] on li "15:45" at bounding box center [635, 227] width 28 height 12
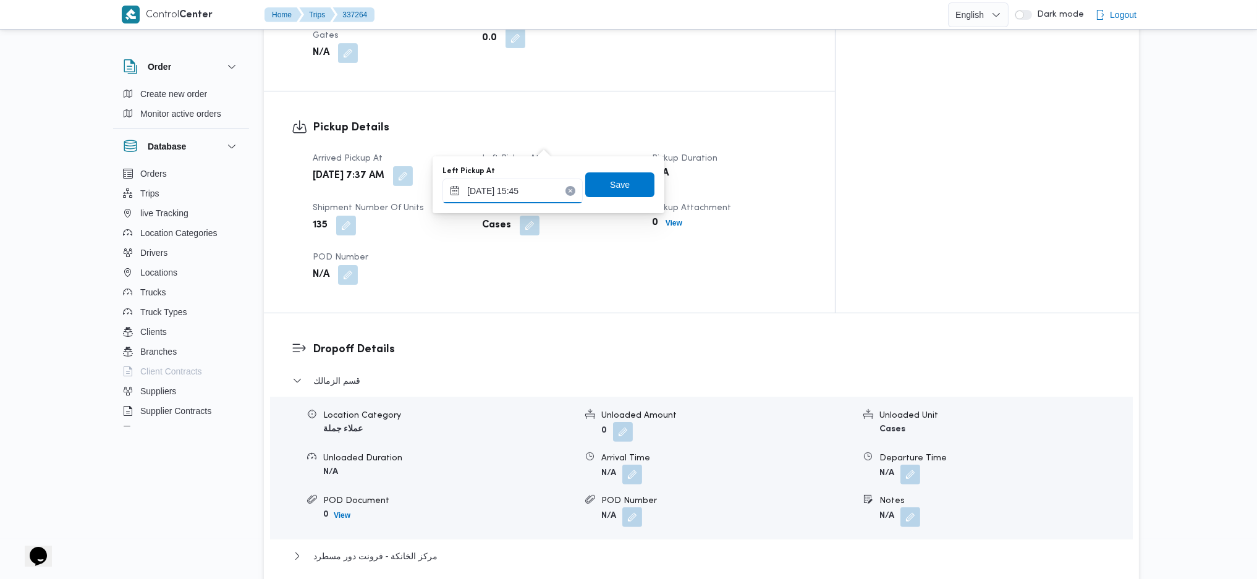
click at [509, 185] on input "13/09/2025 15:45" at bounding box center [512, 191] width 140 height 25
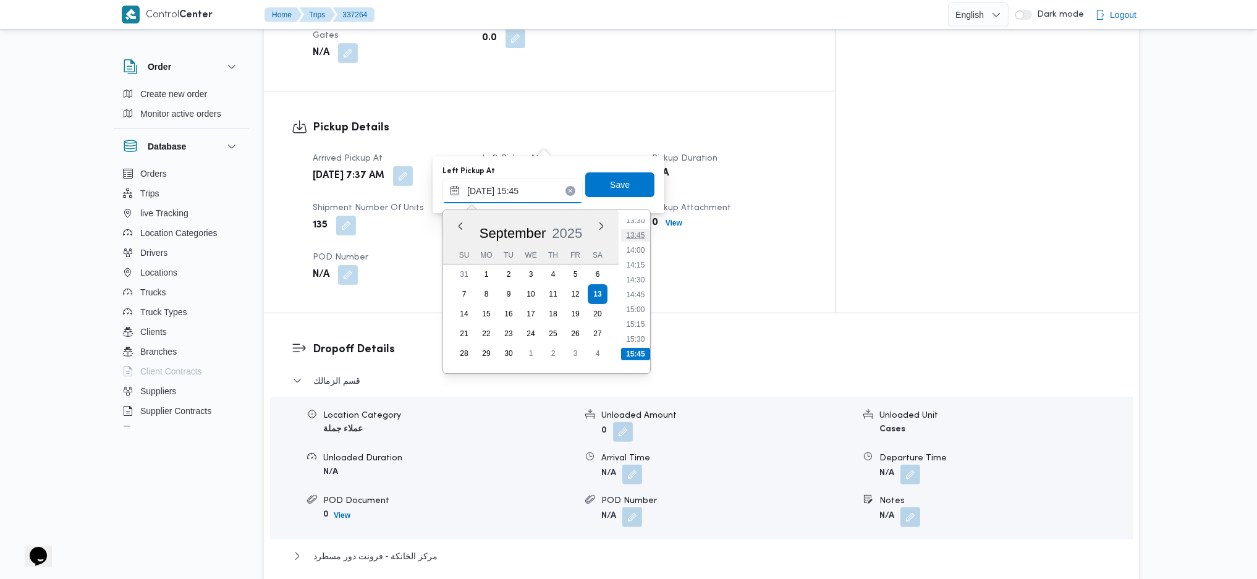
scroll to position [778, 0]
click at [637, 297] on li "14:15" at bounding box center [635, 293] width 28 height 12
type input "13/09/2025 14:15"
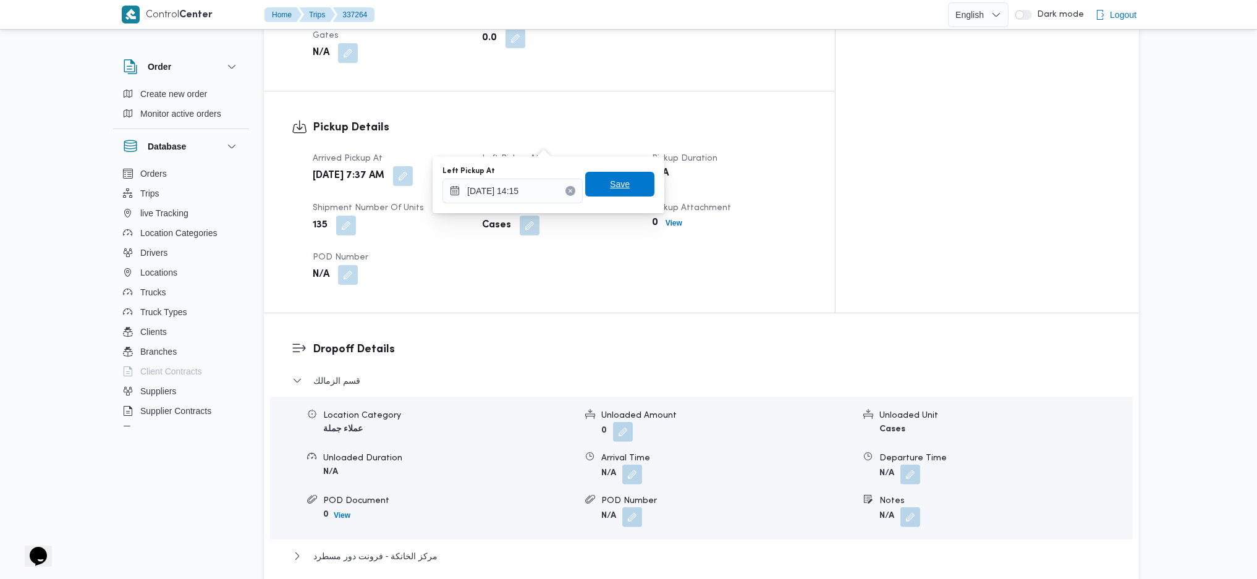
click at [623, 186] on span "Save" at bounding box center [619, 184] width 69 height 25
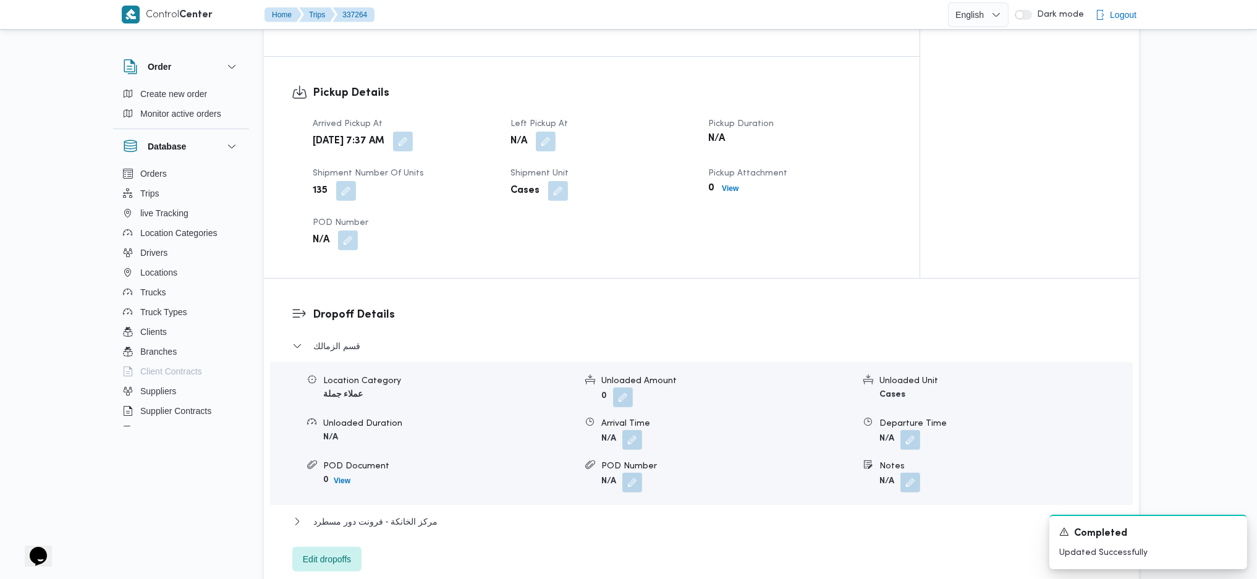
scroll to position [0, 0]
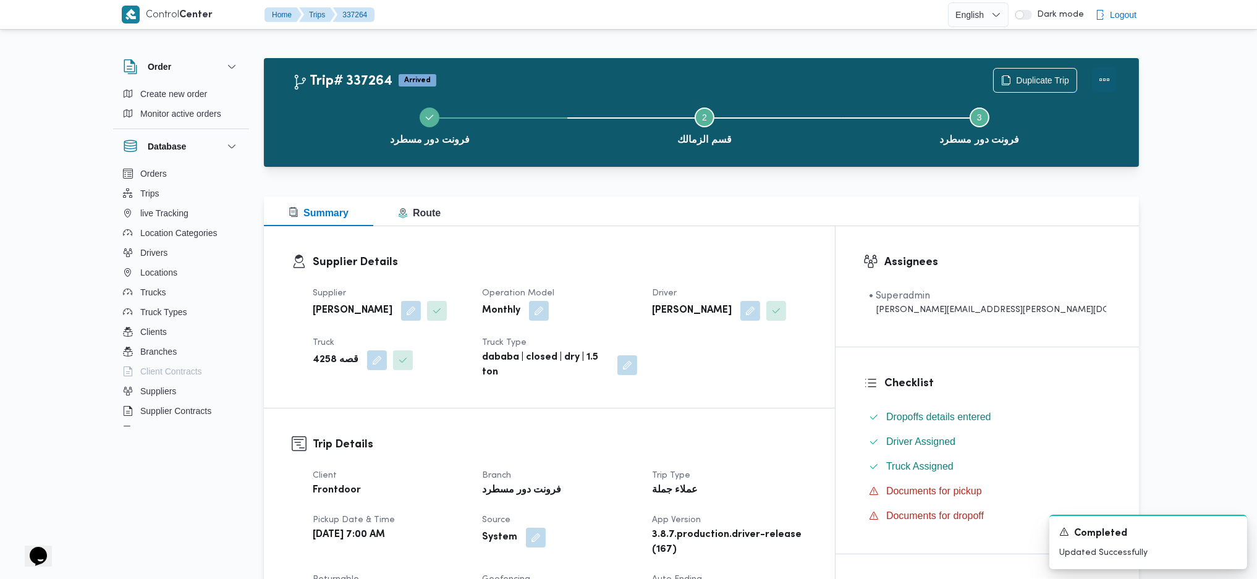
click at [1054, 74] on button "Actions" at bounding box center [1104, 79] width 25 height 25
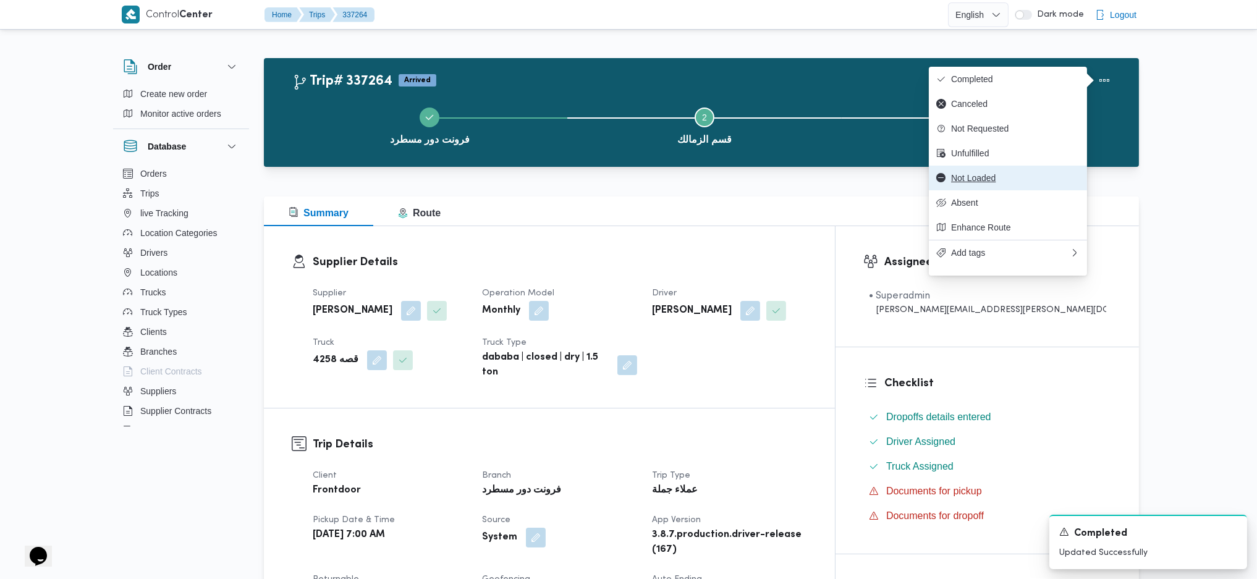
click at [994, 183] on span "Not Loaded" at bounding box center [1015, 178] width 129 height 10
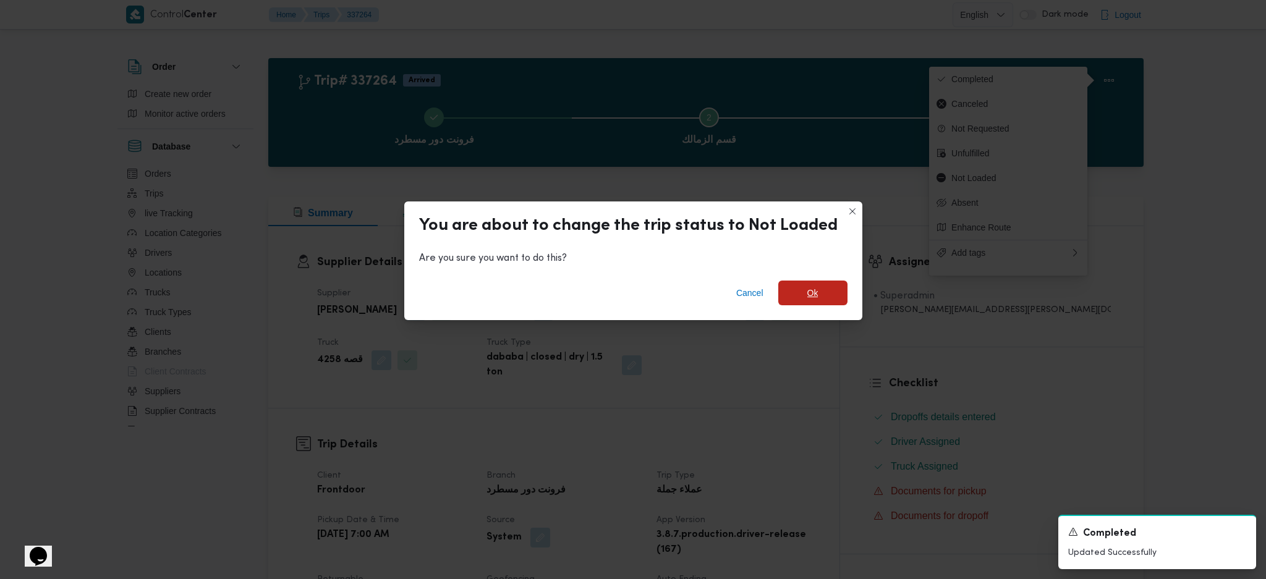
drag, startPoint x: 832, startPoint y: 300, endPoint x: 834, endPoint y: 341, distance: 41.4
click at [831, 298] on span "Ok" at bounding box center [812, 293] width 69 height 25
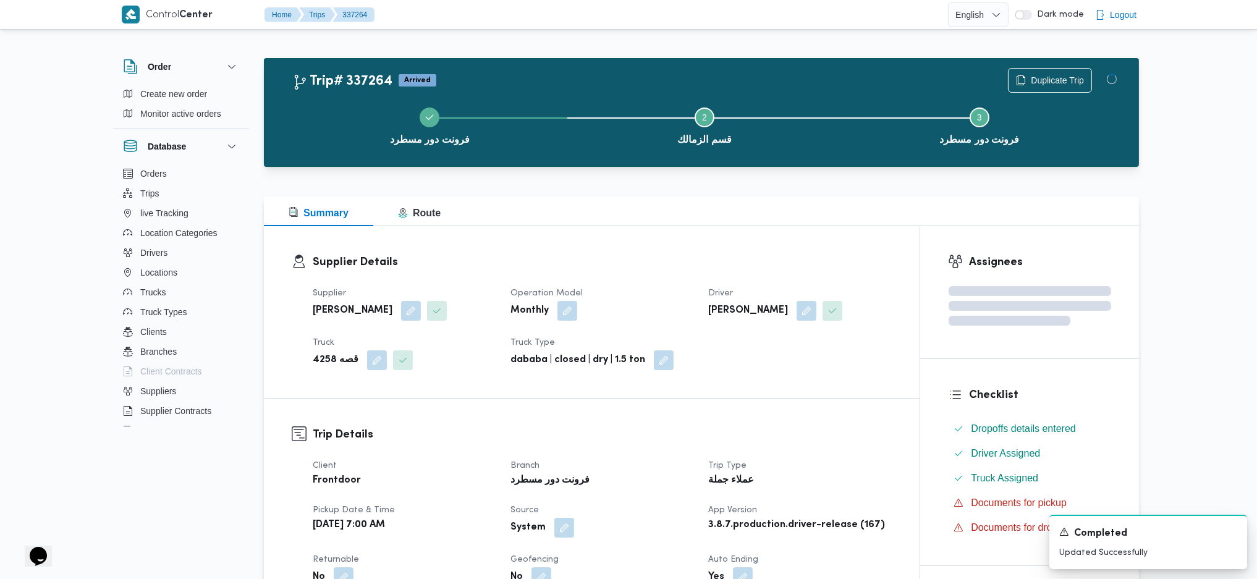
click at [834, 355] on div "Supplier زياد محمد سيد عتريس Operation Model Monthly Driver خالد علي محمد فرج T…" at bounding box center [602, 328] width 594 height 99
click at [767, 224] on div "Summary Route" at bounding box center [701, 212] width 875 height 30
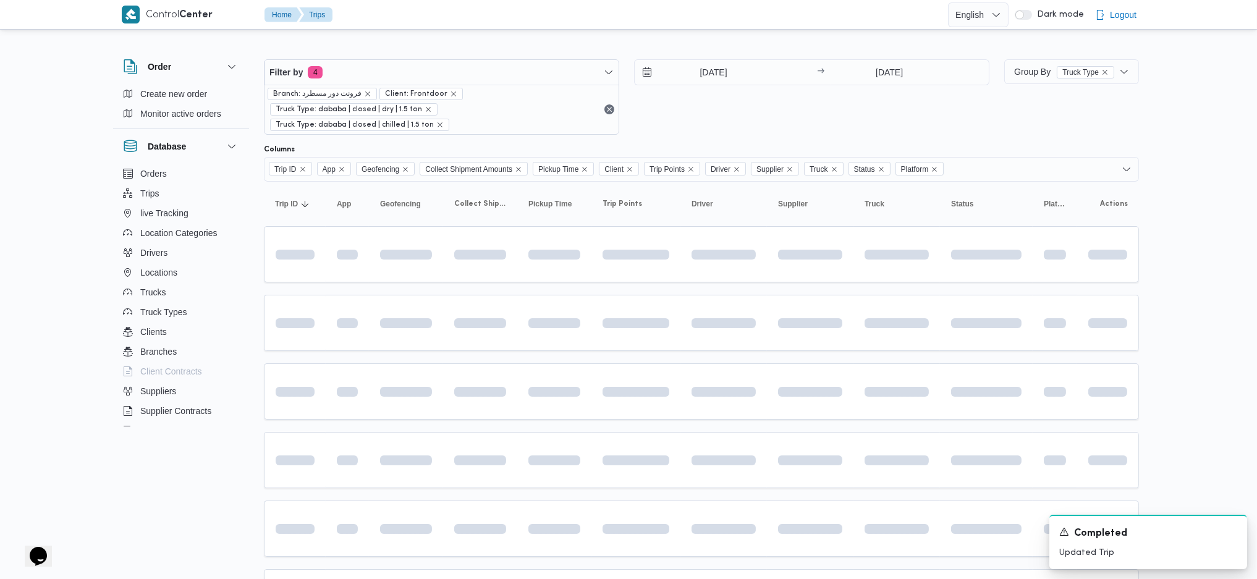
scroll to position [97, 0]
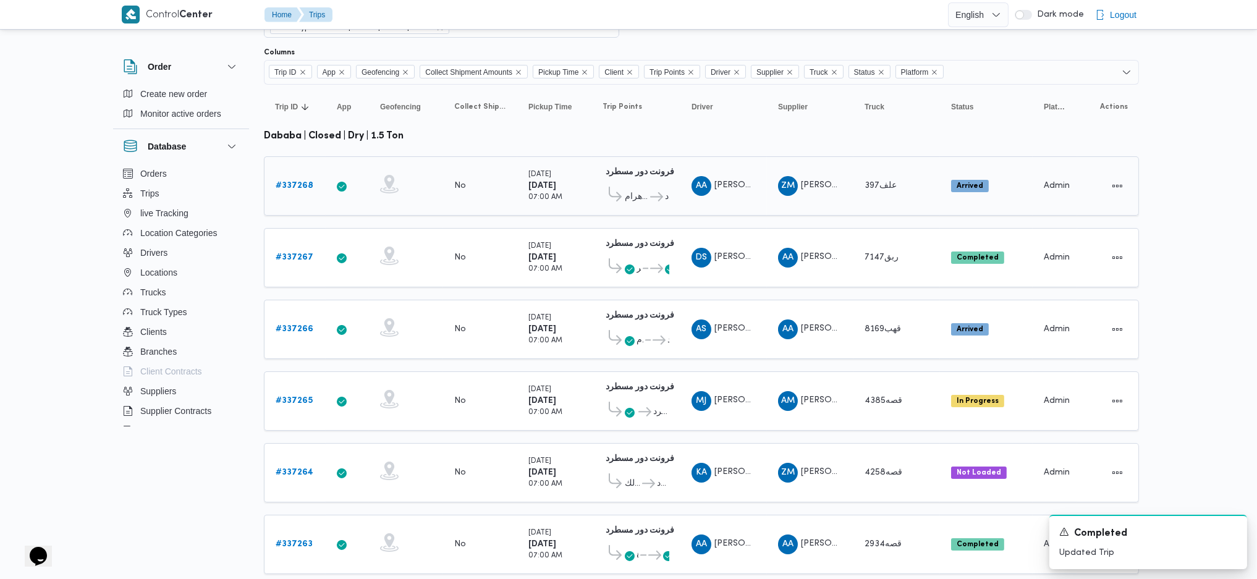
click at [295, 182] on b "# 337268" at bounding box center [295, 186] width 38 height 8
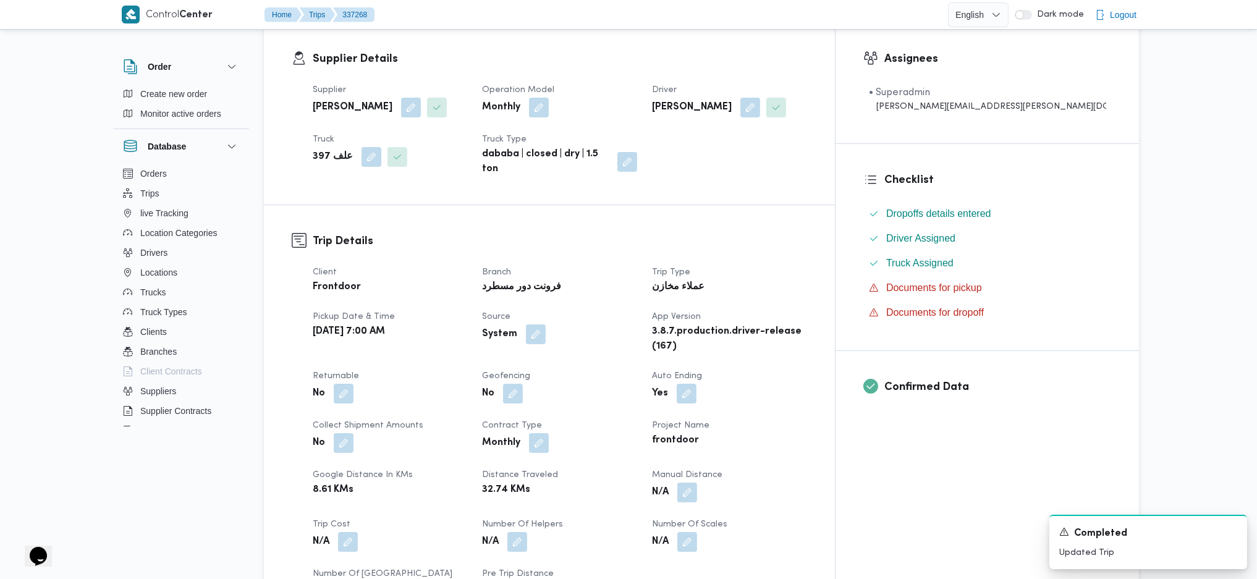
scroll to position [344, 0]
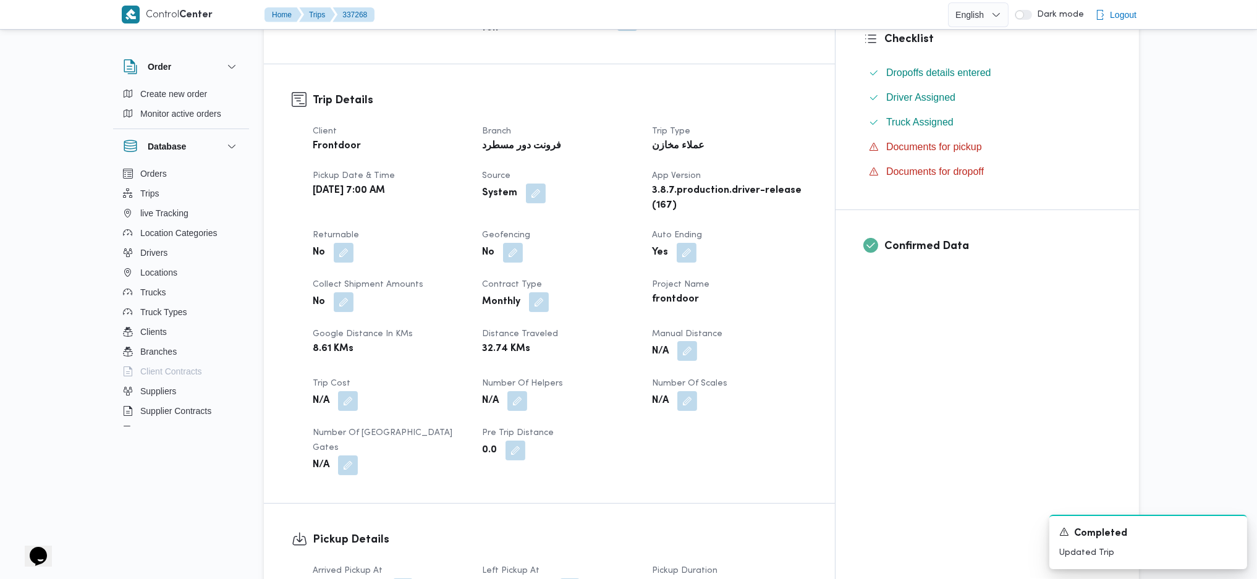
click at [697, 341] on button "button" at bounding box center [687, 351] width 20 height 20
click at [695, 386] on input "Manual Distance" at bounding box center [710, 381] width 123 height 25
type input "120"
click at [810, 370] on span "Save" at bounding box center [808, 375] width 69 height 25
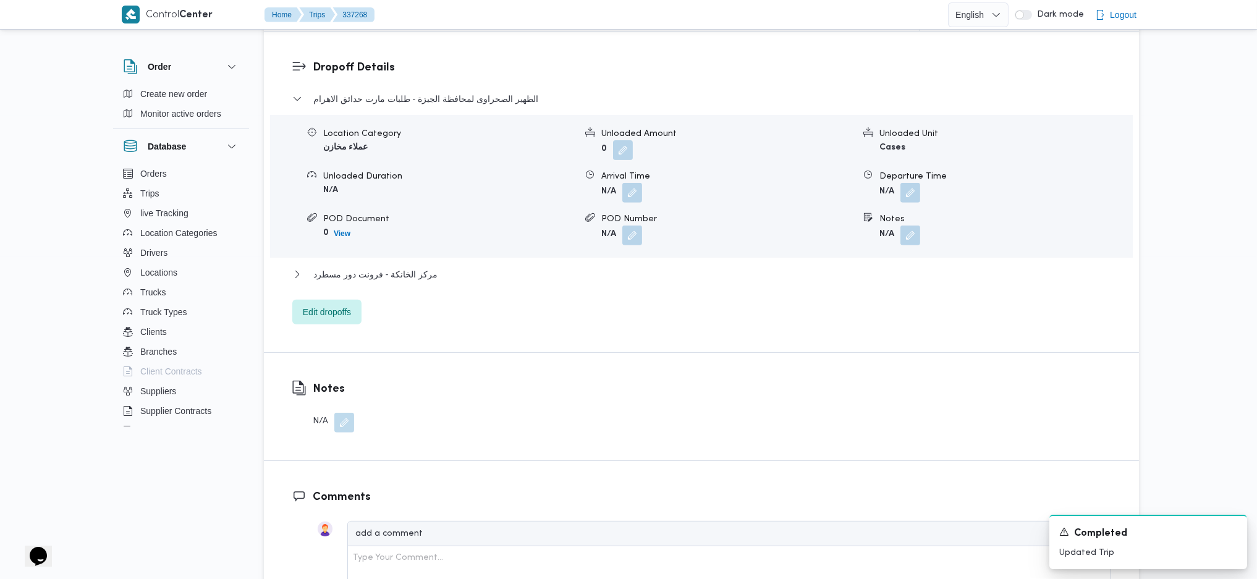
scroll to position [1009, 0]
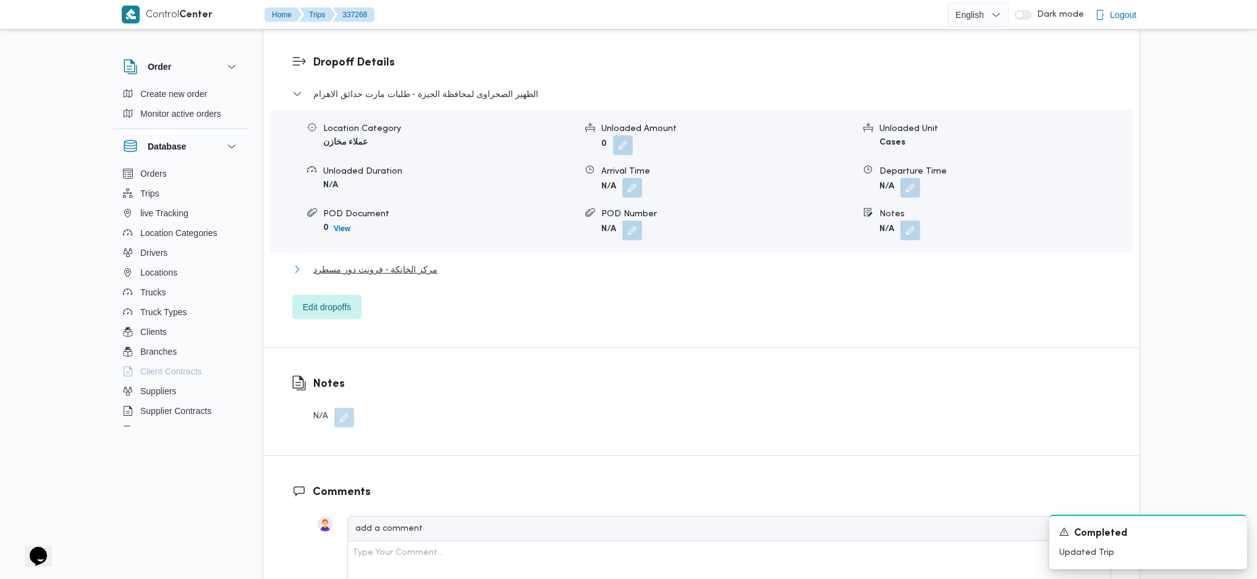
click at [426, 273] on span "مركز الخانكة - فرونت دور مسطرد" at bounding box center [375, 269] width 124 height 15
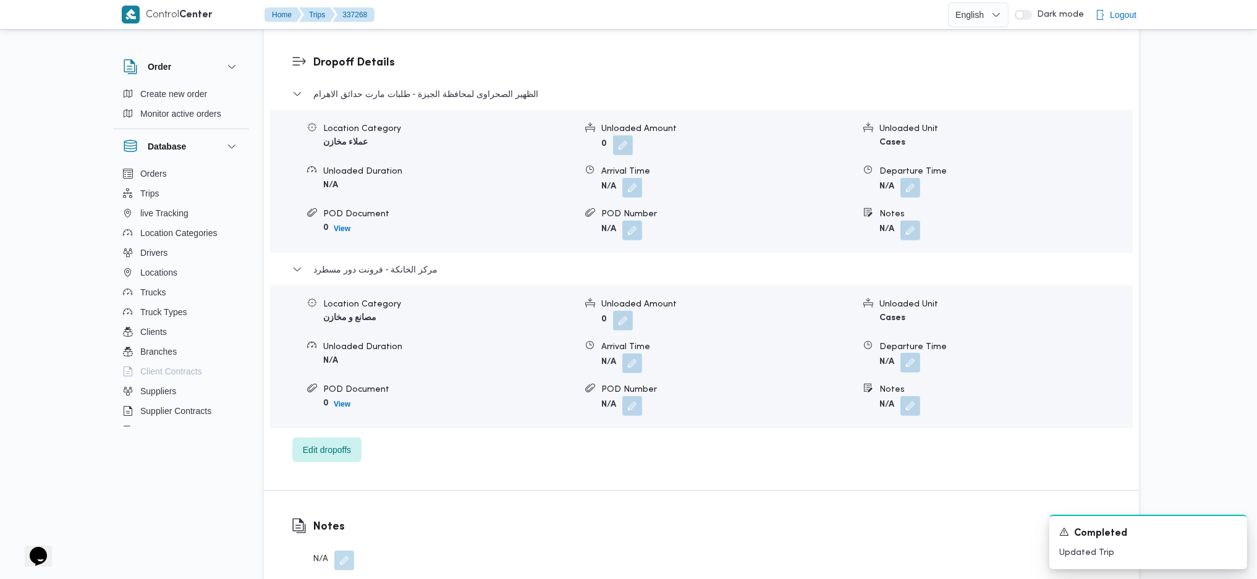
click at [908, 362] on button "button" at bounding box center [910, 363] width 20 height 20
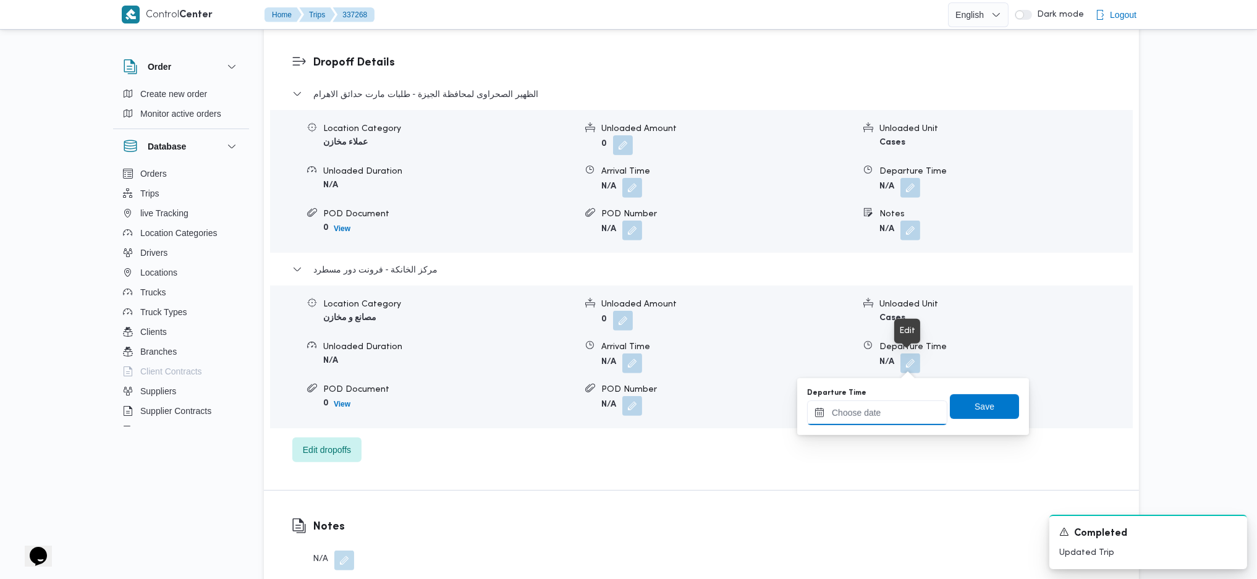
click at [876, 420] on input "Departure Time" at bounding box center [877, 412] width 140 height 25
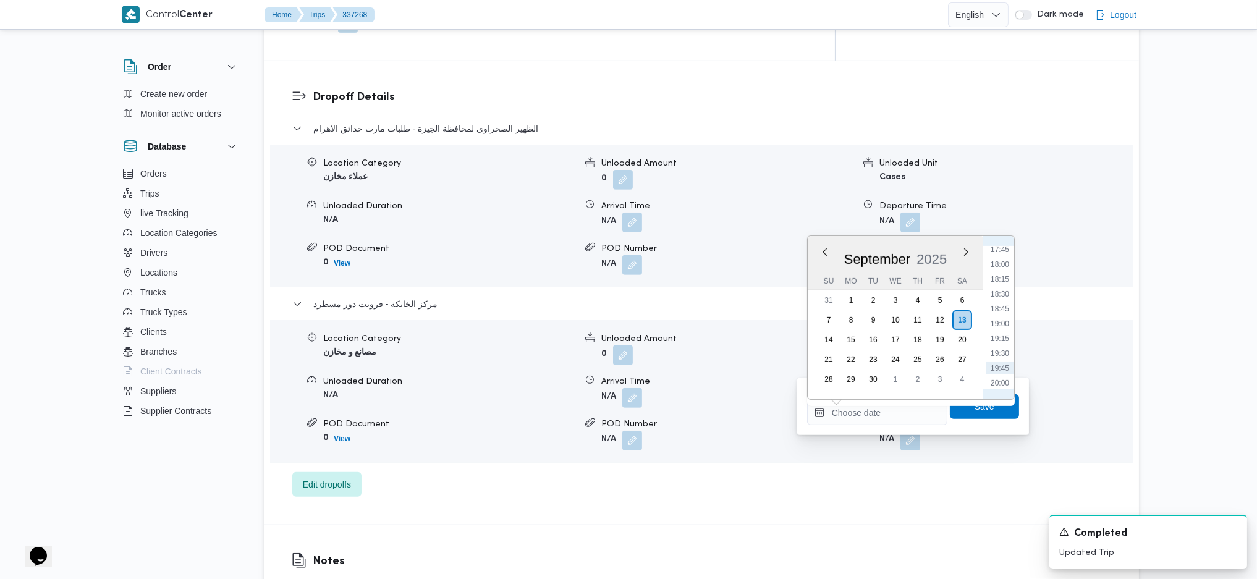
scroll to position [1016, 0]
click at [1009, 311] on ul "00:00 00:15 00:30 00:45 01:00 01:15 01:30 01:45 02:00 02:15 02:30 02:45 03:00 0…" at bounding box center [1000, 317] width 28 height 143
click at [1000, 246] on li "17:00" at bounding box center [1000, 245] width 28 height 12
type input "13/09/2025 17:00"
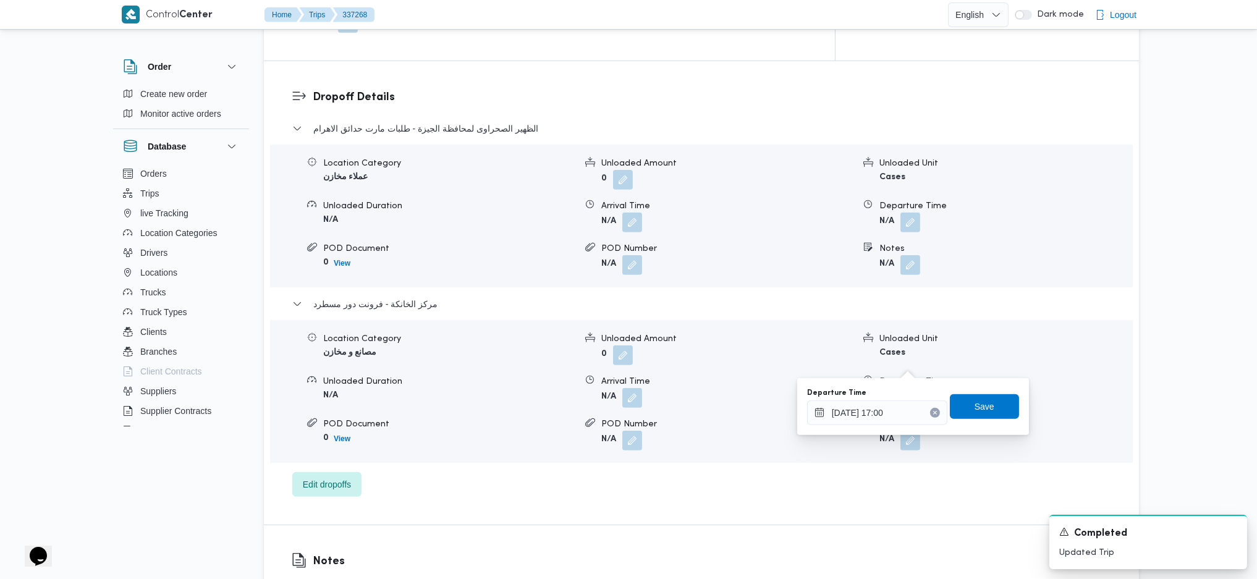
click at [966, 425] on div "Departure Time 13/09/2025 17:00 Save" at bounding box center [913, 407] width 214 height 40
click at [976, 405] on span "Save" at bounding box center [985, 406] width 20 height 15
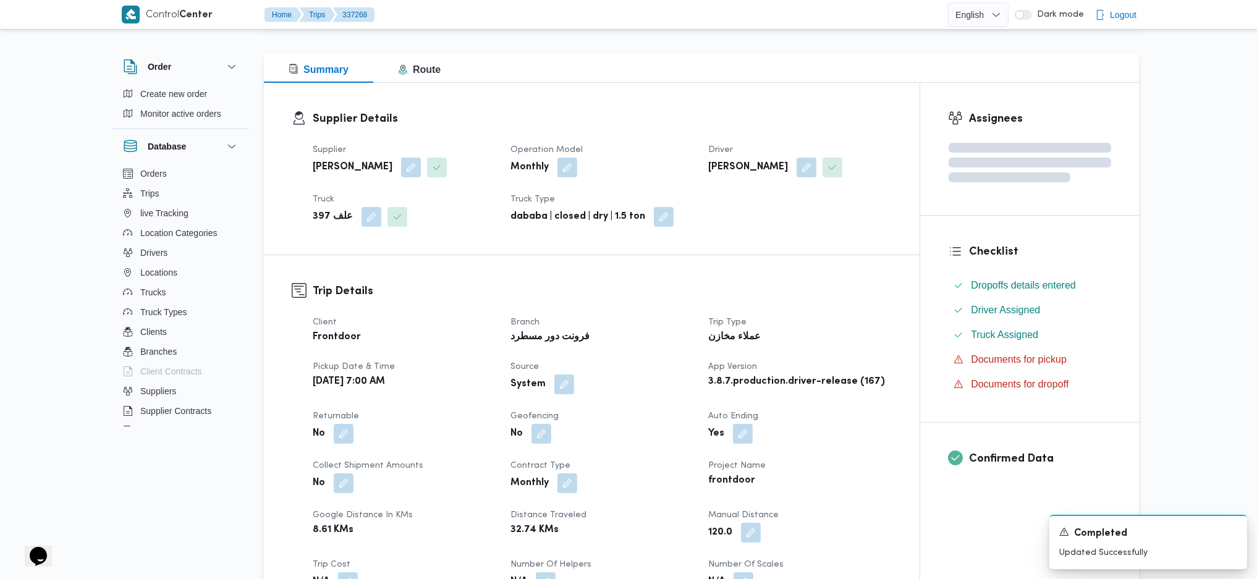
scroll to position [0, 0]
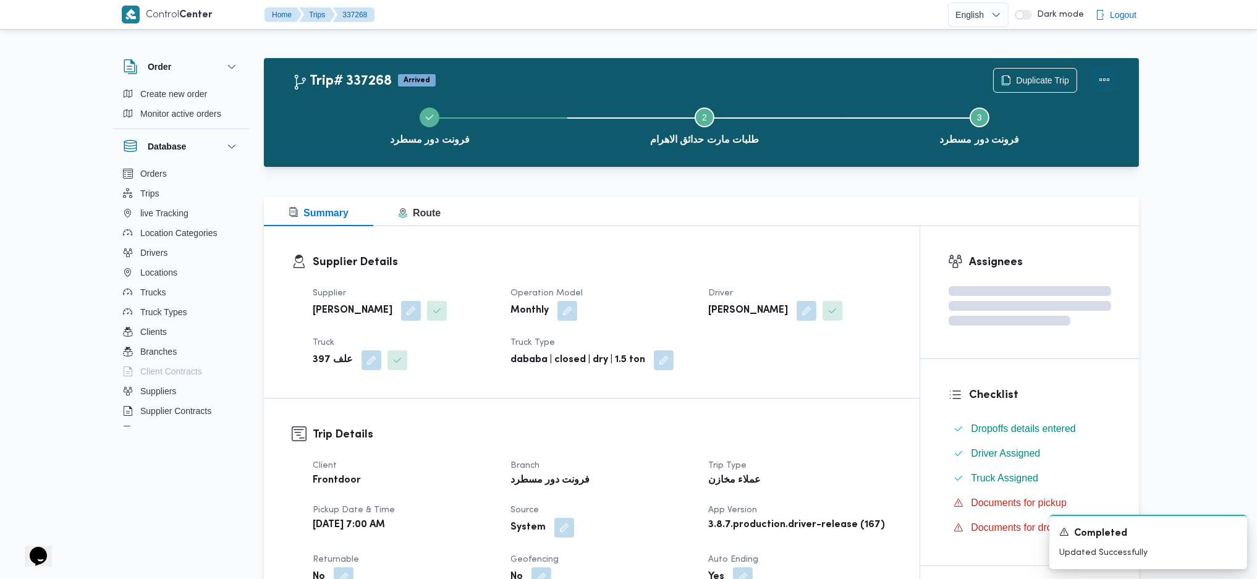
click at [1054, 80] on button "Actions" at bounding box center [1104, 79] width 25 height 25
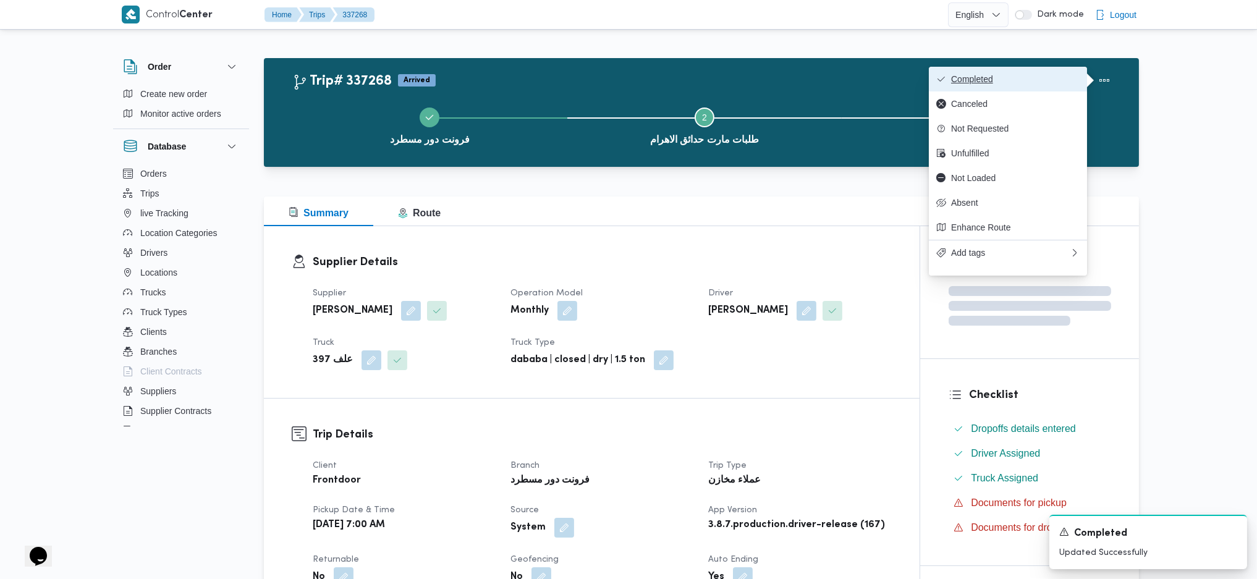
click at [1042, 80] on span "Completed" at bounding box center [1015, 79] width 129 height 10
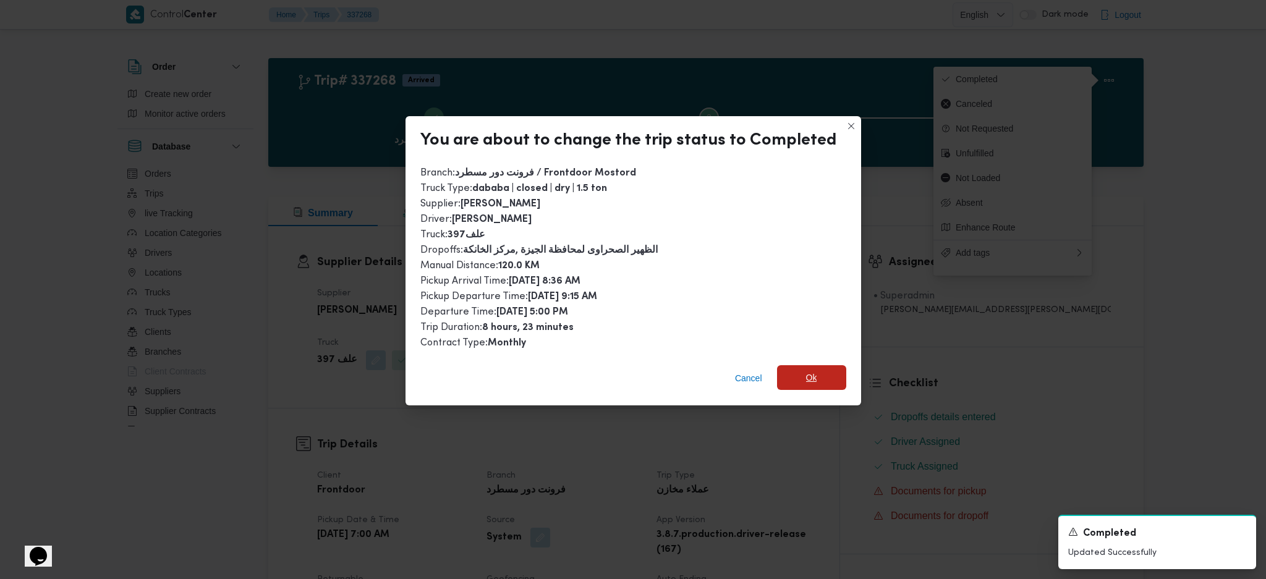
drag, startPoint x: 800, startPoint y: 359, endPoint x: 801, endPoint y: 371, distance: 12.5
click at [800, 371] on div "Cancel Ok" at bounding box center [632, 380] width 455 height 49
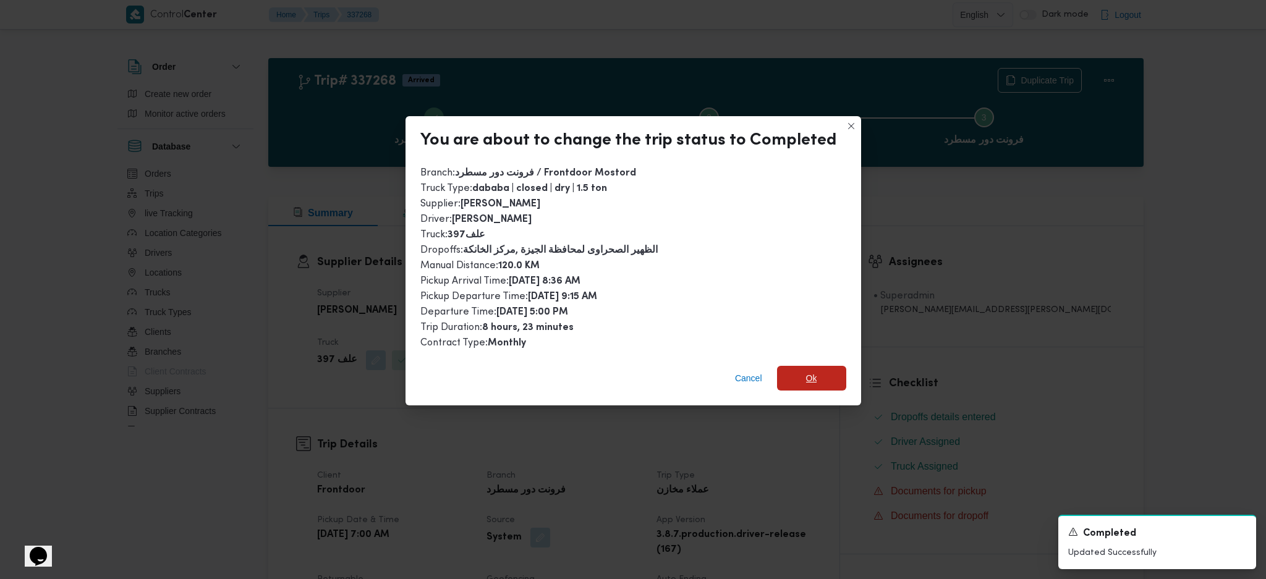
drag, startPoint x: 801, startPoint y: 373, endPoint x: 829, endPoint y: 426, distance: 60.0
click at [802, 373] on span "Ok" at bounding box center [811, 378] width 69 height 25
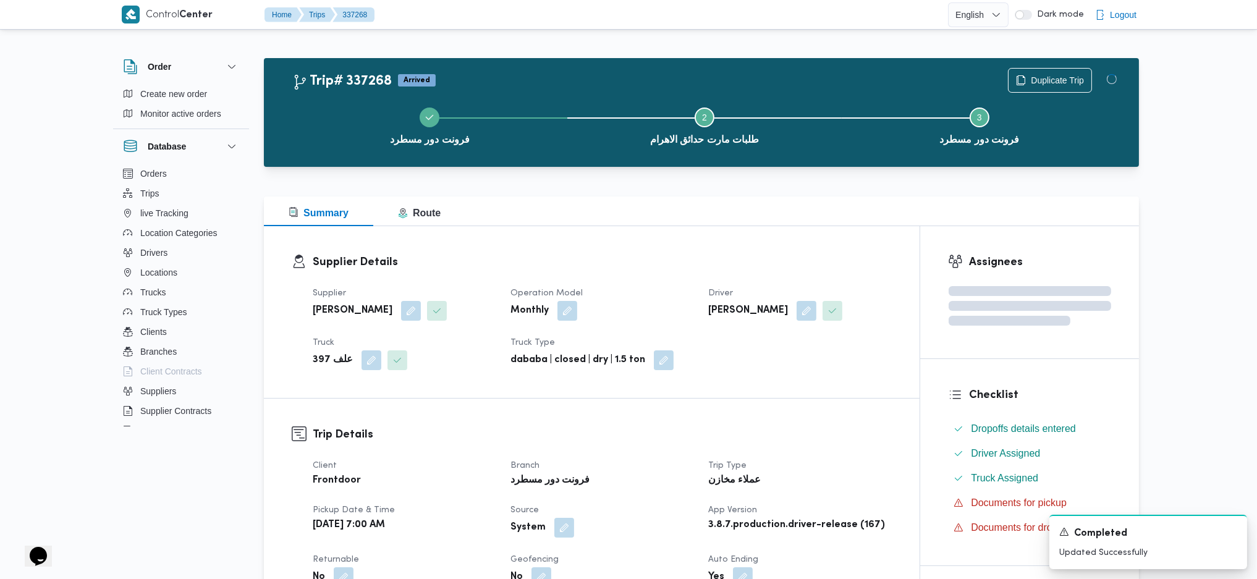
drag, startPoint x: 832, startPoint y: 431, endPoint x: 826, endPoint y: 417, distance: 15.3
click at [659, 246] on div "Supplier Details Supplier زياد محمد سيد عتريس Operation Model Monthly Driver عب…" at bounding box center [592, 312] width 656 height 172
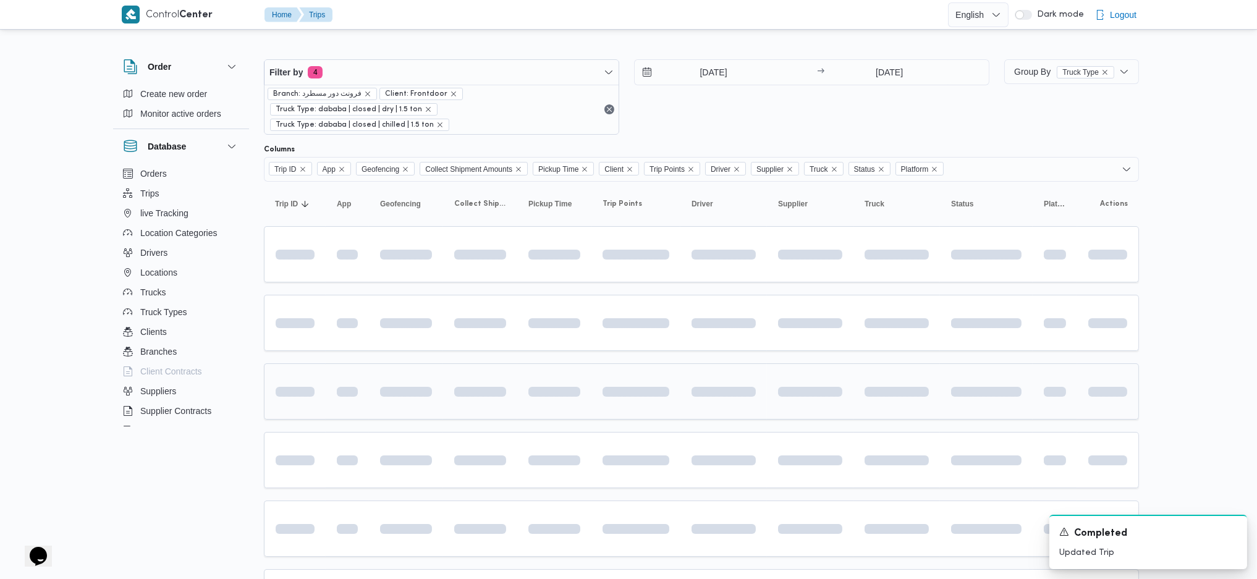
scroll to position [97, 0]
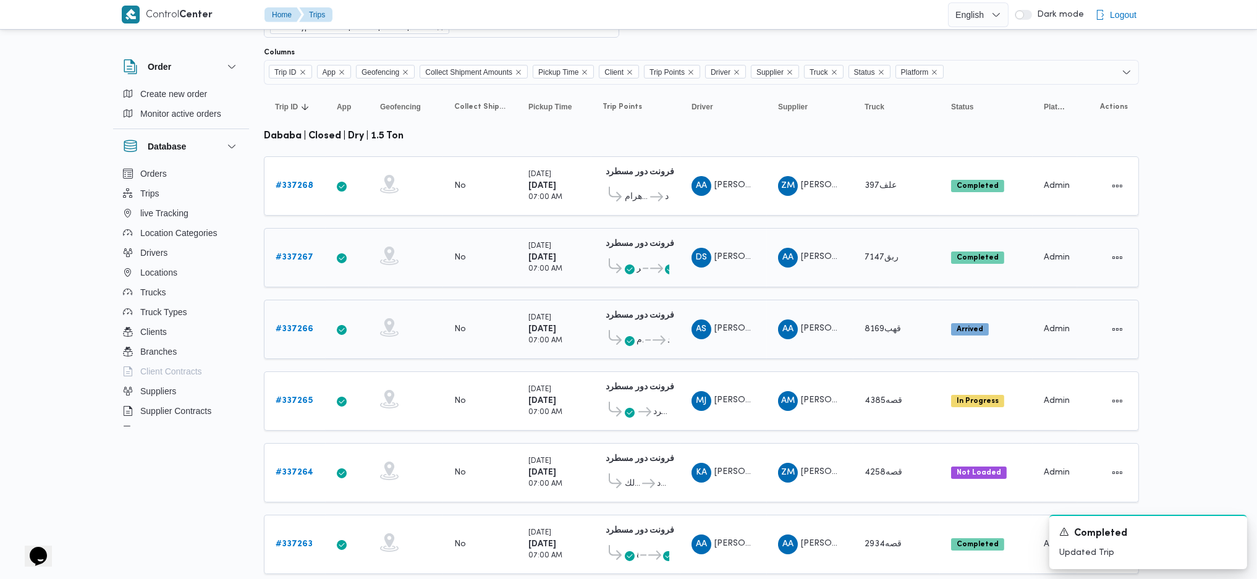
click at [292, 253] on b "# 337267" at bounding box center [295, 257] width 38 height 8
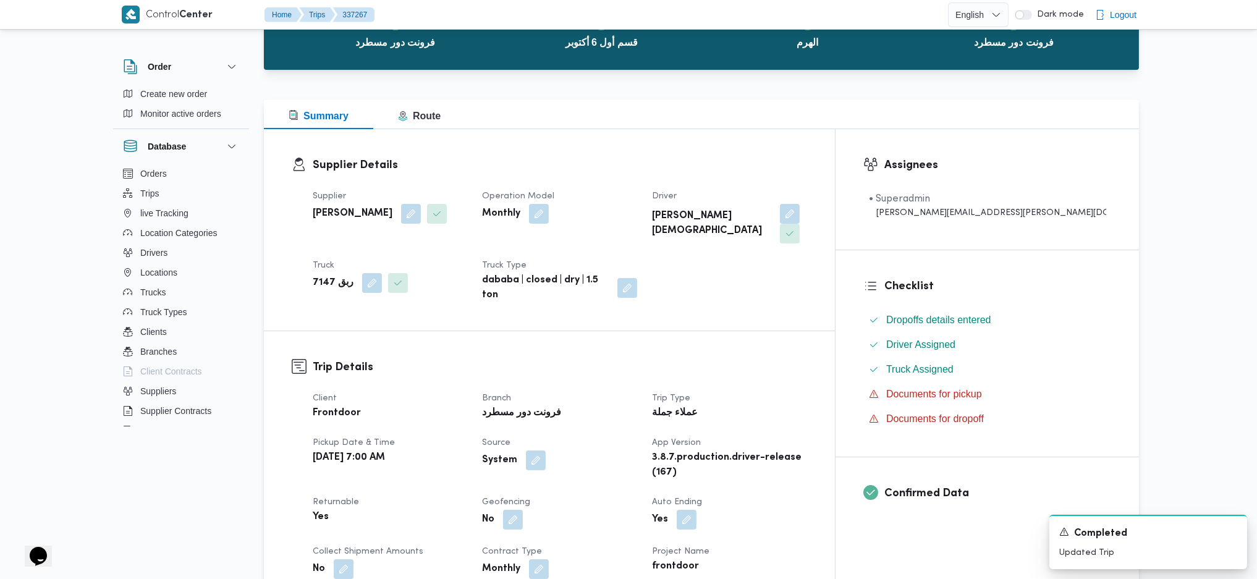
scroll to position [427, 0]
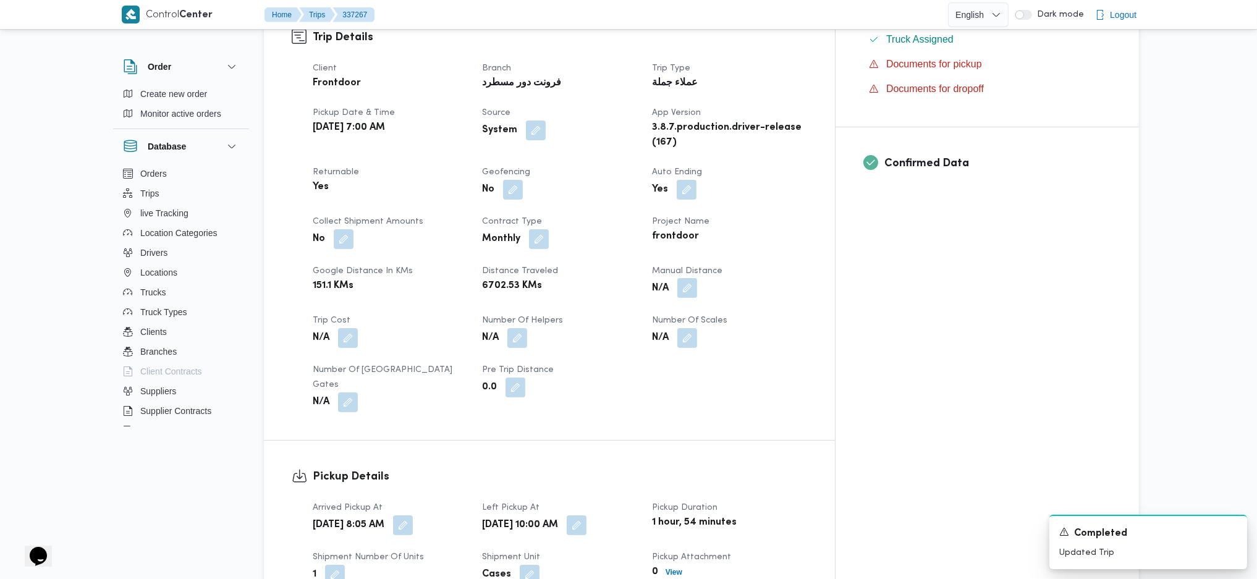
click at [697, 278] on button "button" at bounding box center [687, 288] width 20 height 20
click at [683, 298] on input "Manual Distance" at bounding box center [710, 298] width 123 height 25
type input "155"
click at [774, 292] on span "Save" at bounding box center [808, 291] width 69 height 25
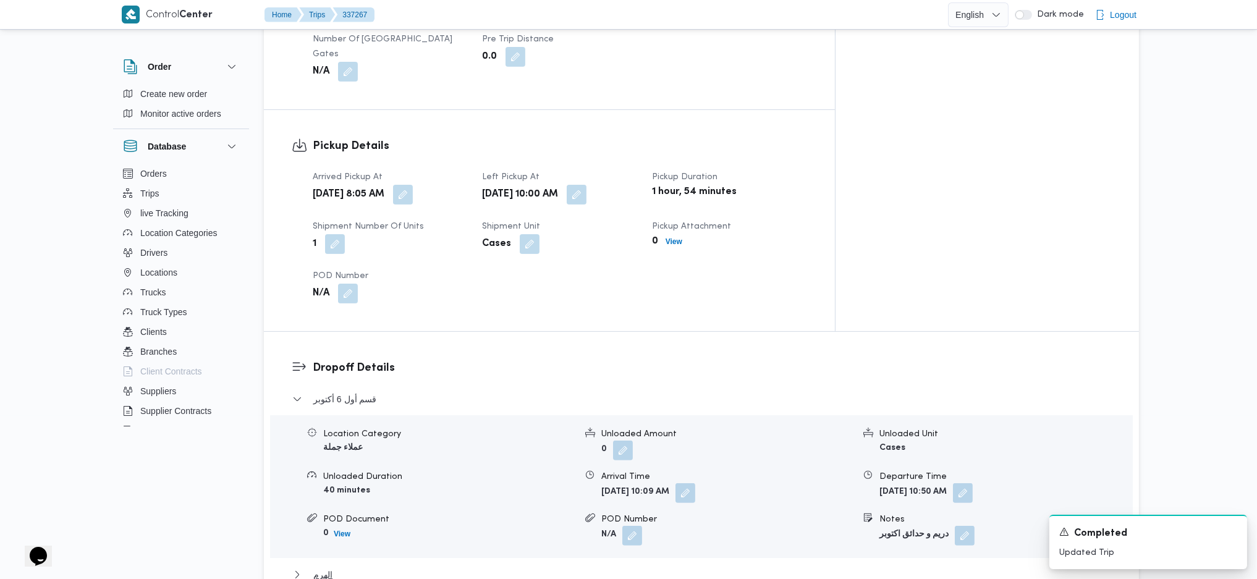
scroll to position [921, 0]
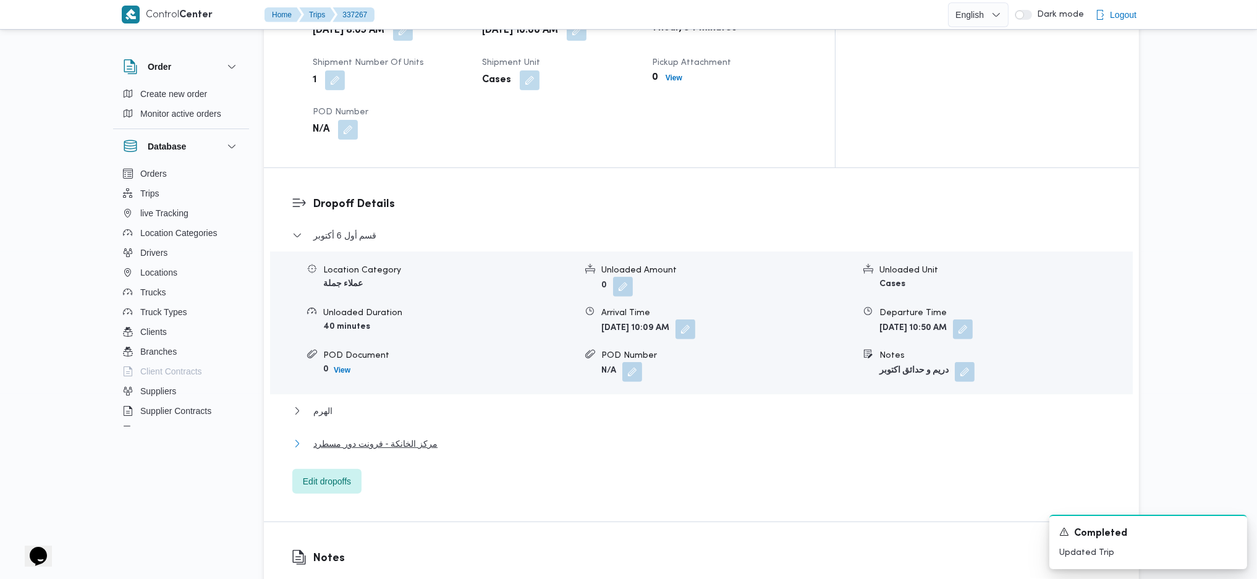
click at [417, 436] on span "مركز الخانكة - فرونت دور مسطرد" at bounding box center [375, 443] width 124 height 15
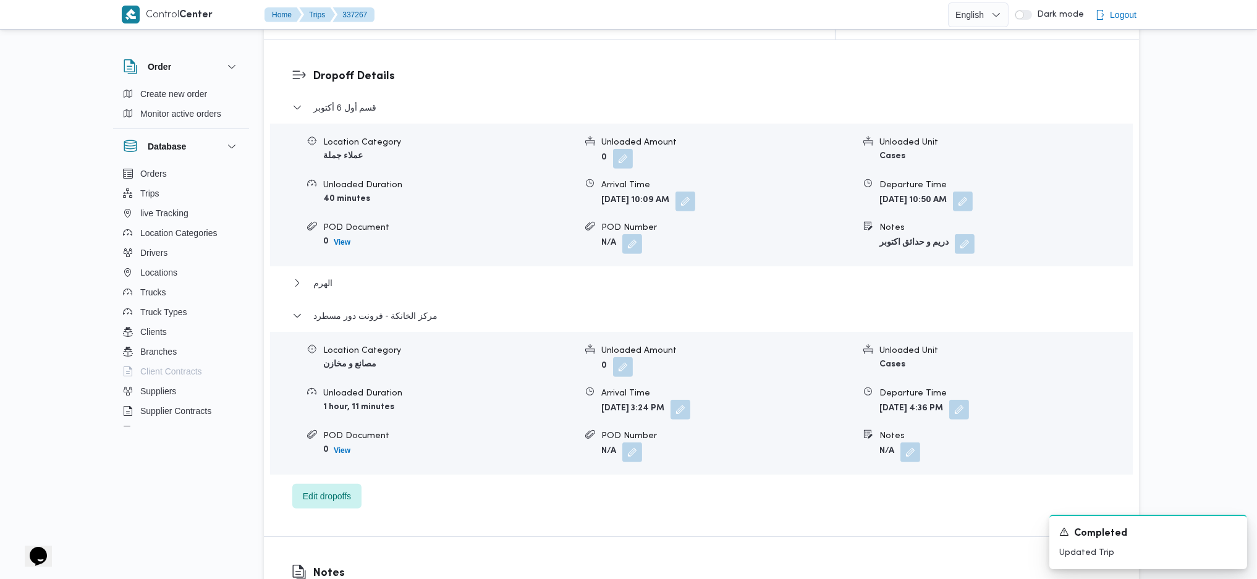
scroll to position [1086, 0]
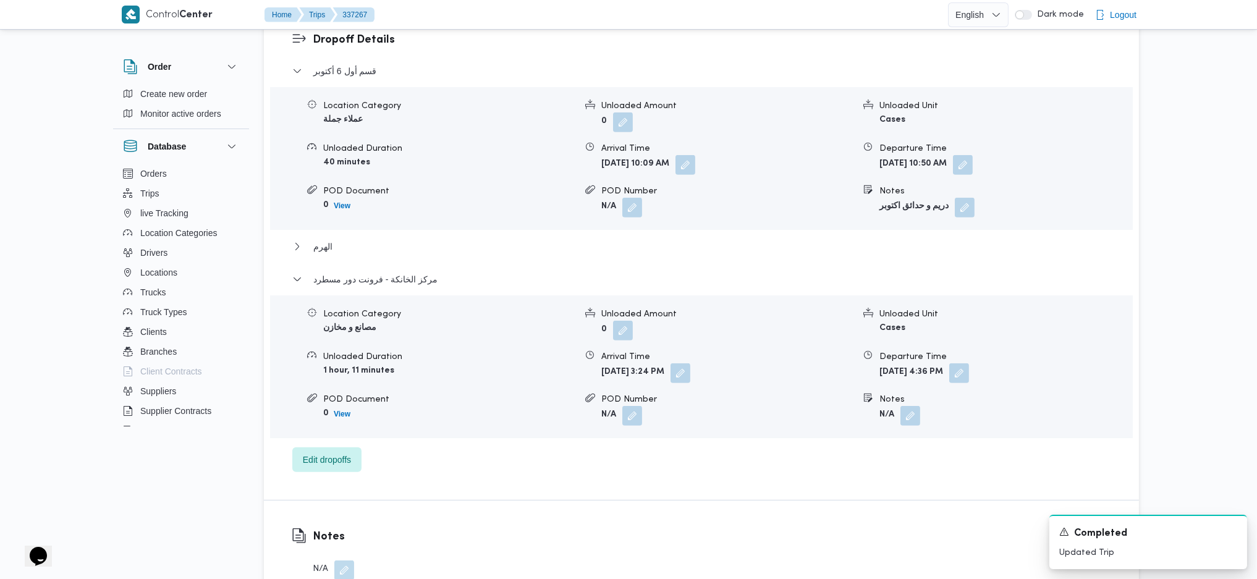
click at [969, 363] on span at bounding box center [956, 373] width 26 height 20
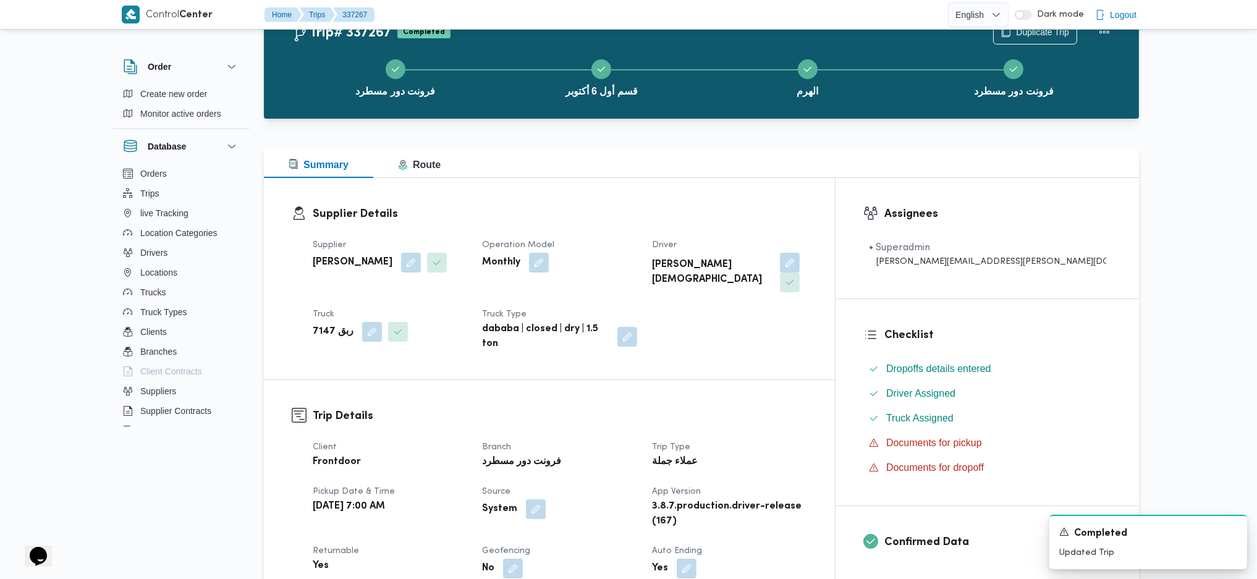
scroll to position [0, 0]
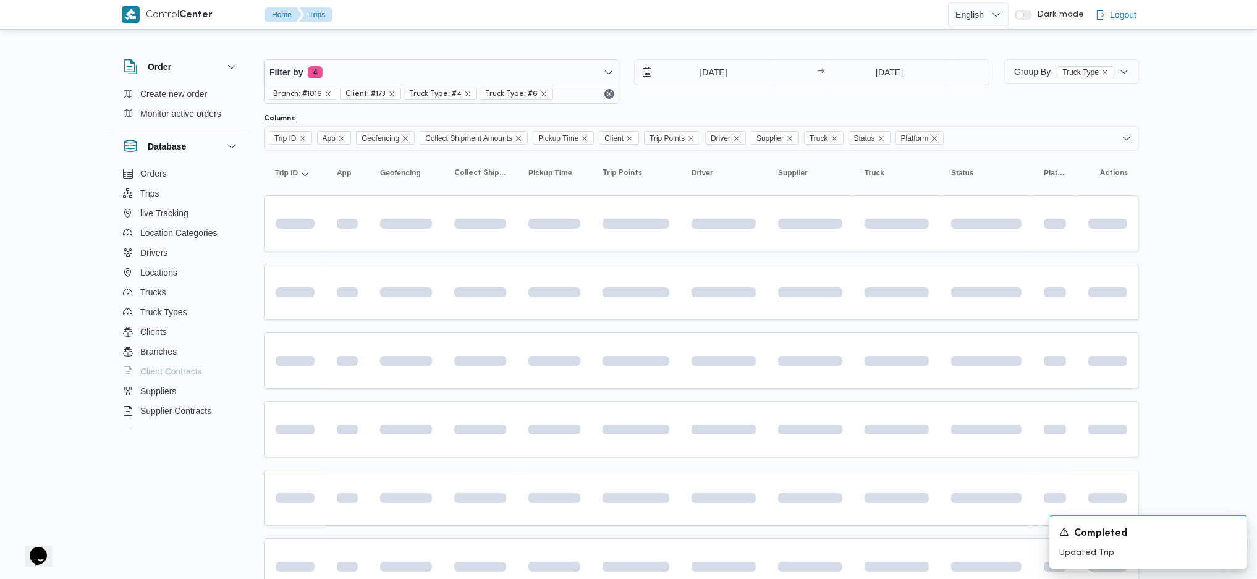
scroll to position [97, 0]
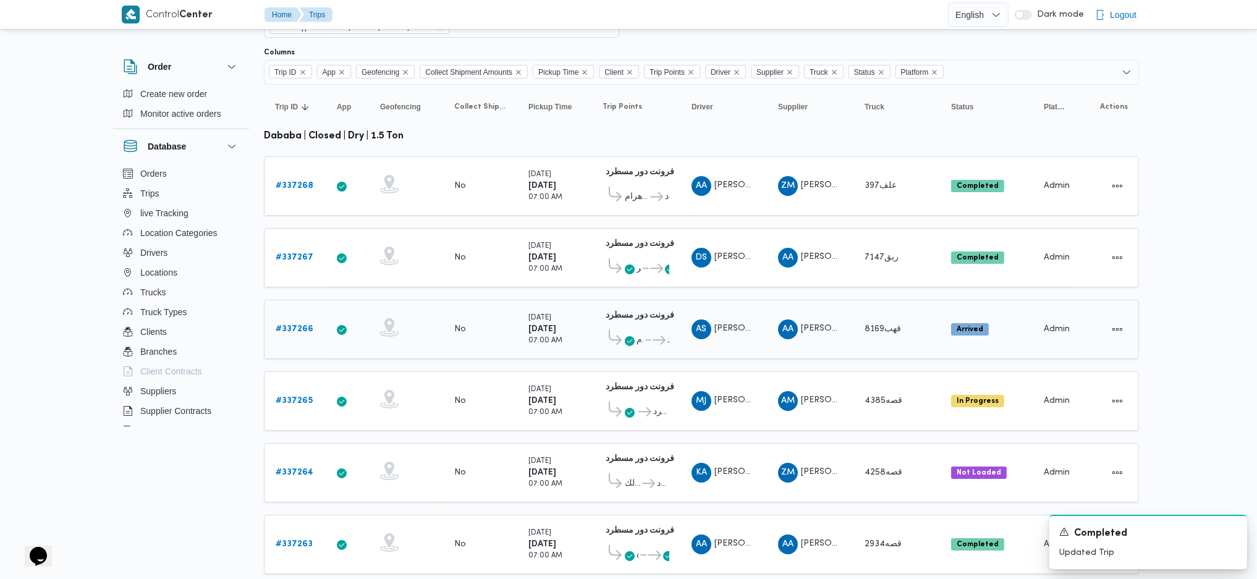
click at [279, 325] on b "# 337266" at bounding box center [295, 329] width 38 height 8
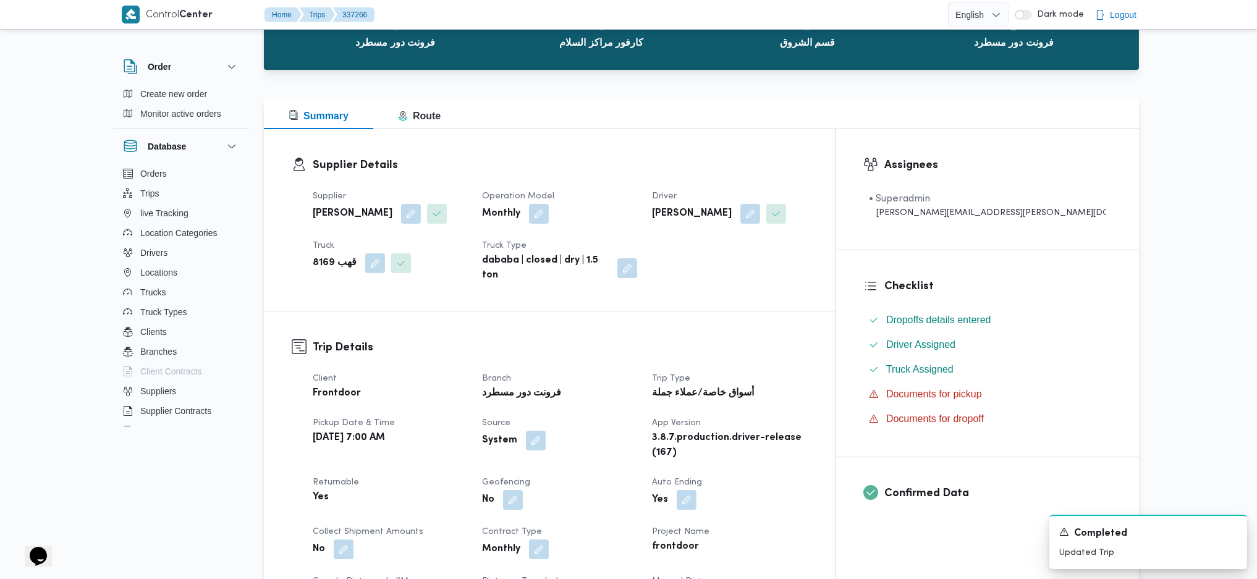
scroll to position [509, 0]
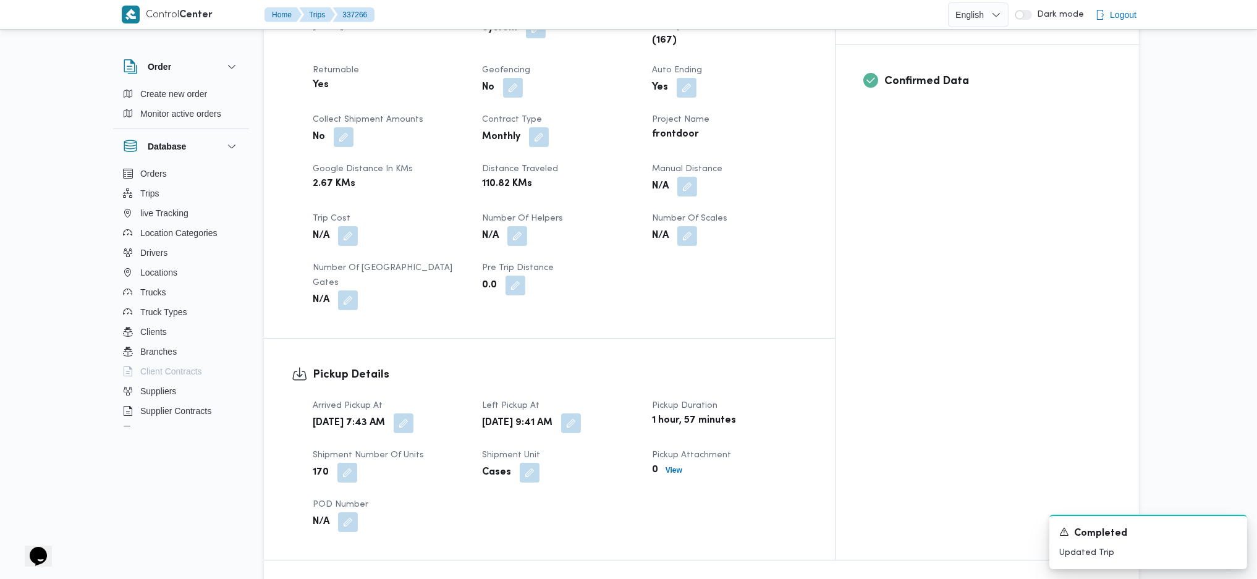
click at [770, 176] on div "N/A" at bounding box center [729, 187] width 157 height 22
click at [697, 176] on button "button" at bounding box center [687, 186] width 20 height 20
click at [687, 227] on input "Manual Distance" at bounding box center [710, 216] width 123 height 25
type input "114"
click at [825, 213] on span "Save" at bounding box center [808, 209] width 69 height 25
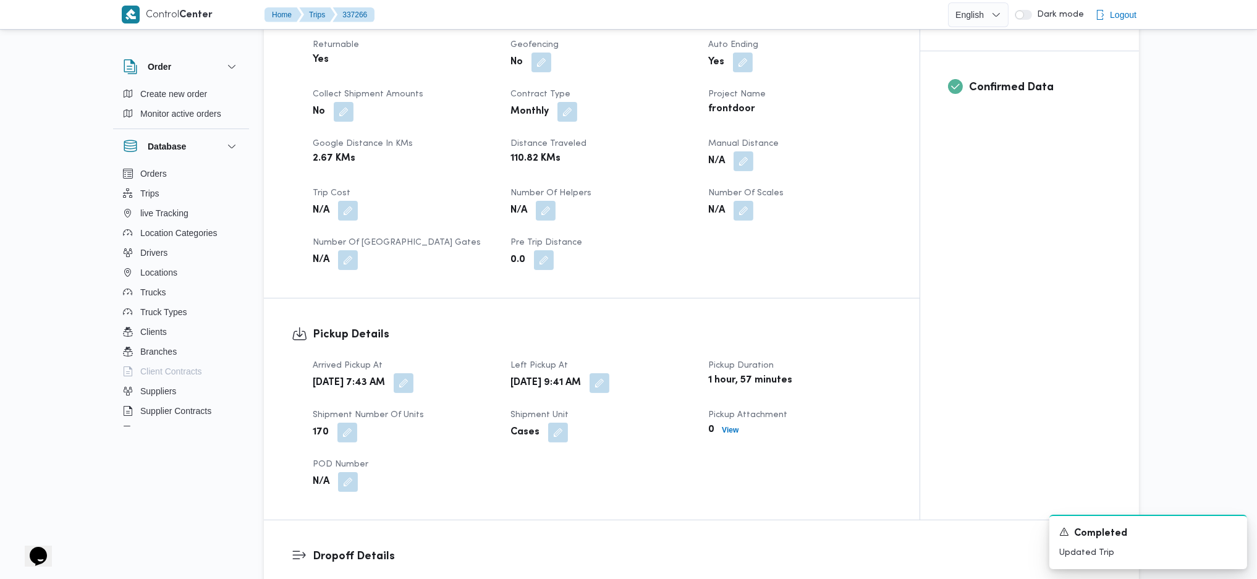
scroll to position [921, 0]
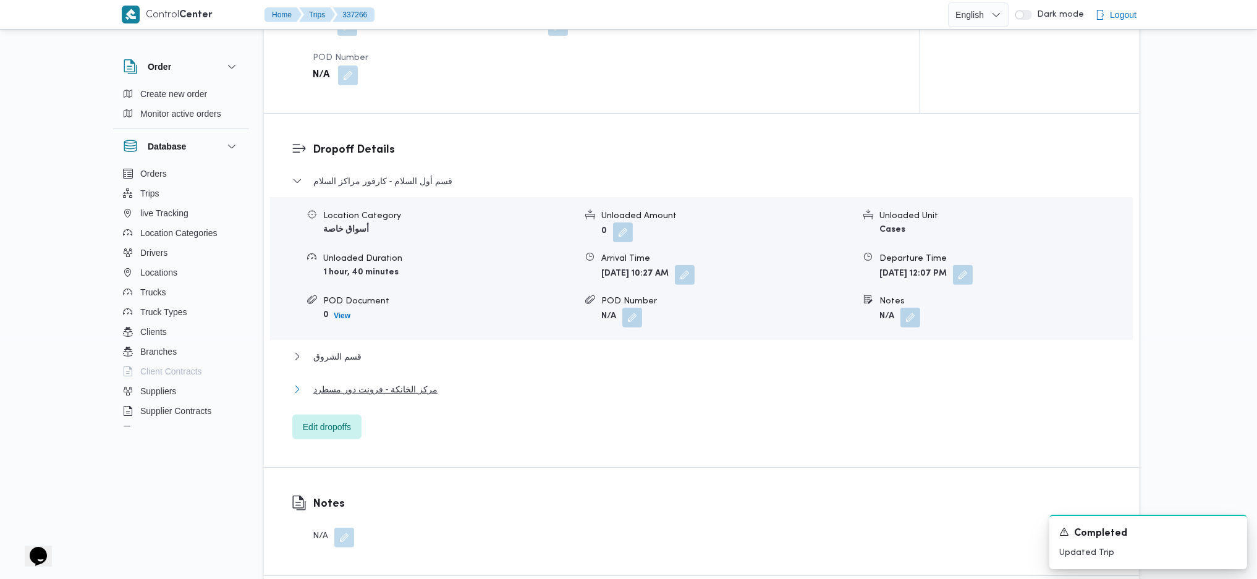
click at [423, 388] on span "مركز الخانكة - فرونت دور مسطرد" at bounding box center [375, 389] width 124 height 15
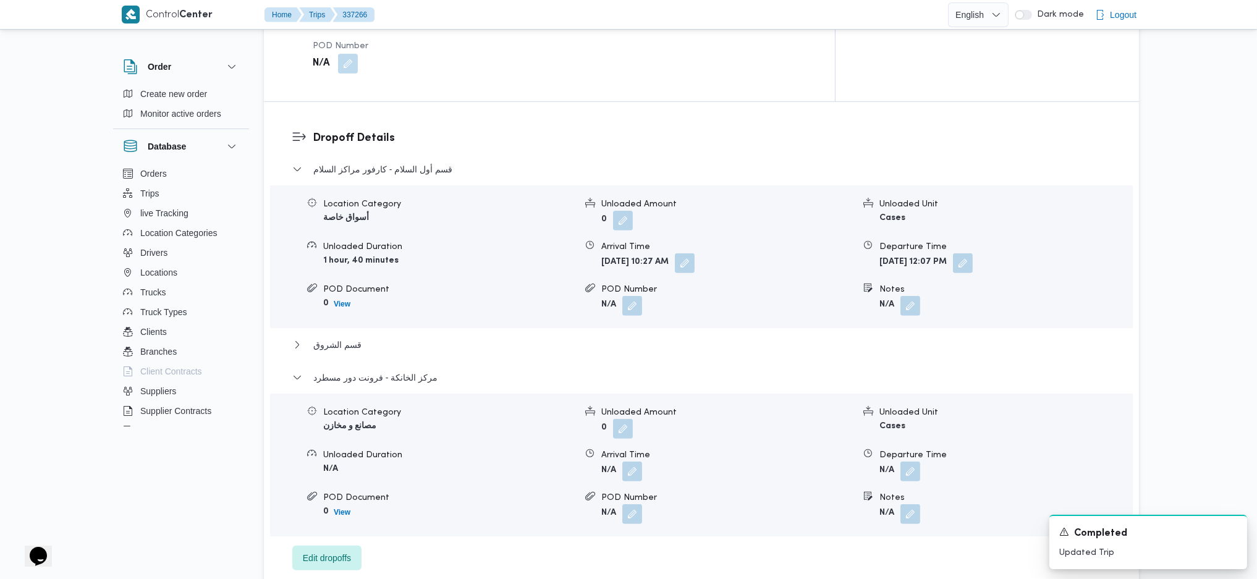
scroll to position [1004, 0]
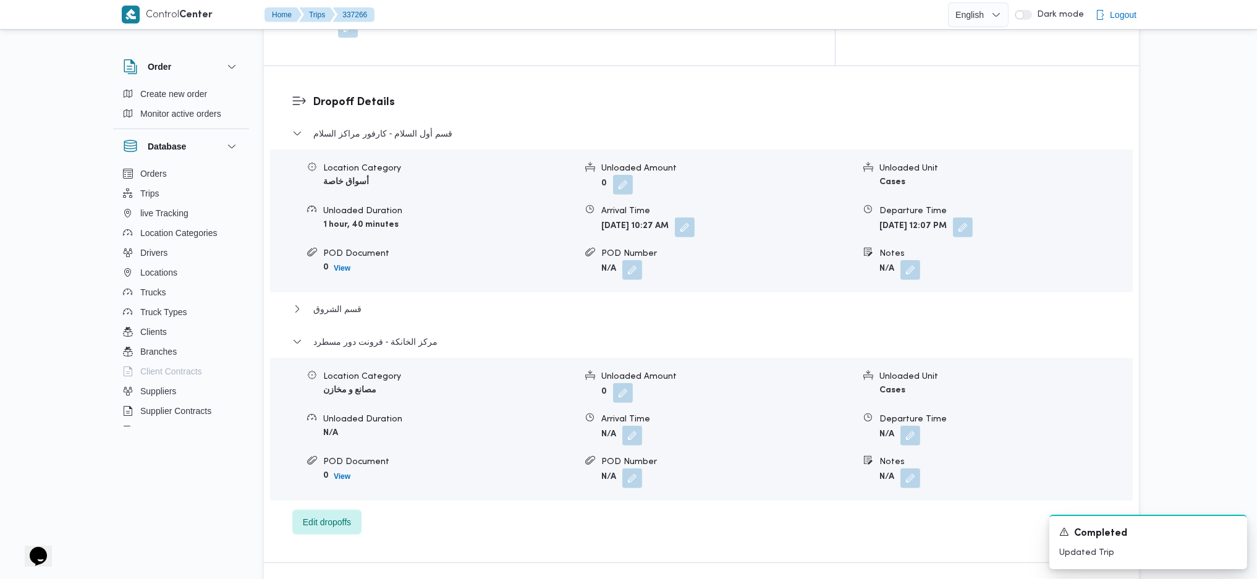
click at [894, 426] on span at bounding box center [907, 436] width 26 height 20
click at [916, 425] on button "button" at bounding box center [910, 435] width 20 height 20
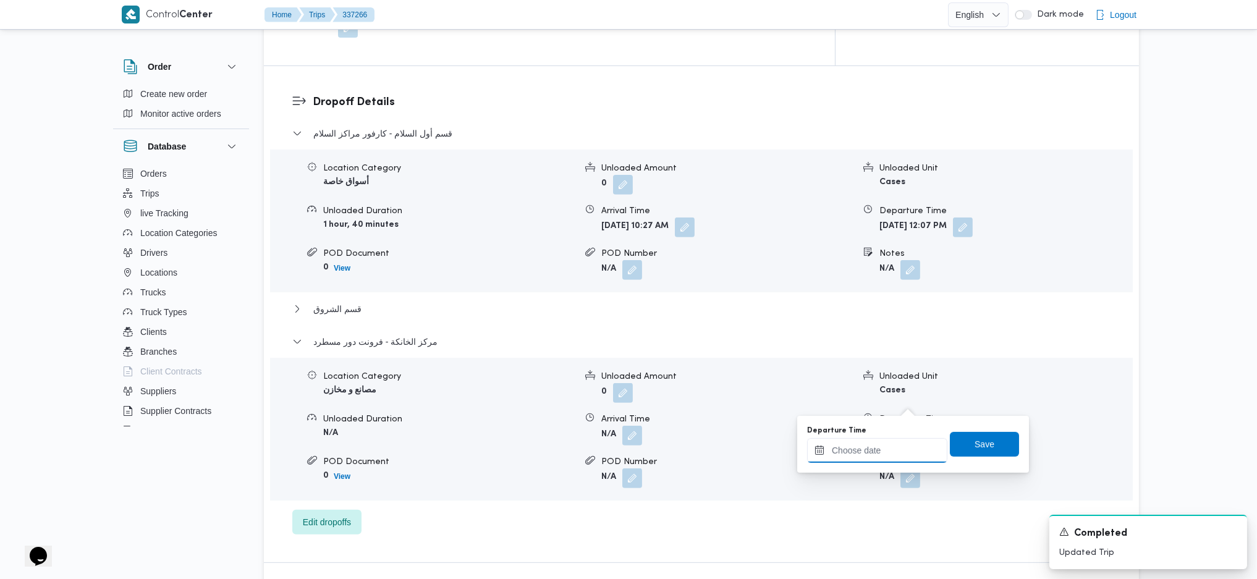
click at [878, 447] on input "Departure Time" at bounding box center [877, 450] width 140 height 25
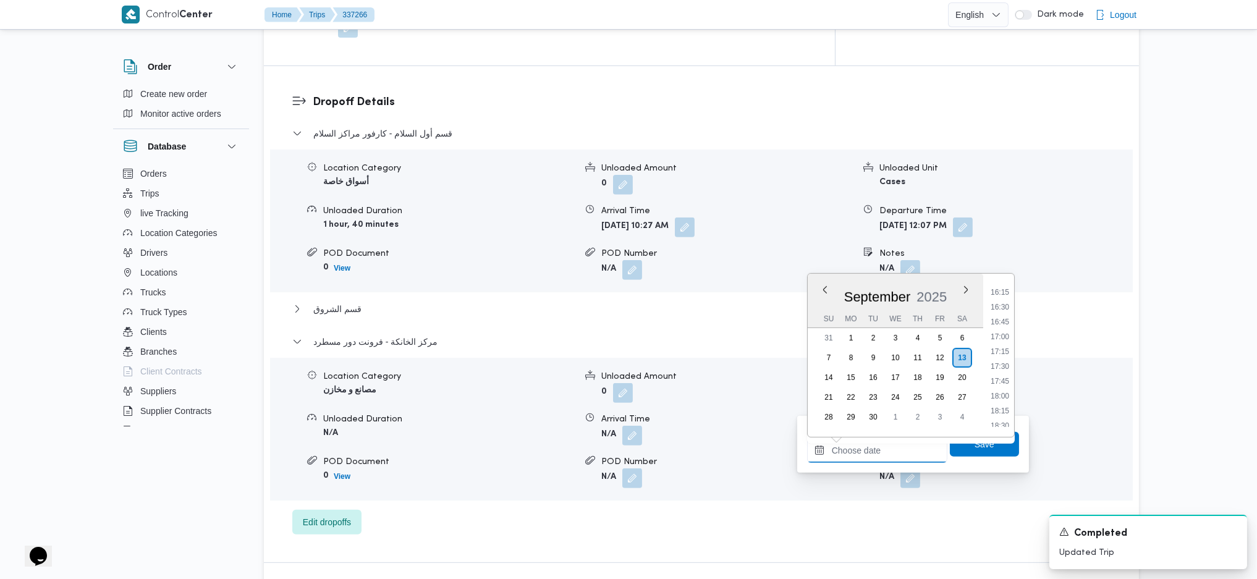
scroll to position [934, 0]
click at [1002, 308] on li "16:00" at bounding box center [1000, 305] width 28 height 12
type input "13/09/2025 16:00"
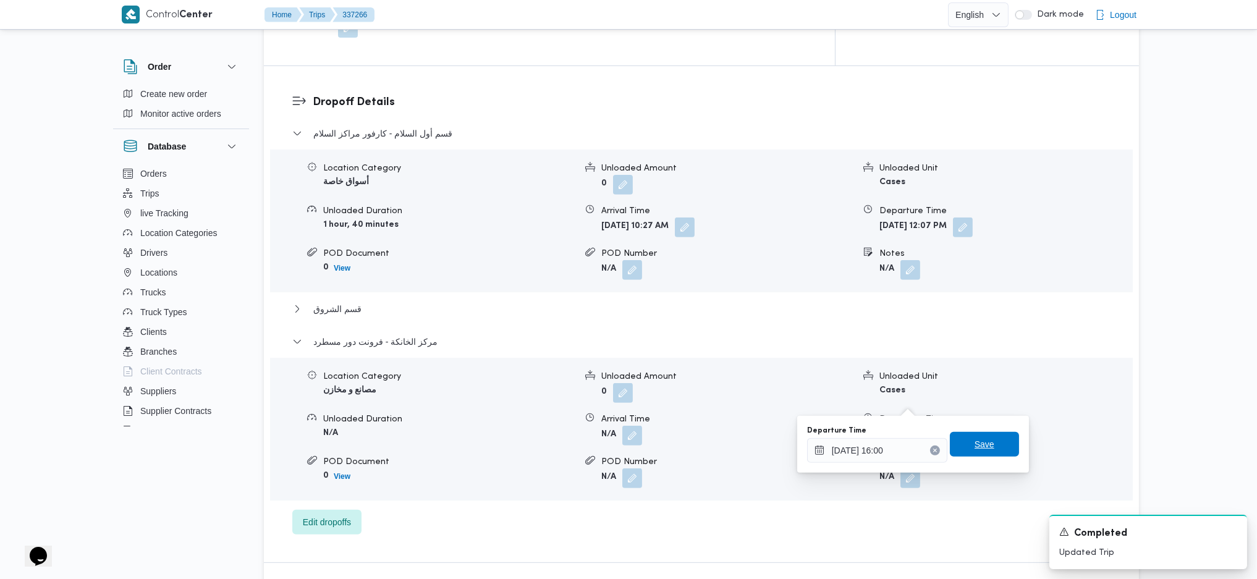
click at [980, 449] on span "Save" at bounding box center [984, 444] width 69 height 25
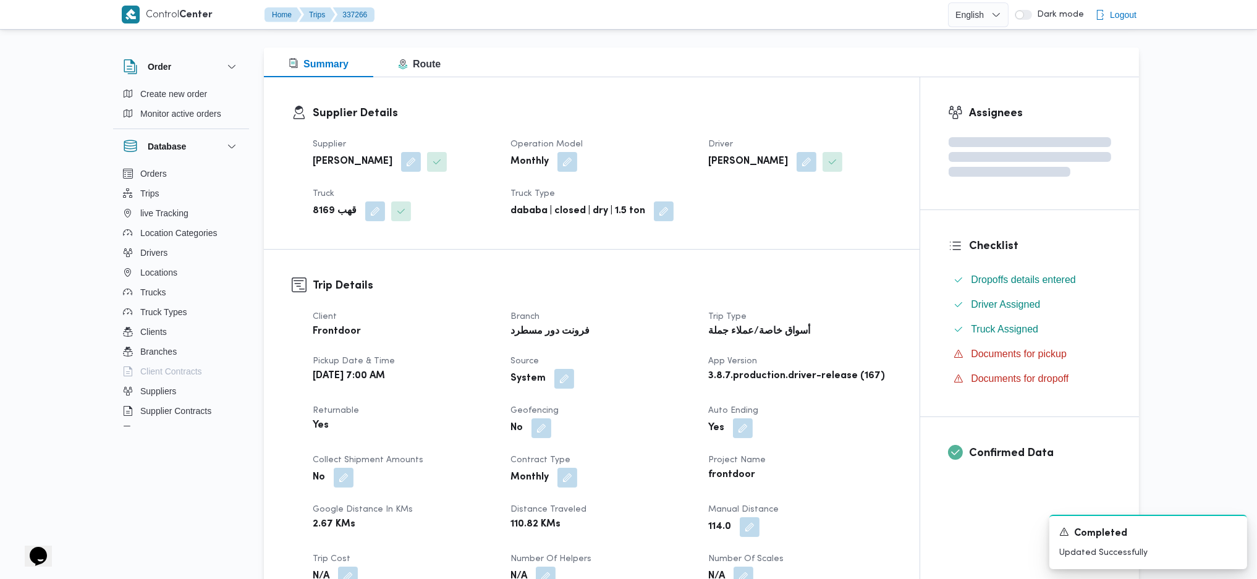
scroll to position [0, 0]
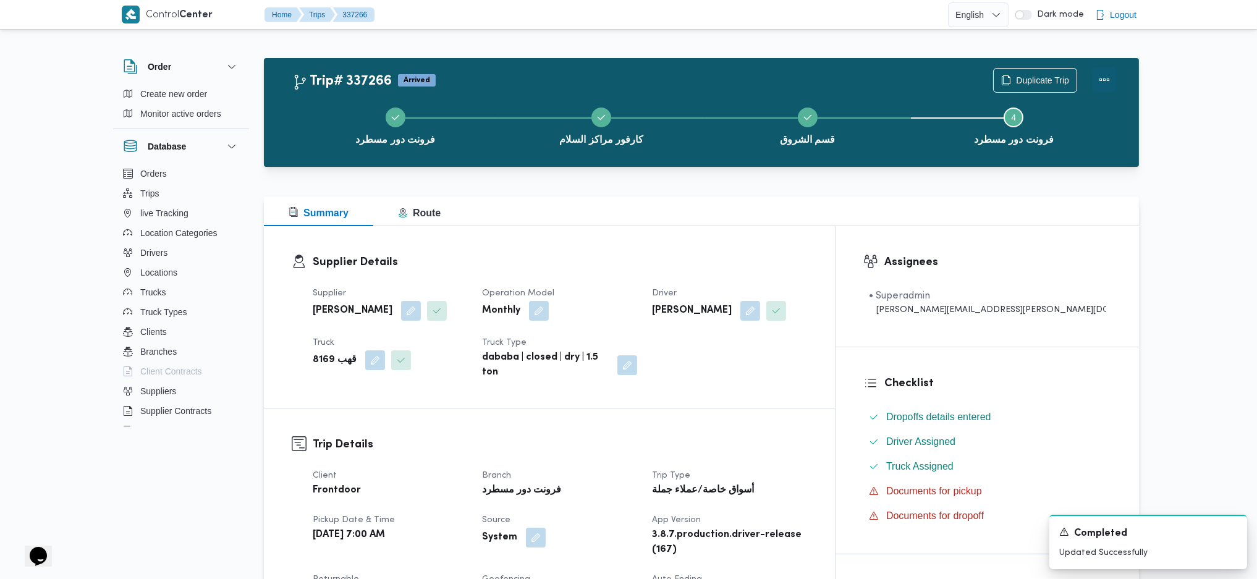
drag, startPoint x: 1110, startPoint y: 85, endPoint x: 1101, endPoint y: 82, distance: 9.0
click at [1054, 82] on button "Actions" at bounding box center [1104, 79] width 25 height 25
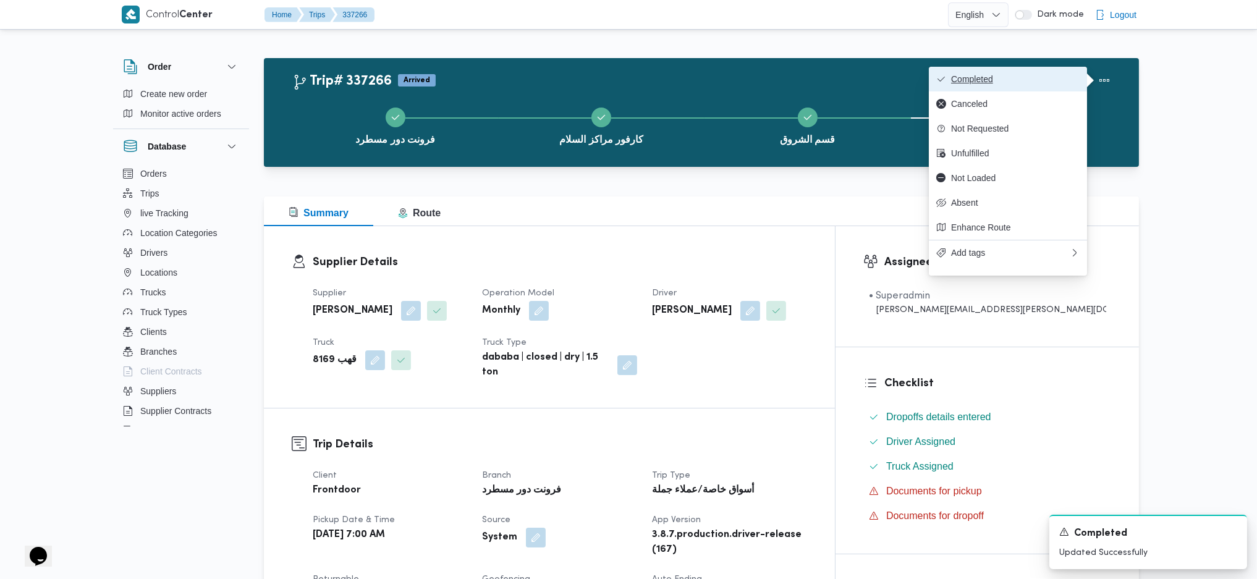
click at [1019, 70] on button "Completed" at bounding box center [1008, 79] width 158 height 25
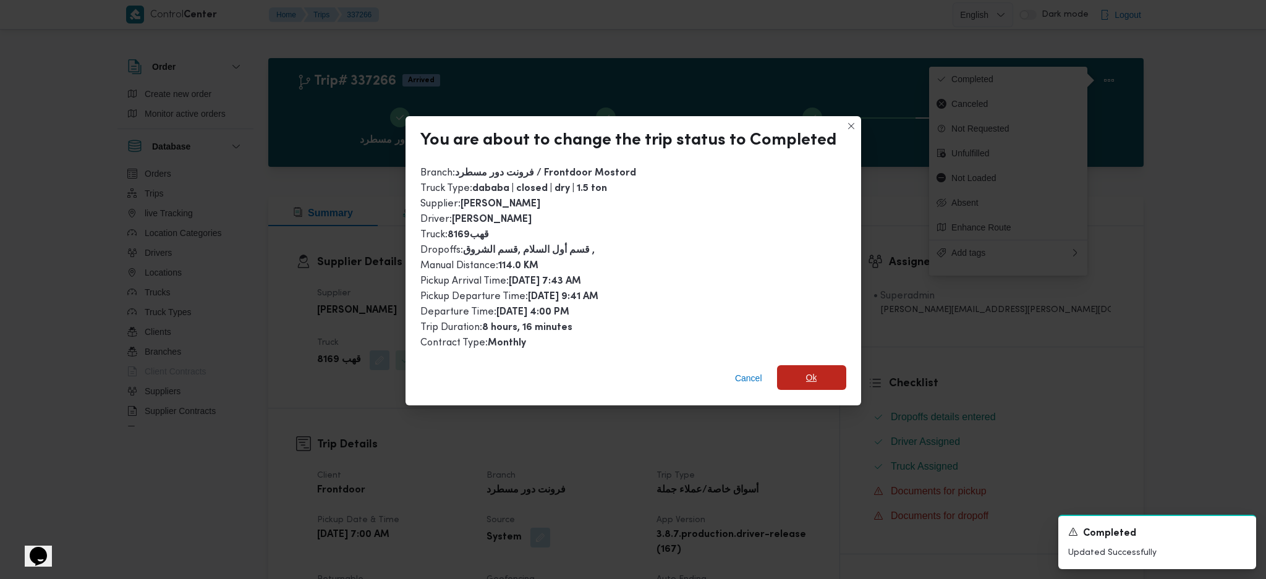
click at [819, 378] on span "Ok" at bounding box center [811, 377] width 69 height 25
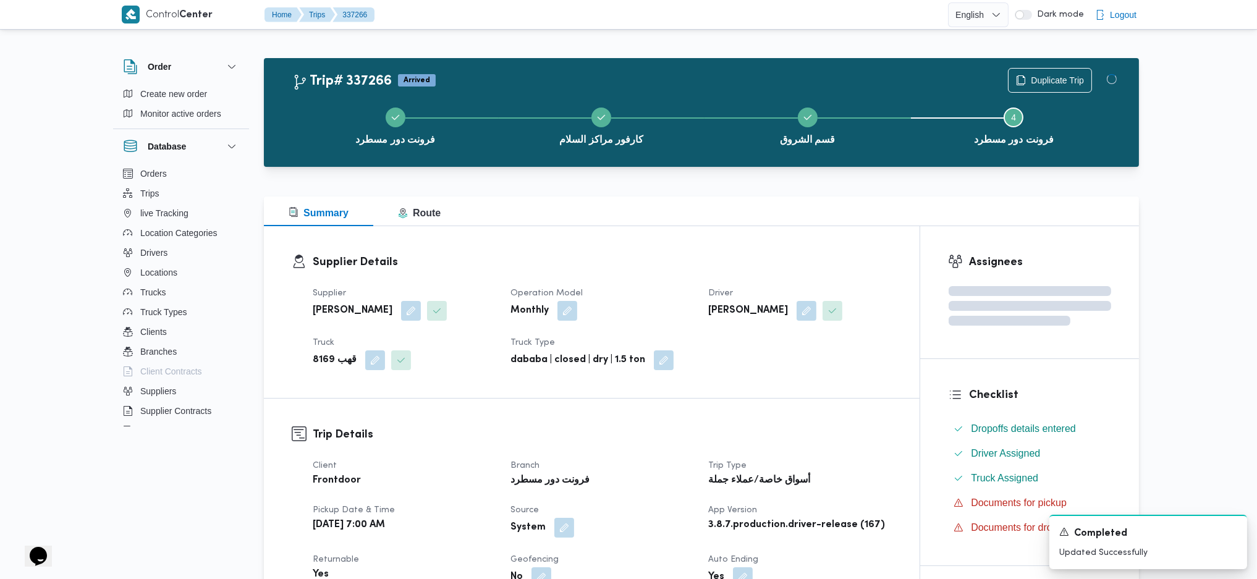
click at [832, 433] on h3 "Trip Details" at bounding box center [602, 434] width 579 height 17
click at [747, 238] on div "Supplier Details Supplier عبدالله عيد عبدالسلام عبدالحافظ Operation Model Month…" at bounding box center [592, 312] width 656 height 172
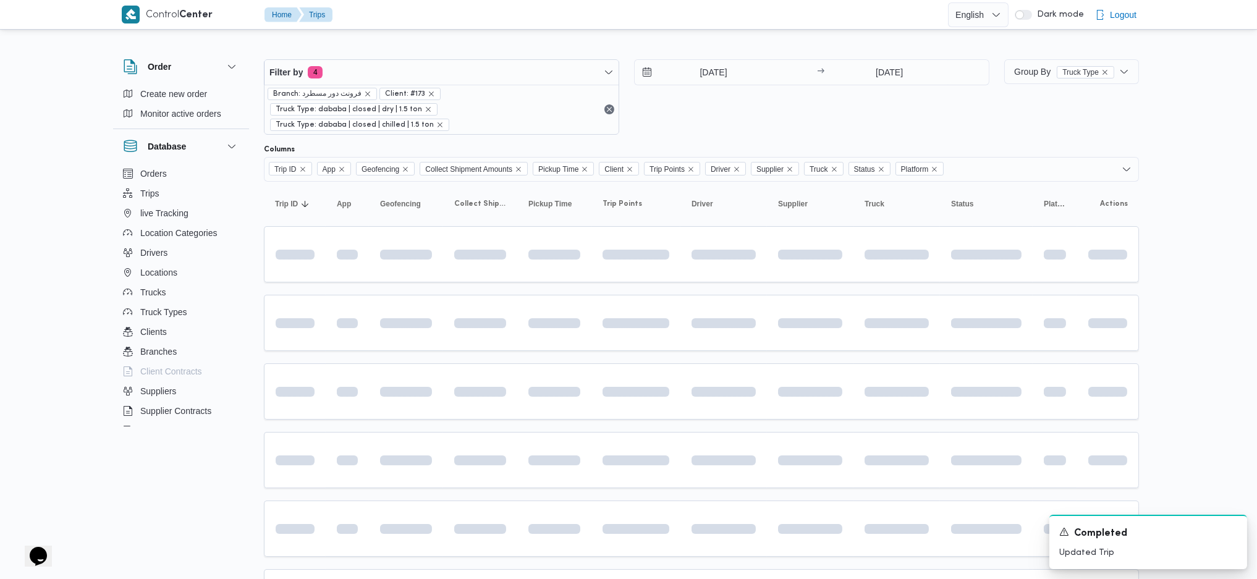
scroll to position [97, 0]
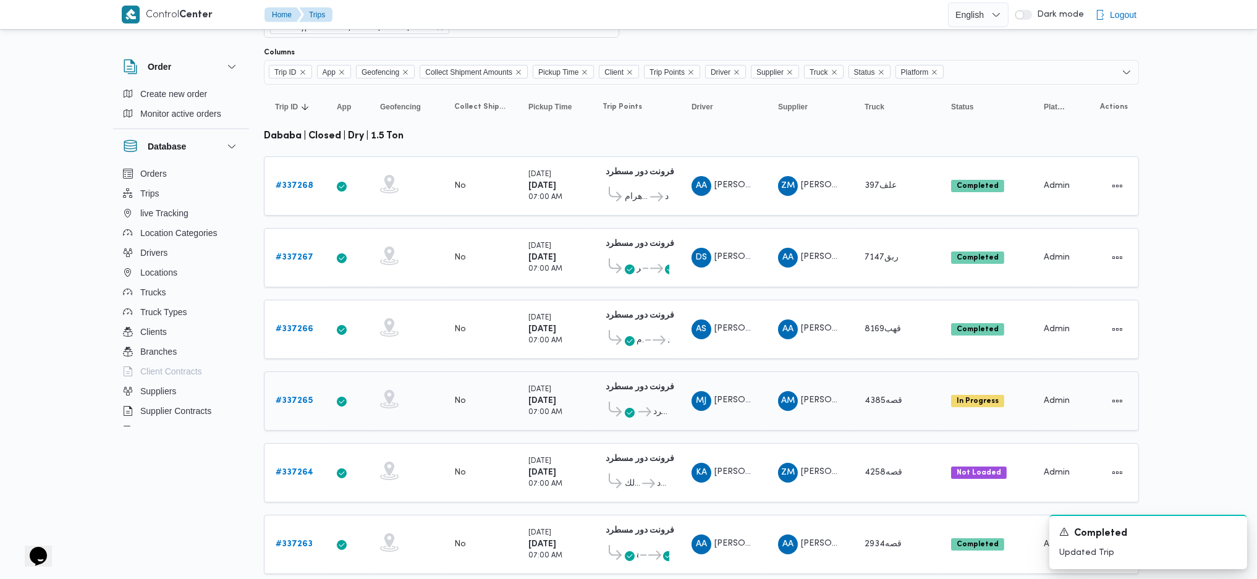
click at [309, 397] on b "# 337265" at bounding box center [294, 401] width 37 height 8
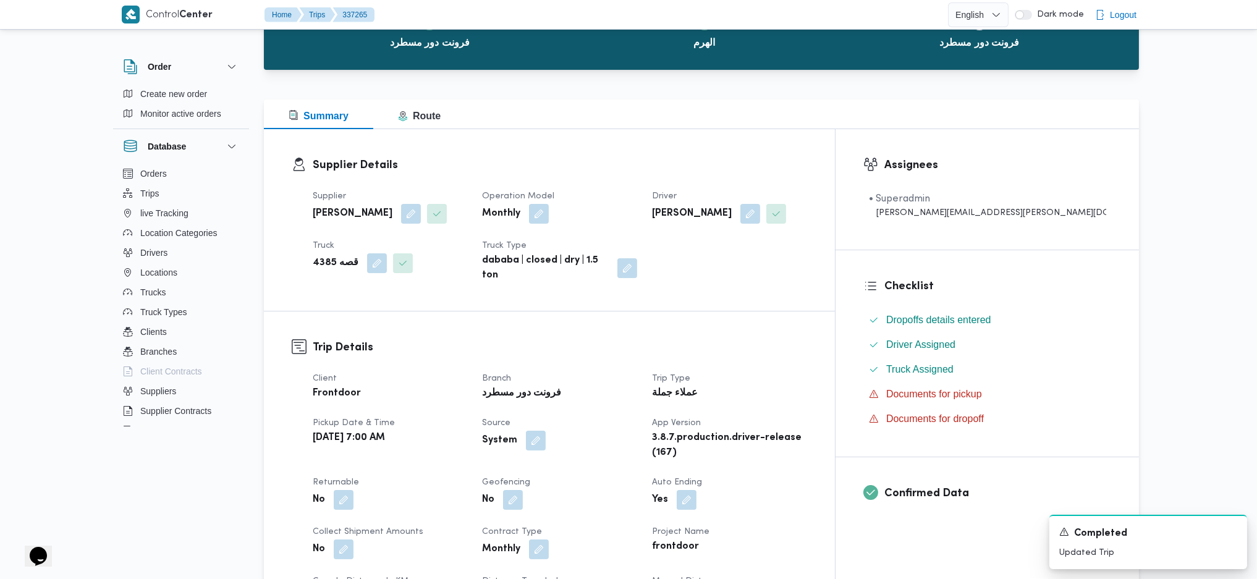
scroll to position [509, 0]
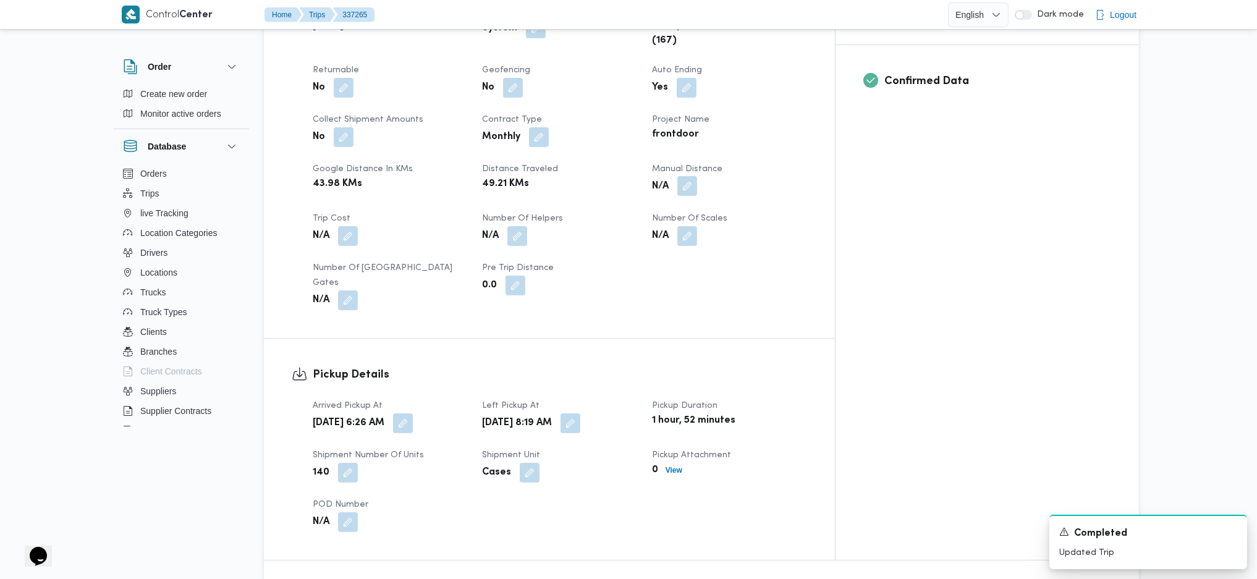
click at [697, 176] on button "button" at bounding box center [687, 186] width 20 height 20
click at [716, 205] on input "Manual Distance" at bounding box center [710, 216] width 123 height 25
type input "111"
click at [799, 221] on span "Save" at bounding box center [808, 209] width 69 height 25
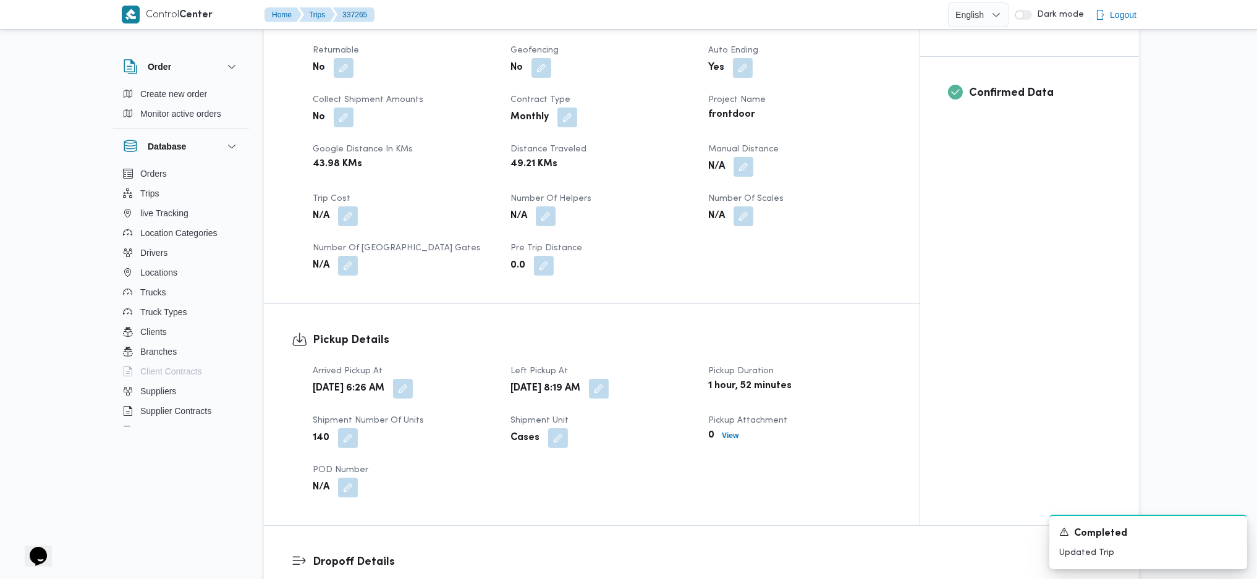
scroll to position [921, 0]
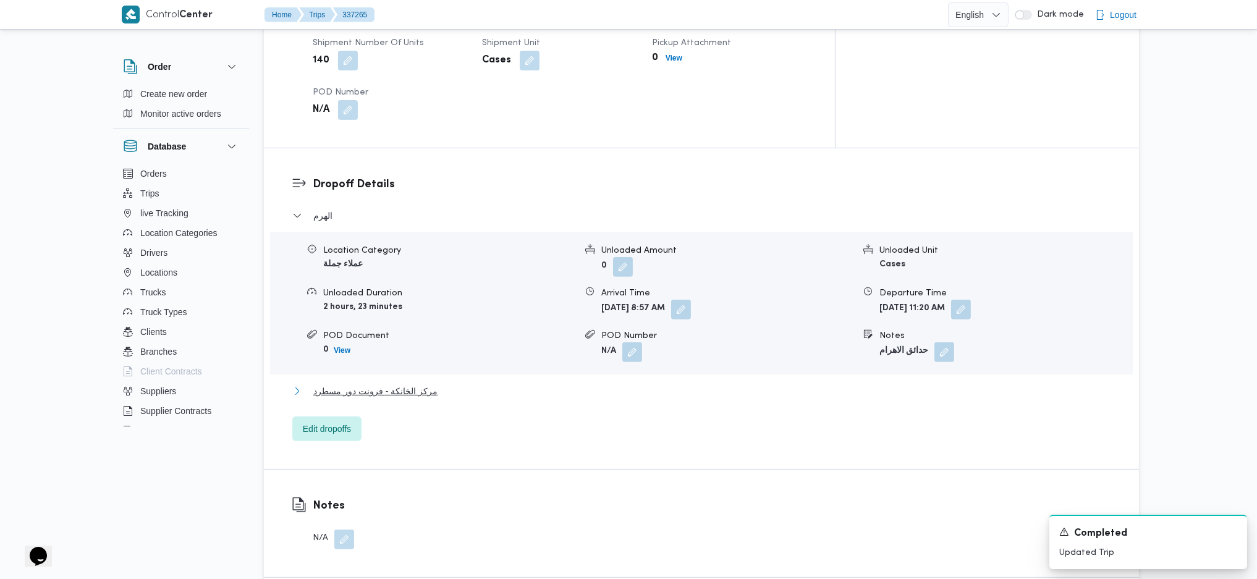
click at [429, 384] on span "مركز الخانكة - فرونت دور مسطرد" at bounding box center [375, 391] width 124 height 15
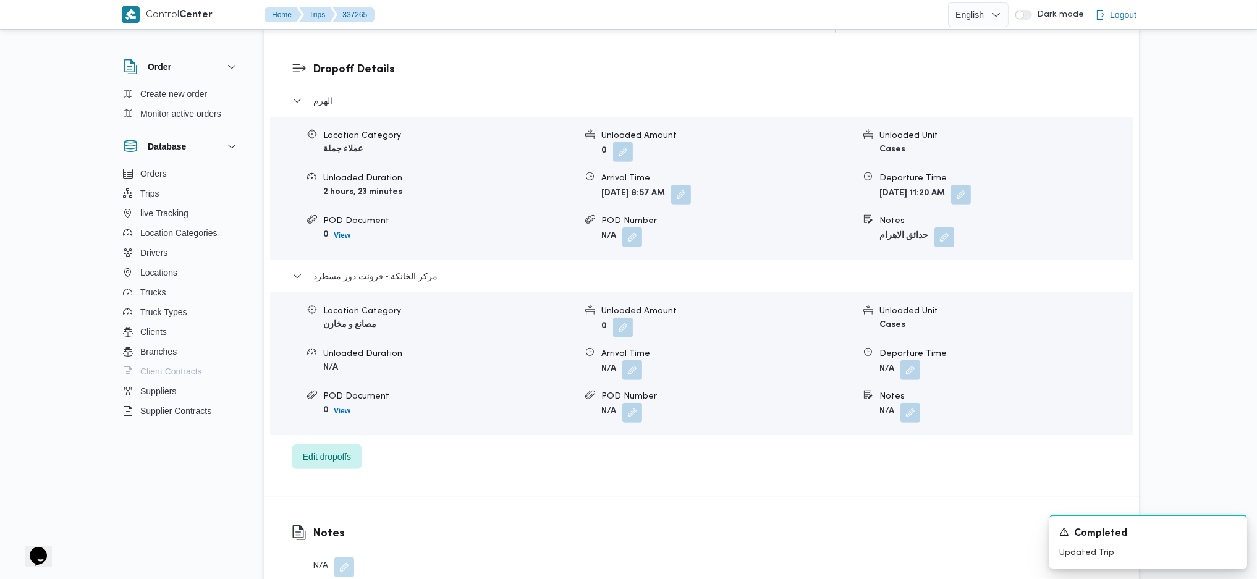
scroll to position [1169, 0]
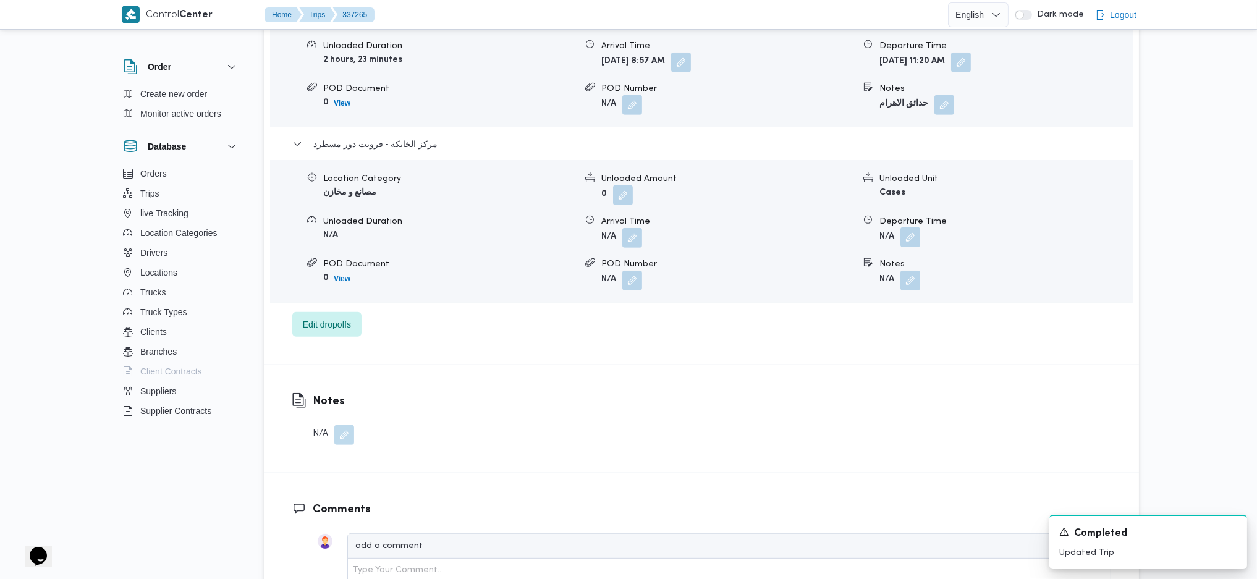
click at [910, 228] on span at bounding box center [907, 238] width 26 height 20
click at [913, 227] on button "button" at bounding box center [910, 237] width 20 height 20
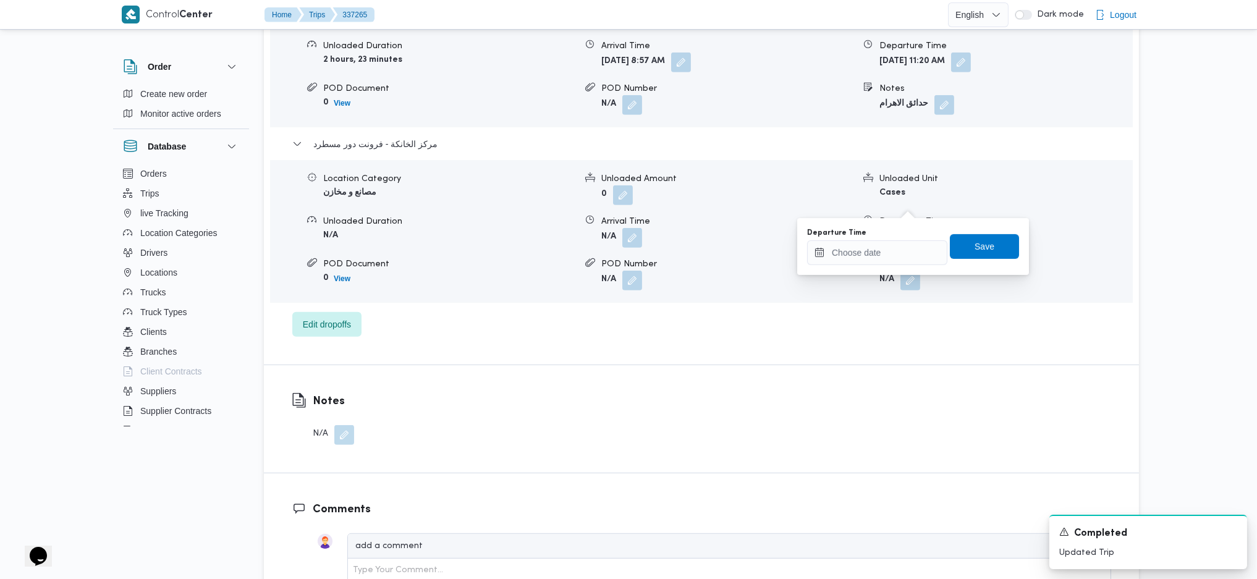
click at [887, 282] on div "الهرم Location Category عملاء جملة Unloaded Amount 0 Unloaded Unit Cases Unload…" at bounding box center [701, 149] width 819 height 376
click at [889, 253] on input "Departure Time" at bounding box center [877, 252] width 140 height 25
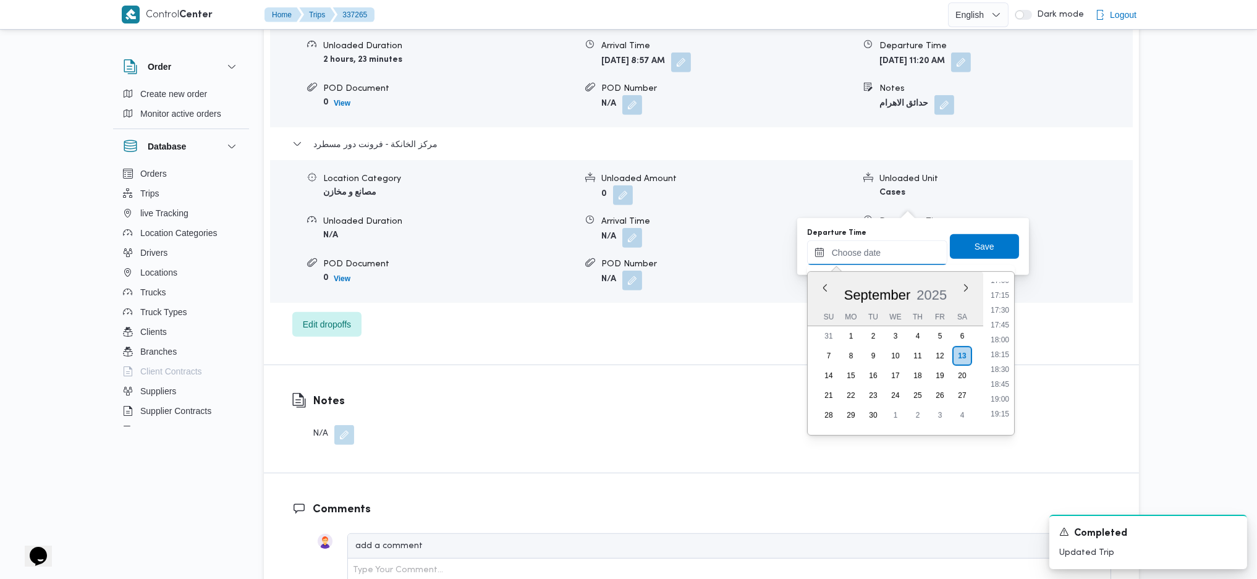
scroll to position [934, 0]
click at [994, 320] on li "16:15" at bounding box center [1000, 318] width 28 height 12
type input "13/09/2025 16:15"
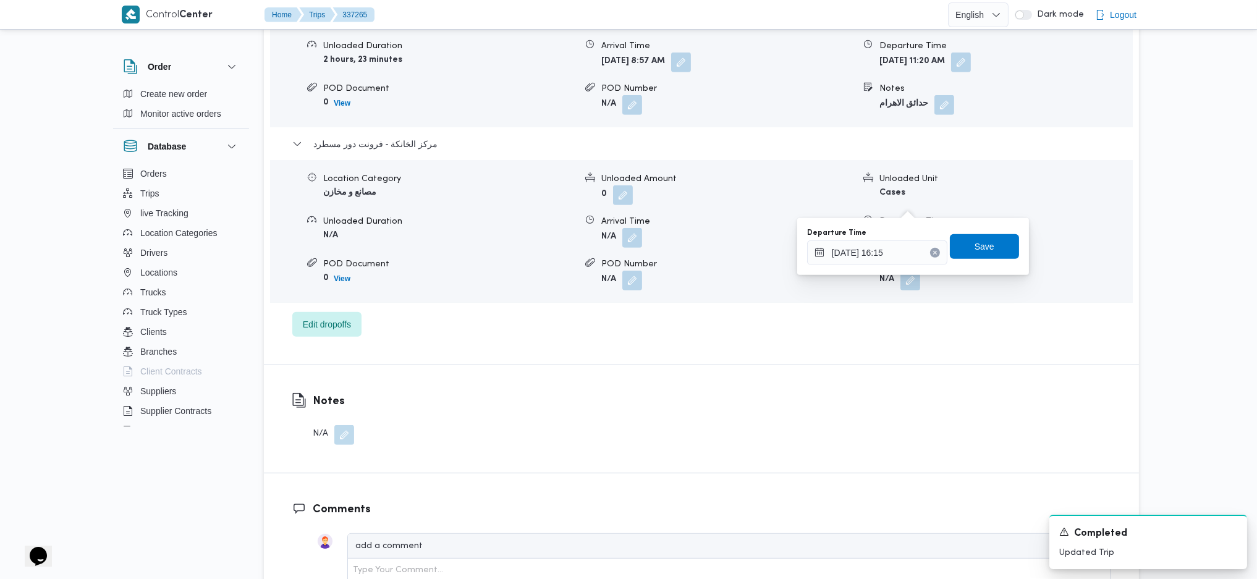
click at [968, 271] on div "You are in a dialog. To close this dialog, hit escape. Departure Time 13/09/202…" at bounding box center [913, 246] width 232 height 57
click at [980, 250] on span "Save" at bounding box center [985, 246] width 20 height 15
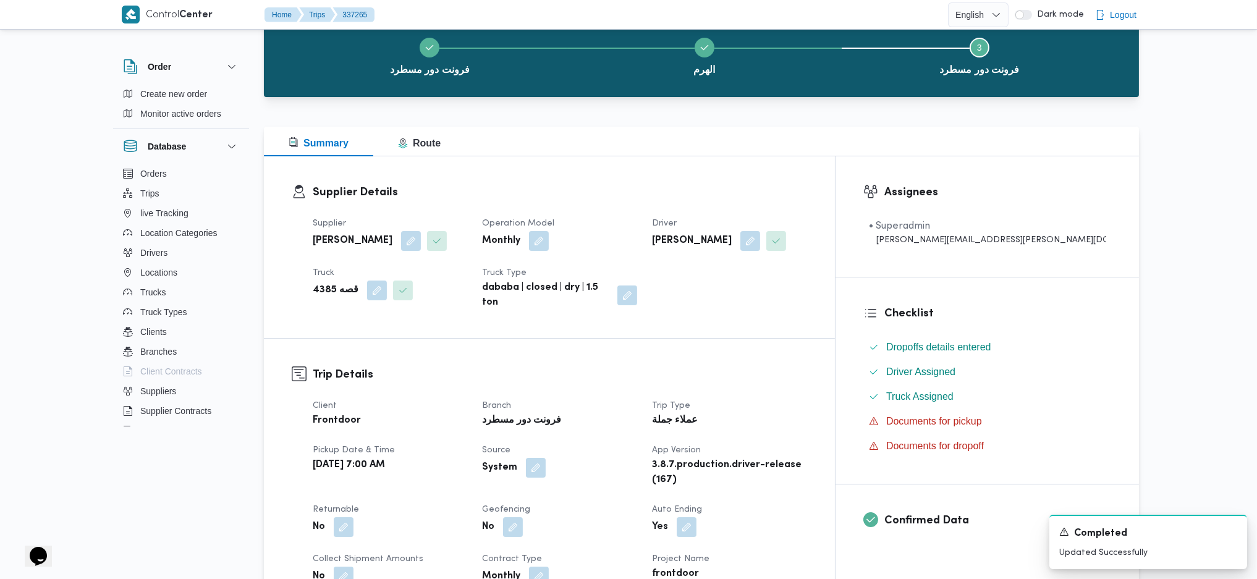
scroll to position [0, 0]
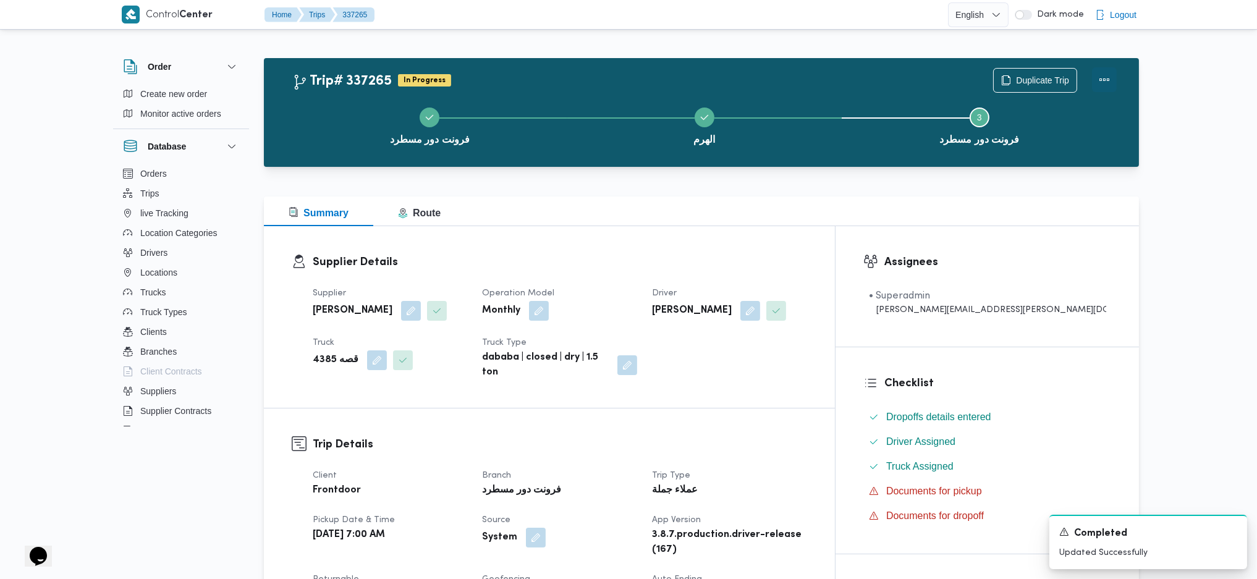
click at [1054, 75] on button "Actions" at bounding box center [1104, 79] width 25 height 25
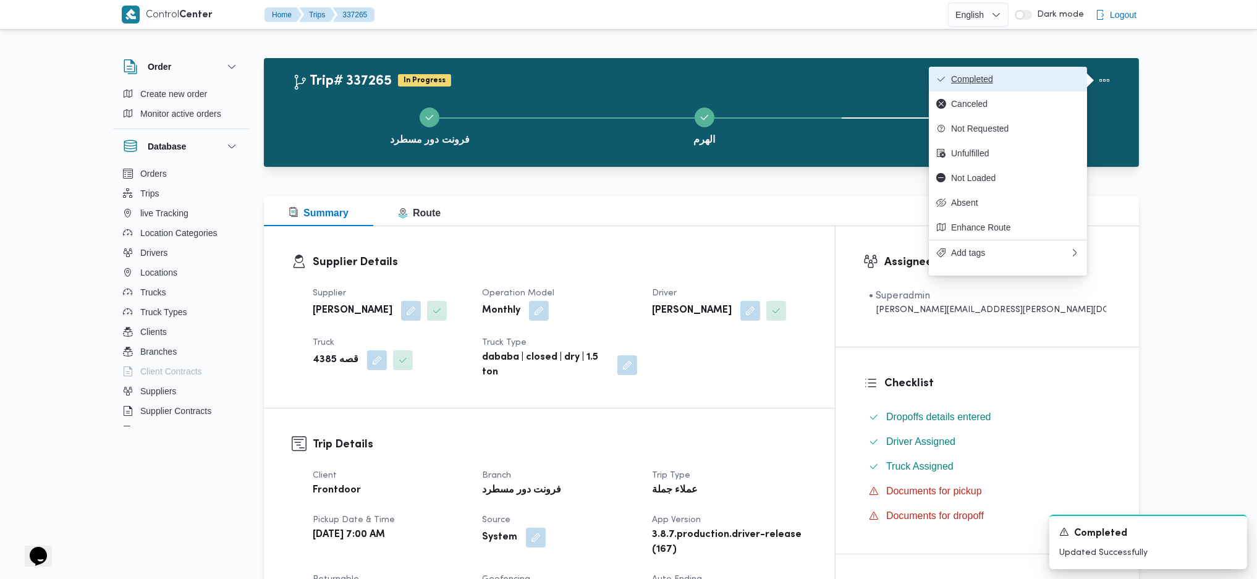
click at [1010, 91] on button "Completed" at bounding box center [1008, 79] width 158 height 25
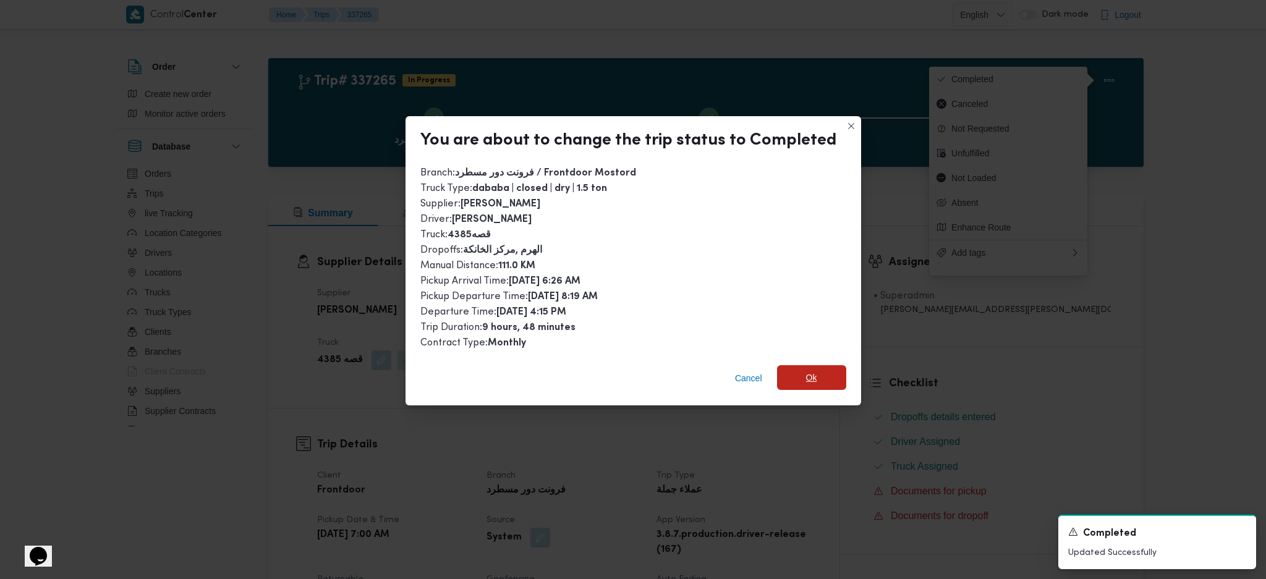
click at [811, 375] on span "Ok" at bounding box center [811, 377] width 11 height 15
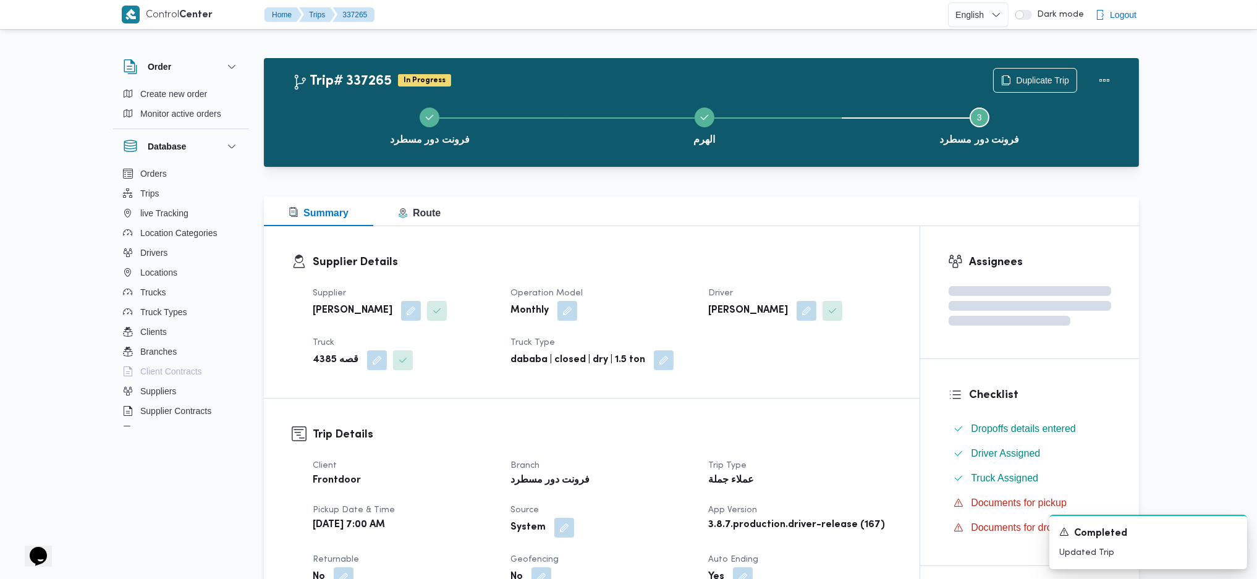
drag, startPoint x: 844, startPoint y: 433, endPoint x: 807, endPoint y: 393, distance: 54.2
click at [844, 433] on h3 "Trip Details" at bounding box center [602, 434] width 579 height 17
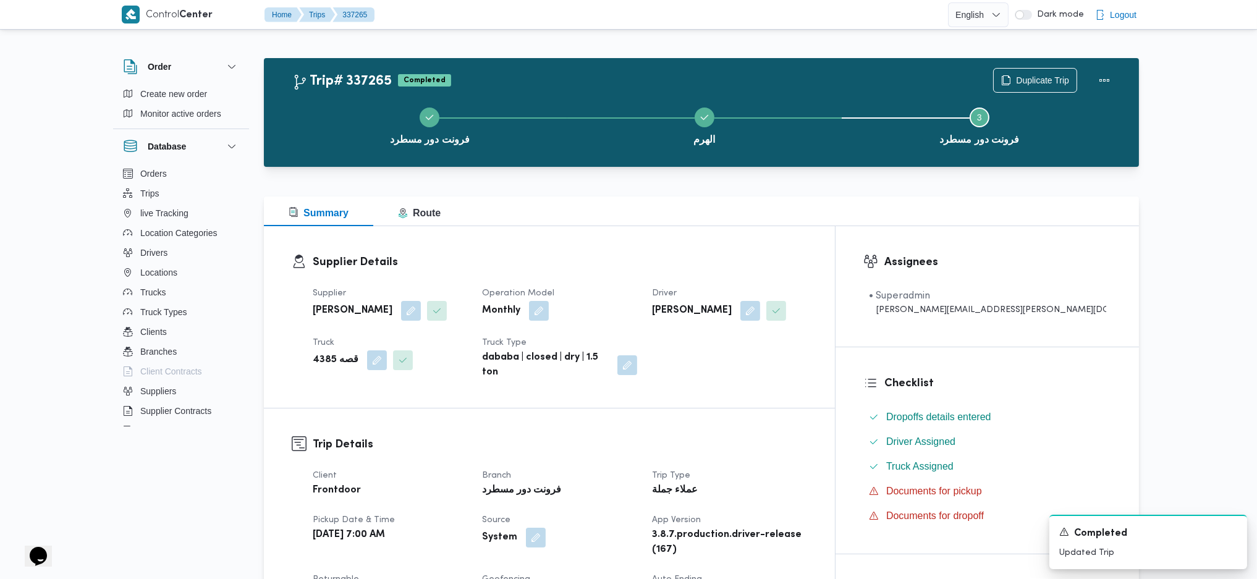
click at [711, 260] on h3 "Supplier Details" at bounding box center [560, 262] width 494 height 17
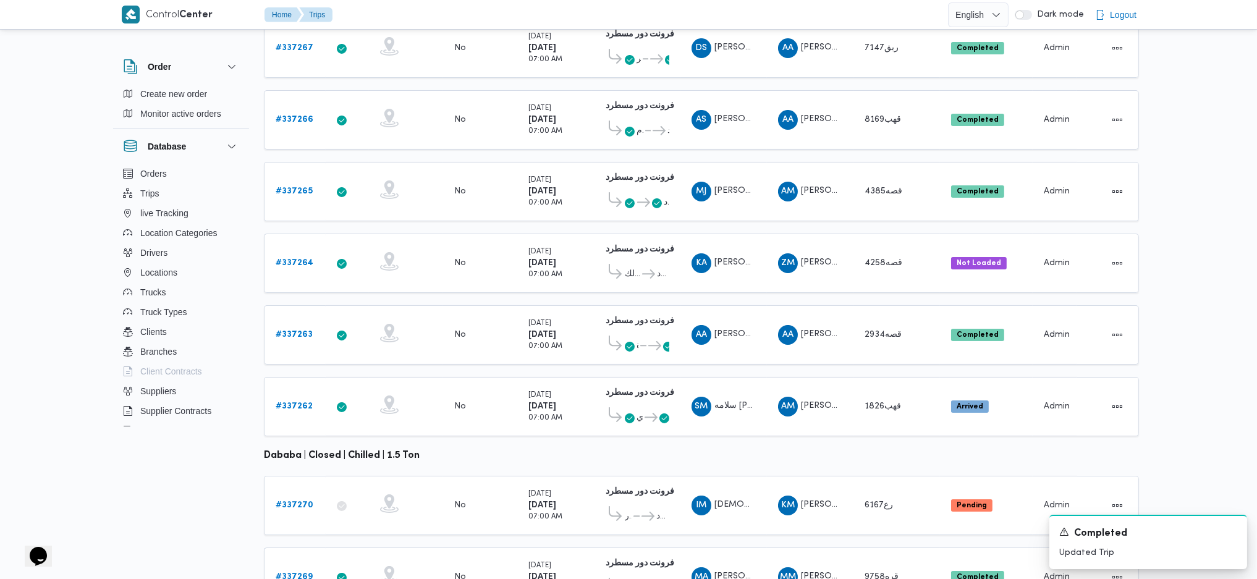
scroll to position [344, 0]
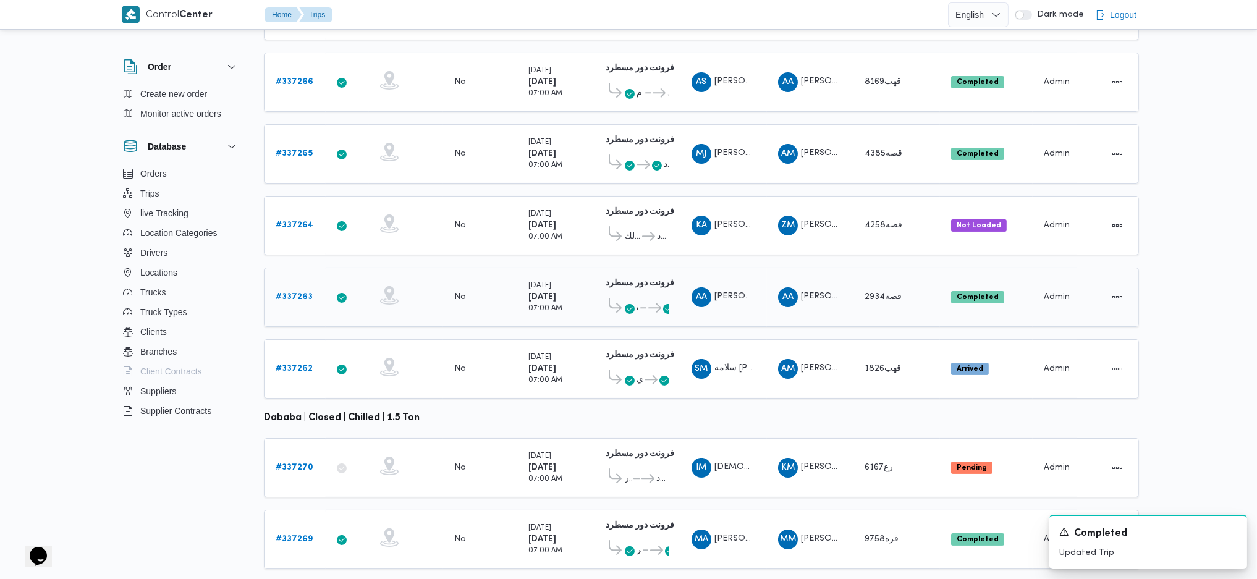
click at [302, 293] on b "# 337263" at bounding box center [294, 297] width 37 height 8
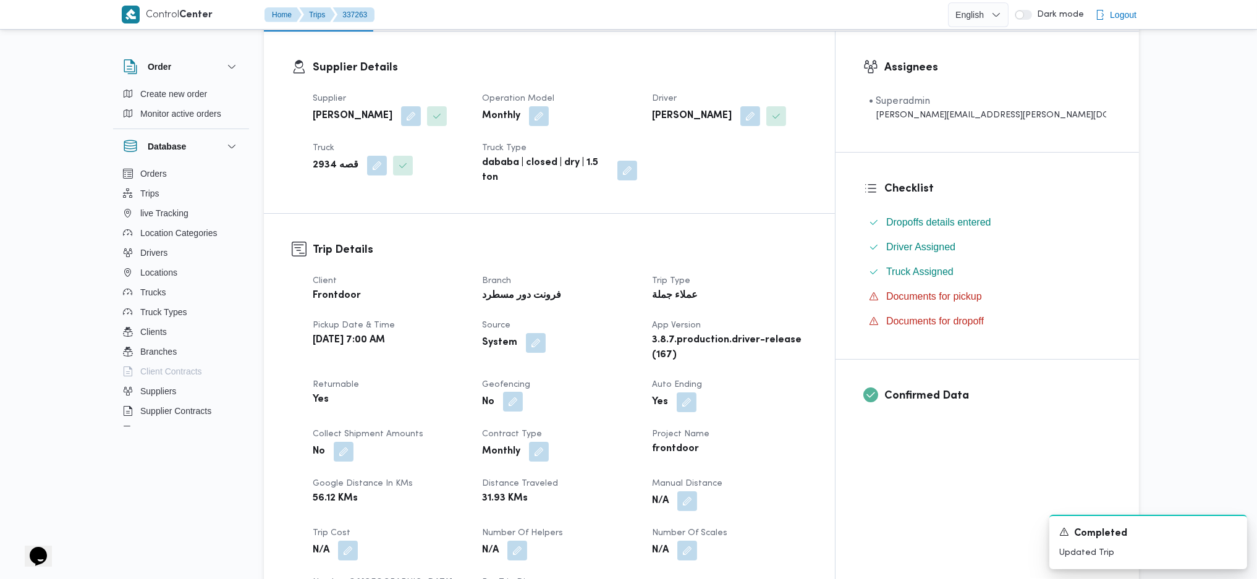
scroll to position [329, 0]
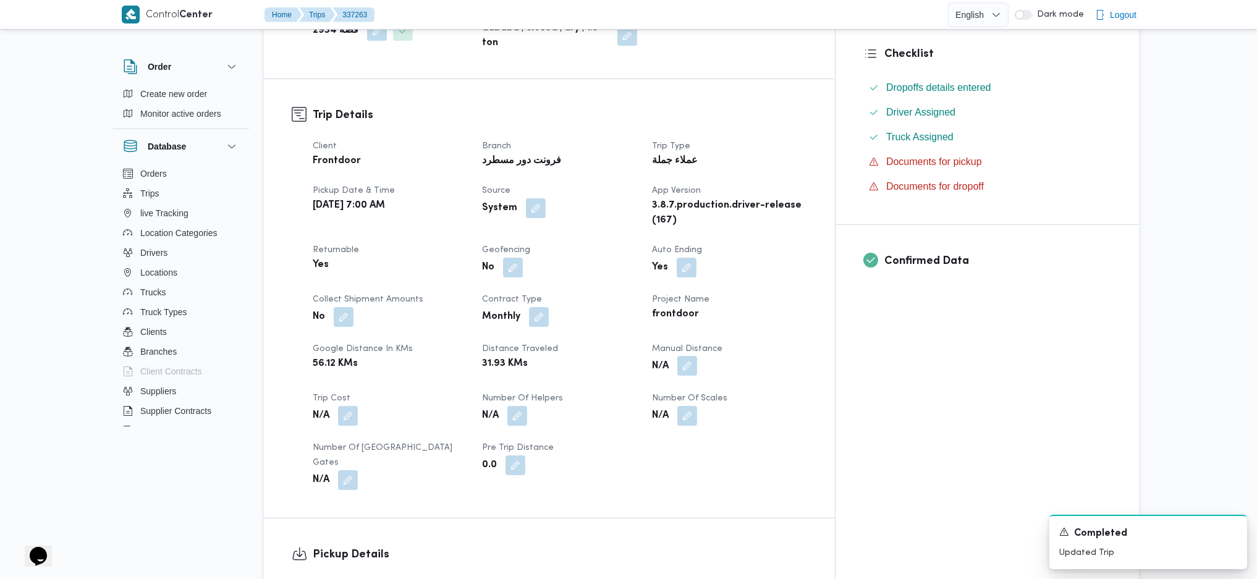
click at [697, 356] on button "button" at bounding box center [687, 366] width 20 height 20
click at [687, 407] on input "Manual Distance" at bounding box center [710, 396] width 123 height 25
type input "100"
click button "Save" at bounding box center [808, 390] width 69 height 25
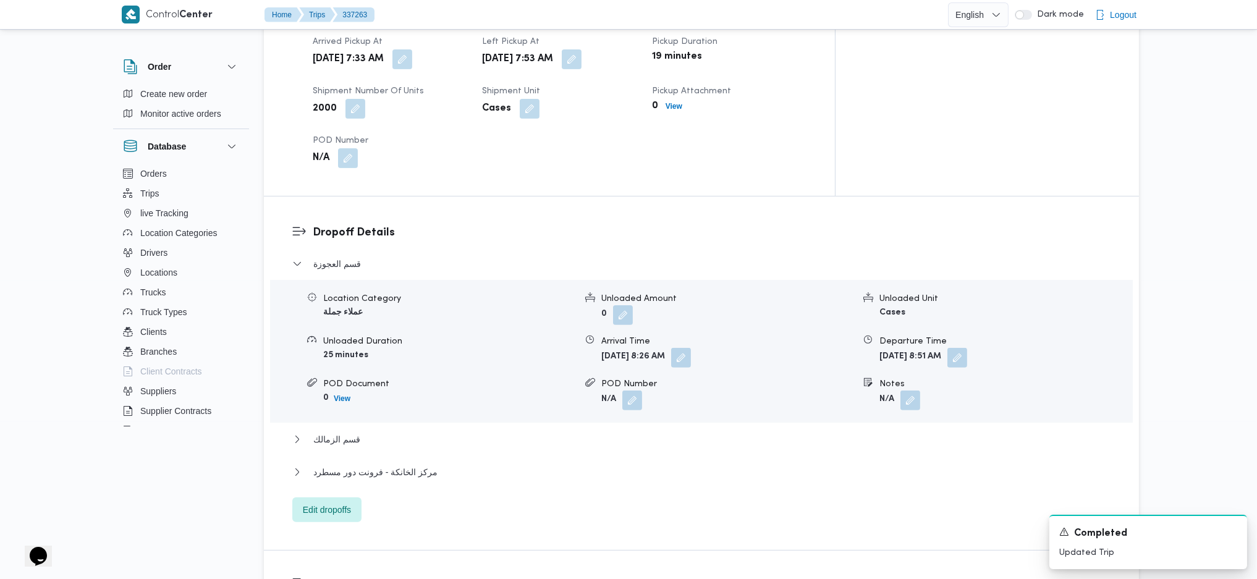
scroll to position [989, 0]
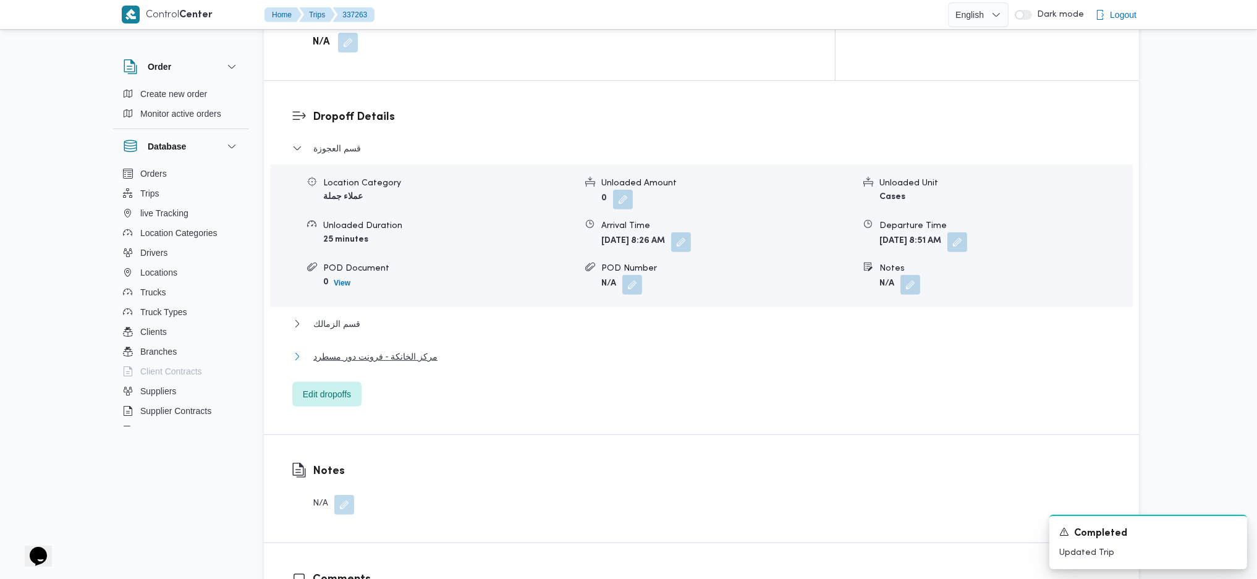
click at [425, 349] on span "مركز الخانكة - فرونت دور مسطرد" at bounding box center [375, 356] width 124 height 15
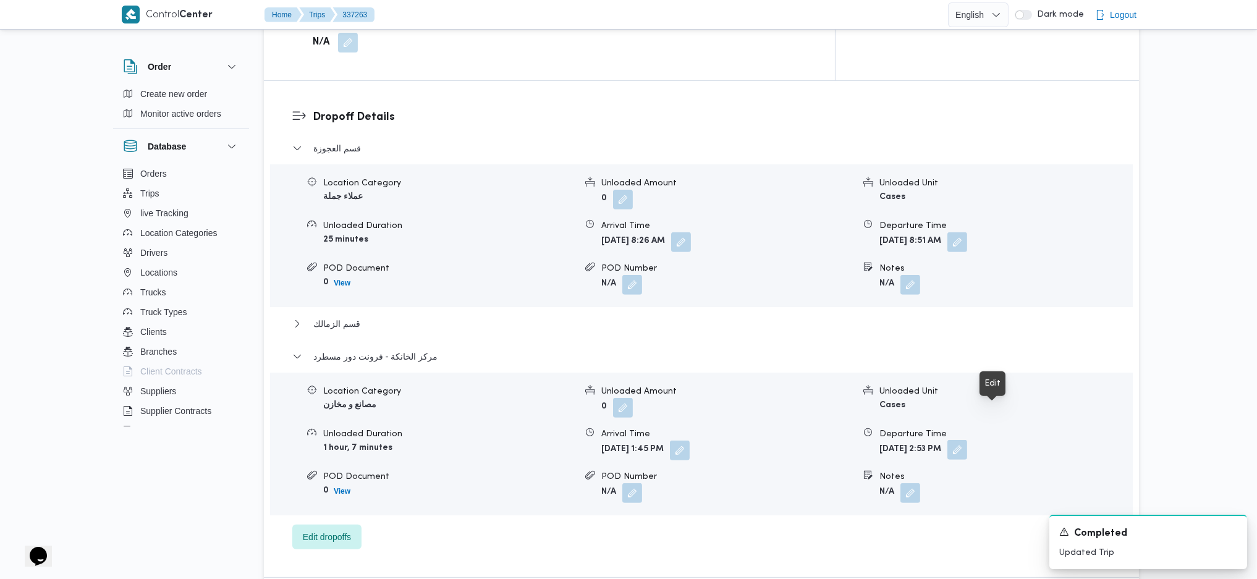
click at [967, 440] on button "button" at bounding box center [957, 450] width 20 height 20
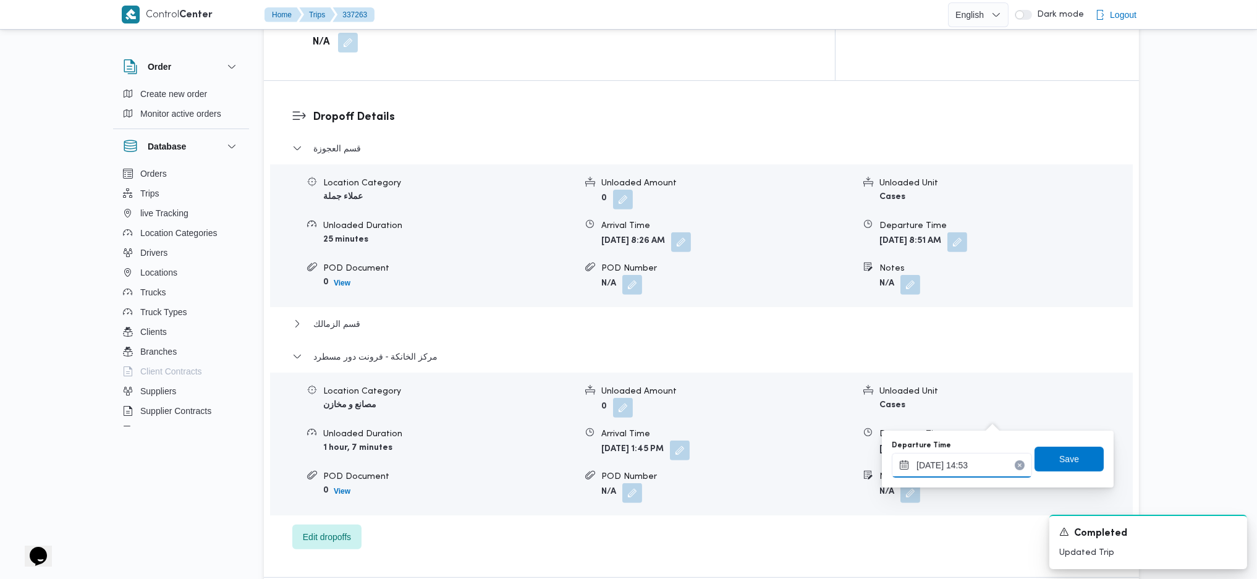
click at [966, 467] on input "13/09/2025 14:53" at bounding box center [962, 465] width 140 height 25
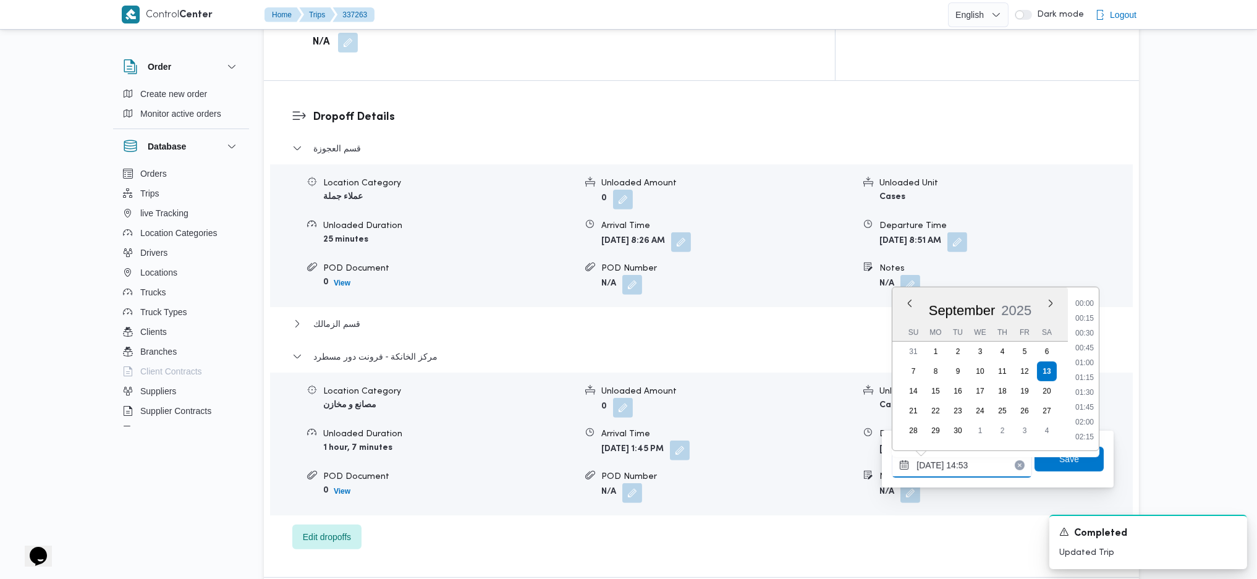
scroll to position [801, 0]
click at [1054, 433] on li "15:45" at bounding box center [1084, 436] width 28 height 12
type input "13/09/2025 15:45"
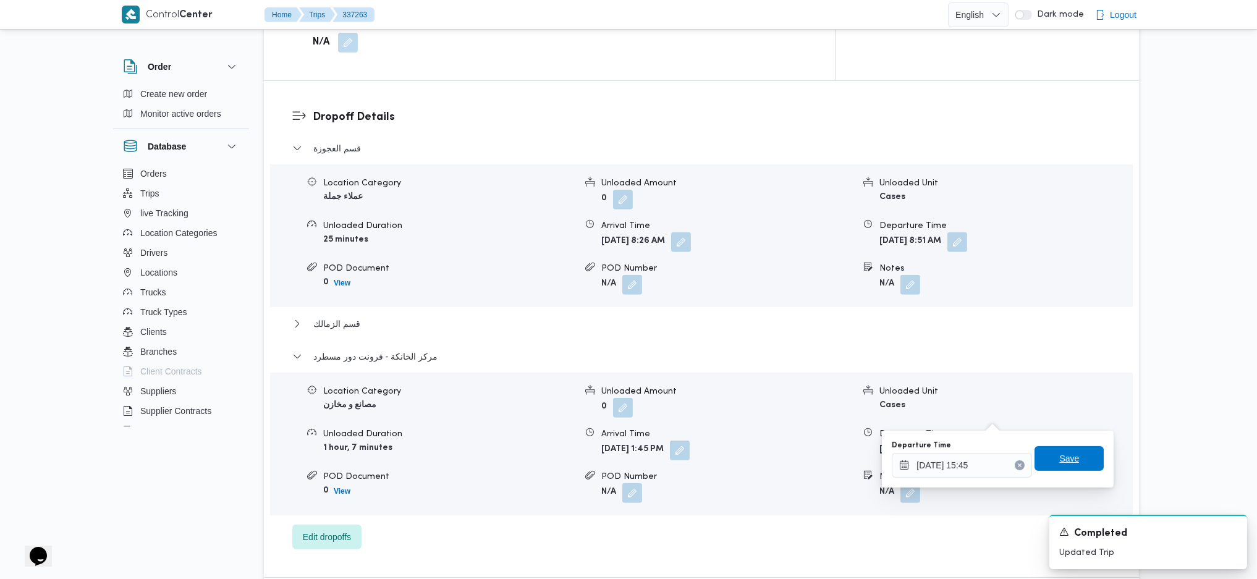
click at [1045, 464] on span "Save" at bounding box center [1068, 458] width 69 height 25
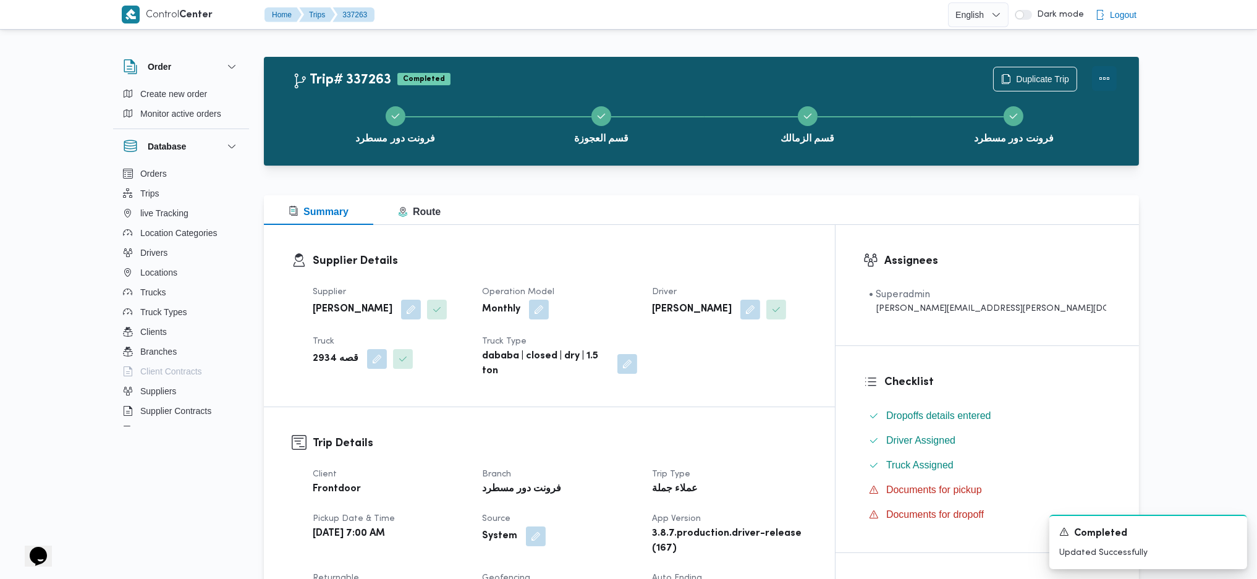
scroll to position [0, 0]
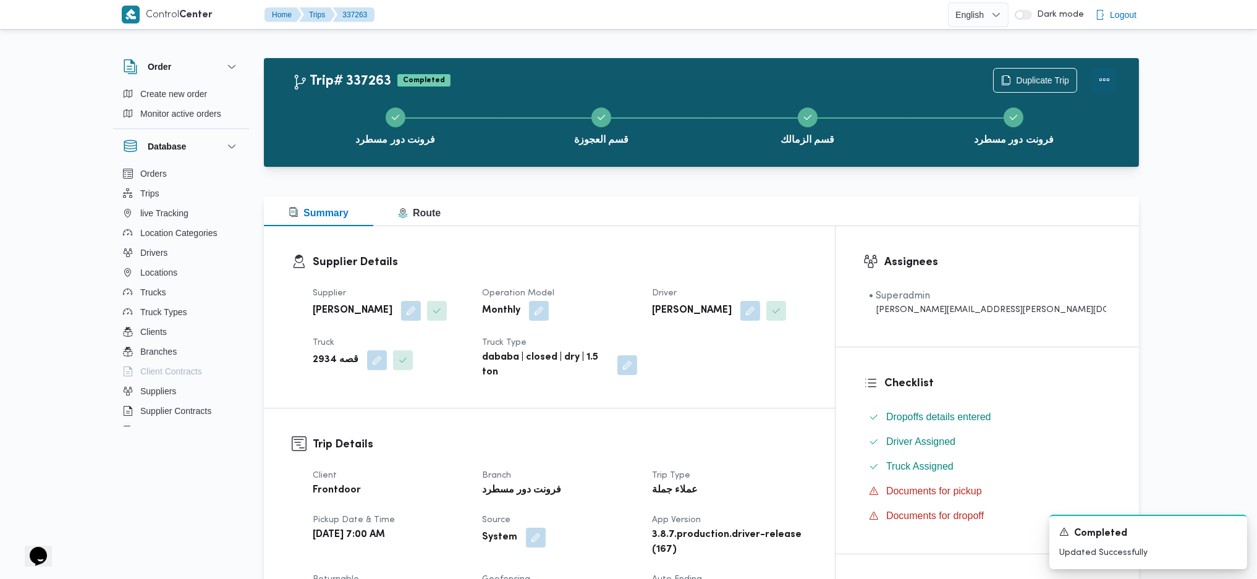
click at [1054, 86] on button "Actions" at bounding box center [1104, 79] width 25 height 25
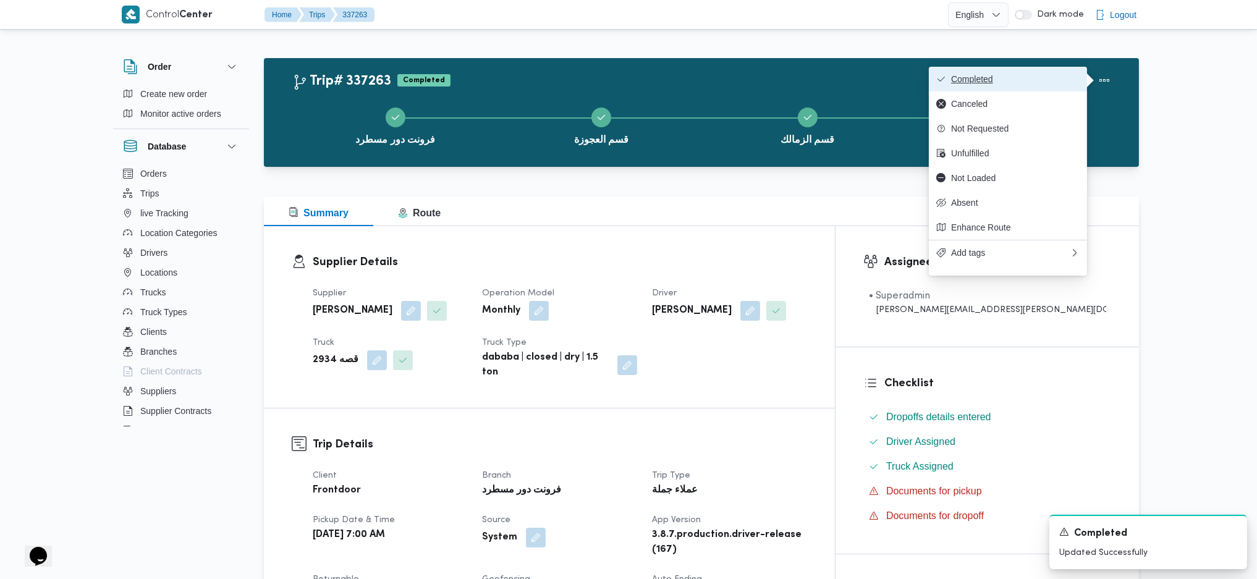
click at [1005, 77] on span "Completed" at bounding box center [1015, 79] width 129 height 10
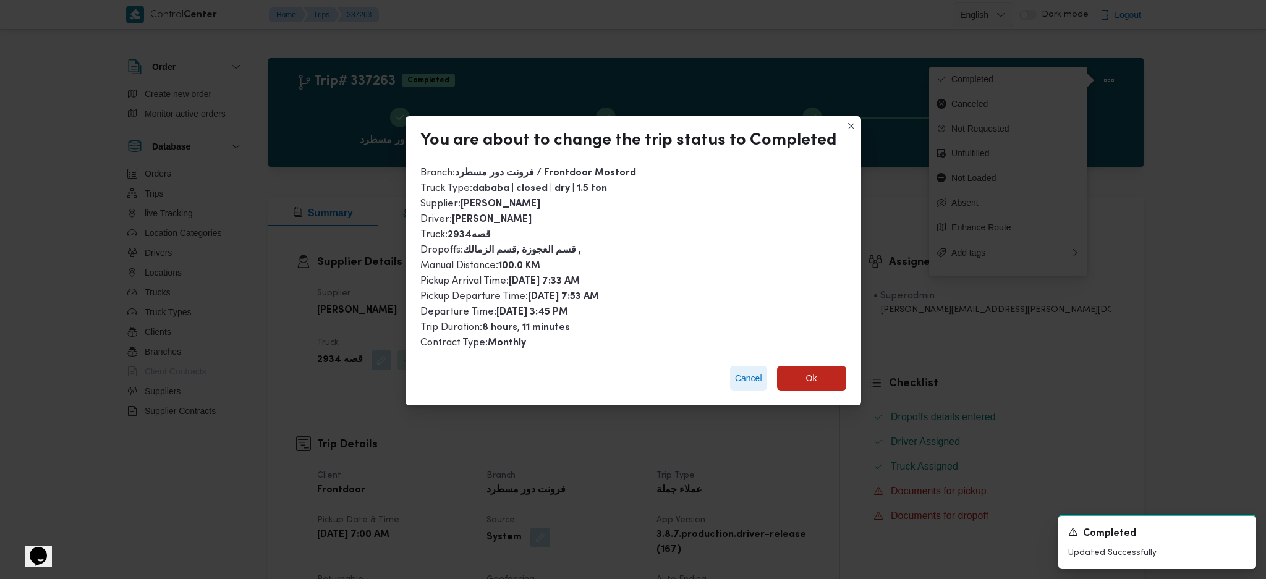
drag, startPoint x: 742, startPoint y: 365, endPoint x: 754, endPoint y: 382, distance: 21.3
click at [743, 372] on span "Cancel" at bounding box center [748, 378] width 37 height 25
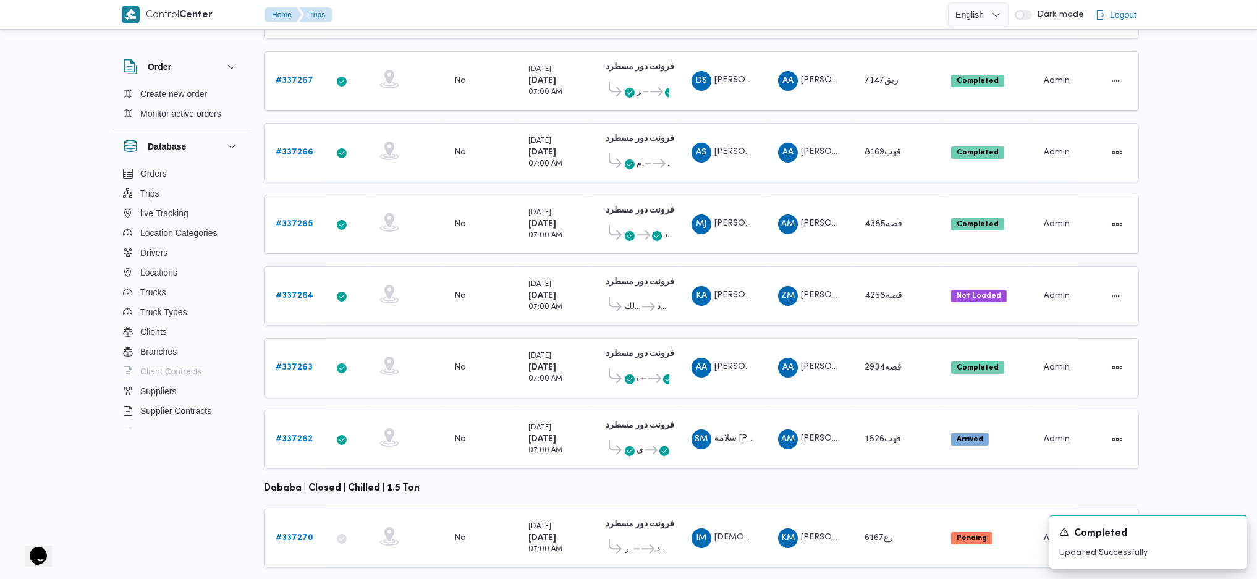
scroll to position [303, 0]
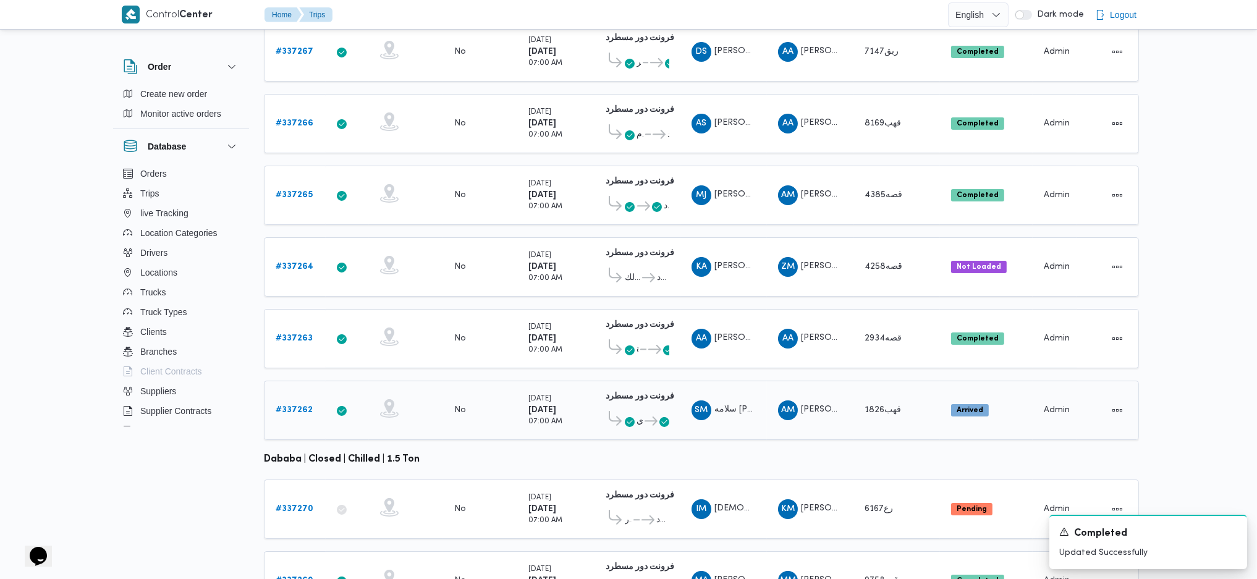
click at [297, 403] on link "# 337262" at bounding box center [294, 410] width 37 height 15
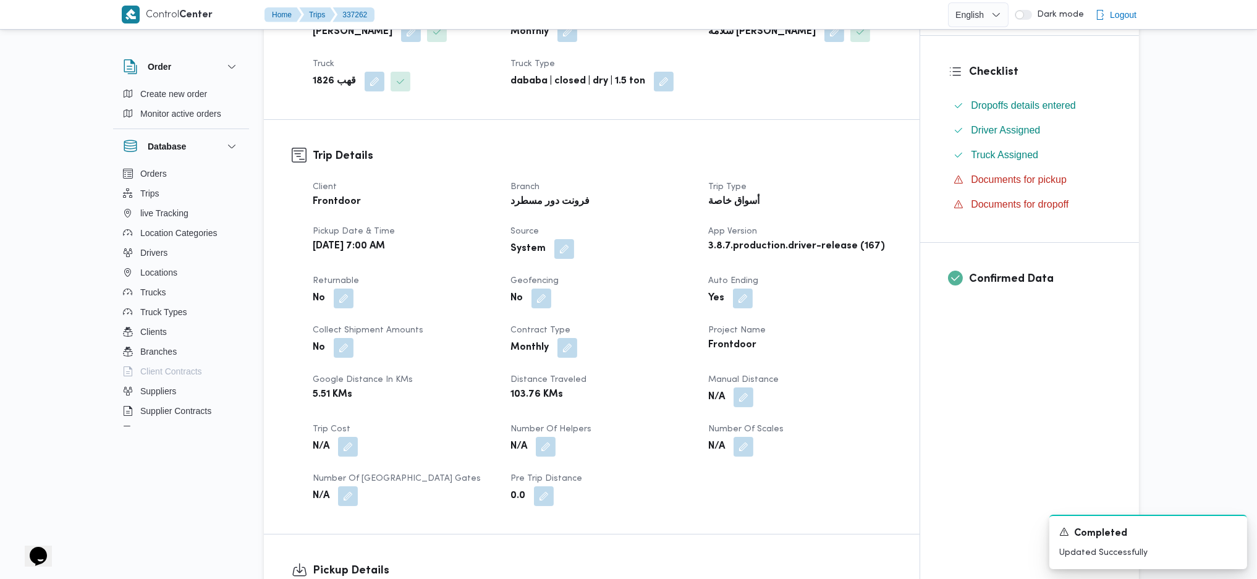
scroll to position [494, 0]
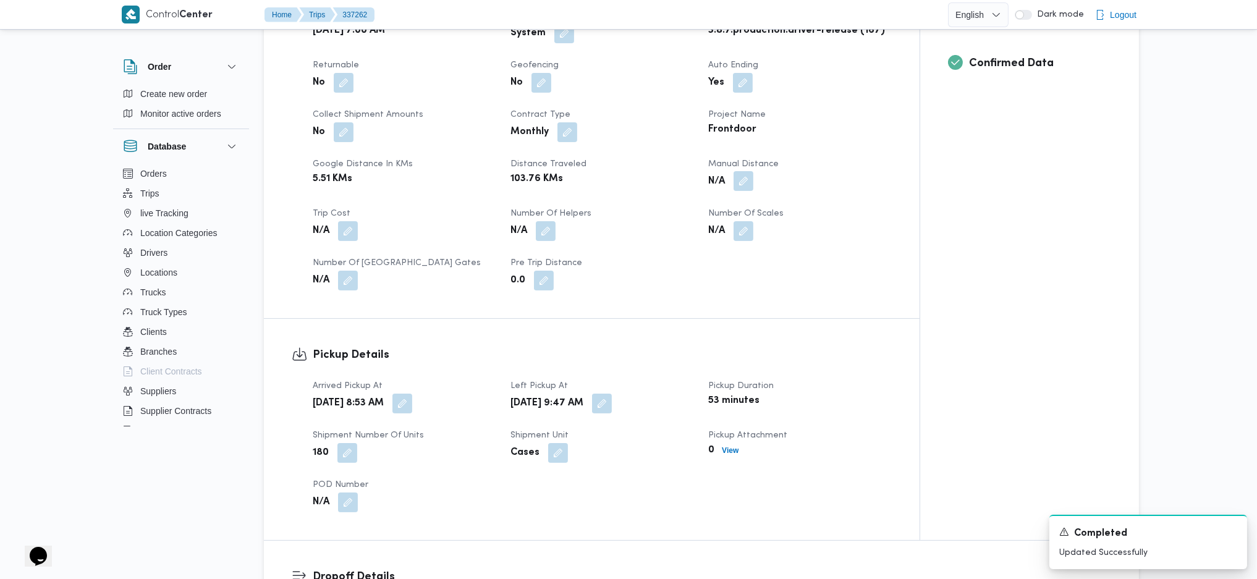
click at [742, 182] on button "button" at bounding box center [744, 181] width 20 height 20
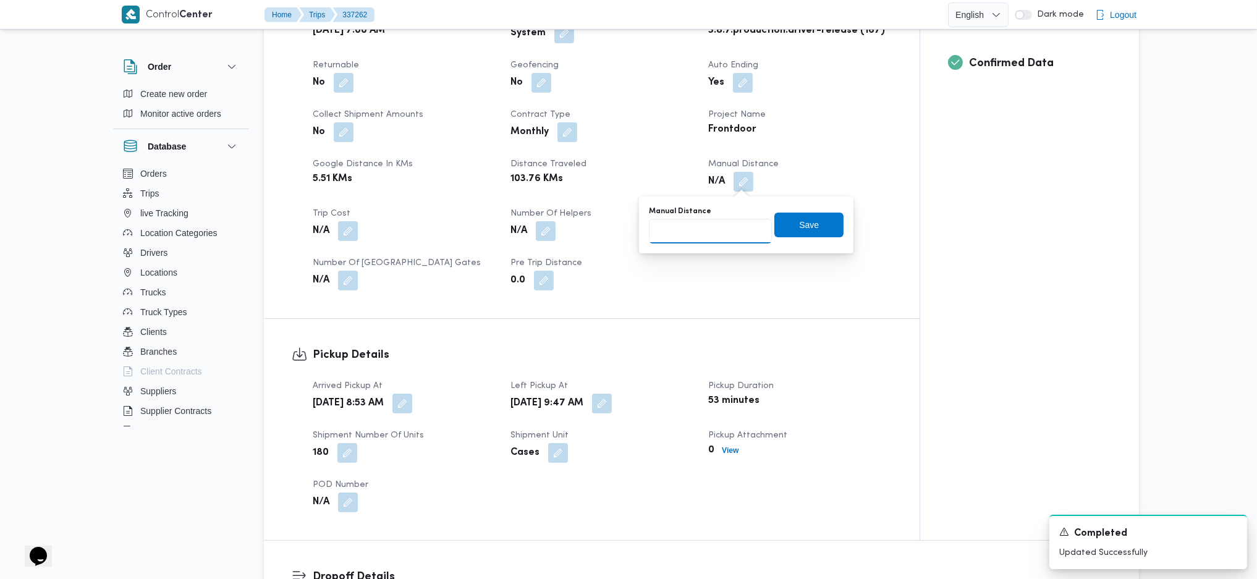
click at [690, 242] on input "Manual Distance" at bounding box center [710, 231] width 123 height 25
type input "133"
drag, startPoint x: 813, startPoint y: 228, endPoint x: 721, endPoint y: 334, distance: 140.2
click at [815, 227] on span "Save" at bounding box center [808, 225] width 69 height 25
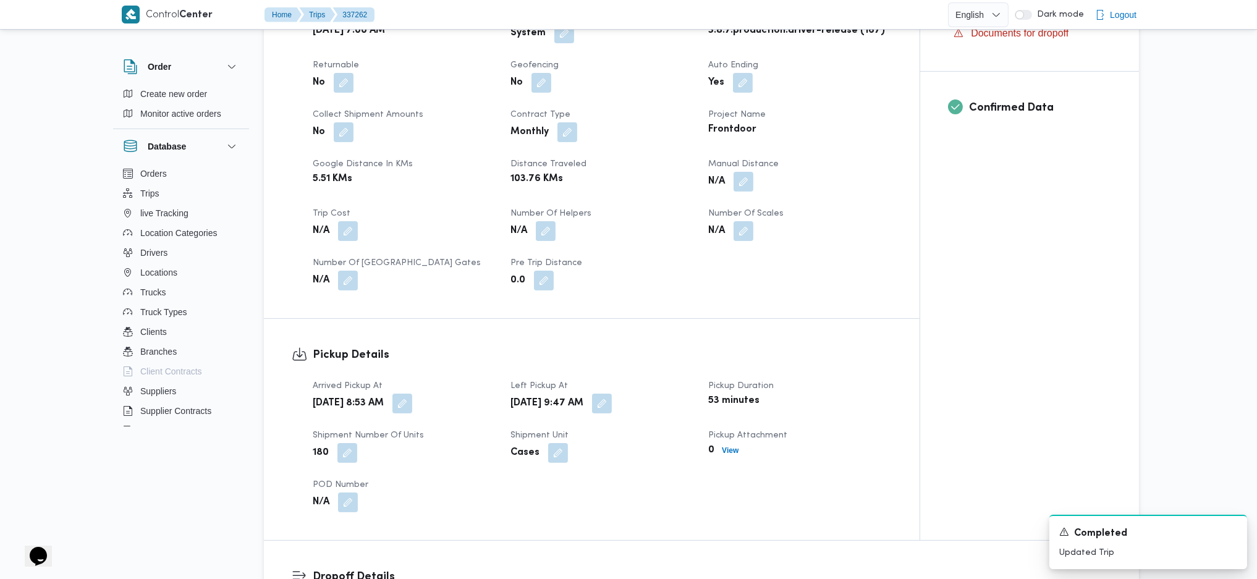
scroll to position [994, 0]
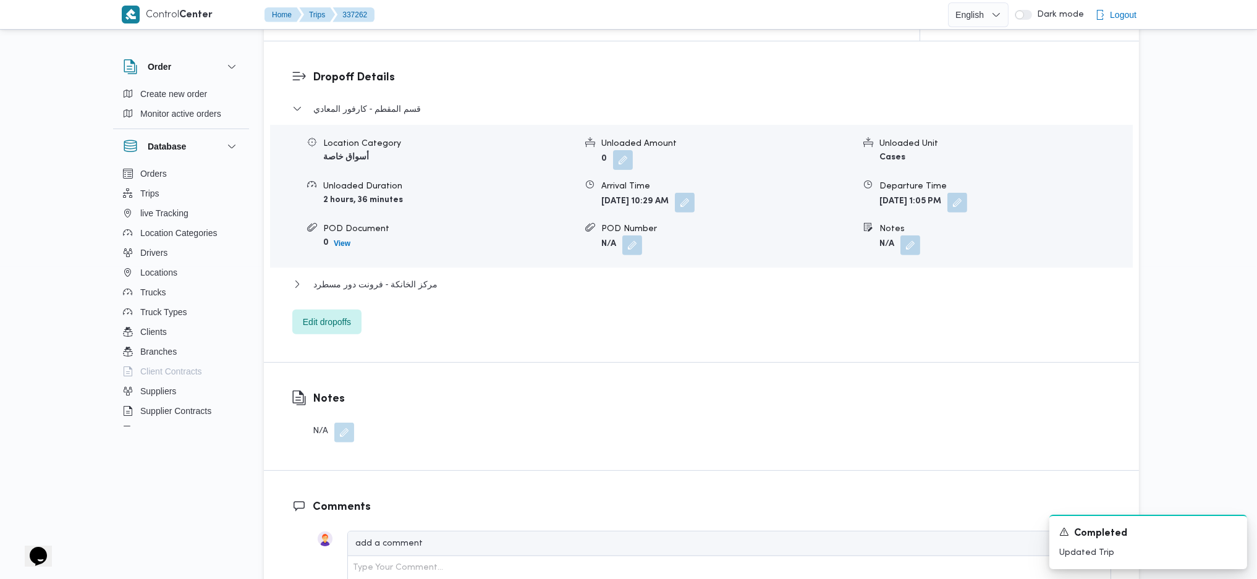
click at [455, 294] on div "مركز الخانكة - فرونت دور مسطرد" at bounding box center [701, 288] width 819 height 23
click at [433, 285] on button "مركز الخانكة - فرونت دور مسطرد" at bounding box center [701, 284] width 819 height 15
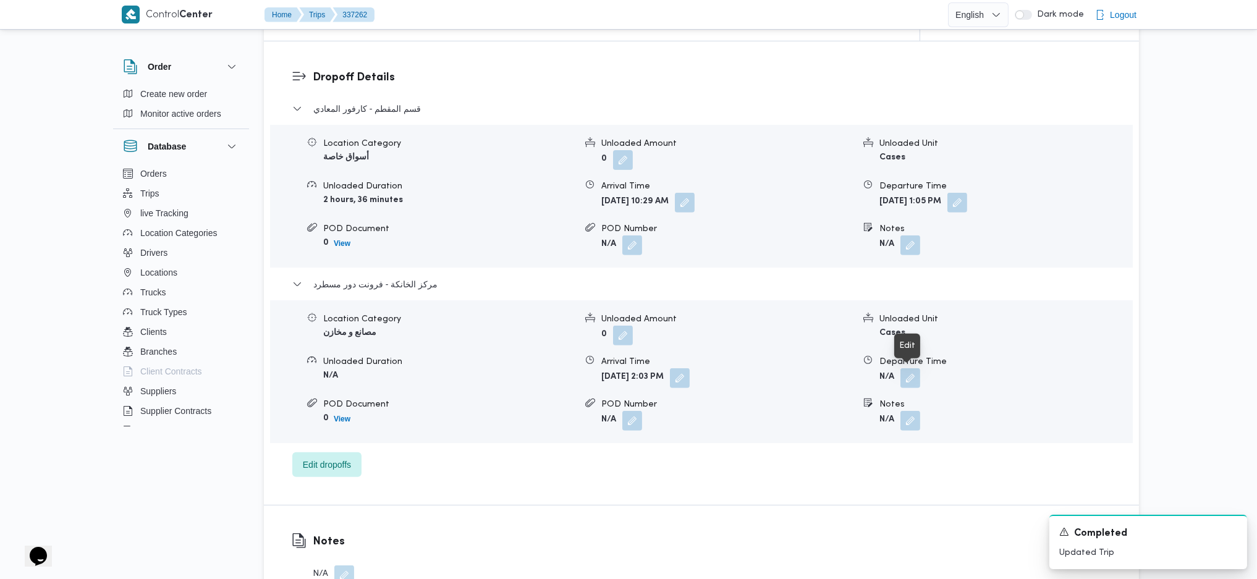
click at [900, 370] on span at bounding box center [907, 378] width 26 height 20
drag, startPoint x: 905, startPoint y: 371, endPoint x: 908, endPoint y: 385, distance: 13.9
click at [905, 371] on button "button" at bounding box center [910, 378] width 20 height 20
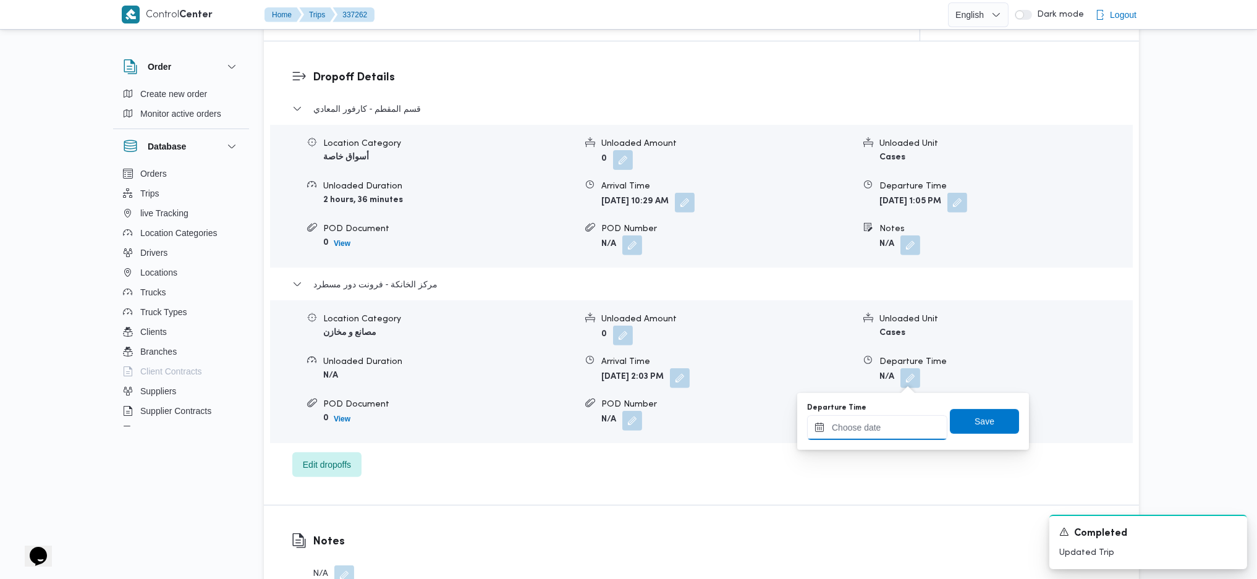
click at [882, 425] on input "Departure Time" at bounding box center [877, 427] width 140 height 25
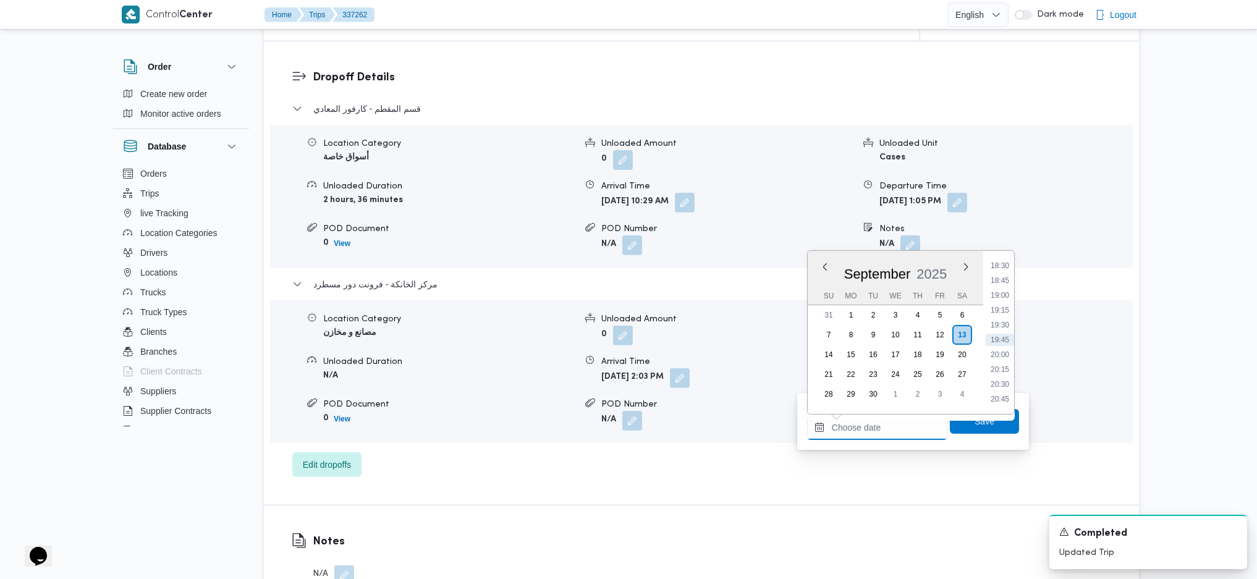
scroll to position [1016, 0]
drag, startPoint x: 1004, startPoint y: 323, endPoint x: 997, endPoint y: 303, distance: 20.9
click at [1002, 318] on ul "00:00 00:15 00:30 00:45 01:00 01:15 01:30 01:45 02:00 02:15 02:30 02:45 03:00 0…" at bounding box center [1000, 332] width 28 height 143
click at [1000, 318] on ul "00:00 00:15 00:30 00:45 01:00 01:15 01:30 01:45 02:00 02:15 02:30 02:45 03:00 0…" at bounding box center [1000, 332] width 28 height 143
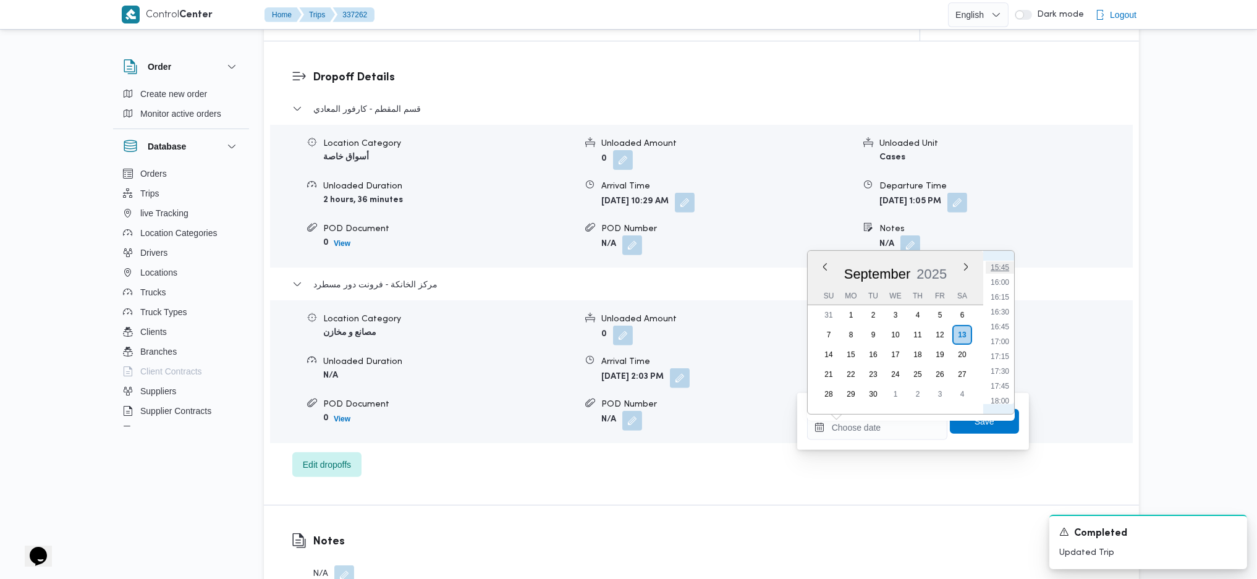
click at [999, 268] on li "15:45" at bounding box center [1000, 267] width 28 height 12
type input "13/09/2025 15:45"
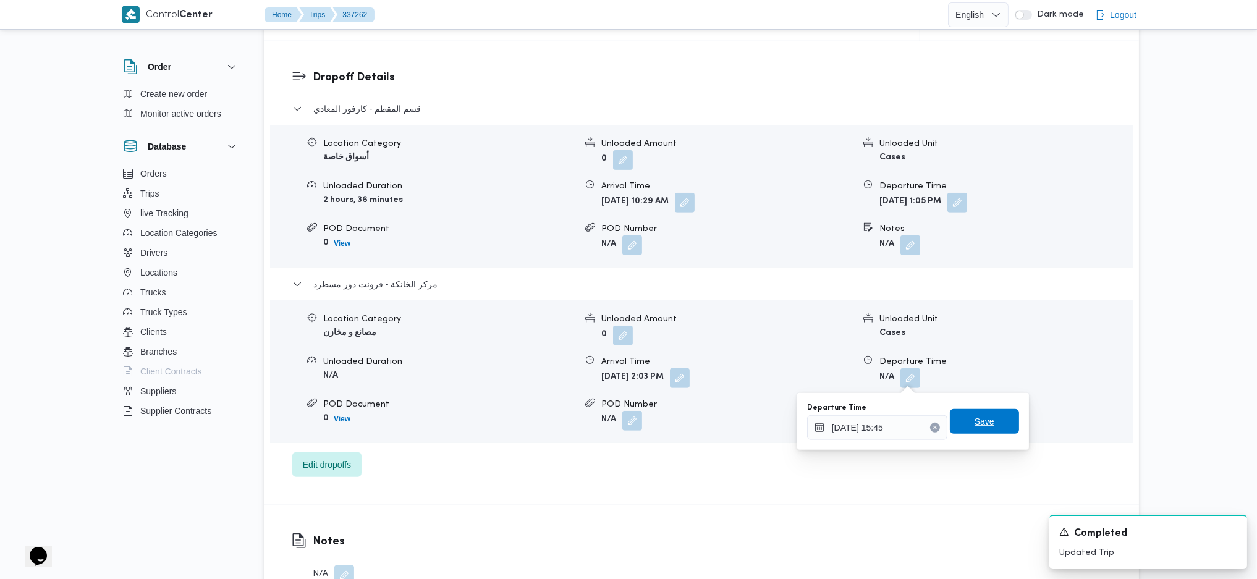
drag, startPoint x: 975, startPoint y: 426, endPoint x: 1002, endPoint y: 379, distance: 54.6
click at [975, 421] on span "Save" at bounding box center [985, 421] width 20 height 15
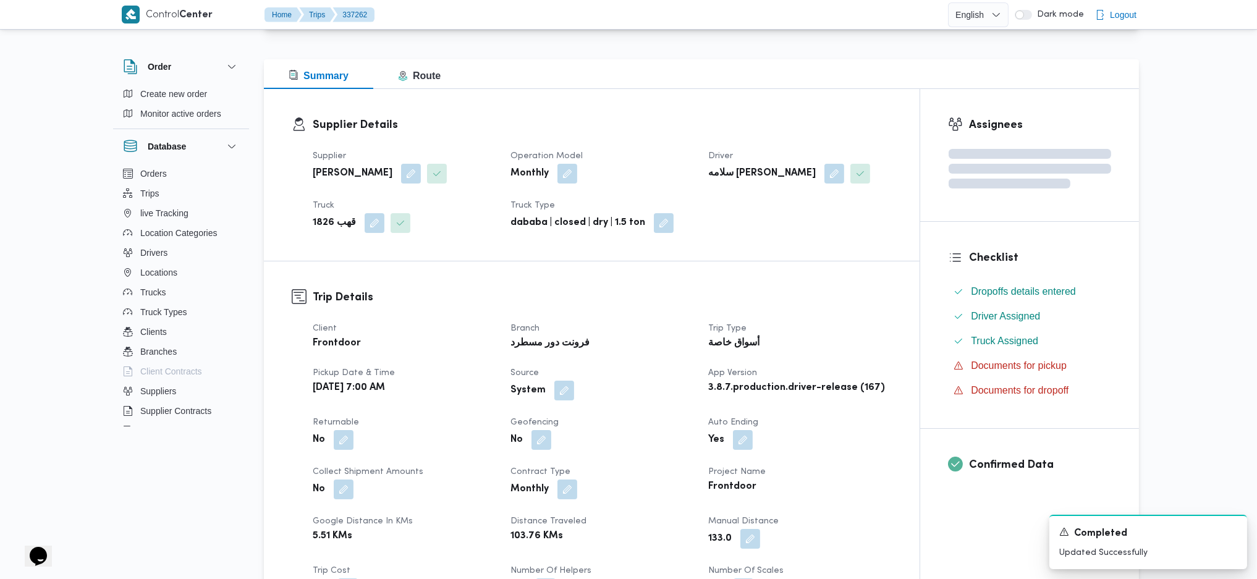
scroll to position [0, 0]
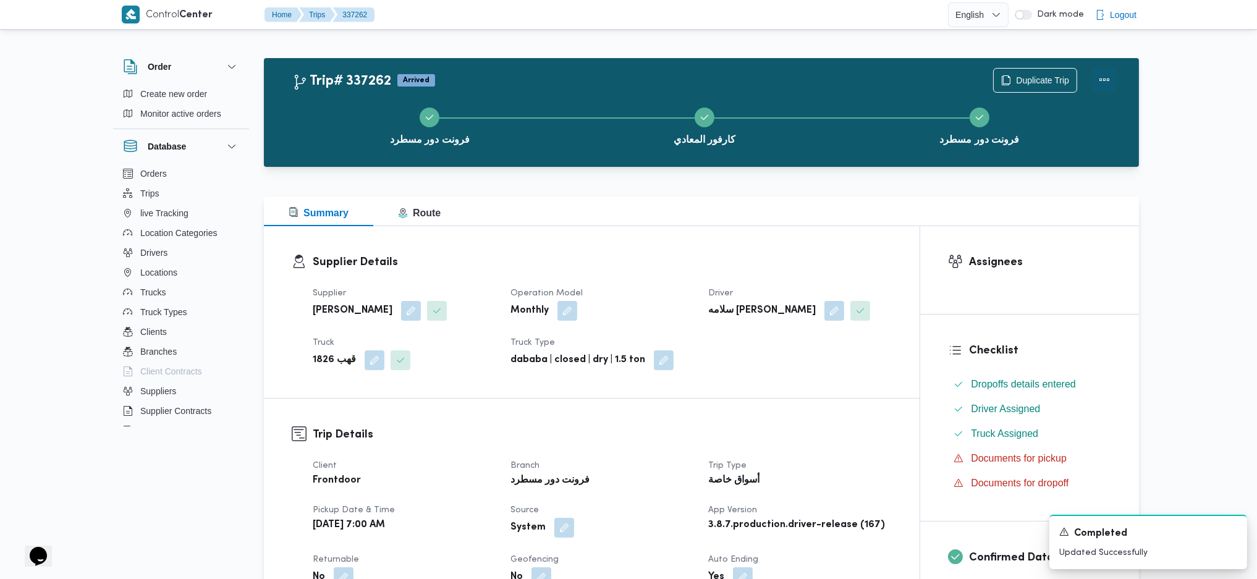
drag, startPoint x: 1102, startPoint y: 76, endPoint x: 1094, endPoint y: 79, distance: 8.0
click at [1054, 76] on button "Actions" at bounding box center [1104, 79] width 25 height 25
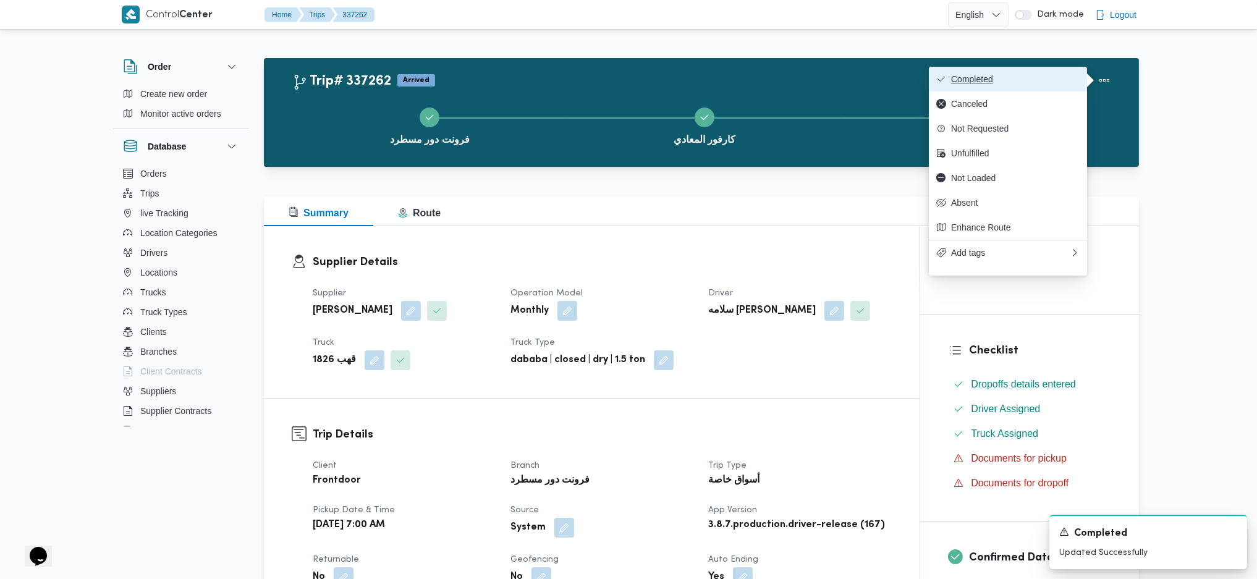
click at [1026, 87] on button "Completed" at bounding box center [1008, 79] width 158 height 25
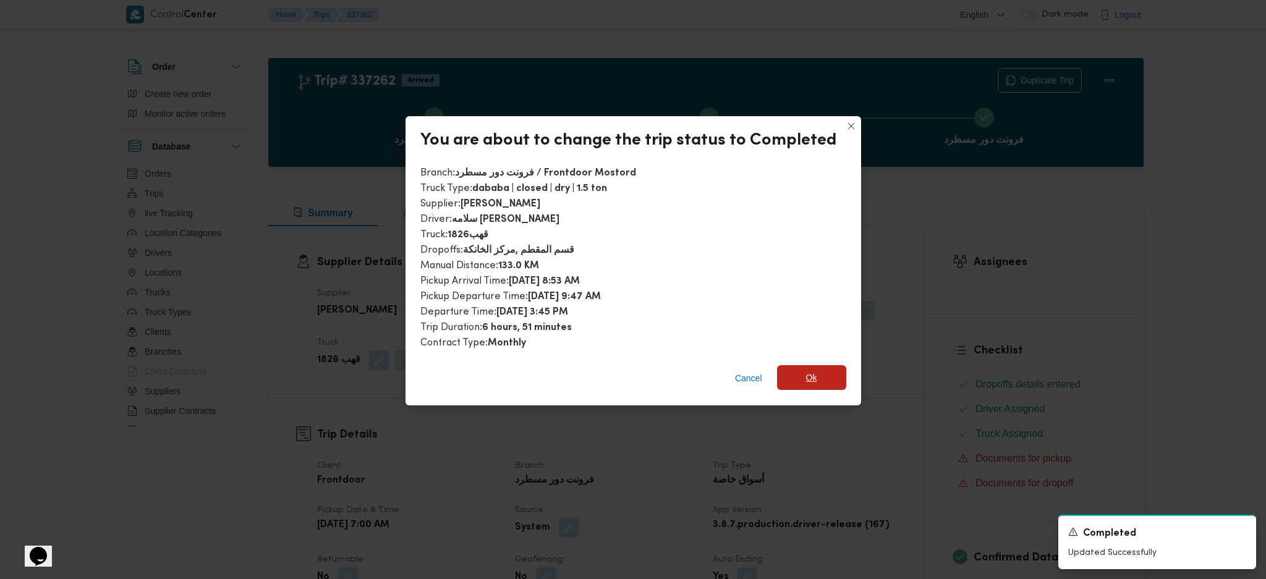
click at [821, 366] on span "Ok" at bounding box center [811, 377] width 69 height 25
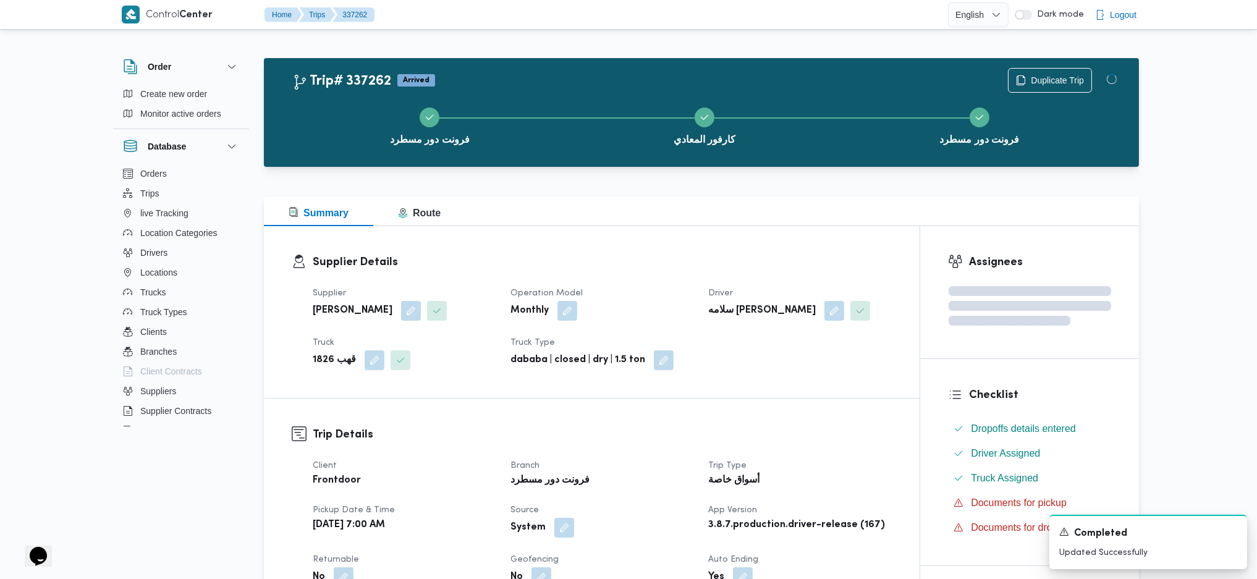
drag, startPoint x: 829, startPoint y: 444, endPoint x: 806, endPoint y: 438, distance: 23.9
click at [552, 192] on div at bounding box center [701, 189] width 875 height 15
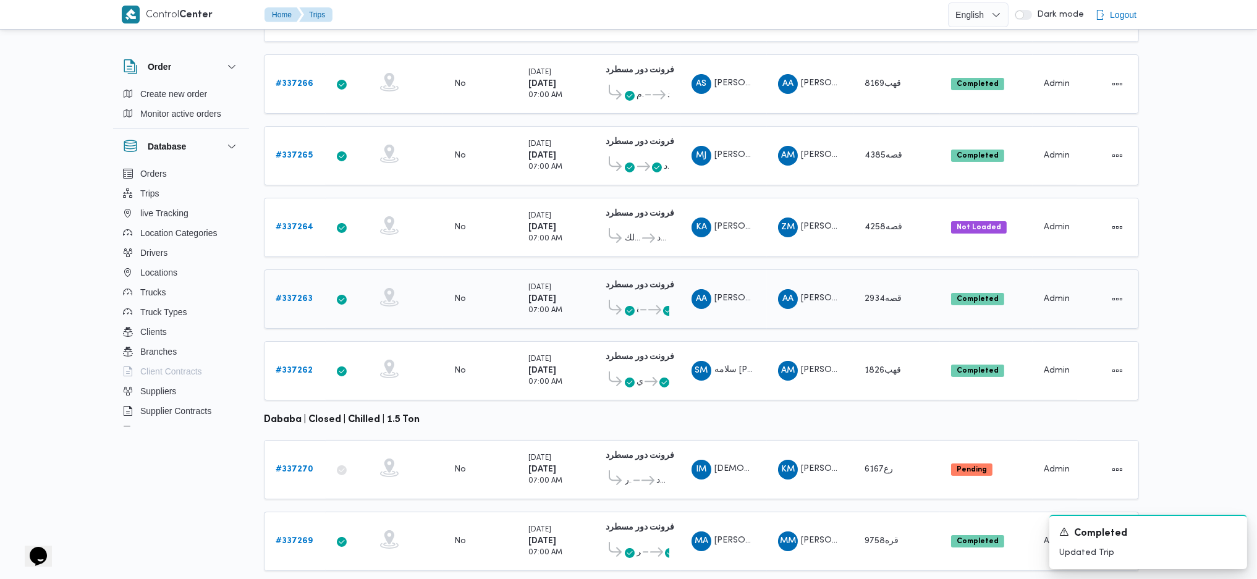
scroll to position [344, 0]
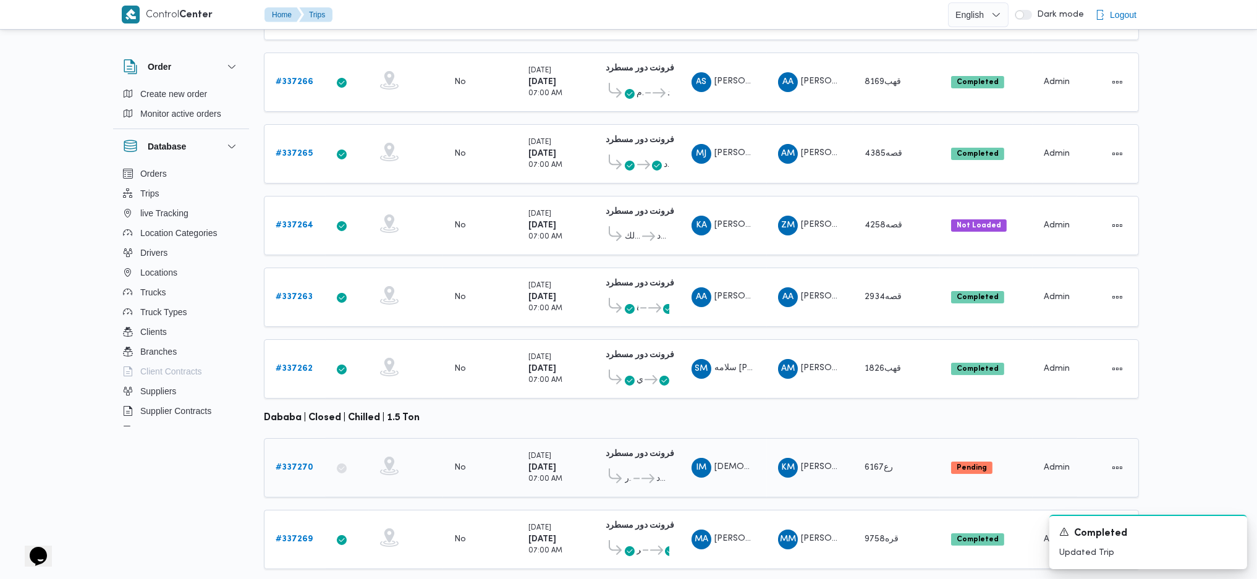
click at [321, 439] on td "Trip ID # 337270" at bounding box center [295, 467] width 62 height 59
click at [302, 463] on b "# 337270" at bounding box center [295, 467] width 38 height 8
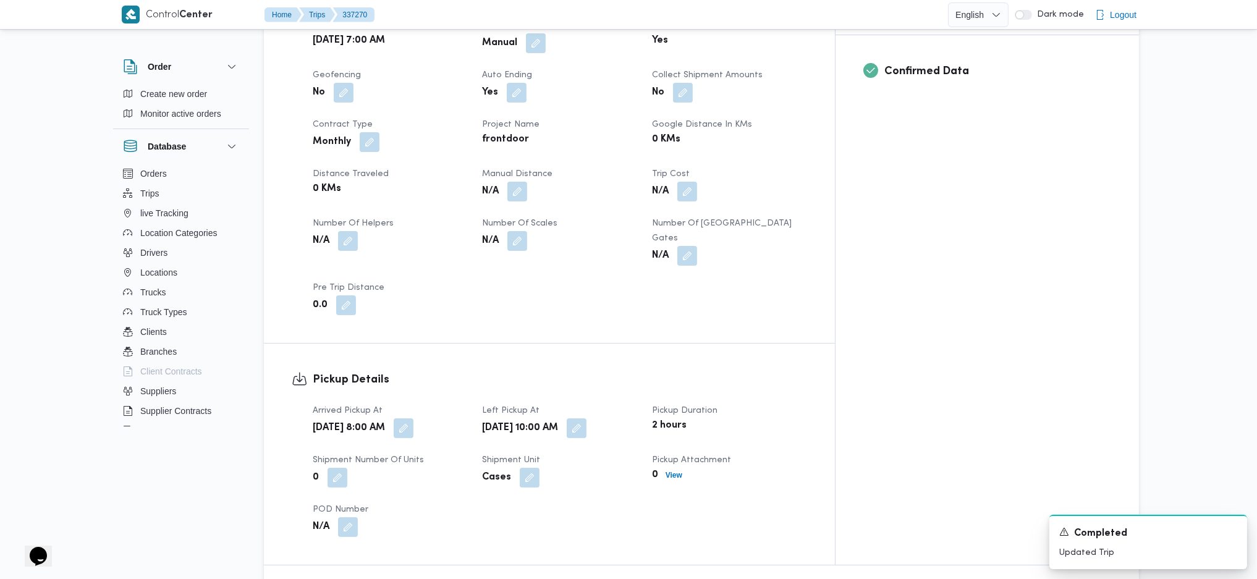
scroll to position [577, 0]
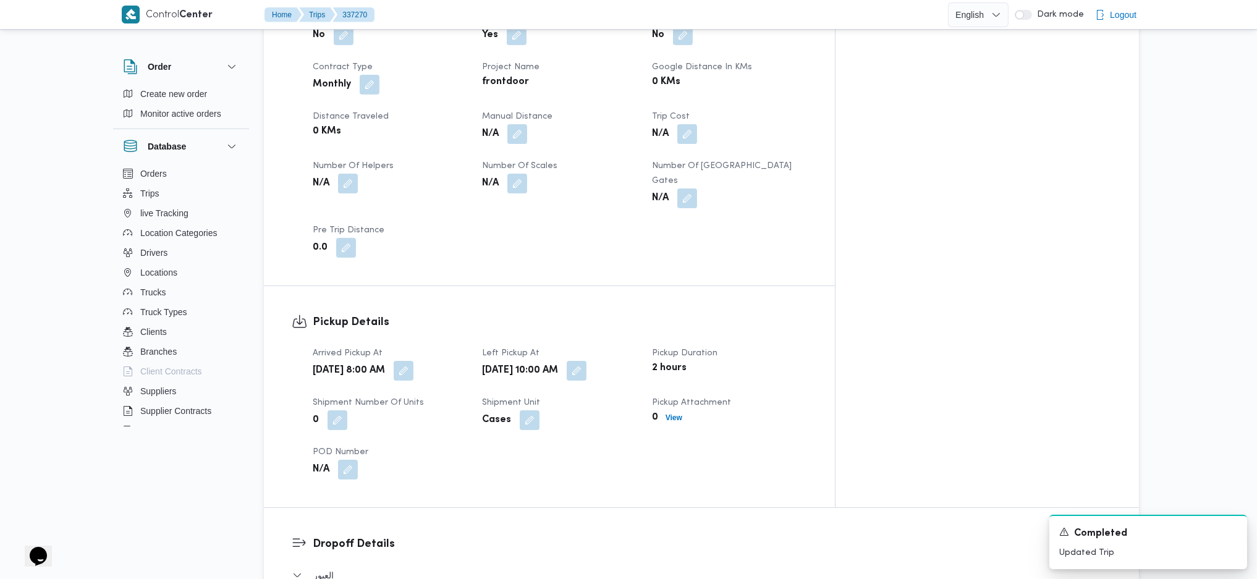
click at [527, 124] on span at bounding box center [514, 134] width 26 height 20
click at [527, 124] on button "button" at bounding box center [517, 134] width 20 height 20
click at [489, 143] on input "Manual Distance" at bounding box center [512, 154] width 123 height 25
type input "155"
click at [586, 143] on span "Save" at bounding box center [611, 147] width 69 height 25
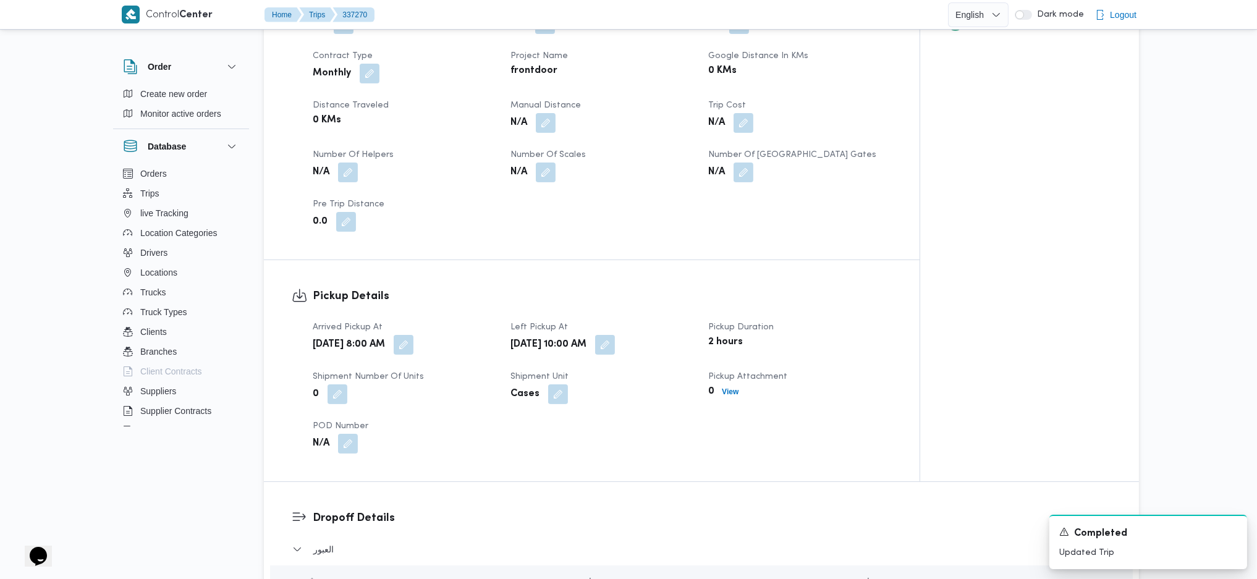
scroll to position [1153, 0]
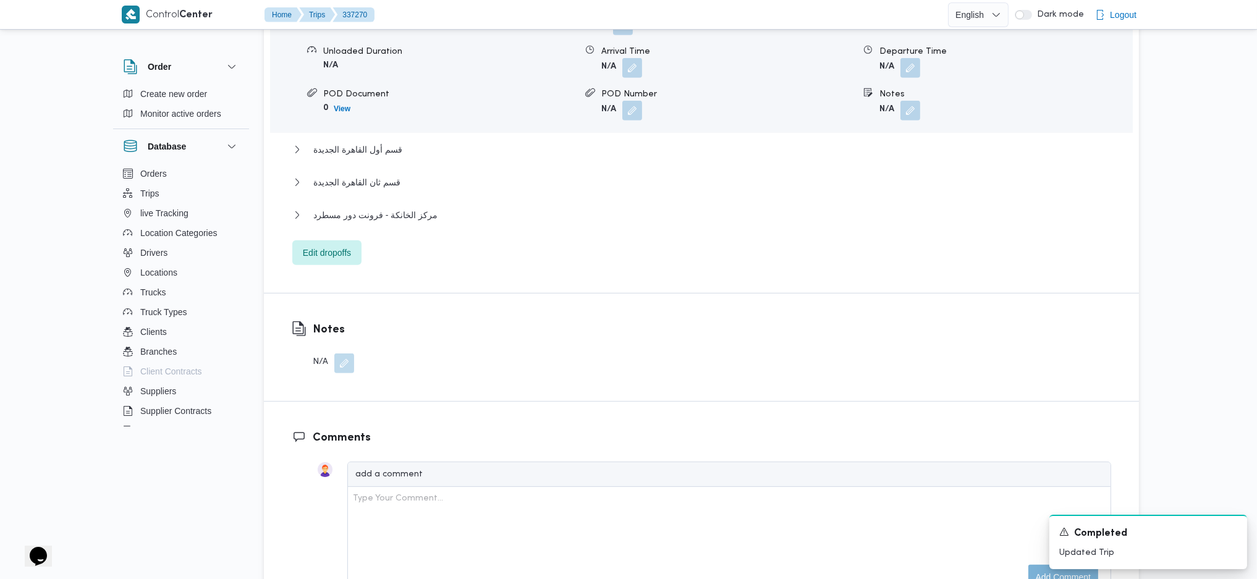
click at [369, 208] on div "مركز الخانكة - فرونت دور مسطرد" at bounding box center [701, 219] width 819 height 23
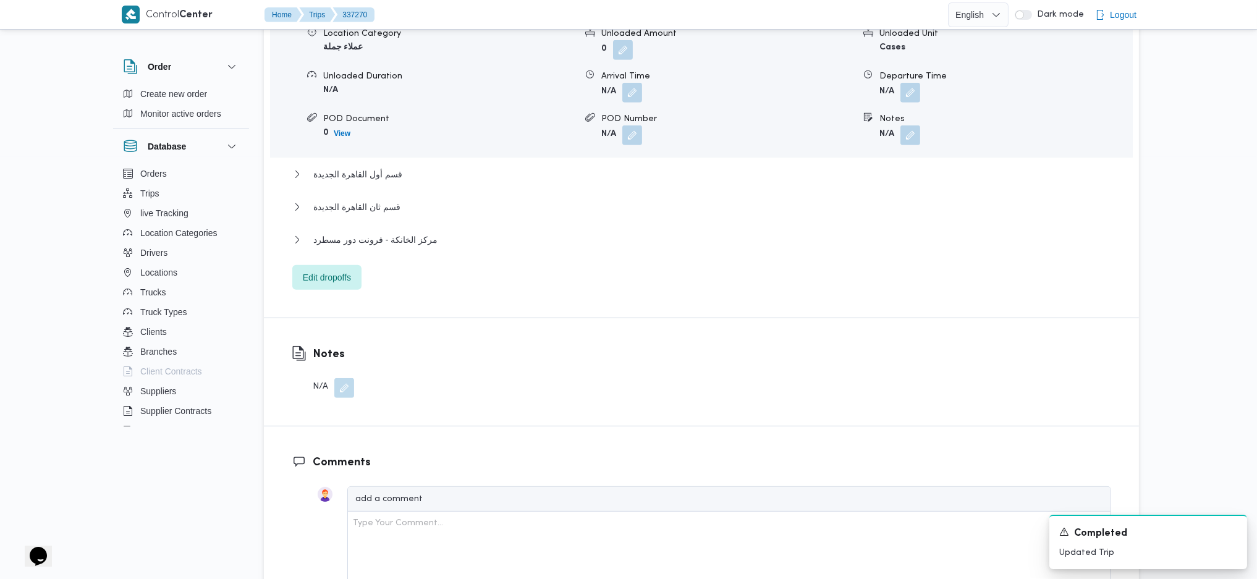
click at [432, 232] on div "مركز الخانكة - فرونت دور مسطرد" at bounding box center [701, 243] width 819 height 23
click at [407, 232] on div "مركز الخانكة - فرونت دور مسطرد" at bounding box center [701, 243] width 819 height 23
click at [410, 232] on span "مركز الخانكة - فرونت دور مسطرد" at bounding box center [375, 239] width 124 height 15
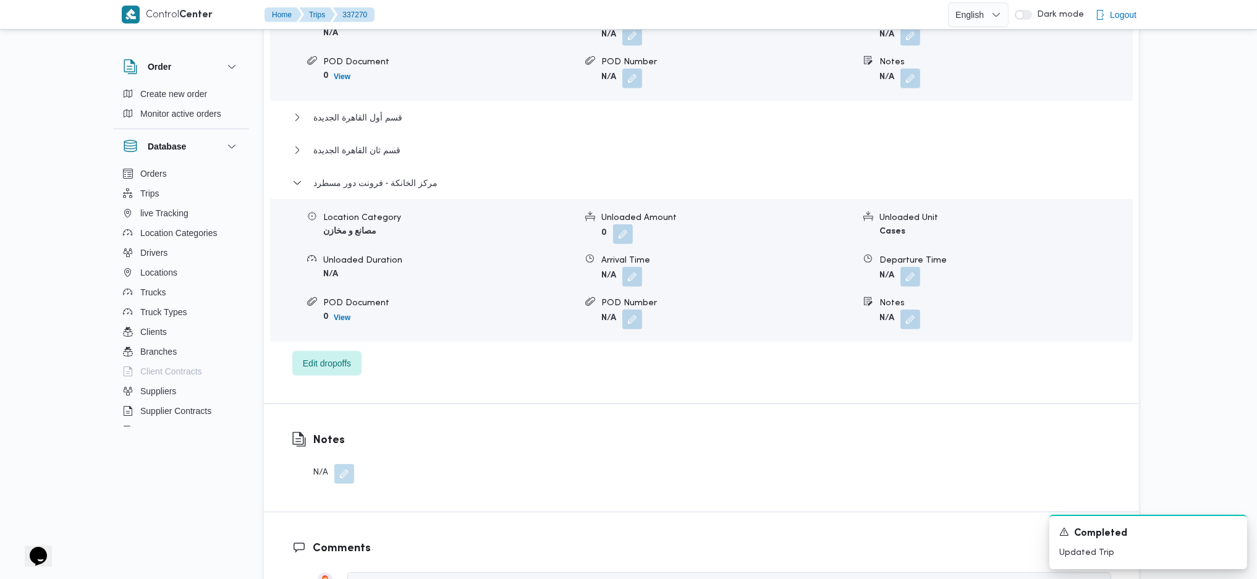
scroll to position [1318, 0]
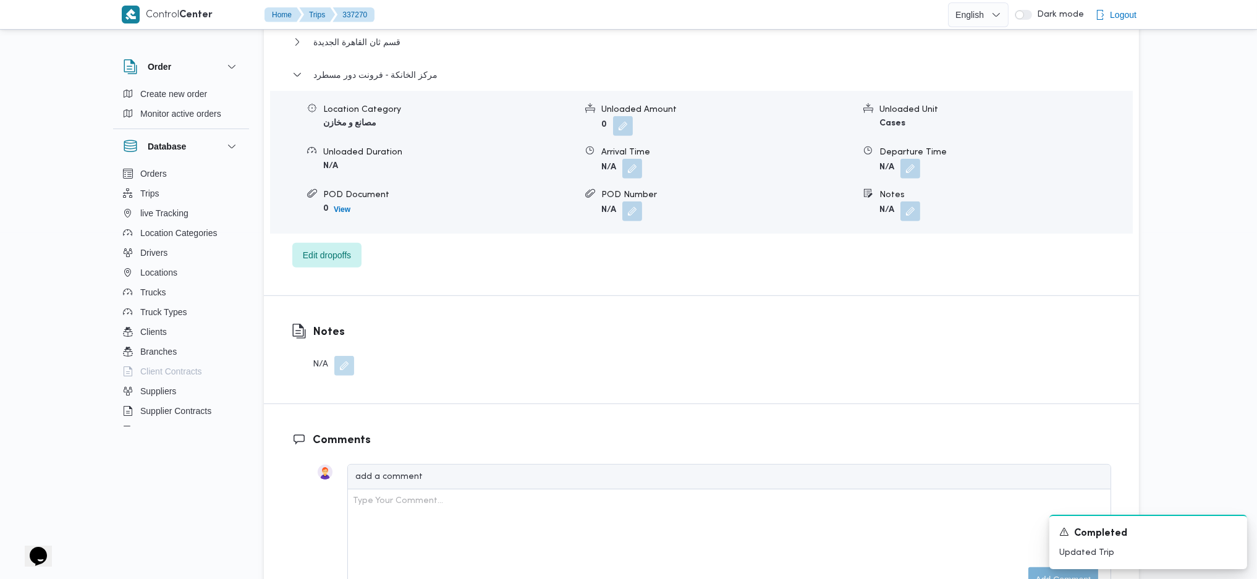
click at [911, 135] on div "Location Category مصانع و مخازن Unloaded Amount 0 Unloaded Unit Cases Unloaded …" at bounding box center [701, 162] width 873 height 140
click at [903, 159] on button "button" at bounding box center [910, 169] width 20 height 20
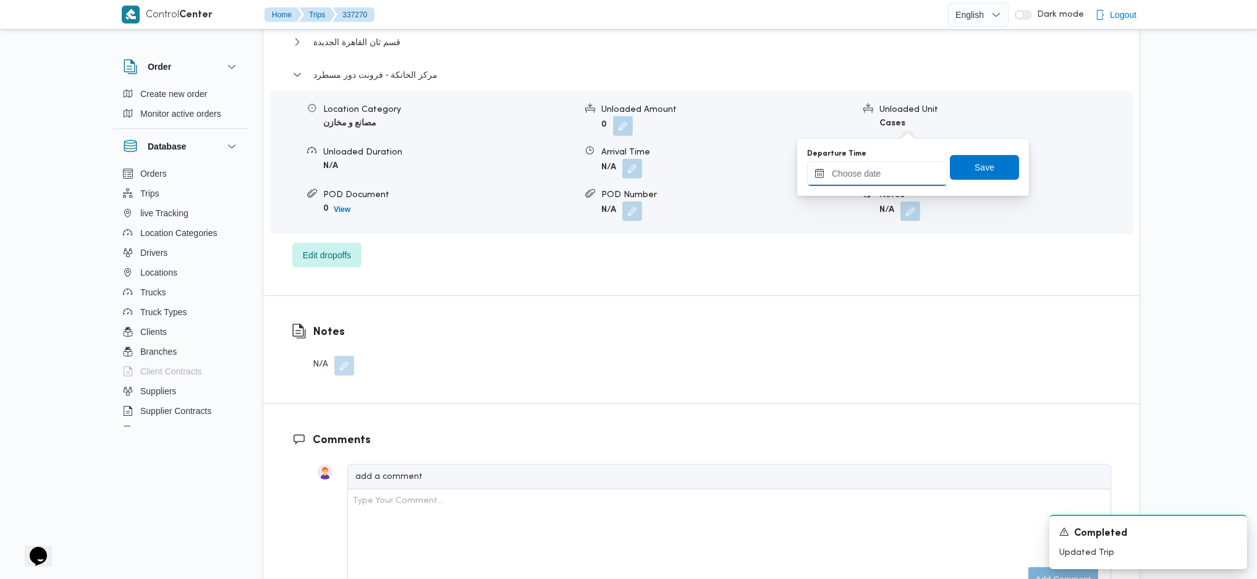
click at [867, 177] on input "Departure Time" at bounding box center [877, 173] width 140 height 25
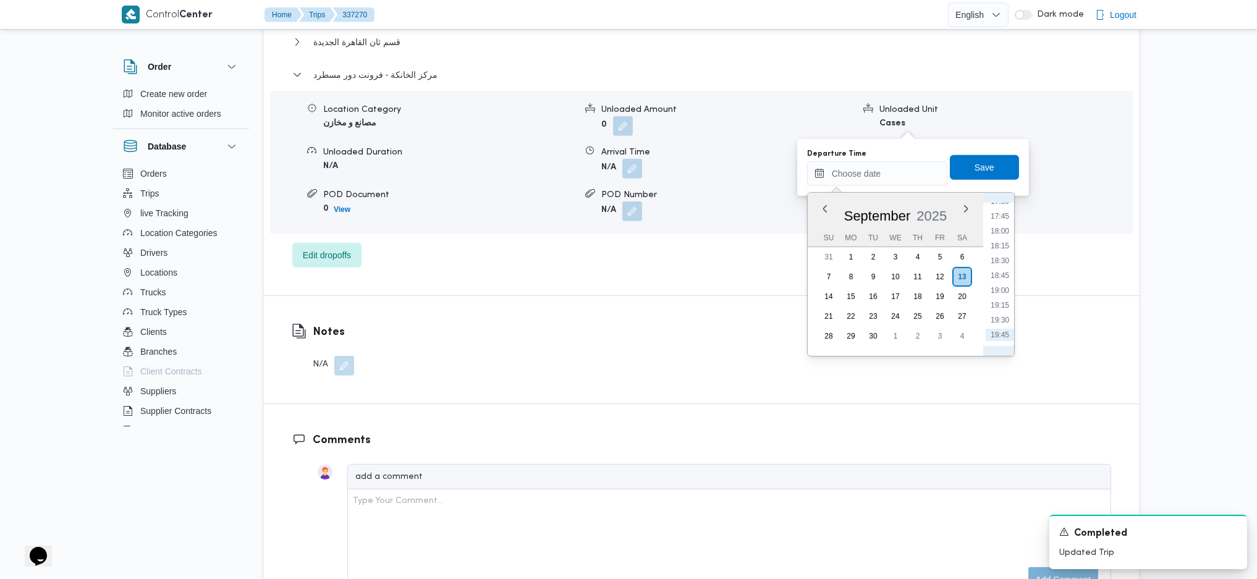
scroll to position [936, 0]
click at [1004, 239] on li "16:15" at bounding box center [1000, 236] width 28 height 12
type input "13/09/2025 16:15"
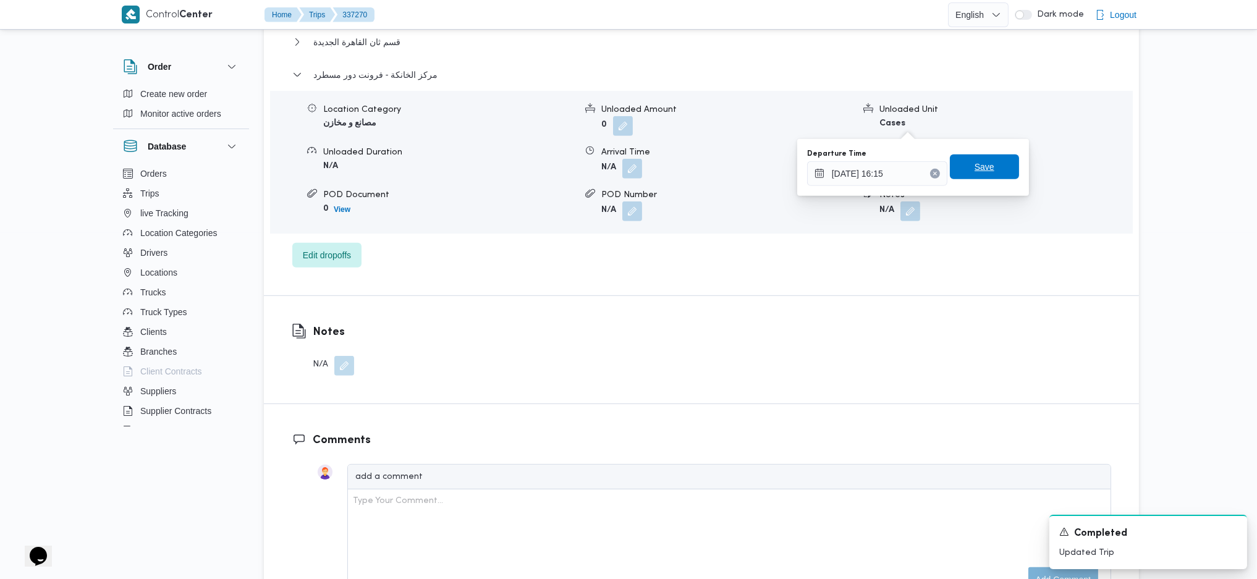
click at [974, 176] on span "Save" at bounding box center [984, 166] width 69 height 25
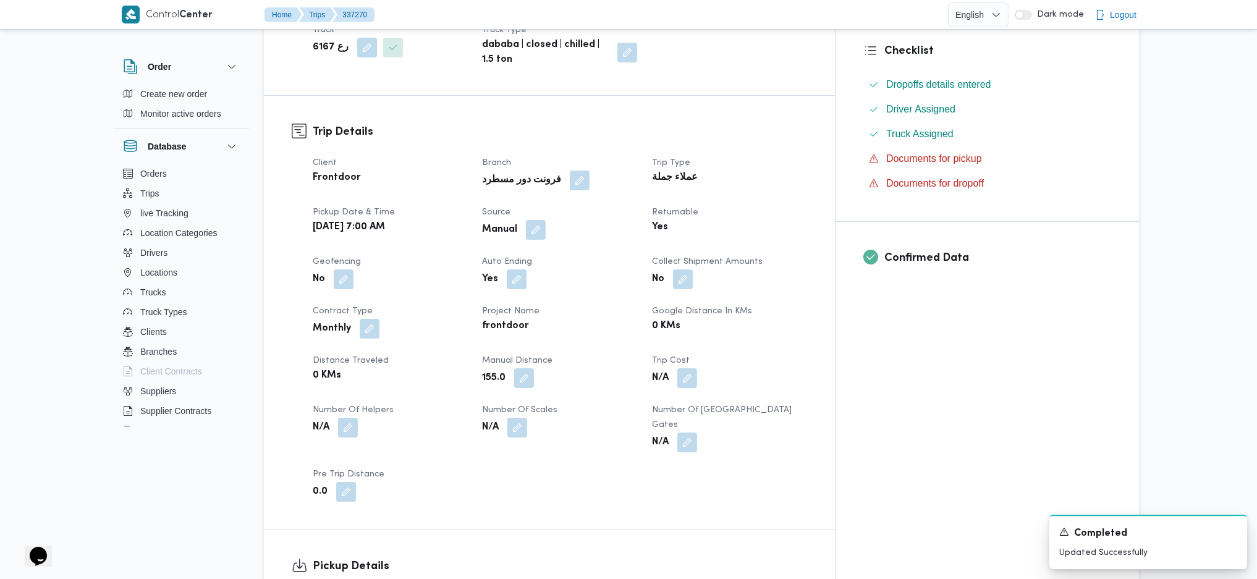
scroll to position [0, 0]
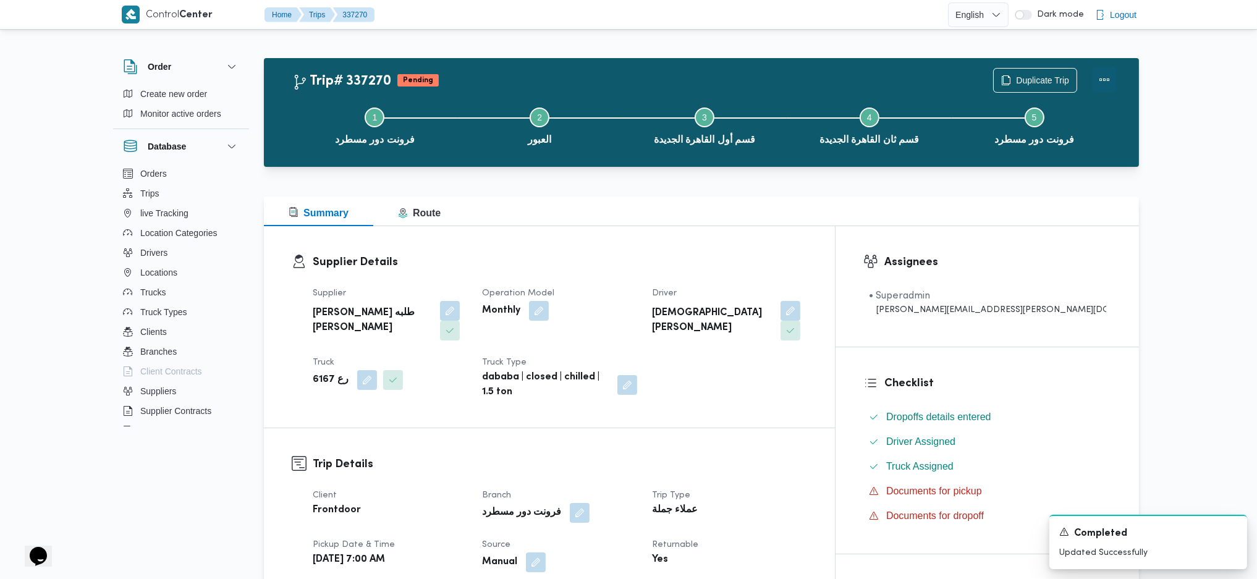
click at [1054, 85] on button "Actions" at bounding box center [1104, 79] width 25 height 25
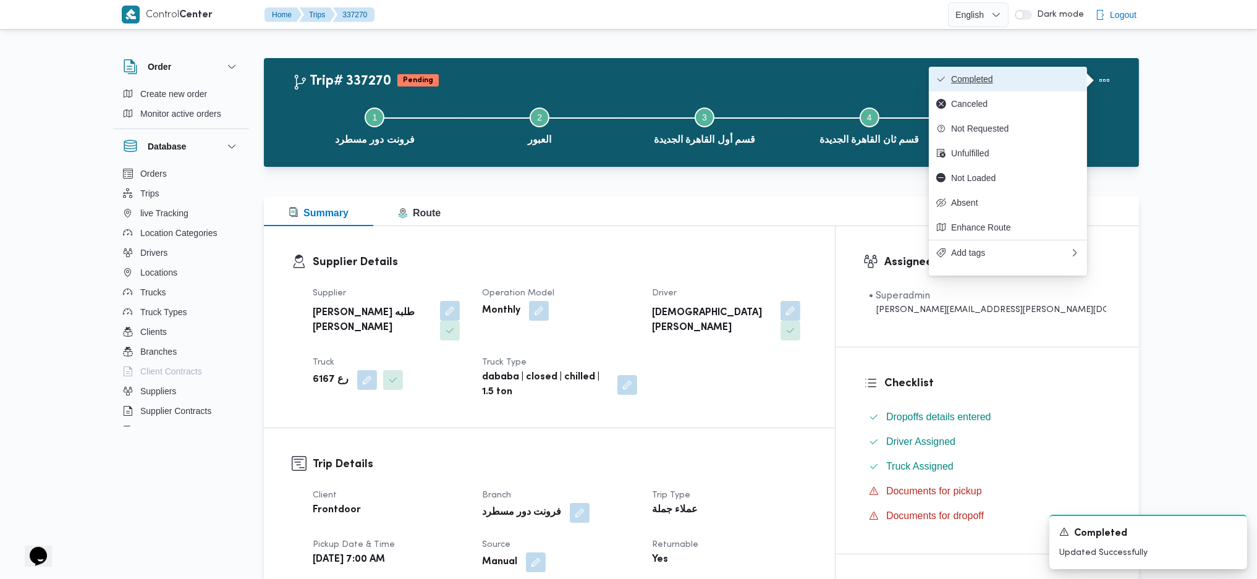
click at [950, 76] on span "Completed" at bounding box center [1007, 79] width 143 height 10
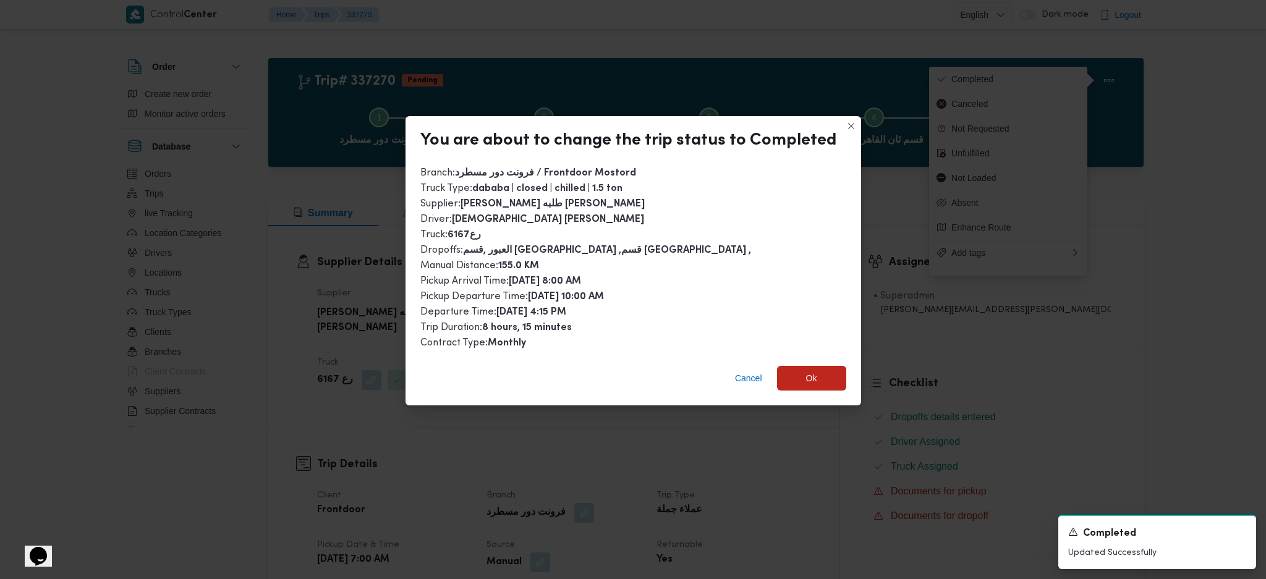
click at [819, 405] on div "You are about to change the trip status to Completed Branch : فرونت دور مسطرد /…" at bounding box center [633, 289] width 1266 height 579
click at [806, 374] on span "Ok" at bounding box center [811, 378] width 11 height 15
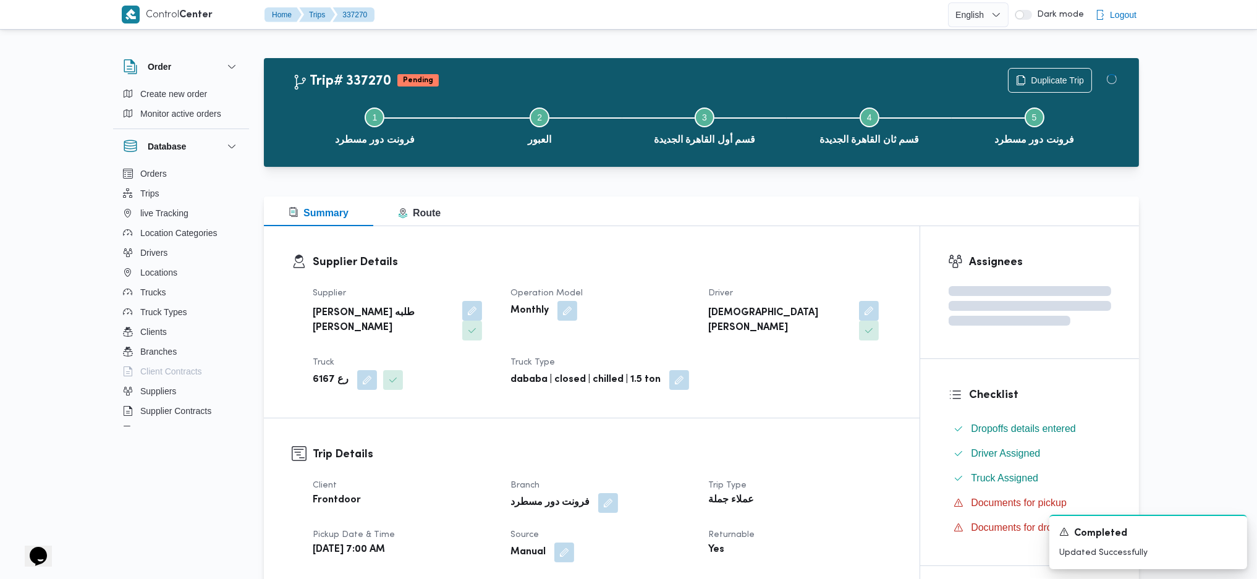
drag, startPoint x: 813, startPoint y: 438, endPoint x: 647, endPoint y: 245, distance: 254.6
click at [812, 446] on h3 "Trip Details" at bounding box center [602, 454] width 579 height 17
click at [645, 232] on div "Supplier Details Supplier خضر محمد طلبه حامد Operation Model Monthly Driver اسل…" at bounding box center [592, 322] width 656 height 192
drag, startPoint x: 643, startPoint y: 232, endPoint x: 630, endPoint y: 227, distance: 14.1
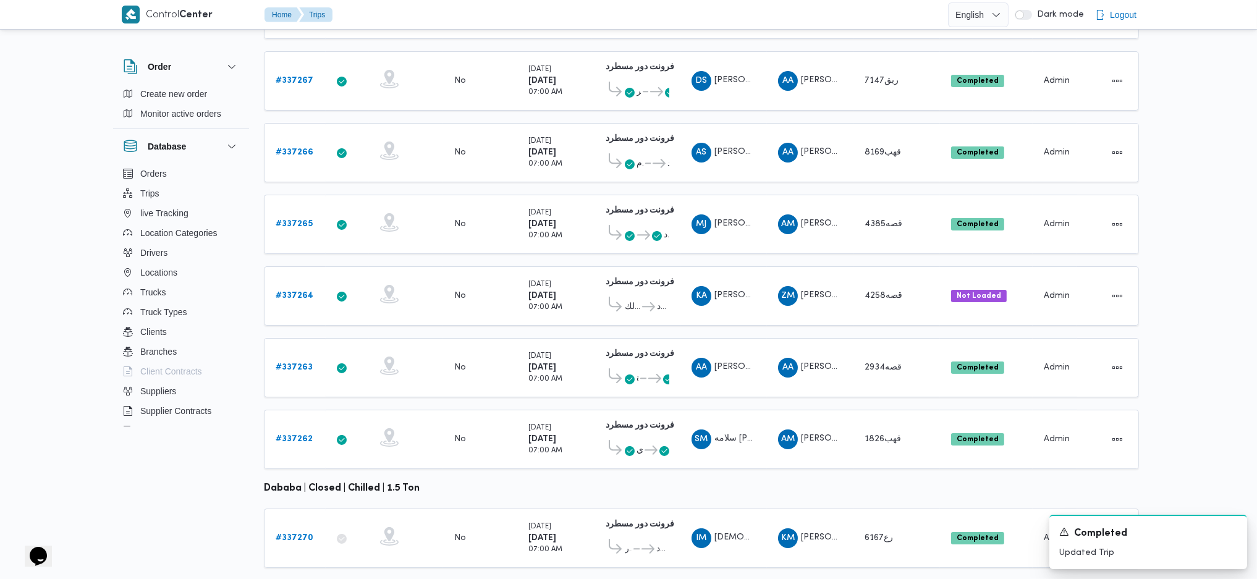
scroll to position [303, 0]
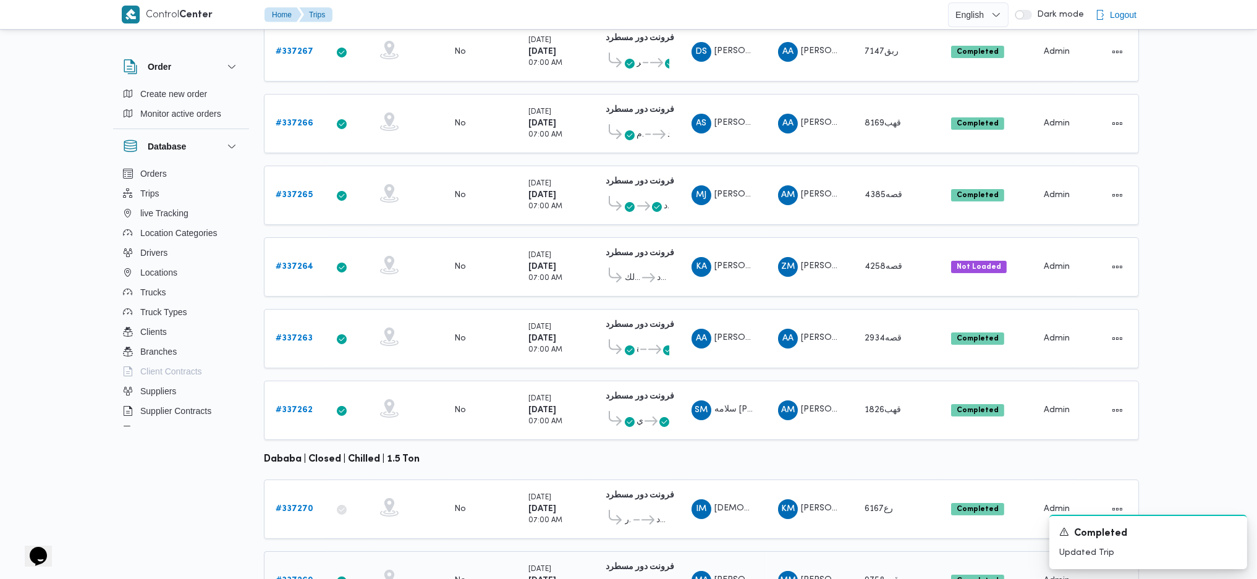
click at [294, 490] on b "# 337269" at bounding box center [294, 581] width 37 height 8
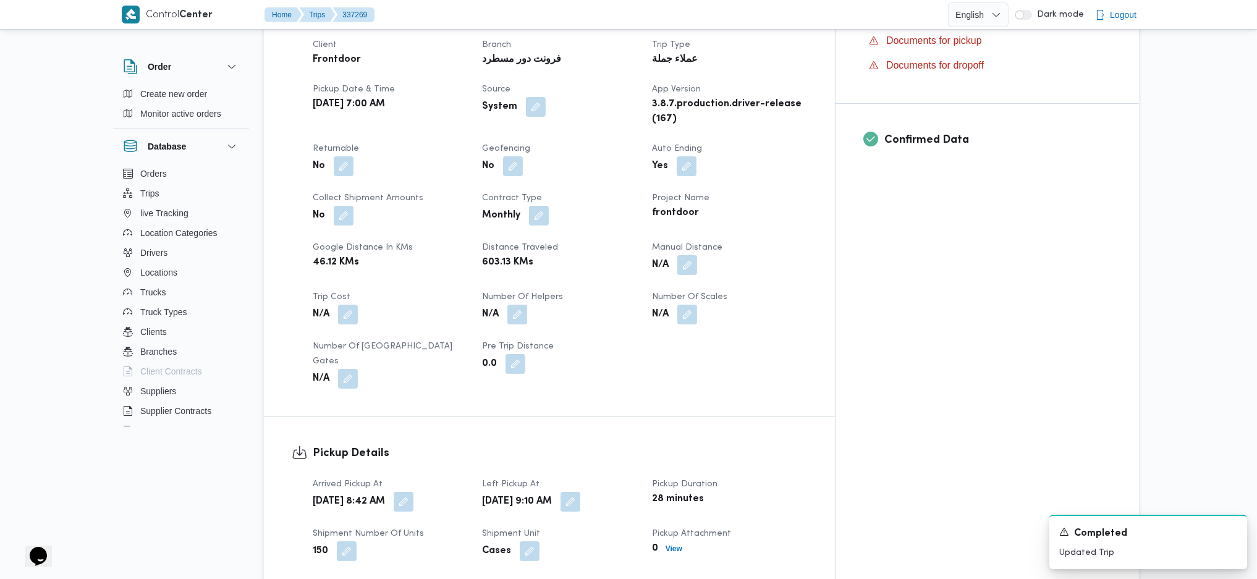
scroll to position [247, 0]
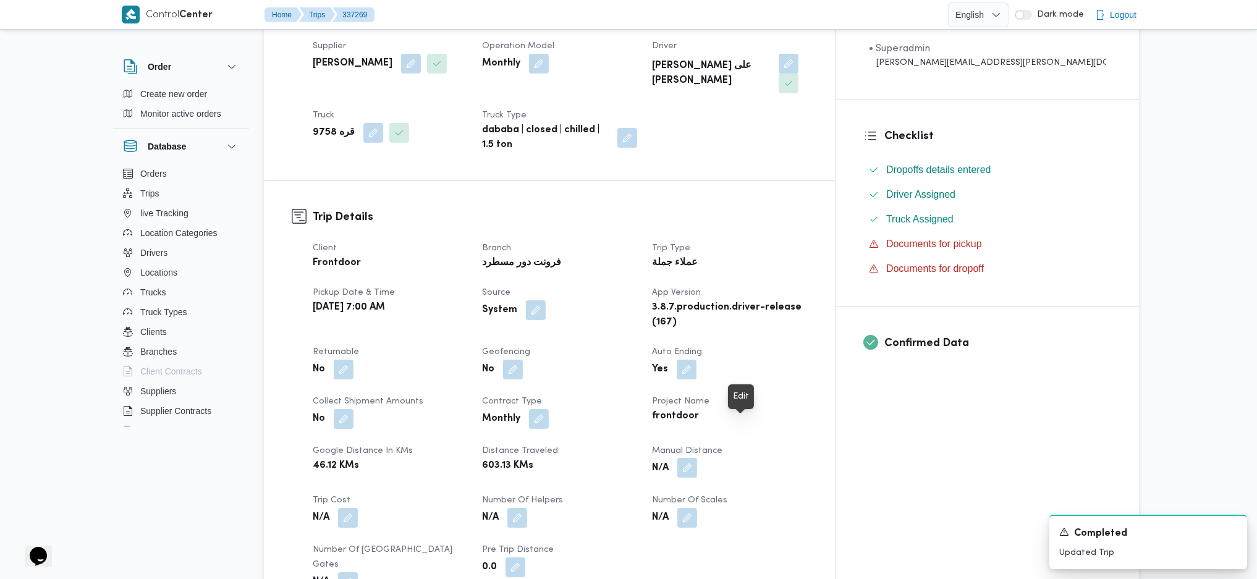
click at [697, 458] on button "button" at bounding box center [687, 468] width 20 height 20
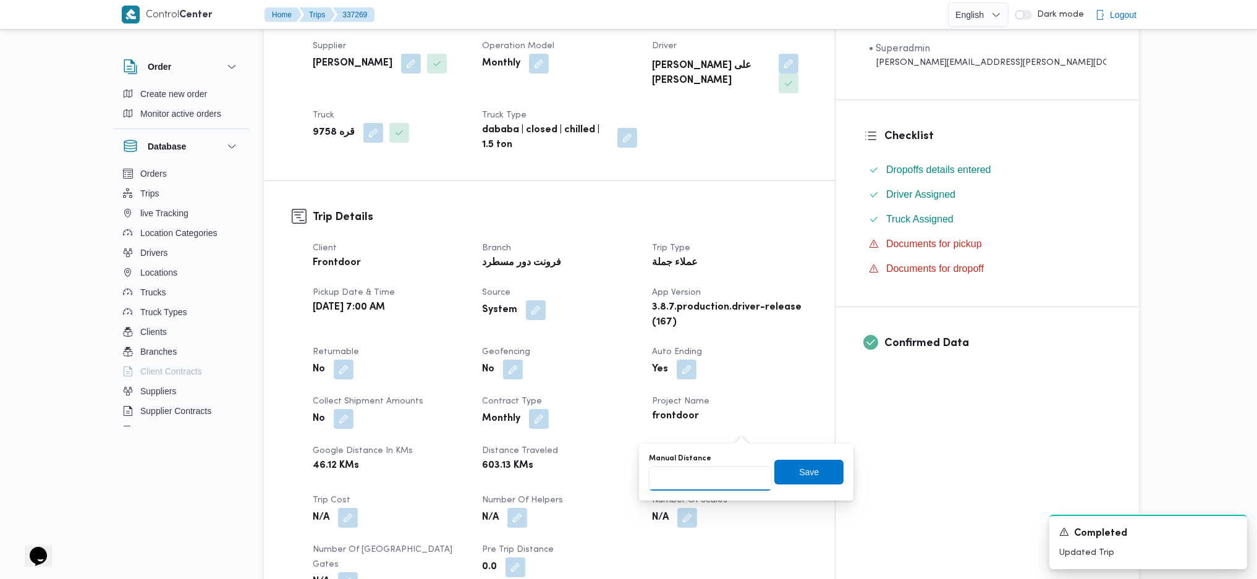
click at [699, 488] on input "Manual Distance" at bounding box center [710, 478] width 123 height 25
type input "145"
click at [808, 458] on div "Manual Distance 145 Save" at bounding box center [746, 472] width 197 height 40
drag, startPoint x: 789, startPoint y: 478, endPoint x: 784, endPoint y: 463, distance: 15.8
click at [799, 477] on span "Save" at bounding box center [809, 472] width 20 height 15
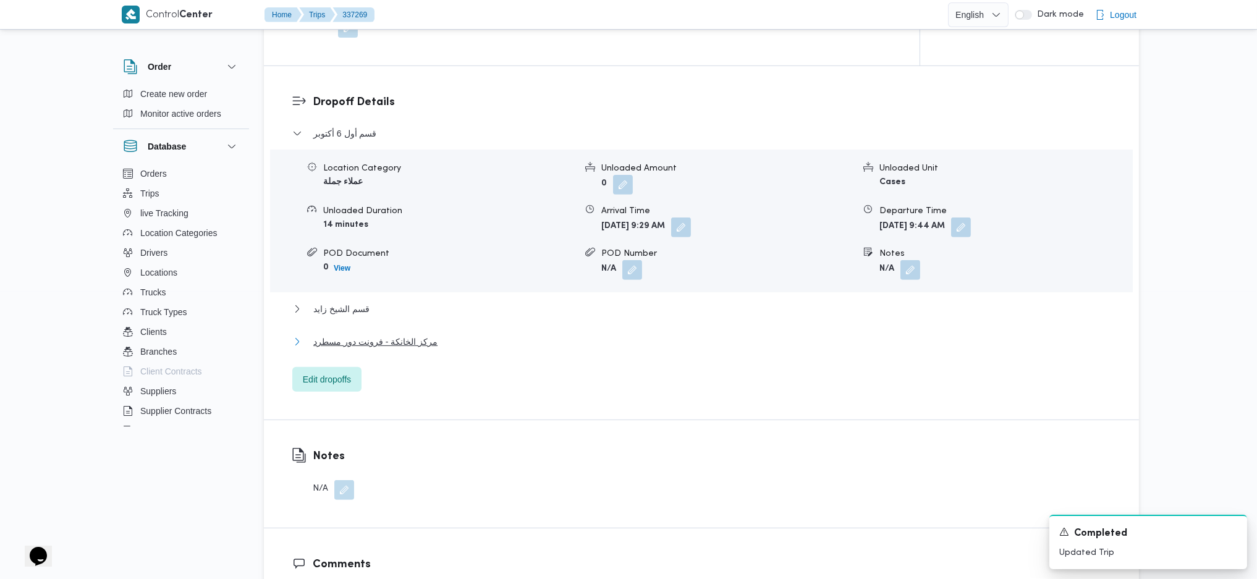
click at [467, 334] on button "مركز الخانكة - فرونت دور مسطرد" at bounding box center [701, 341] width 819 height 15
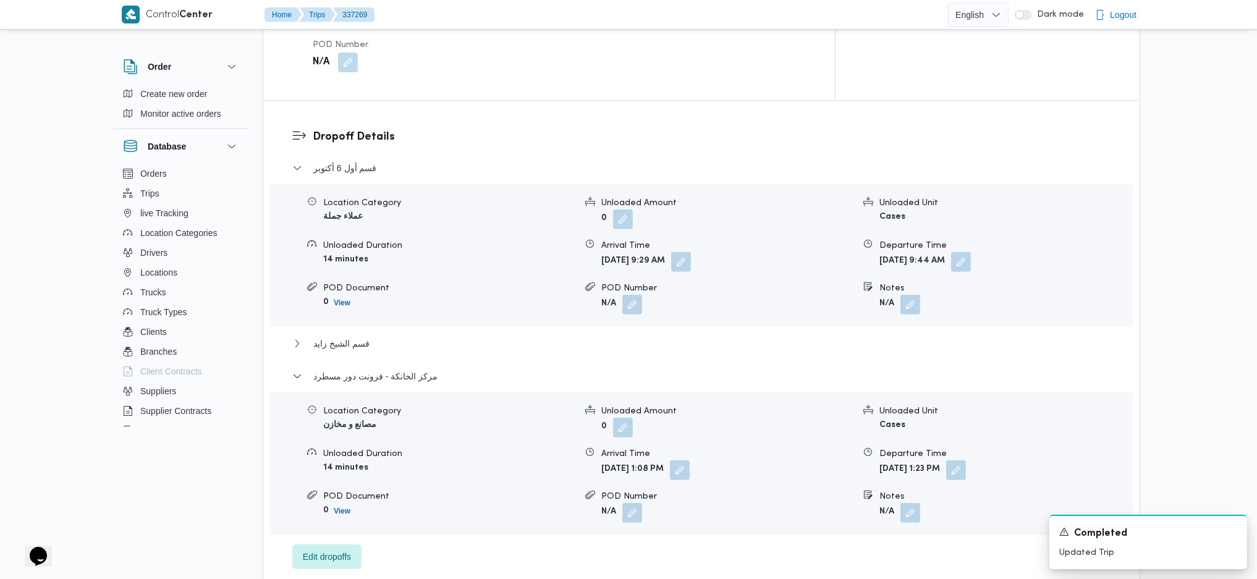
scroll to position [1236, 0]
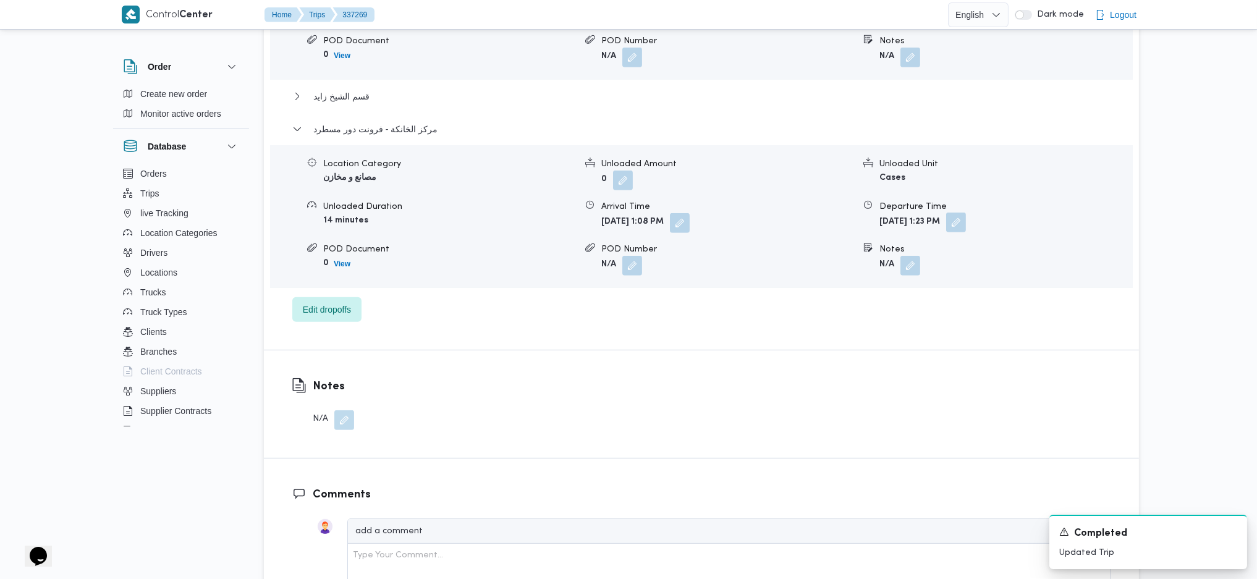
click at [966, 213] on button "button" at bounding box center [956, 223] width 20 height 20
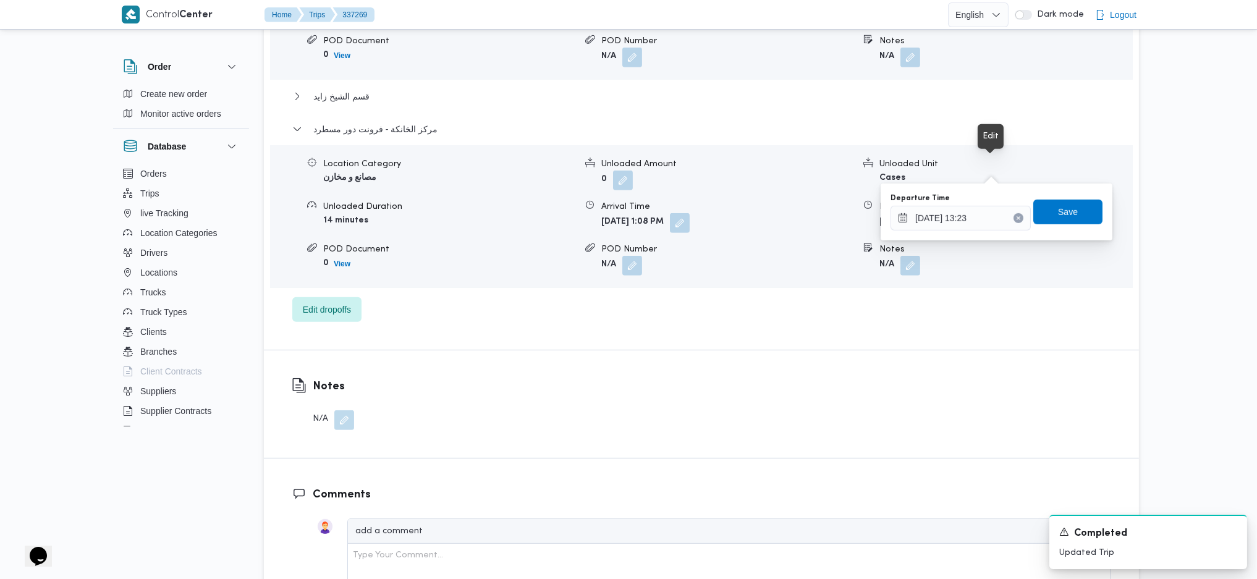
click at [968, 247] on div "قسم أول 6 أكتوبر Location Category عملاء جملة Unloaded Amount 0 Unloaded Unit C…" at bounding box center [701, 117] width 819 height 408
click at [973, 230] on div "13/09/2025 13:23" at bounding box center [960, 218] width 140 height 25
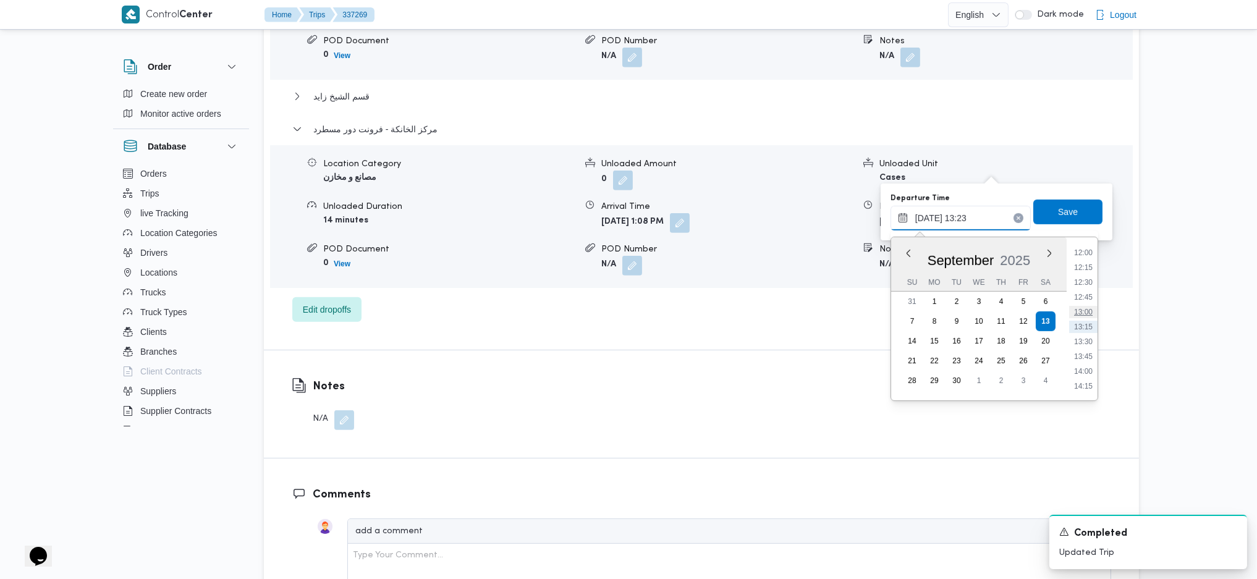
scroll to position [1042, 0]
click at [1054, 313] on li "18:30" at bounding box center [1083, 309] width 28 height 12
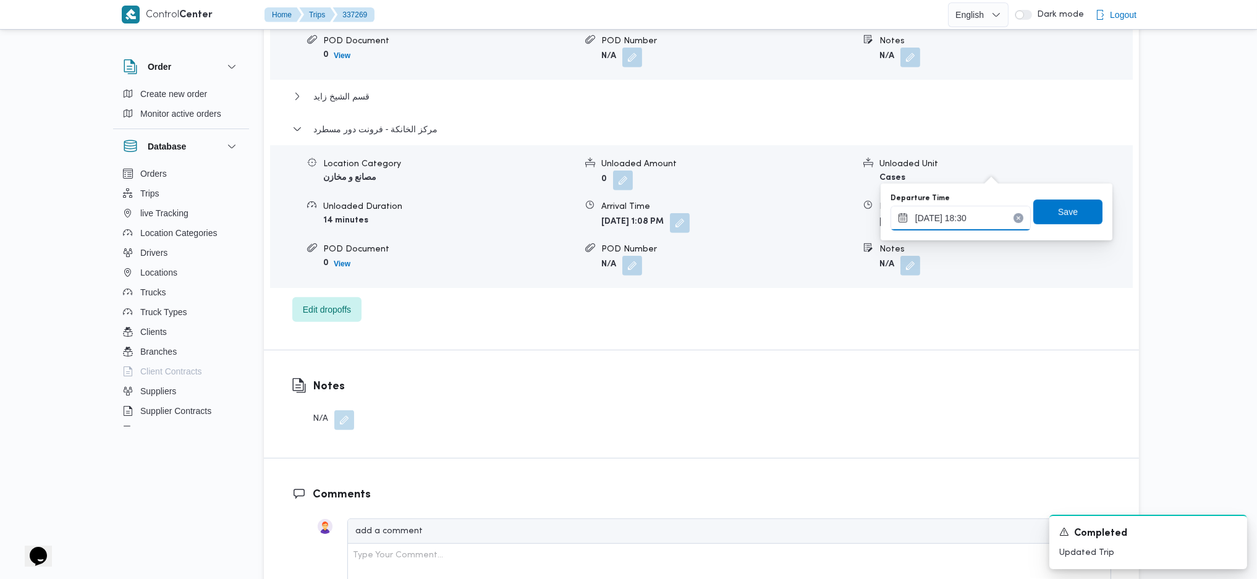
click at [961, 221] on input "13/09/2025 18:30" at bounding box center [960, 218] width 140 height 25
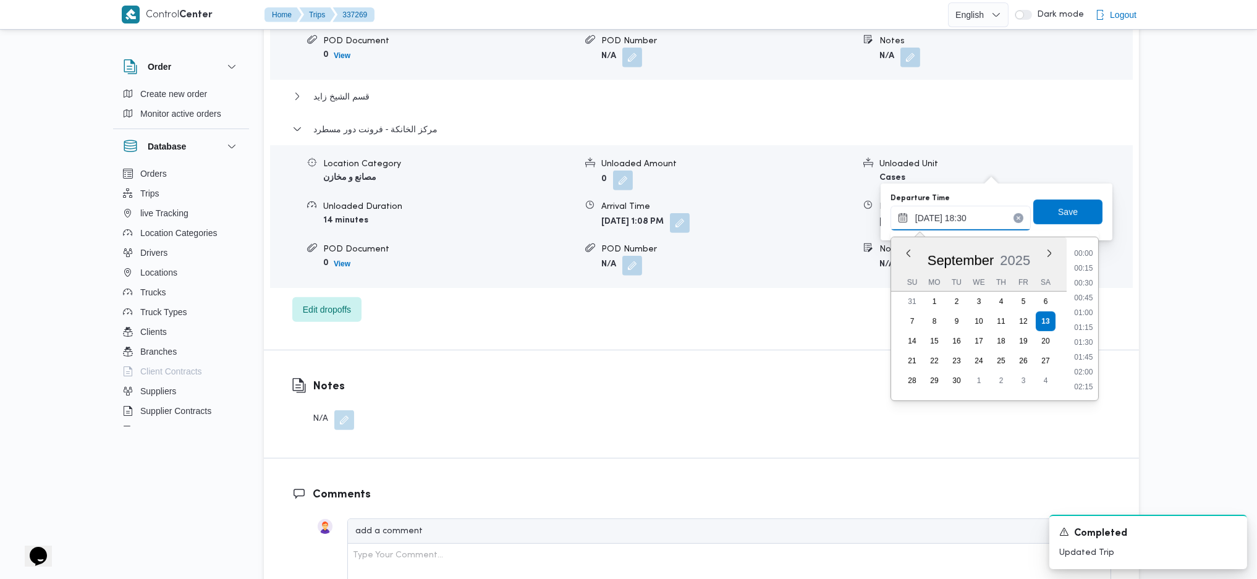
scroll to position [1024, 0]
click at [1054, 250] on li "17:15" at bounding box center [1083, 253] width 28 height 12
type input "13/09/2025 17:15"
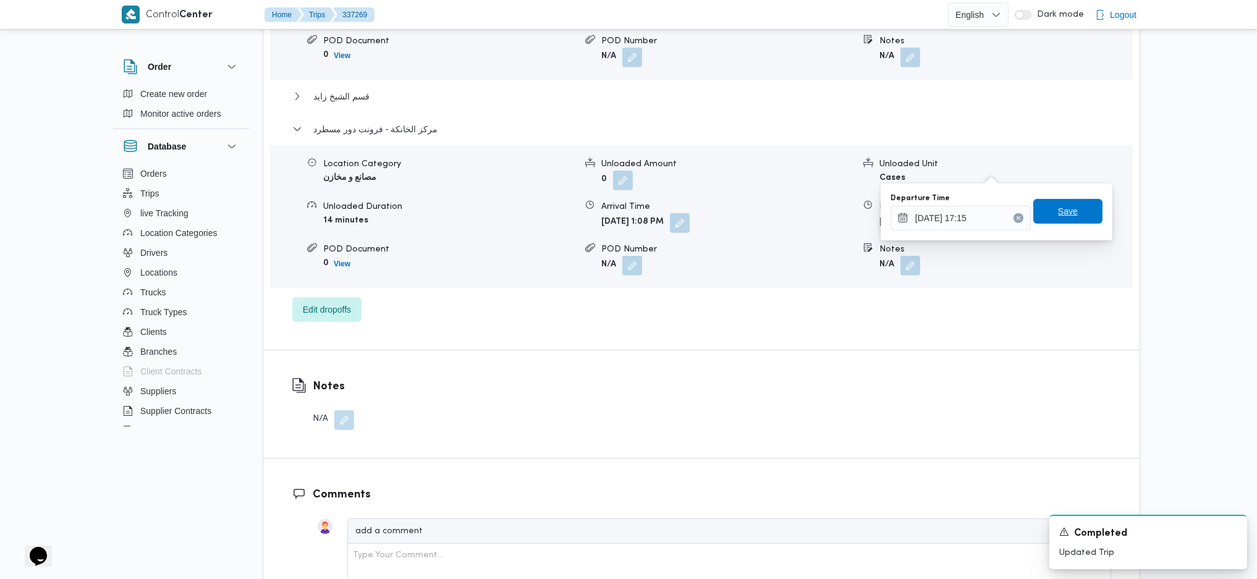
drag, startPoint x: 1054, startPoint y: 213, endPoint x: 1078, endPoint y: 210, distance: 24.3
click at [1054, 212] on span "Save" at bounding box center [1068, 212] width 20 height 15
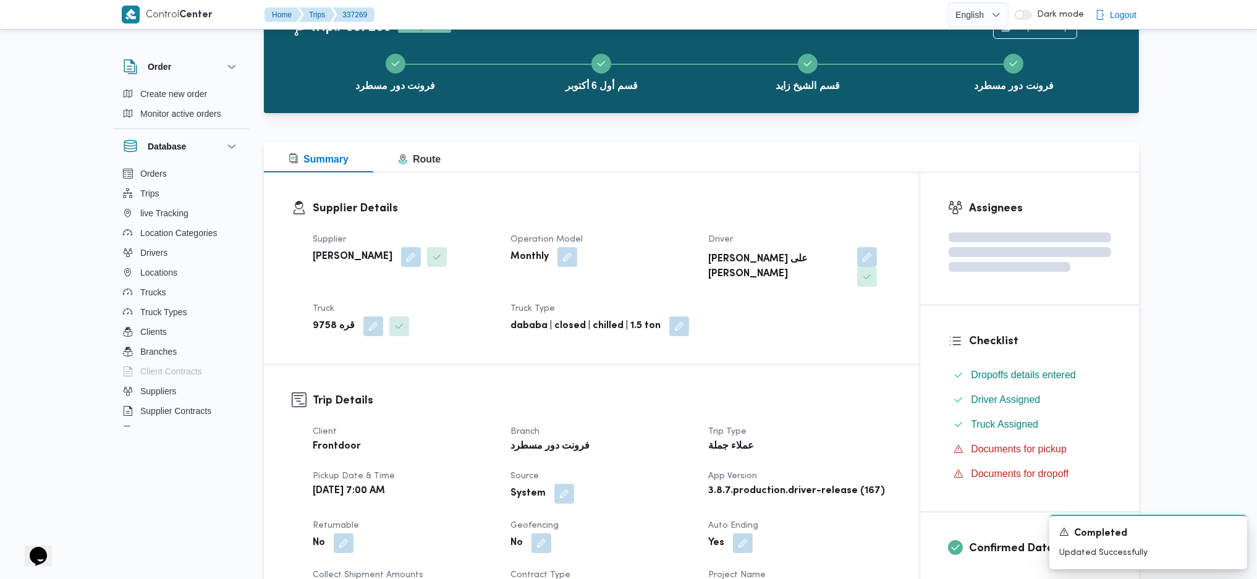
scroll to position [0, 0]
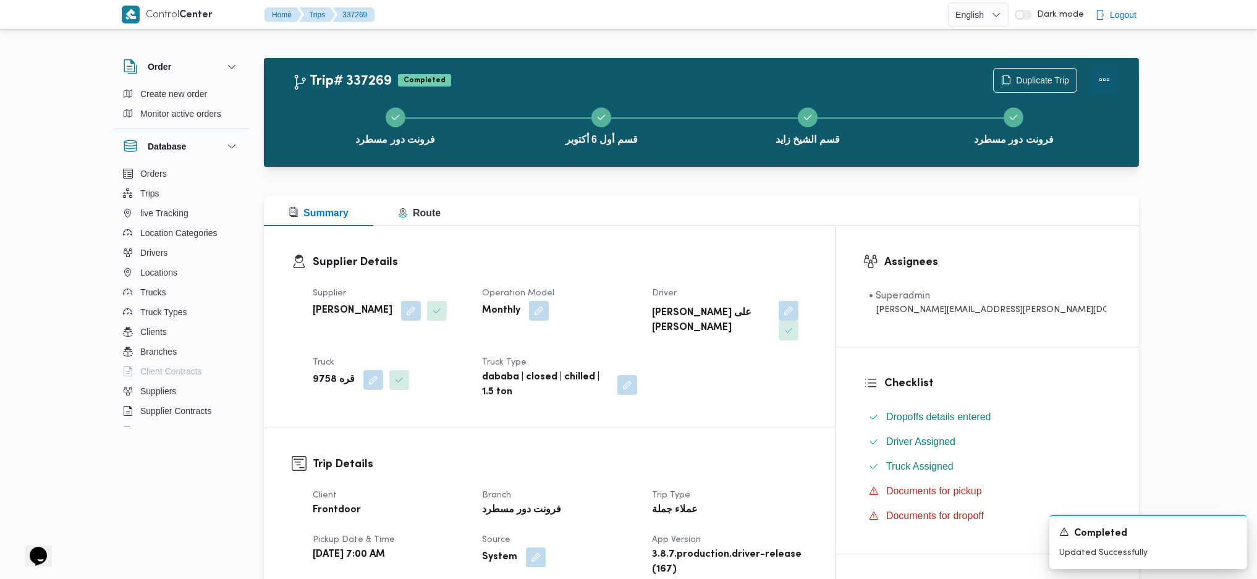
click at [1054, 91] on button "Actions" at bounding box center [1104, 79] width 25 height 25
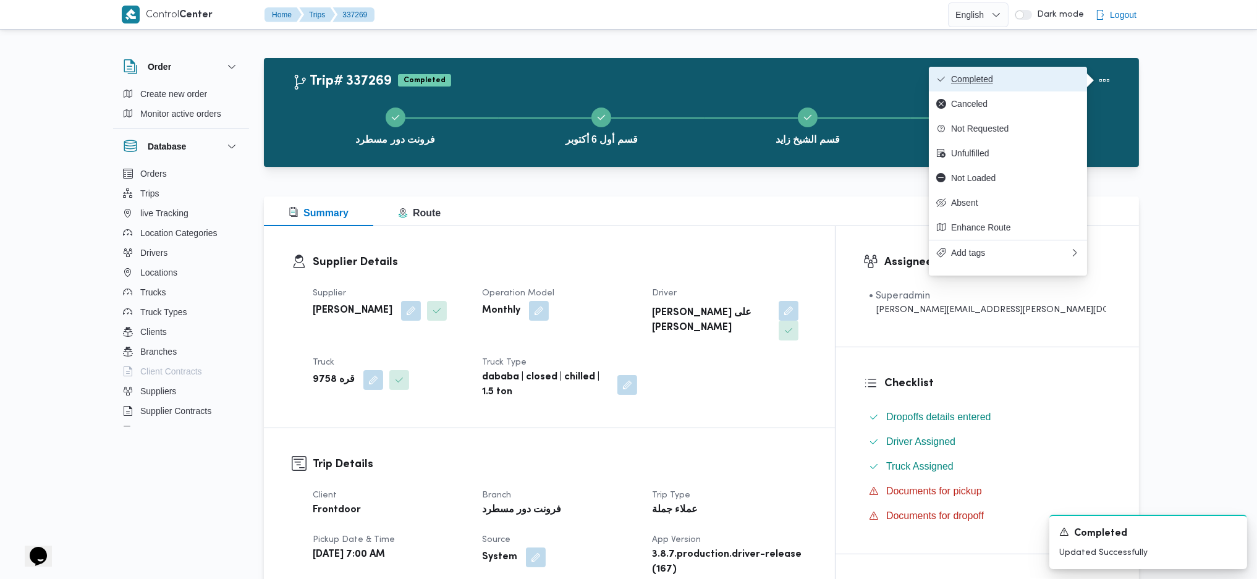
click at [1054, 75] on span "Completed" at bounding box center [1015, 79] width 129 height 10
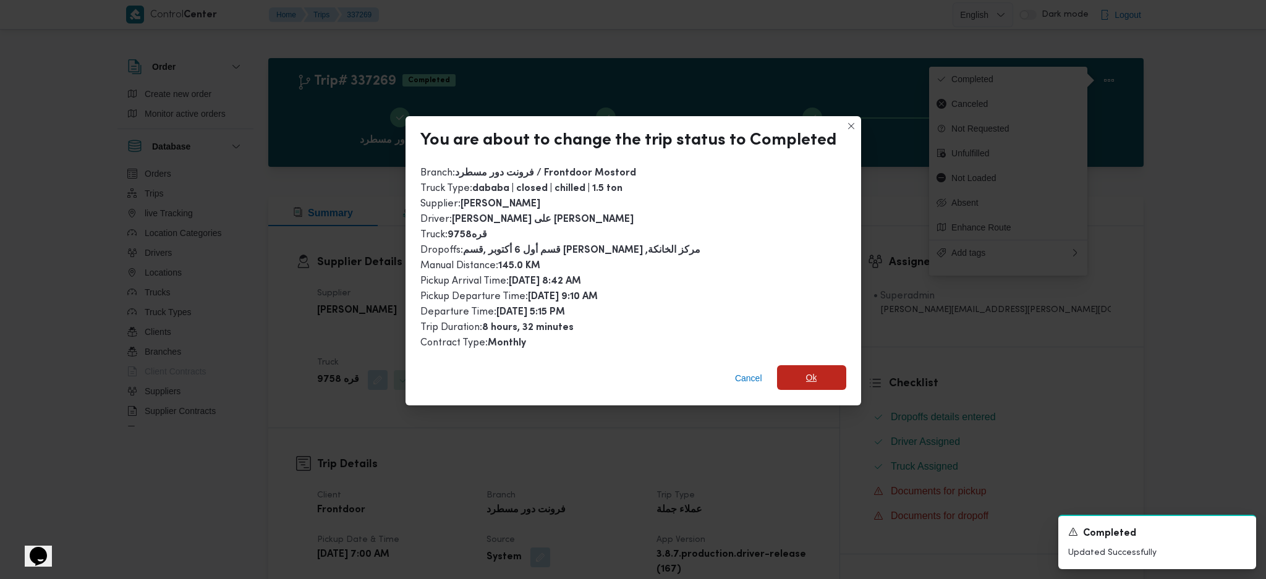
click at [807, 379] on span "Ok" at bounding box center [811, 377] width 11 height 15
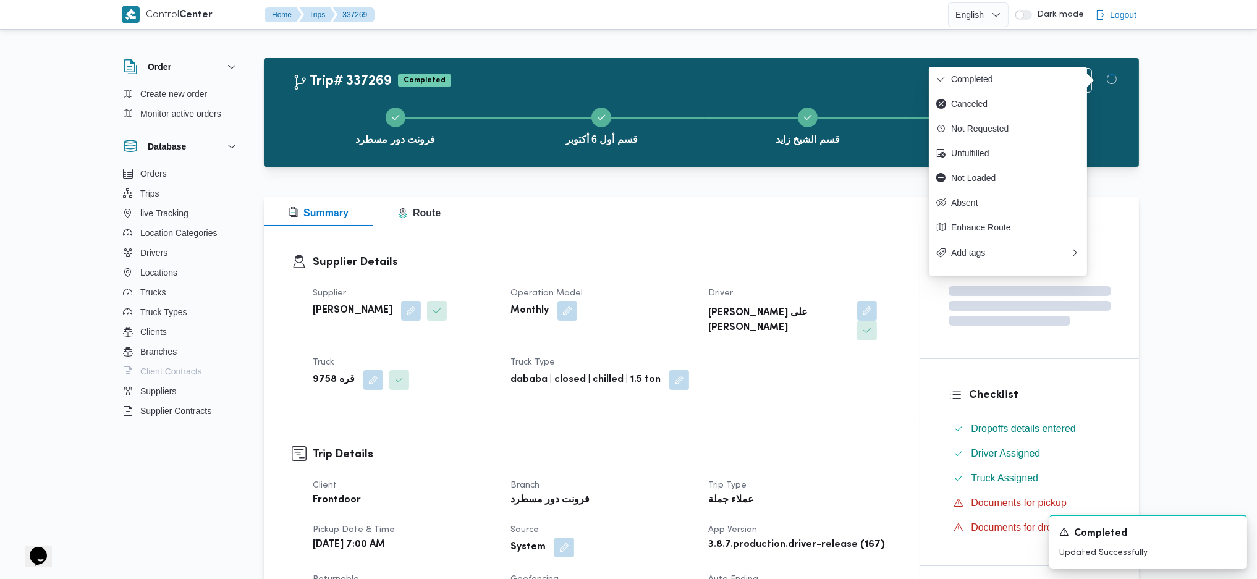
drag, startPoint x: 892, startPoint y: 470, endPoint x: 766, endPoint y: 208, distance: 291.0
click at [891, 478] on dl "Trip Type عملاء جملة" at bounding box center [799, 493] width 183 height 31
click at [766, 208] on div "Summary Route" at bounding box center [701, 212] width 875 height 30
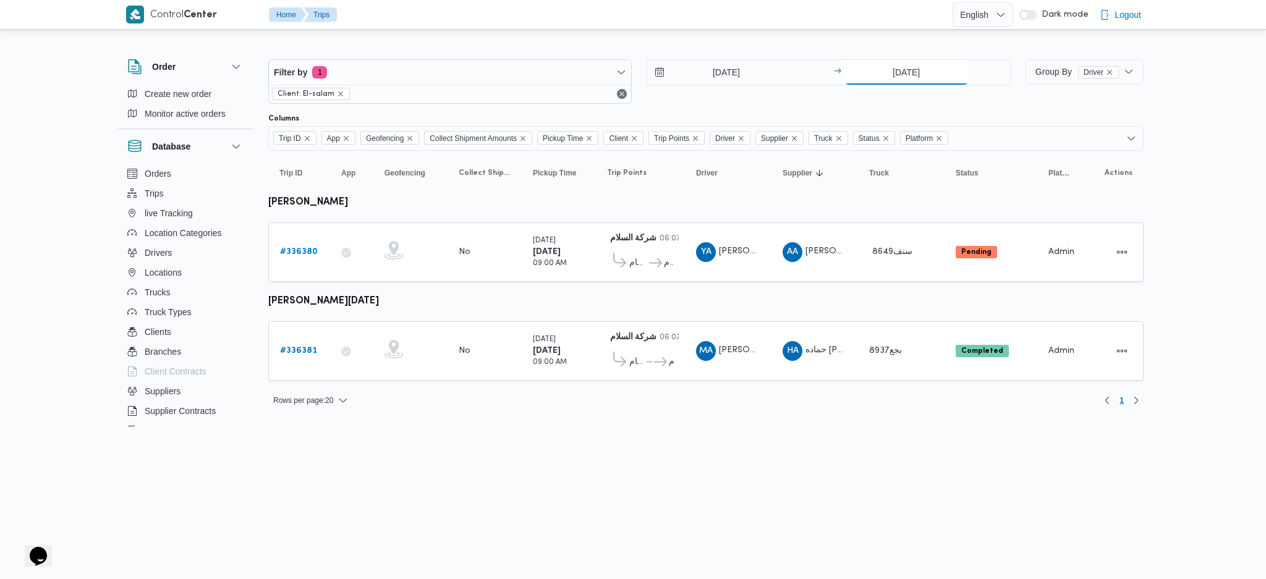
click at [896, 70] on input "[DATE]" at bounding box center [906, 72] width 123 height 25
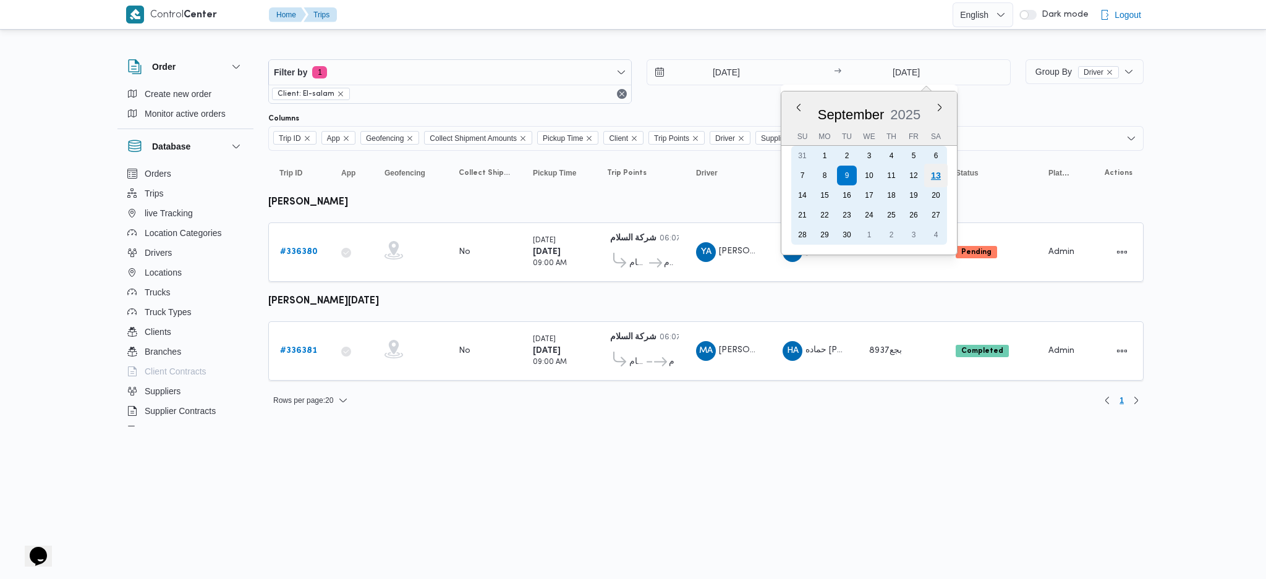
click at [930, 182] on div "13" at bounding box center [934, 175] width 23 height 23
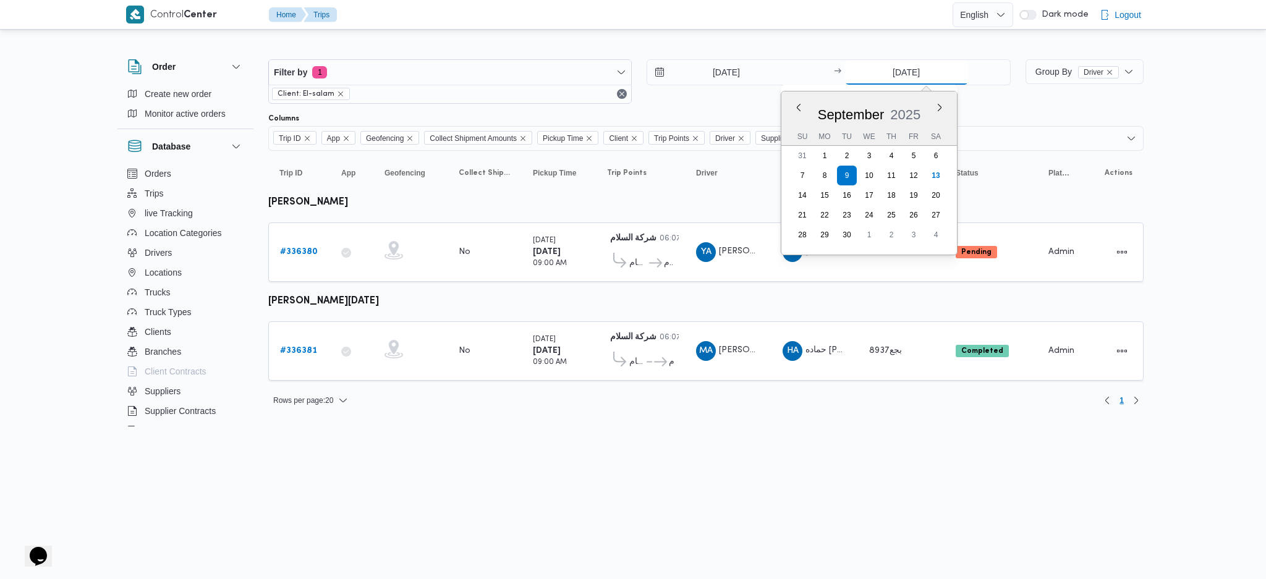
type input "[DATE]"
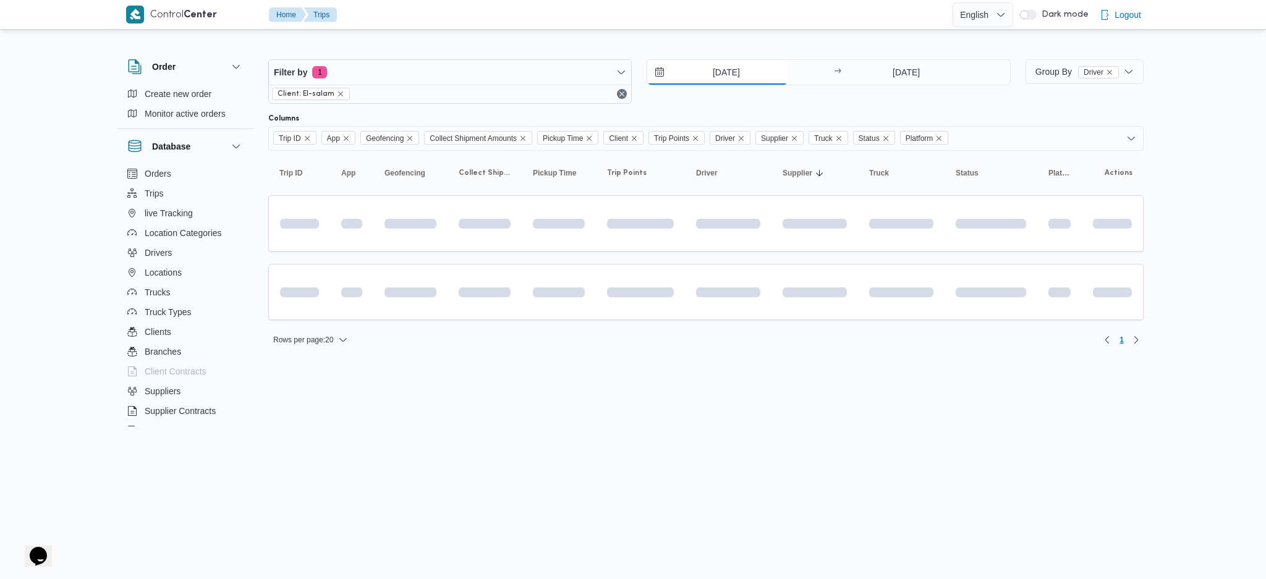
click at [714, 70] on input "[DATE]" at bounding box center [717, 72] width 140 height 25
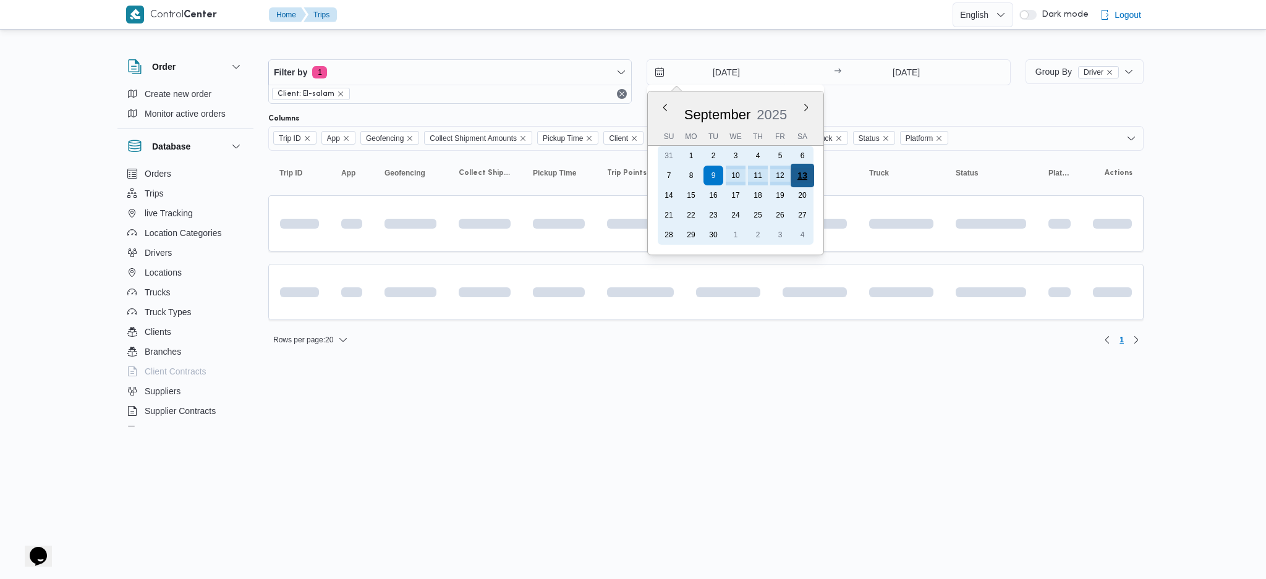
click at [800, 177] on div "13" at bounding box center [801, 175] width 23 height 23
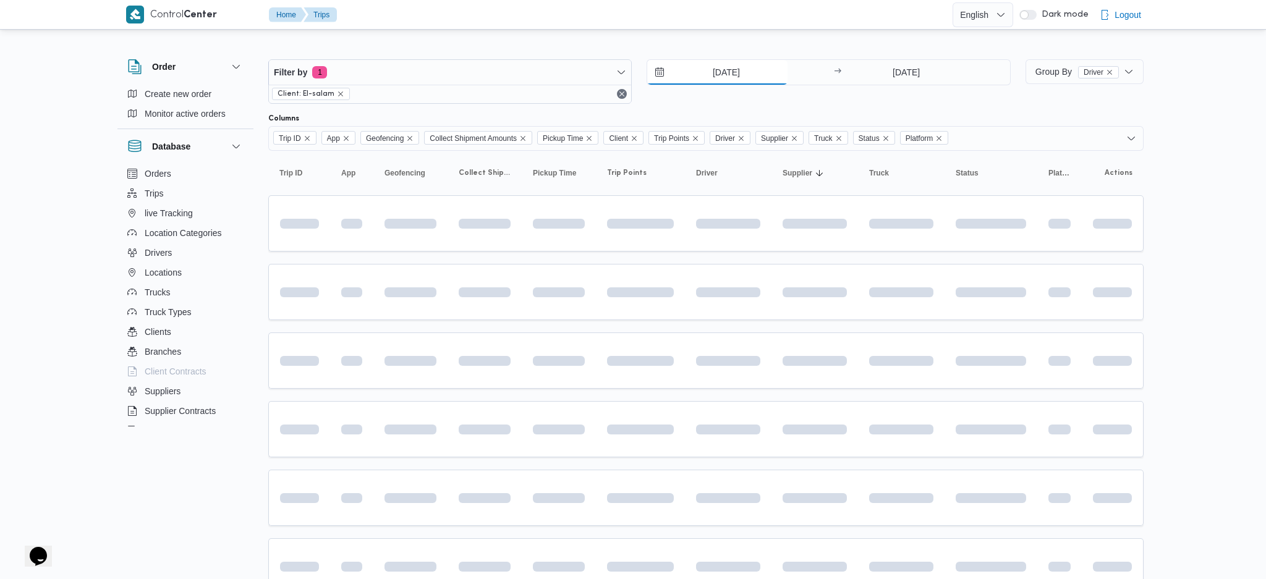
type input "[DATE]"
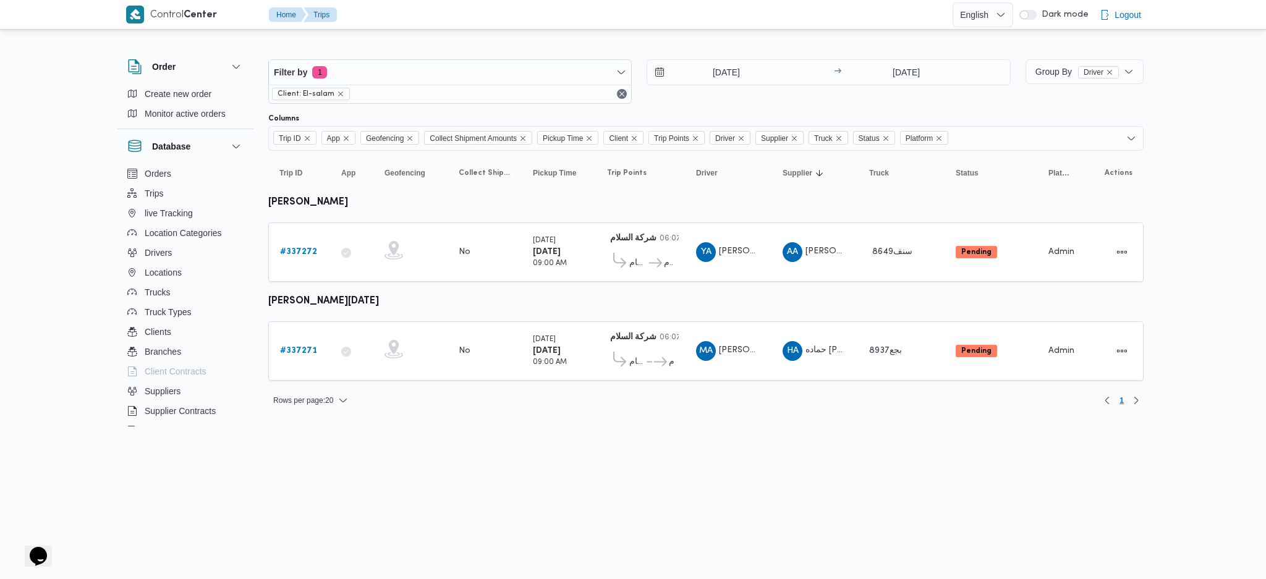
click at [390, 444] on html "Control Center Home Trips English عربي Dark mode Logout Order Create new order …" at bounding box center [633, 289] width 1266 height 579
click at [303, 250] on b "# 337272" at bounding box center [298, 252] width 37 height 8
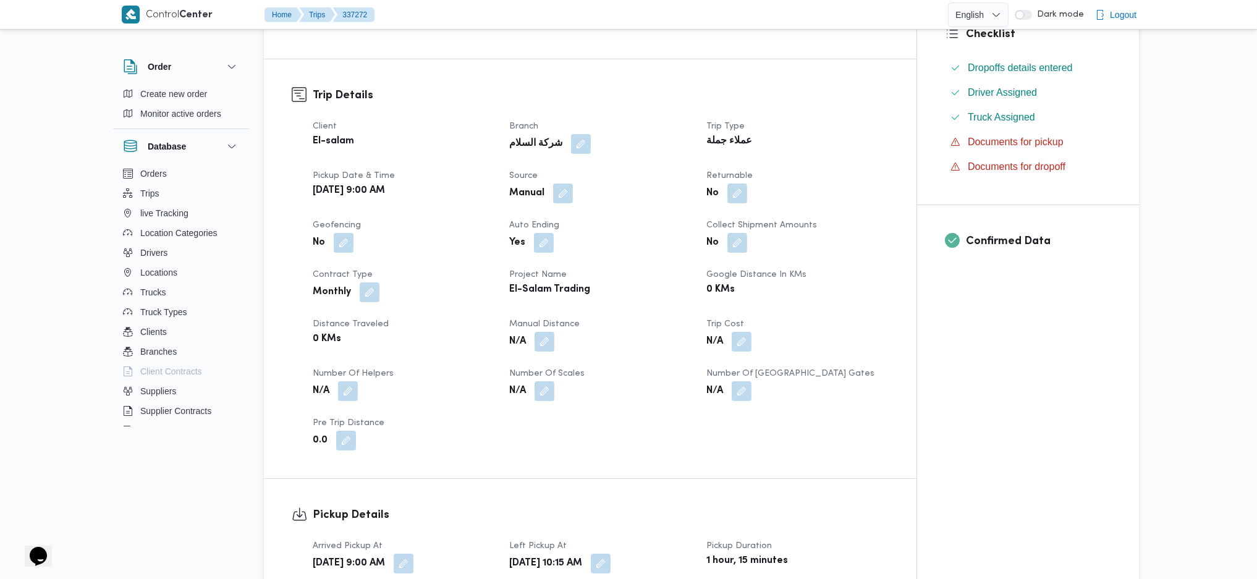
scroll to position [412, 0]
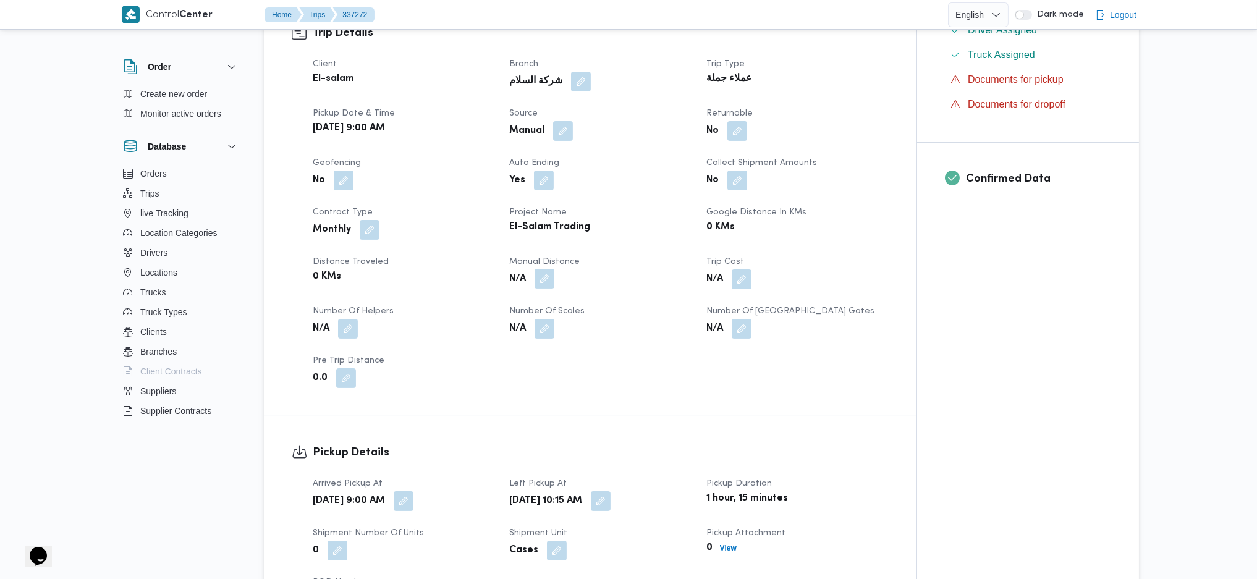
click at [543, 279] on button "button" at bounding box center [545, 279] width 20 height 20
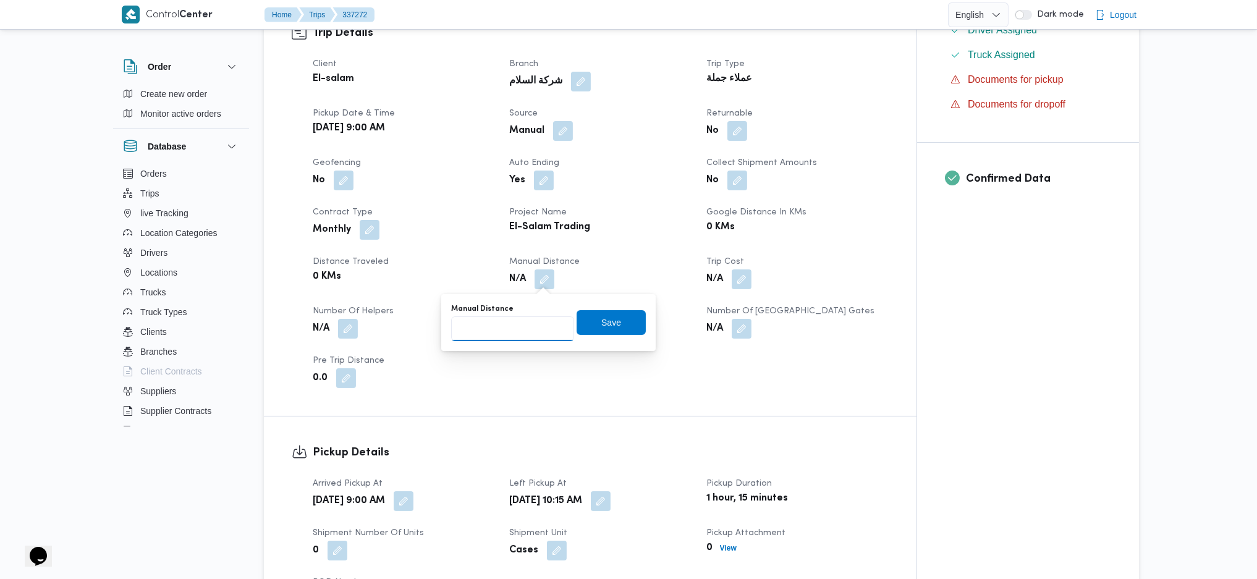
click at [536, 325] on input "Manual Distance" at bounding box center [512, 328] width 123 height 25
type input "85"
click at [611, 334] on span "Save" at bounding box center [611, 322] width 69 height 25
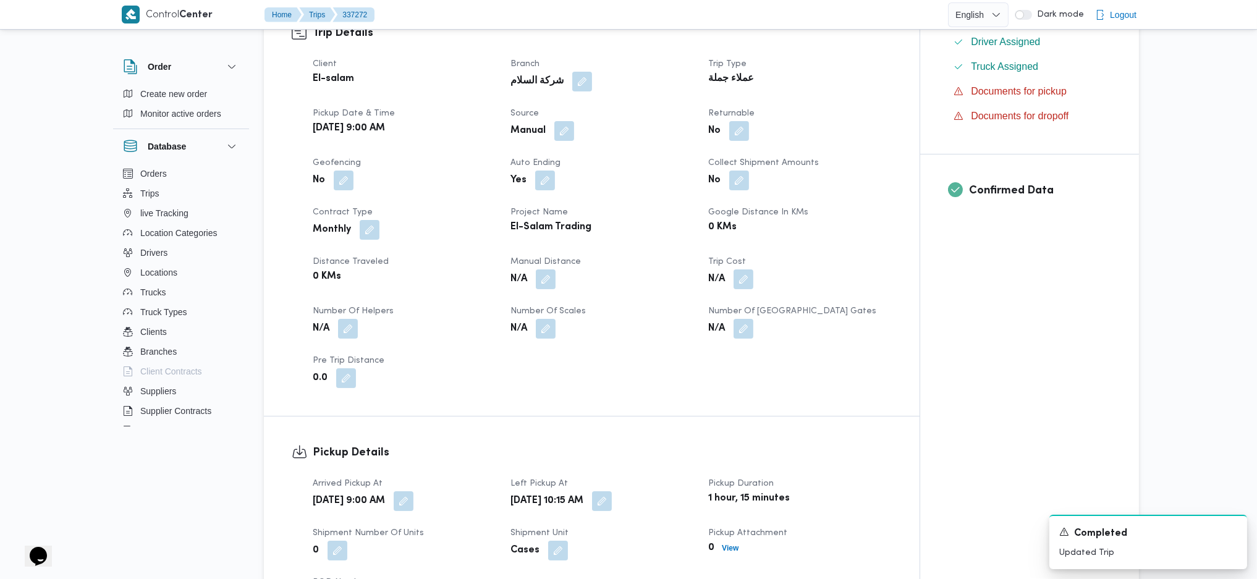
scroll to position [824, 0]
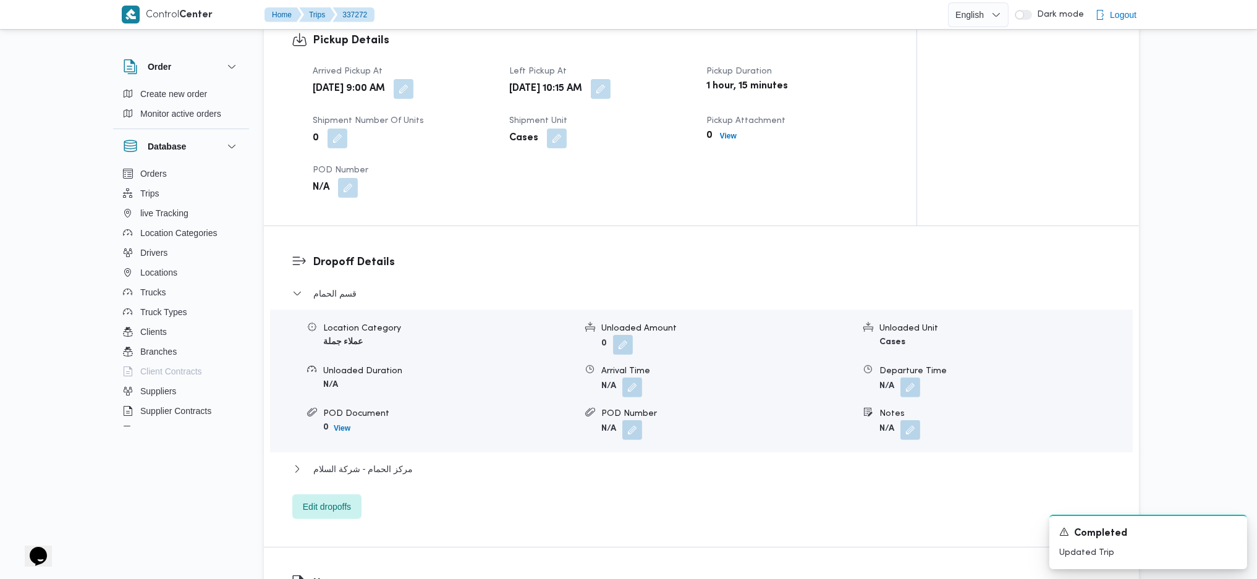
click at [394, 478] on div "مركز الحمام - شركة السلام" at bounding box center [701, 473] width 819 height 23
drag, startPoint x: 404, startPoint y: 472, endPoint x: 411, endPoint y: 470, distance: 6.9
click at [404, 472] on span "مركز الحمام - شركة السلام" at bounding box center [362, 469] width 99 height 15
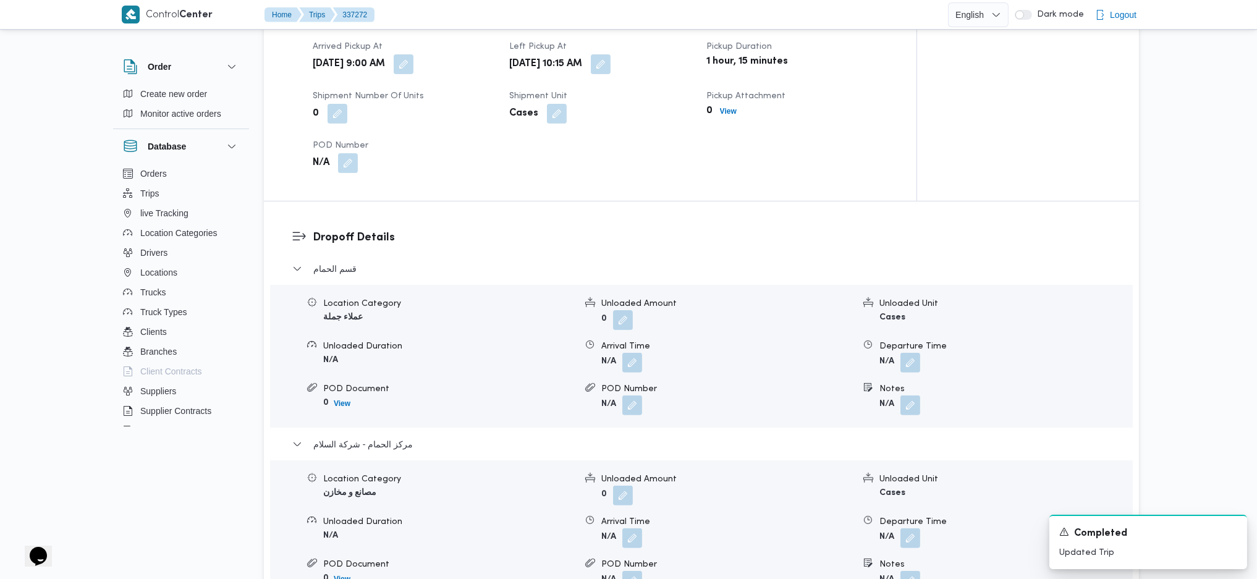
scroll to position [1071, 0]
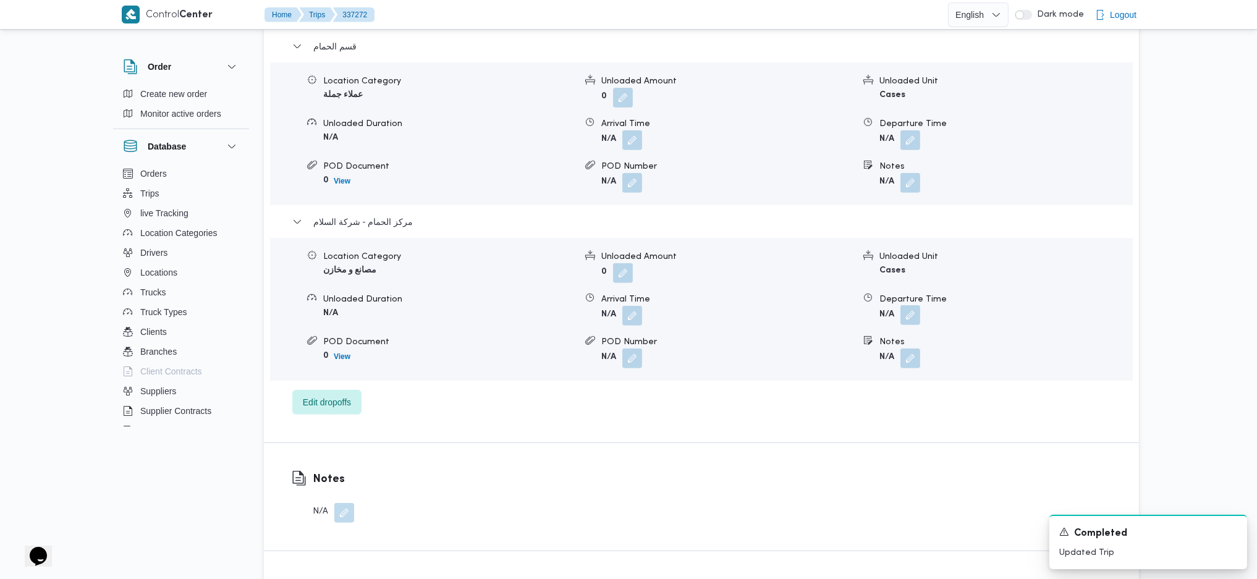
click at [911, 311] on button "button" at bounding box center [910, 315] width 20 height 20
click at [891, 365] on input "Departure Time" at bounding box center [877, 365] width 140 height 25
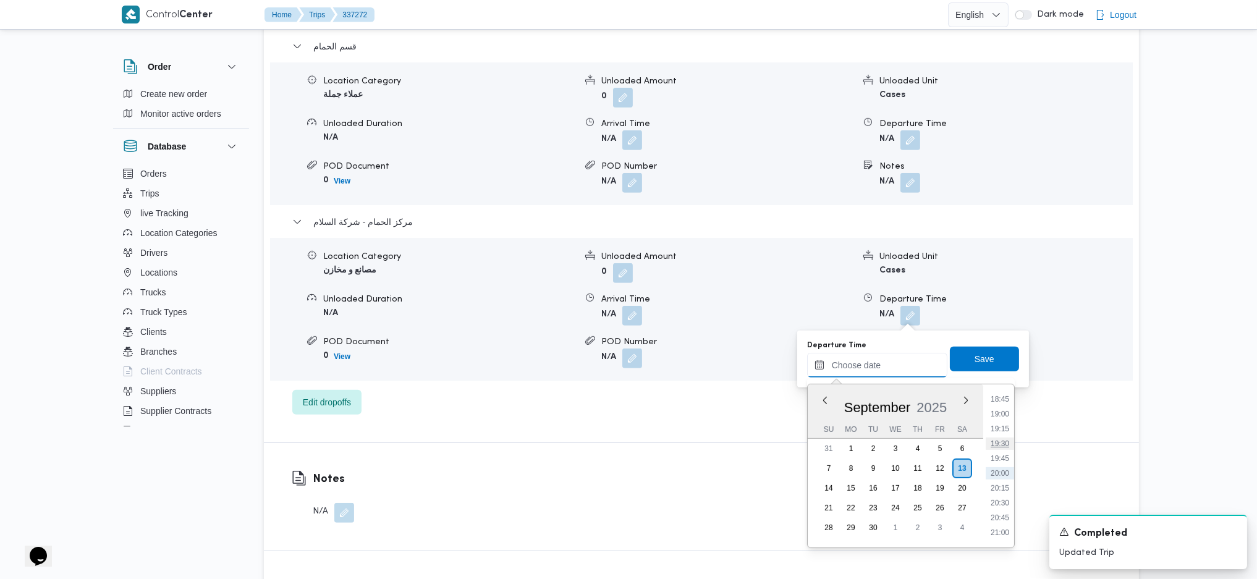
scroll to position [1031, 0]
click at [994, 446] on li "18:15" at bounding box center [1000, 452] width 28 height 12
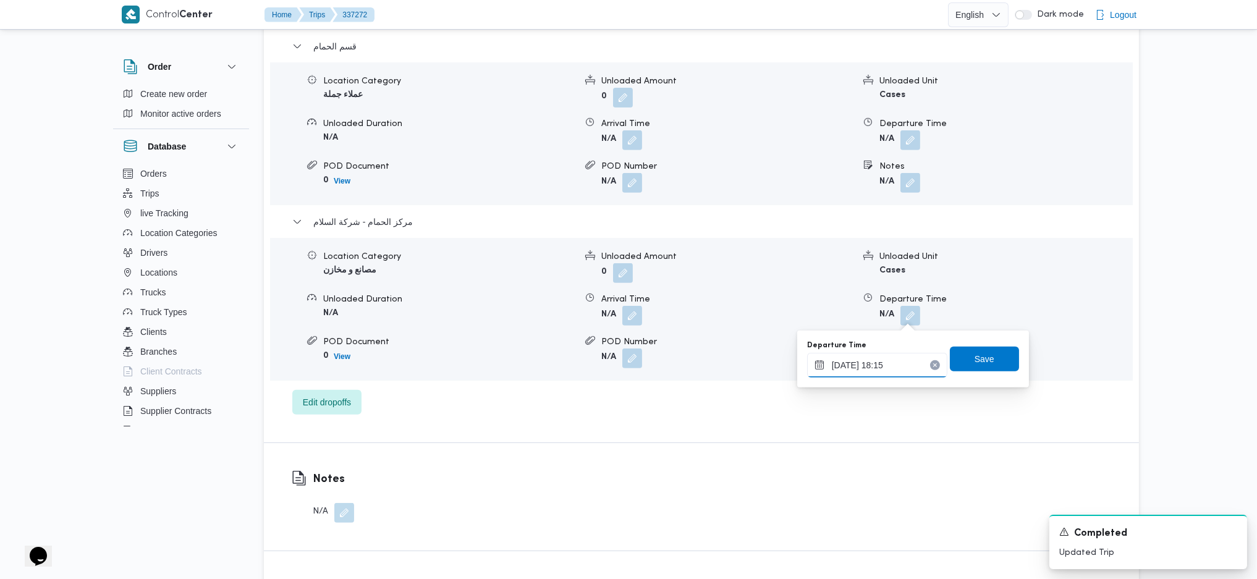
click at [910, 366] on input "[DATE] 18:15" at bounding box center [877, 365] width 140 height 25
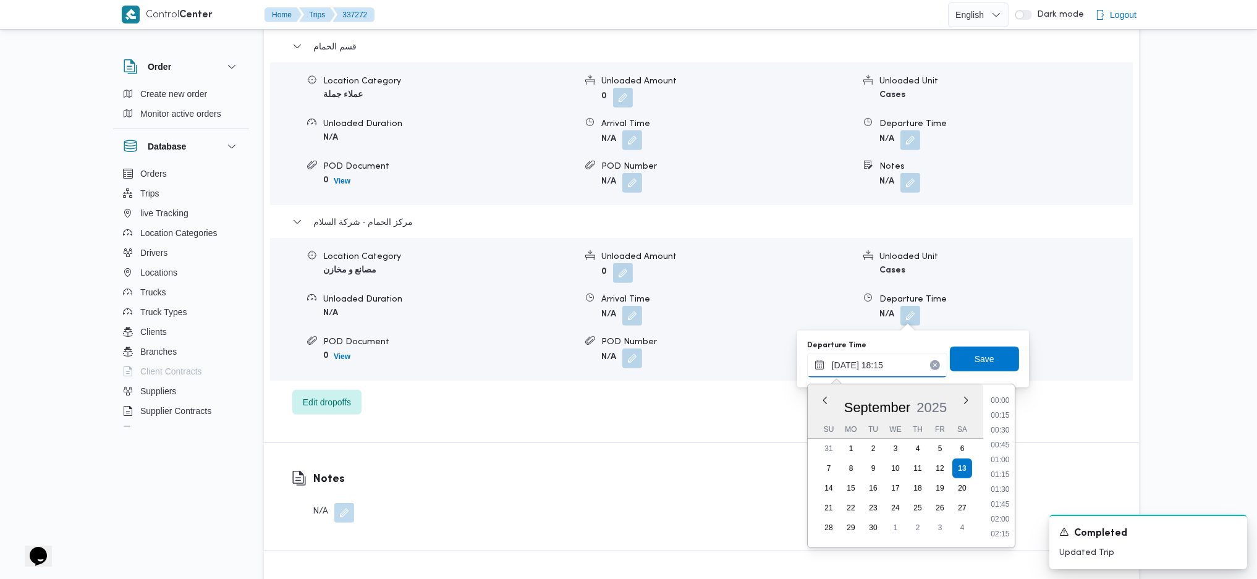
scroll to position [1009, 0]
drag, startPoint x: 1000, startPoint y: 459, endPoint x: 999, endPoint y: 449, distance: 10.7
click at [1000, 459] on li "18:00" at bounding box center [1000, 459] width 28 height 12
type input "[DATE] 18:00"
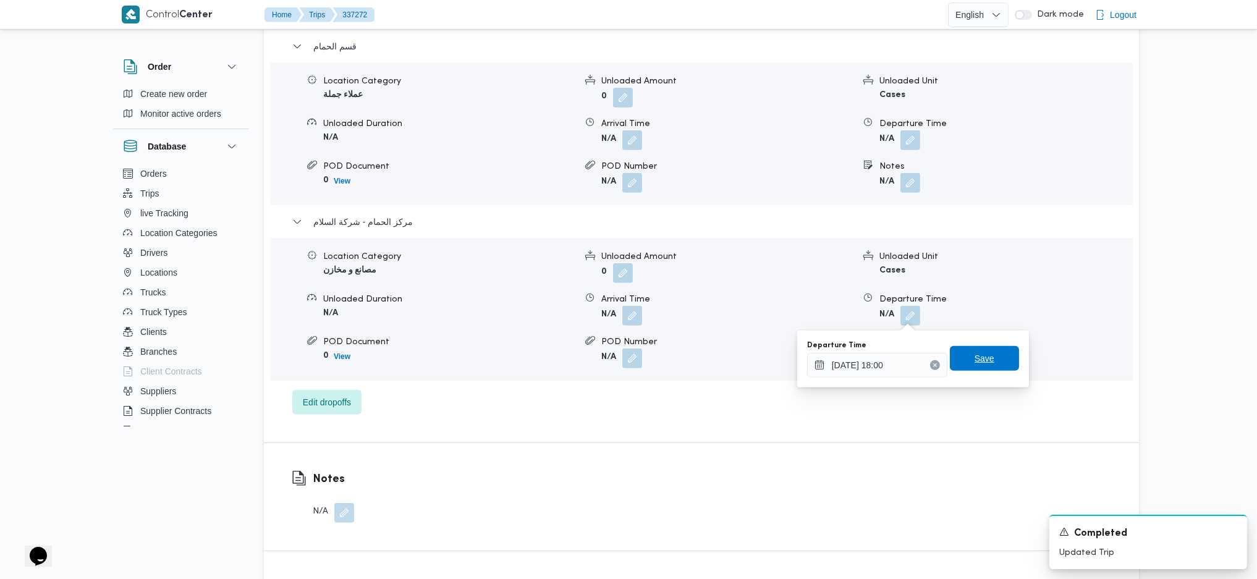
click at [977, 355] on span "Save" at bounding box center [985, 358] width 20 height 15
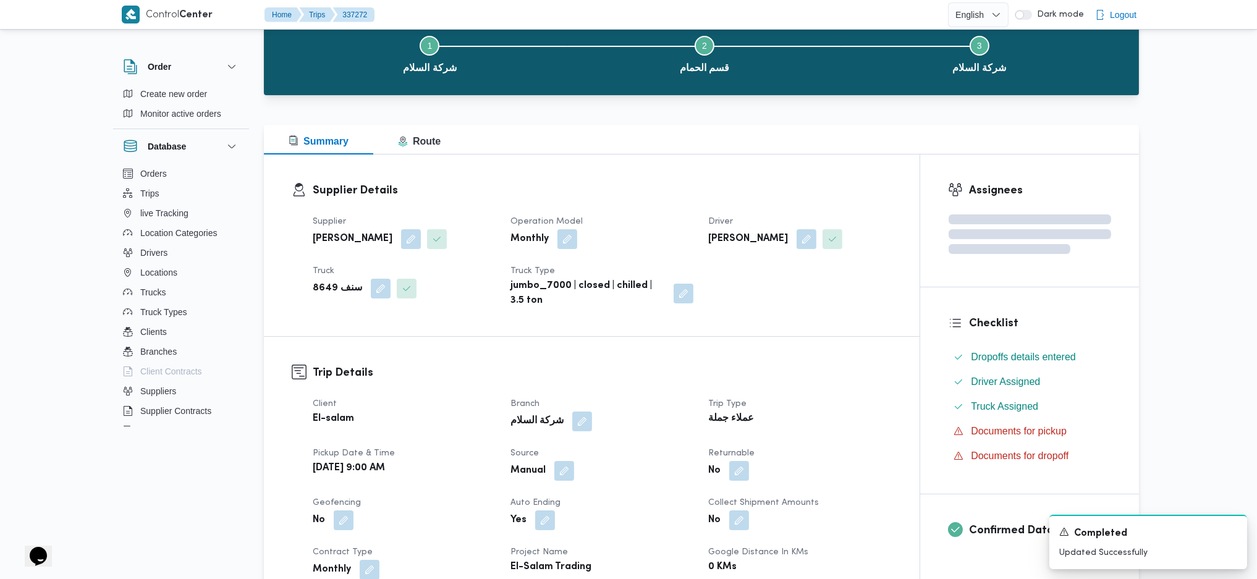
scroll to position [0, 0]
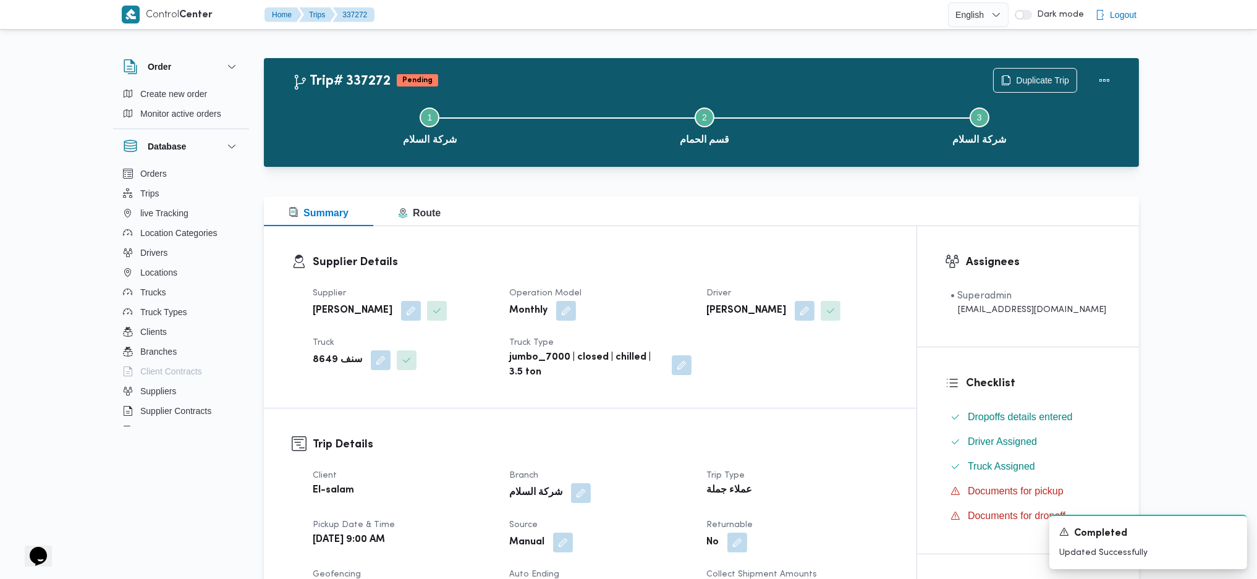
click at [1080, 88] on div "Step 1 is incomplete 1 شركة السلام Step 2 is incomplete 2 قسم الحمام Step 3 is …" at bounding box center [704, 124] width 839 height 79
click at [1097, 75] on button "Actions" at bounding box center [1104, 79] width 25 height 25
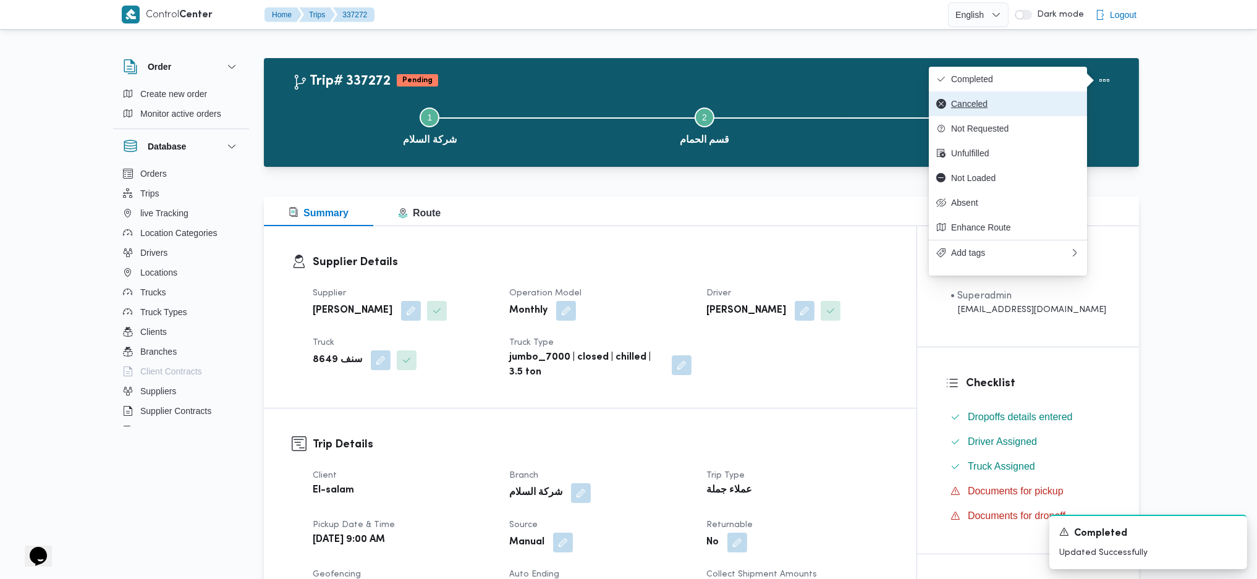
click at [1023, 94] on button "Canceled" at bounding box center [1008, 103] width 158 height 25
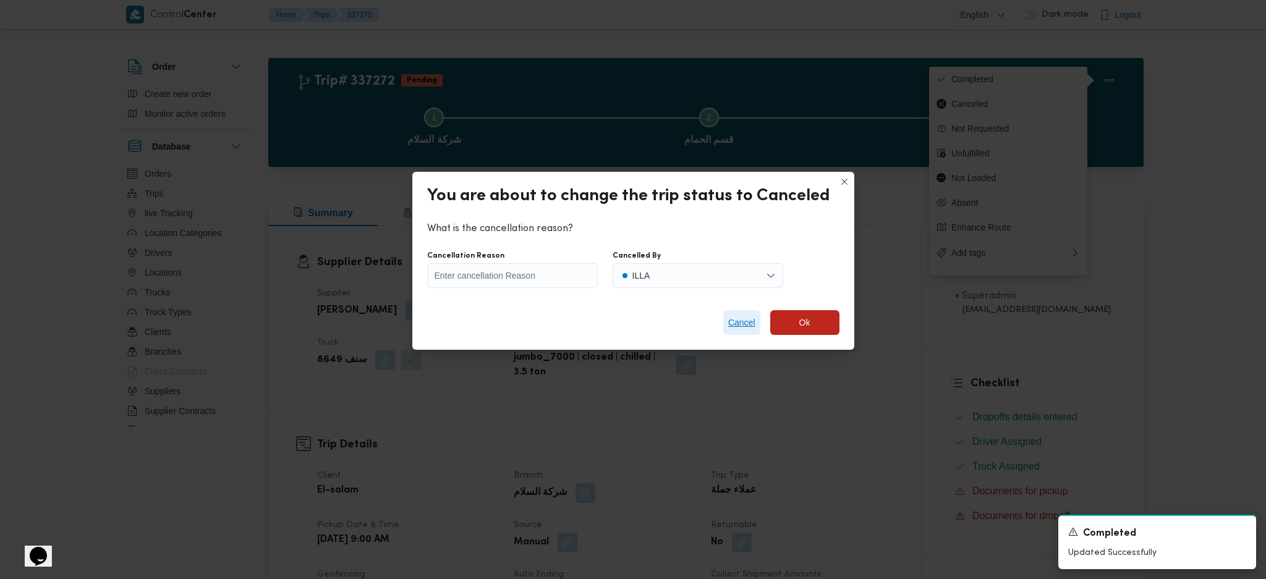
click at [740, 326] on span "Cancel" at bounding box center [741, 322] width 27 height 15
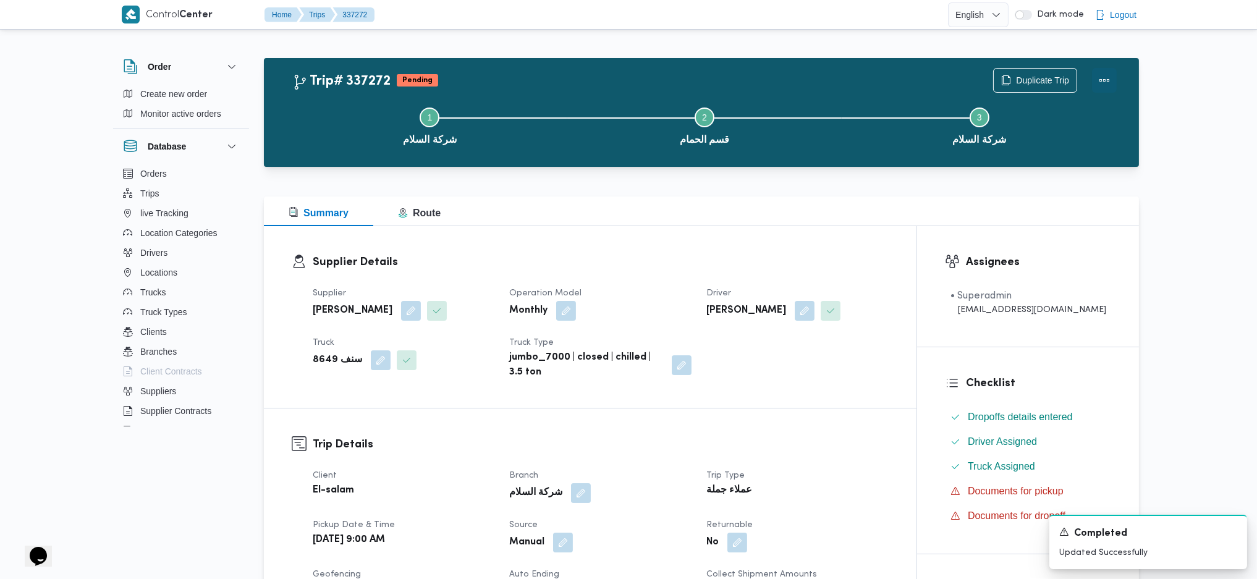
click at [1092, 80] on button "Actions" at bounding box center [1104, 80] width 25 height 25
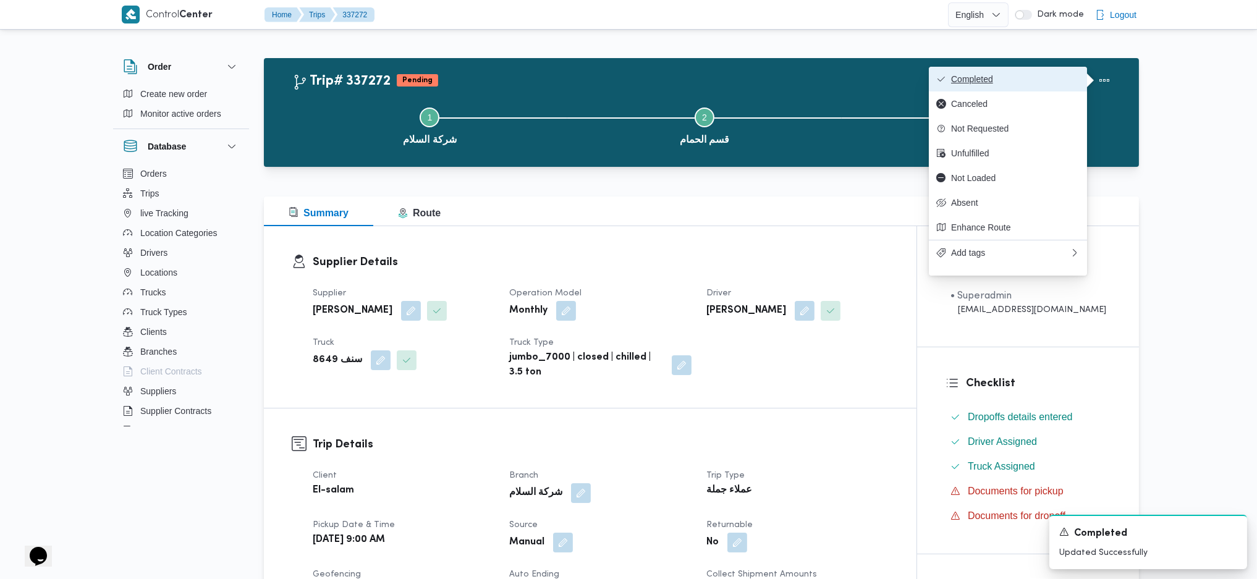
click at [1019, 82] on span "Completed" at bounding box center [1015, 79] width 129 height 10
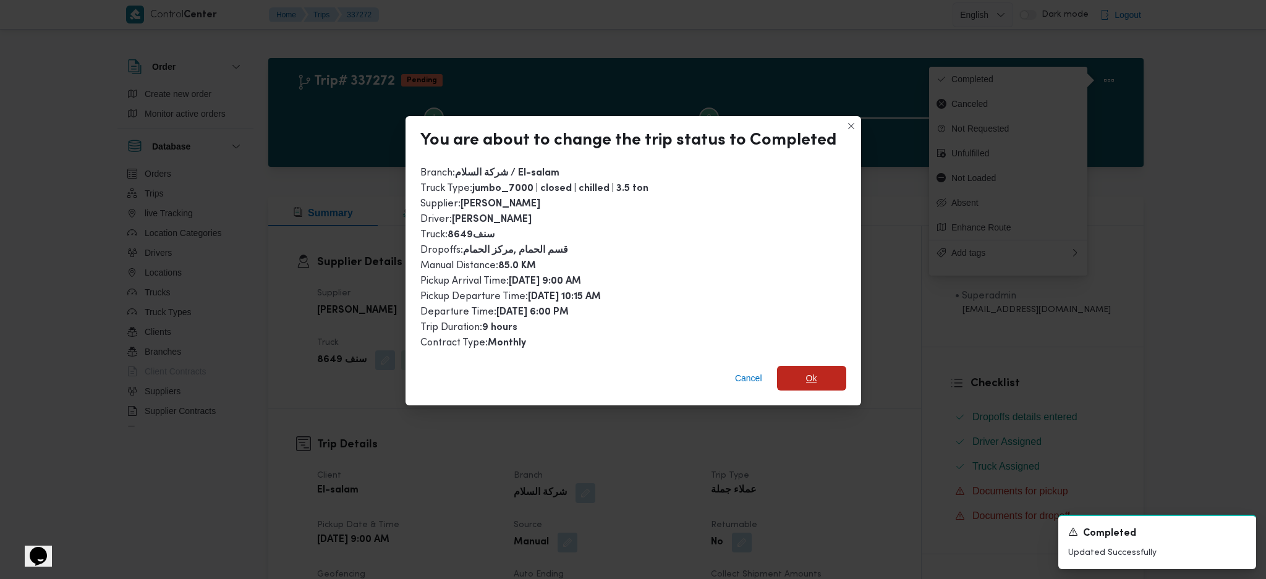
drag, startPoint x: 829, startPoint y: 366, endPoint x: 821, endPoint y: 482, distance: 115.8
click at [828, 368] on span "Ok" at bounding box center [811, 378] width 69 height 25
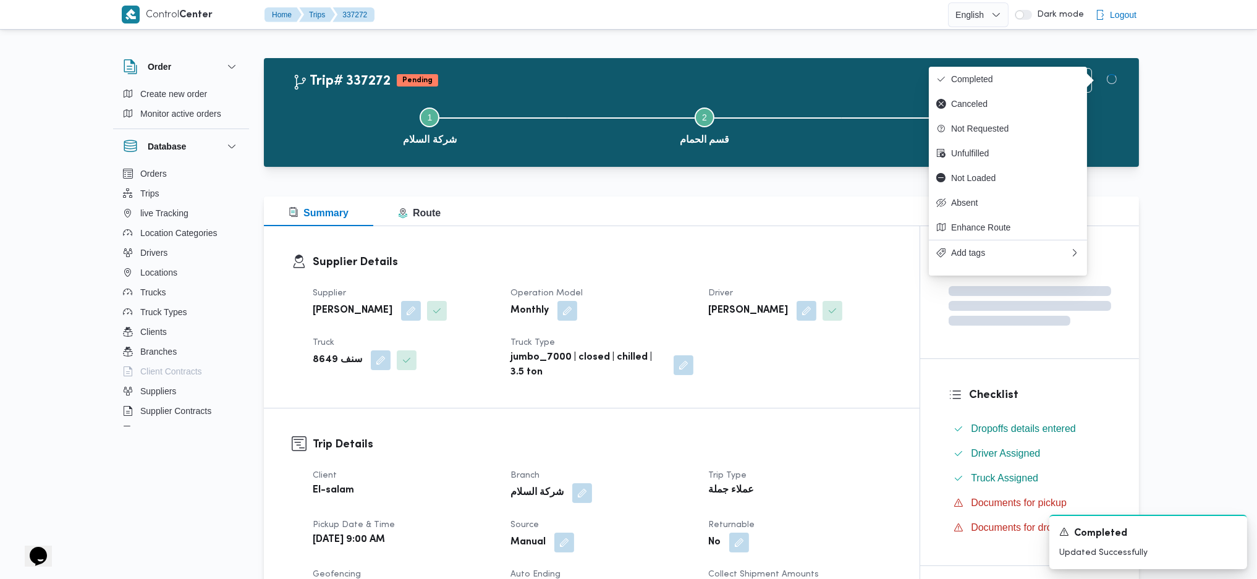
click at [823, 481] on dl "Trip Type عملاء جملة" at bounding box center [799, 483] width 183 height 31
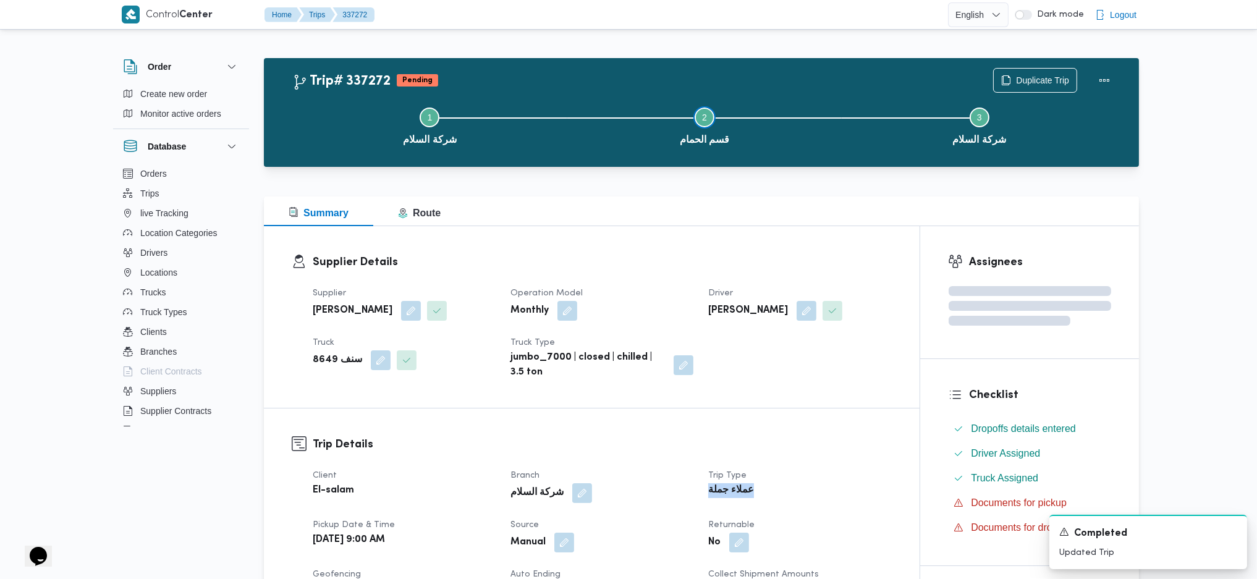
click at [595, 151] on button "Step 2 is incomplete 2 قسم الحمام" at bounding box center [704, 125] width 275 height 64
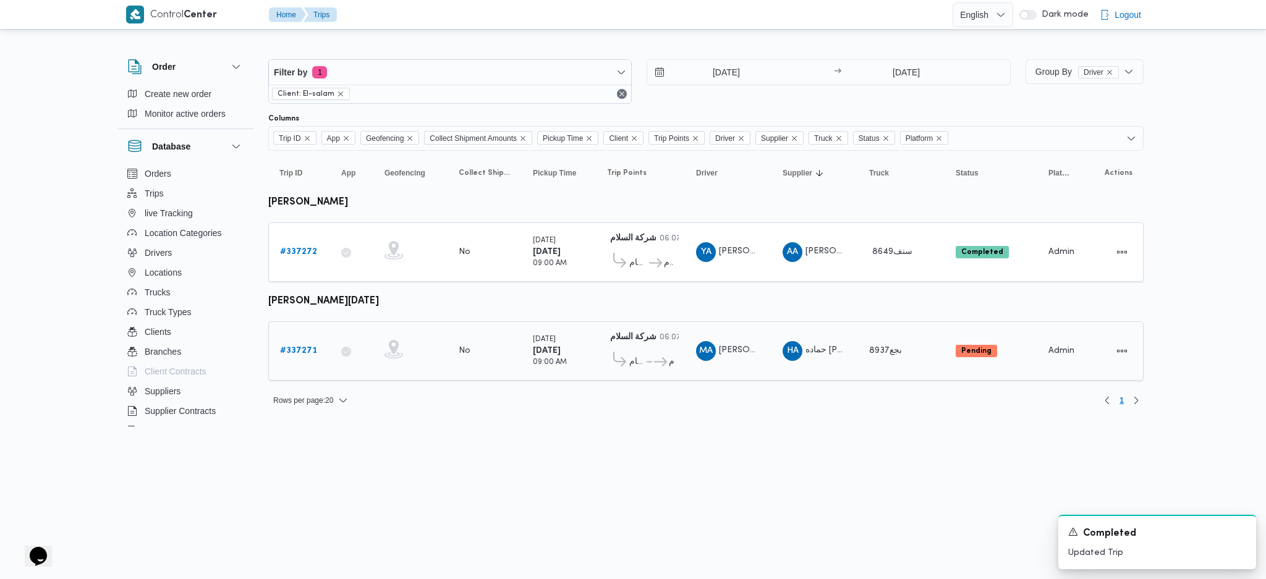
click at [301, 347] on b "# 337271" at bounding box center [298, 351] width 37 height 8
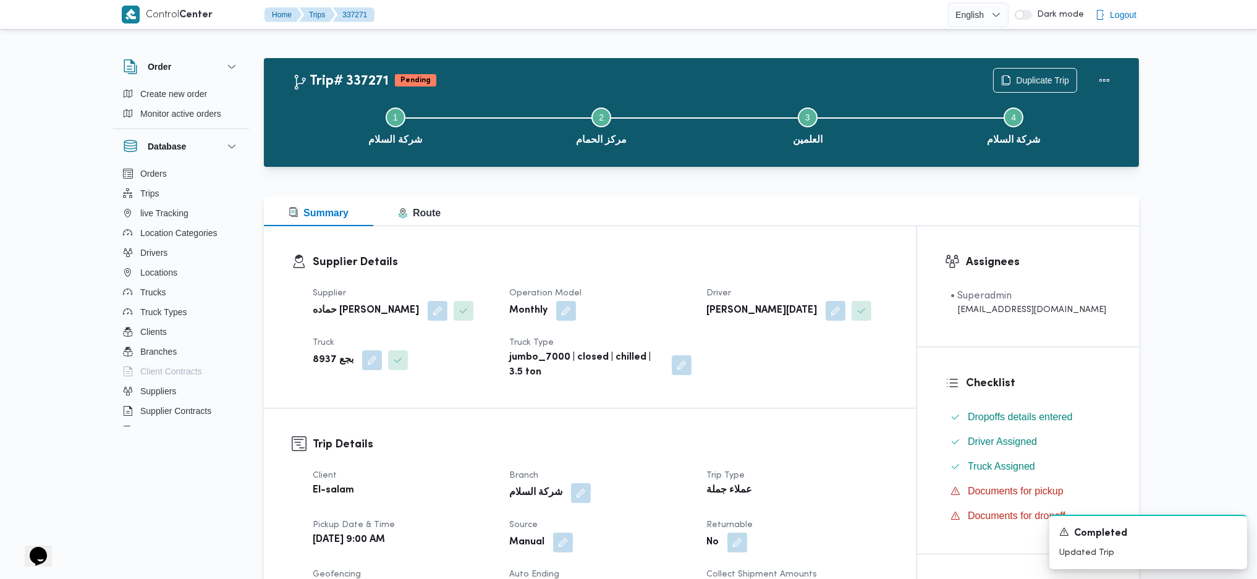
scroll to position [577, 0]
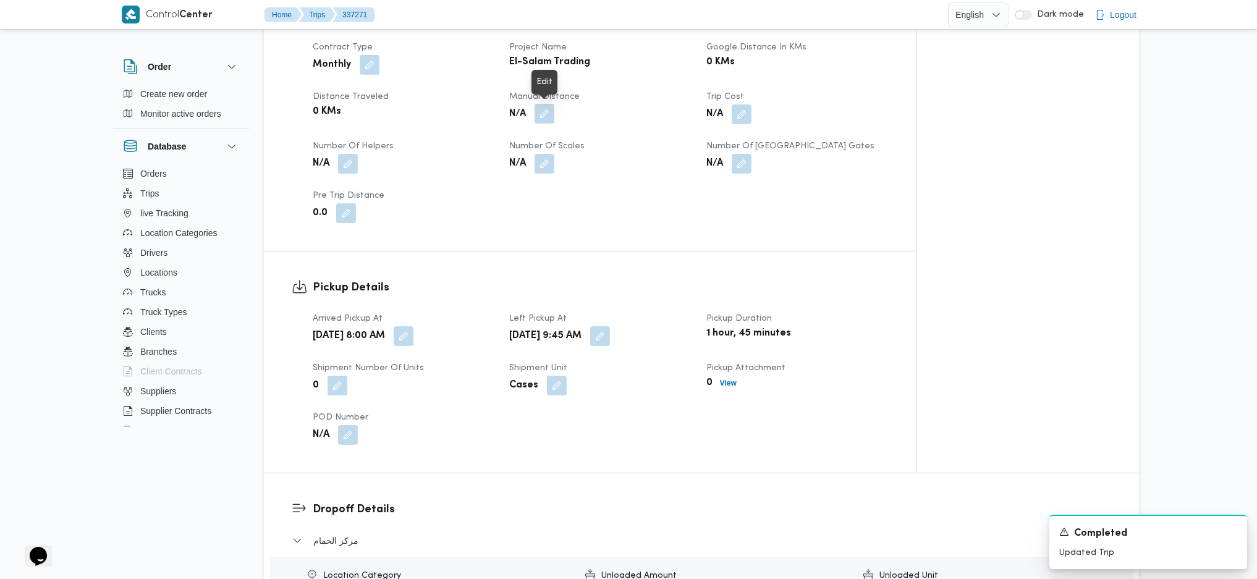
click at [538, 119] on button "button" at bounding box center [545, 114] width 20 height 20
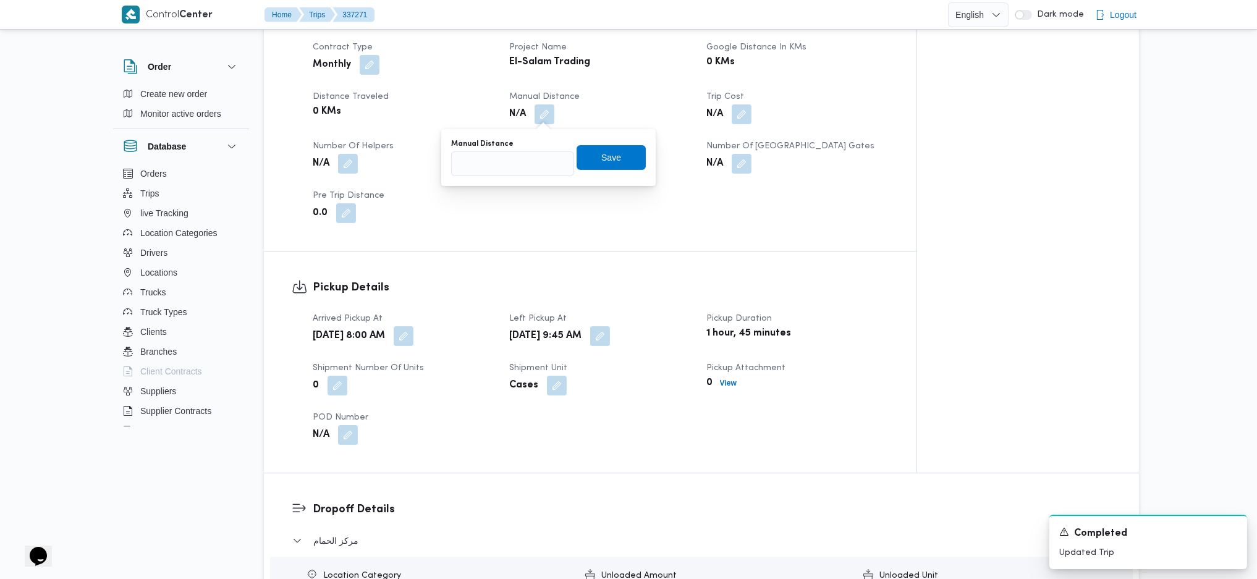
click at [623, 265] on div "Pickup Details Arrived Pickup At [DATE] 8:00 AM Left Pickup At [DATE] 9:45 AM P…" at bounding box center [590, 362] width 653 height 221
